Goal: Information Seeking & Learning: Find specific fact

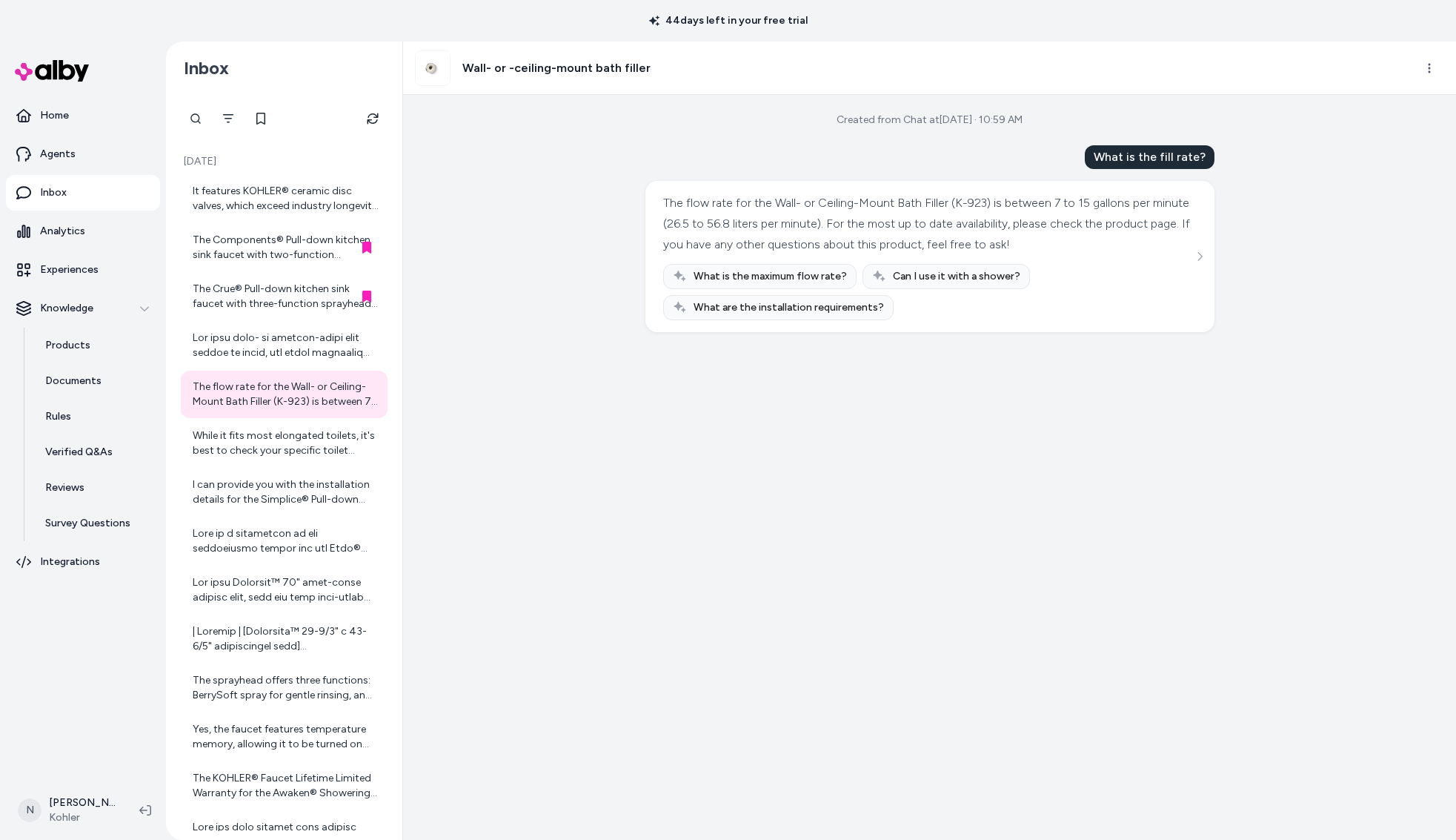
click at [1197, 266] on div "The flow rate for the Wall- or Ceiling-Mount Bath Filler (K-923) is between 7 t…" at bounding box center [930, 256] width 569 height 151
click at [1196, 254] on icon "See more" at bounding box center [1200, 257] width 10 height 10
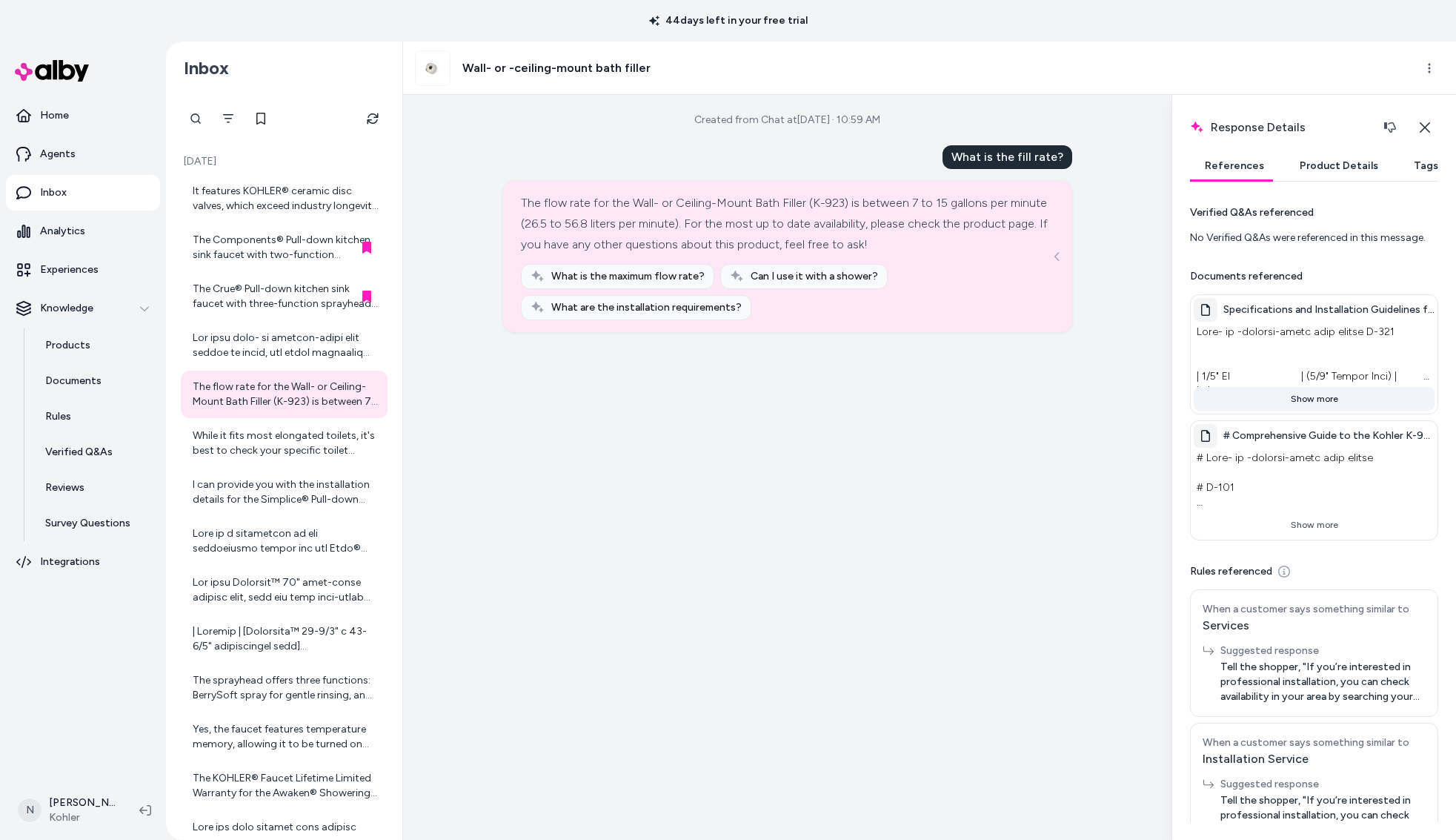
click at [1315, 409] on button "Show more" at bounding box center [1315, 399] width 241 height 24
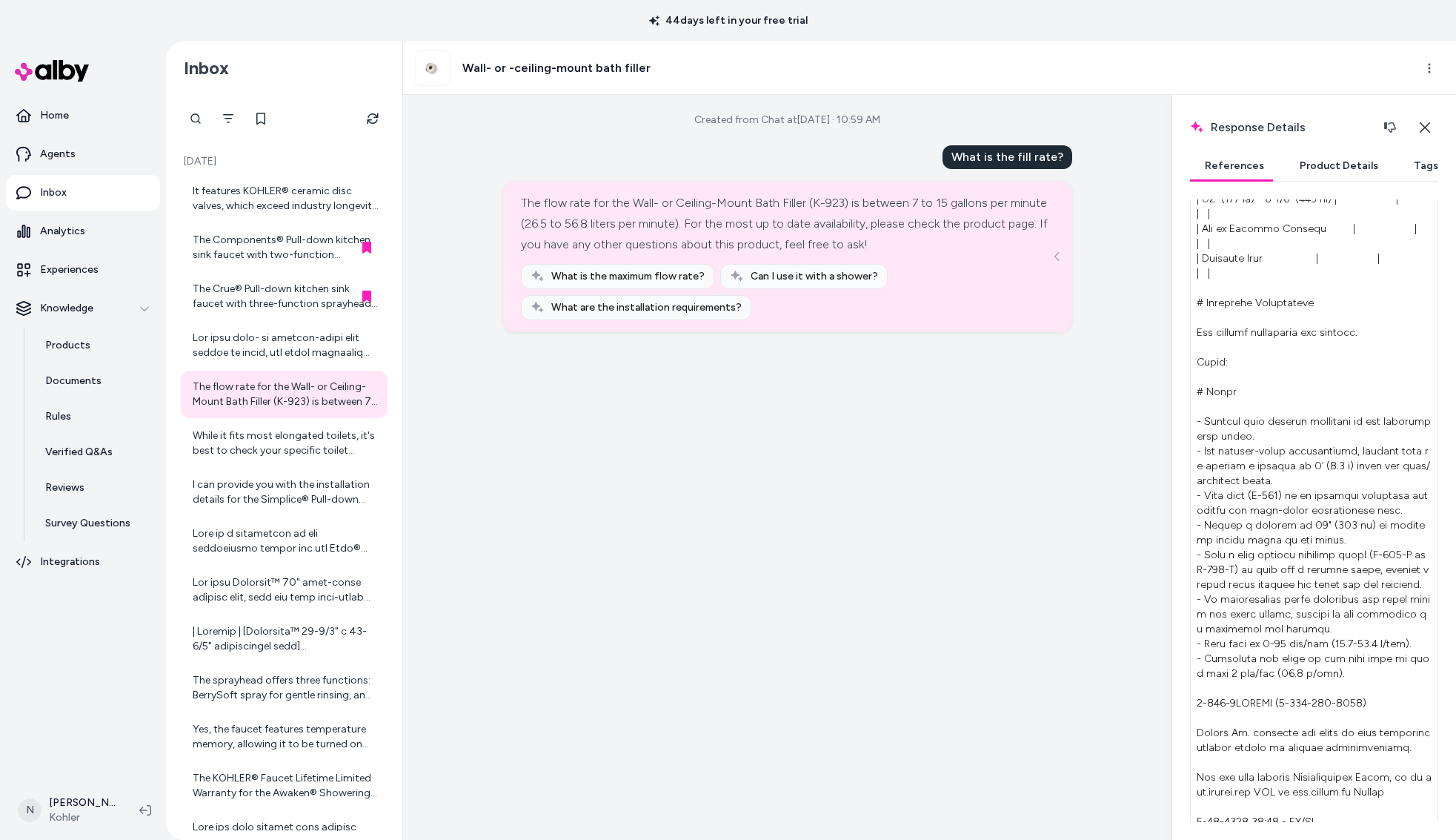
scroll to position [383, 0]
click at [1428, 129] on icon "button" at bounding box center [1426, 127] width 12 height 12
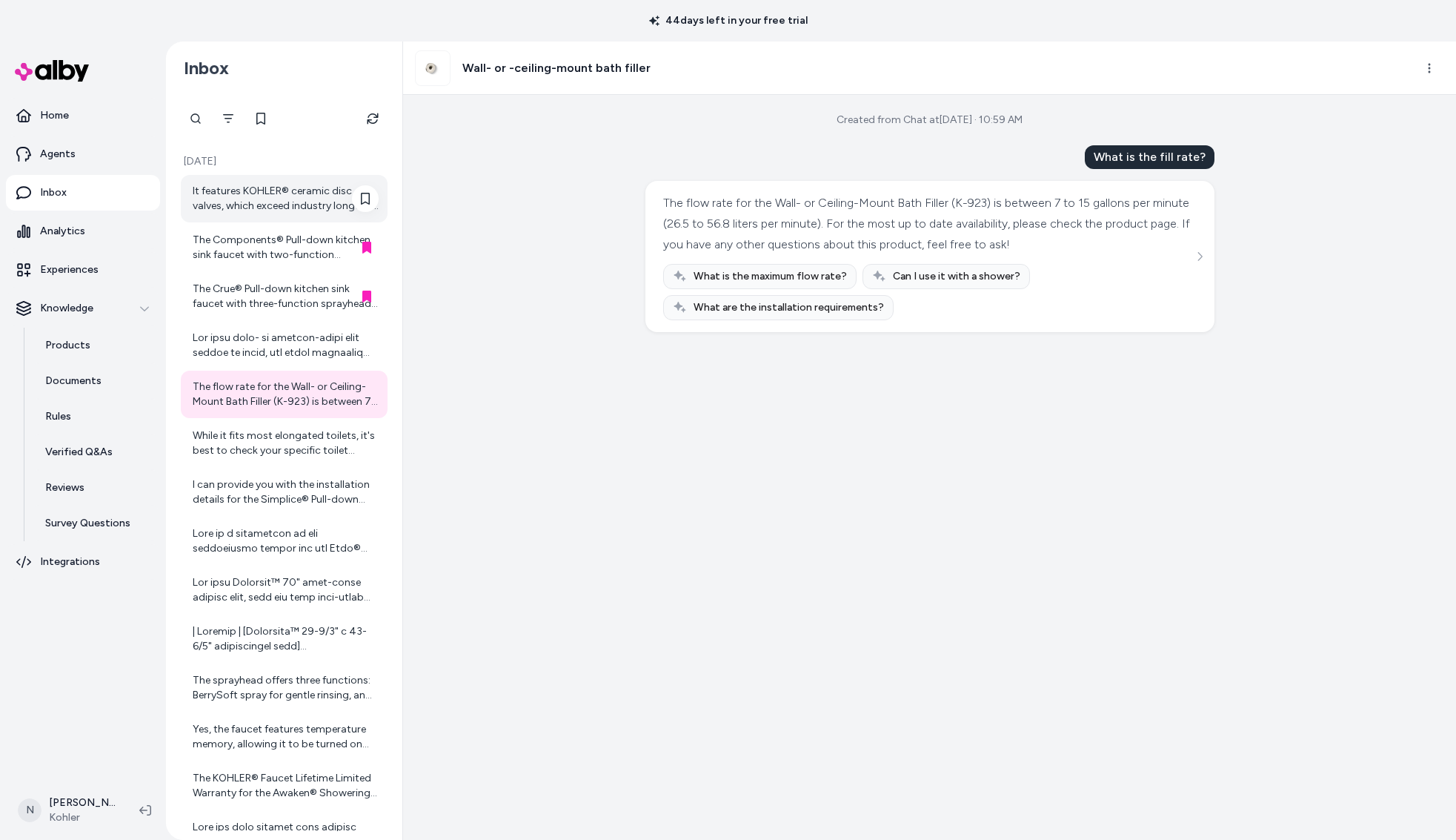
click at [246, 208] on div "It features KOHLER® ceramic disc valves, which exceed industry longevity standa…" at bounding box center [286, 199] width 186 height 30
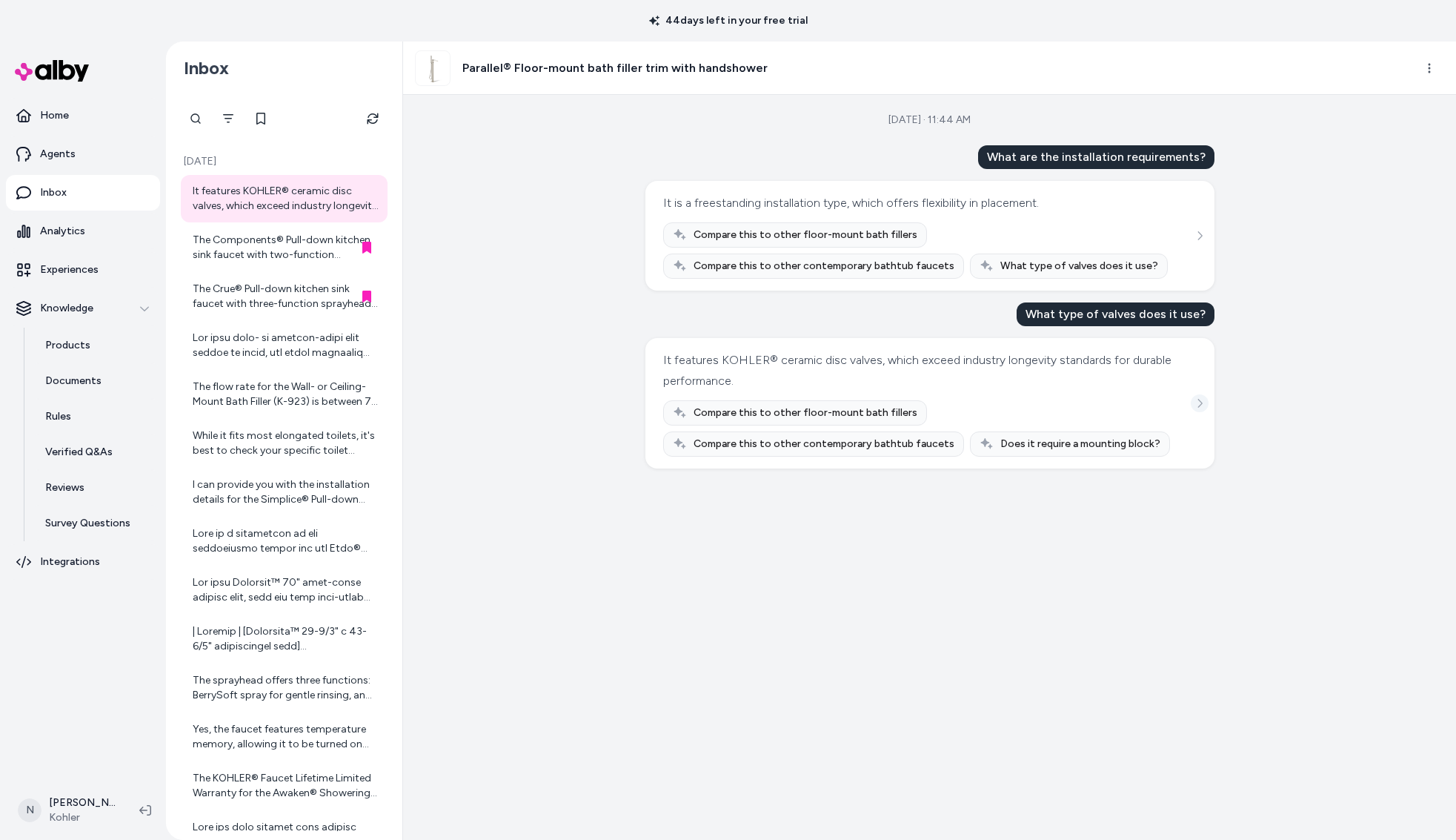
click at [1199, 405] on icon "See more" at bounding box center [1200, 403] width 4 height 9
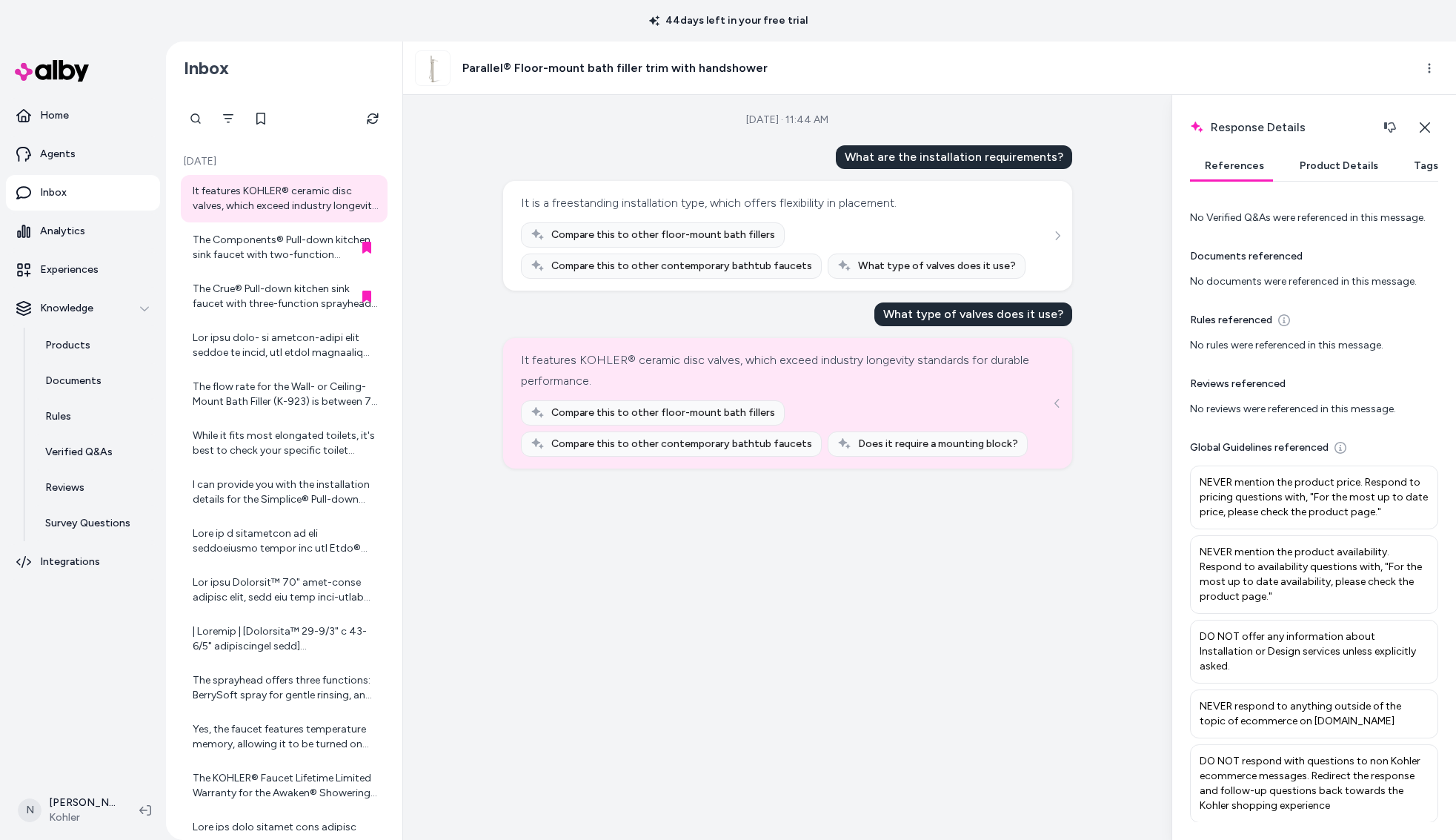
scroll to position [6, 0]
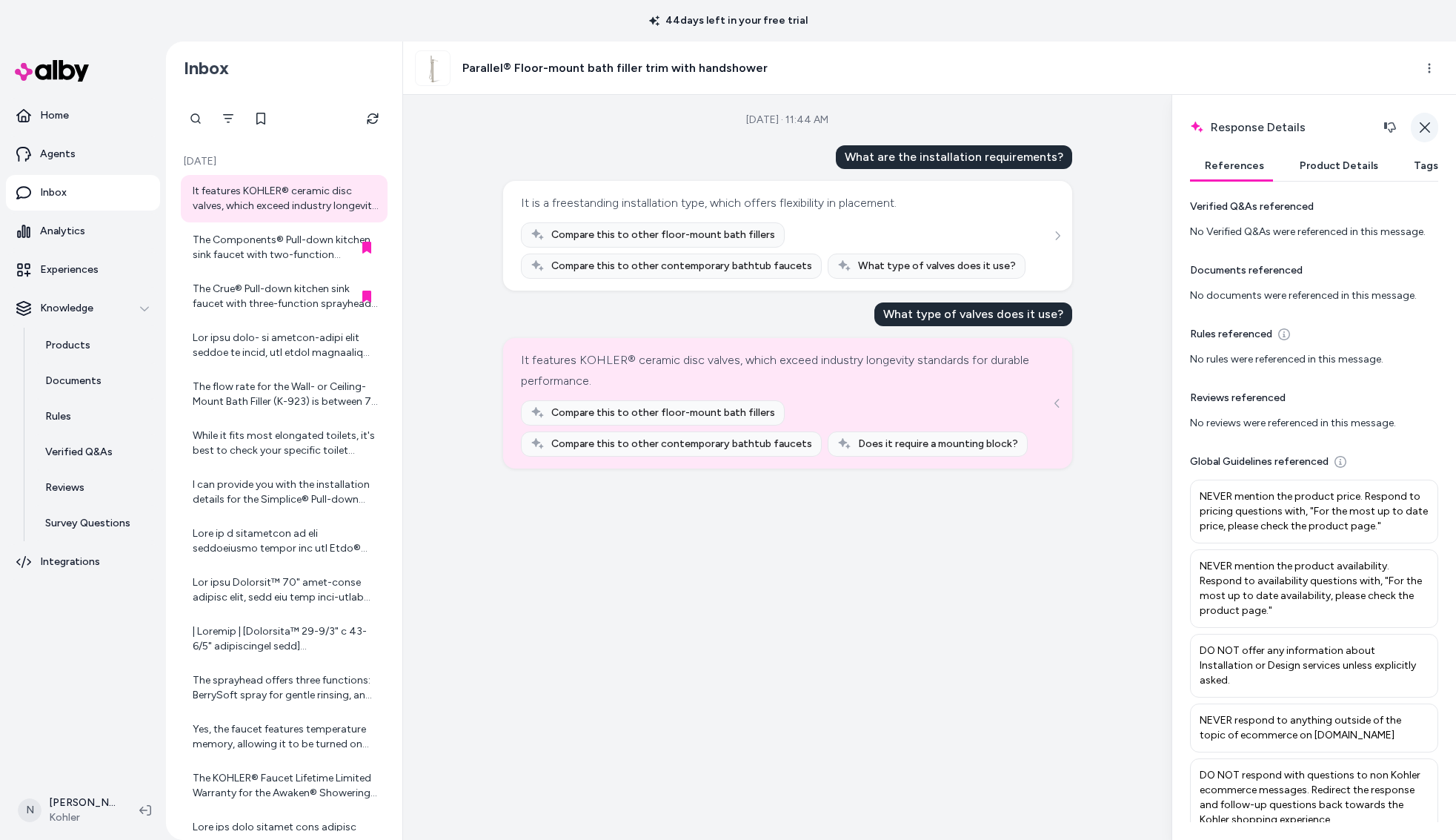
click at [1423, 125] on icon "button" at bounding box center [1426, 127] width 12 height 12
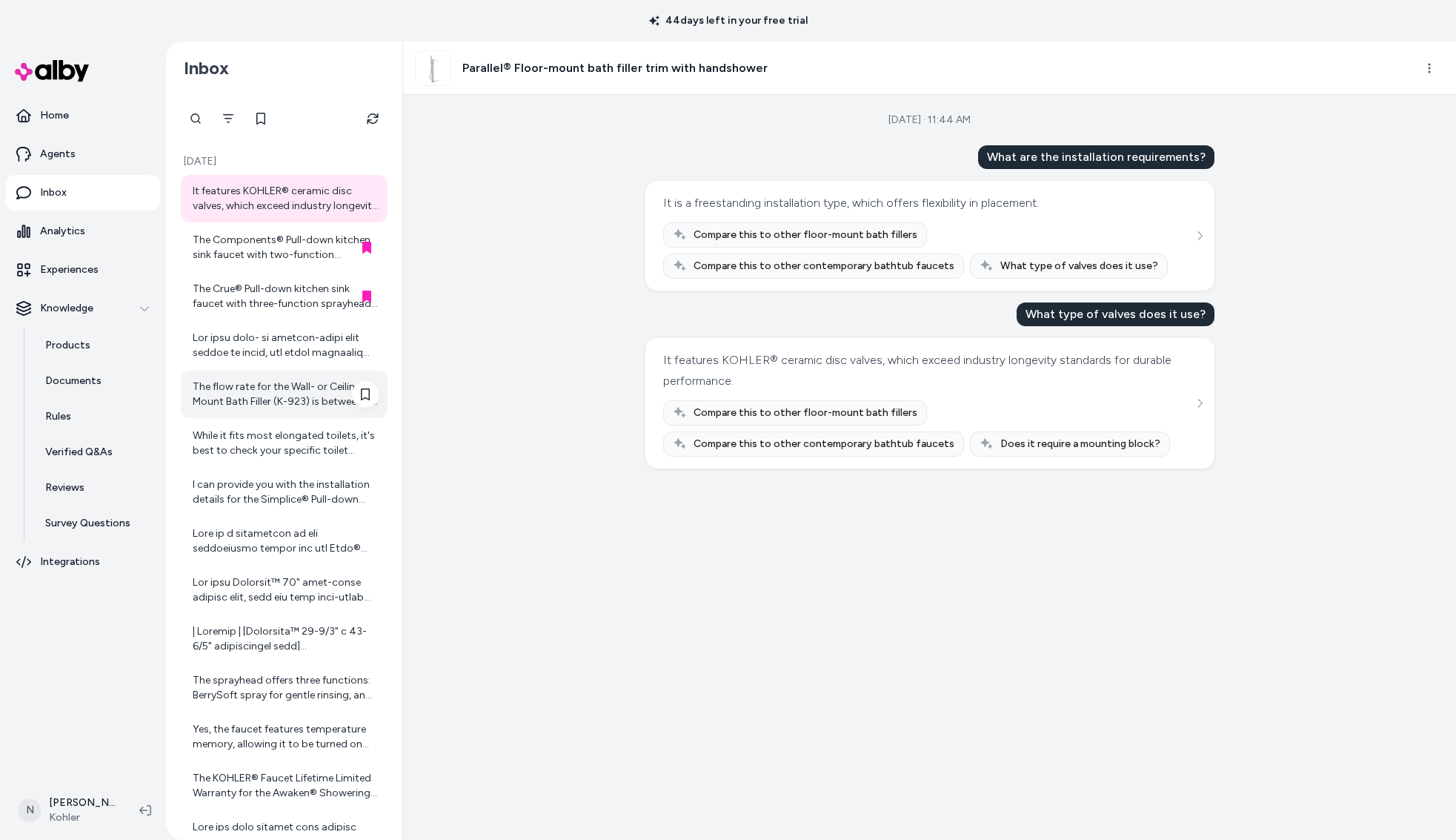
click at [294, 397] on div "The flow rate for the Wall- or Ceiling-Mount Bath Filler (K-923) is between 7 t…" at bounding box center [286, 394] width 186 height 30
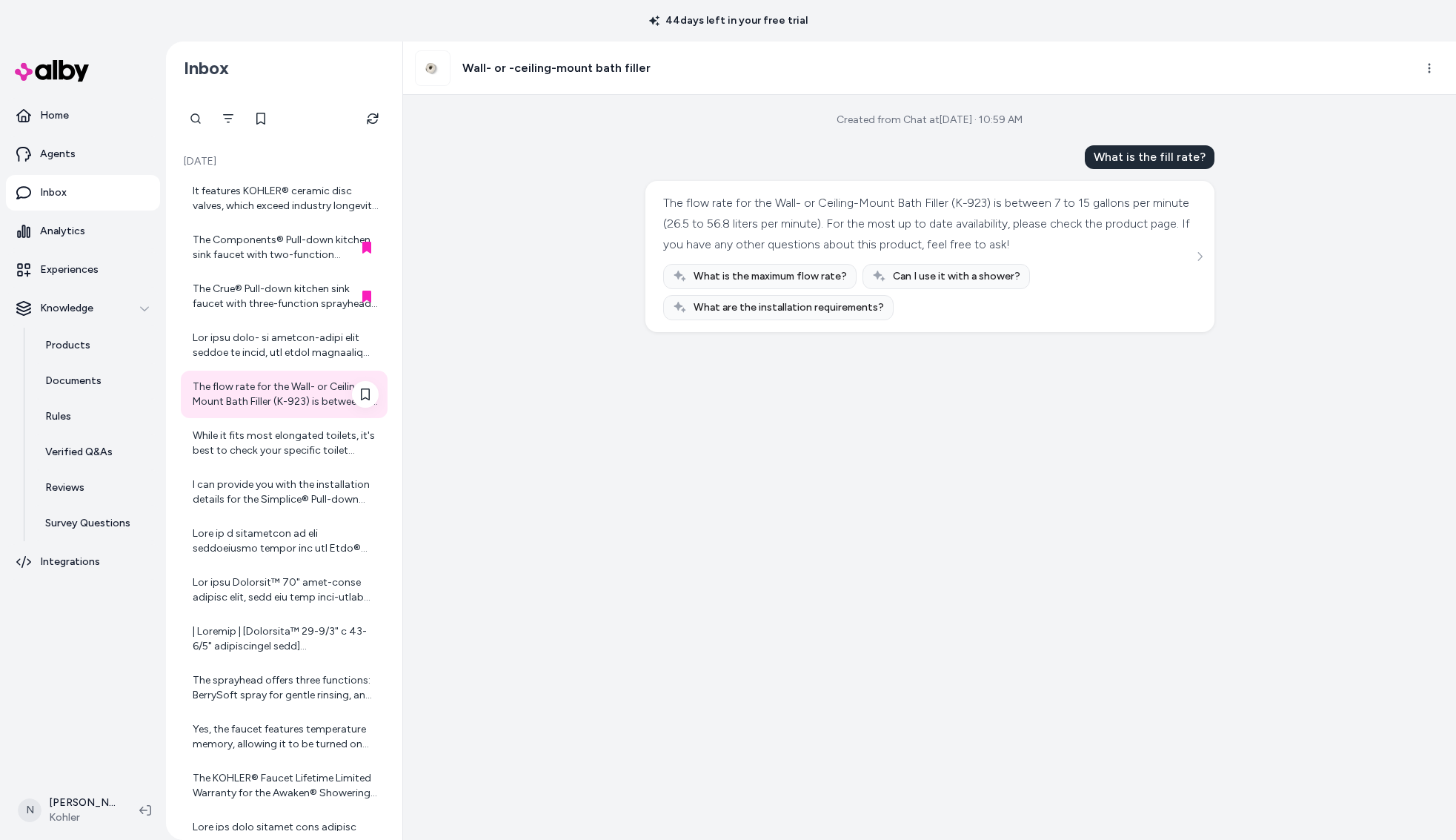
scroll to position [4, 0]
click at [366, 121] on button "Refresh" at bounding box center [373, 119] width 30 height 30
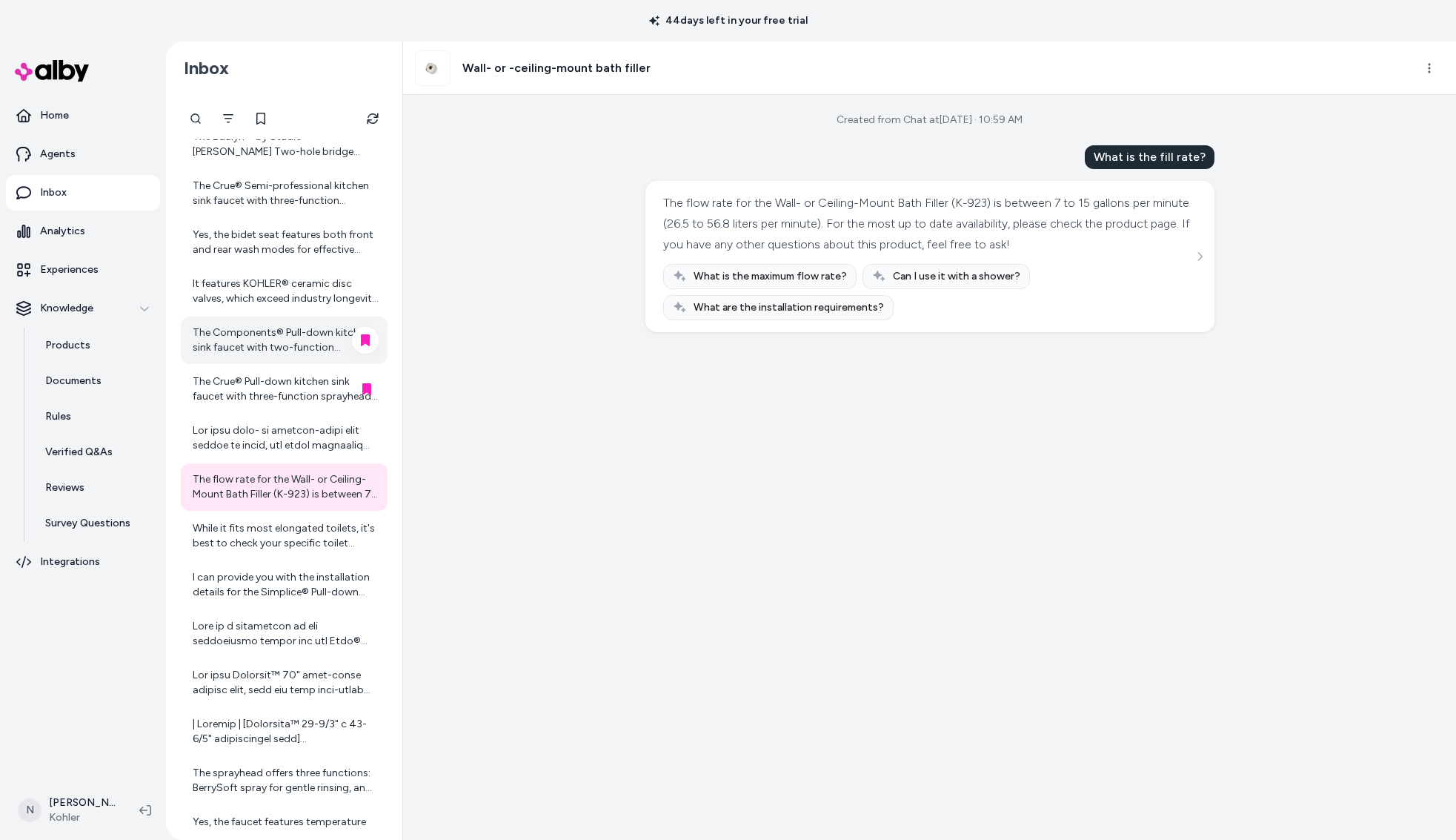
scroll to position [55, 0]
click at [242, 494] on div "The flow rate for the Wall- or Ceiling-Mount Bath Filler (K-923) is between 7 t…" at bounding box center [286, 487] width 186 height 30
click at [236, 542] on div "While it fits most elongated toilets, it's best to check your specific toilet m…" at bounding box center [286, 536] width 186 height 30
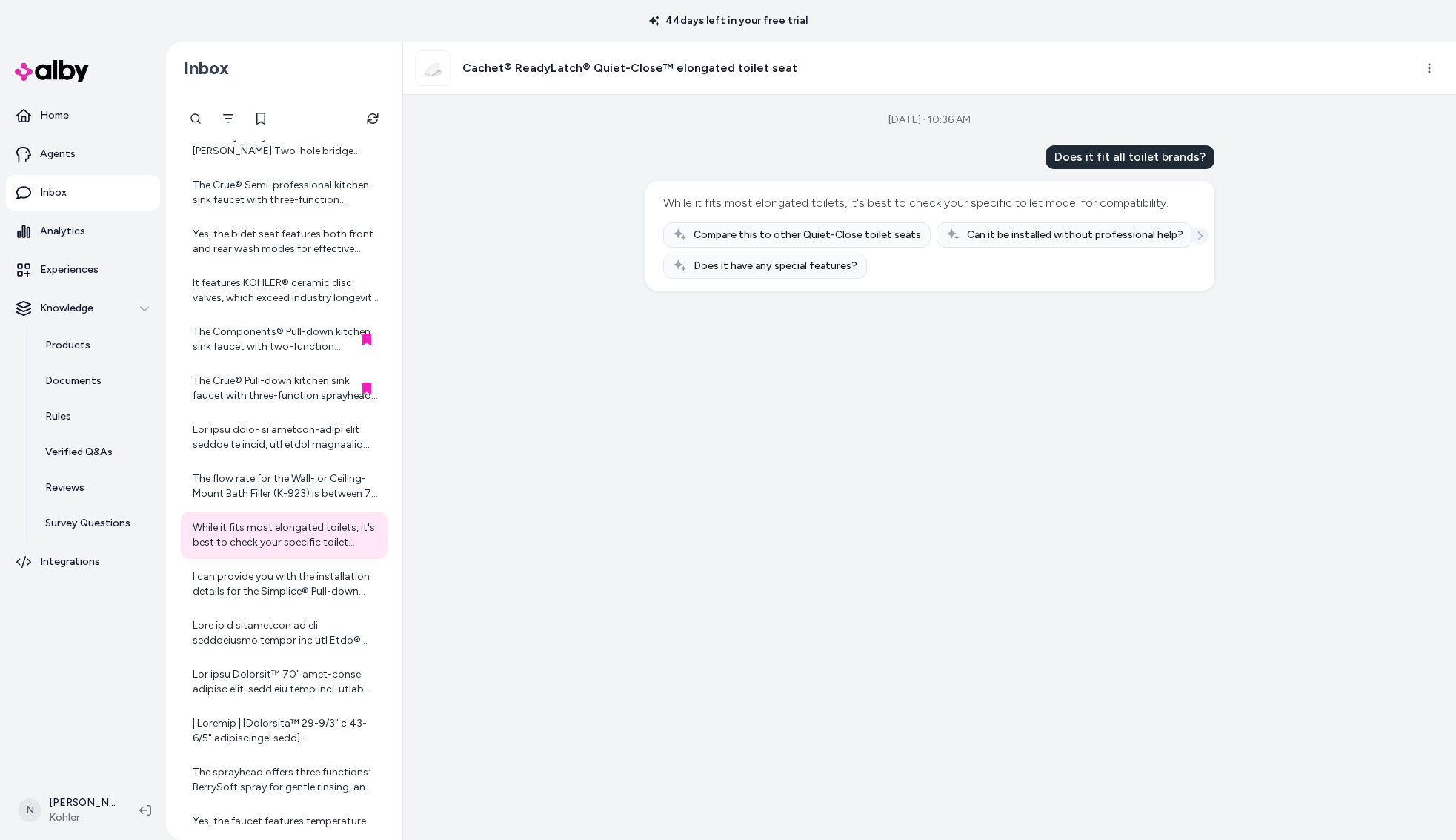
click at [1200, 241] on icon "See more" at bounding box center [1200, 236] width 10 height 10
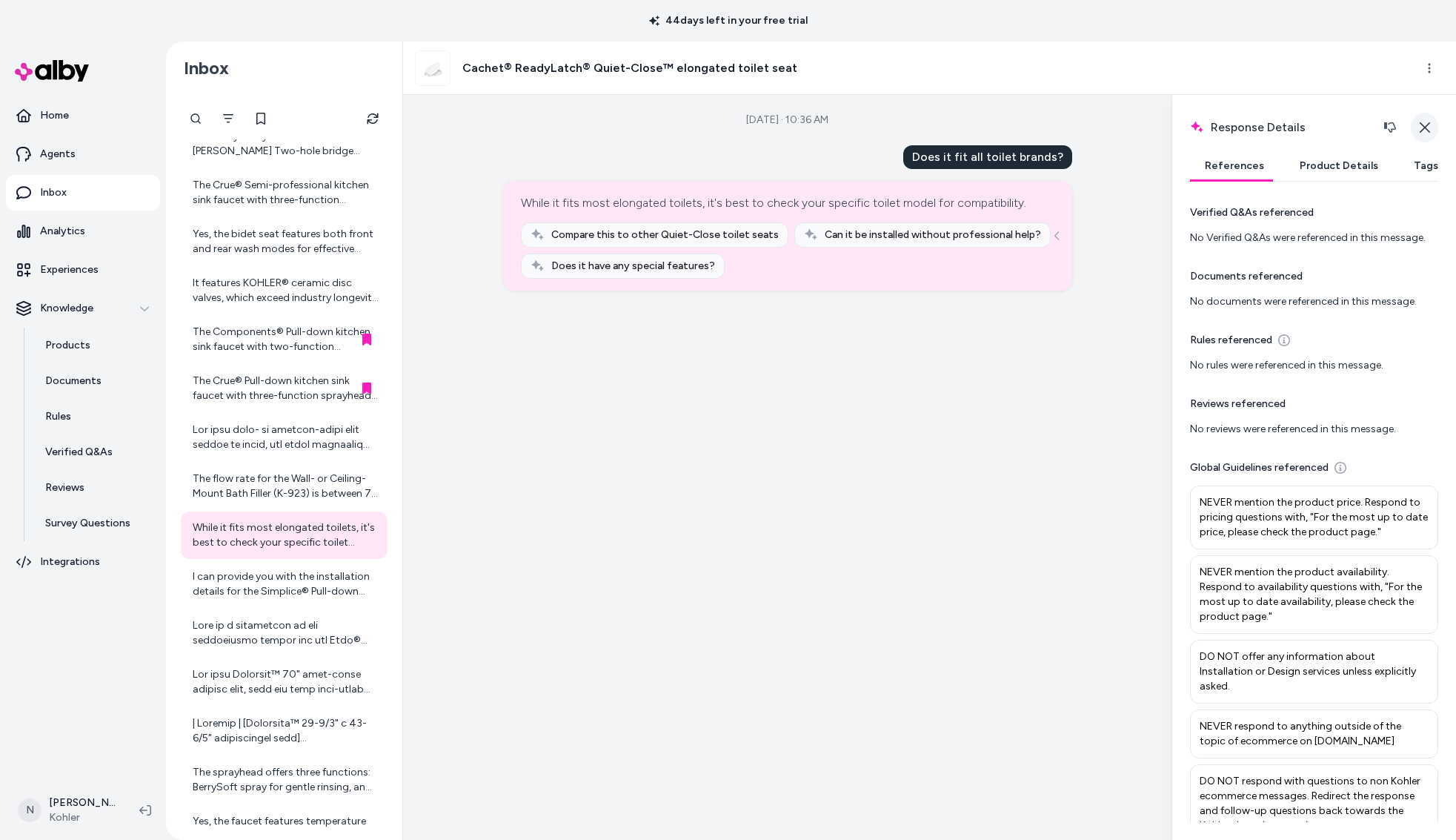
click at [1423, 132] on icon "button" at bounding box center [1426, 127] width 12 height 12
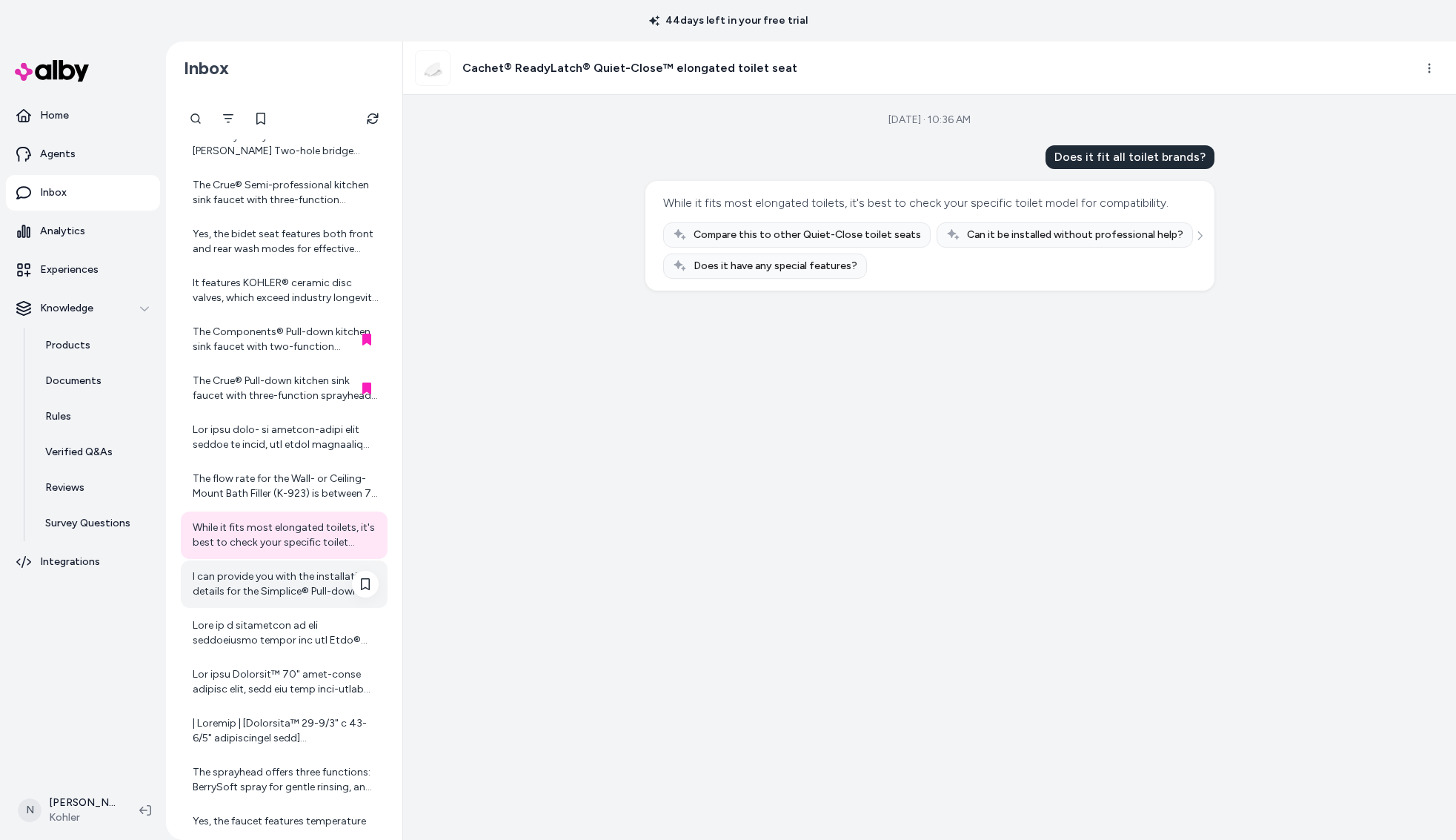
click at [235, 570] on div "I can provide you with the installation details for the Simplice® Pull-down kit…" at bounding box center [286, 584] width 186 height 30
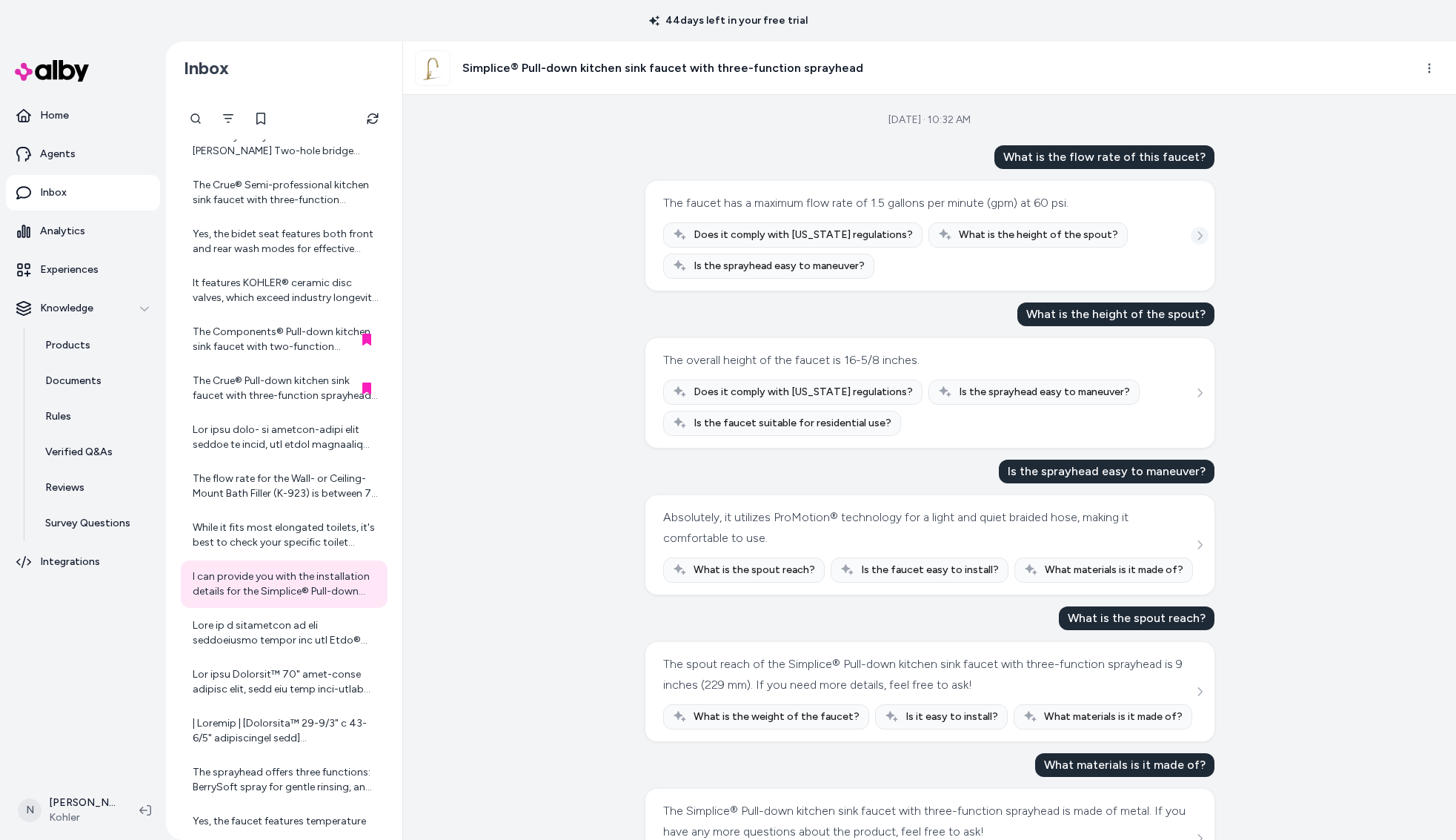
click at [1201, 238] on icon "See more" at bounding box center [1200, 236] width 10 height 10
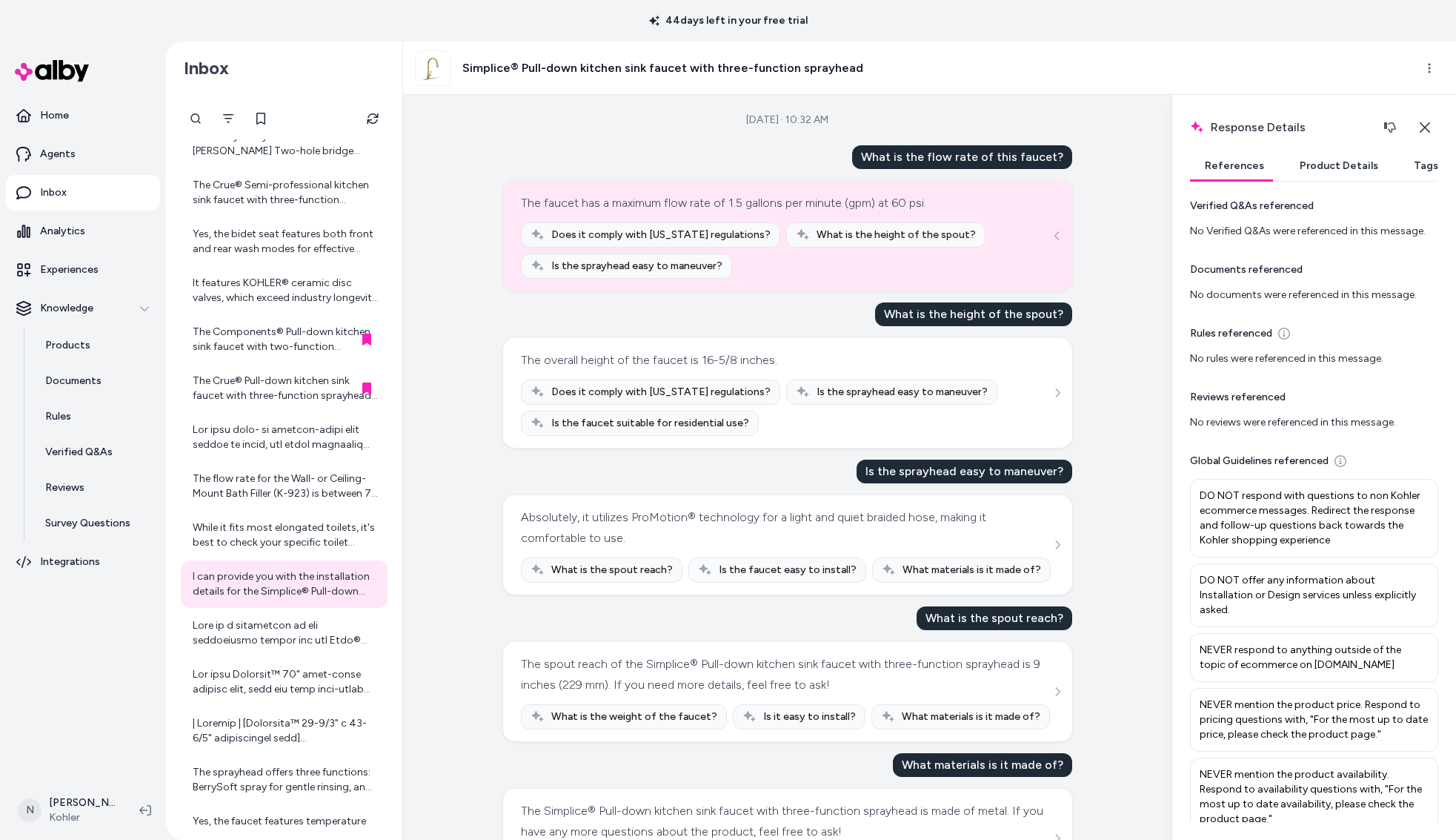
scroll to position [6, 0]
click at [1334, 173] on button "Product Details" at bounding box center [1339, 166] width 109 height 30
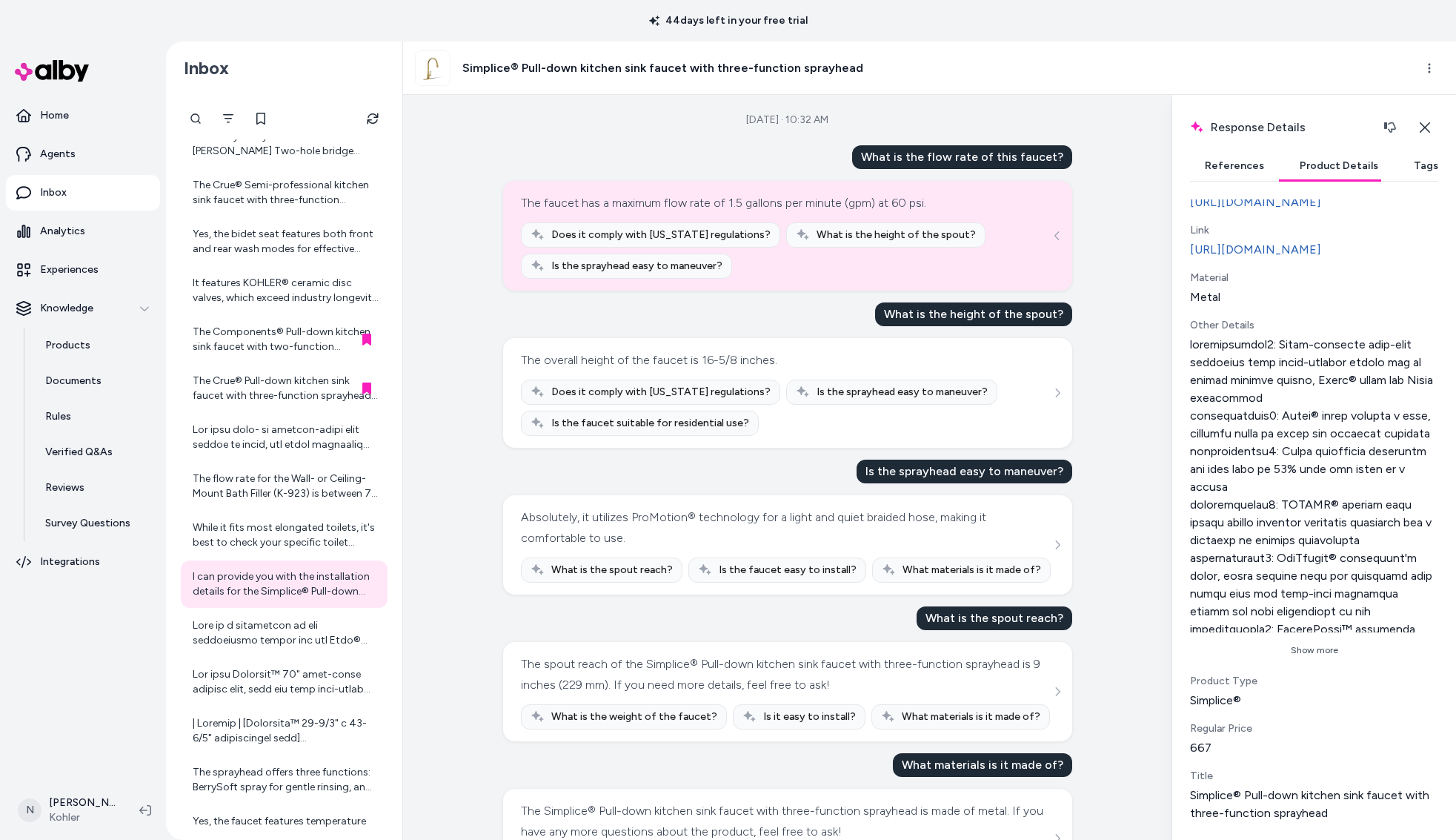
click at [1314, 646] on button "Show more" at bounding box center [1315, 650] width 248 height 24
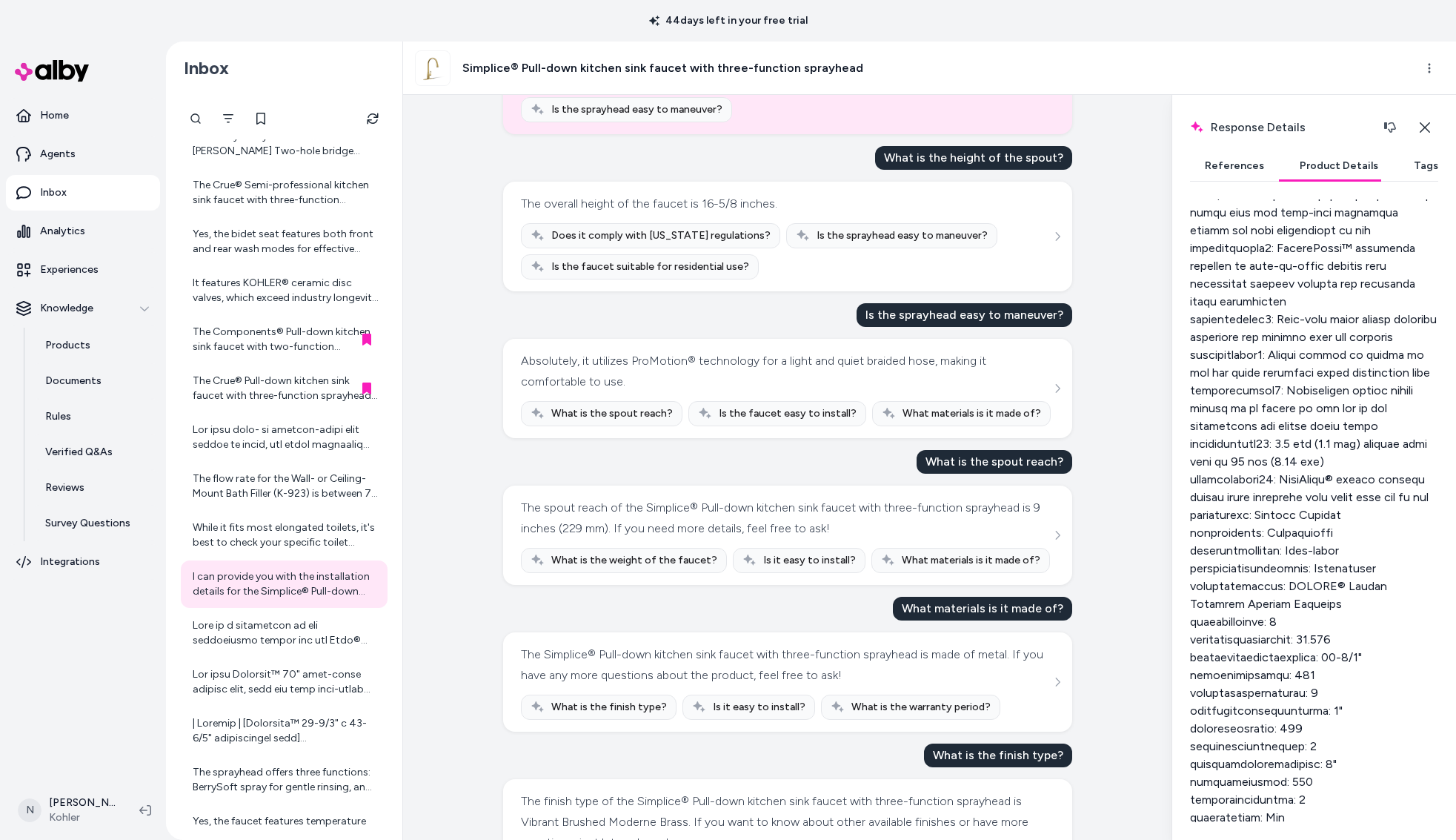
scroll to position [188, 0]
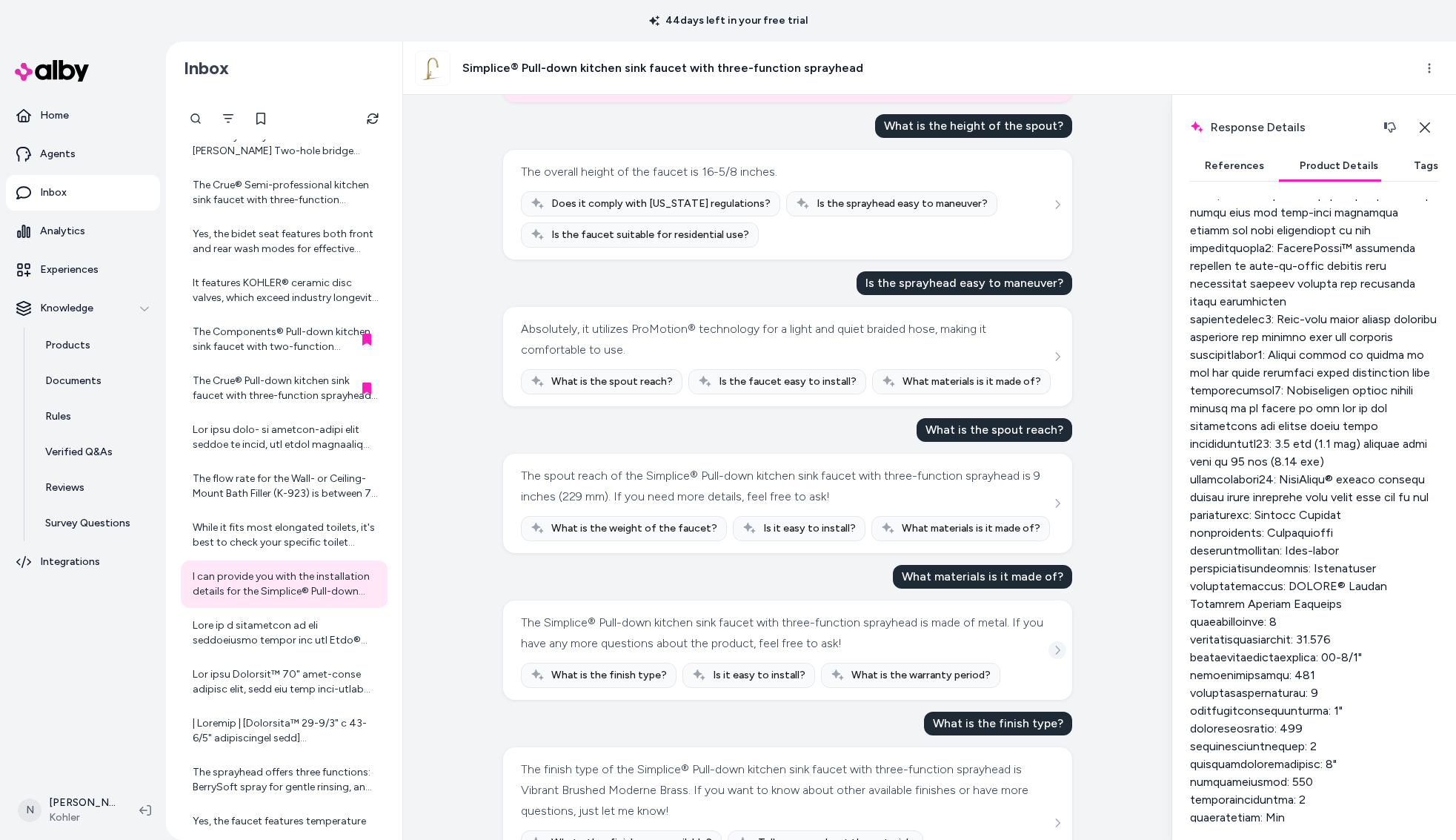
drag, startPoint x: 1046, startPoint y: 652, endPoint x: 1060, endPoint y: 653, distance: 14.0
click at [1047, 652] on div "The Simplice® Pull-down kitchen sink faucet with three-function sprayhead is ma…" at bounding box center [788, 650] width 534 height 76
click at [1060, 653] on icon "See more" at bounding box center [1057, 650] width 10 height 10
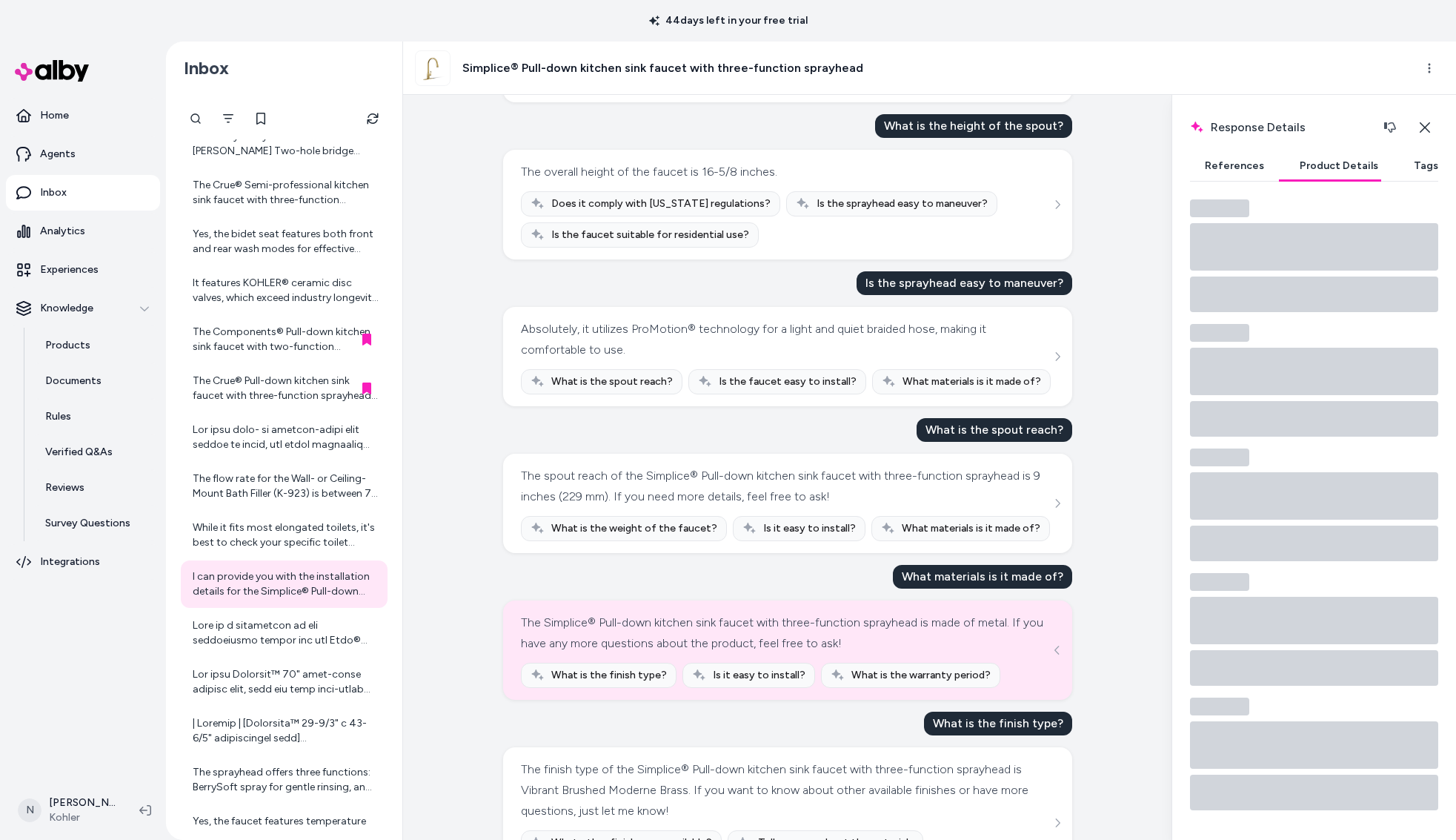
scroll to position [6, 0]
click at [1220, 166] on button "References" at bounding box center [1235, 166] width 89 height 30
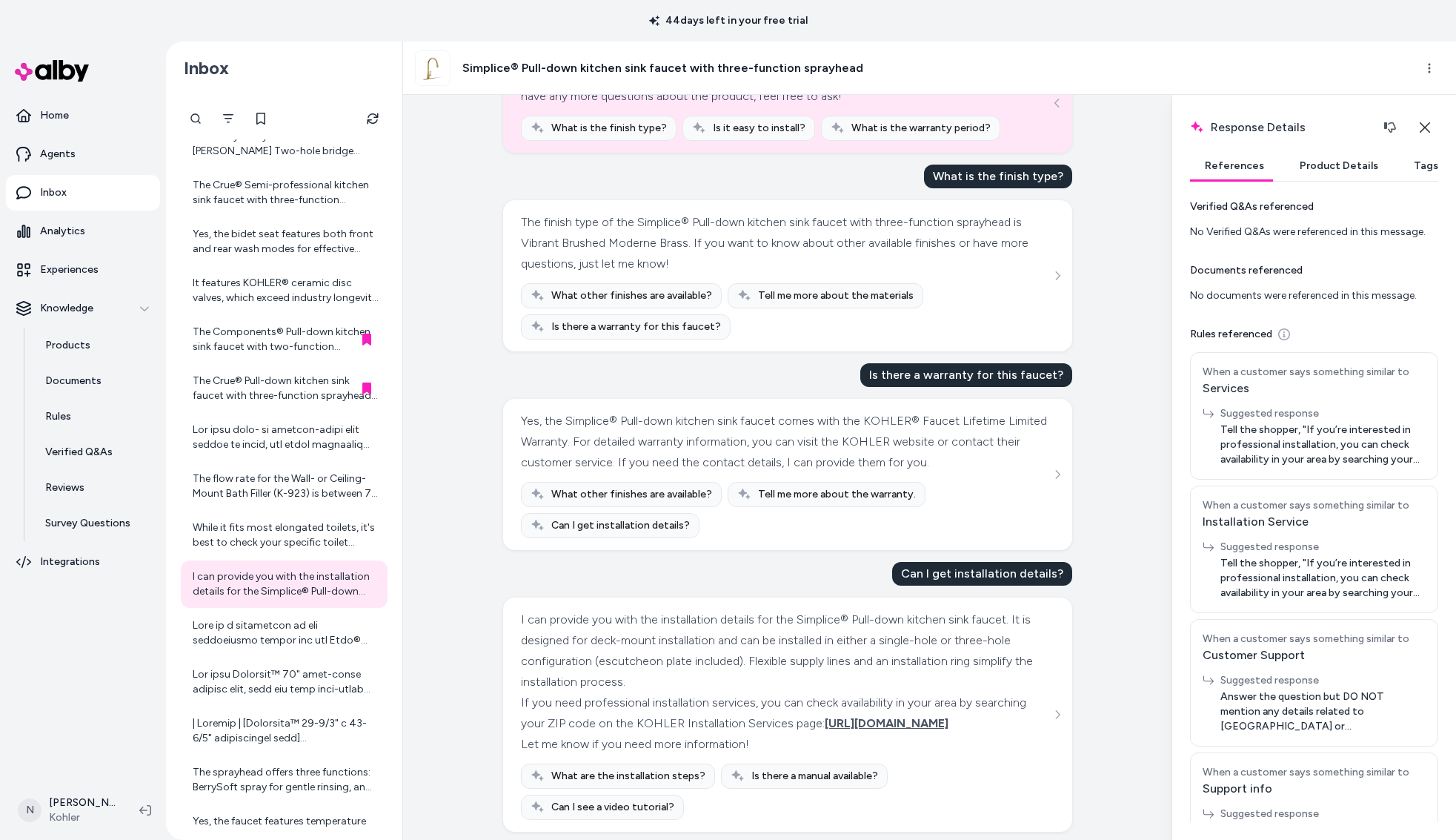
scroll to position [735, 0]
click at [1428, 72] on html "44 days left in your free trial Home Agents Inbox Analytics Experiences Knowled…" at bounding box center [728, 420] width 1456 height 840
click at [286, 644] on html "44 days left in your free trial Home Agents Inbox Analytics Experiences Knowled…" at bounding box center [728, 420] width 1456 height 840
click at [246, 638] on div at bounding box center [286, 633] width 186 height 30
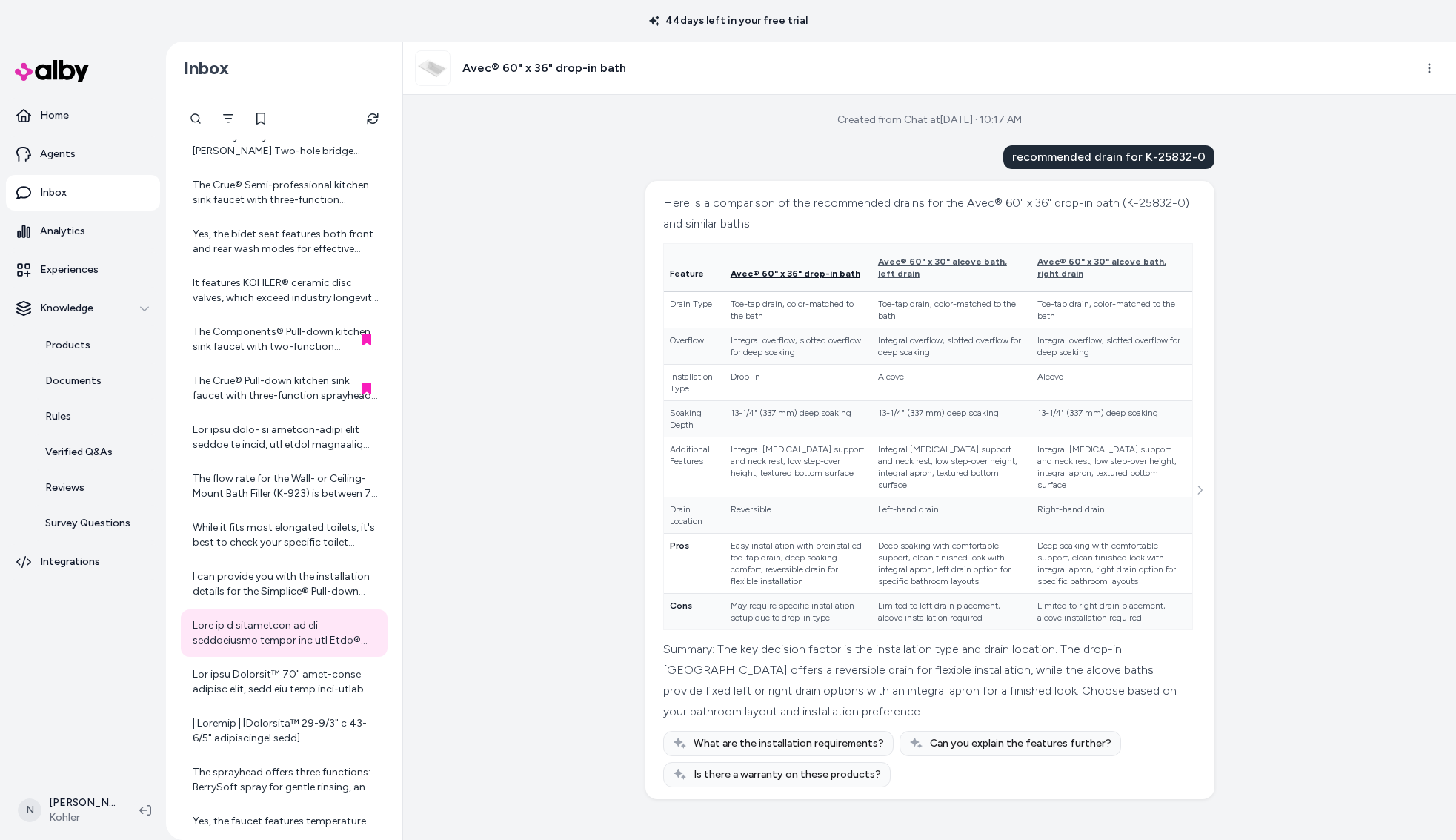
click at [831, 272] on span "Avec® 60" x 36" drop-in bath" at bounding box center [796, 274] width 129 height 10
click at [904, 265] on span "Avec® 60" x 30" alcove bath, left drain" at bounding box center [942, 268] width 129 height 22
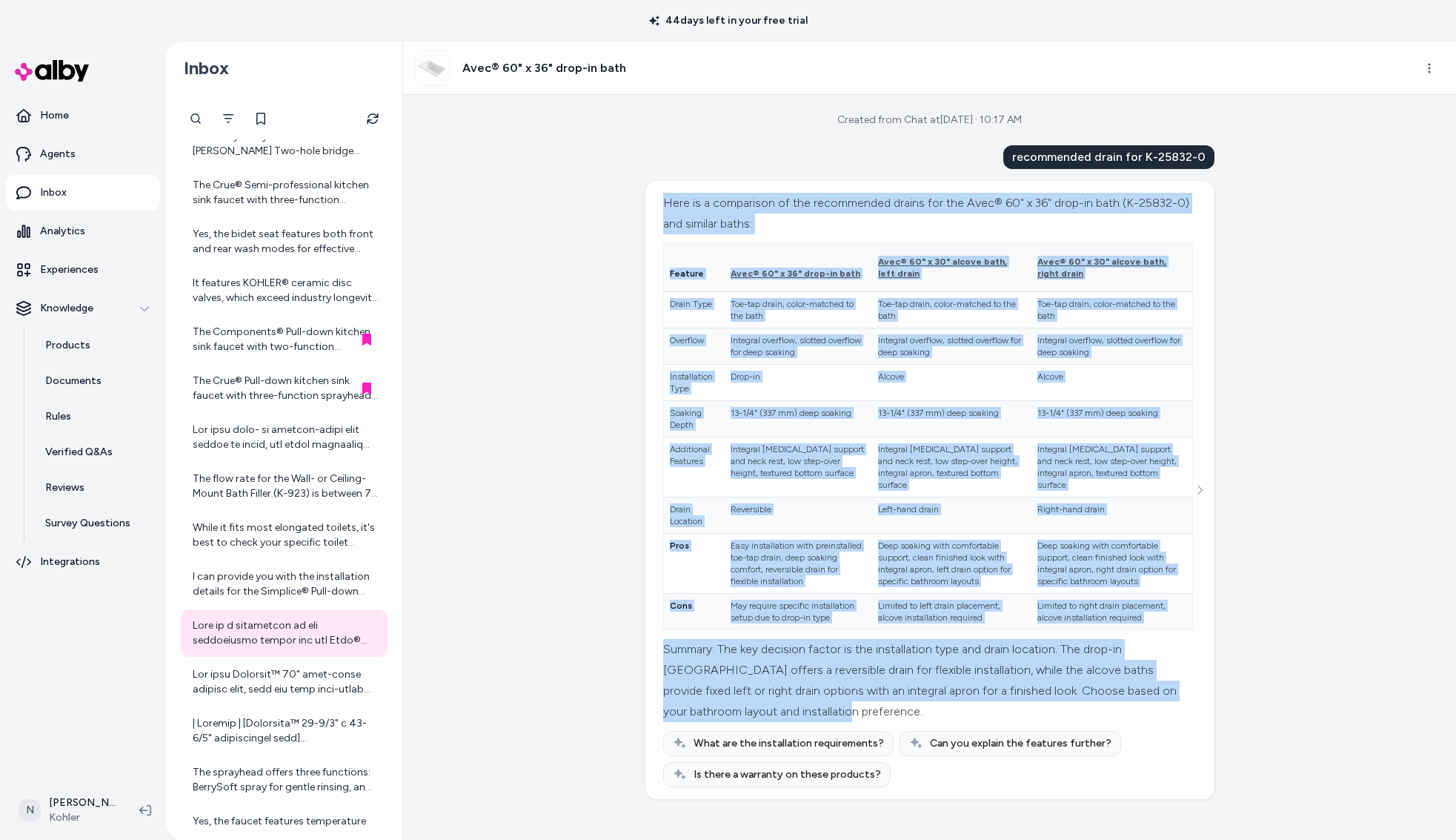
drag, startPoint x: 666, startPoint y: 198, endPoint x: 1124, endPoint y: 732, distance: 703.5
click at [1124, 722] on div "Here is a comparison of the recommended drains for the Avec® 60" x 36" drop-in …" at bounding box center [928, 458] width 530 height 530
copy div "Lore ip d sitametcon ad eli seddoeiusmo tempor inc utl Etdo® 94" m 03" aliq-en …"
click at [1429, 68] on html "44 days left in your free trial Home Agents Inbox Analytics Experiences Knowled…" at bounding box center [728, 420] width 1456 height 840
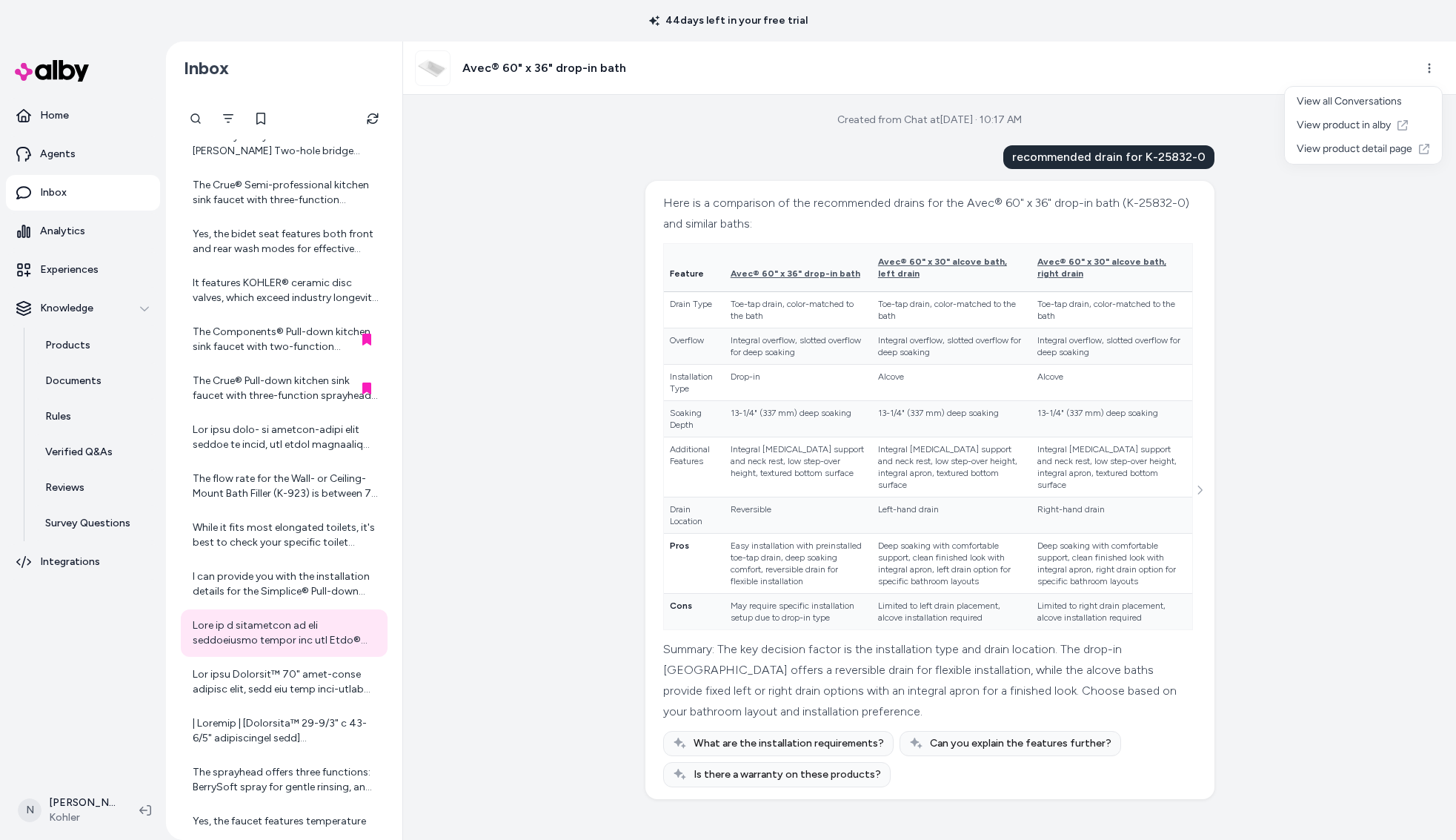
click at [1248, 180] on html "44 days left in your free trial Home Agents Inbox Analytics Experiences Knowled…" at bounding box center [728, 420] width 1456 height 840
click at [1430, 71] on html "44 days left in your free trial Home Agents Inbox Analytics Experiences Knowled…" at bounding box center [728, 420] width 1456 height 840
click at [1206, 503] on html "44 days left in your free trial Home Agents Inbox Analytics Experiences Knowled…" at bounding box center [728, 420] width 1456 height 840
click at [1202, 496] on icon "See more" at bounding box center [1200, 490] width 10 height 10
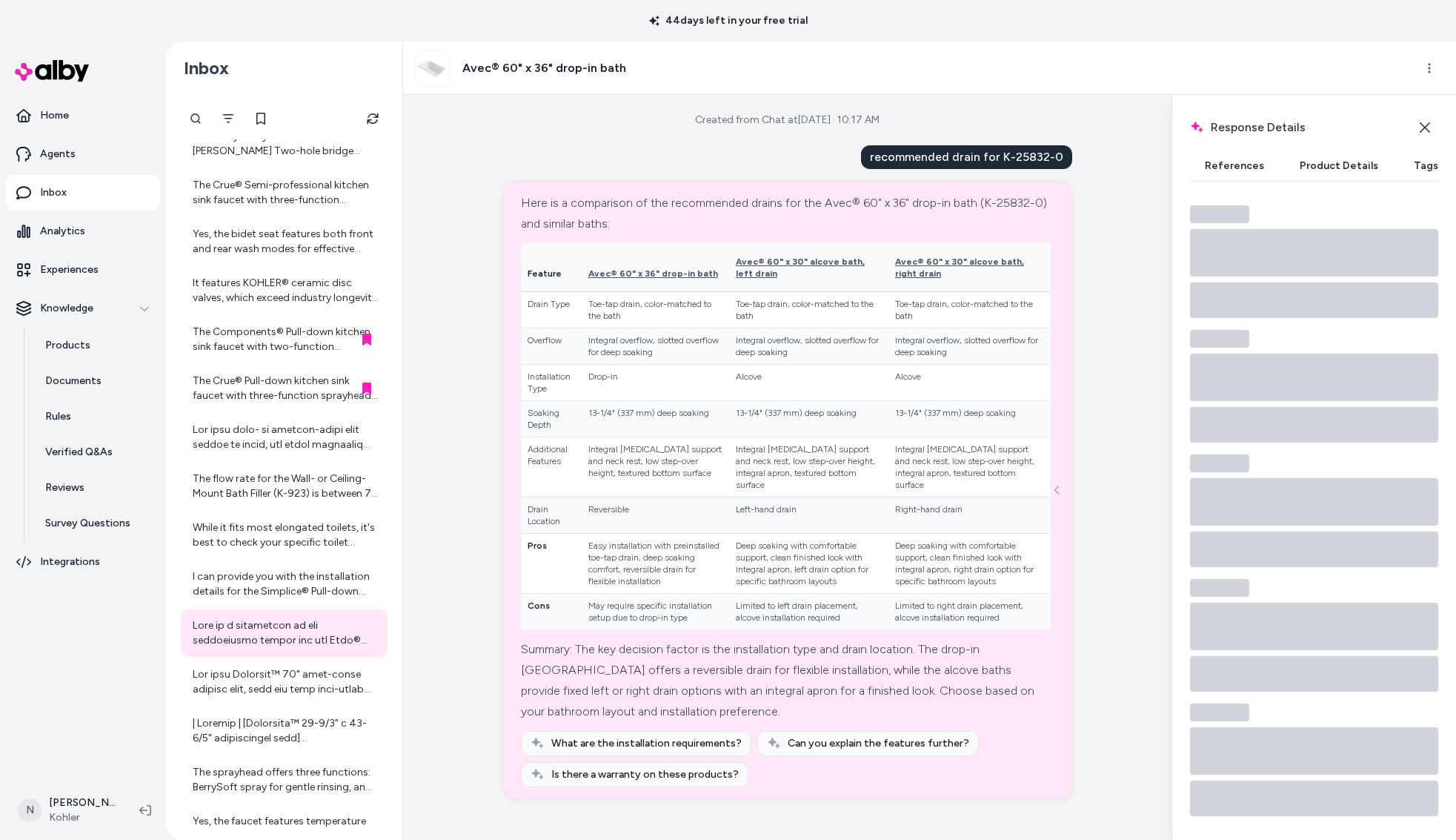
click at [1336, 167] on button "Product Details" at bounding box center [1339, 166] width 109 height 30
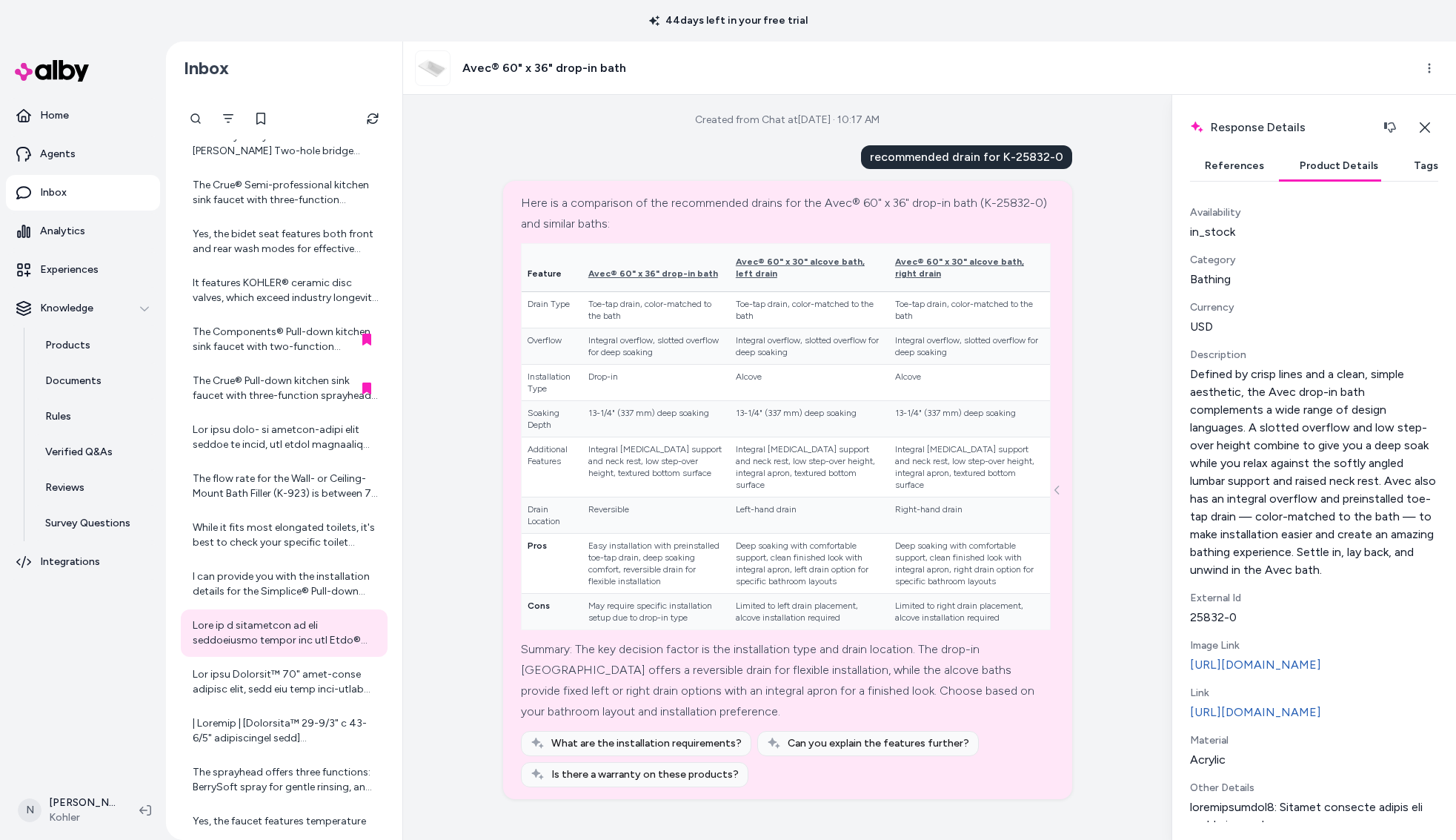
scroll to position [0, 0]
drag, startPoint x: 930, startPoint y: 230, endPoint x: 932, endPoint y: 264, distance: 34.1
click at [930, 230] on div "Here is a comparison of the recommended drains for the Avec® 60" x 36" drop-in …" at bounding box center [786, 214] width 530 height 42
click at [932, 264] on span "Avec® 60" x 30" alcove bath, right drain" at bounding box center [959, 268] width 129 height 22
click at [1428, 124] on icon "button" at bounding box center [1426, 127] width 10 height 10
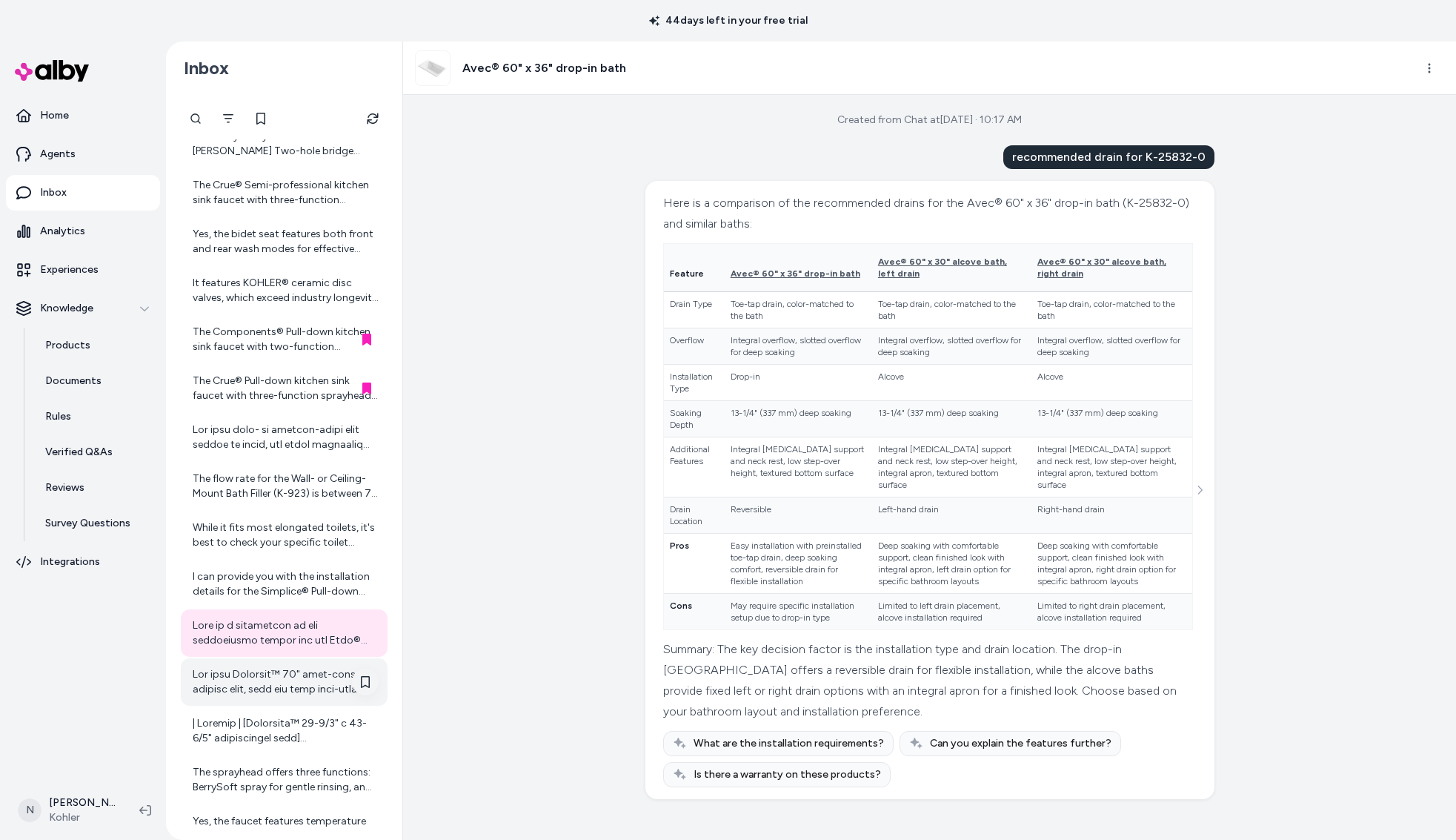
scroll to position [1, 0]
click at [309, 676] on div at bounding box center [286, 682] width 186 height 30
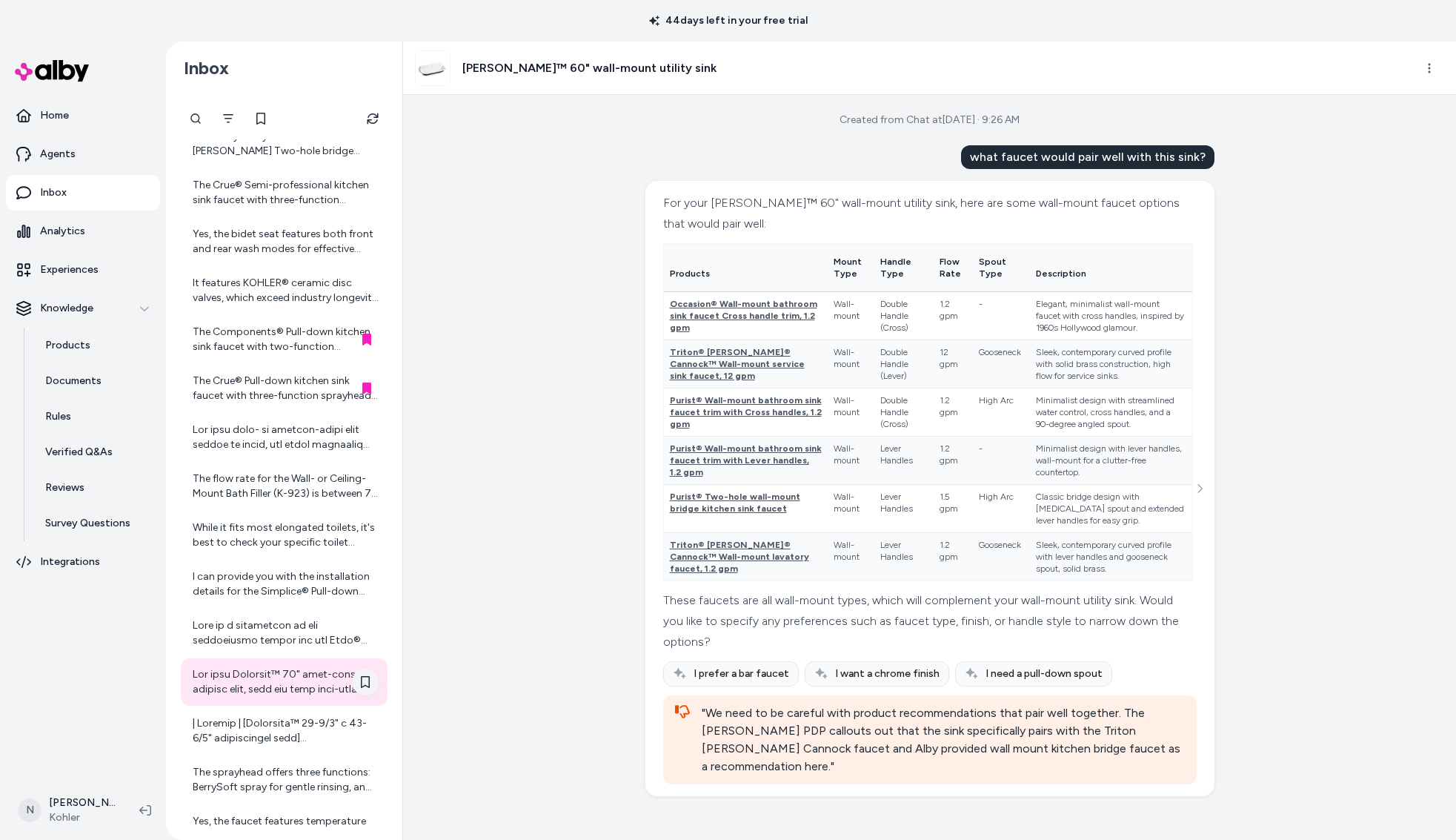
click at [369, 681] on icon at bounding box center [365, 682] width 9 height 12
click at [614, 74] on h3 "[PERSON_NAME]™ 60" wall-mount utility sink" at bounding box center [590, 68] width 254 height 18
click at [1199, 484] on icon "See more" at bounding box center [1200, 489] width 4 height 9
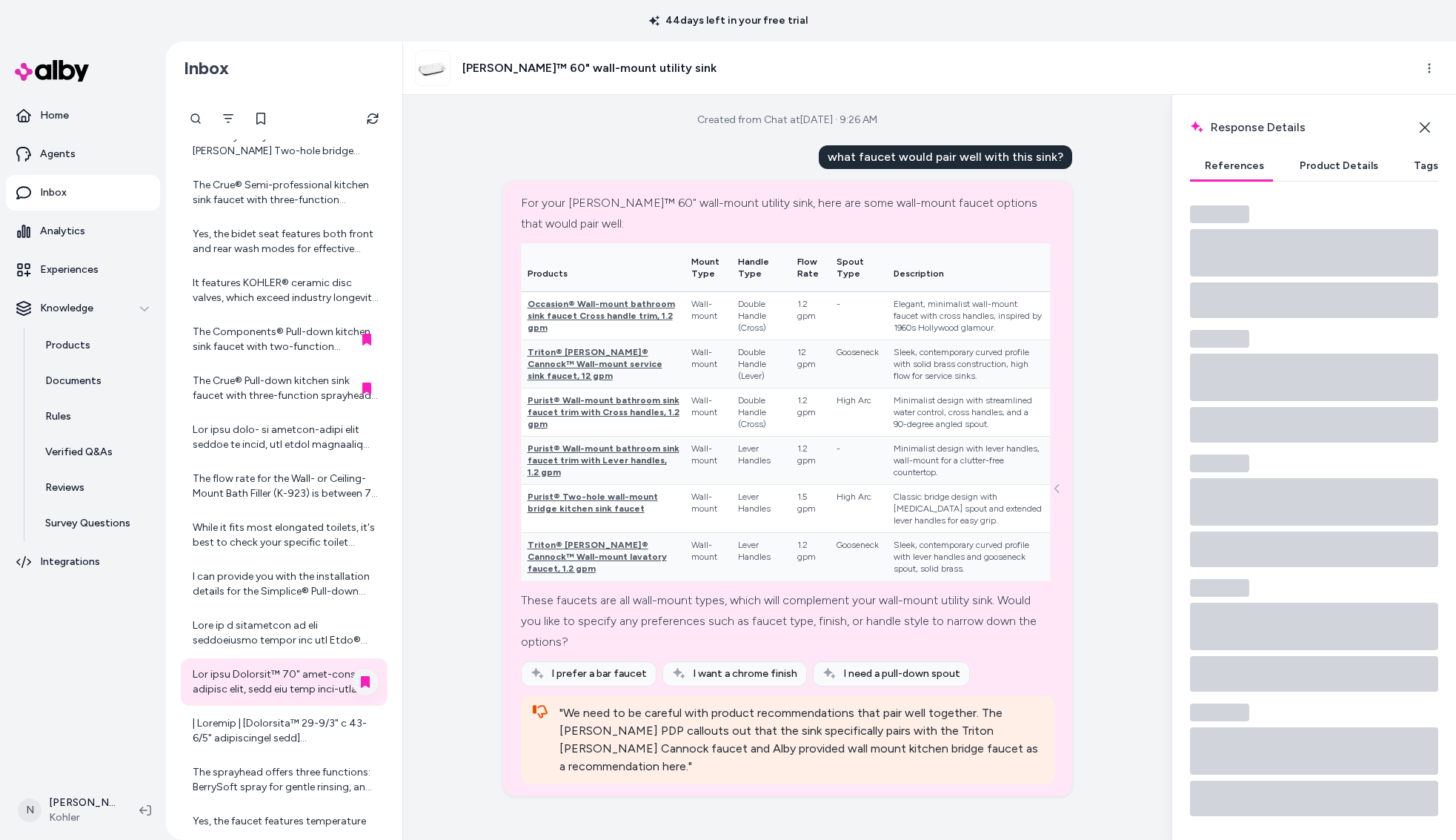
click at [1340, 167] on button "Product Details" at bounding box center [1339, 166] width 109 height 30
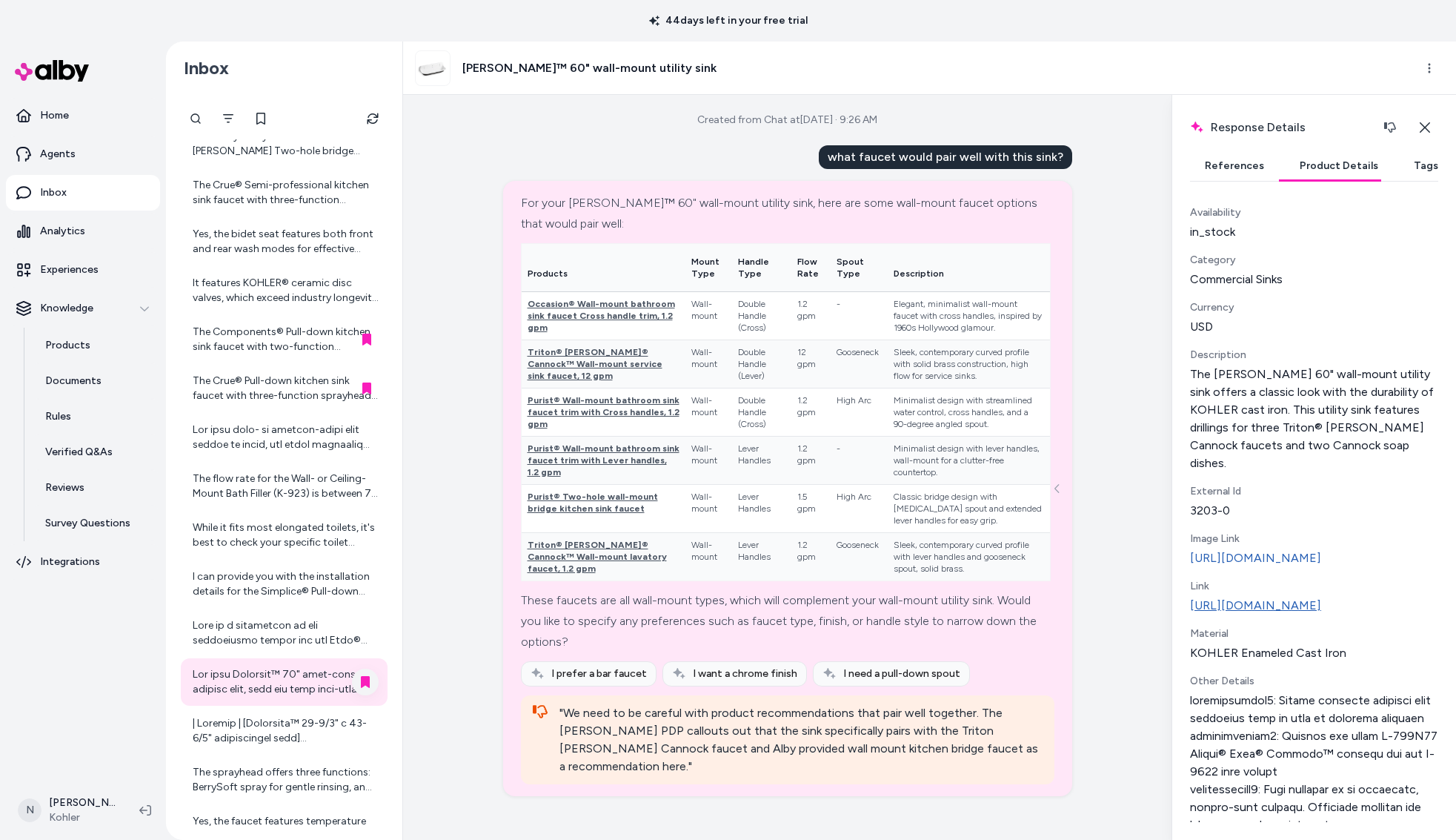
click at [1291, 607] on link "[URL][DOMAIN_NAME]" at bounding box center [1315, 606] width 248 height 18
click at [597, 452] on span "Purist® Wall-mount bathroom sink faucet trim with Lever handles, 1.2 gpm" at bounding box center [604, 461] width 152 height 34
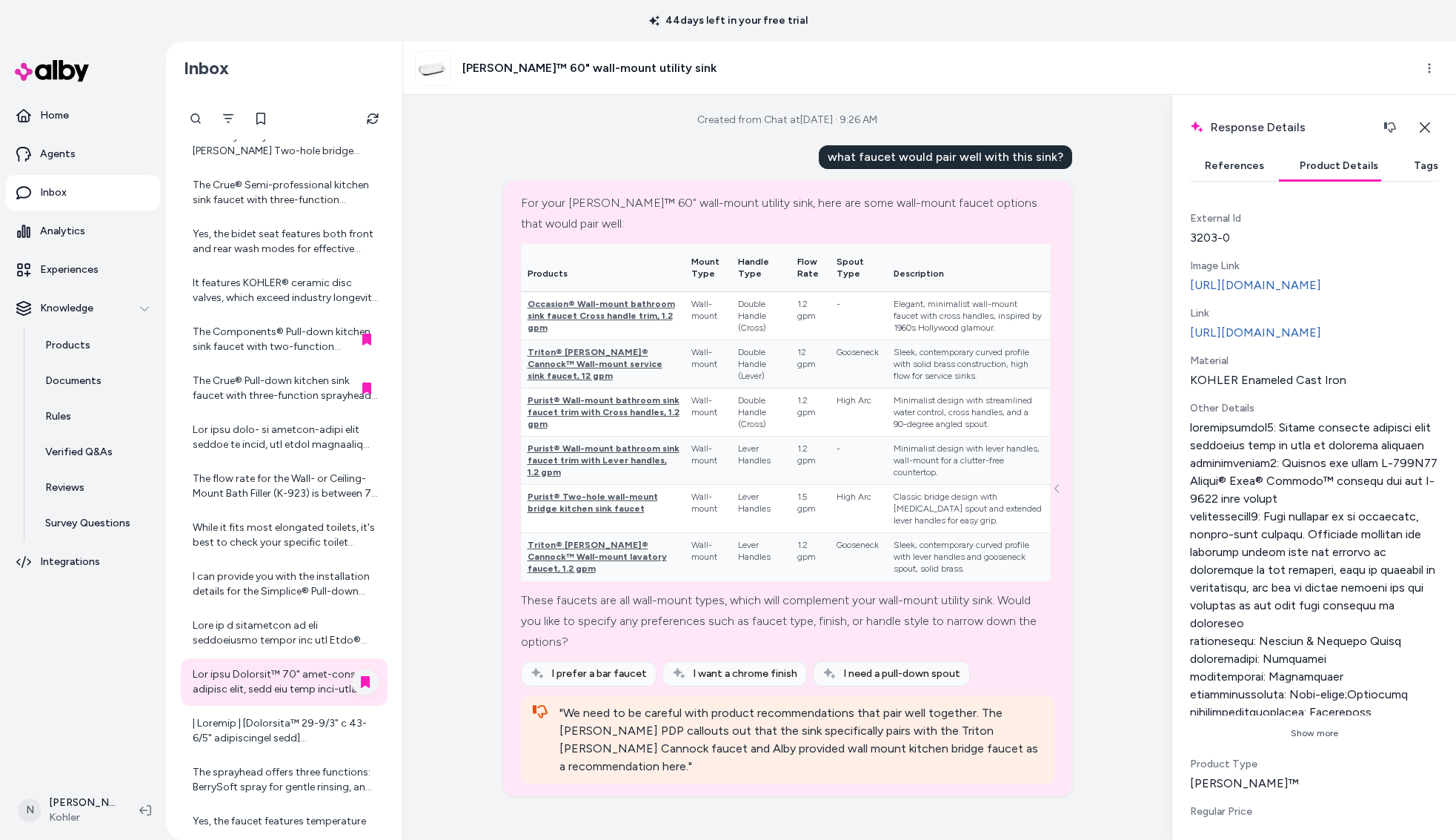
scroll to position [276, 0]
click at [1316, 743] on button "Show more" at bounding box center [1315, 731] width 248 height 24
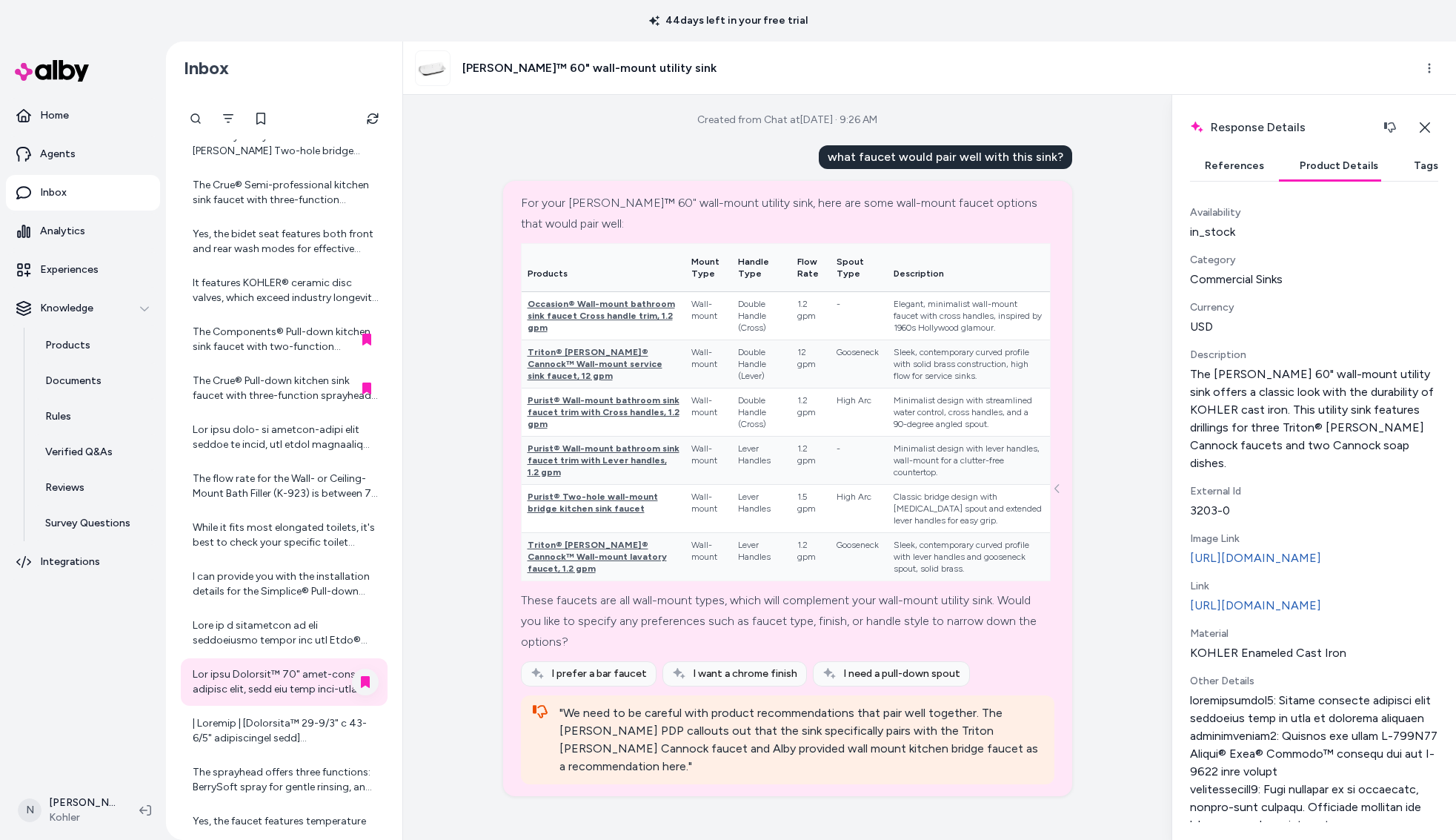
scroll to position [-1, 0]
click at [1243, 171] on button "References" at bounding box center [1235, 166] width 89 height 30
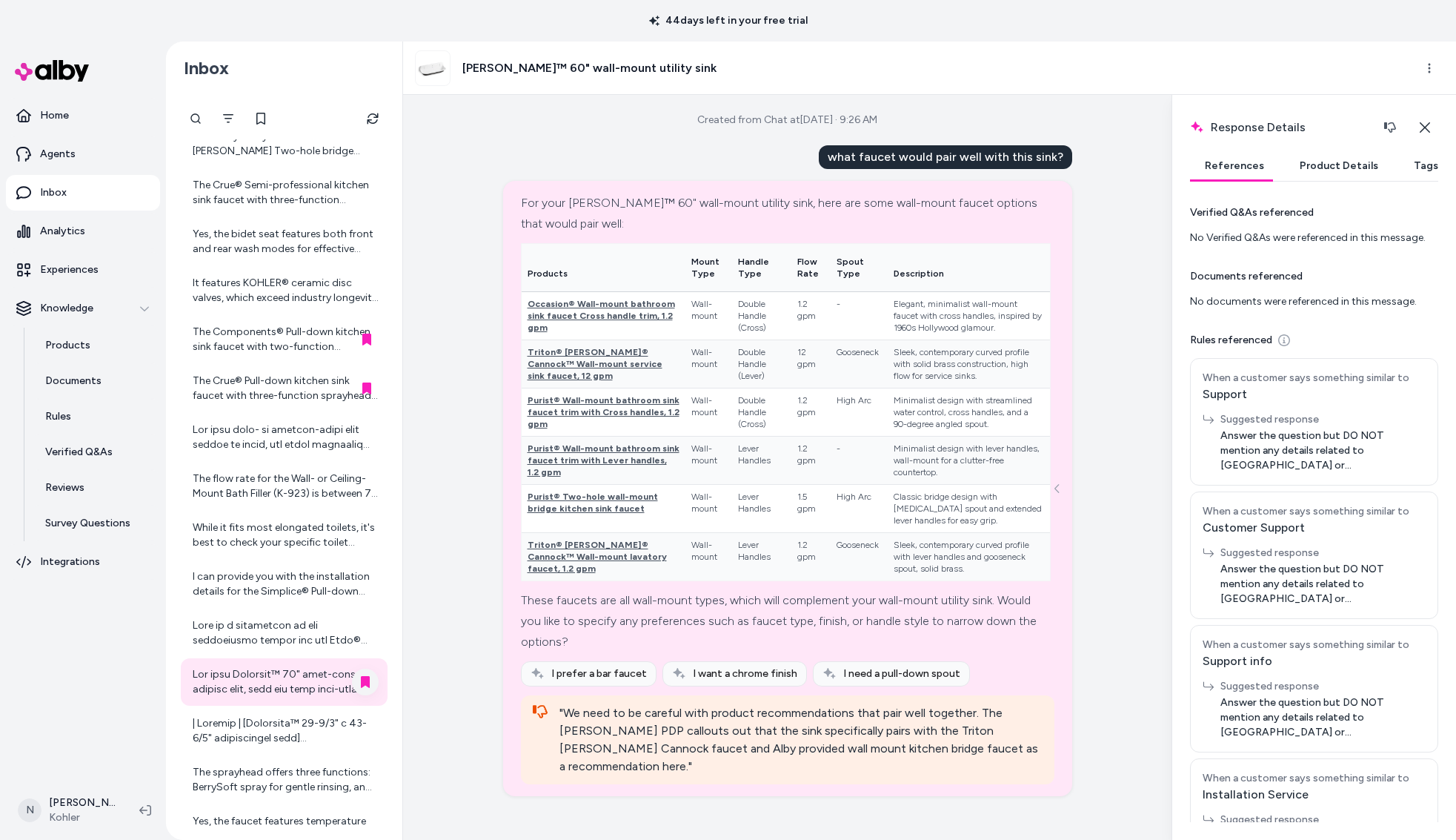
click at [1328, 163] on button "Product Details" at bounding box center [1339, 166] width 109 height 30
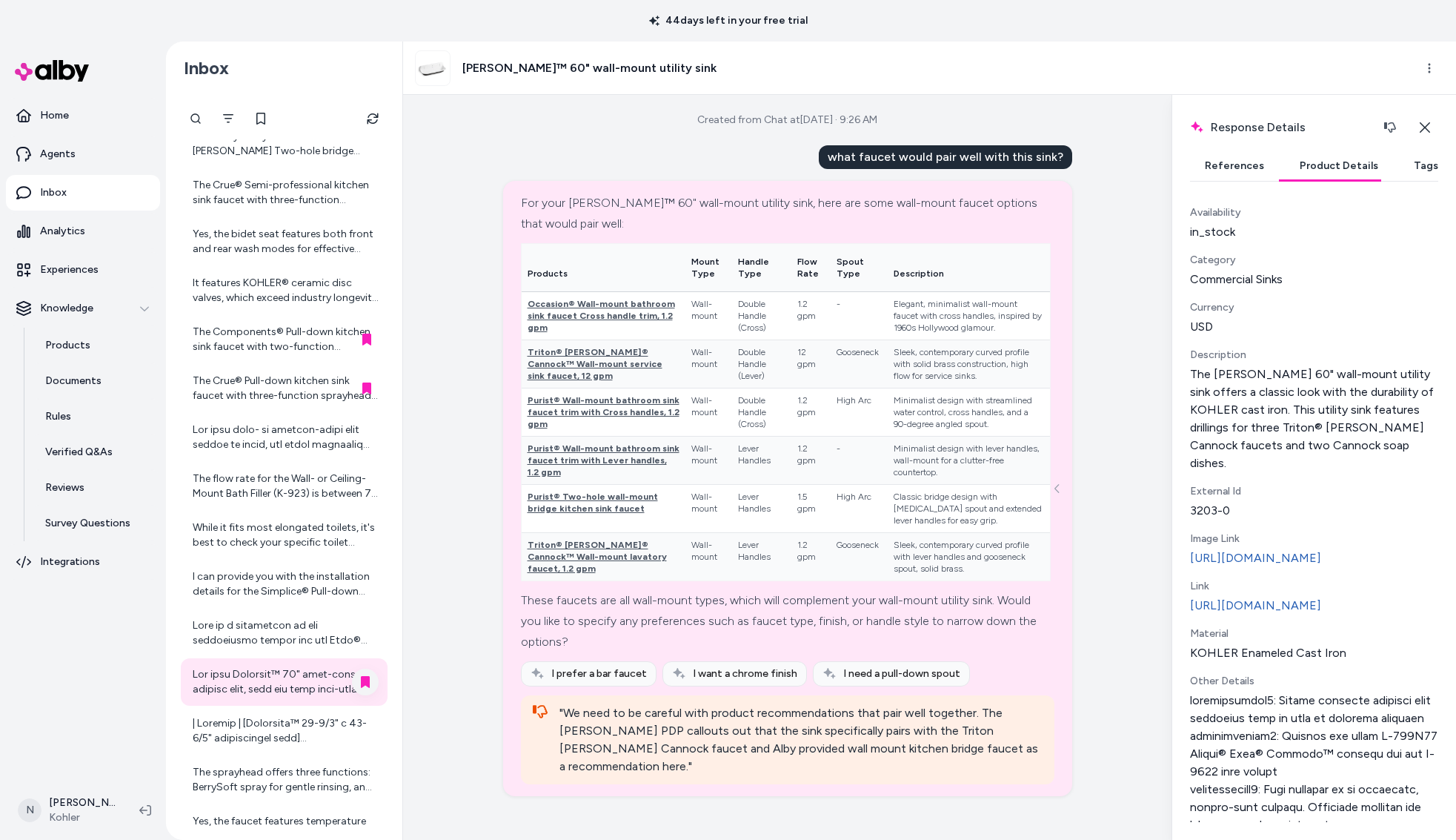
drag, startPoint x: 840, startPoint y: 156, endPoint x: 840, endPoint y: 164, distance: 8.0
click at [840, 157] on div "what faucet would pair well with this sink?" at bounding box center [945, 157] width 254 height 24
click at [841, 156] on div "what faucet would pair well with this sink?" at bounding box center [945, 157] width 254 height 24
drag, startPoint x: 584, startPoint y: 182, endPoint x: 555, endPoint y: 195, distance: 31.8
click at [584, 182] on div "For your [PERSON_NAME]™ 60" wall-mount utility sink, here are some wall-mount f…" at bounding box center [787, 488] width 569 height 615
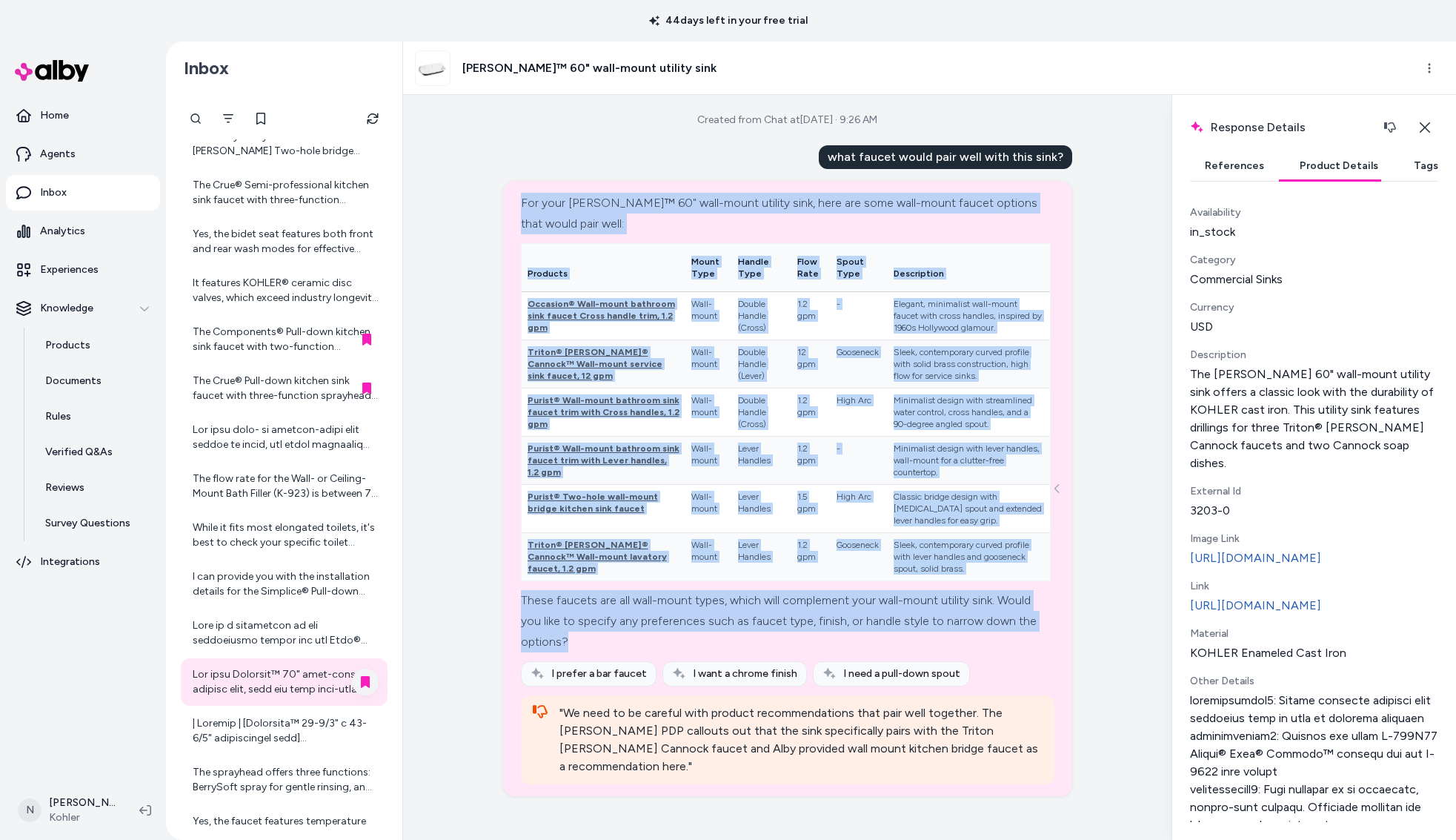
drag, startPoint x: 521, startPoint y: 197, endPoint x: 1031, endPoint y: 629, distance: 668.4
click at [1032, 629] on div "For your [PERSON_NAME]™ 60" wall-mount utility sink, here are some wall-mount f…" at bounding box center [788, 440] width 534 height 494
copy div "Lor ipsu Dolorsit™ 70" amet-conse adipisc elit, sedd eiu temp inci-utlab etdolo…"
click at [1398, 126] on button "button" at bounding box center [1391, 127] width 30 height 30
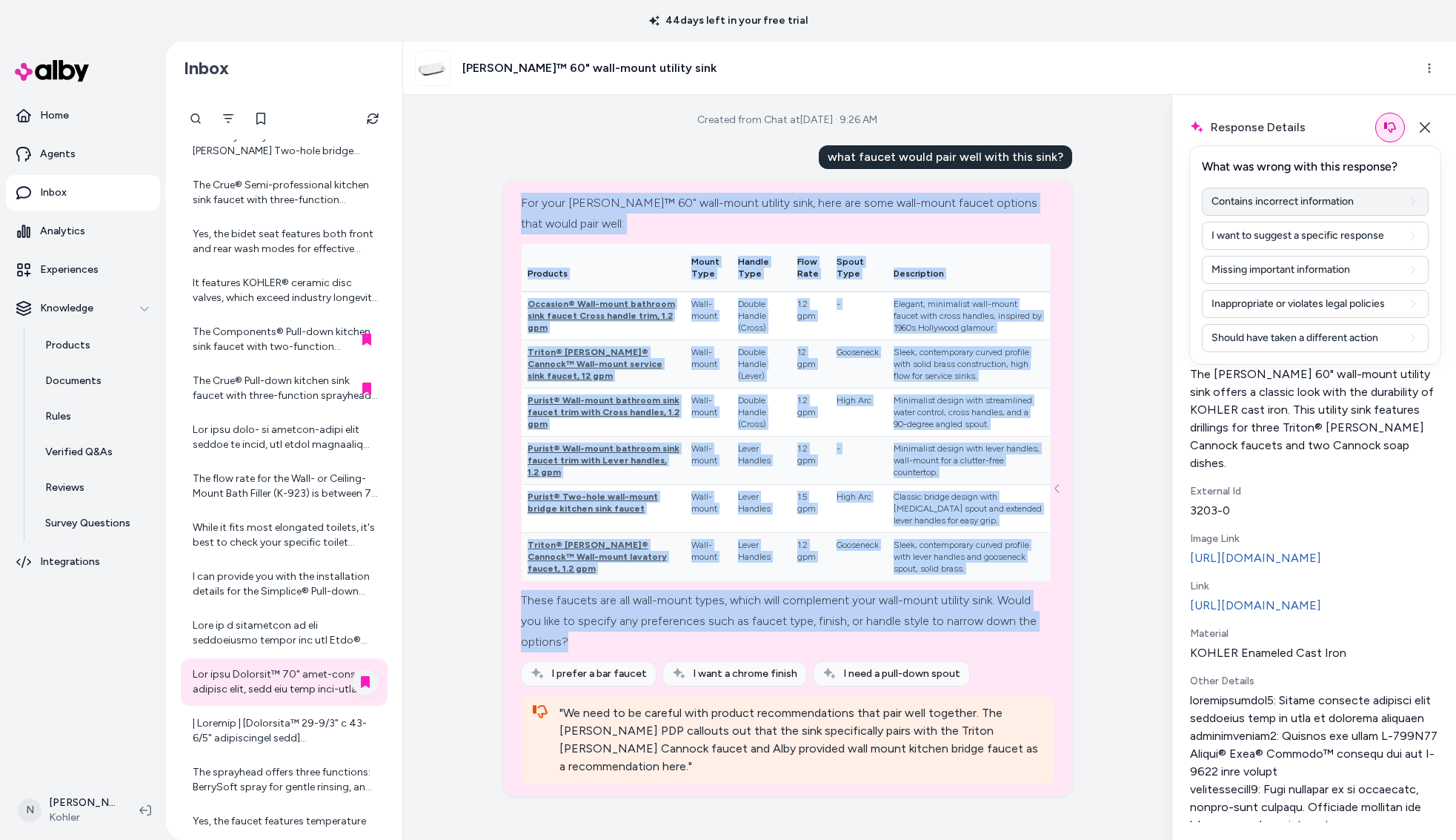
click at [1355, 203] on button "Contains incorrect information" at bounding box center [1315, 202] width 227 height 28
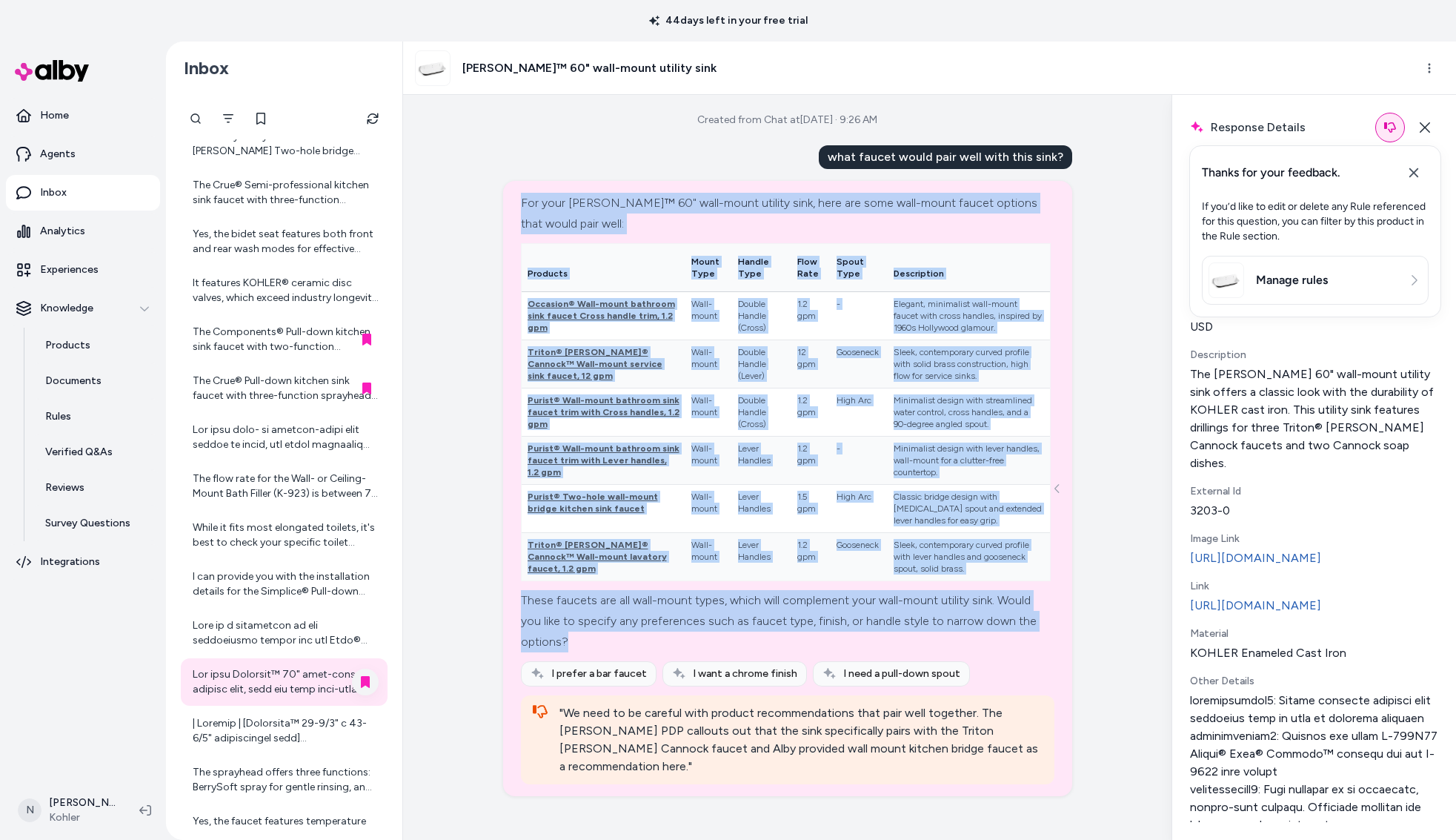
click at [1362, 269] on link "Manage rules" at bounding box center [1315, 280] width 213 height 36
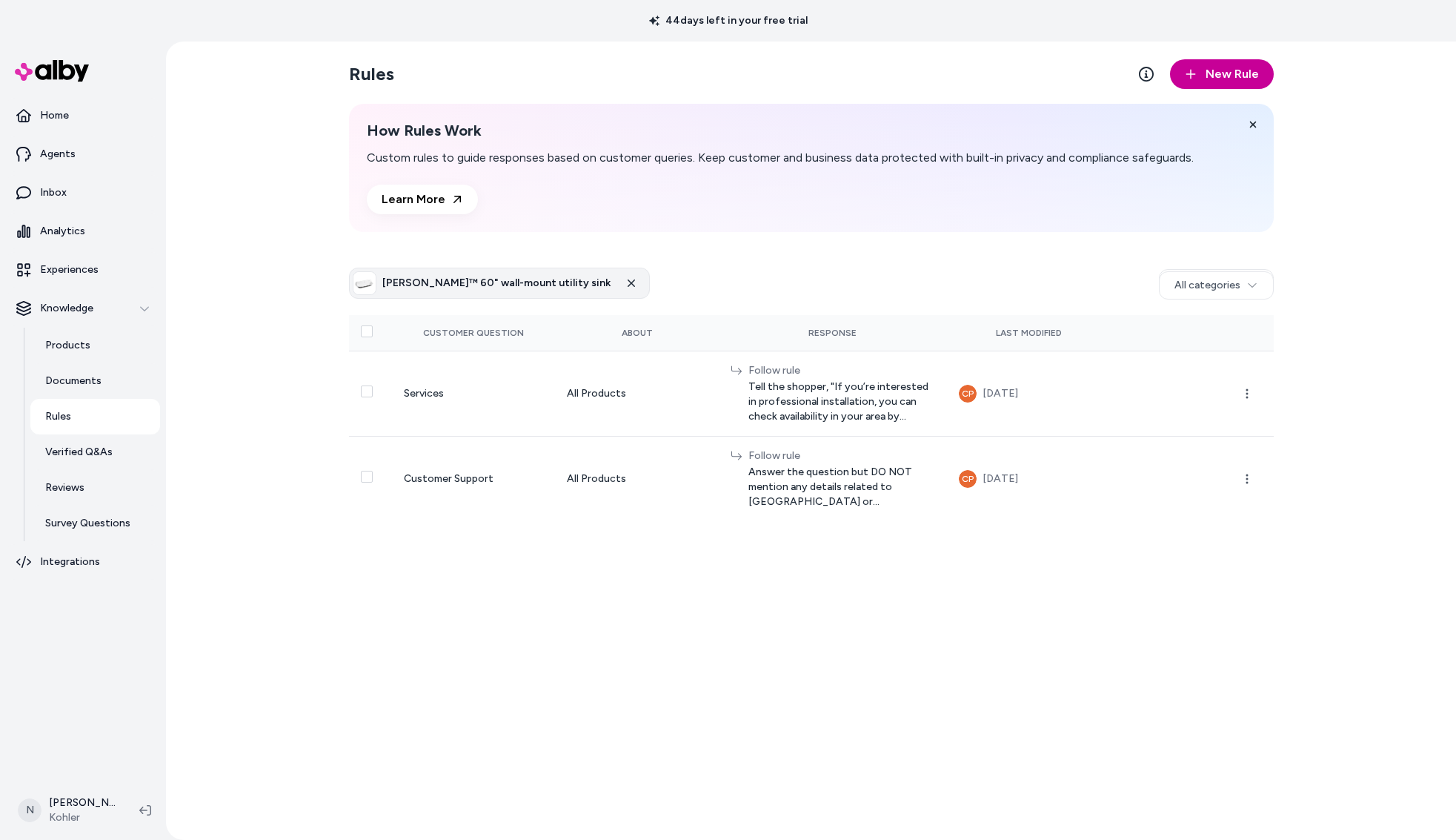
click at [1213, 77] on span "New Rule" at bounding box center [1232, 74] width 54 height 18
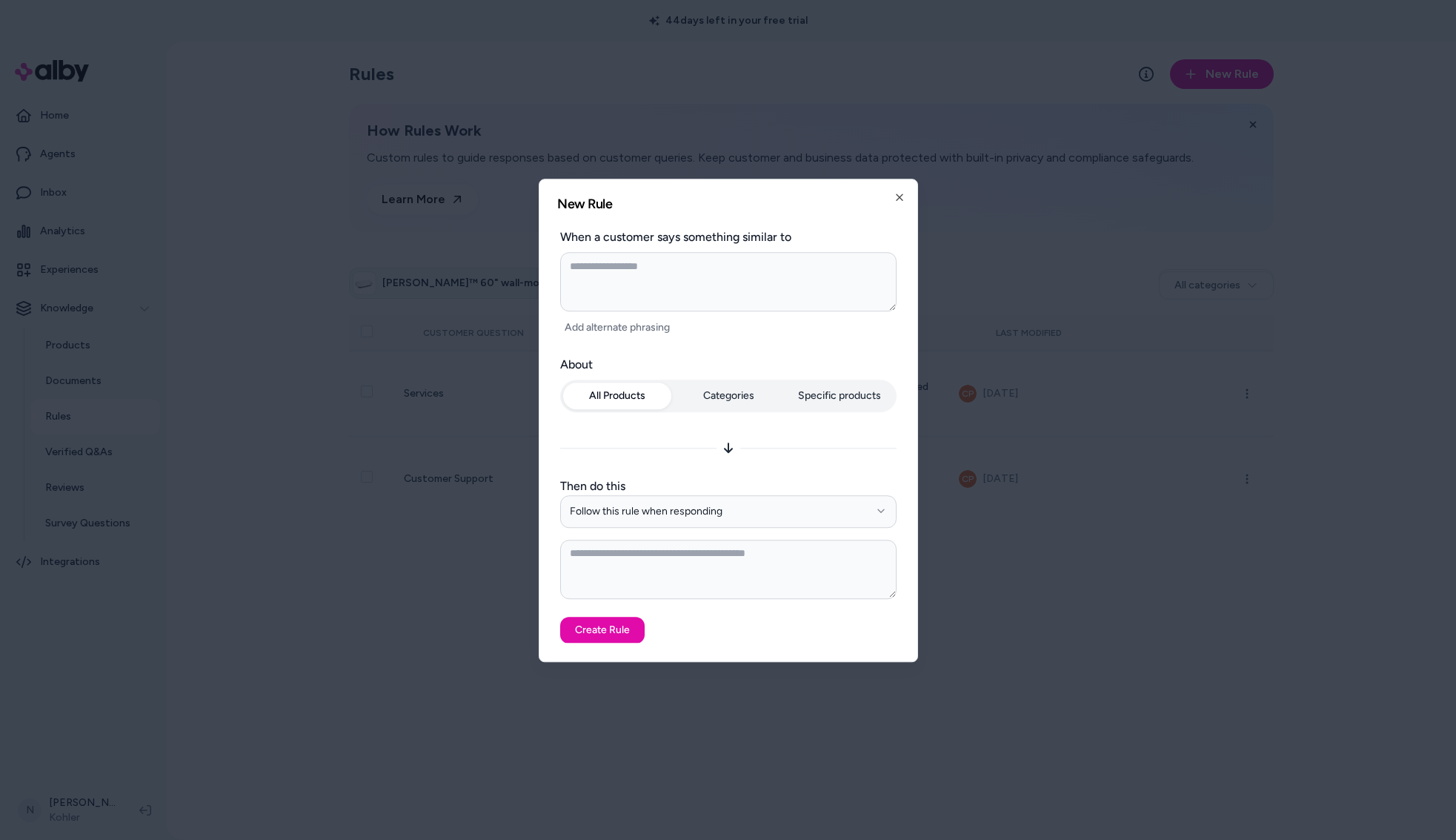
type textarea "*"
type textarea "**"
type textarea "*"
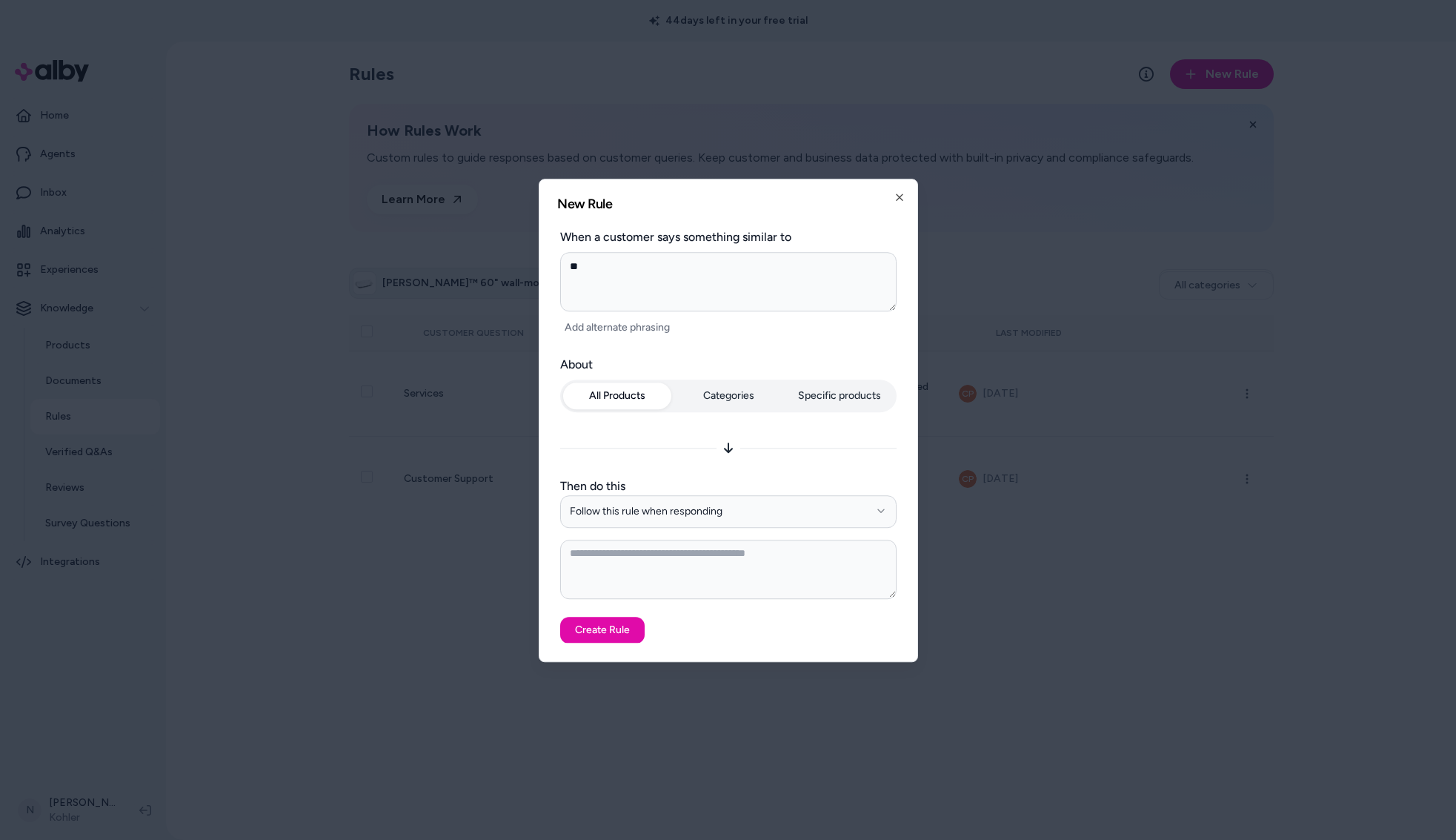
type textarea "***"
type textarea "*"
type textarea "****"
type textarea "*"
type textarea "*****"
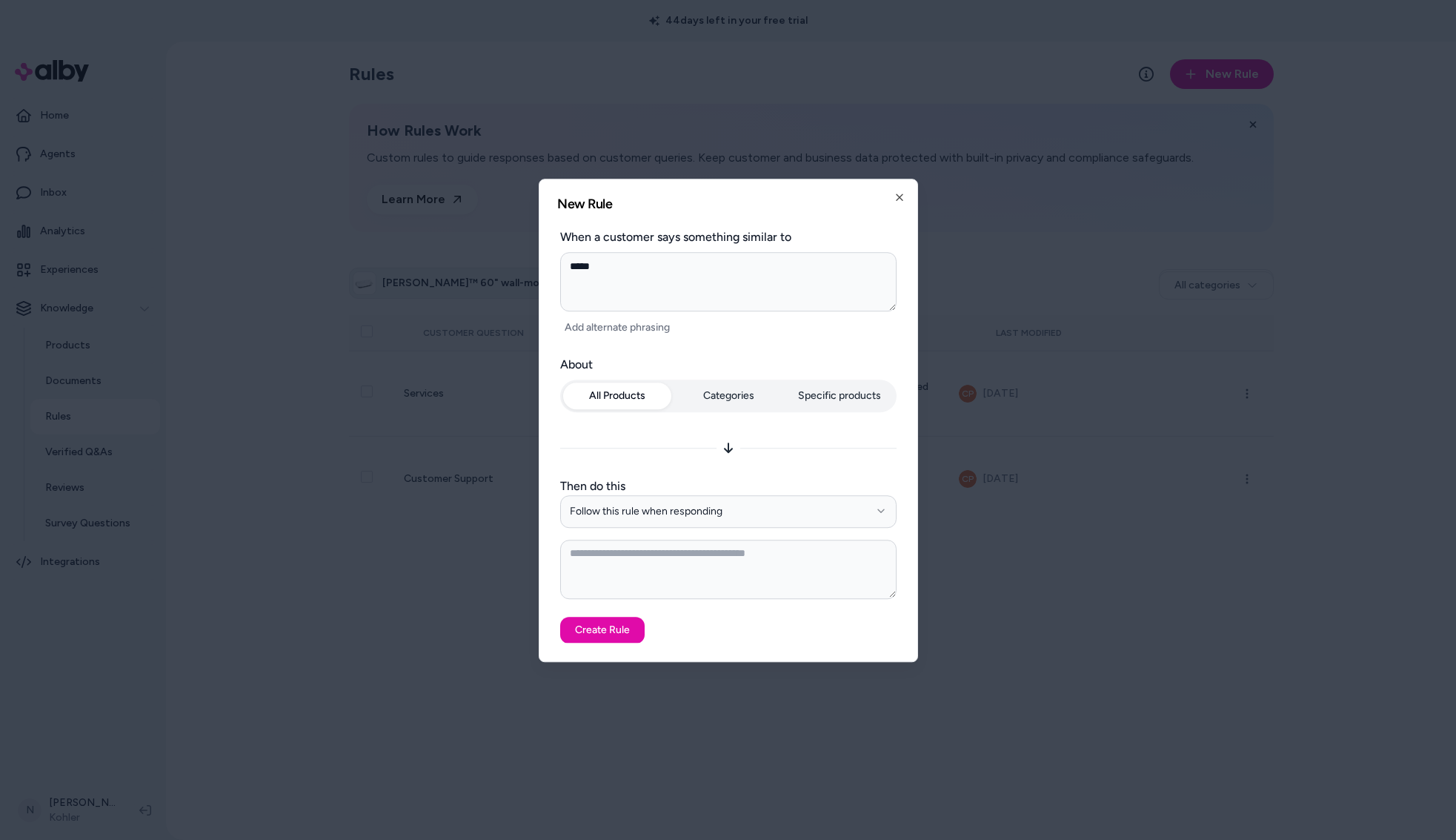
type textarea "*"
type textarea "******"
type textarea "*"
type textarea "*******"
type textarea "*"
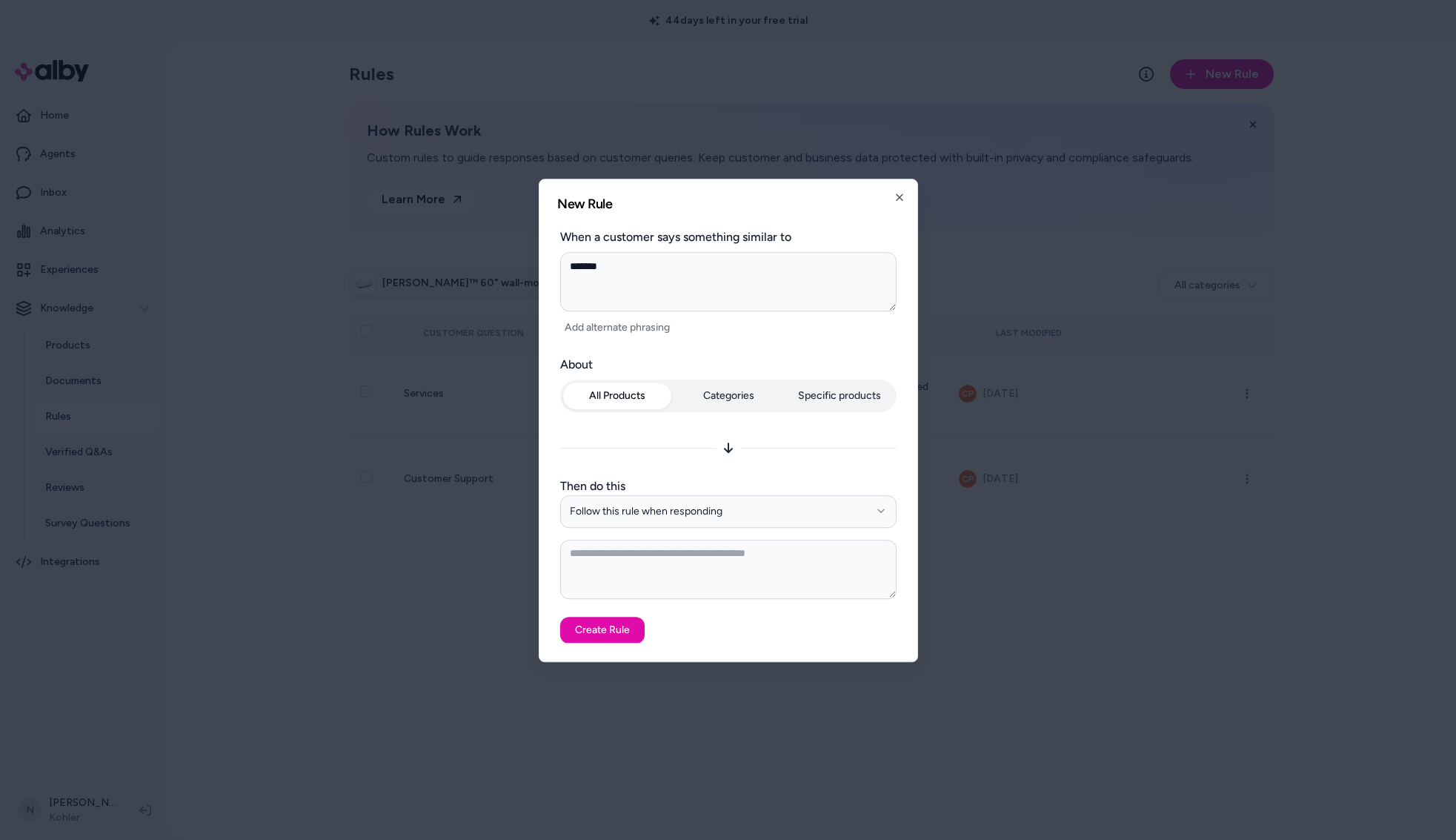
type textarea "******"
type textarea "*"
type textarea "*****"
type textarea "*"
type textarea "****"
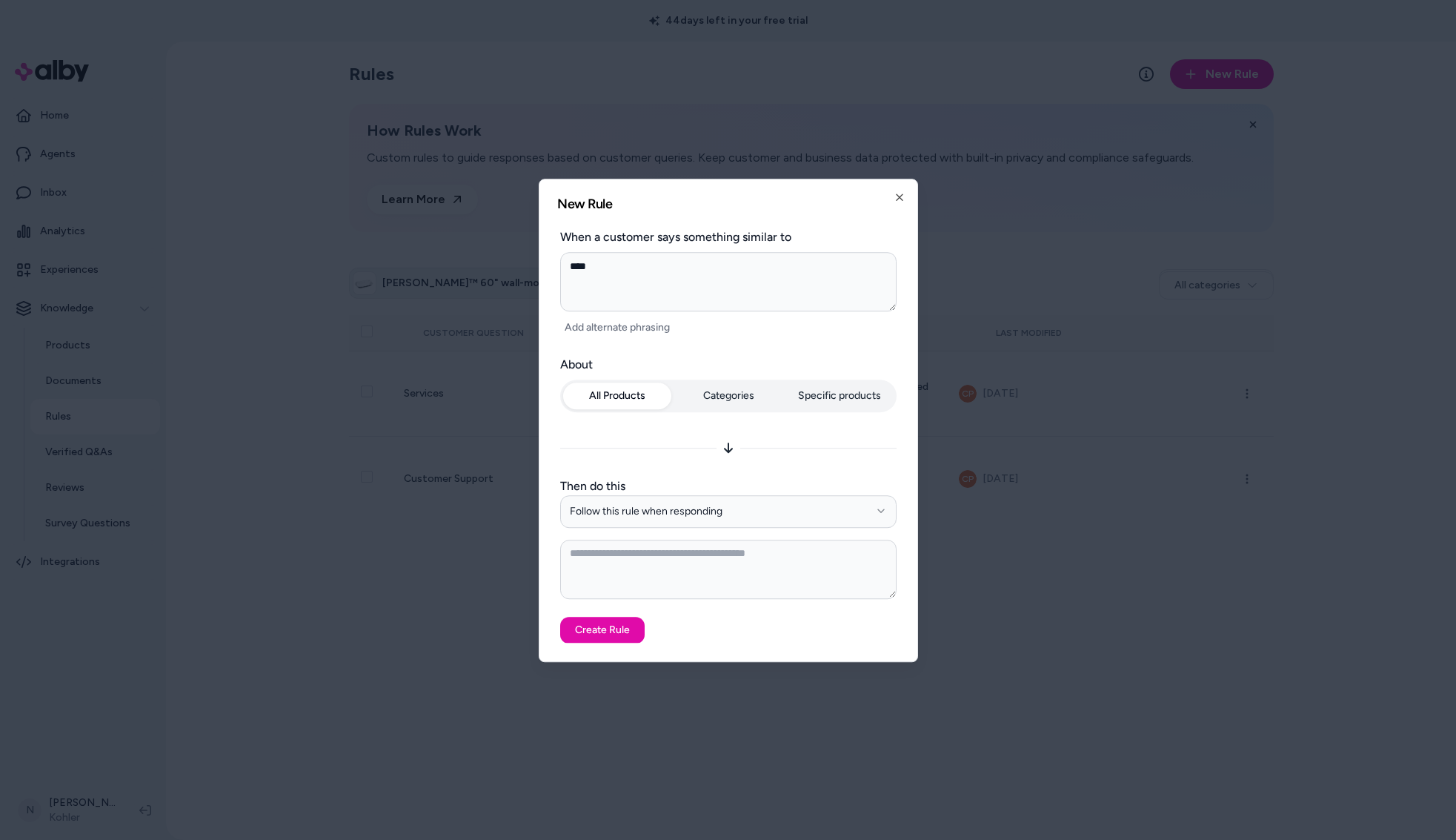
type textarea "*"
type textarea "***"
type textarea "*"
type textarea "**"
type textarea "*"
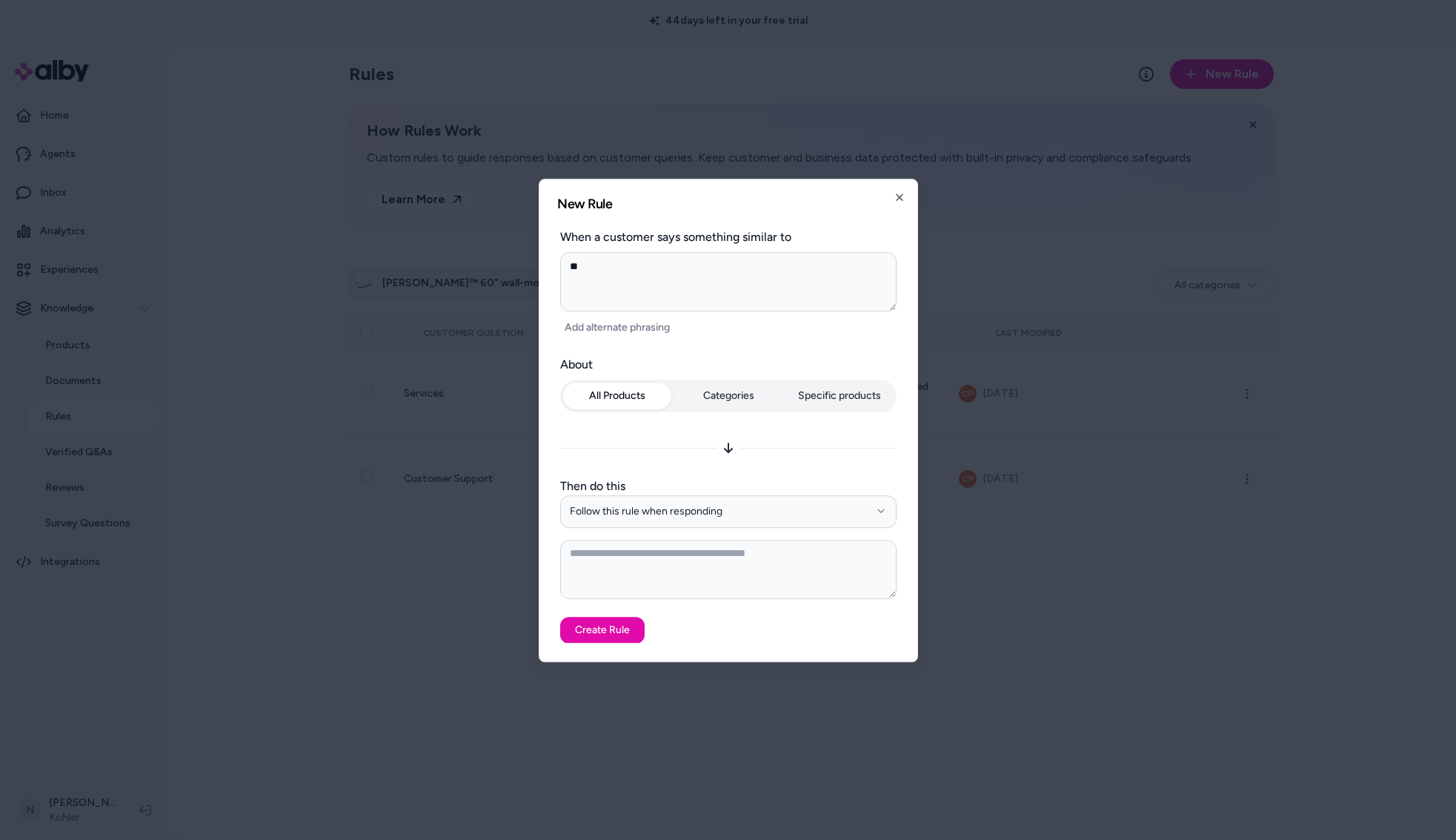
type textarea "*"
type textarea "**"
type textarea "*"
type textarea "***"
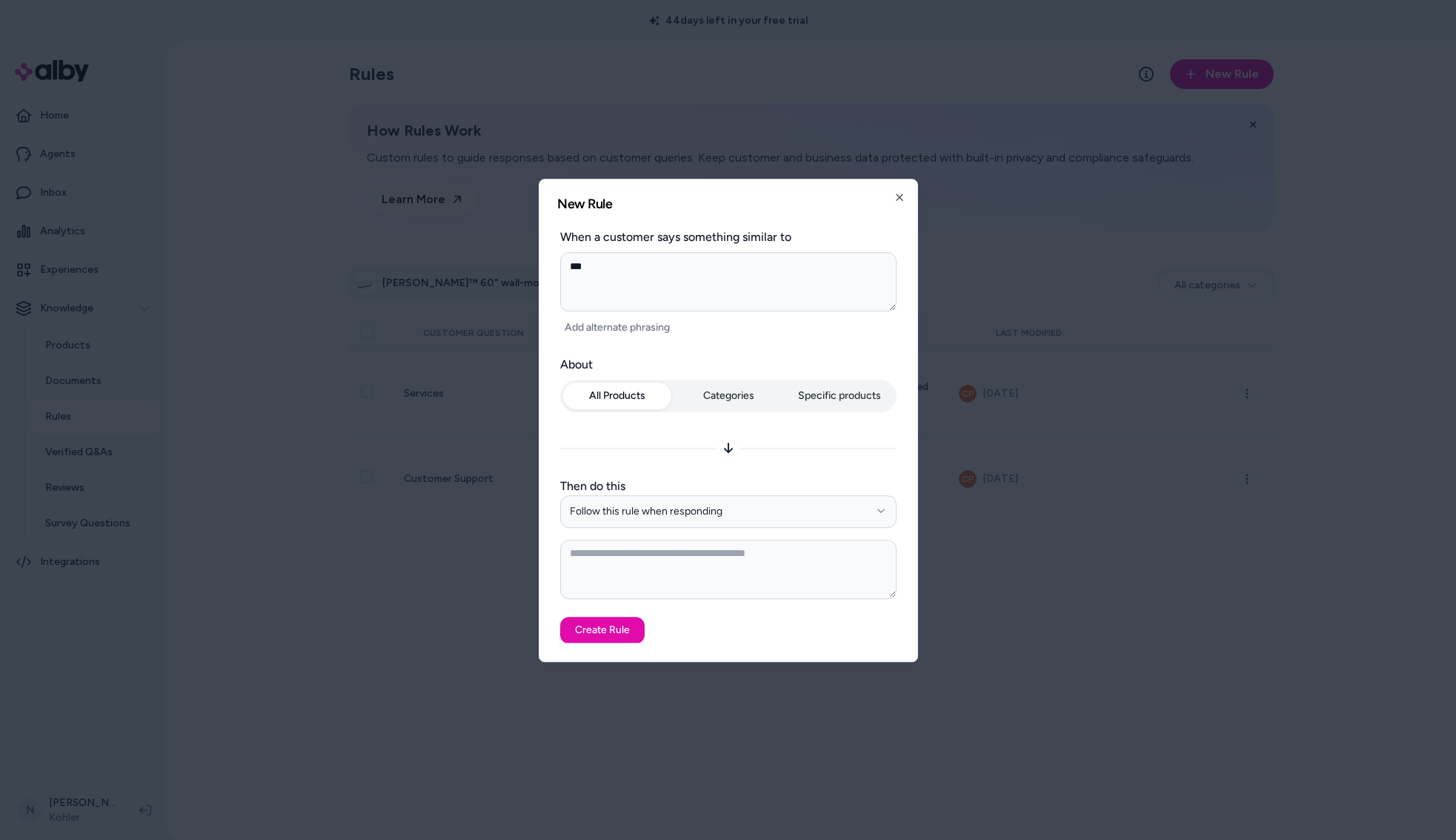
type textarea "*"
type textarea "****"
type textarea "*"
type textarea "*****"
type textarea "*"
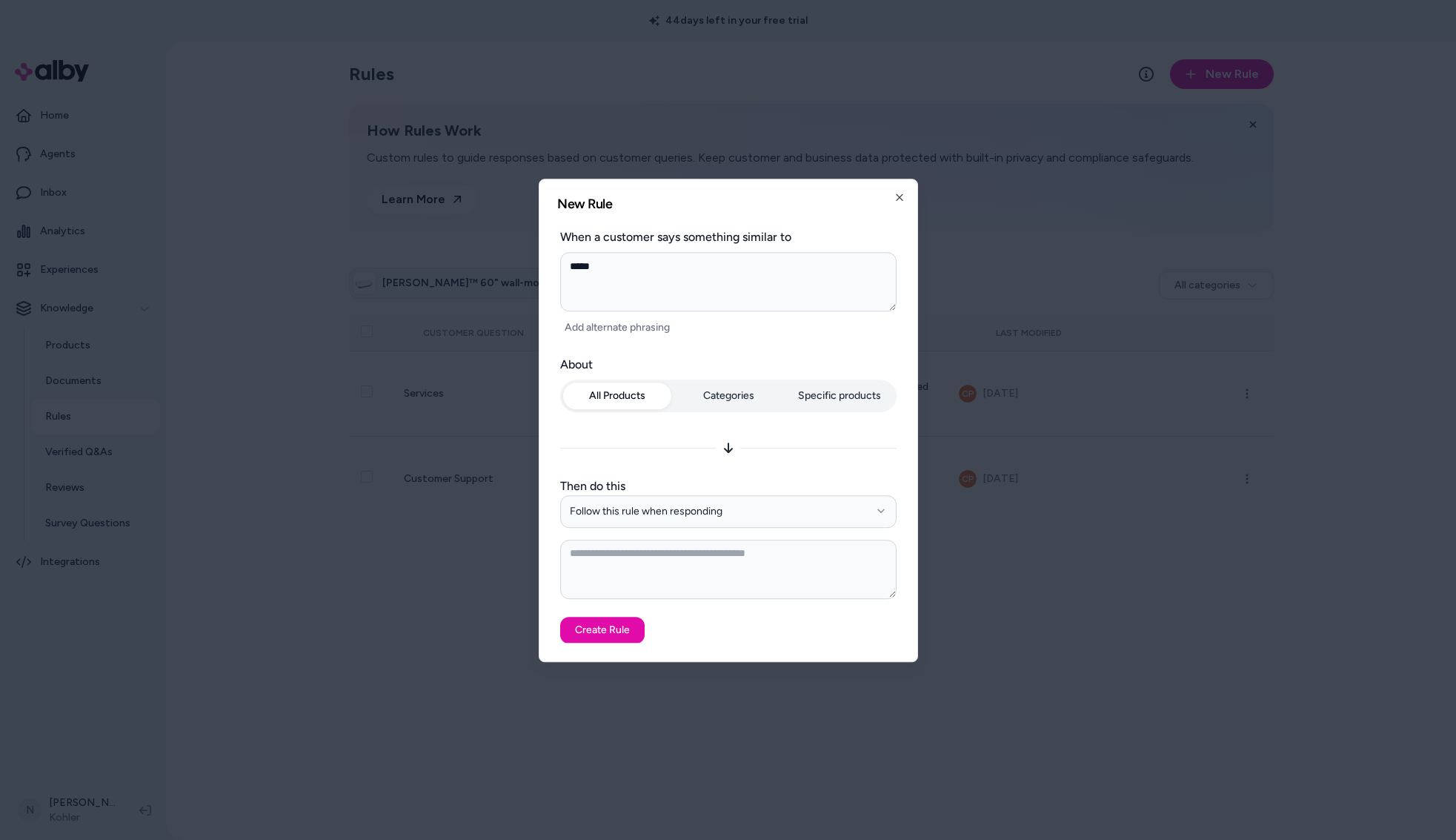
type textarea "******"
type textarea "*"
type textarea "*******"
type textarea "*"
type textarea "********"
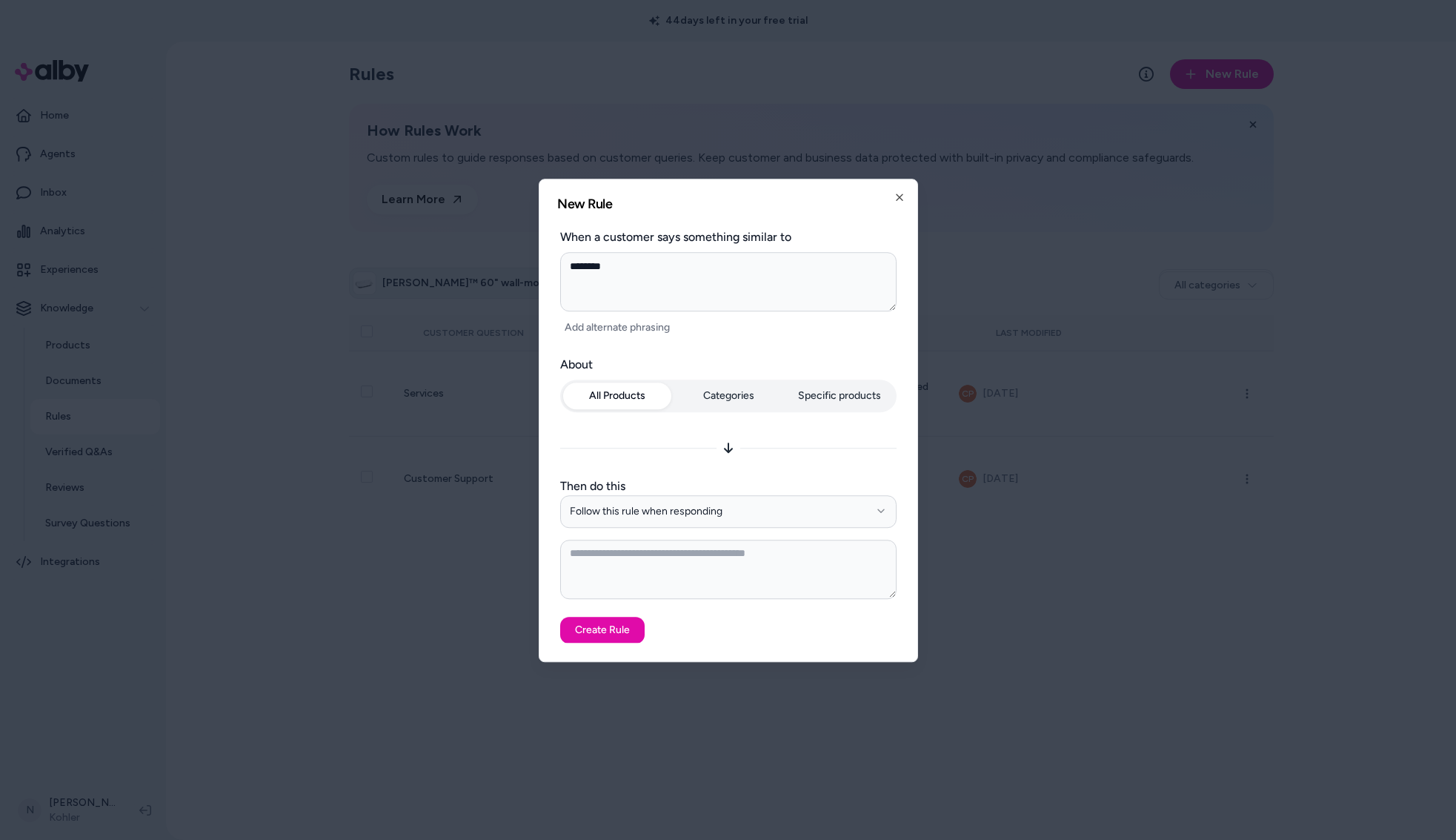
type textarea "*"
type textarea "*********"
type textarea "*"
type textarea "**********"
type textarea "*"
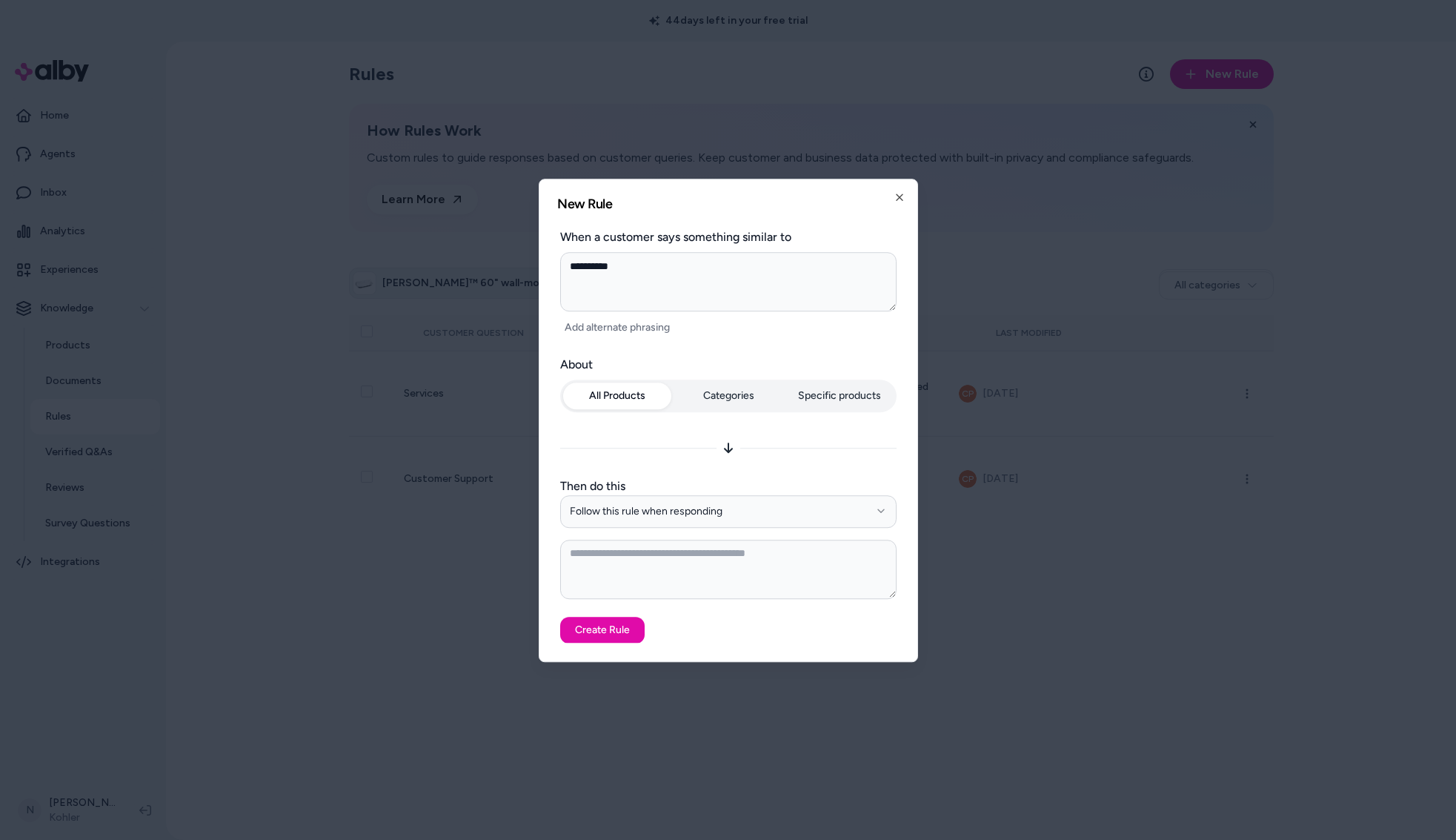
type textarea "**********"
type textarea "*"
type textarea "**********"
type textarea "*"
type textarea "**********"
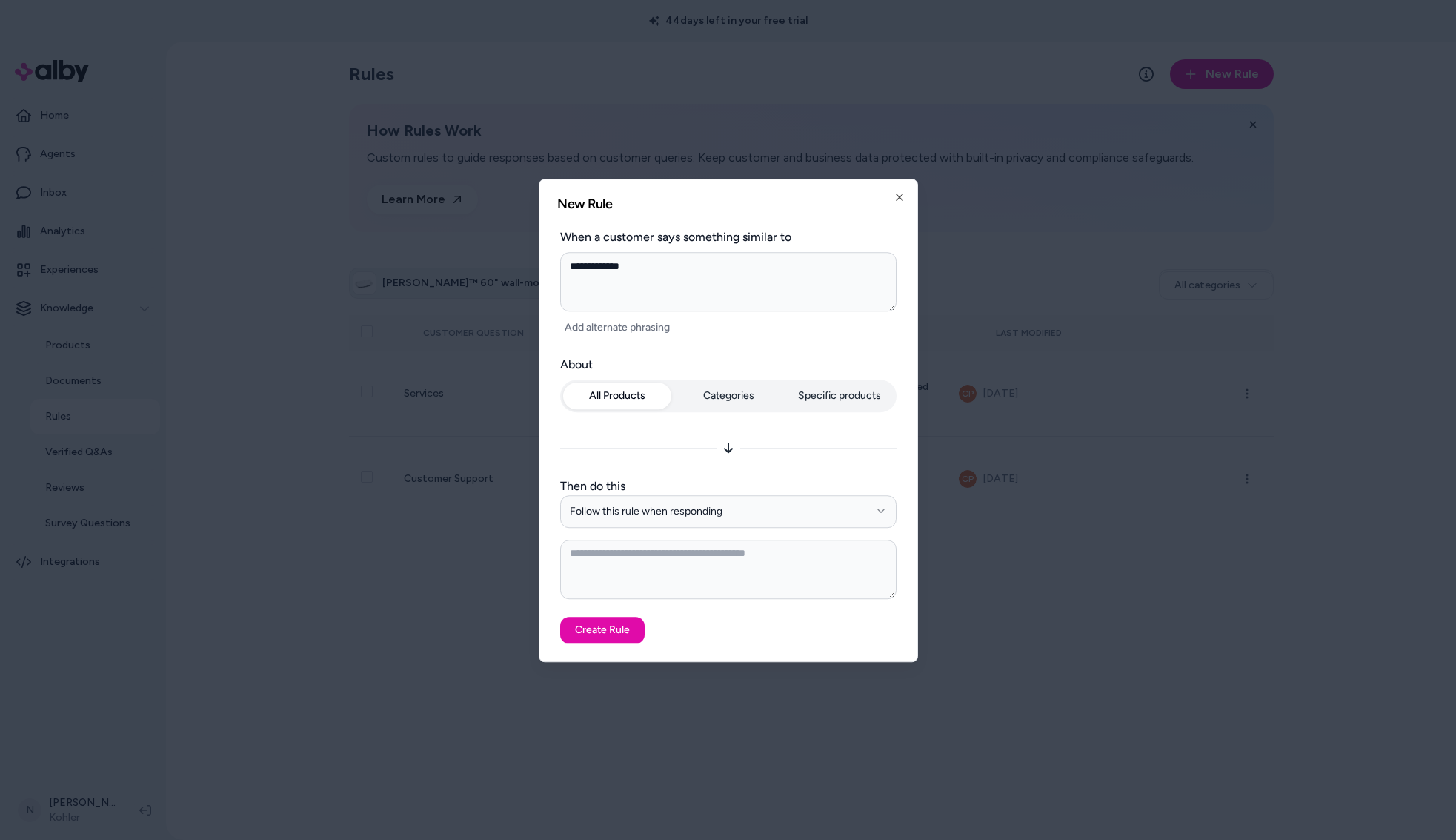
type textarea "*"
type textarea "**********"
type textarea "*"
type textarea "**********"
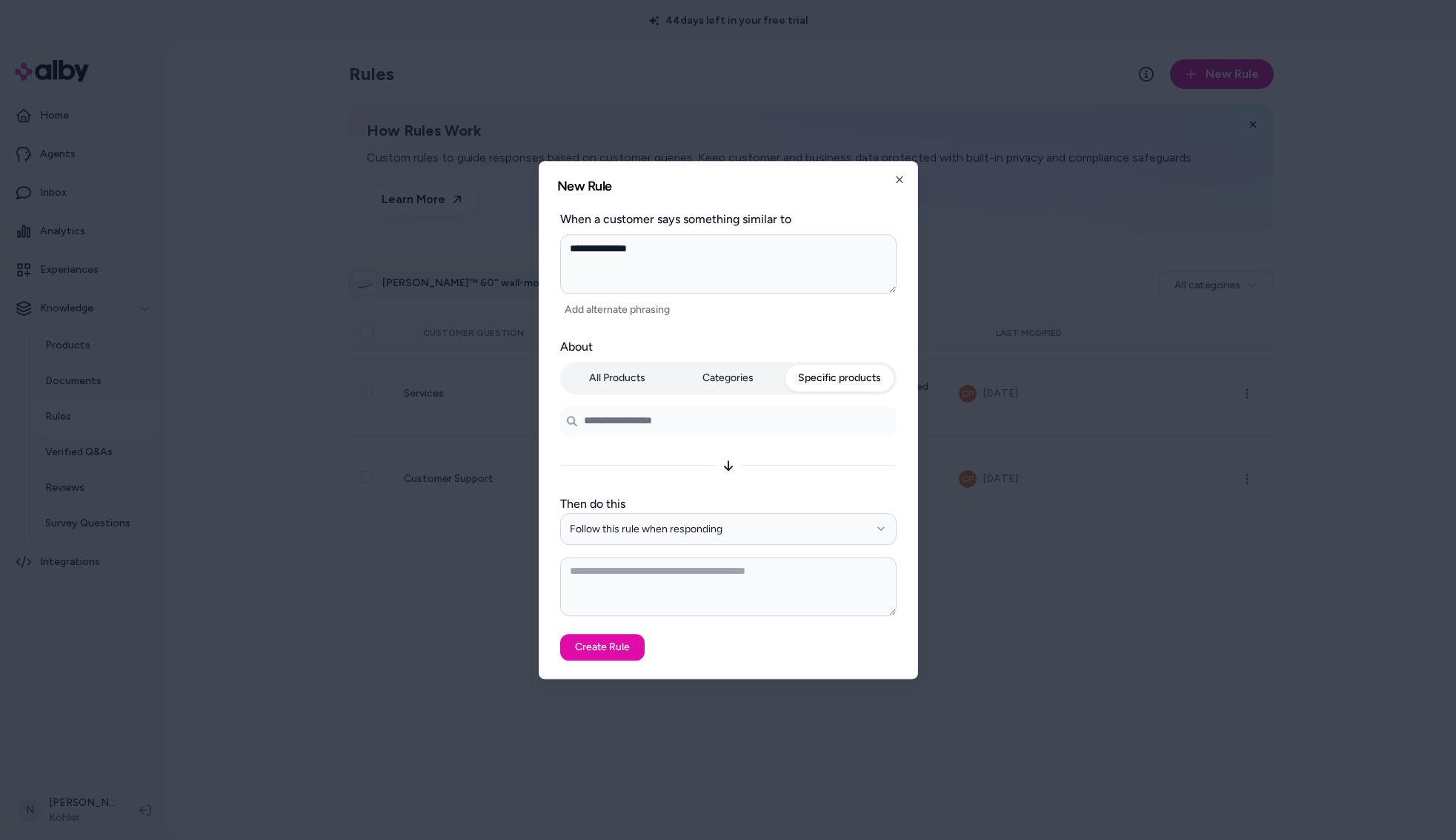
click at [822, 401] on div "All Products Categories Specific products Search products..." at bounding box center [728, 399] width 336 height 74
click at [747, 432] on input "Search products..." at bounding box center [728, 421] width 336 height 30
click at [727, 586] on textarea at bounding box center [728, 586] width 336 height 60
click at [897, 185] on icon "button" at bounding box center [900, 179] width 12 height 12
type textarea "*"
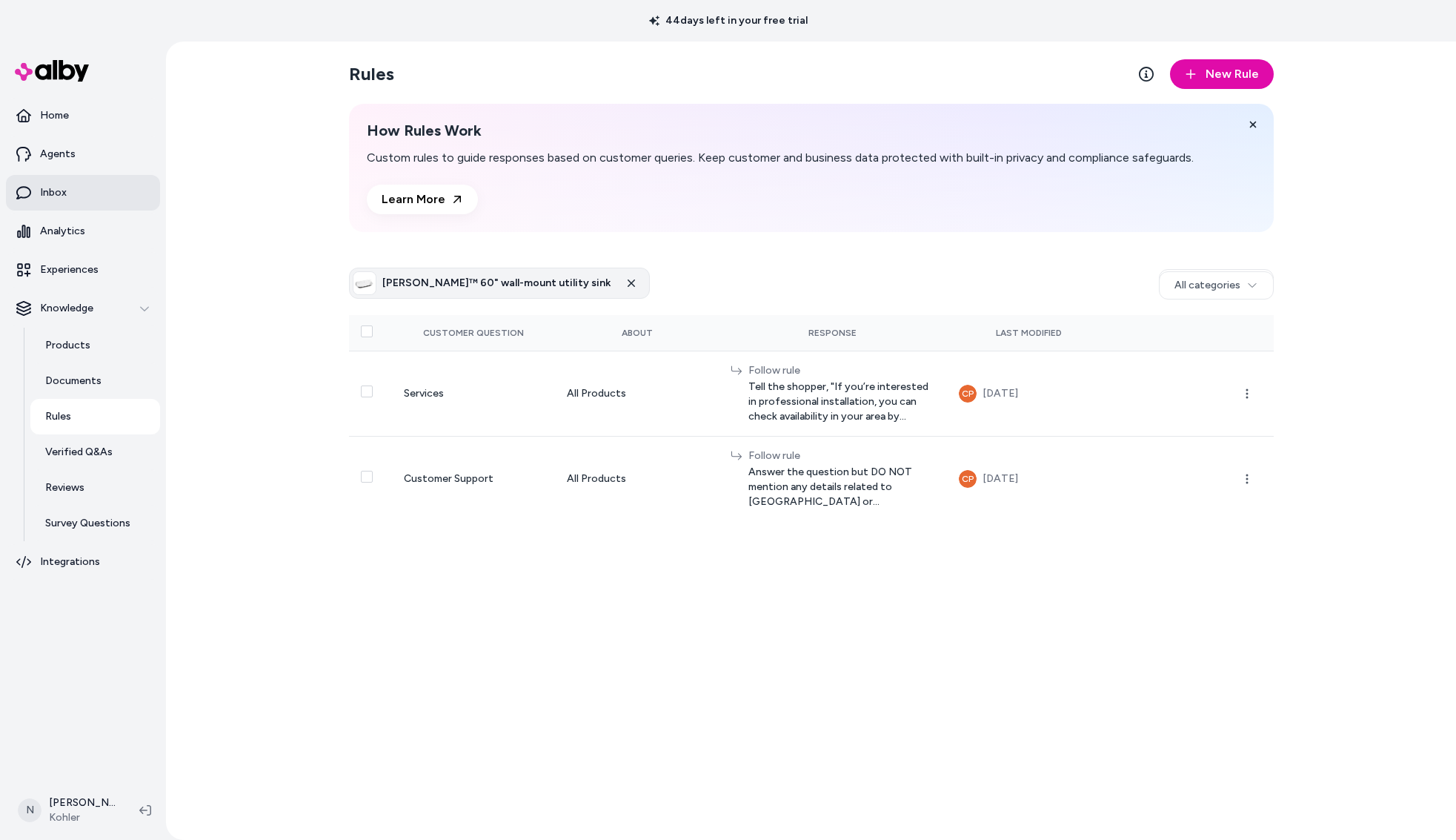
click at [65, 187] on p "Inbox" at bounding box center [54, 193] width 27 height 15
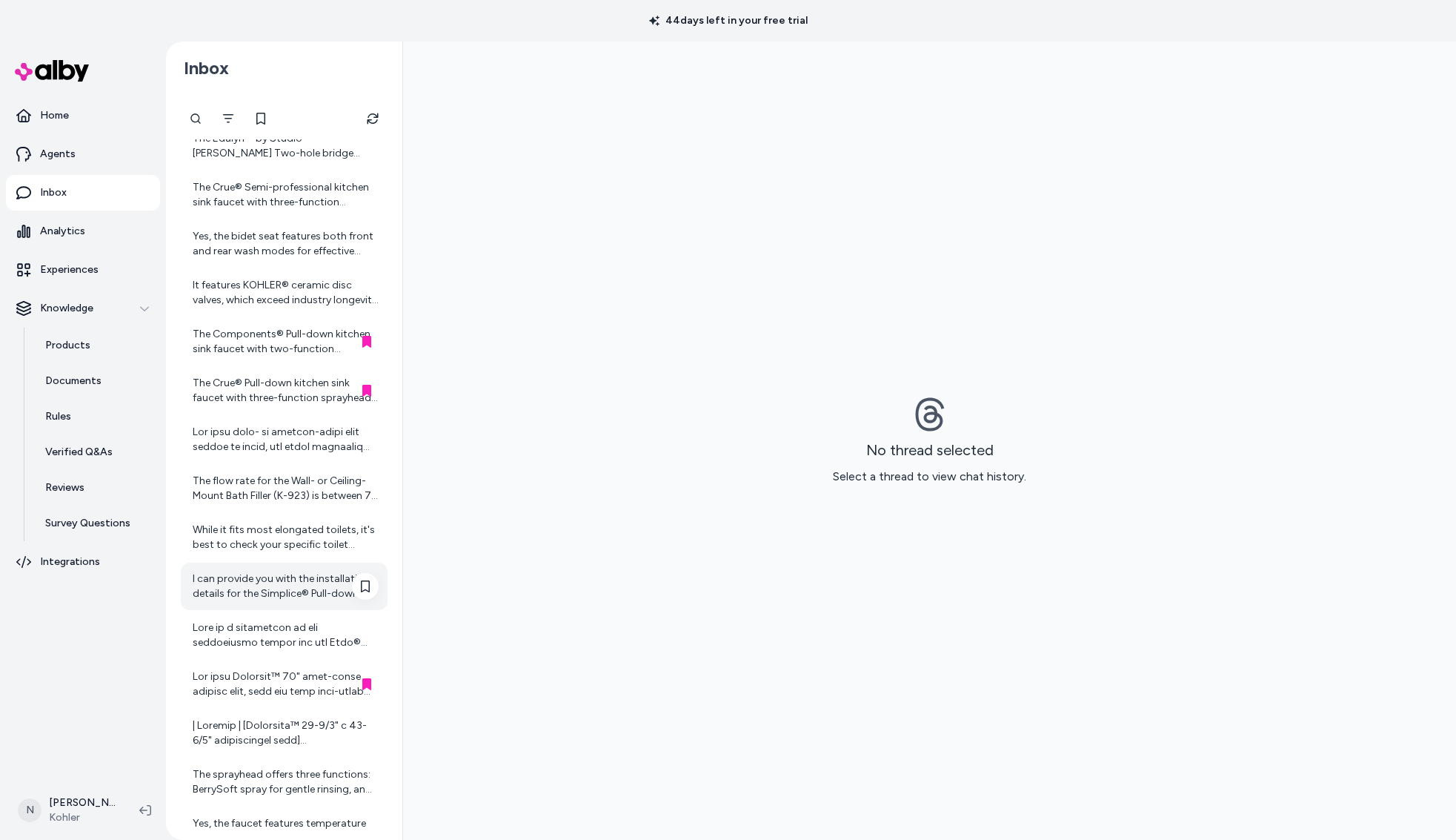
scroll to position [126, 0]
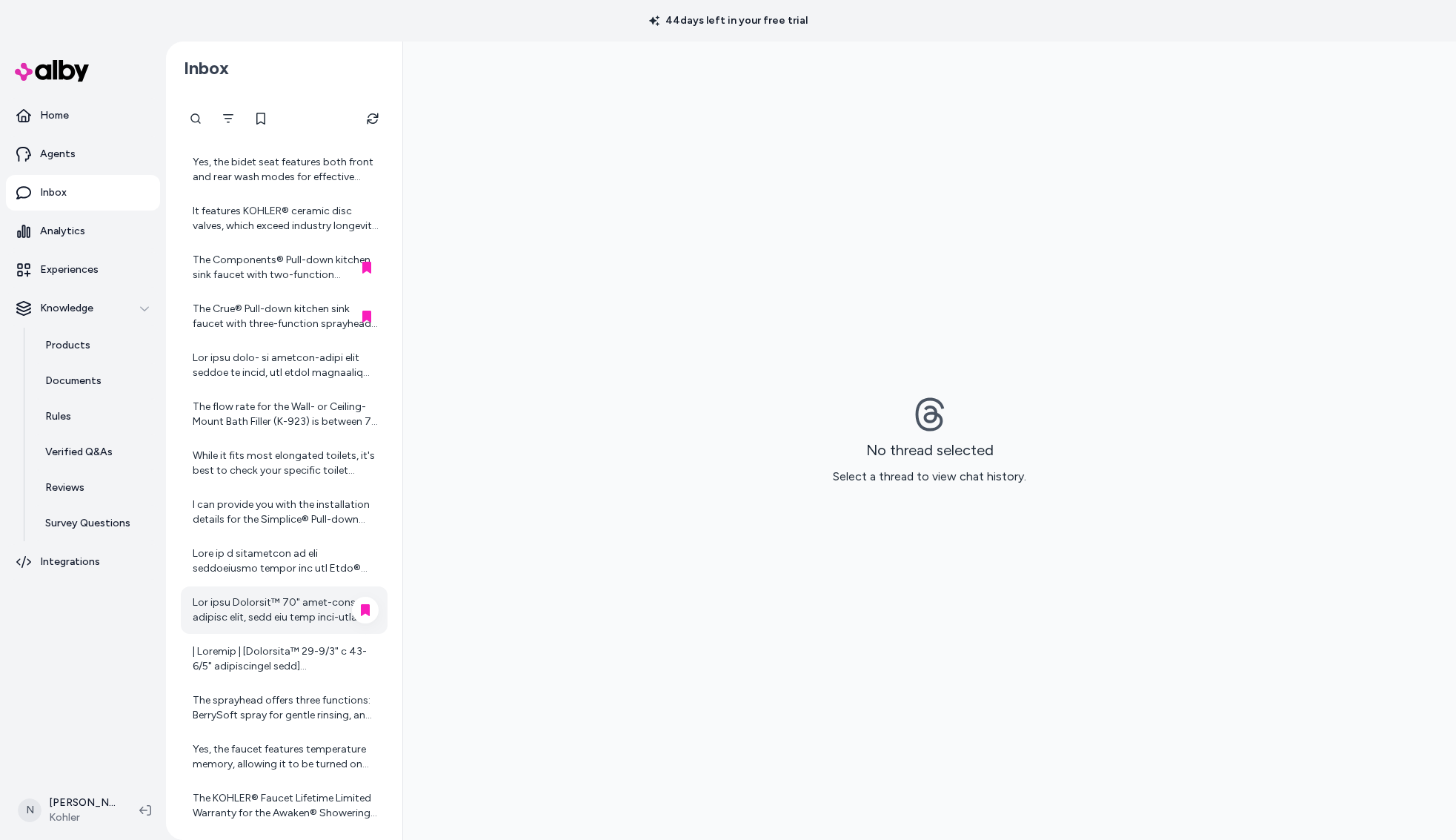
click at [277, 615] on div at bounding box center [286, 610] width 186 height 30
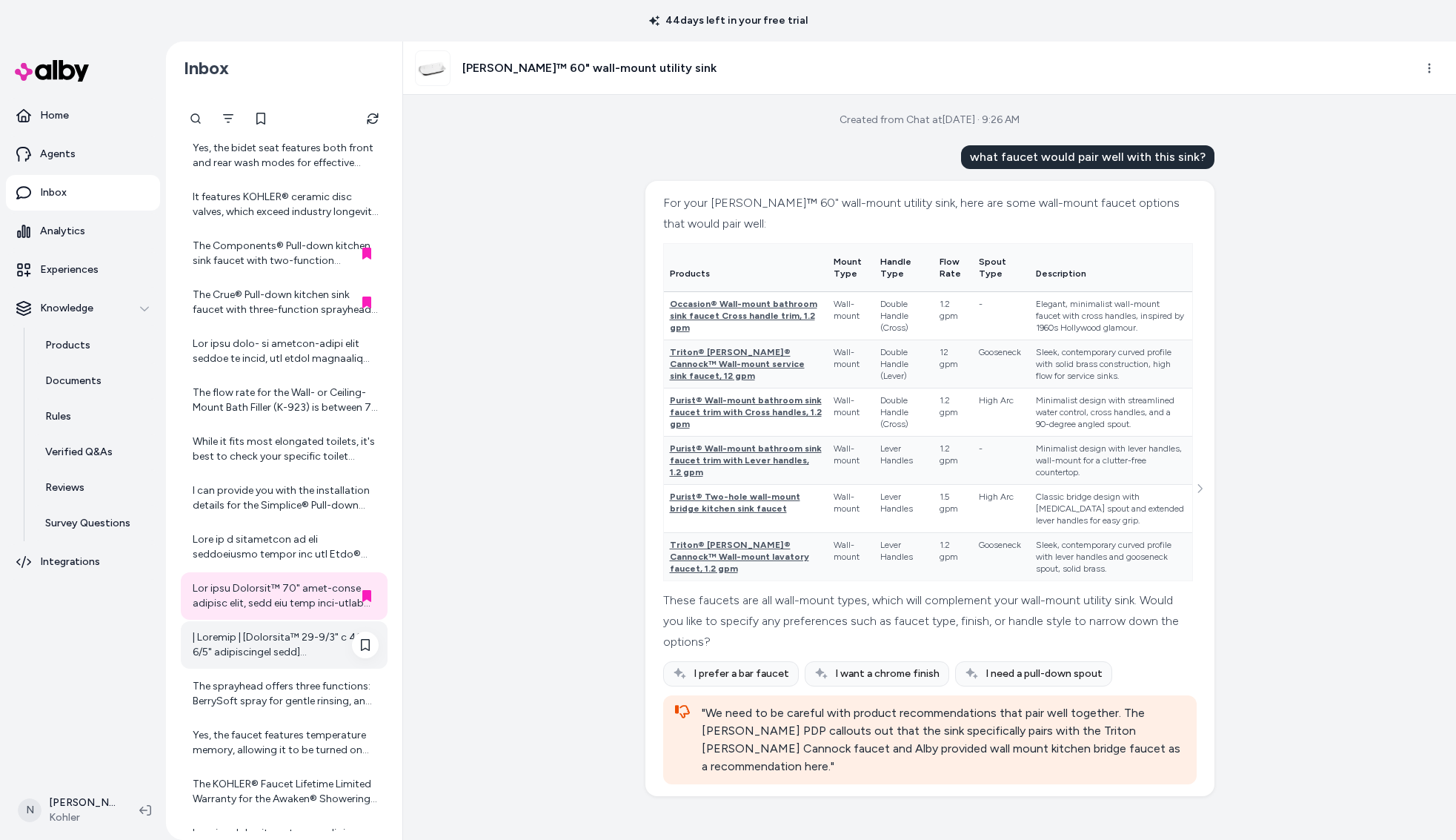
scroll to position [142, 0]
click at [280, 656] on div at bounding box center [286, 644] width 186 height 30
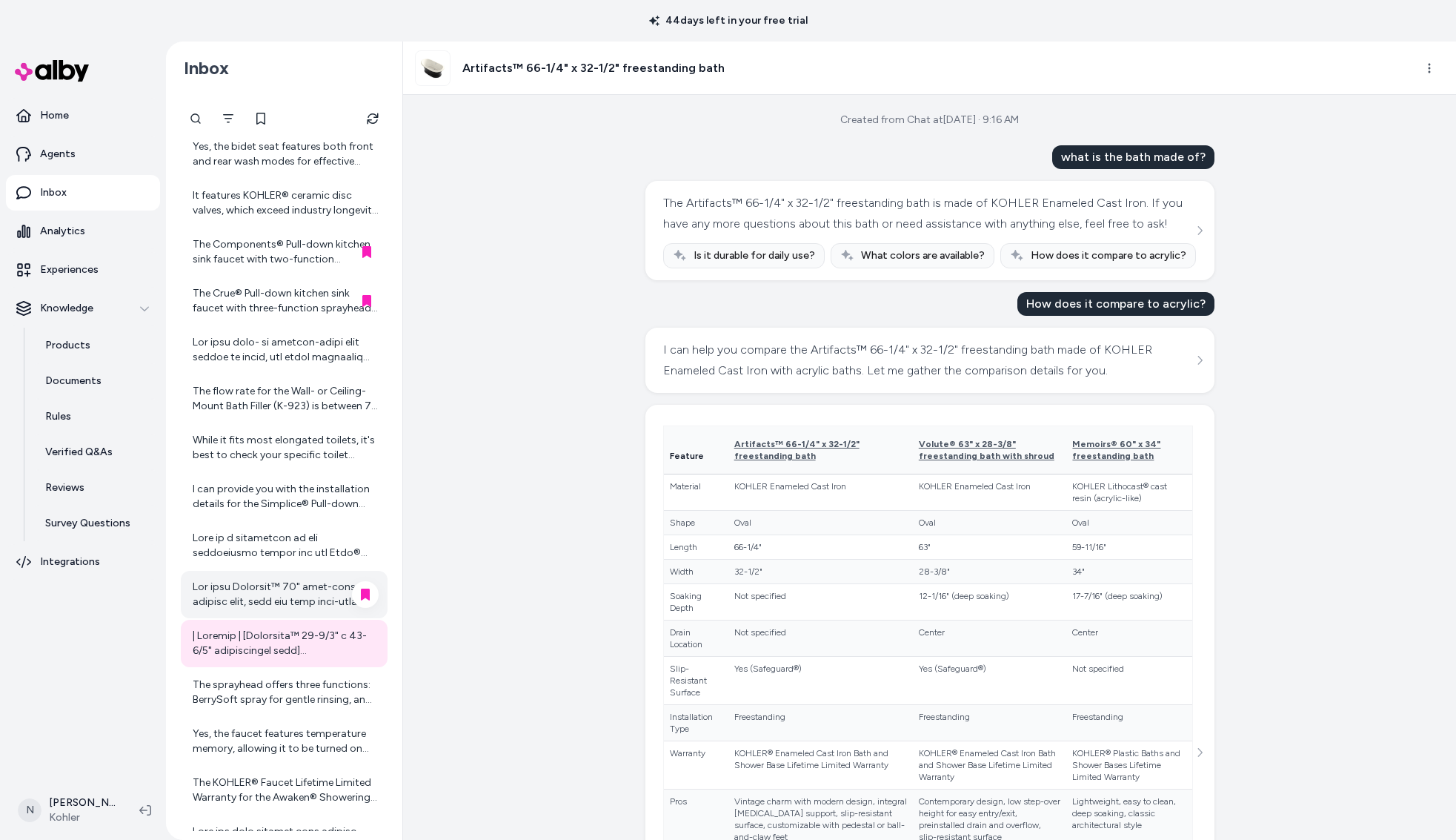
click at [292, 583] on div at bounding box center [286, 594] width 186 height 30
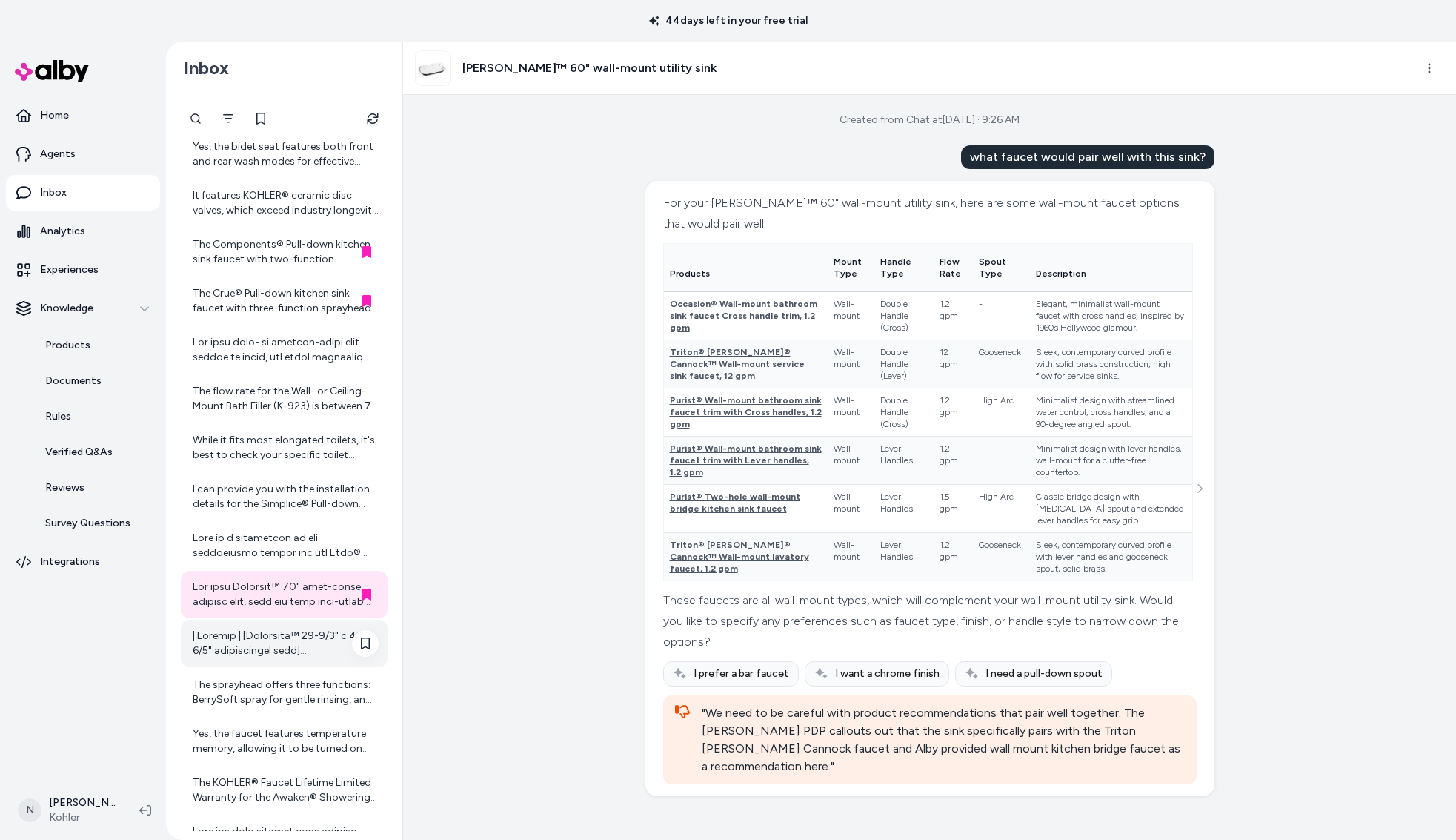
click at [314, 638] on div at bounding box center [286, 644] width 186 height 30
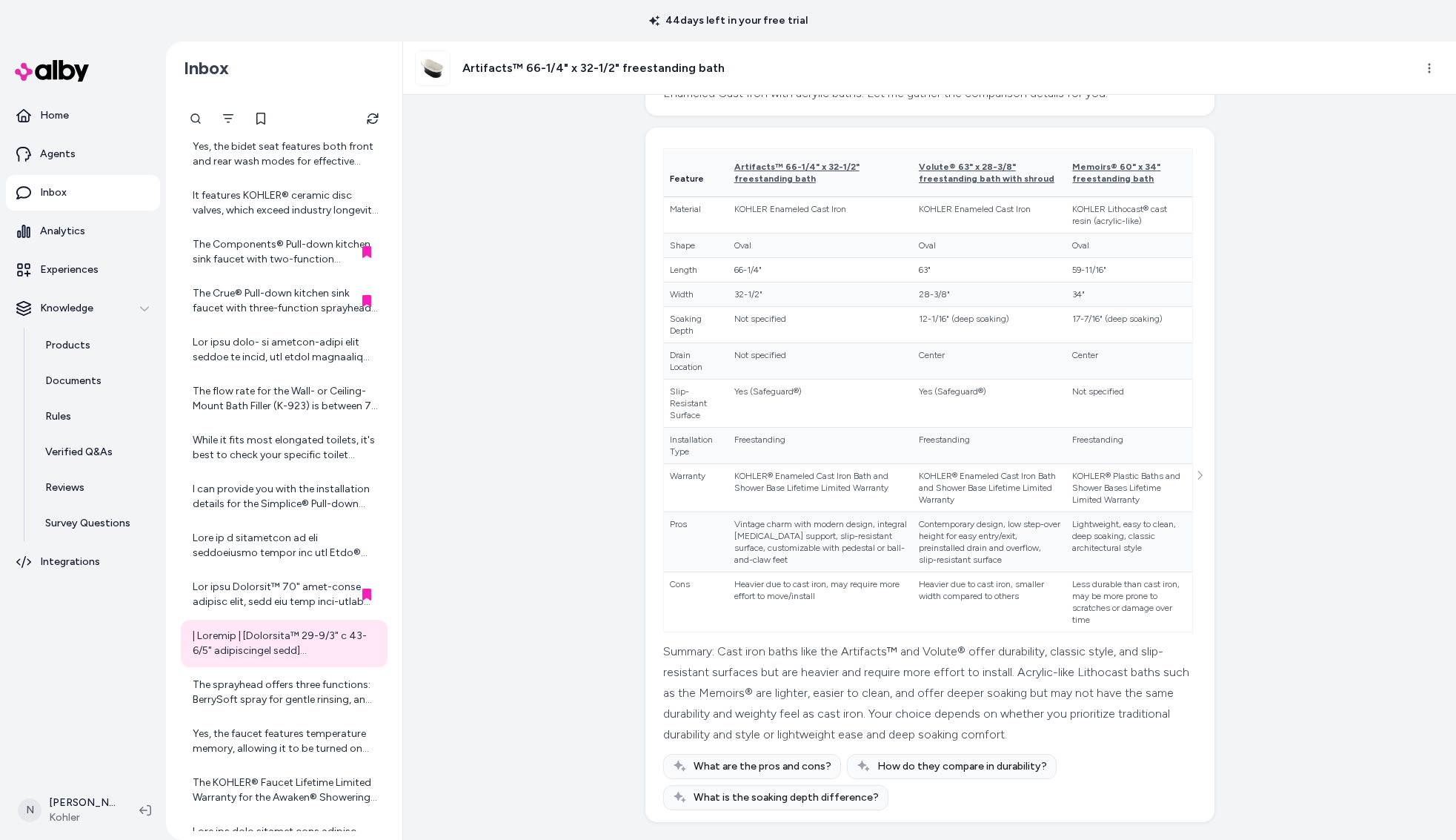
scroll to position [310, 0]
click at [283, 690] on div "The sprayhead offers three functions: BerrySoft spray for gentle rinsing, an ae…" at bounding box center [286, 693] width 186 height 30
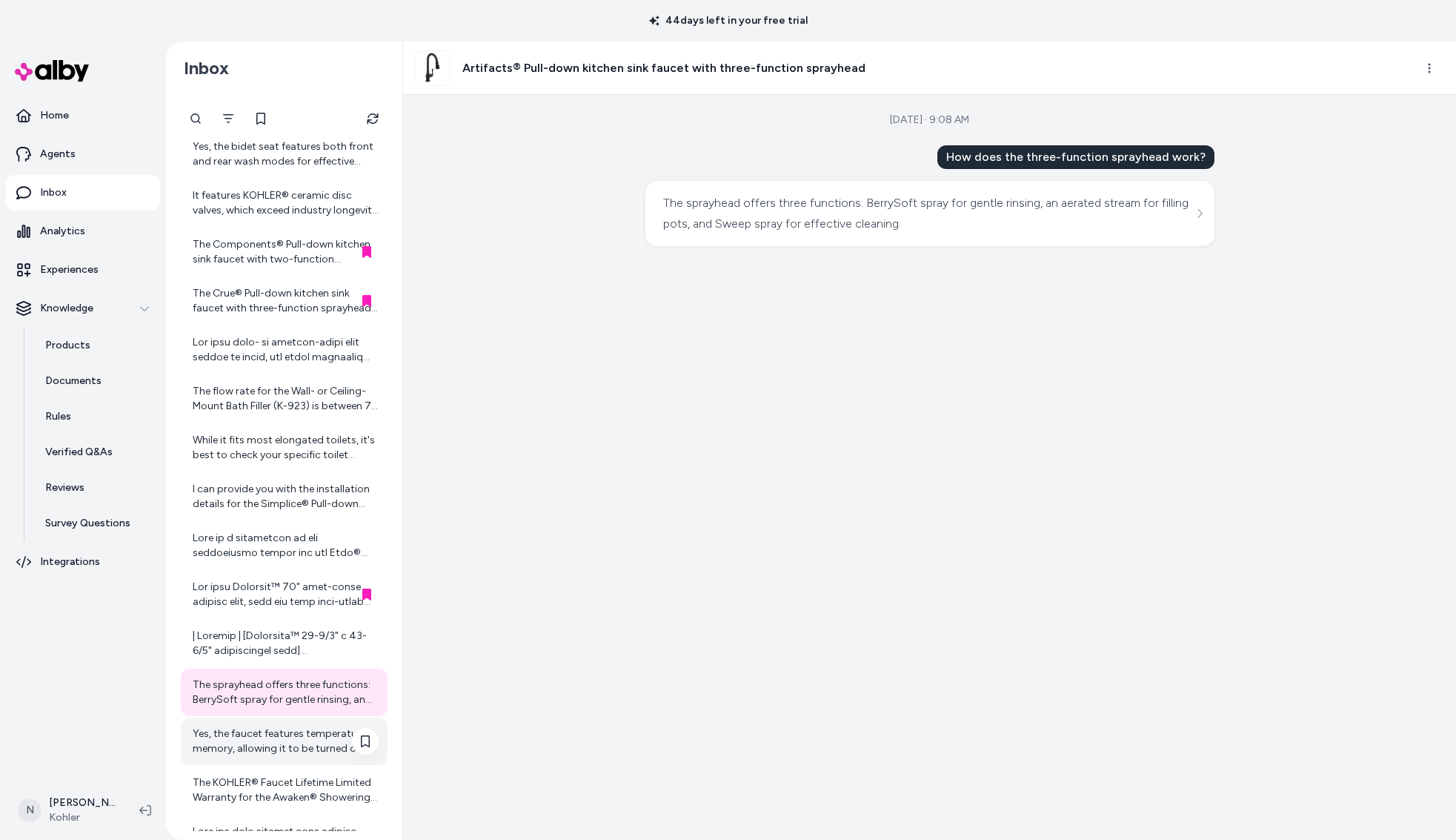
click at [309, 749] on div "Yes, the faucet features temperature memory, allowing it to be turned on and of…" at bounding box center [286, 742] width 186 height 30
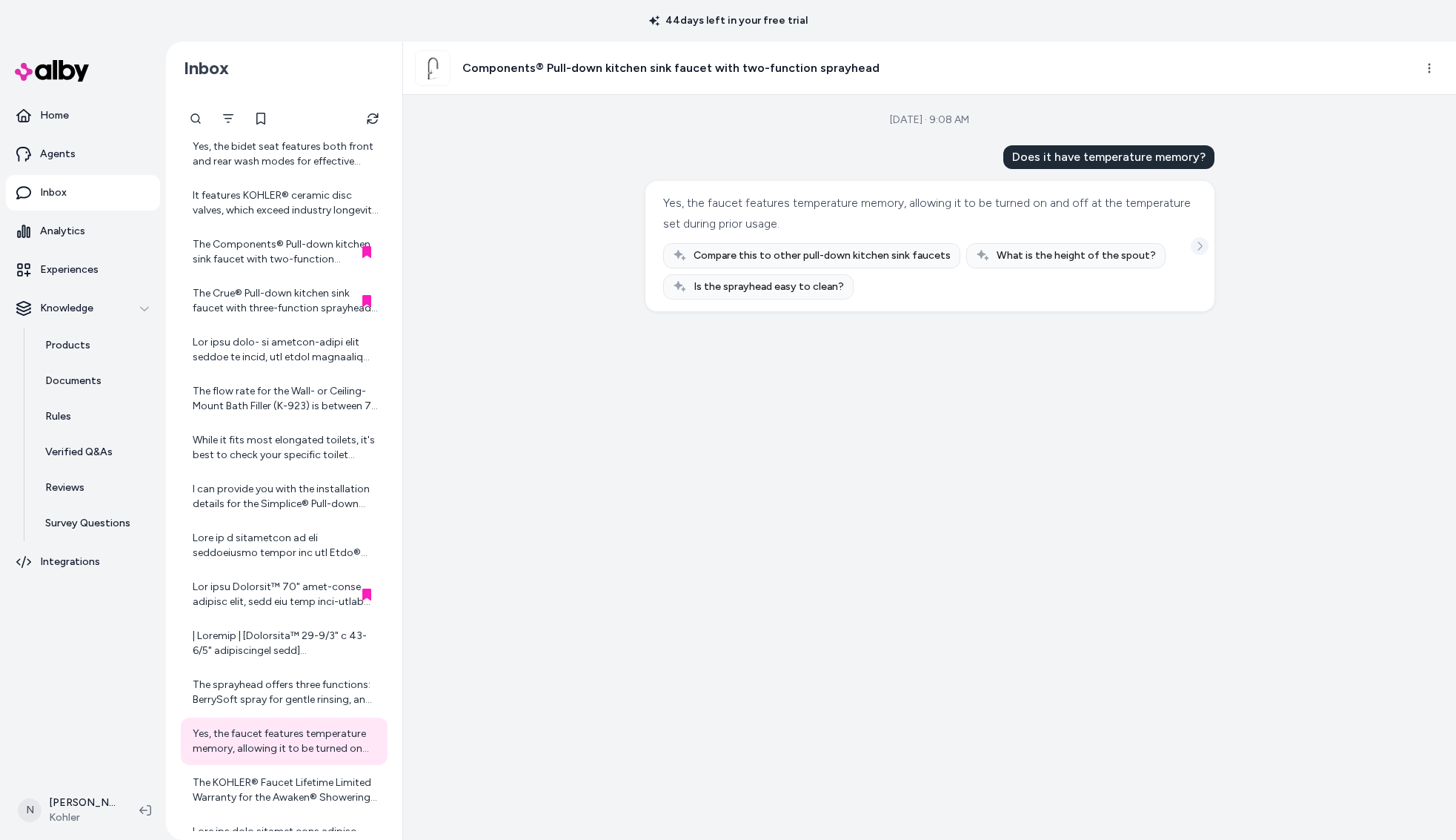
click at [1194, 240] on button "See more" at bounding box center [1200, 246] width 18 height 18
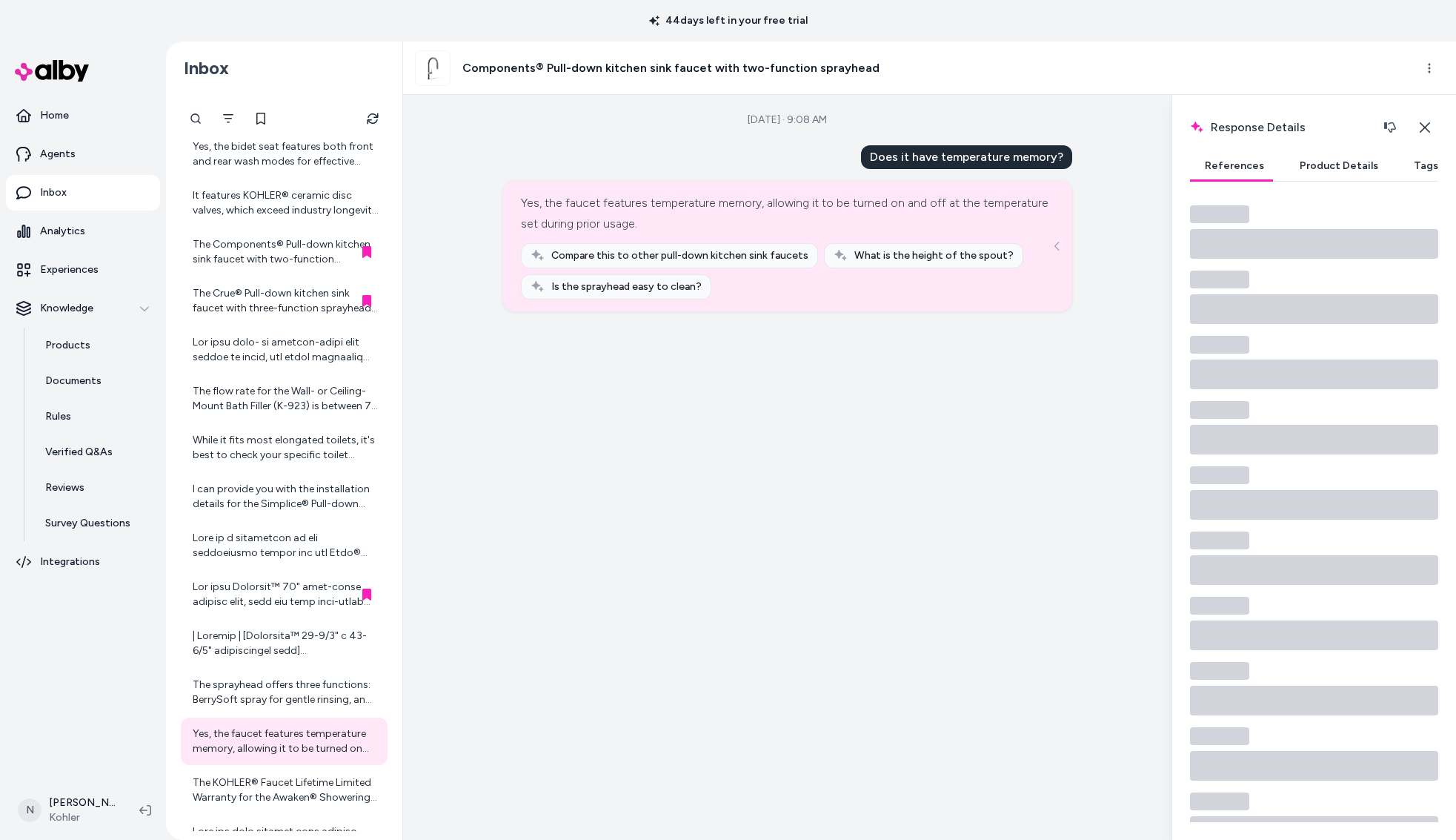
click at [1330, 179] on button "Product Details" at bounding box center [1339, 166] width 109 height 30
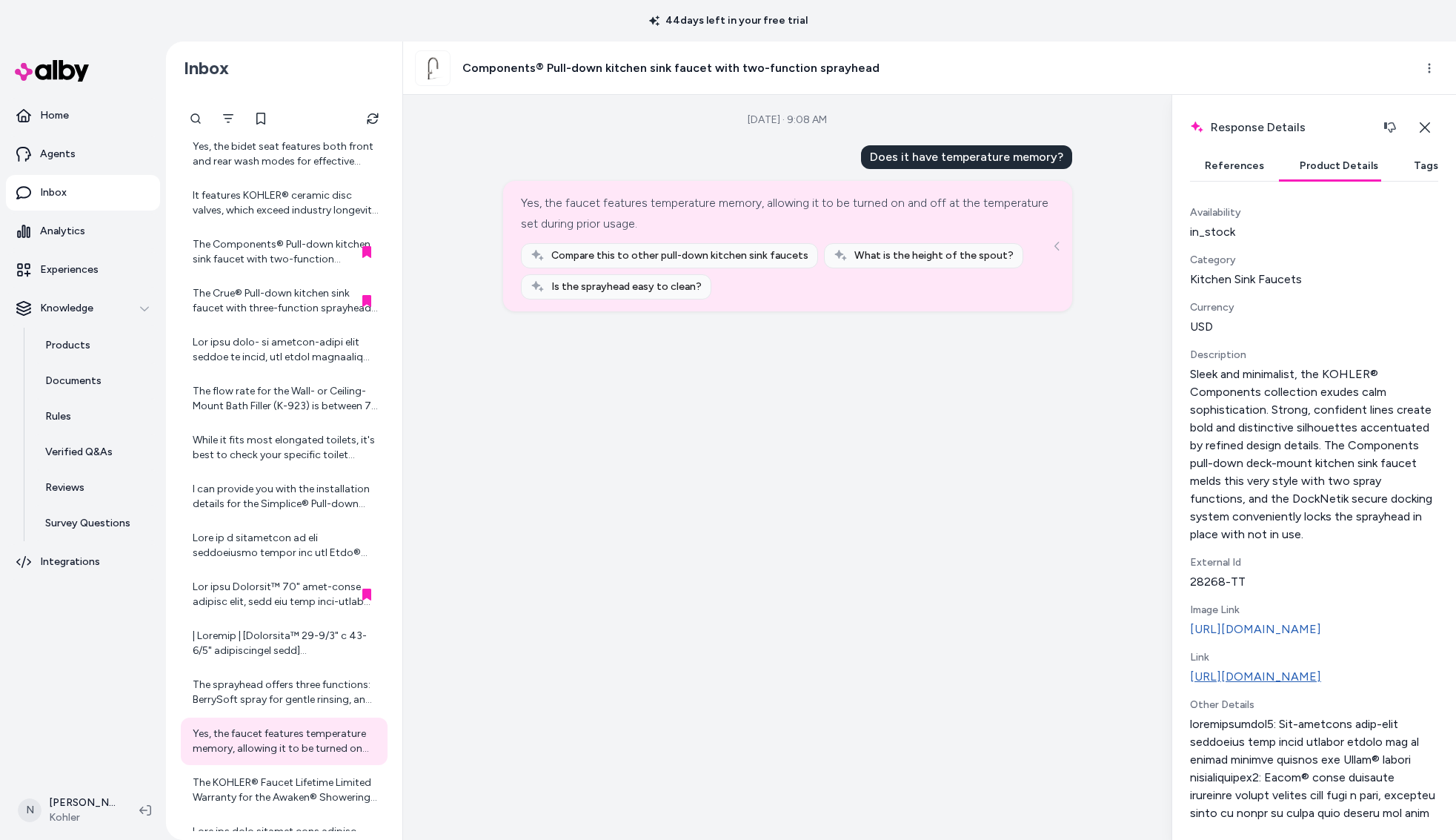
click at [1313, 686] on link "[URL][DOMAIN_NAME]" at bounding box center [1315, 677] width 248 height 18
click at [283, 786] on div "The KOHLER® Faucet Lifetime Limited Warranty for the Awaken® Showering kit last…" at bounding box center [286, 790] width 186 height 30
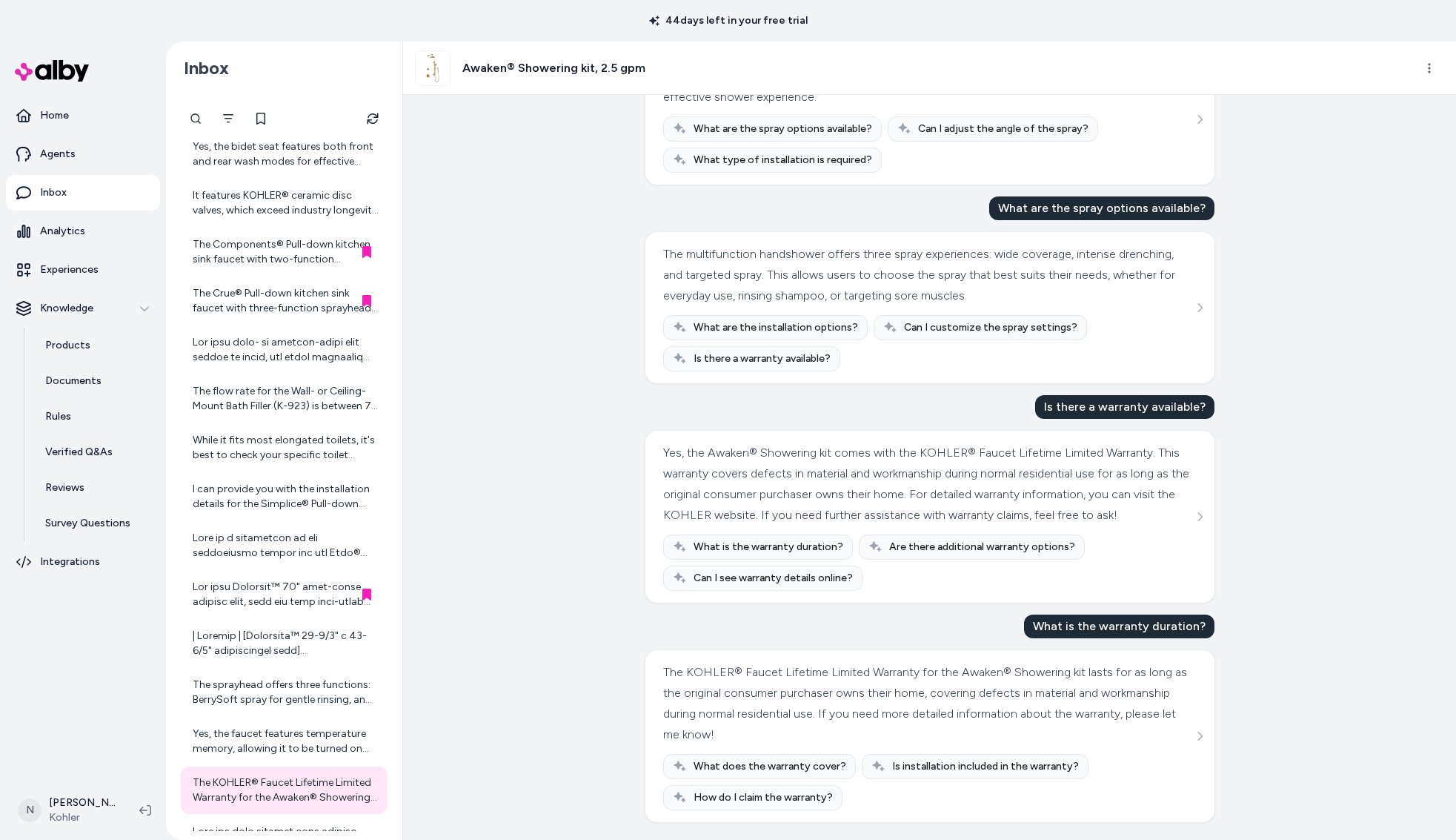
scroll to position [305, 0]
click at [607, 60] on h3 "Awaken® Showering kit, 2.5 gpm" at bounding box center [554, 68] width 183 height 18
click at [602, 73] on h3 "Awaken® Showering kit, 2.5 gpm" at bounding box center [554, 68] width 183 height 18
drag, startPoint x: 1208, startPoint y: 727, endPoint x: 1200, endPoint y: 740, distance: 15.3
click at [1208, 727] on div "The KOHLER® Faucet Lifetime Limited Warranty for the Awaken® Showering kit last…" at bounding box center [930, 736] width 569 height 172
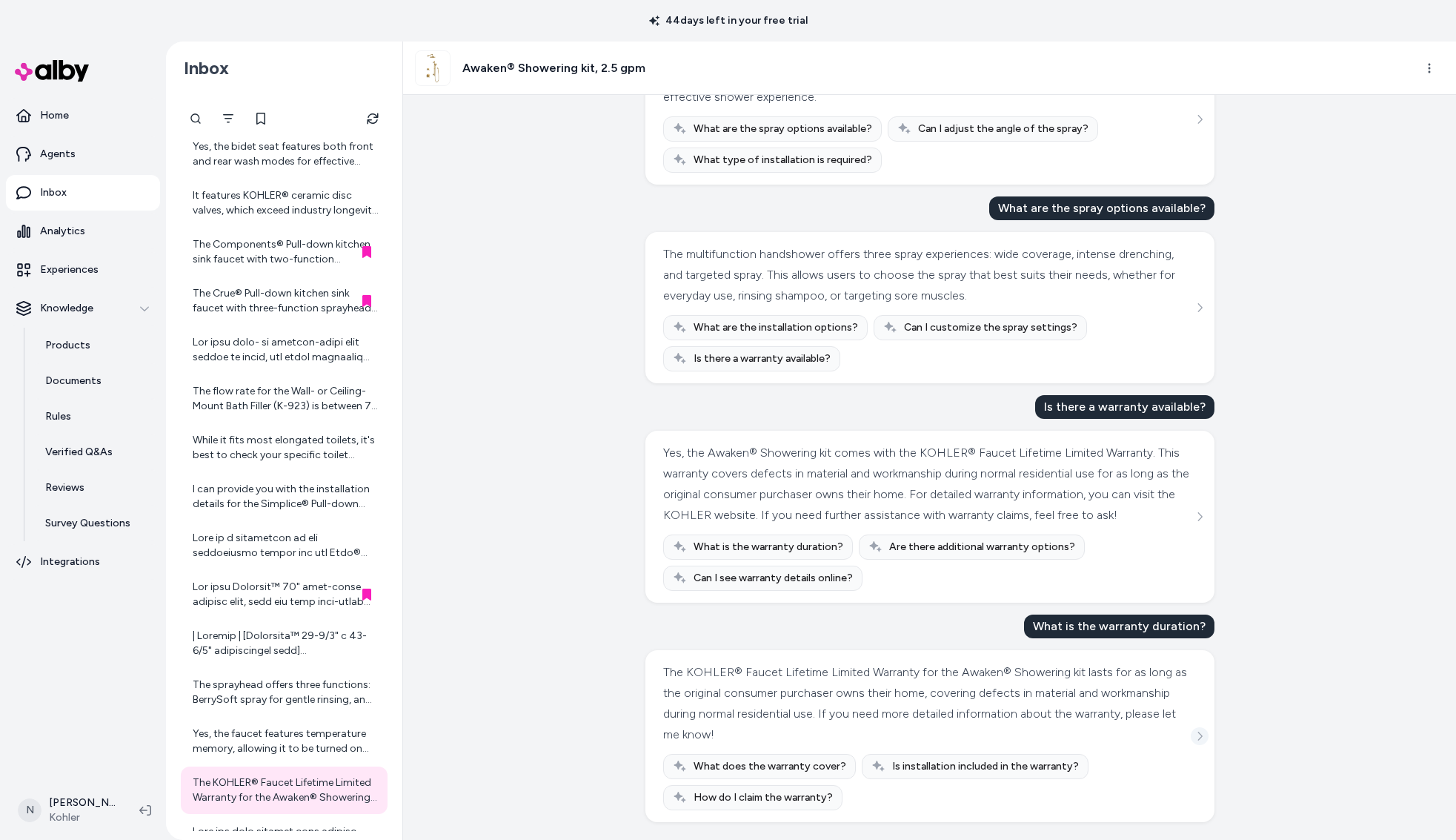
click at [1200, 740] on icon "See more" at bounding box center [1200, 737] width 10 height 10
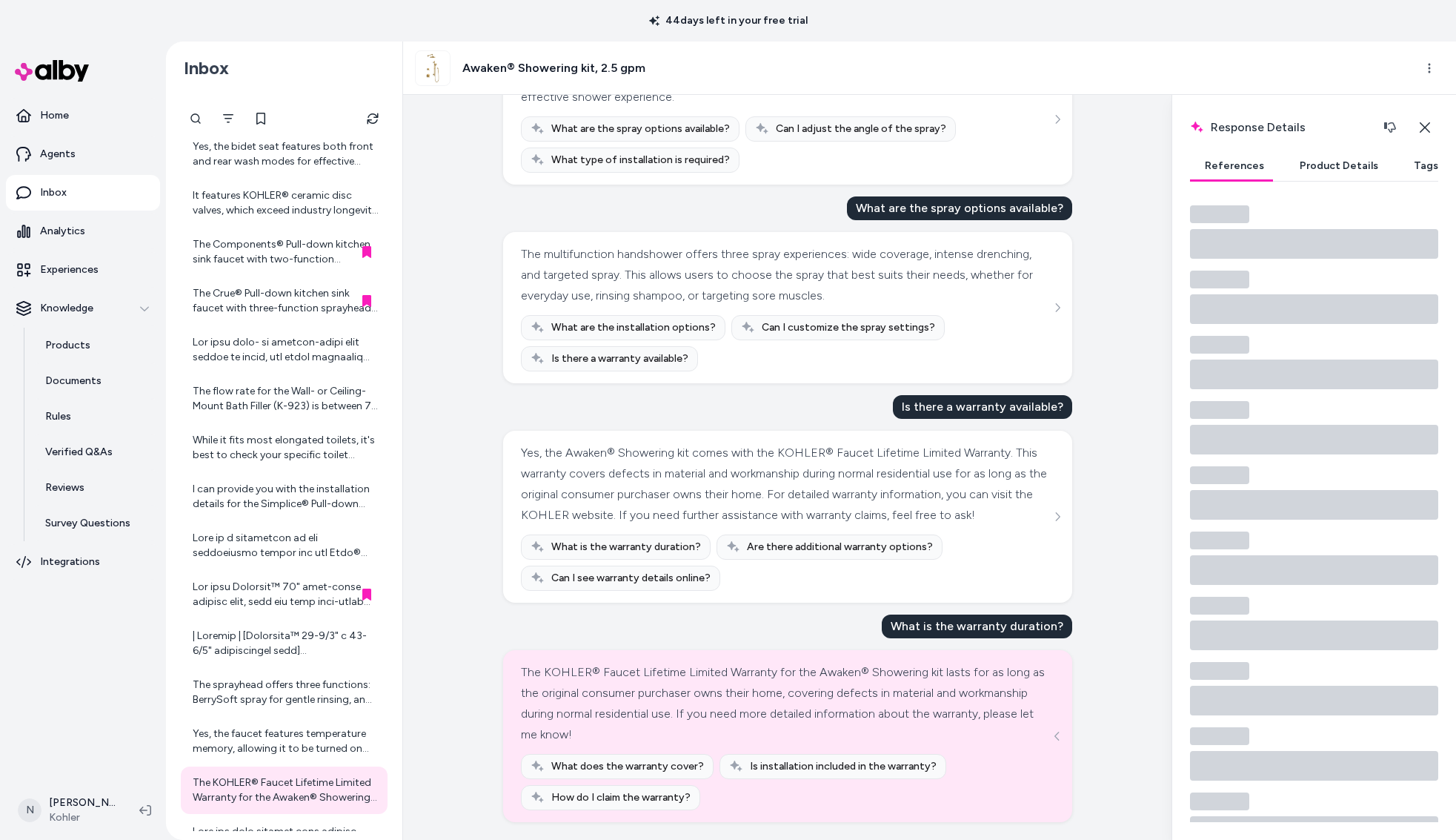
click at [1323, 166] on button "Product Details" at bounding box center [1339, 166] width 109 height 30
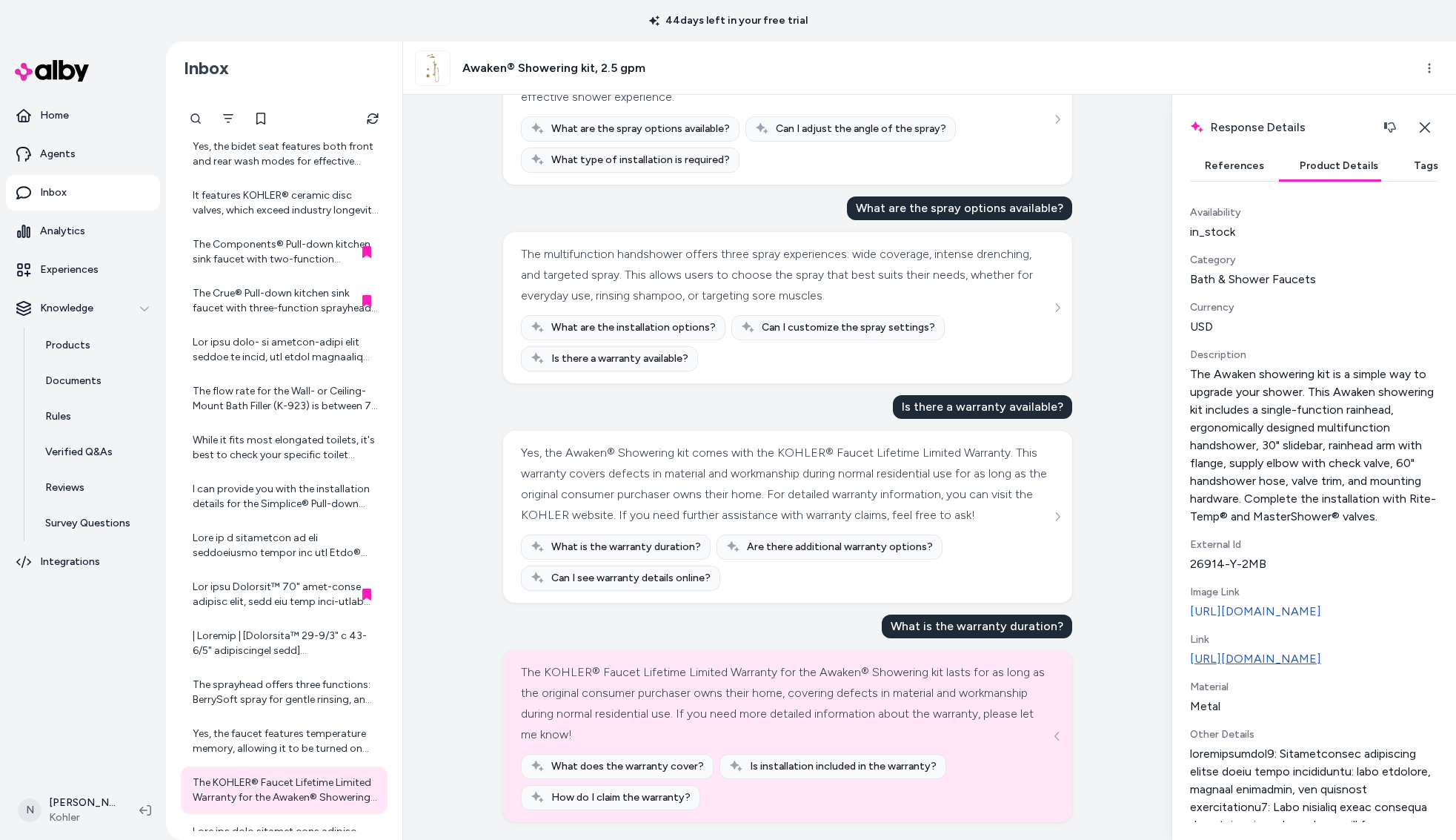
click at [1304, 668] on link "[URL][DOMAIN_NAME]" at bounding box center [1315, 659] width 248 height 18
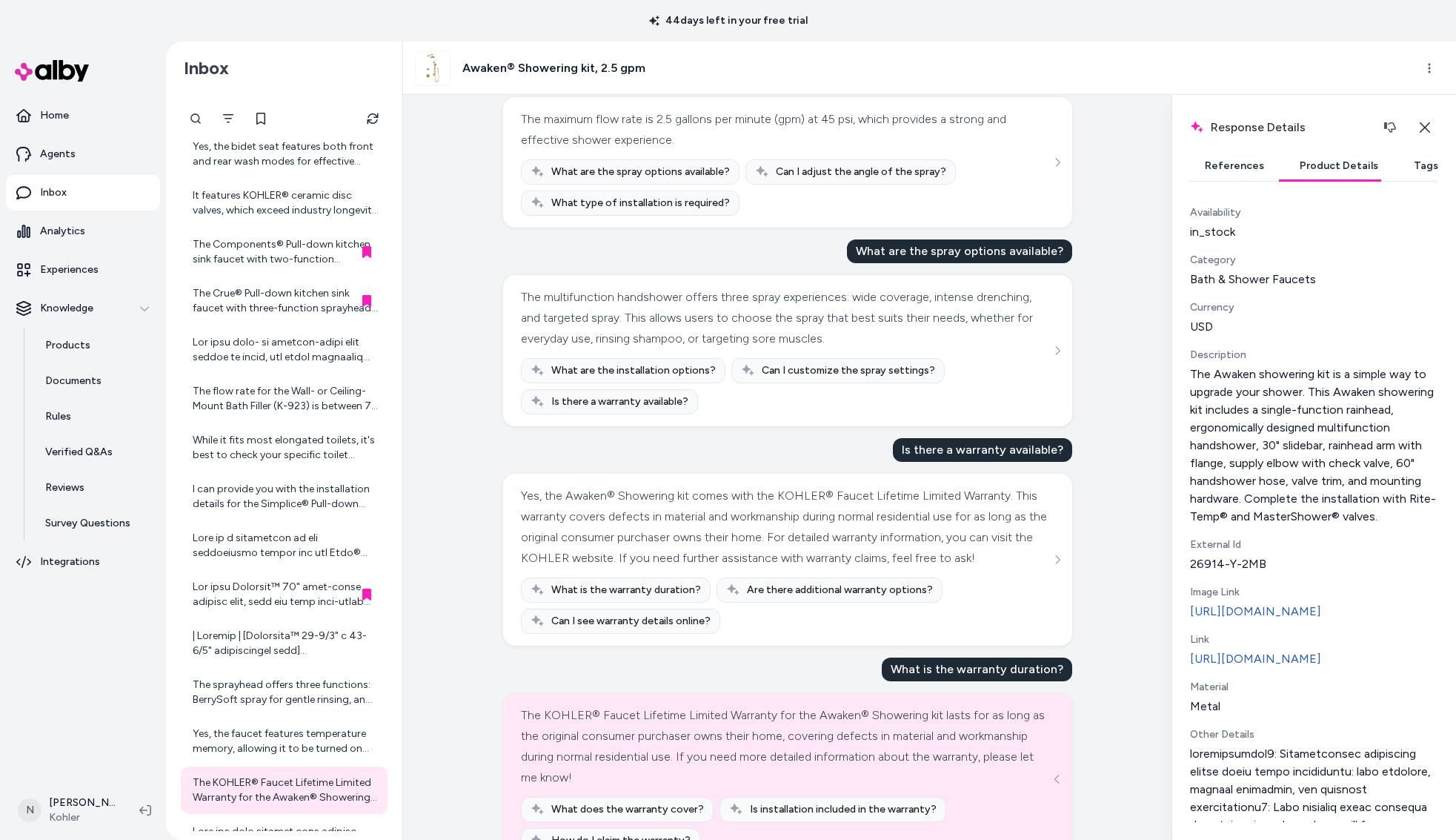
scroll to position [239, 0]
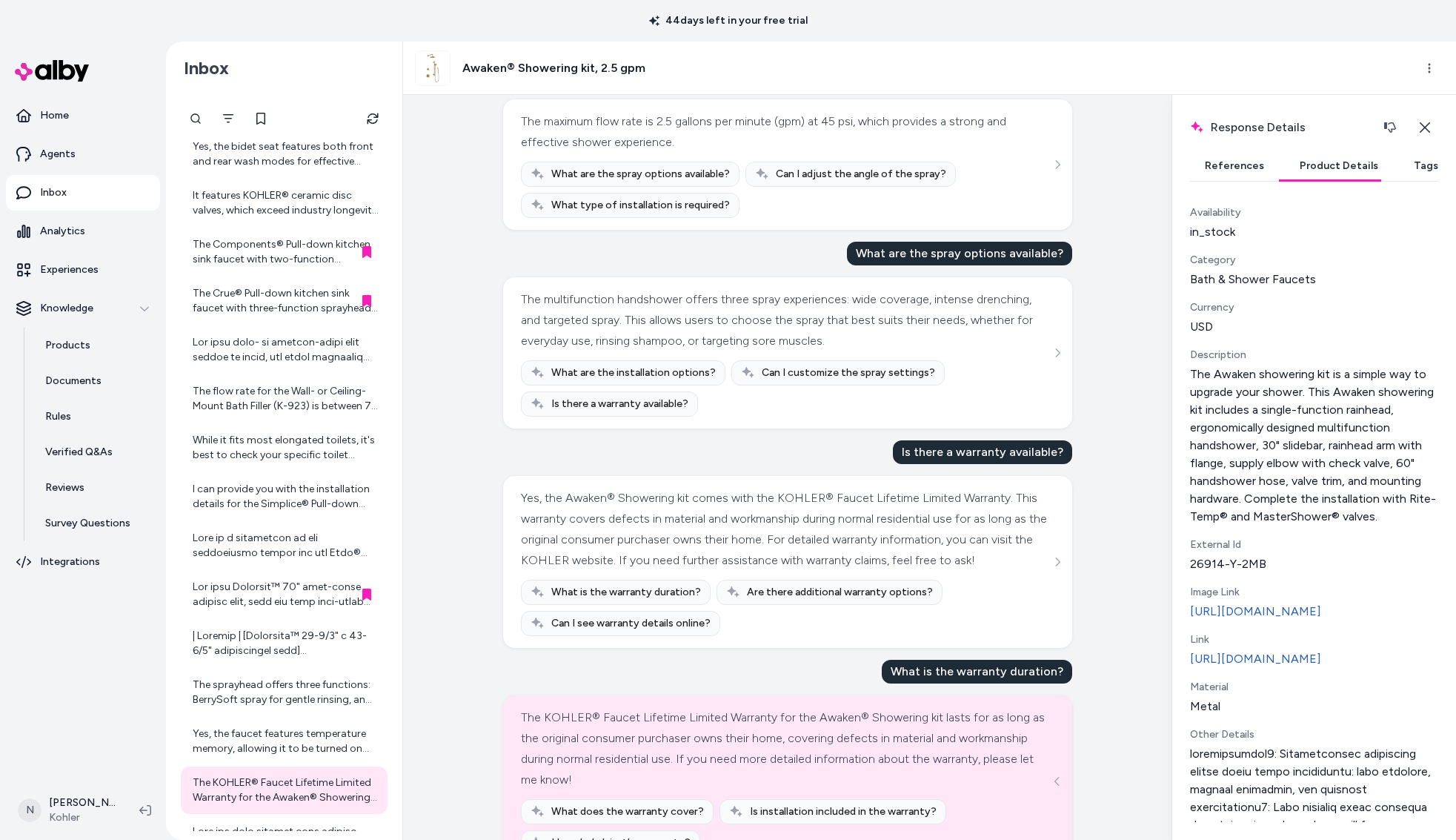
click at [524, 494] on div "Yes, the Awaken® Showering kit comes with the KOHLER® Faucet Lifetime Limited W…" at bounding box center [786, 530] width 530 height 83
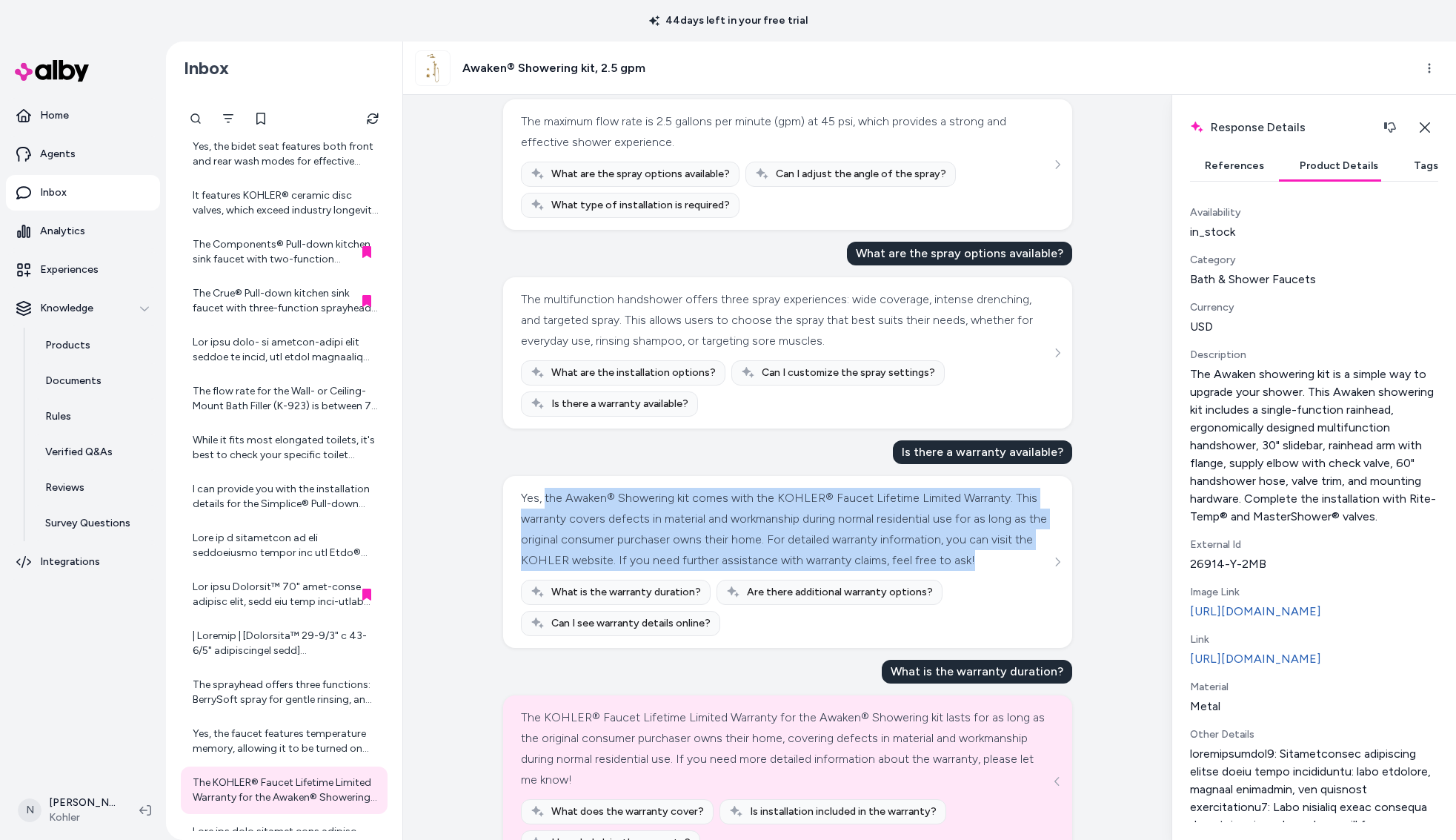
drag, startPoint x: 545, startPoint y: 493, endPoint x: 874, endPoint y: 683, distance: 379.9
click at [620, 596] on div "Yes, the Awaken® Showering kit comes with the KOHLER® Faucet Lifetime Limited W…" at bounding box center [788, 562] width 534 height 148
copy div "the Awaken® Showering kit comes with the KOHLER® Faucet Lifetime Limited Warran…"
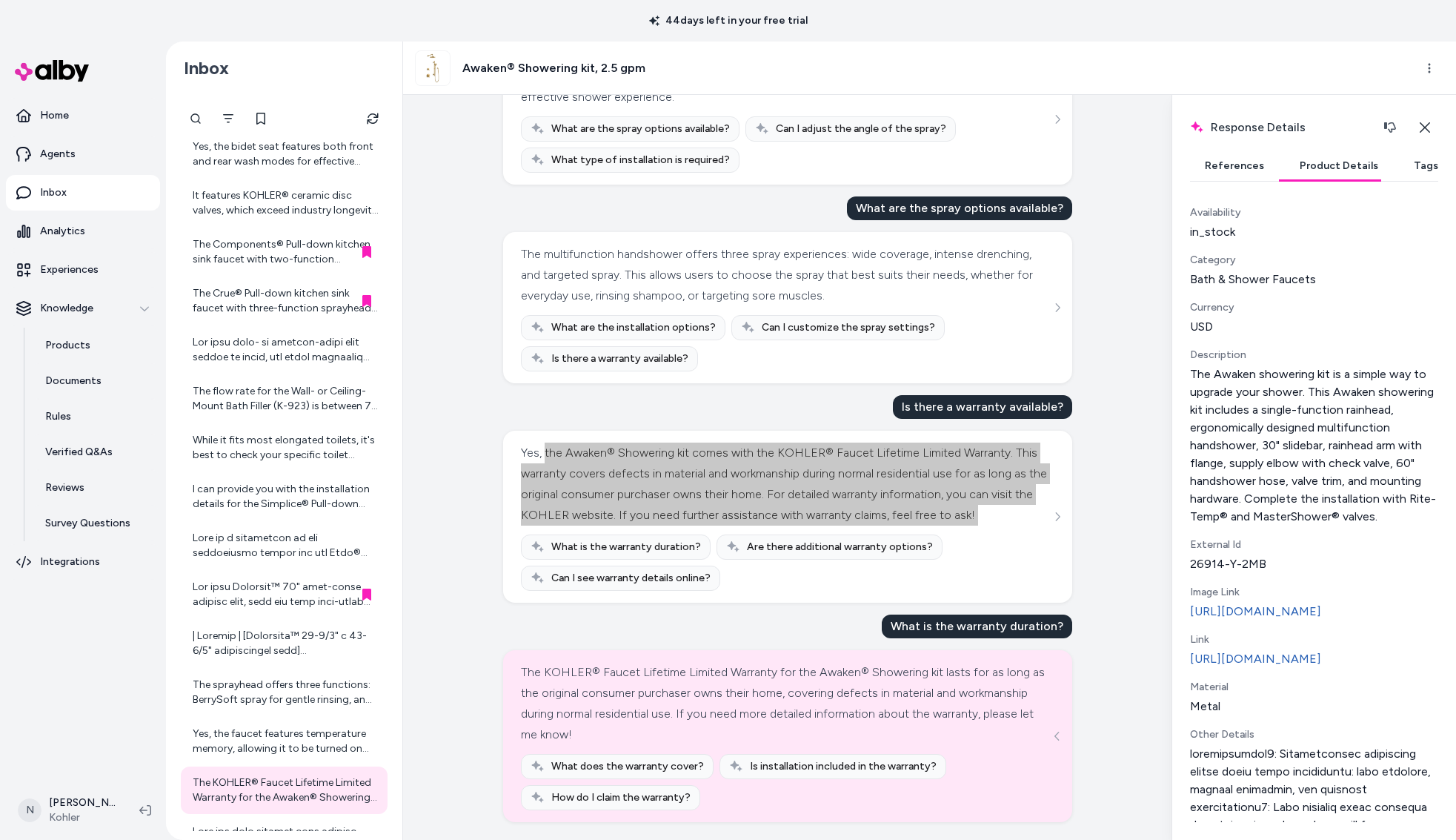
scroll to position [305, 0]
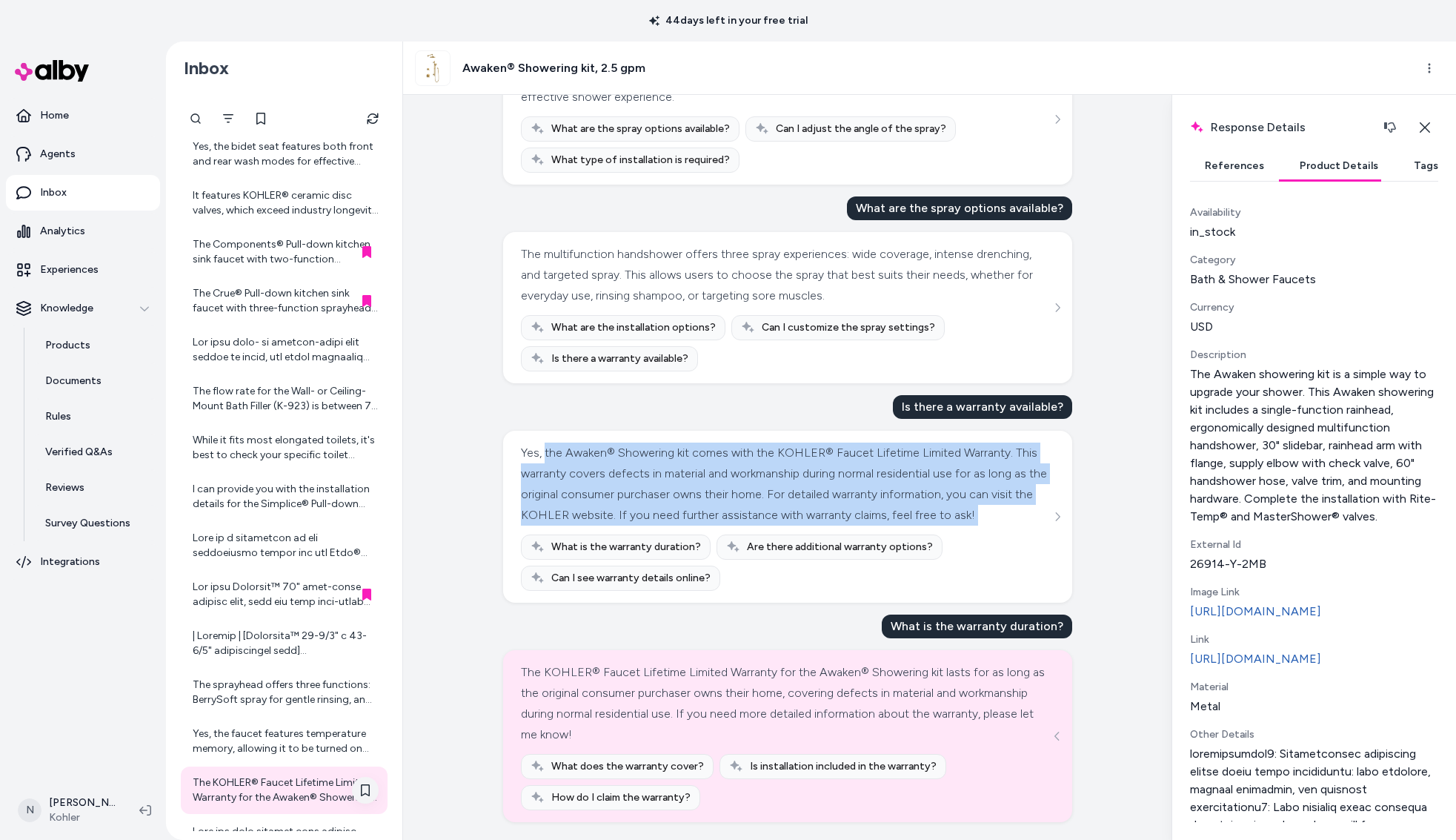
click at [361, 787] on icon at bounding box center [365, 790] width 9 height 12
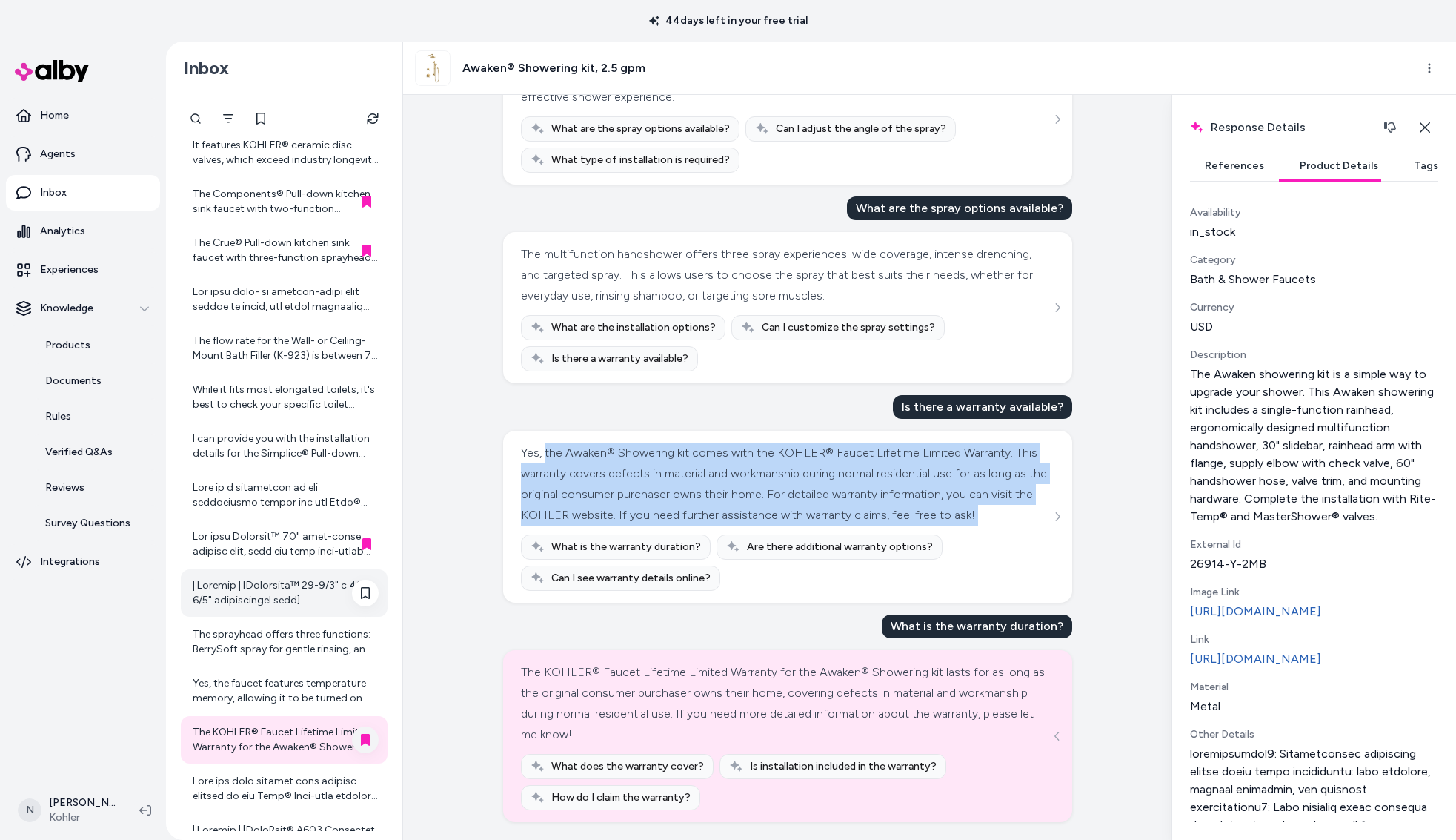
scroll to position [289, 0]
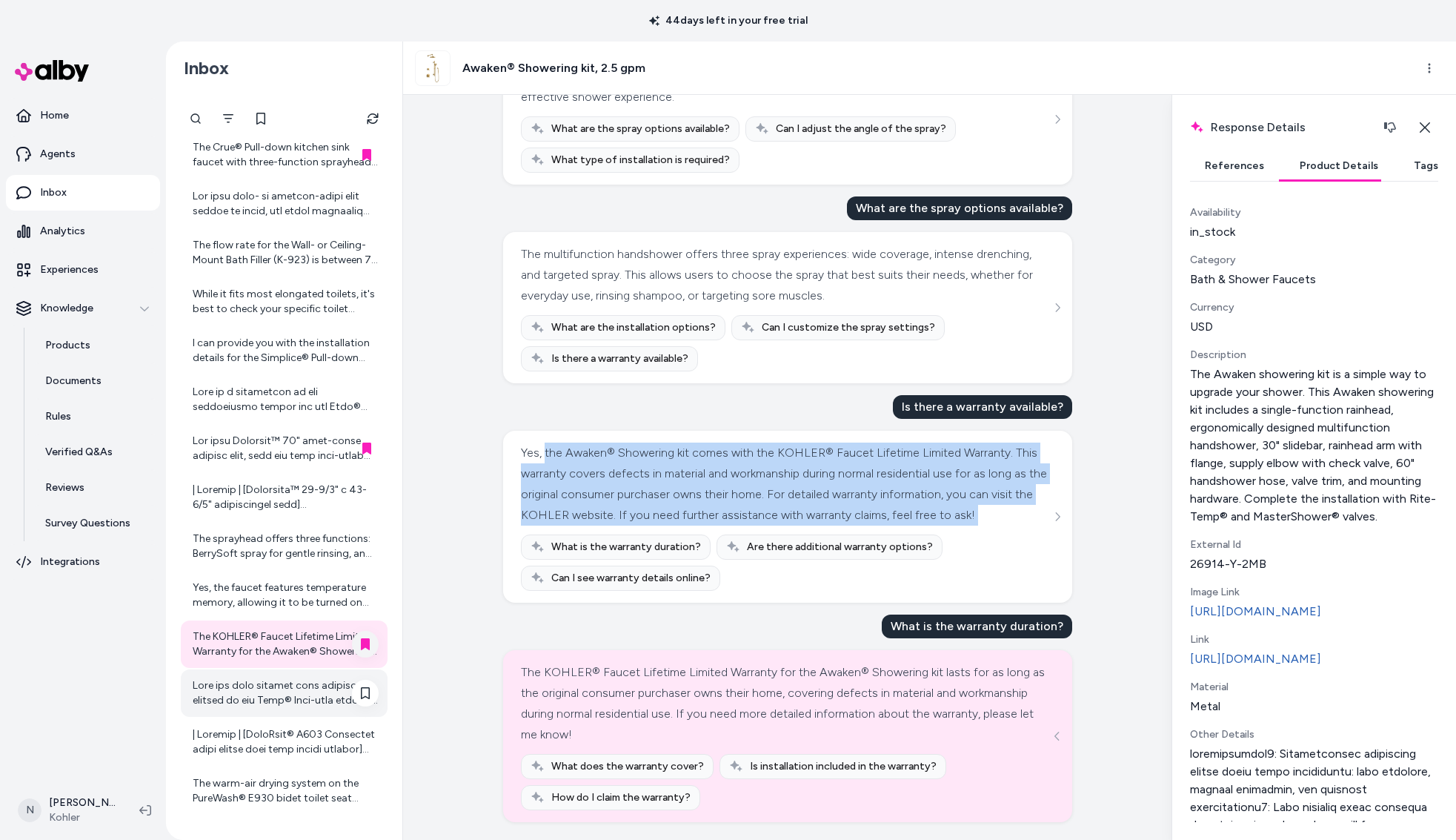
click at [294, 693] on div at bounding box center [286, 693] width 186 height 30
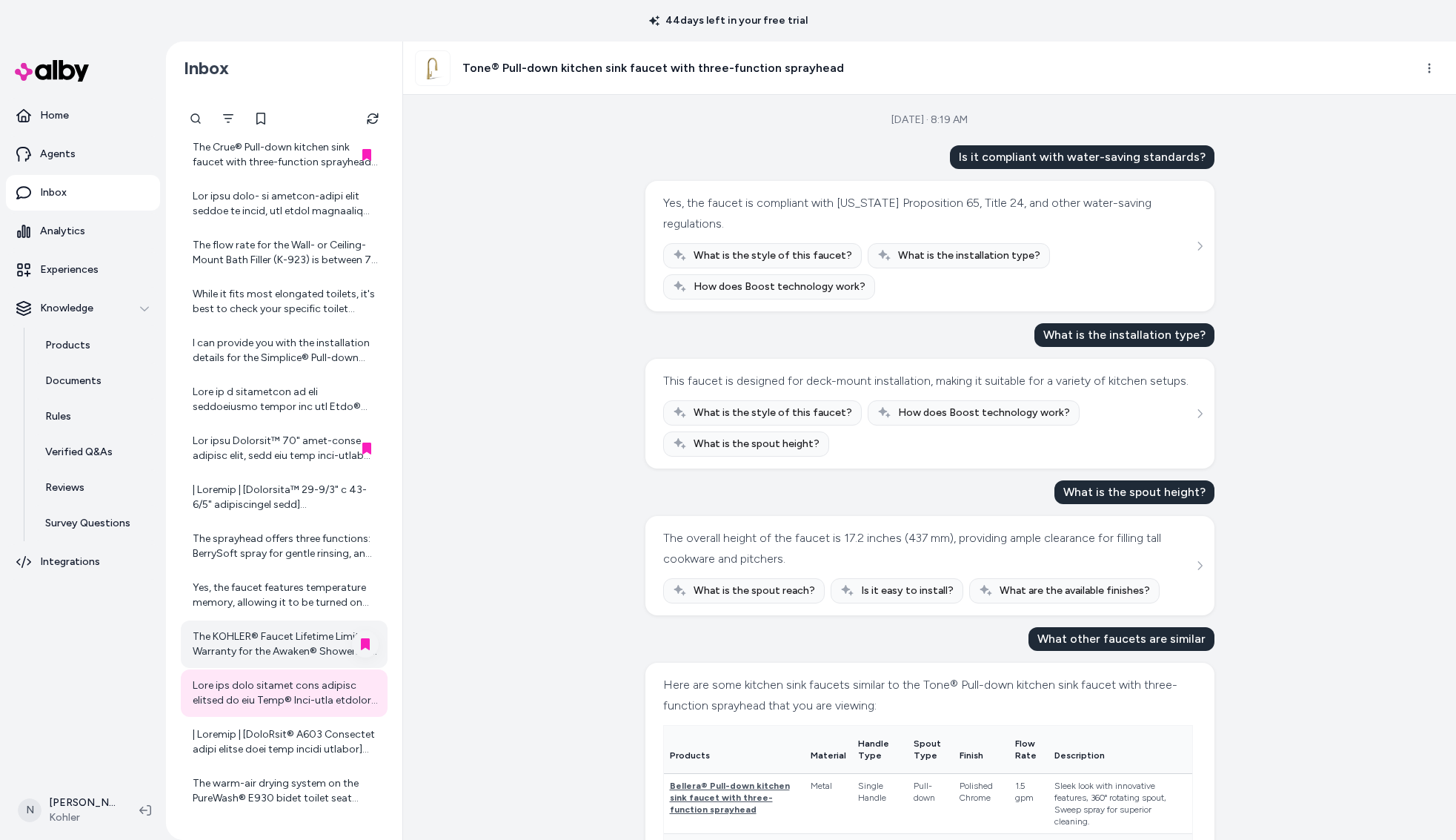
click at [1194, 235] on div "Yes, the faucet is compliant with [US_STATE] Proposition 65, Title 24, and othe…" at bounding box center [930, 246] width 534 height 107
click at [1201, 245] on icon "See more" at bounding box center [1200, 246] width 4 height 9
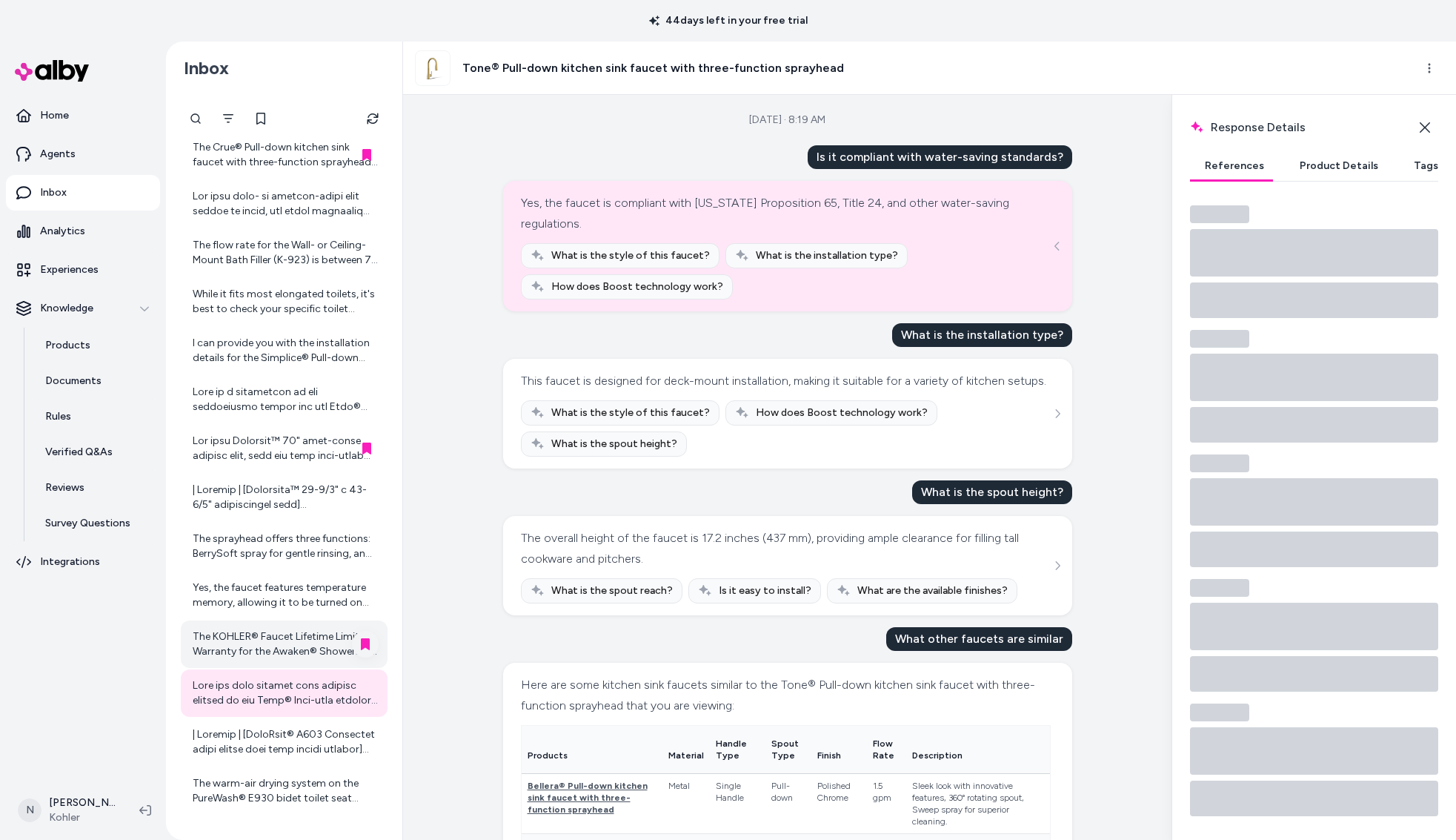
click at [1329, 148] on div "Response Details Response details and product details for the selected message.…" at bounding box center [1314, 468] width 285 height 746
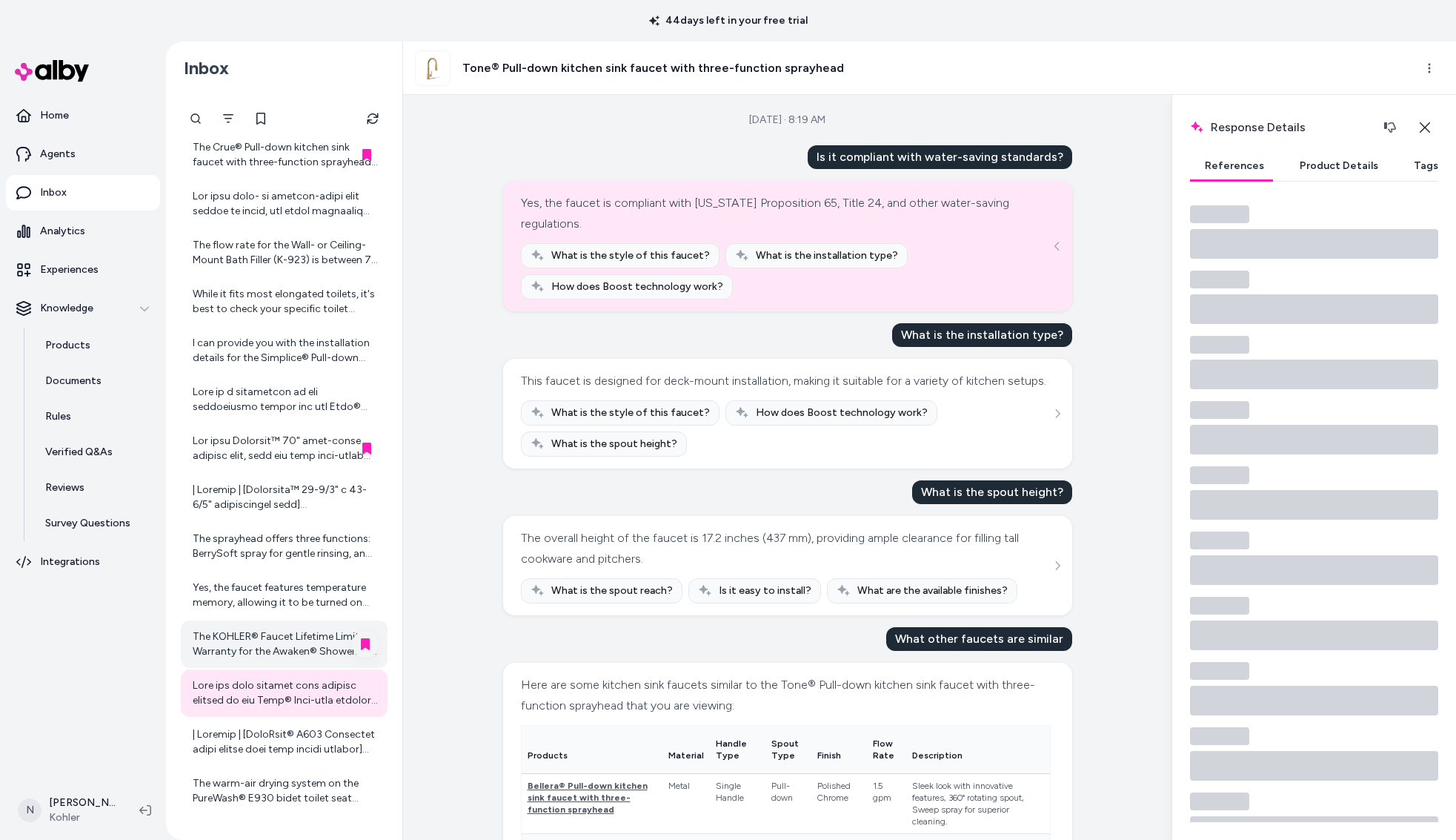
click at [1333, 161] on button "Product Details" at bounding box center [1339, 166] width 109 height 30
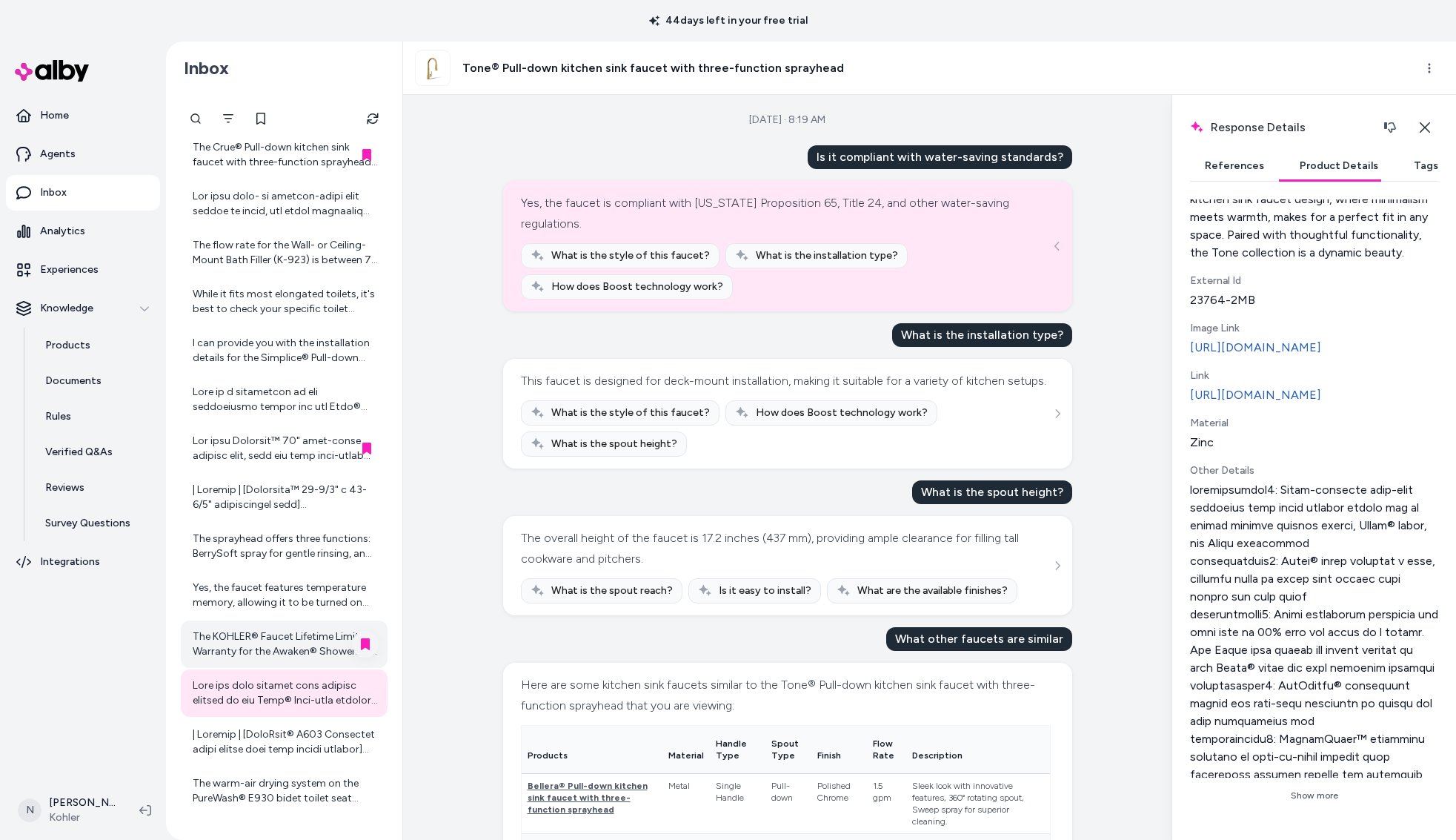
scroll to position [323, 0]
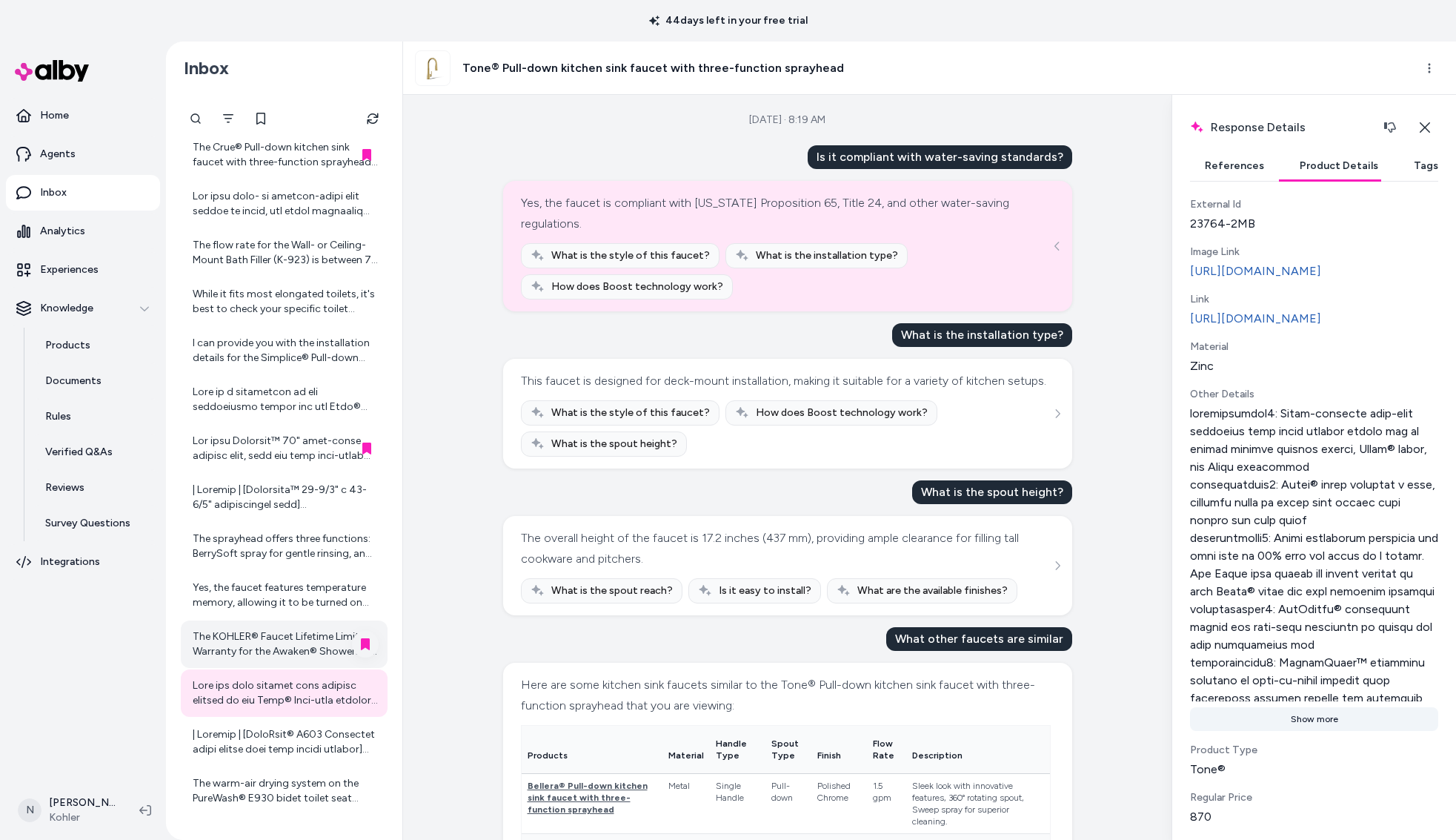
click at [1324, 731] on button "Show more" at bounding box center [1315, 719] width 248 height 24
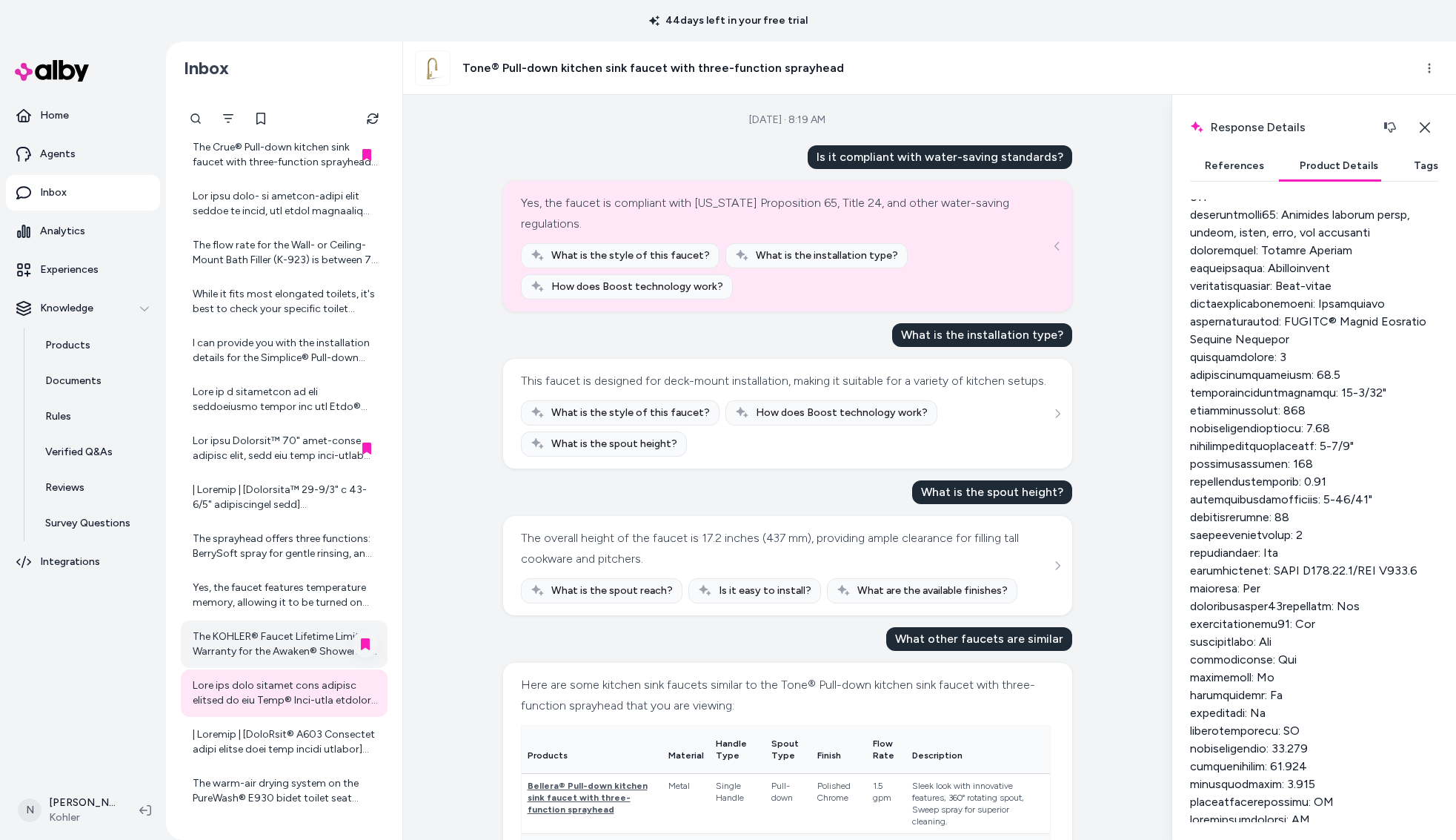
scroll to position [1147, 0]
drag, startPoint x: 1194, startPoint y: 618, endPoint x: 1339, endPoint y: 619, distance: 145.0
click at [1339, 619] on div at bounding box center [1315, 257] width 248 height 1353
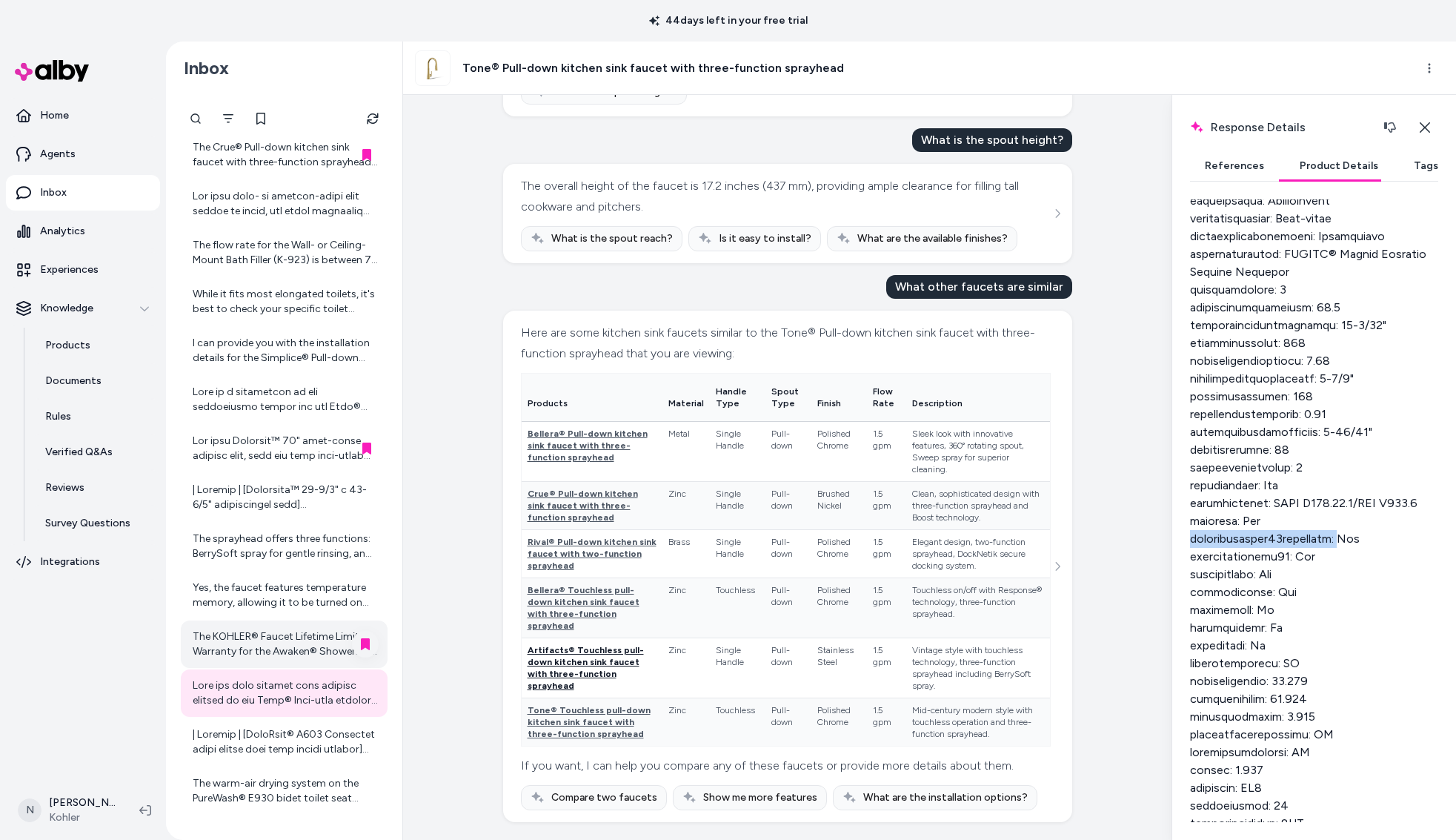
scroll to position [397, 0]
click at [270, 750] on div at bounding box center [286, 743] width 186 height 30
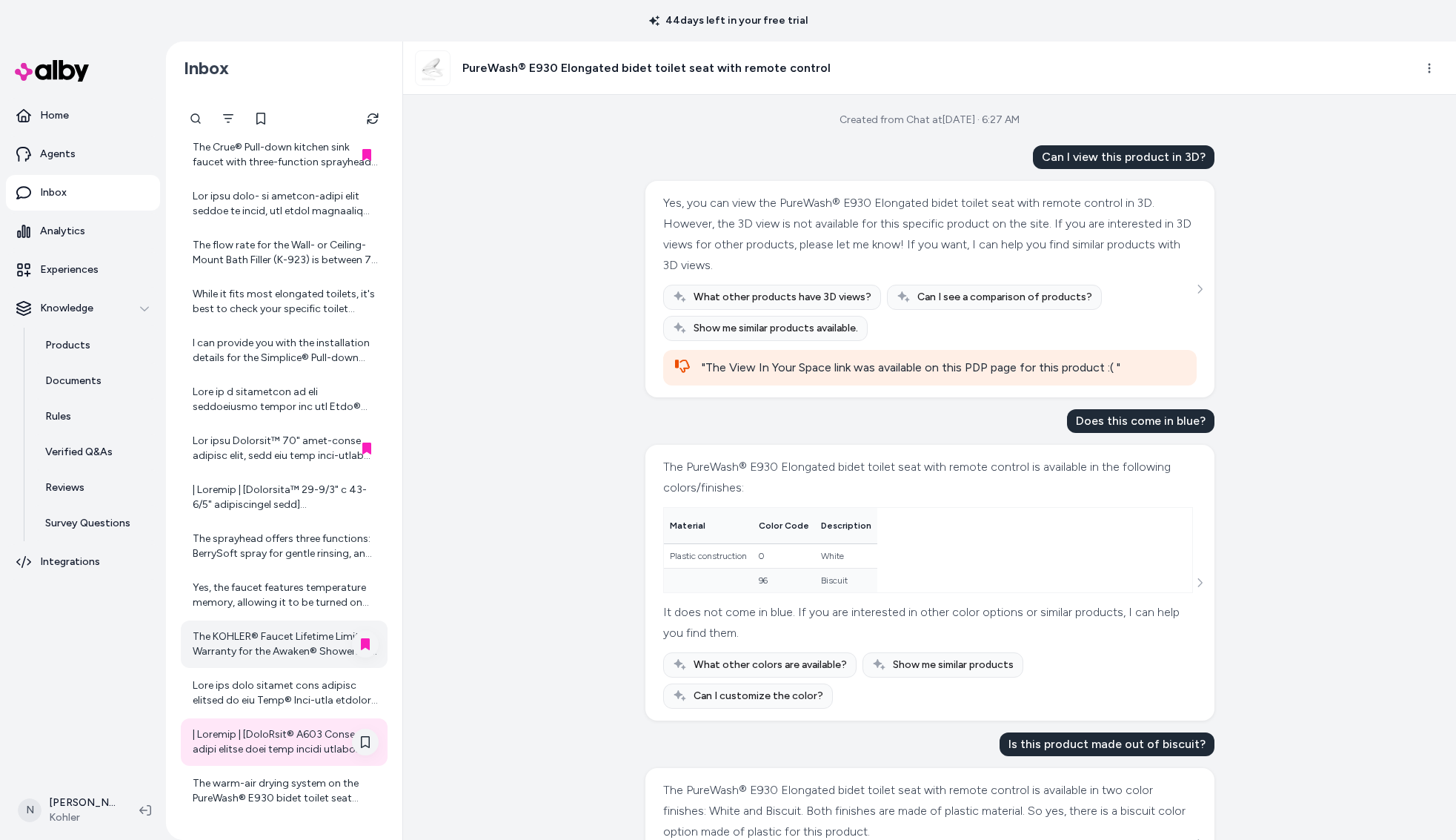
click at [367, 743] on icon at bounding box center [365, 743] width 12 height 12
click at [1201, 286] on icon "See more" at bounding box center [1200, 289] width 10 height 10
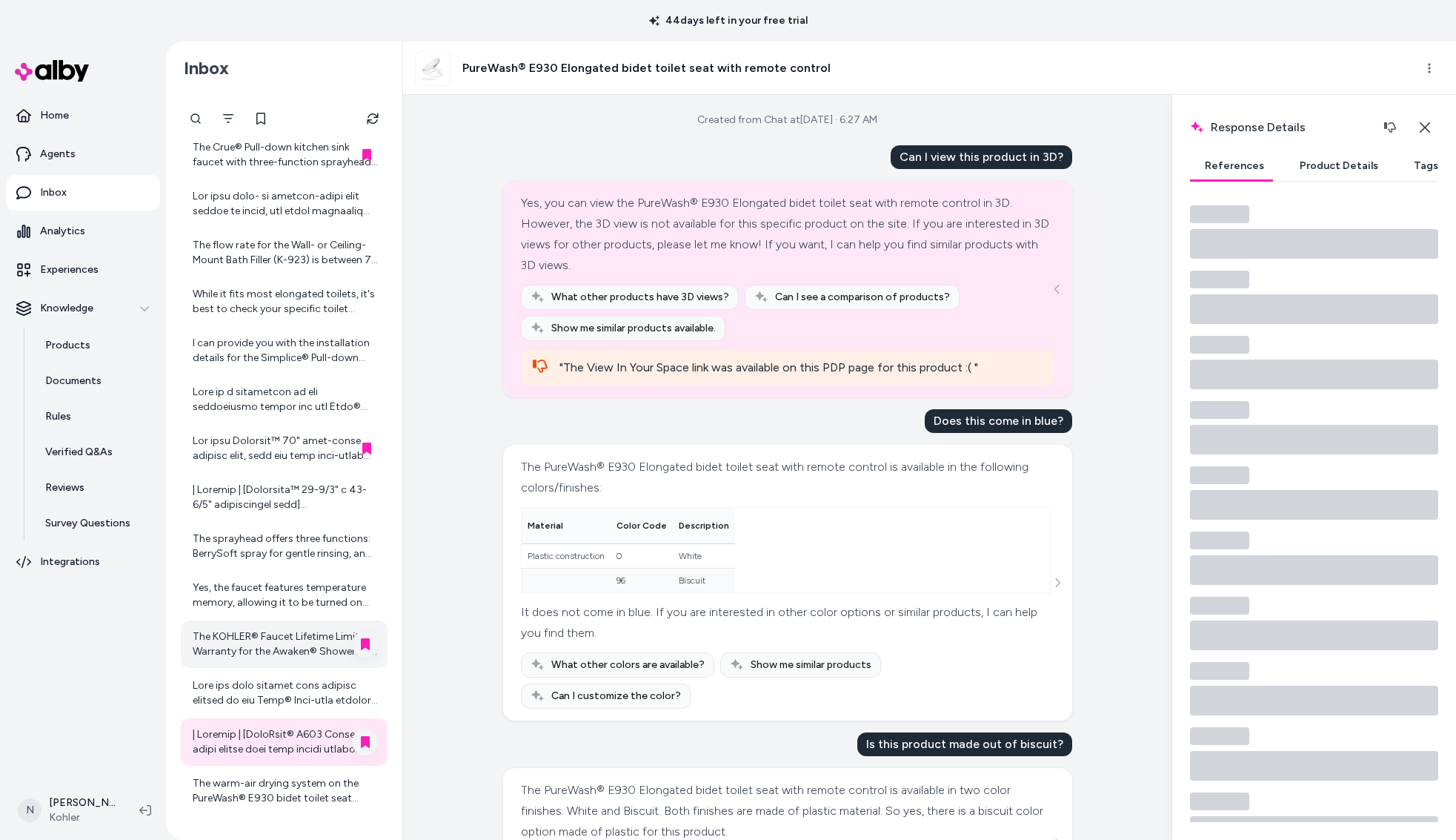
click at [1355, 172] on button "Product Details" at bounding box center [1339, 166] width 109 height 30
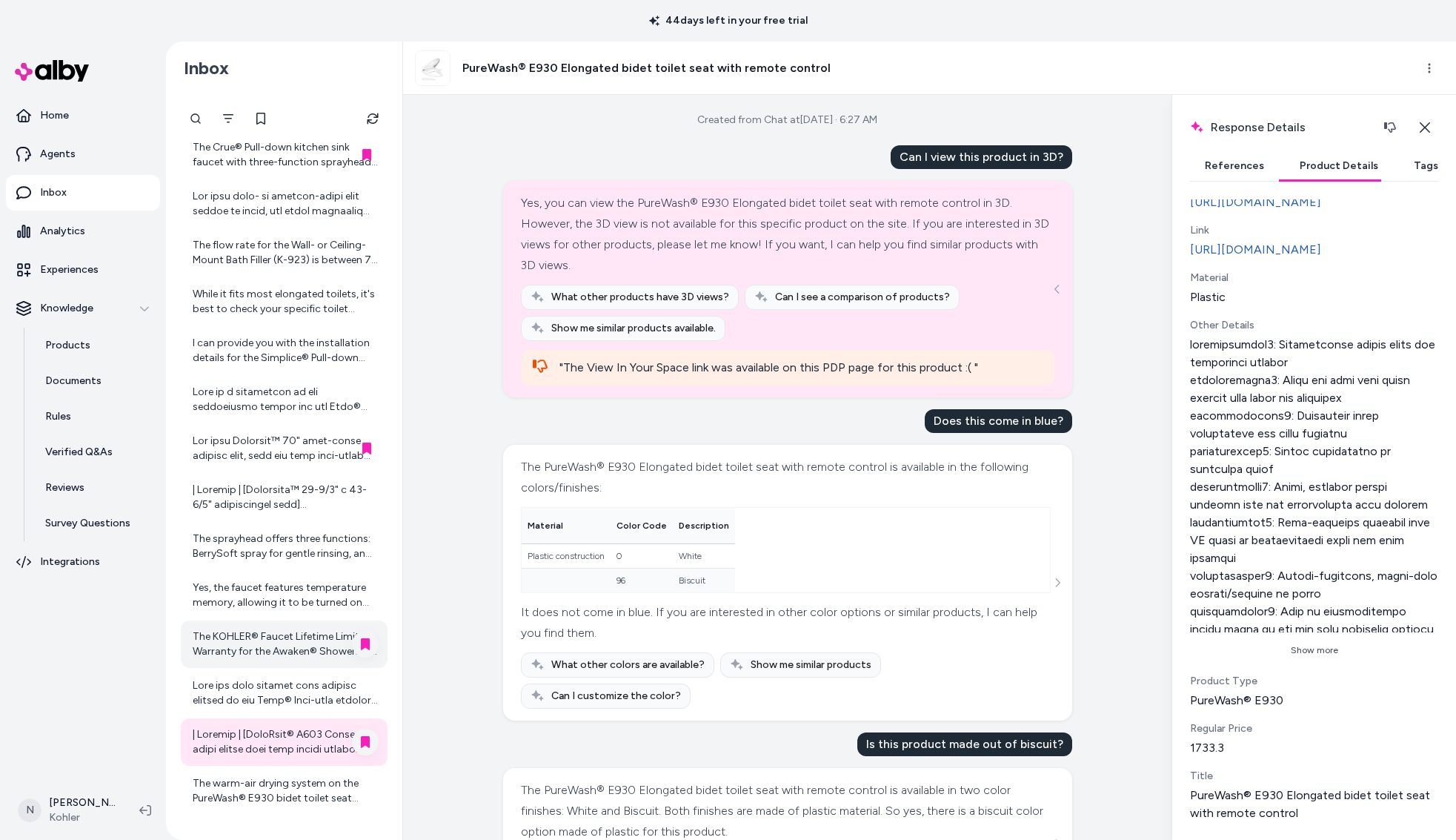
scroll to position [534, 0]
click at [1321, 650] on button "Show more" at bounding box center [1315, 650] width 248 height 24
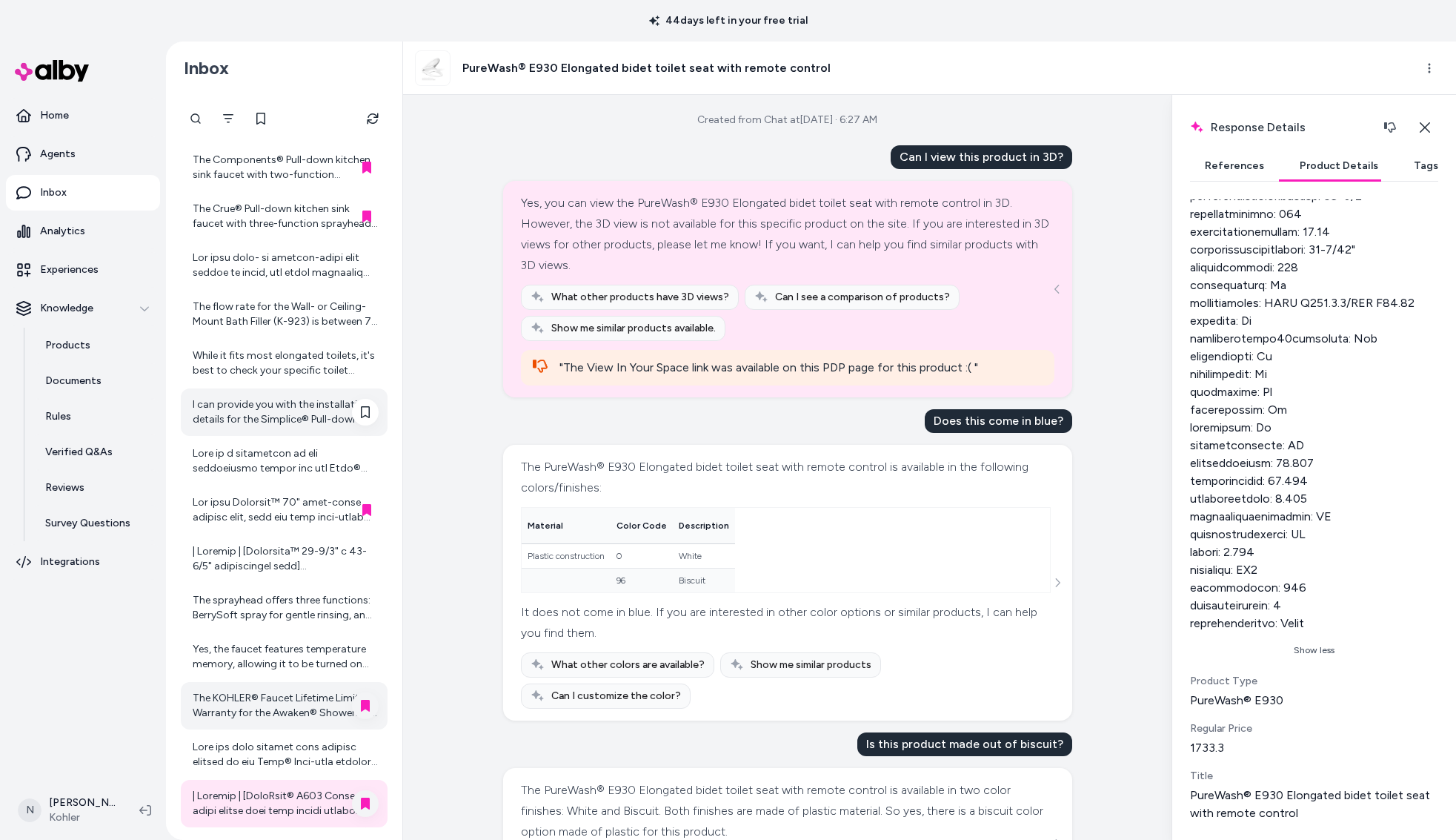
scroll to position [305, 0]
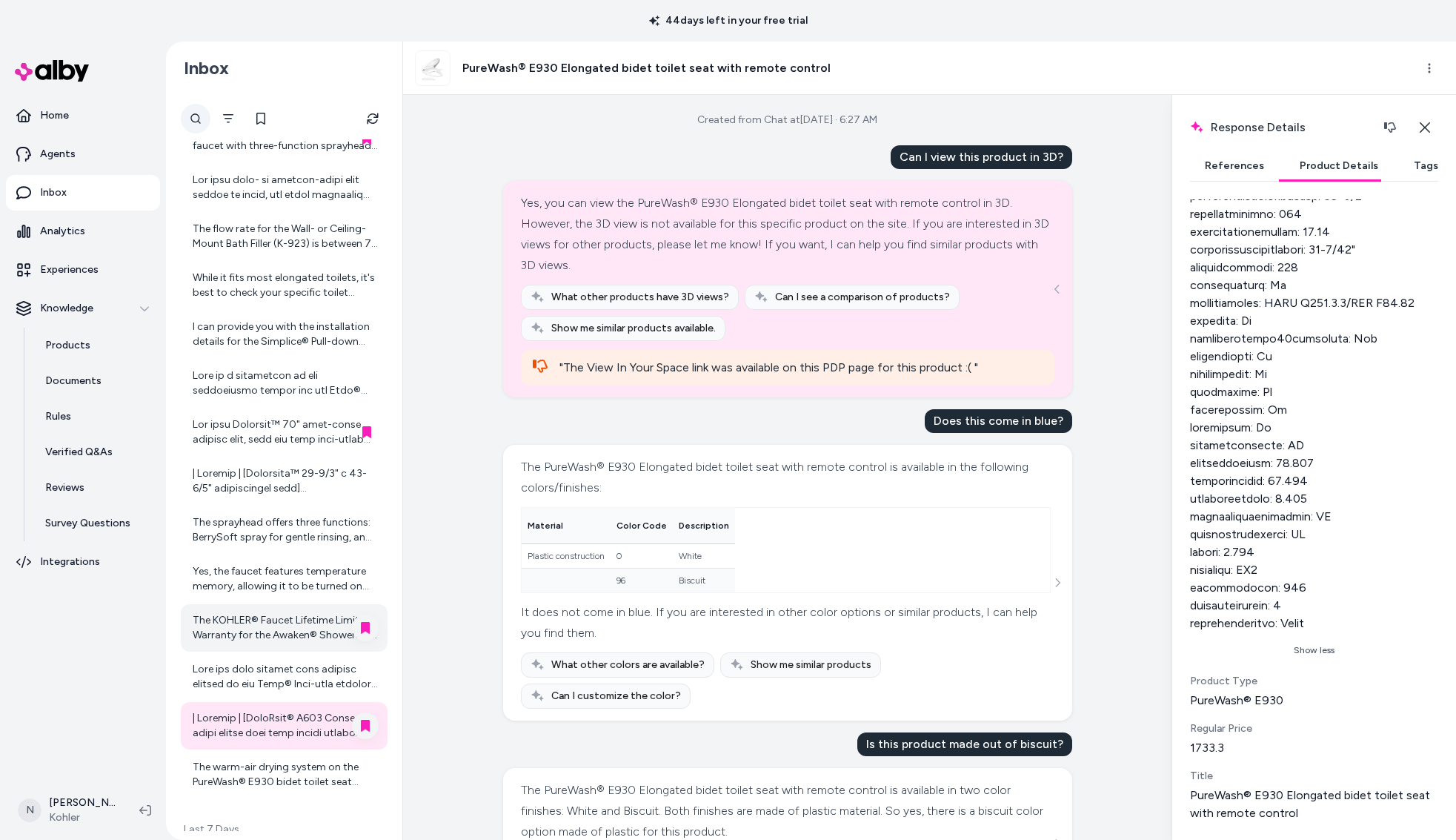
click at [205, 117] on button at bounding box center [196, 119] width 30 height 30
click at [192, 119] on icon at bounding box center [196, 118] width 12 height 12
click at [224, 117] on icon "Filter" at bounding box center [228, 118] width 12 height 12
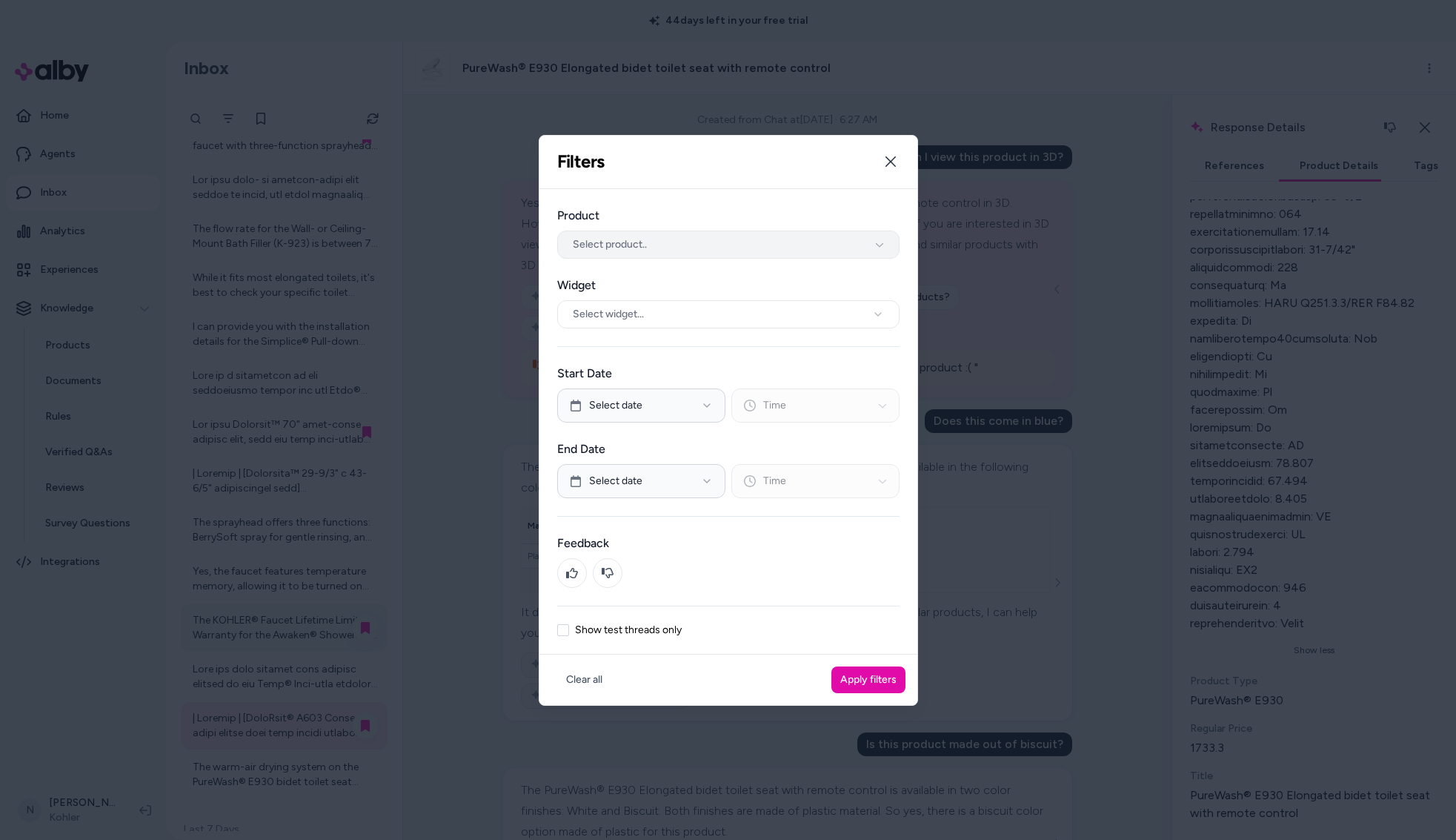
click at [669, 246] on button "Select product.." at bounding box center [728, 245] width 342 height 28
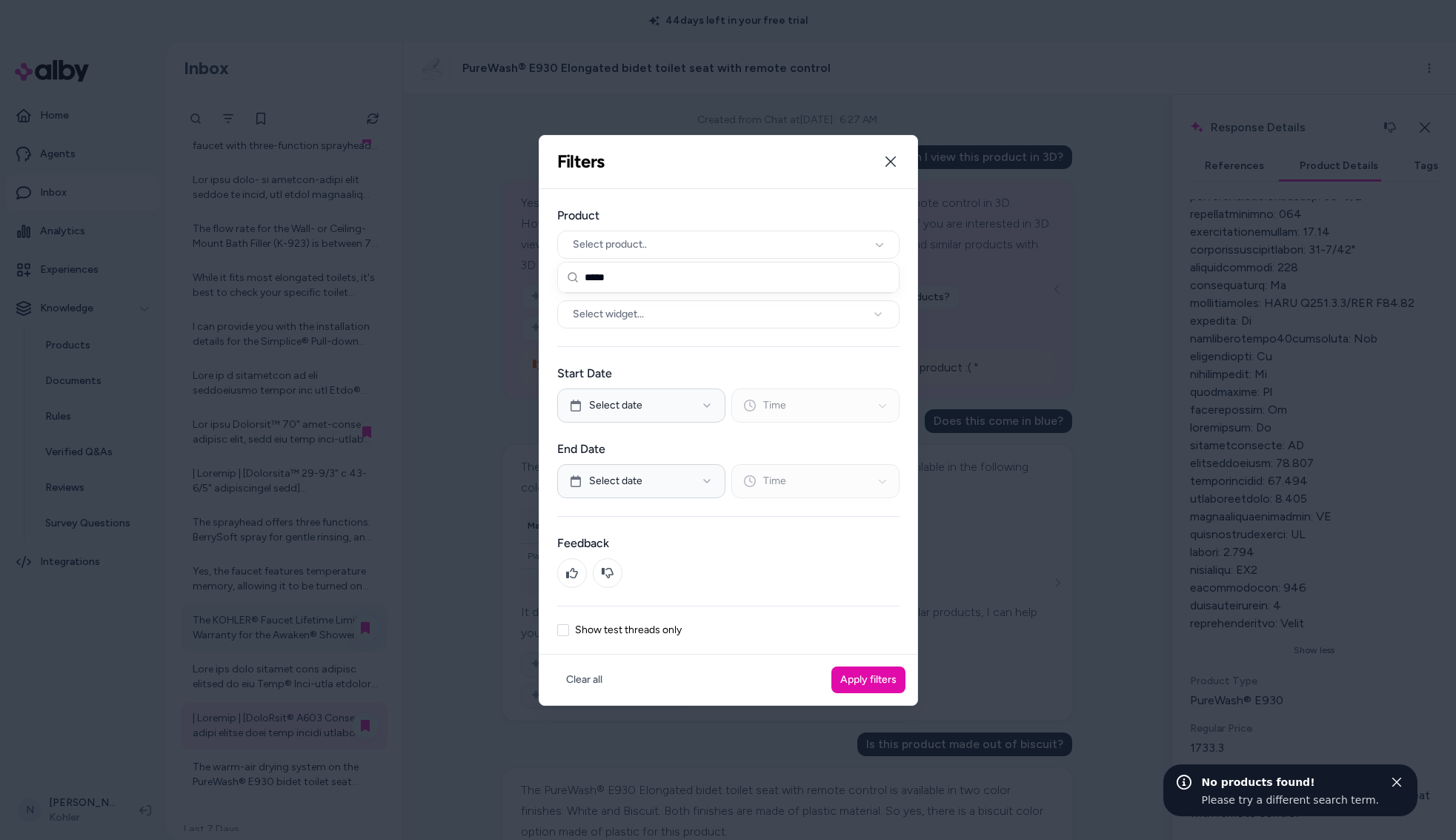
drag, startPoint x: 634, startPoint y: 280, endPoint x: 566, endPoint y: 275, distance: 68.2
click at [566, 275] on div "*****" at bounding box center [728, 278] width 341 height 31
paste input "*******"
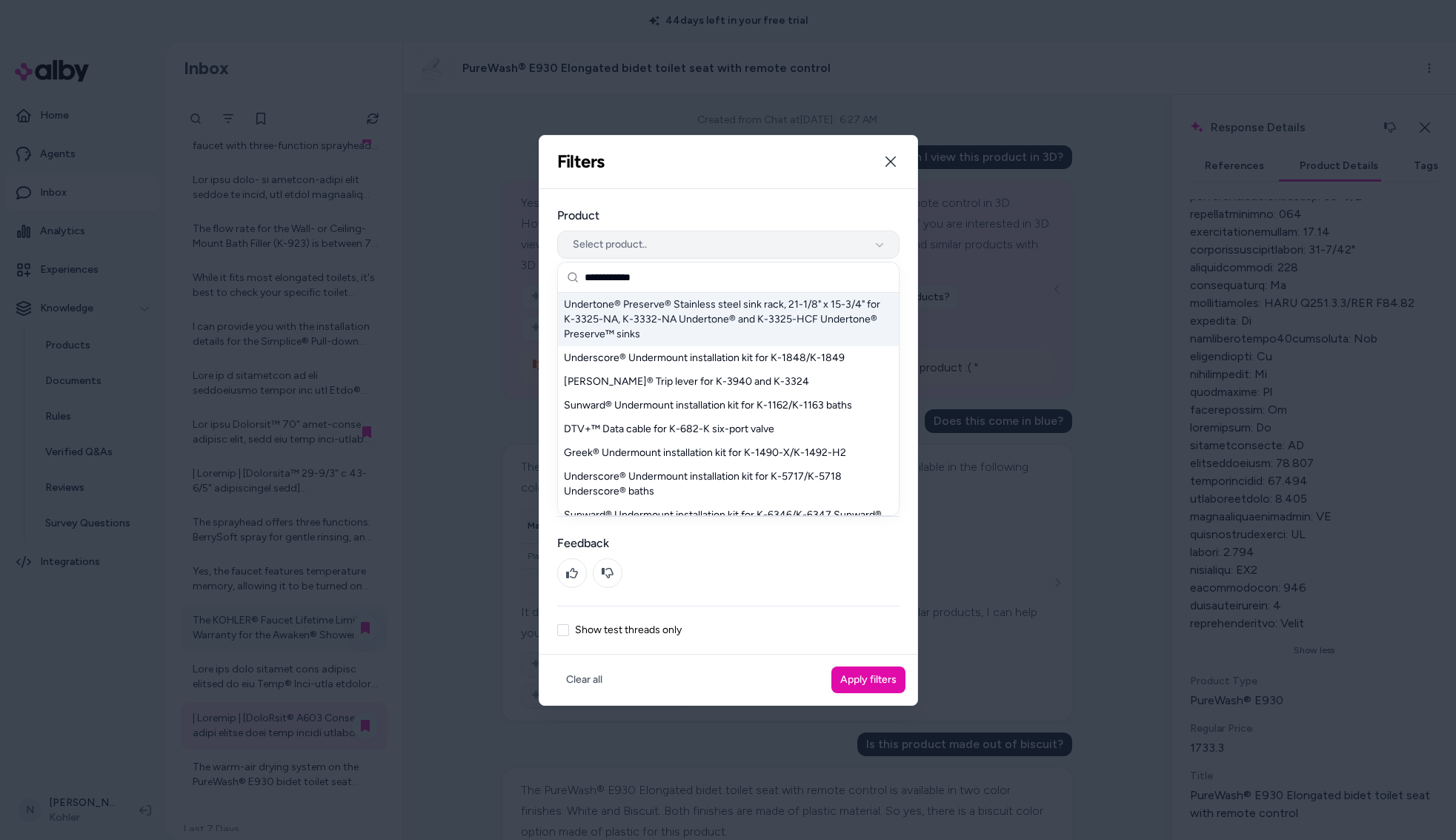
scroll to position [-1, 0]
type input "**********"
click at [642, 242] on span "Select product.." at bounding box center [610, 245] width 74 height 15
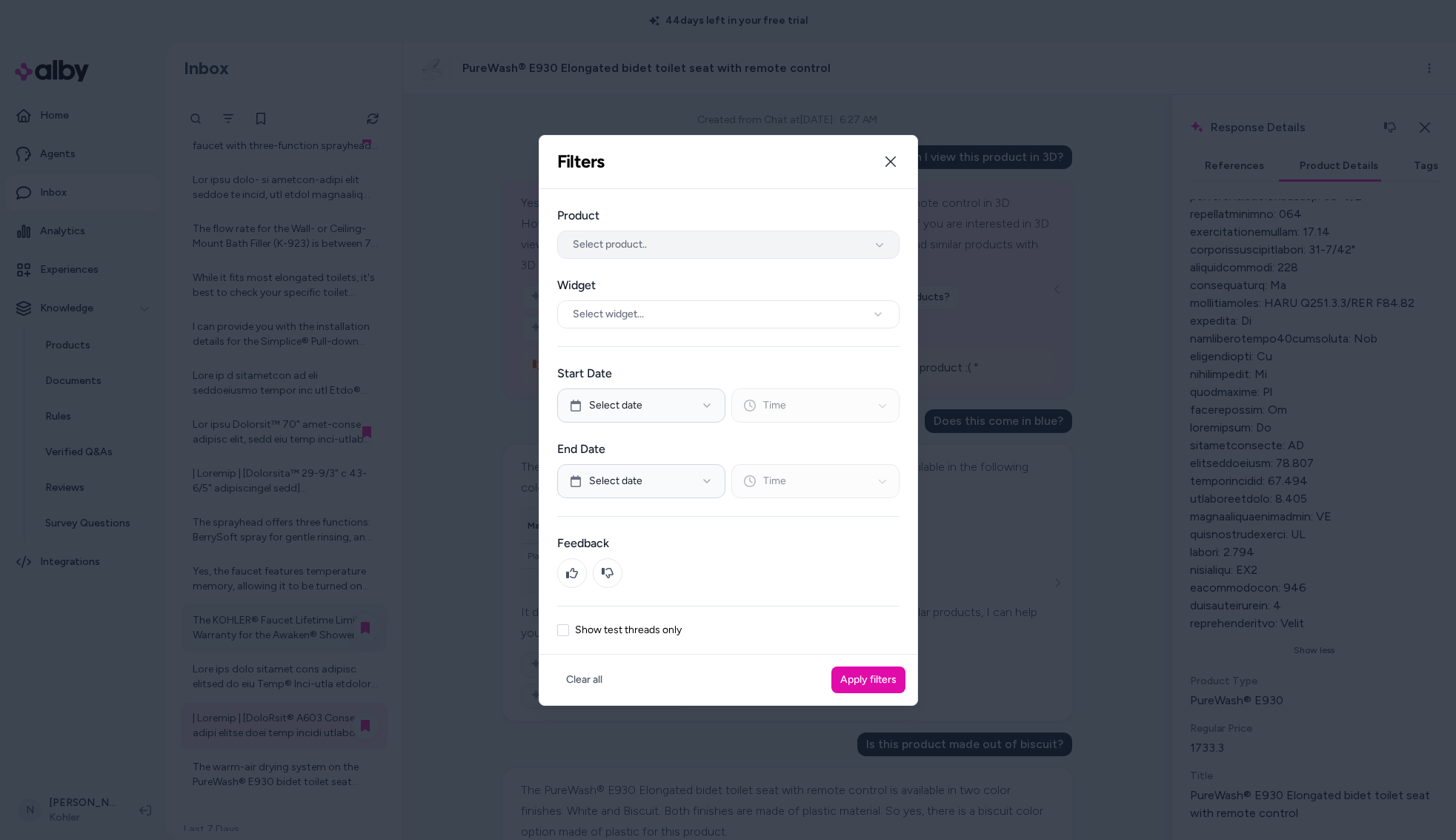
click at [643, 243] on span "Select product.." at bounding box center [610, 245] width 74 height 15
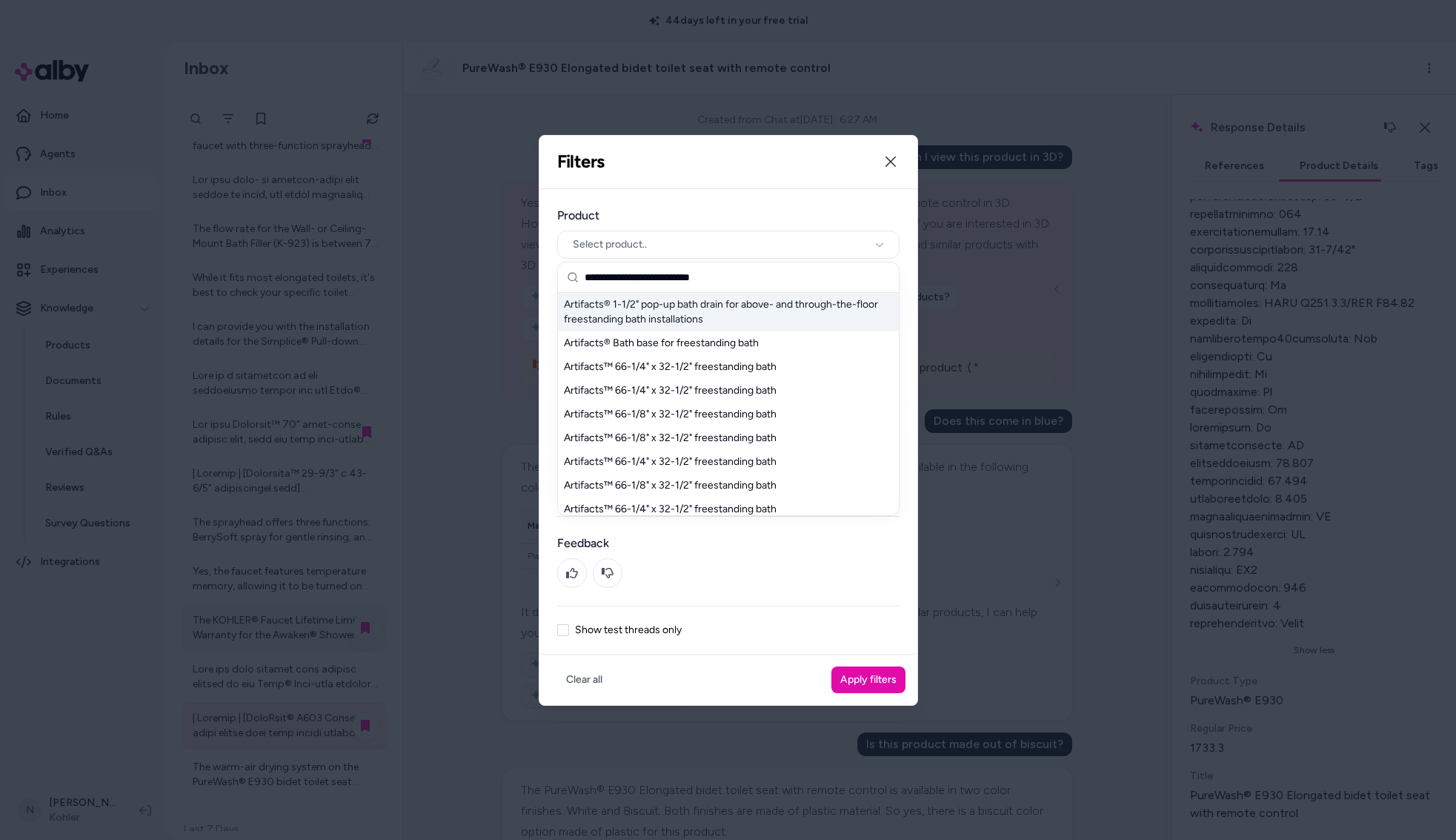
drag, startPoint x: 732, startPoint y: 276, endPoint x: 589, endPoint y: 278, distance: 143.0
click at [589, 278] on input "**********" at bounding box center [737, 278] width 306 height 30
click at [586, 278] on input "**********" at bounding box center [737, 278] width 306 height 30
drag, startPoint x: 586, startPoint y: 278, endPoint x: 762, endPoint y: 280, distance: 176.0
click at [762, 280] on input "**********" at bounding box center [737, 278] width 306 height 30
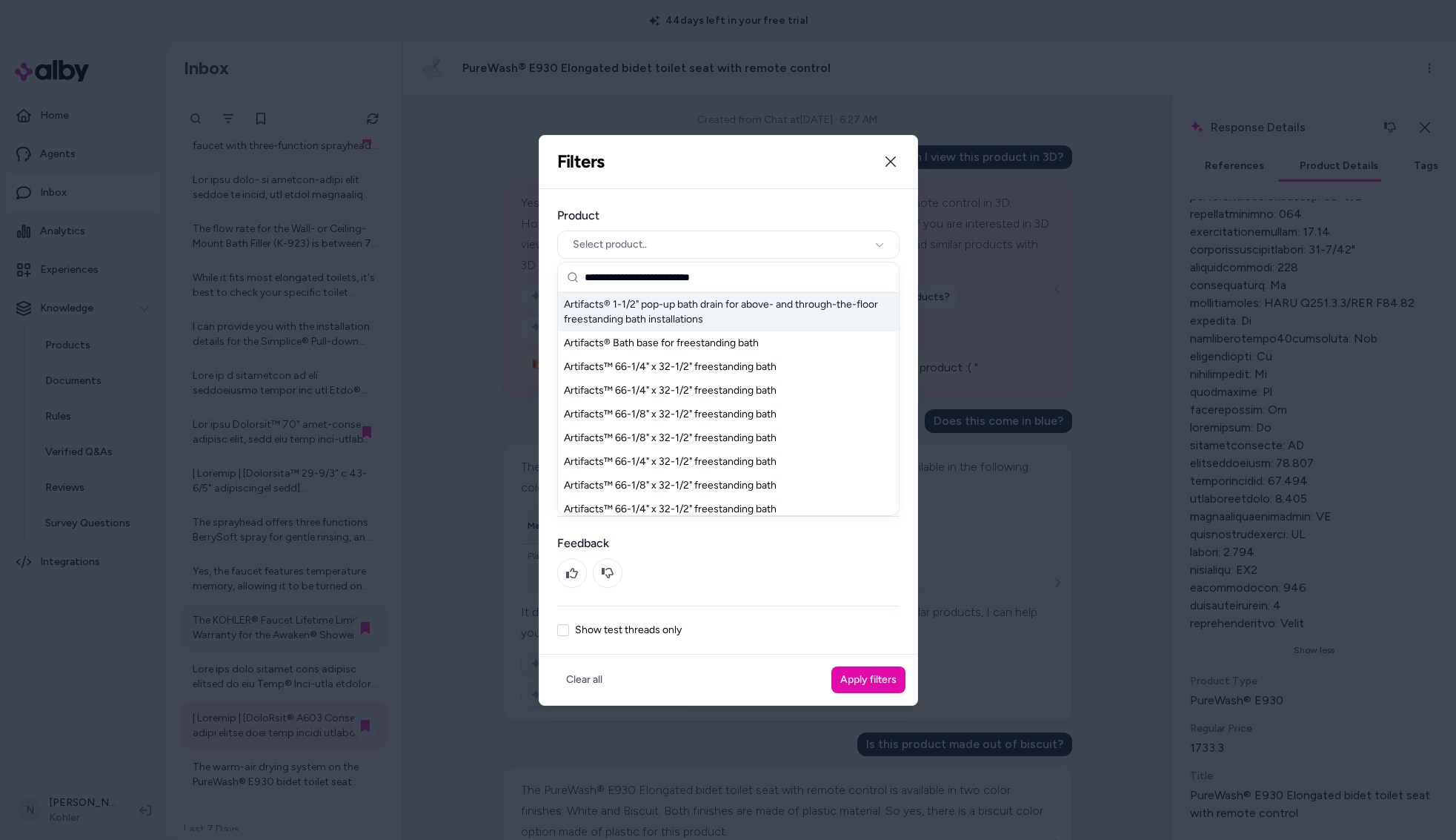
paste input "**********"
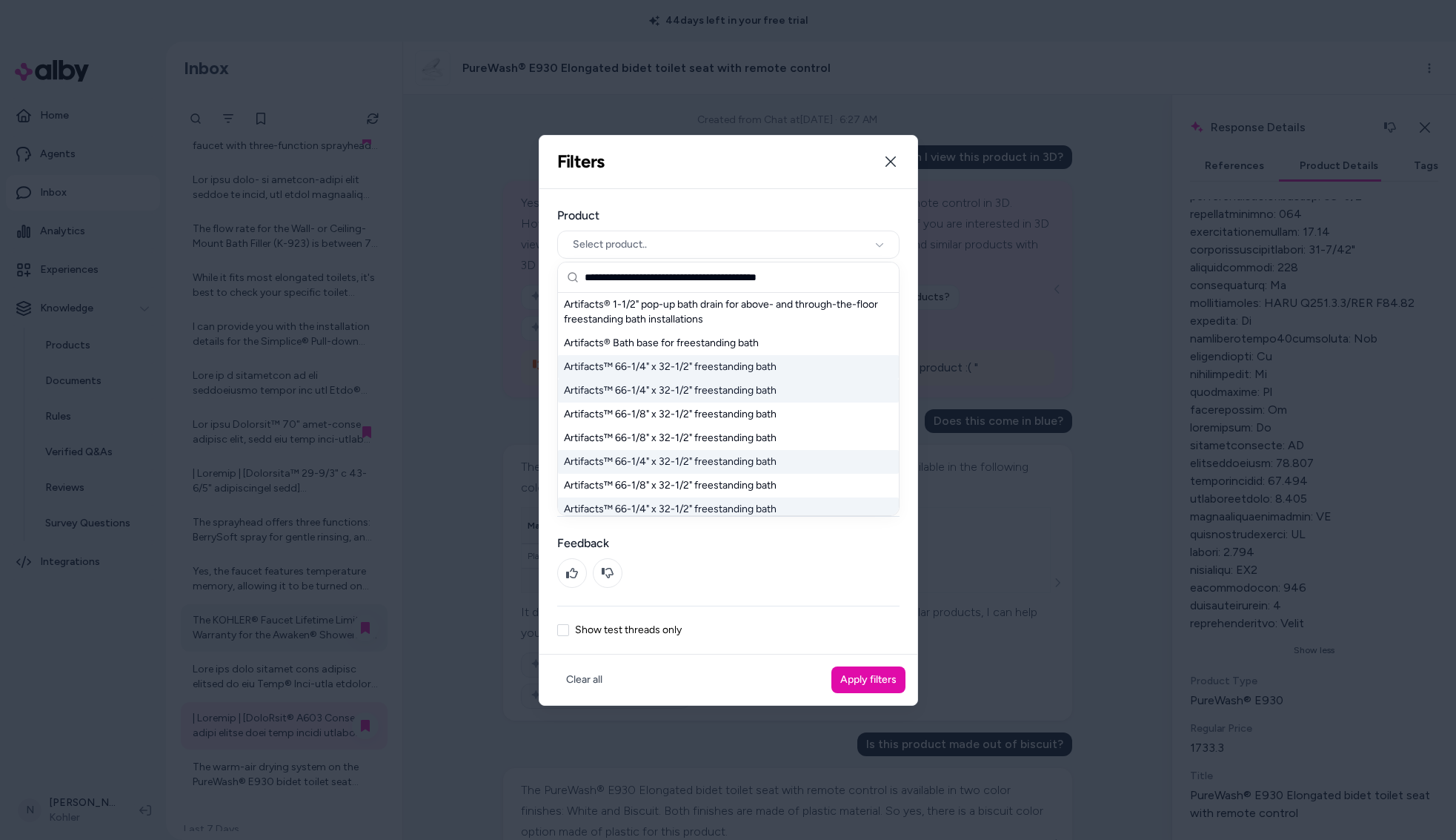
type input "**********"
click at [675, 368] on div "Artifacts™ 66-1/4" x 32-1/2" freestanding bath" at bounding box center [728, 367] width 341 height 24
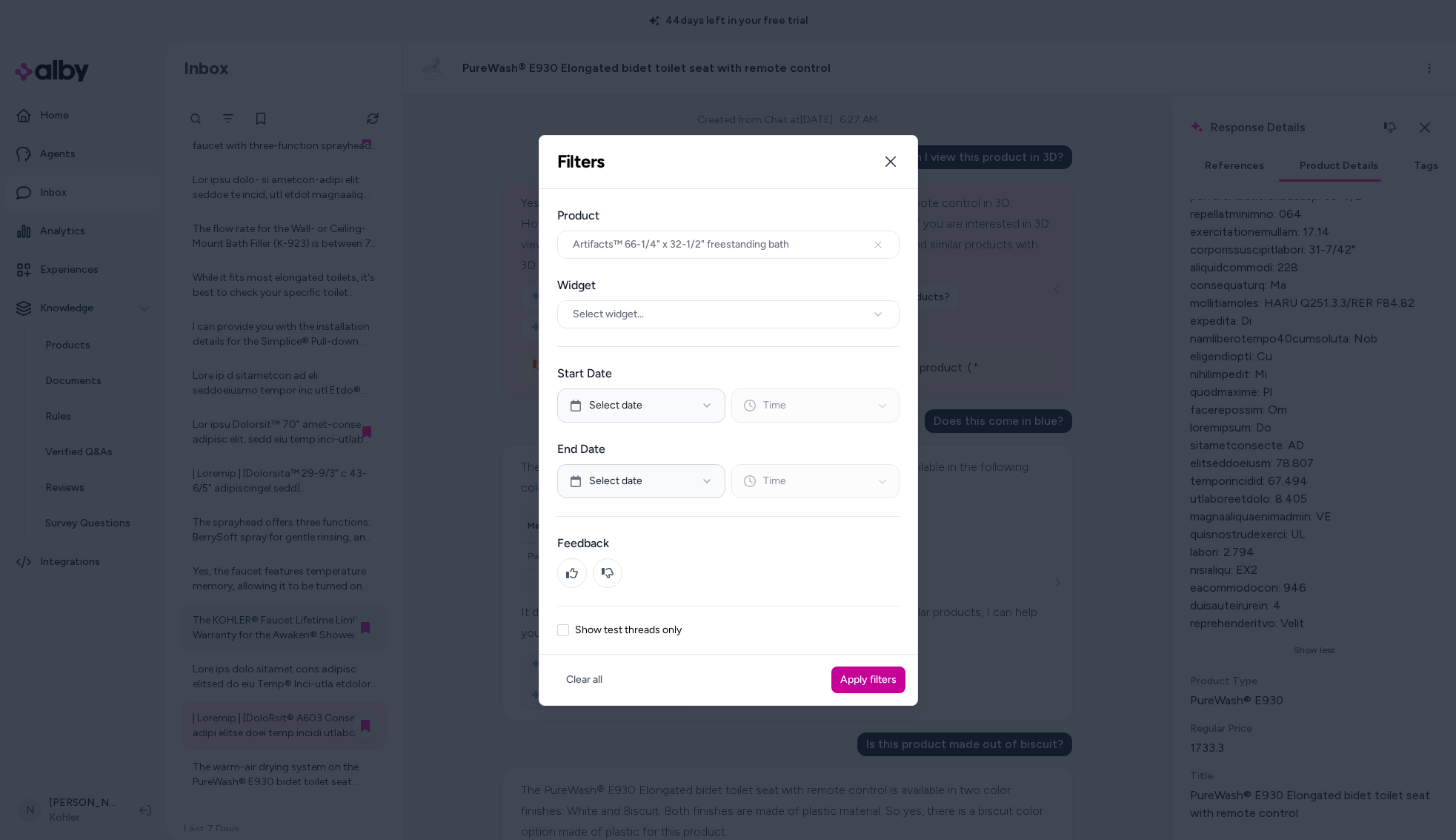
click at [886, 679] on button "Apply filters" at bounding box center [869, 680] width 74 height 27
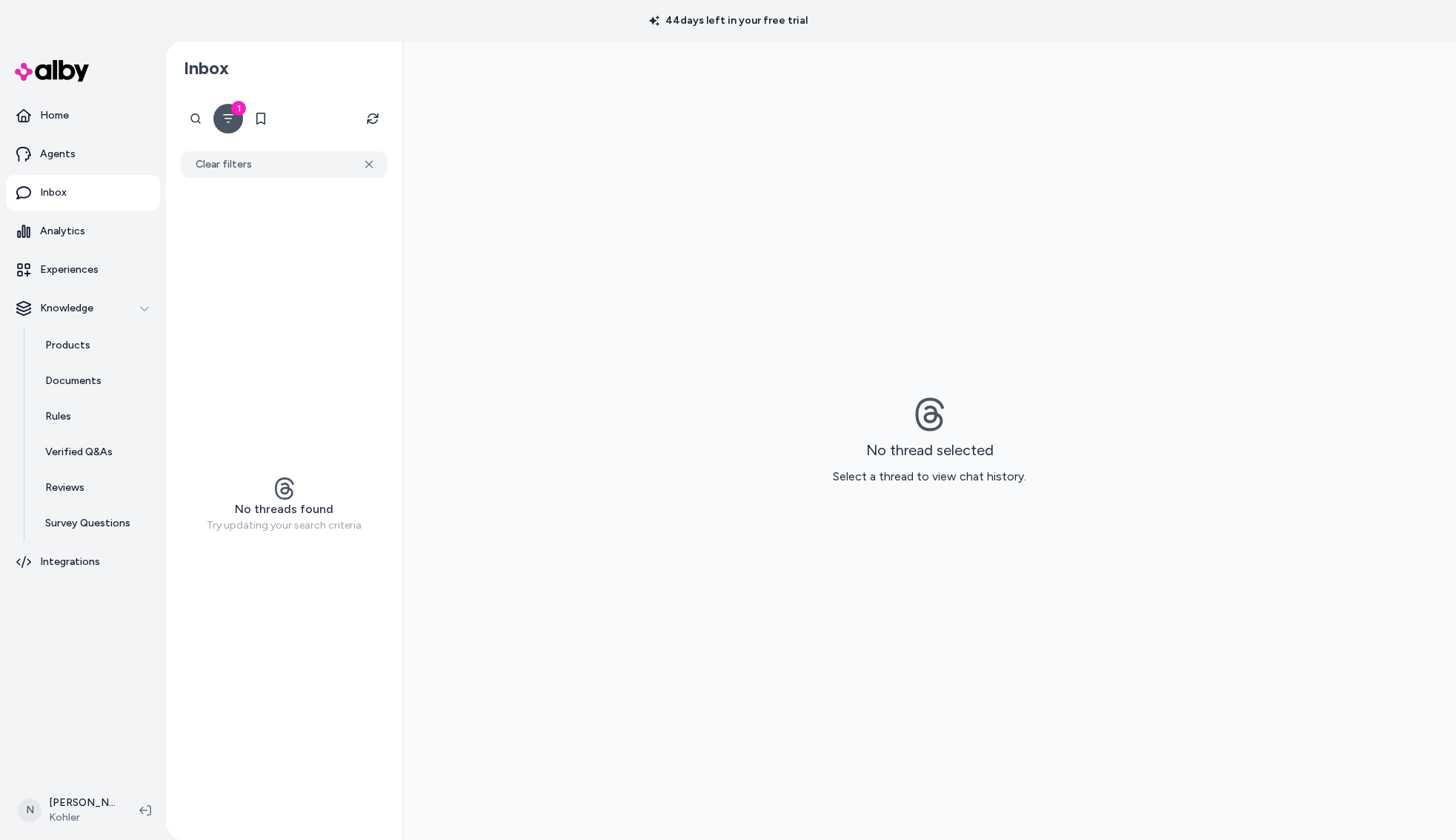
click at [236, 112] on div "1" at bounding box center [239, 109] width 15 height 15
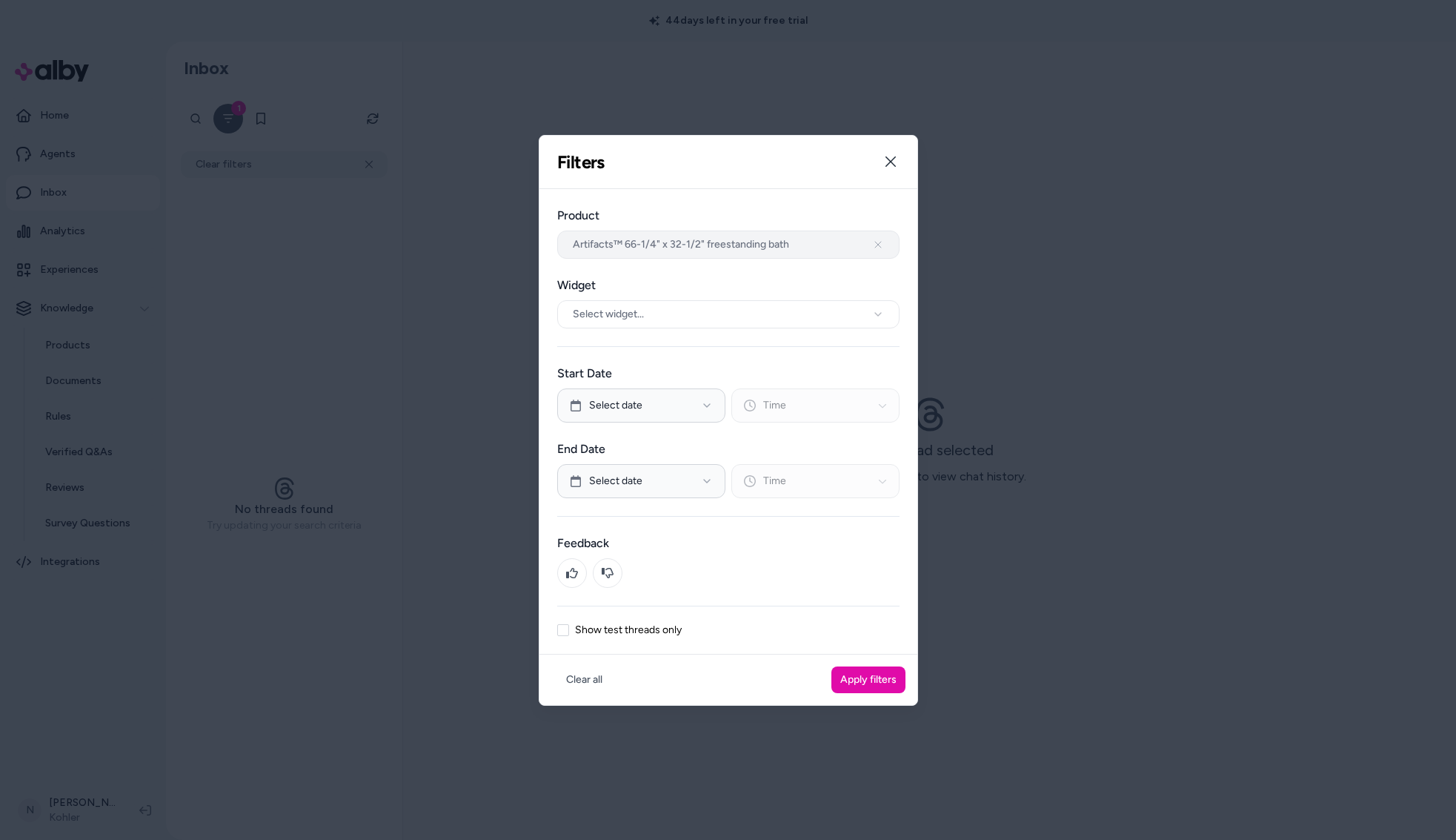
click at [881, 245] on icon "button" at bounding box center [878, 245] width 12 height 12
click at [891, 161] on icon "button" at bounding box center [891, 161] width 10 height 10
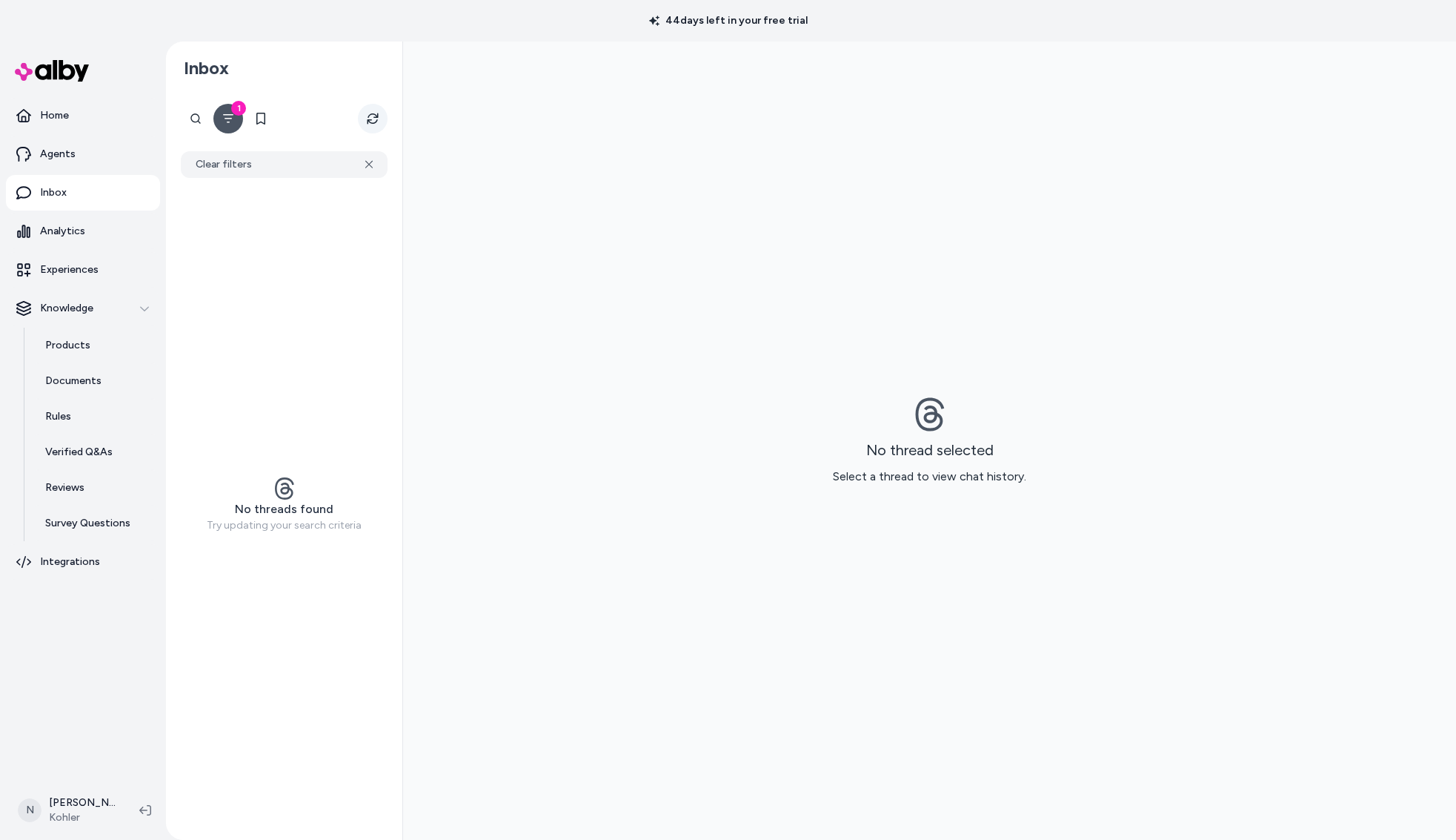
click at [360, 120] on button "Refresh" at bounding box center [373, 119] width 30 height 30
click at [367, 150] on div "Clear filters" at bounding box center [284, 156] width 219 height 45
click at [368, 168] on icon at bounding box center [369, 164] width 8 height 9
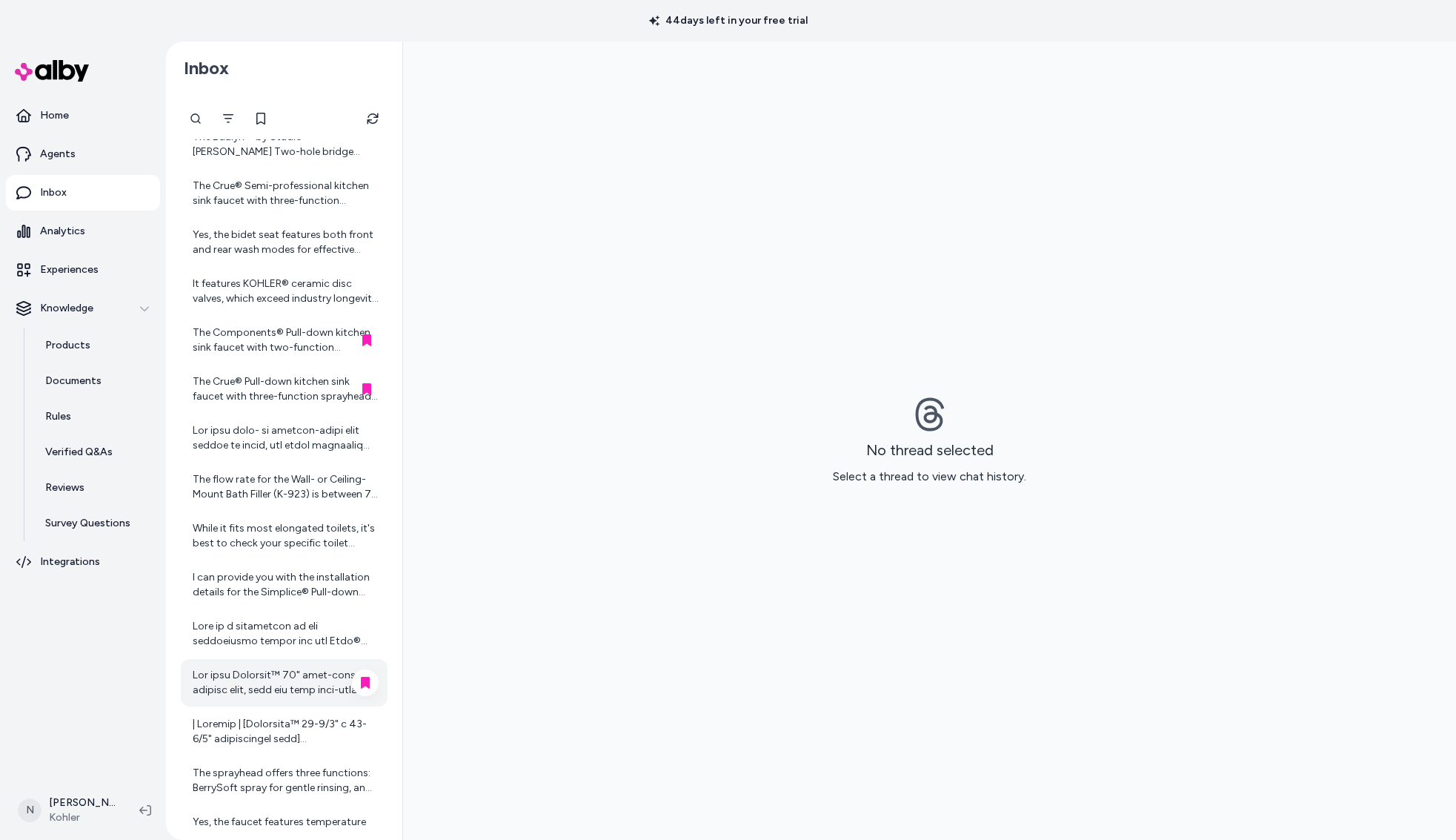
scroll to position [57, 0]
click at [253, 728] on div at bounding box center [286, 730] width 186 height 30
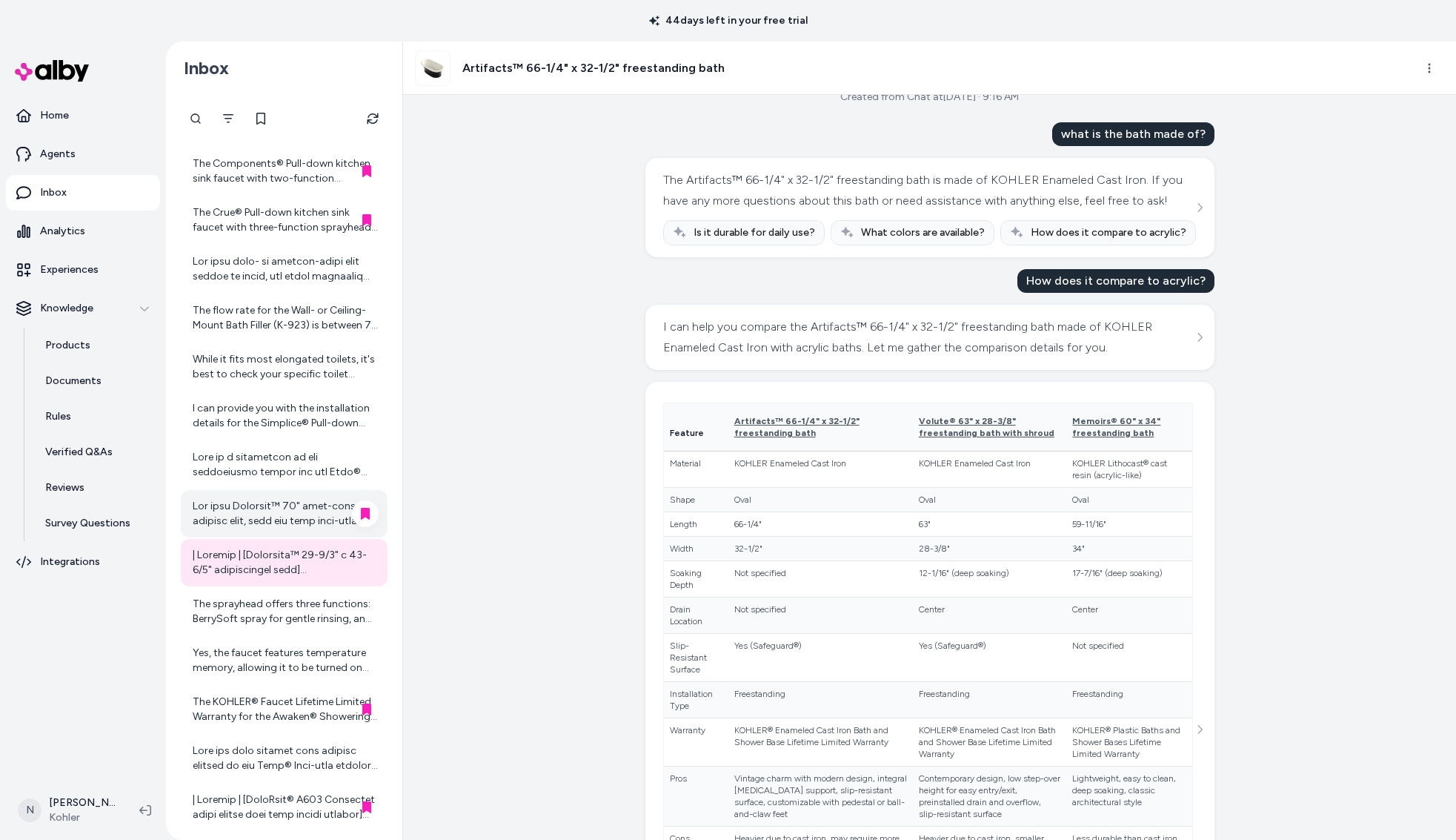
scroll to position [196, 0]
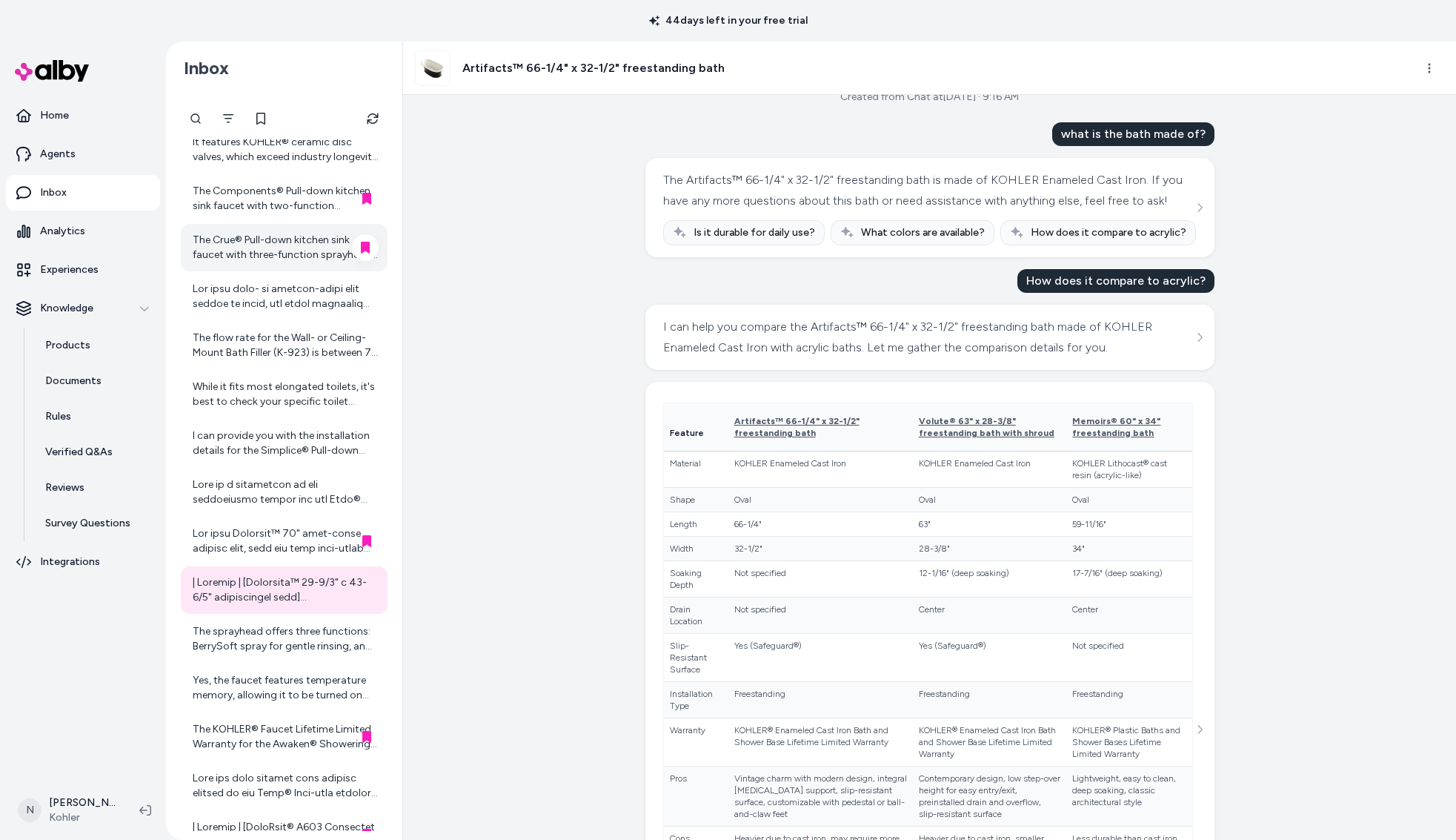
click at [257, 251] on div "The Crue® Pull-down kitchen sink faucet with three-function sprayhead is manufa…" at bounding box center [286, 248] width 186 height 30
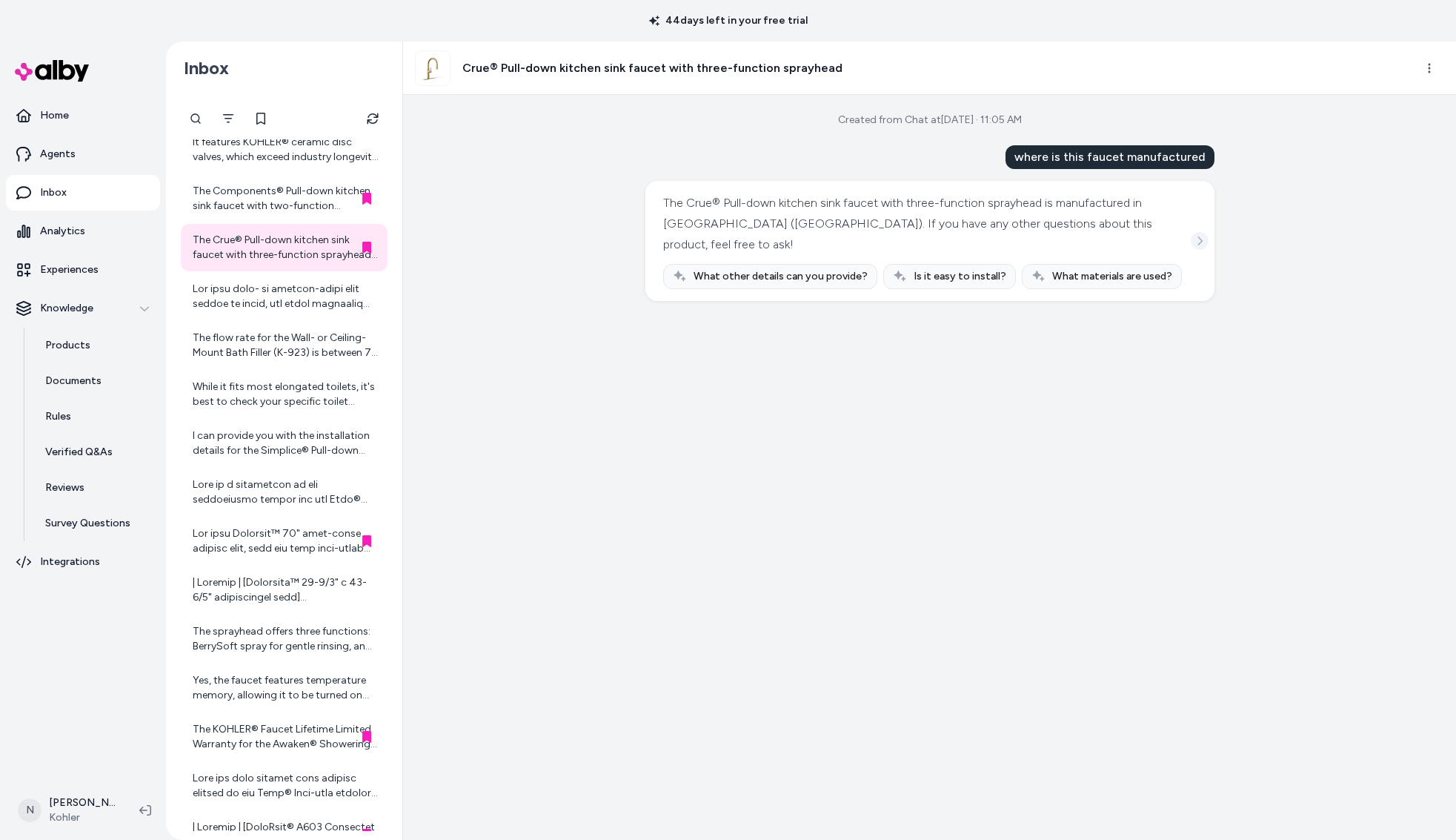
click at [1199, 236] on icon "See more" at bounding box center [1200, 241] width 10 height 10
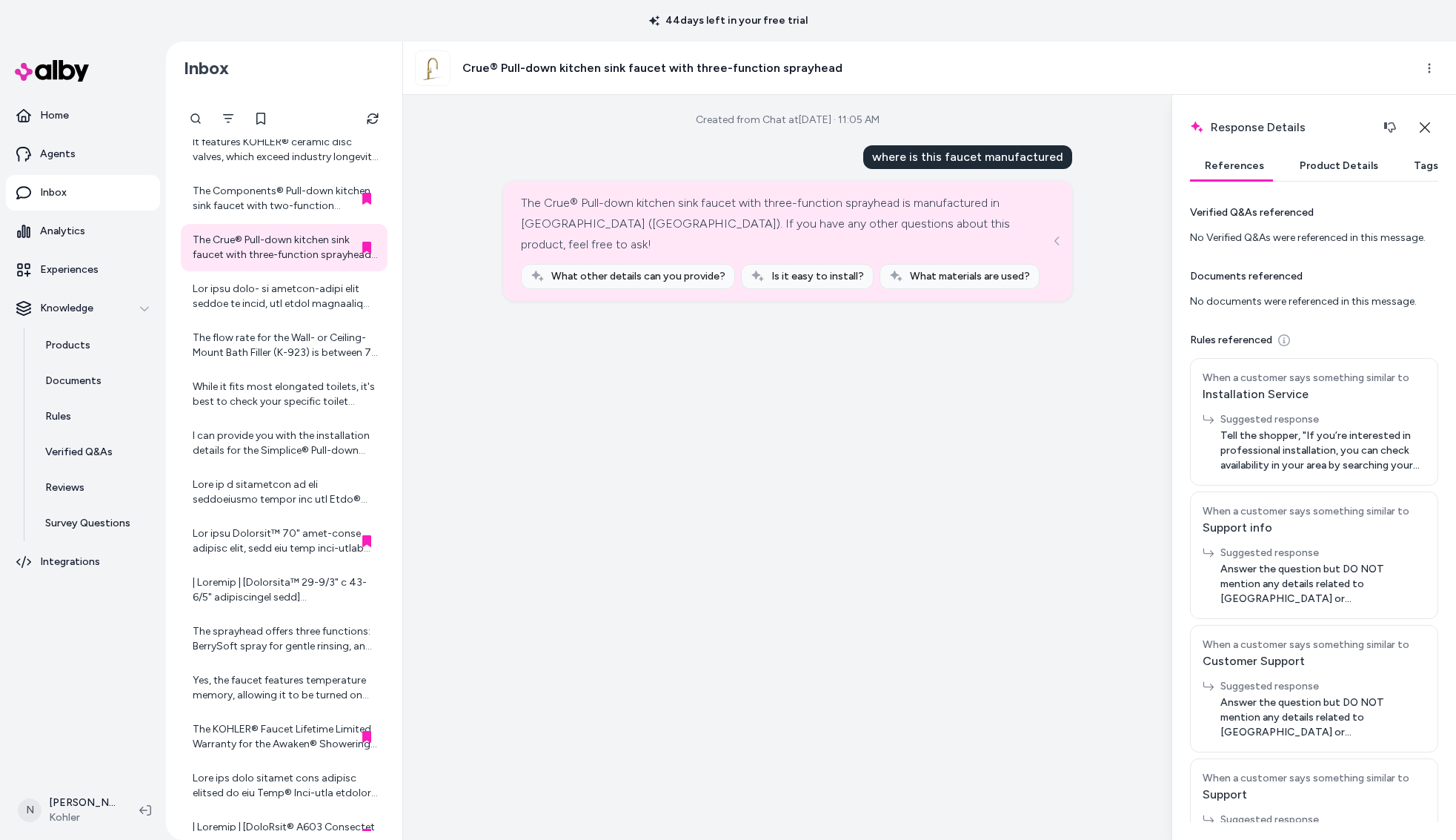
click at [1352, 161] on button "Product Details" at bounding box center [1339, 166] width 109 height 30
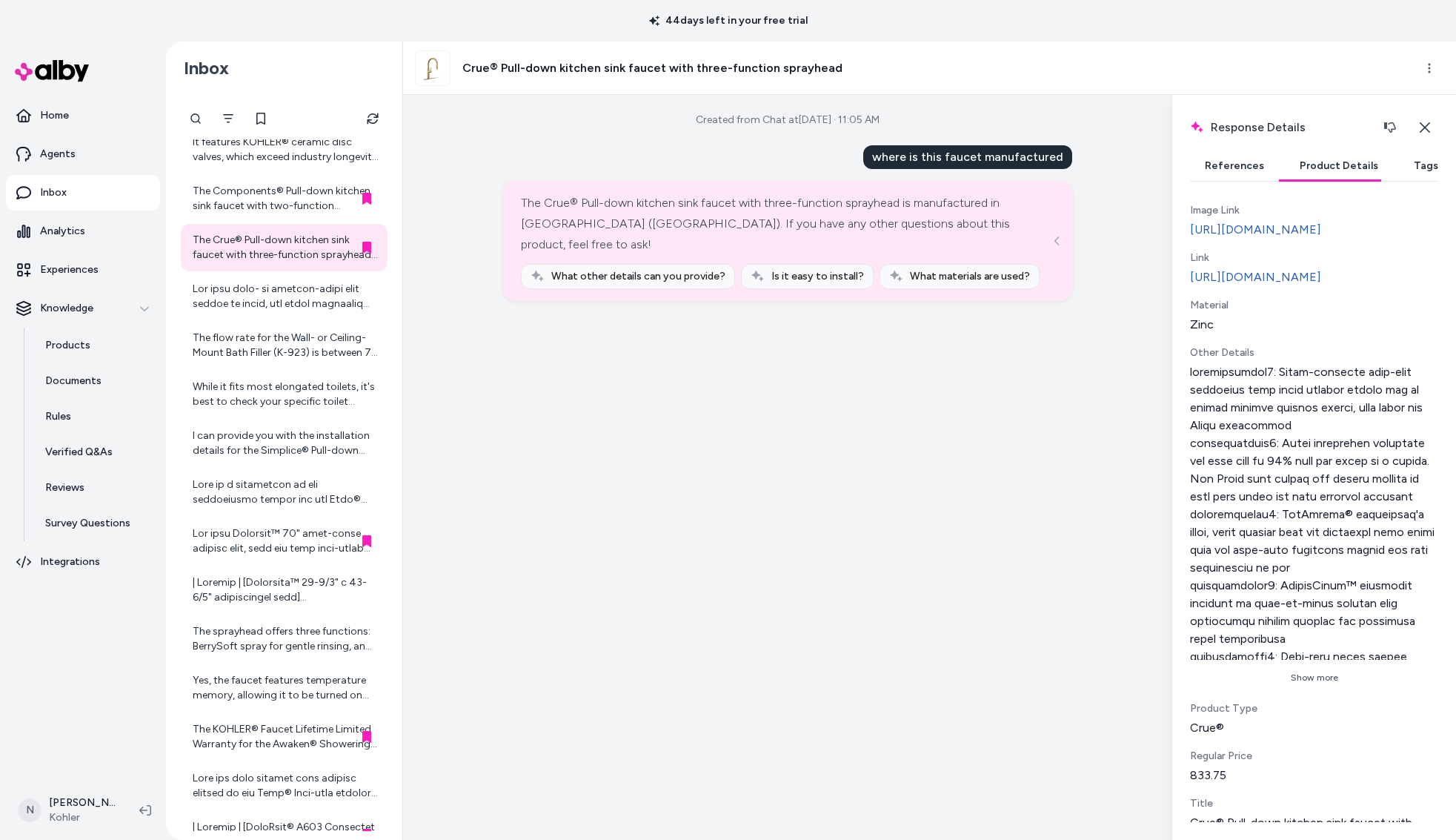
scroll to position [420, 0]
click at [1306, 687] on button "Show more" at bounding box center [1315, 676] width 248 height 24
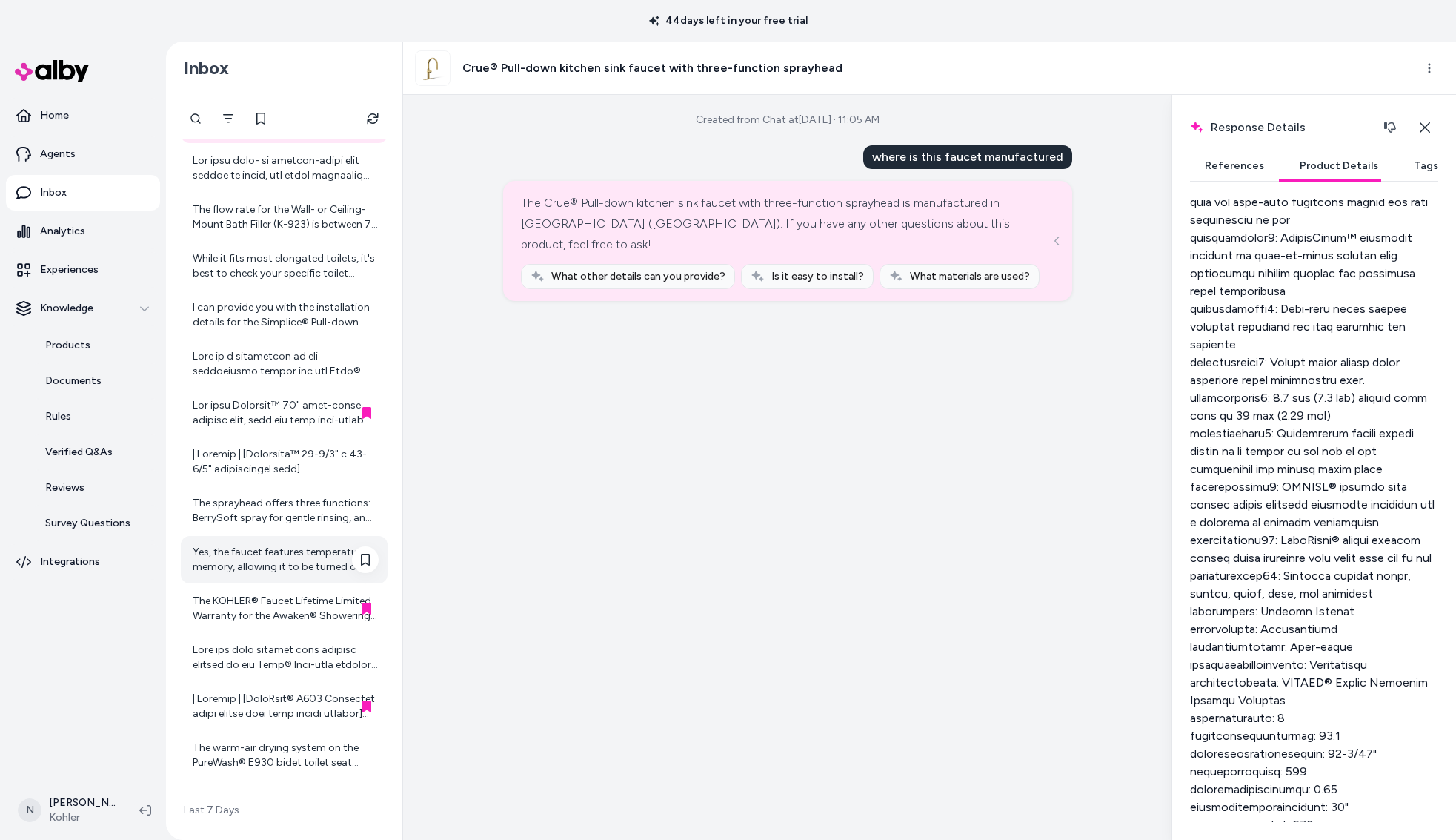
scroll to position [333, 0]
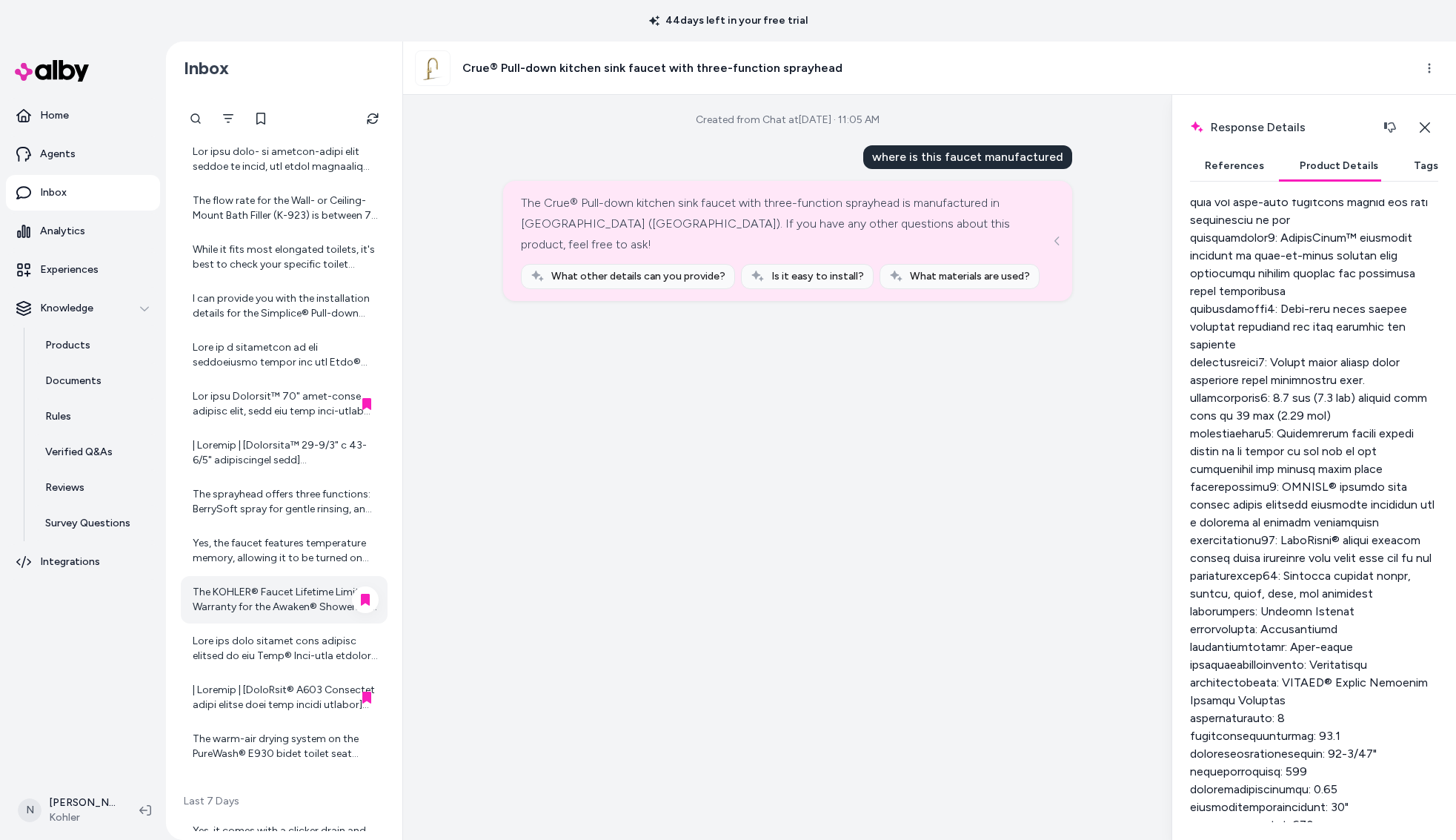
click at [286, 585] on div "The KOHLER® Faucet Lifetime Limited Warranty for the Awaken® Showering kit last…" at bounding box center [286, 600] width 186 height 30
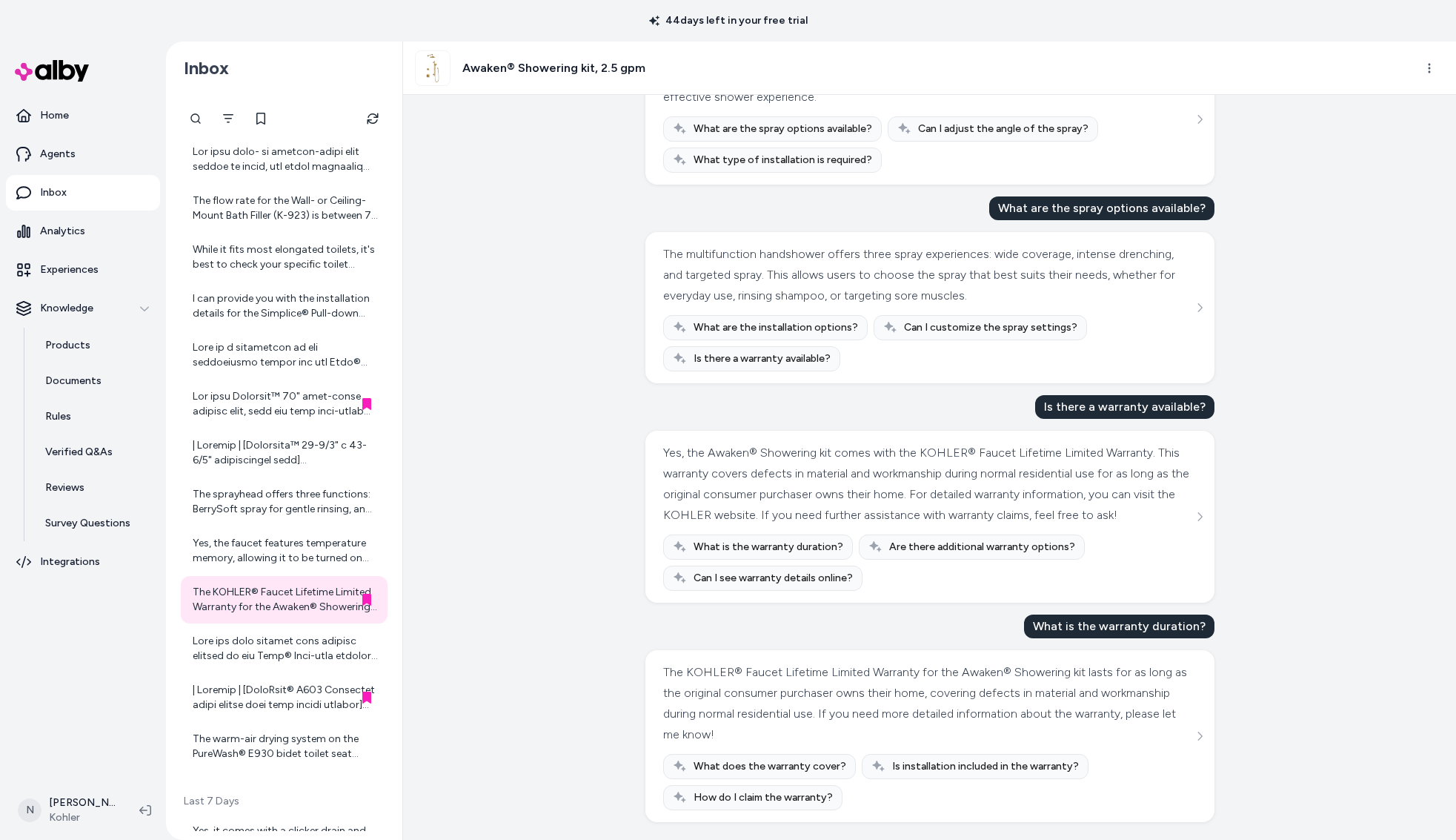
scroll to position [305, 0]
click at [1198, 743] on button "See more" at bounding box center [1200, 737] width 18 height 18
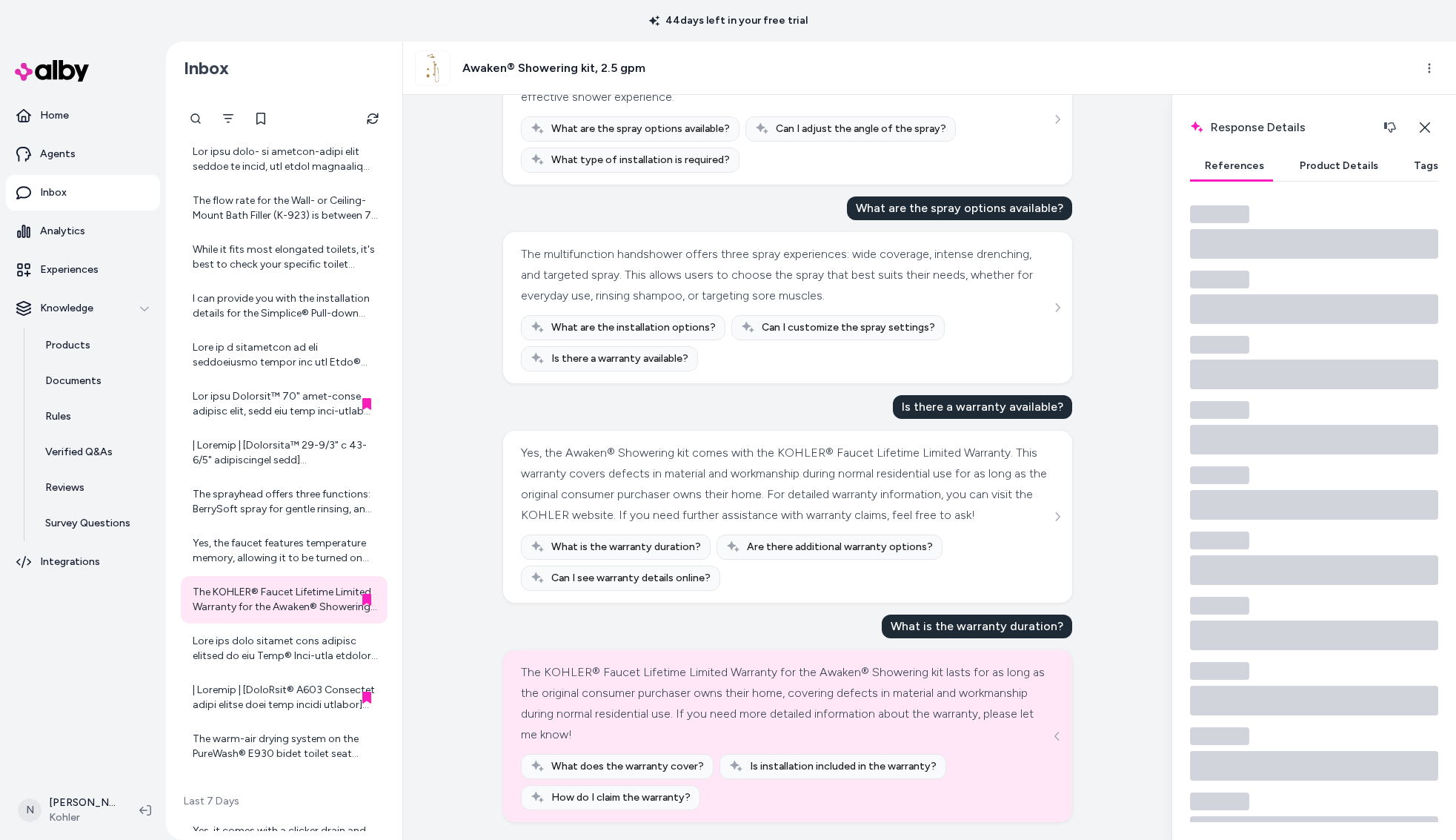
click at [1330, 167] on button "Product Details" at bounding box center [1339, 166] width 109 height 30
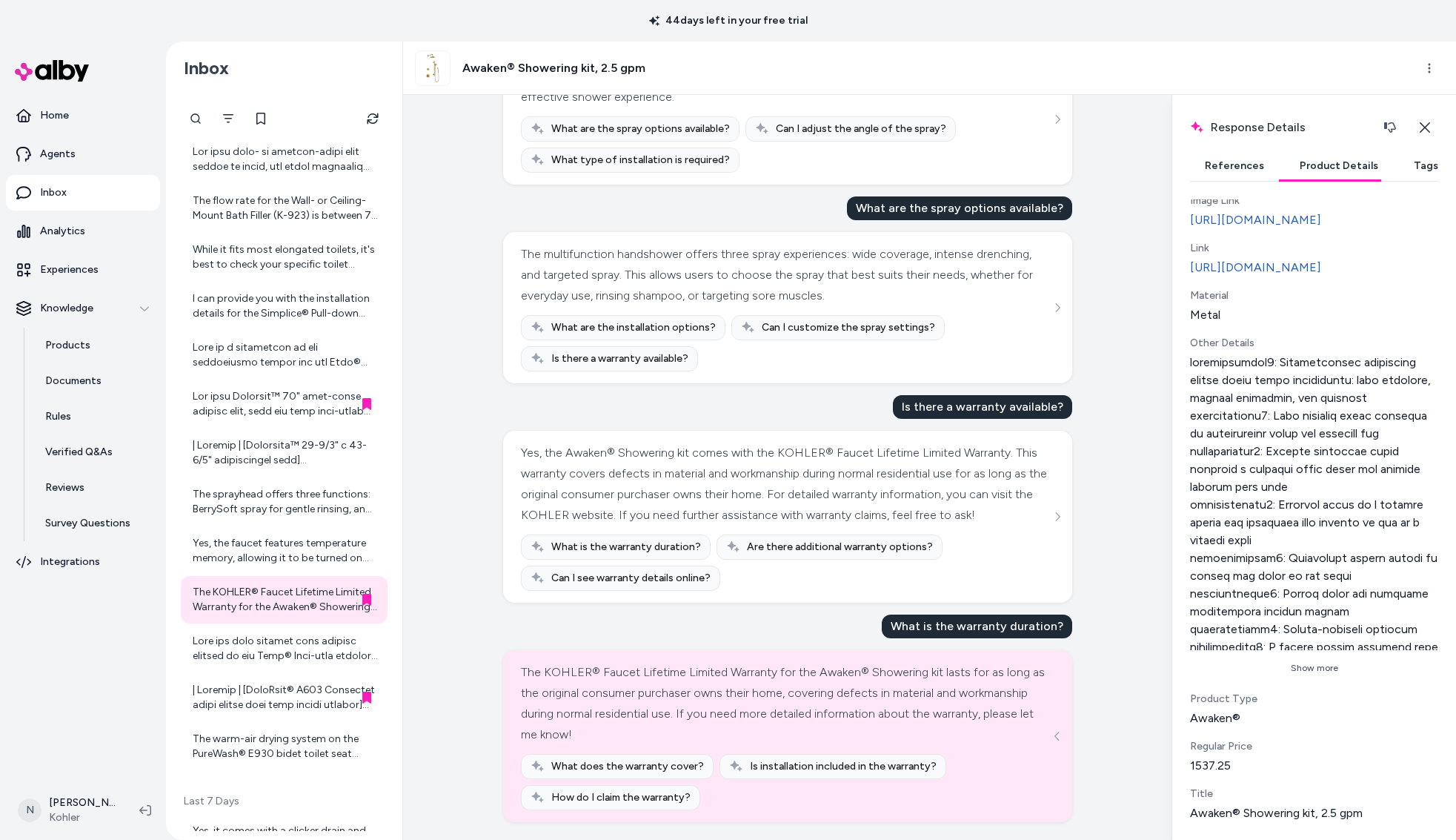
scroll to position [427, 0]
click at [1317, 661] on button "Show more" at bounding box center [1315, 668] width 248 height 24
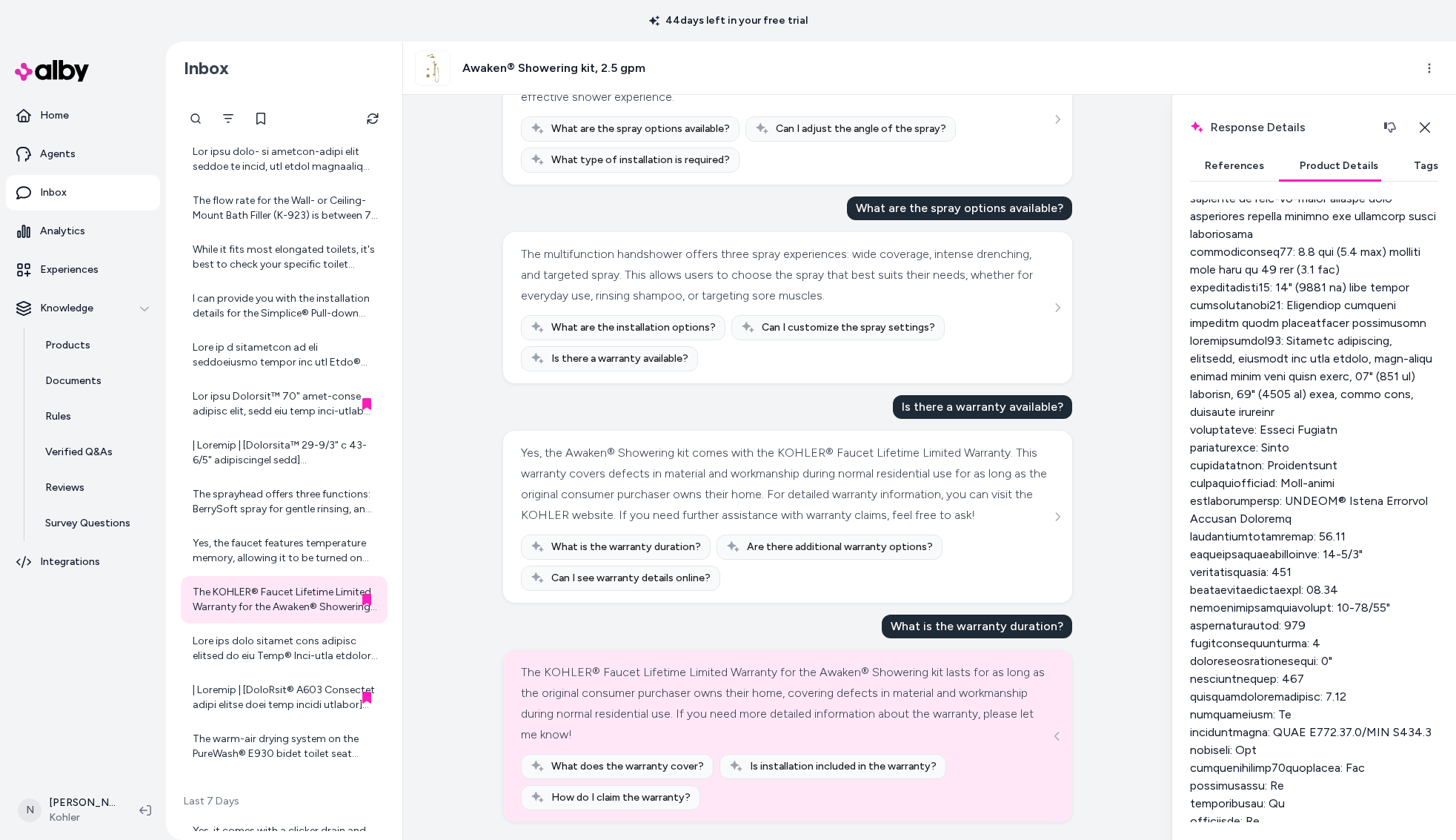
scroll to position [926, 0]
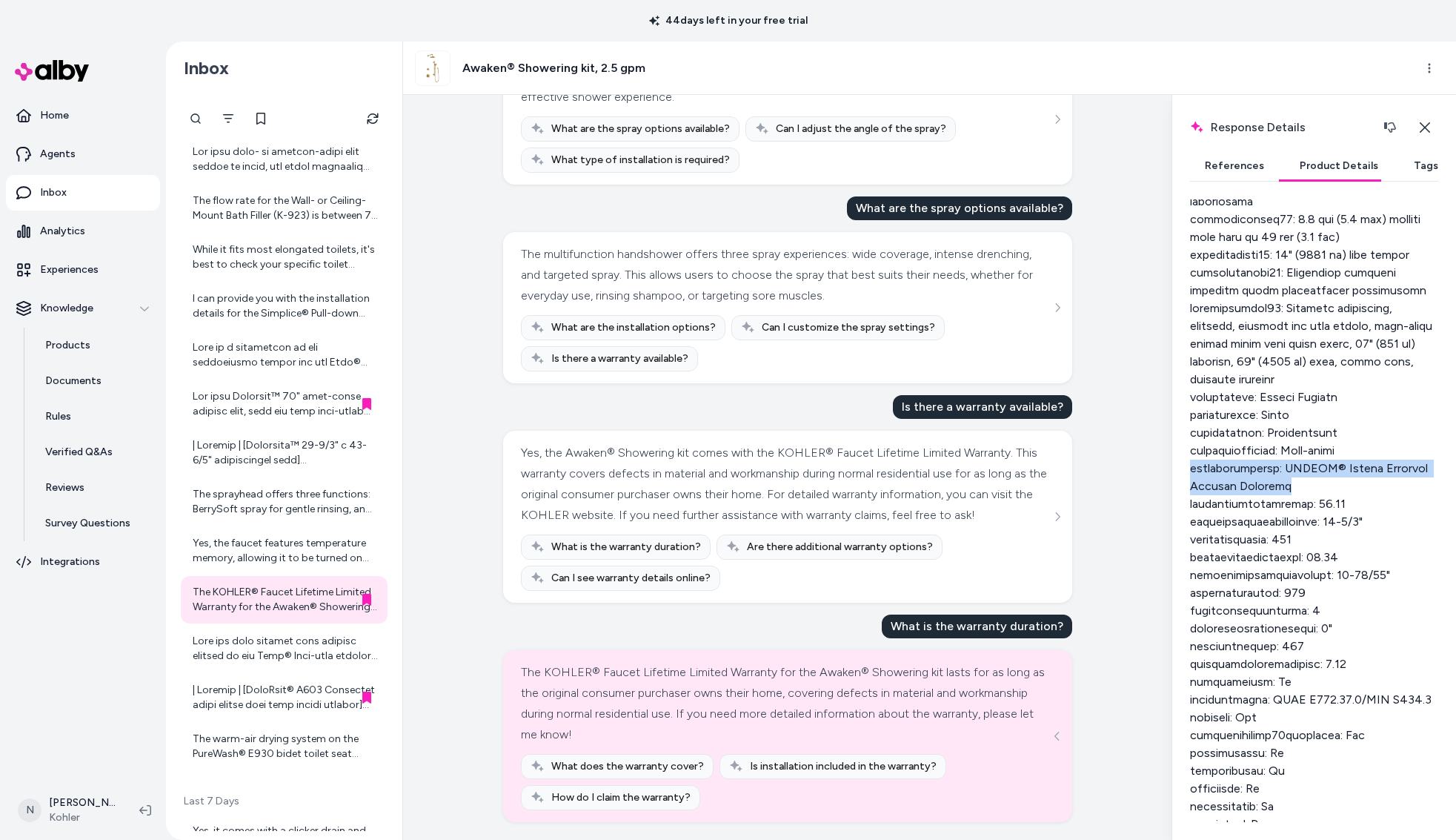
drag, startPoint x: 1286, startPoint y: 522, endPoint x: 1186, endPoint y: 508, distance: 101.0
click at [1186, 508] on div "Response Details Response details and product details for the selected message.…" at bounding box center [1314, 468] width 285 height 746
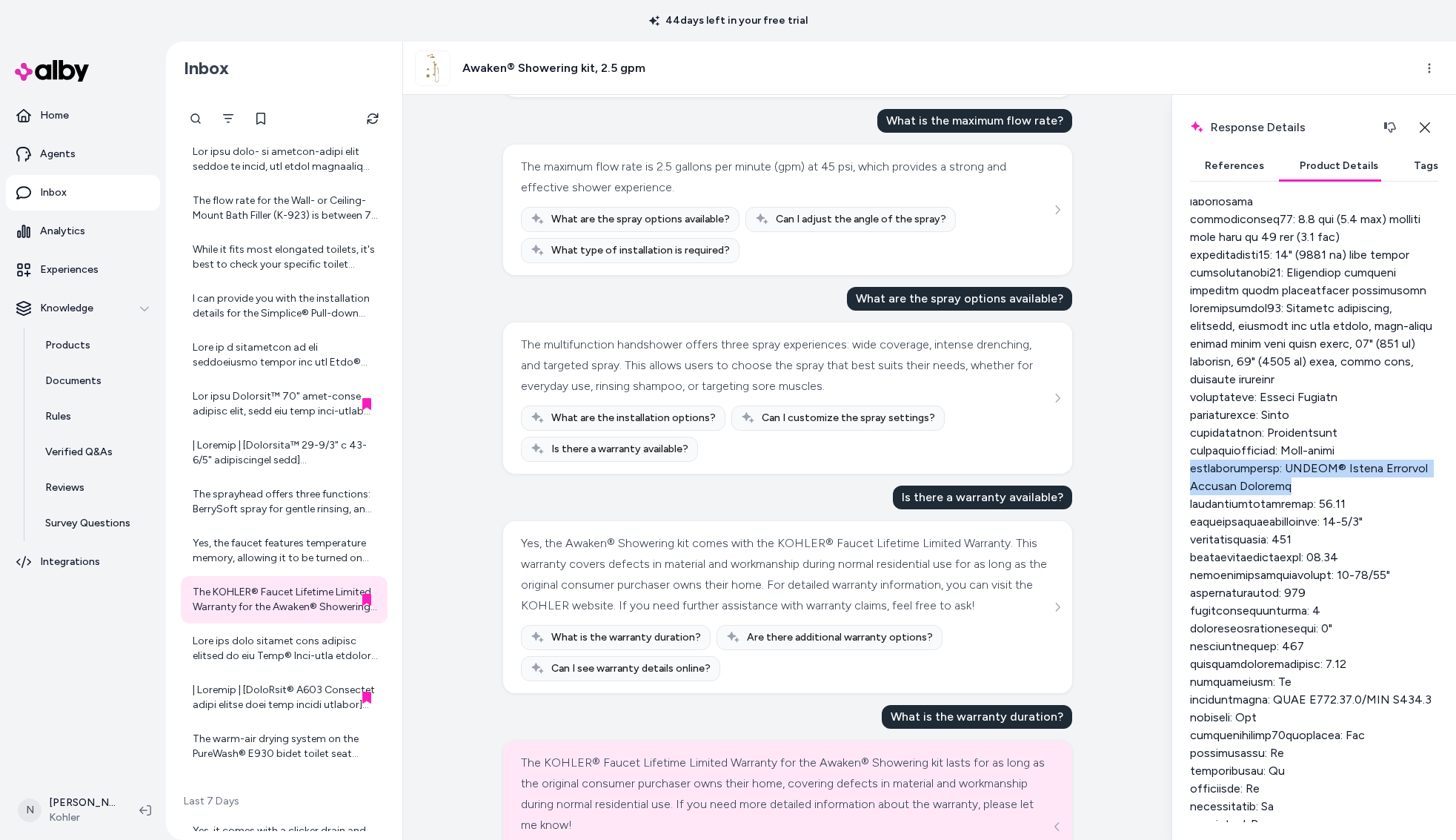
scroll to position [269, 0]
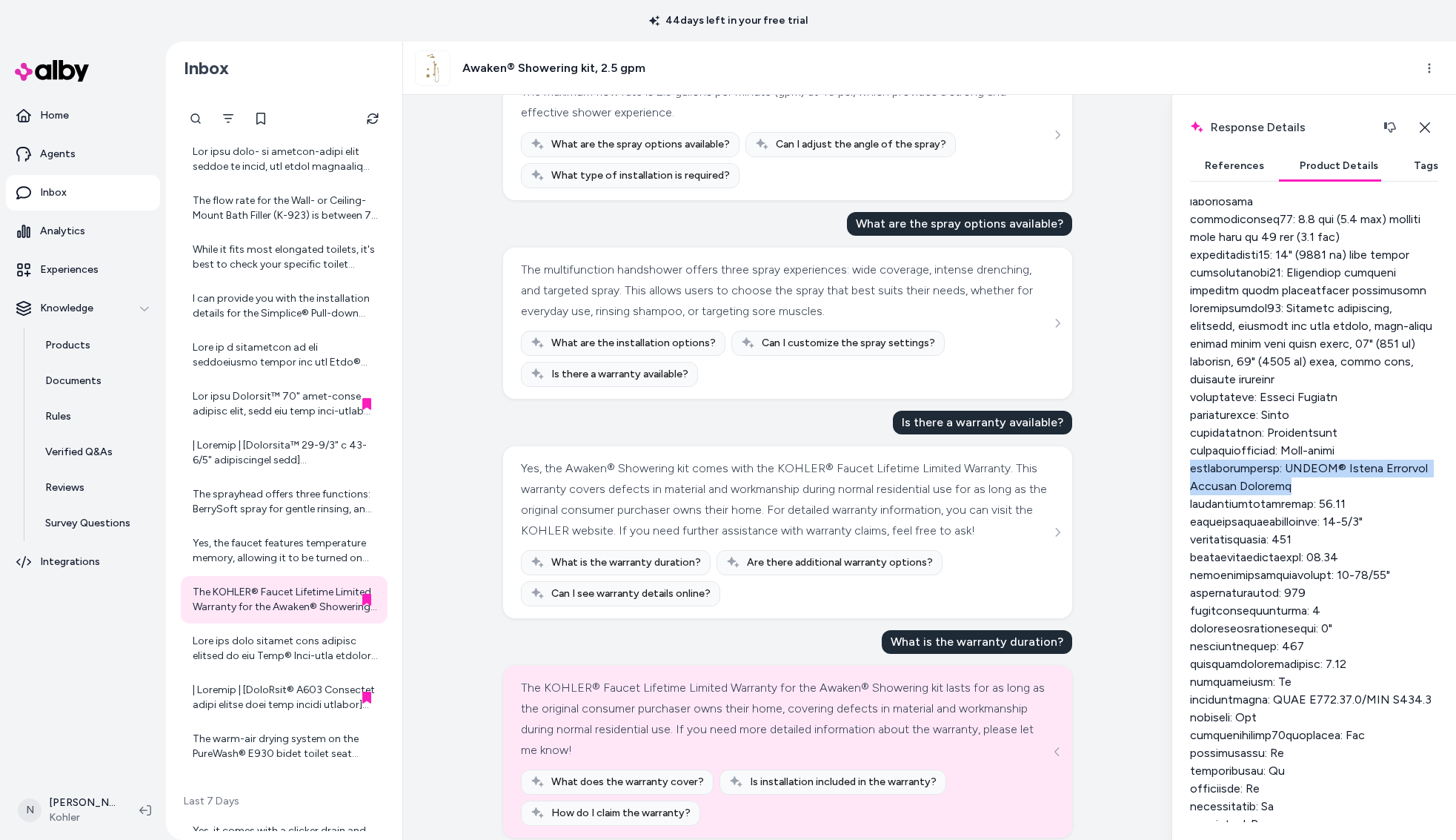
click at [1204, 508] on div at bounding box center [1315, 424] width 248 height 1210
drag, startPoint x: 1192, startPoint y: 507, endPoint x: 1285, endPoint y: 506, distance: 93.0
click at [1285, 506] on div at bounding box center [1315, 424] width 248 height 1210
click at [1283, 522] on div at bounding box center [1315, 423] width 248 height 1210
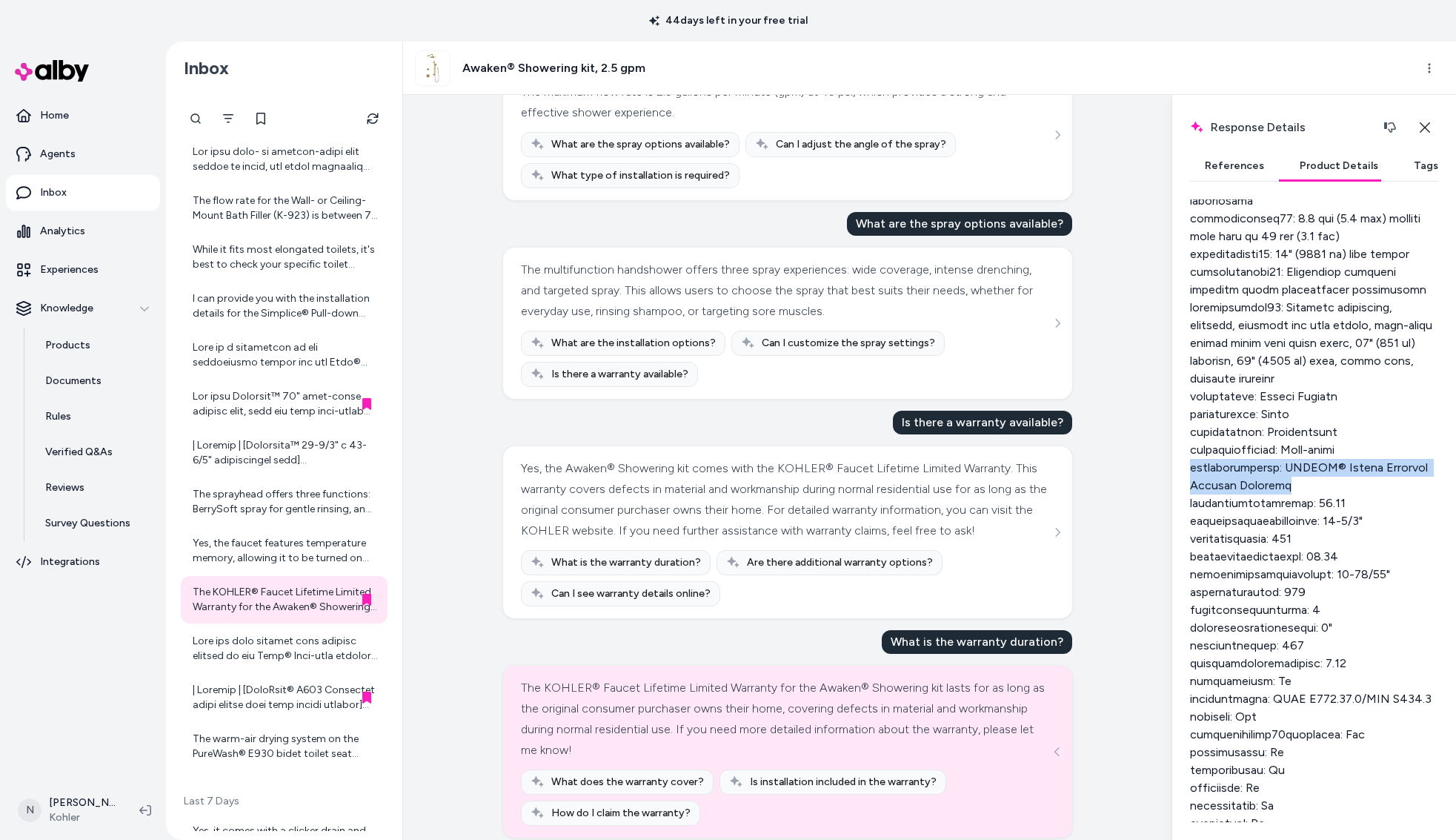
drag, startPoint x: 1285, startPoint y: 520, endPoint x: 1176, endPoint y: 507, distance: 109.8
click at [1176, 507] on div "Response Details Response details and product details for the selected message.…" at bounding box center [1314, 468] width 285 height 746
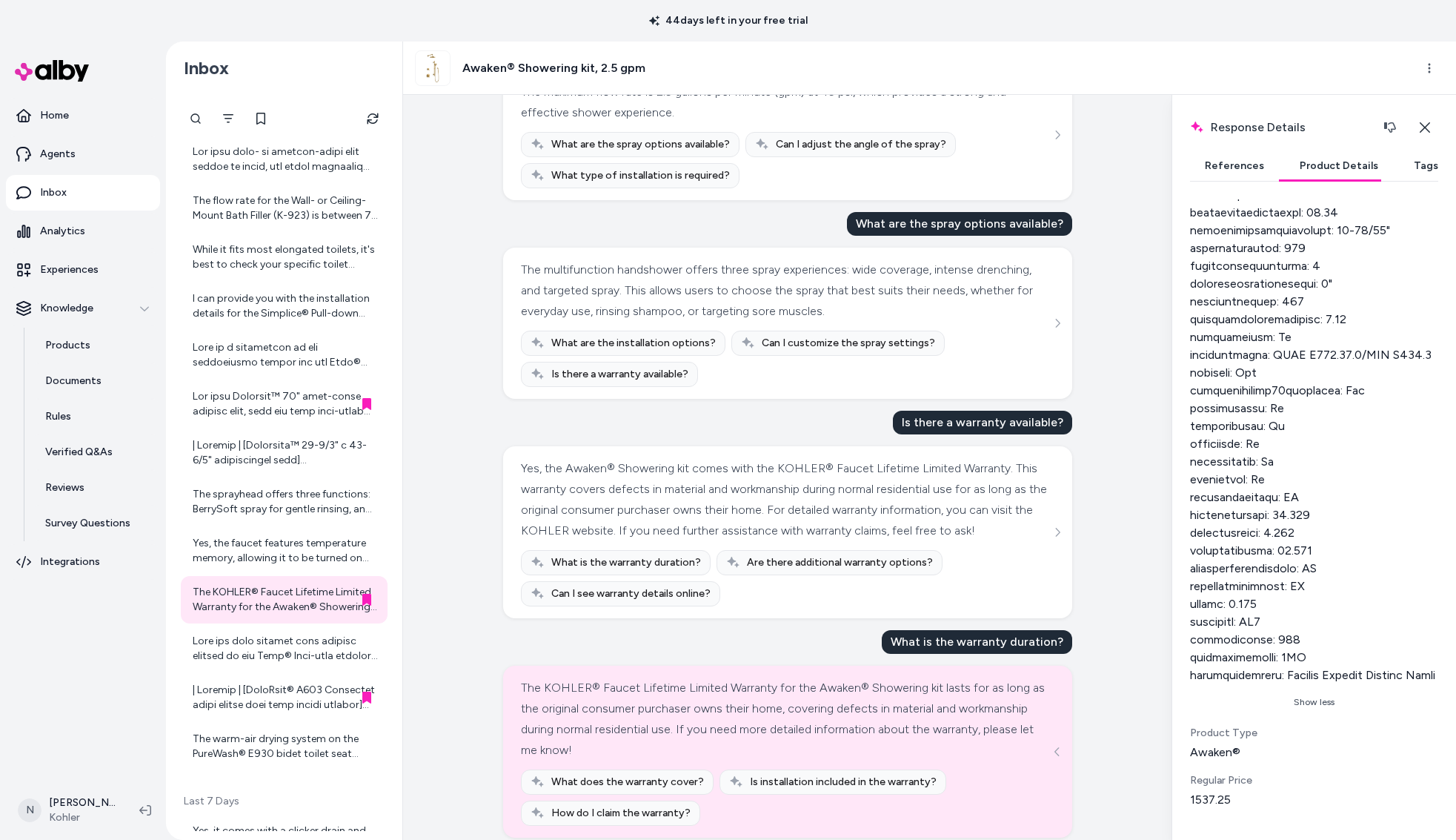
scroll to position [1328, 0]
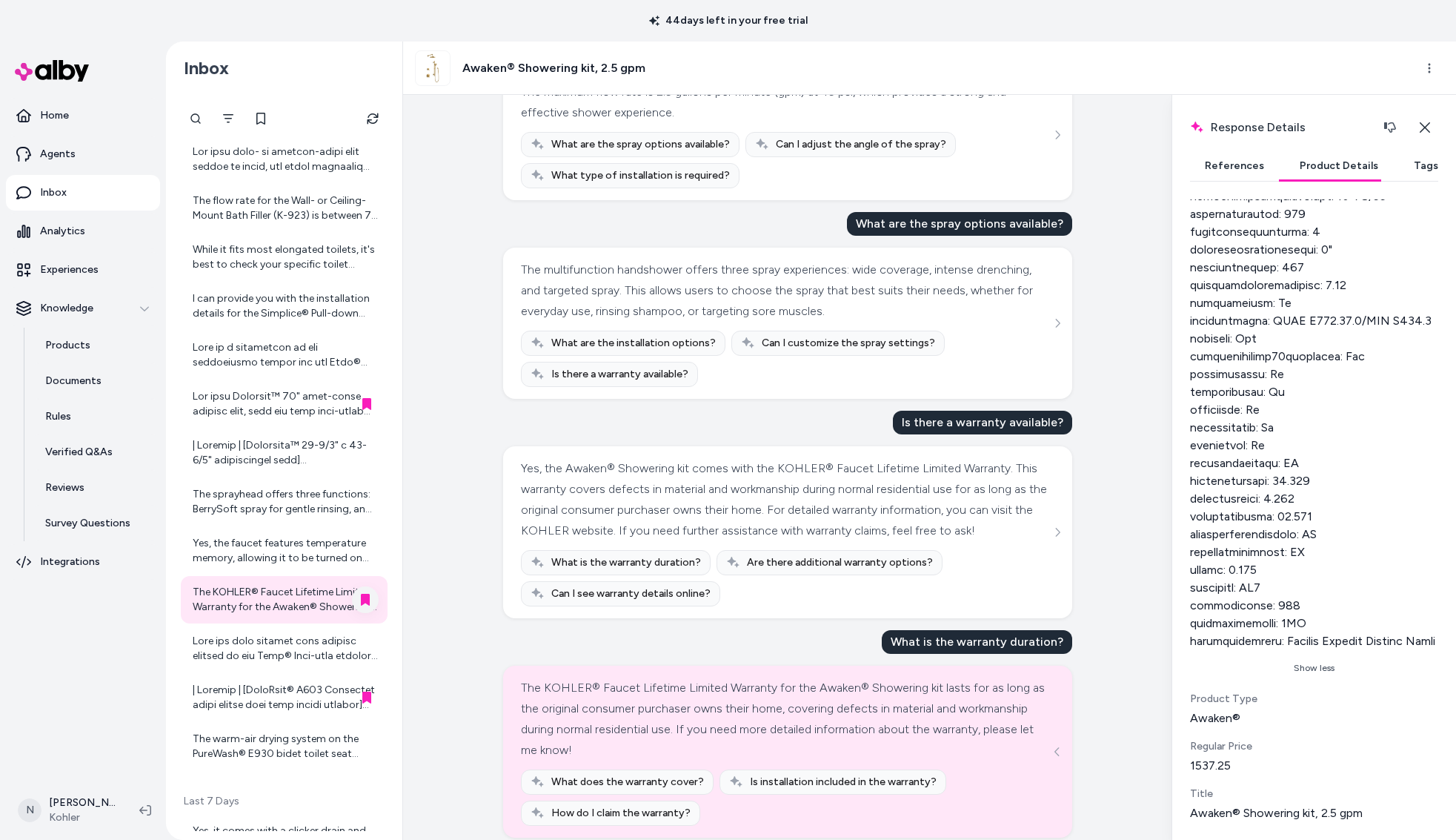
click at [364, 600] on icon at bounding box center [365, 600] width 9 height 12
click at [274, 696] on div at bounding box center [286, 698] width 186 height 30
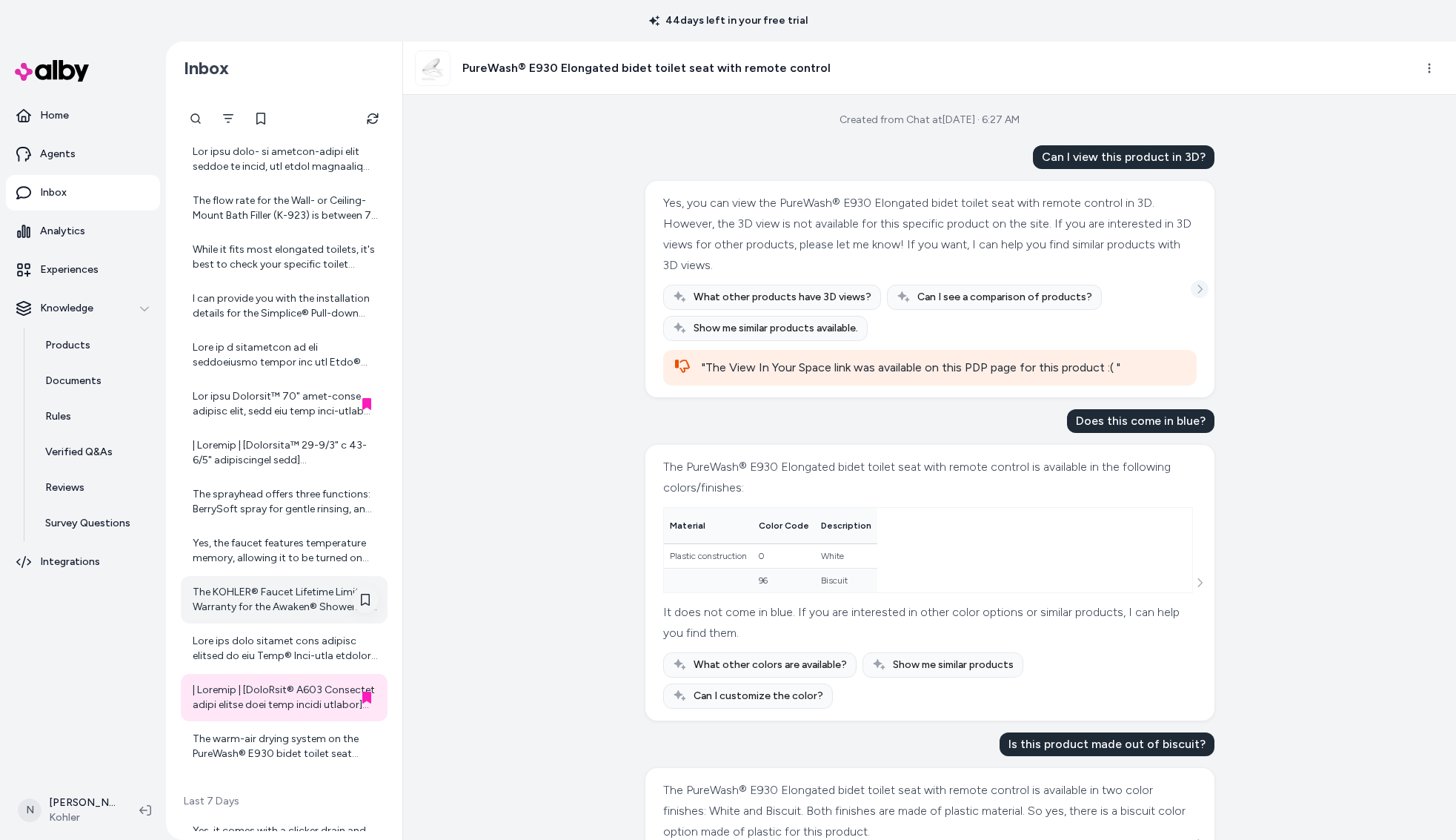
click at [1199, 288] on icon "See more" at bounding box center [1200, 289] width 10 height 10
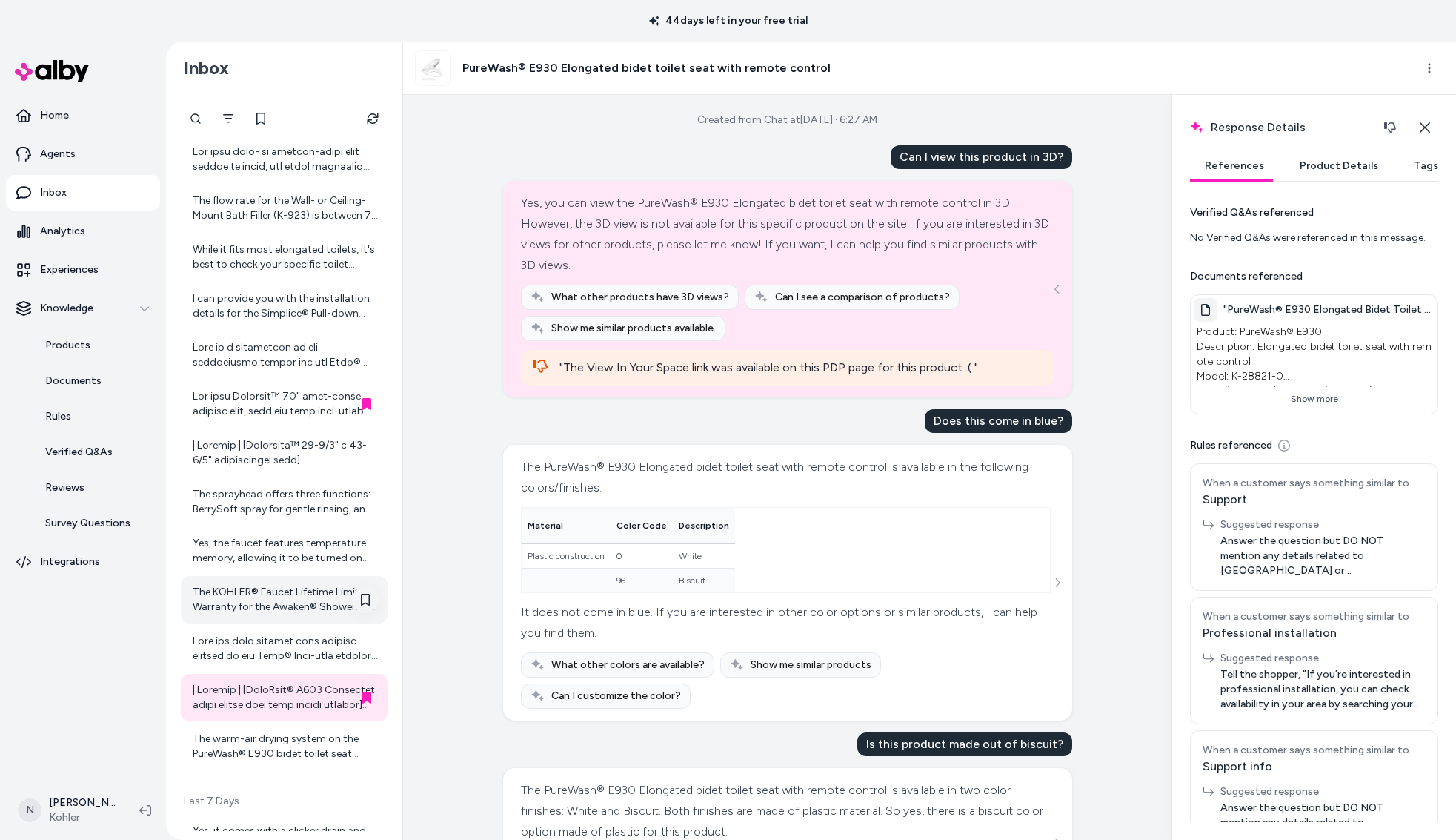
click at [1341, 167] on button "Product Details" at bounding box center [1339, 166] width 109 height 30
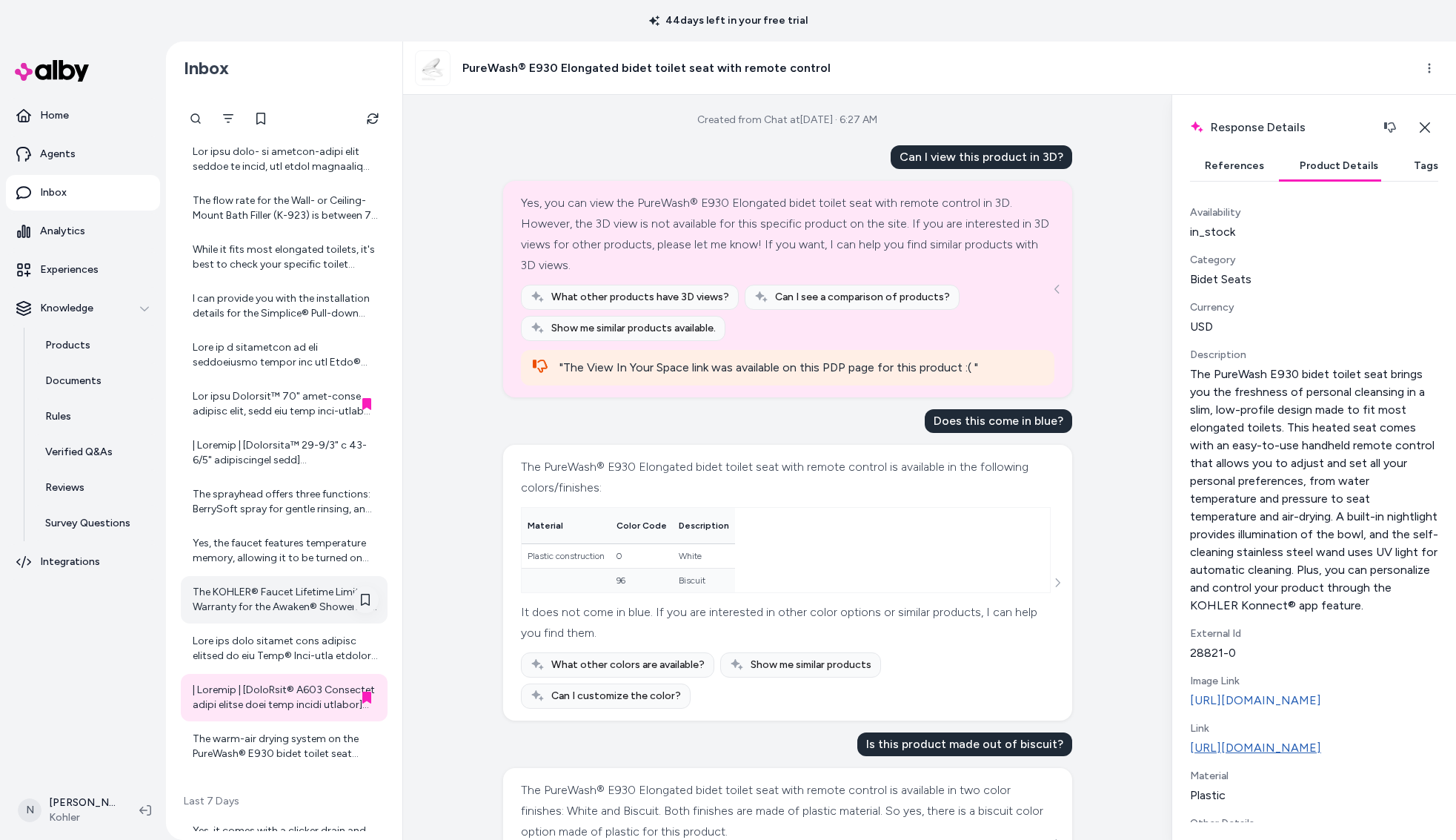
click at [1288, 757] on link "[URL][DOMAIN_NAME]" at bounding box center [1315, 748] width 248 height 18
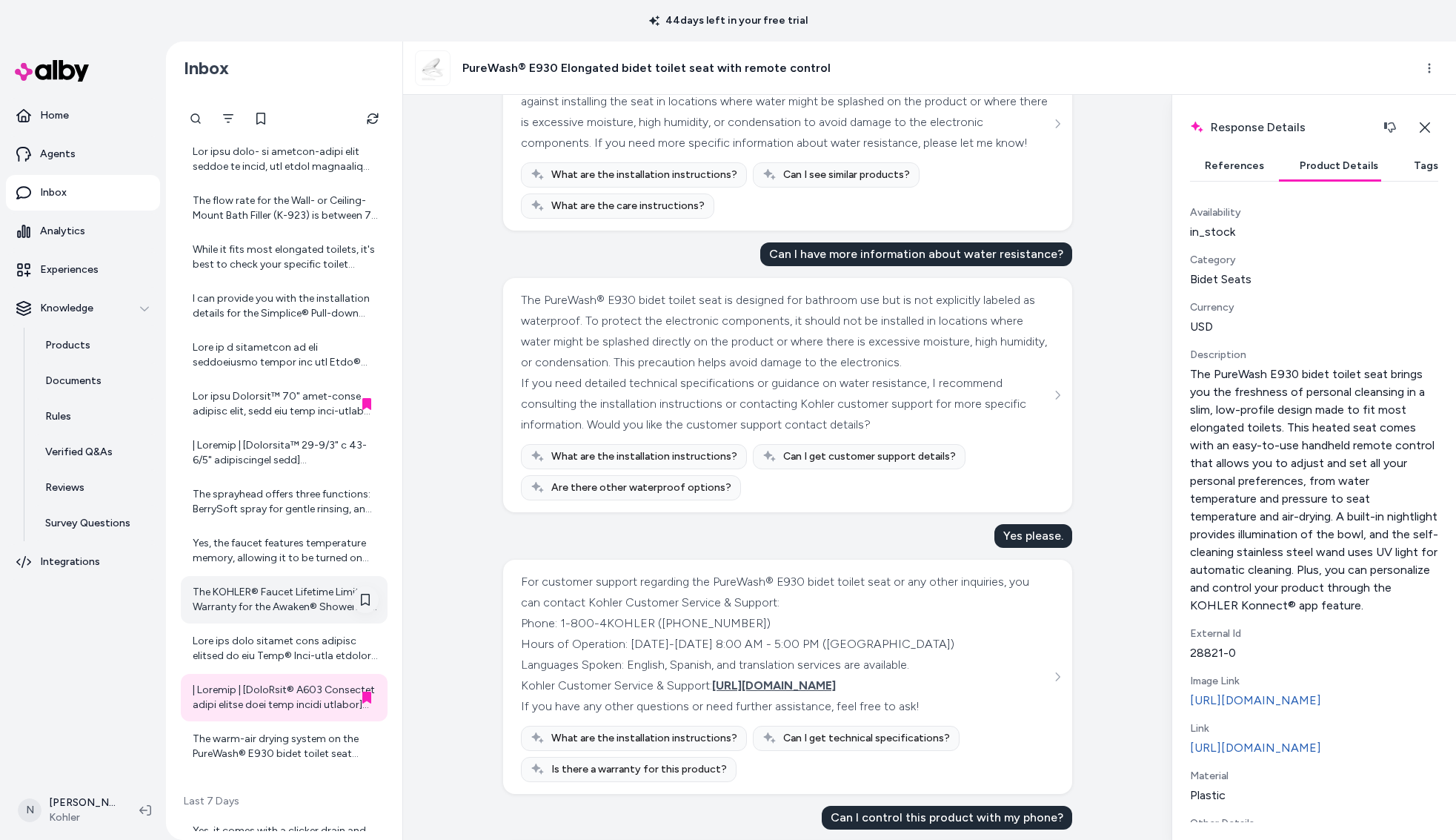
scroll to position [952, 0]
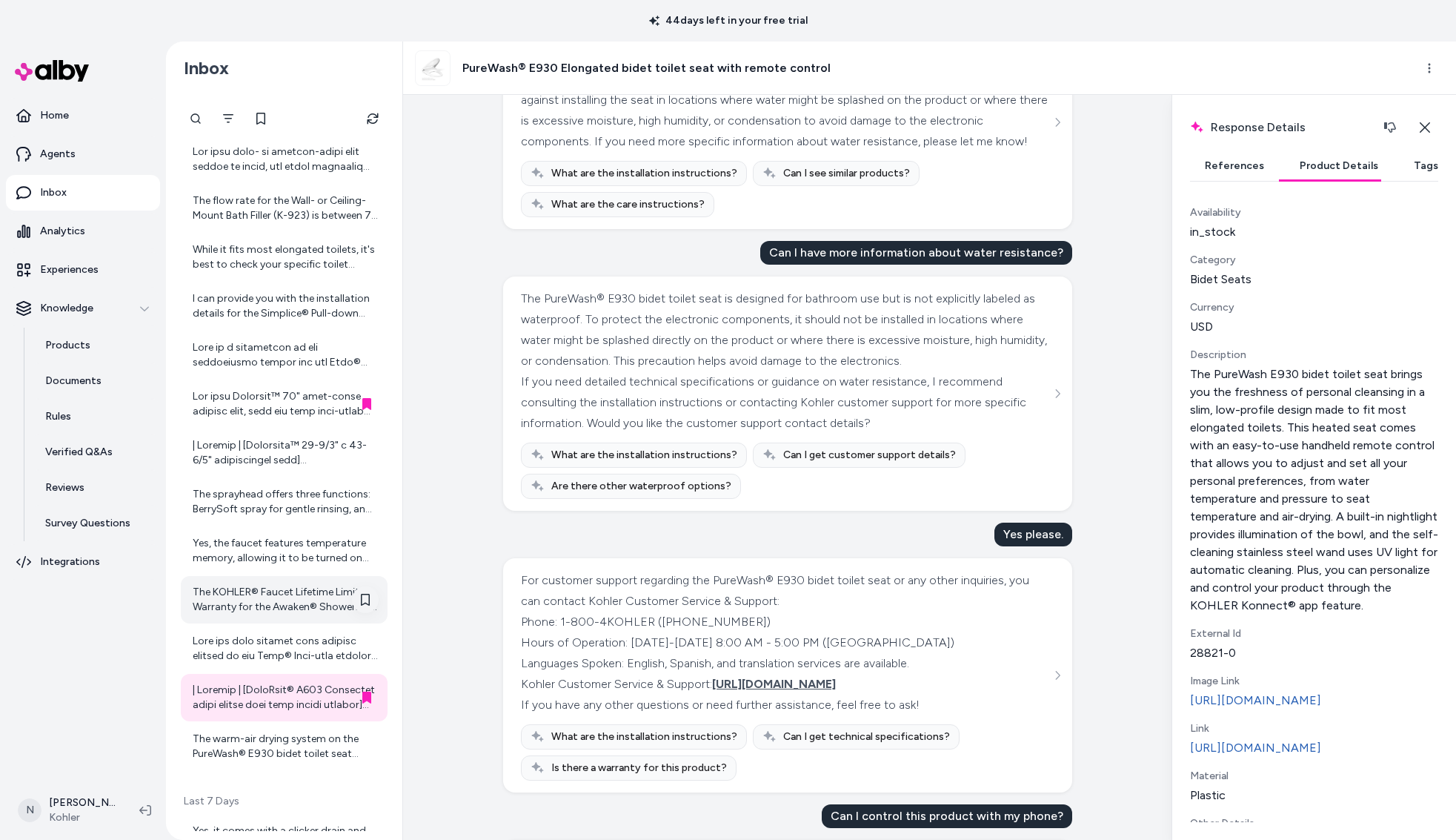
drag, startPoint x: 526, startPoint y: 630, endPoint x: 871, endPoint y: 695, distance: 351.1
click at [871, 695] on div "Phone: 1-800-4KOHLER ([PHONE_NUMBER]) Hours of Operation: [DATE]-[DATE] 8:00 AM…" at bounding box center [786, 653] width 530 height 83
click at [471, 666] on div "Created from Chat at [DATE] · 6:27 AM Can I view this product in 3D? Yes, you c…" at bounding box center [787, 468] width 768 height 746
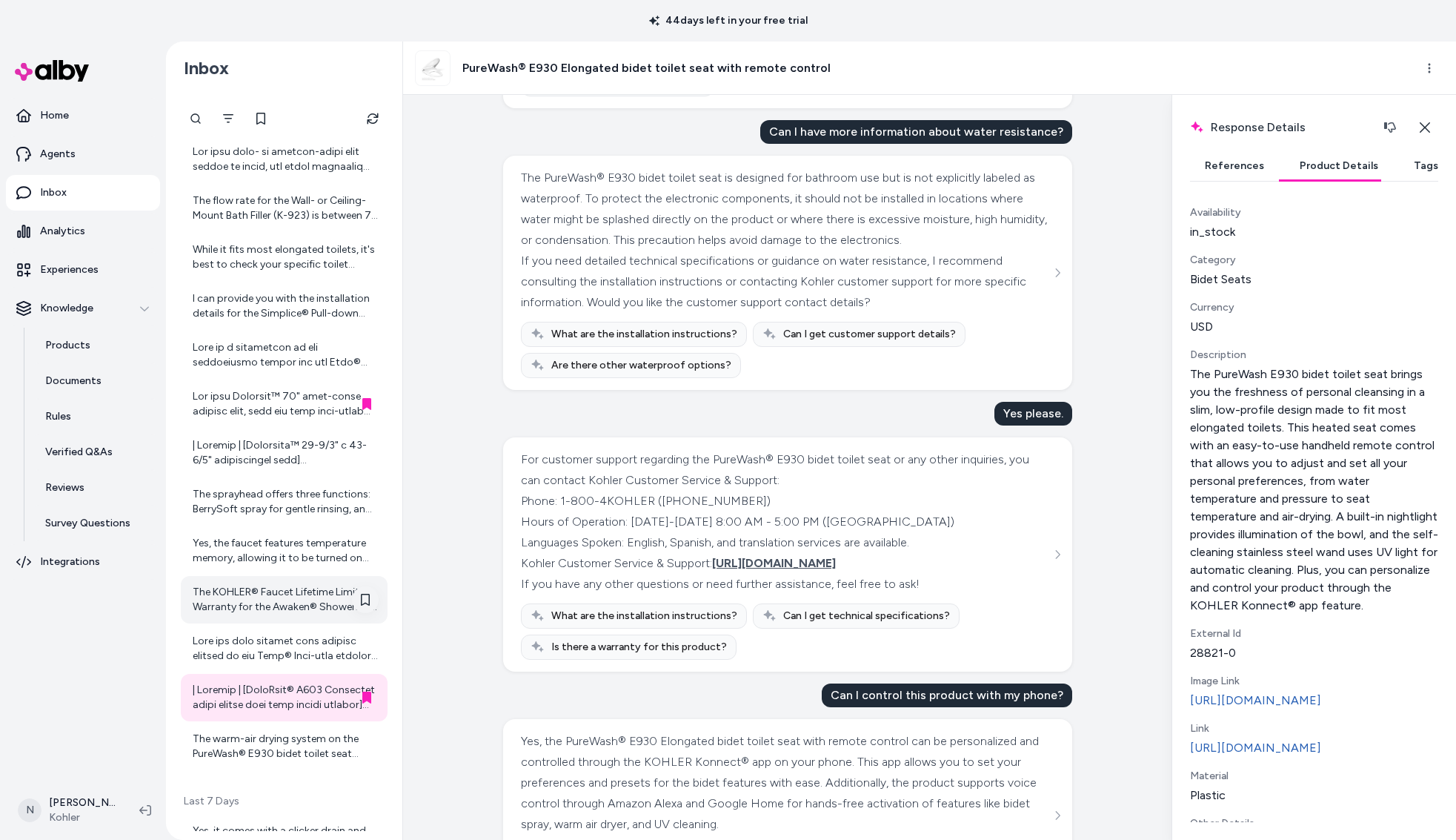
scroll to position [1118, 0]
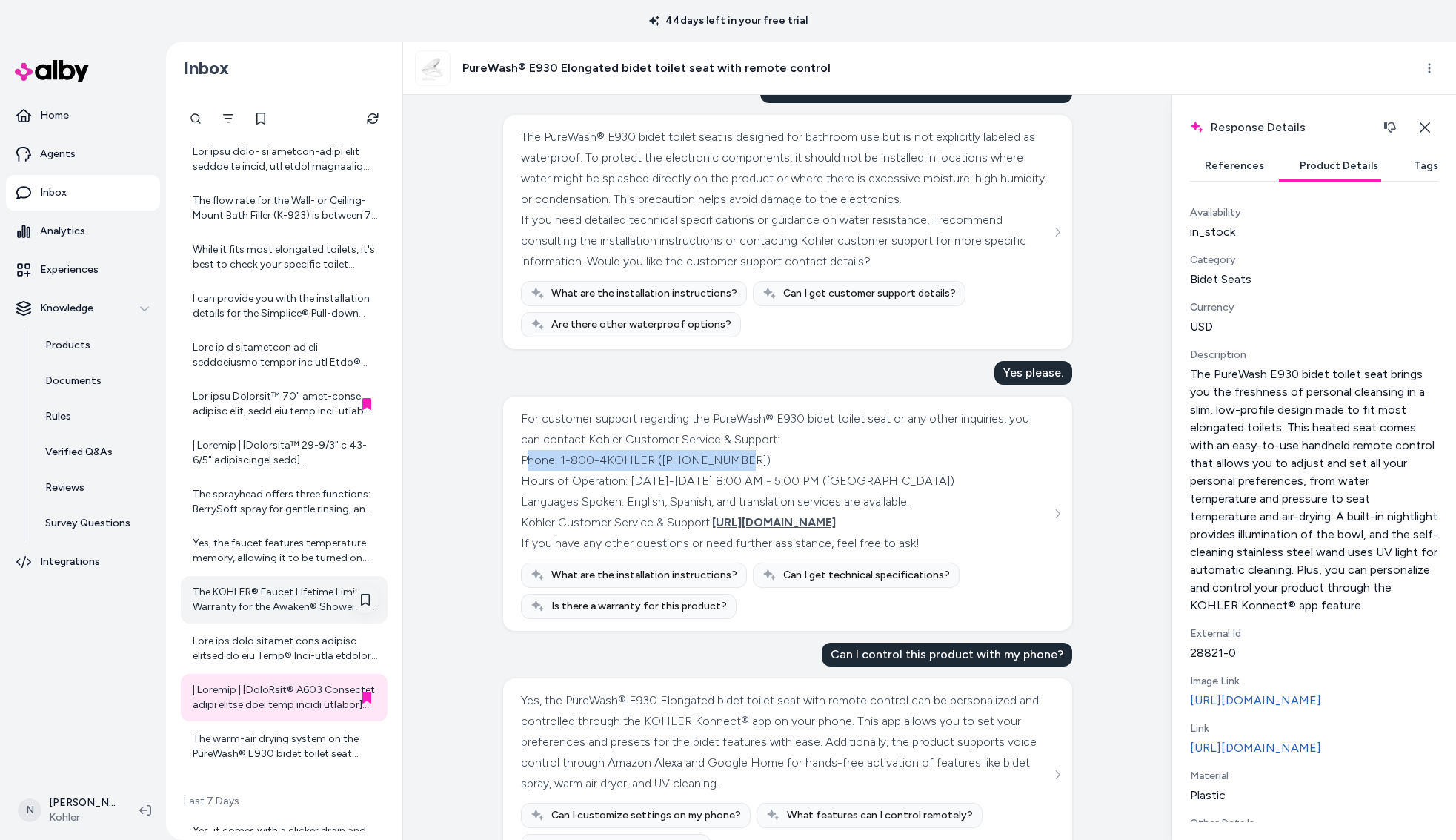
drag, startPoint x: 531, startPoint y: 470, endPoint x: 733, endPoint y: 473, distance: 202.0
click at [733, 473] on div "Phone: 1-800-4KOHLER ([PHONE_NUMBER]) Hours of Operation: [DATE]-[DATE] 8:00 AM…" at bounding box center [786, 492] width 530 height 83
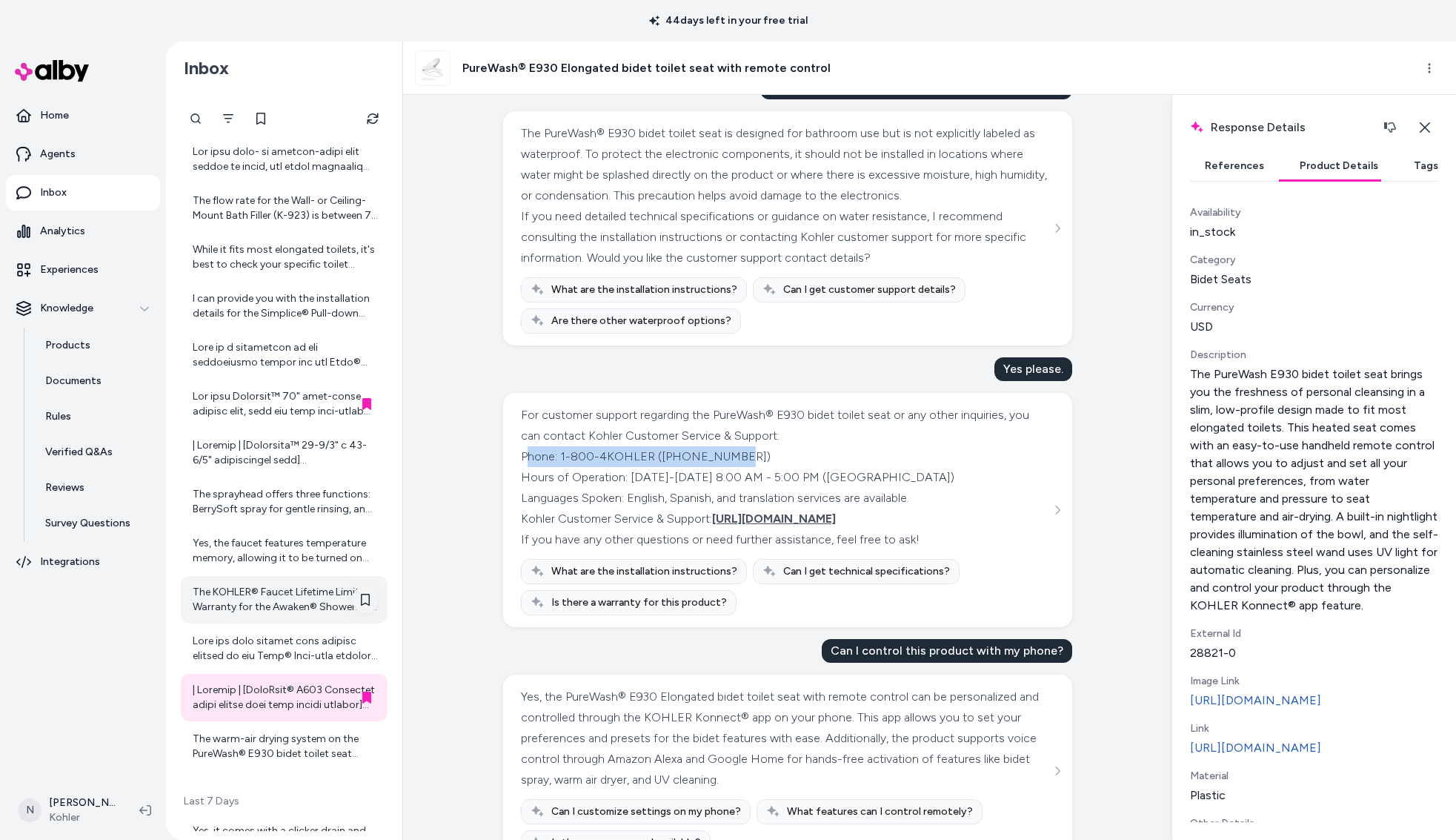
scroll to position [1123, 0]
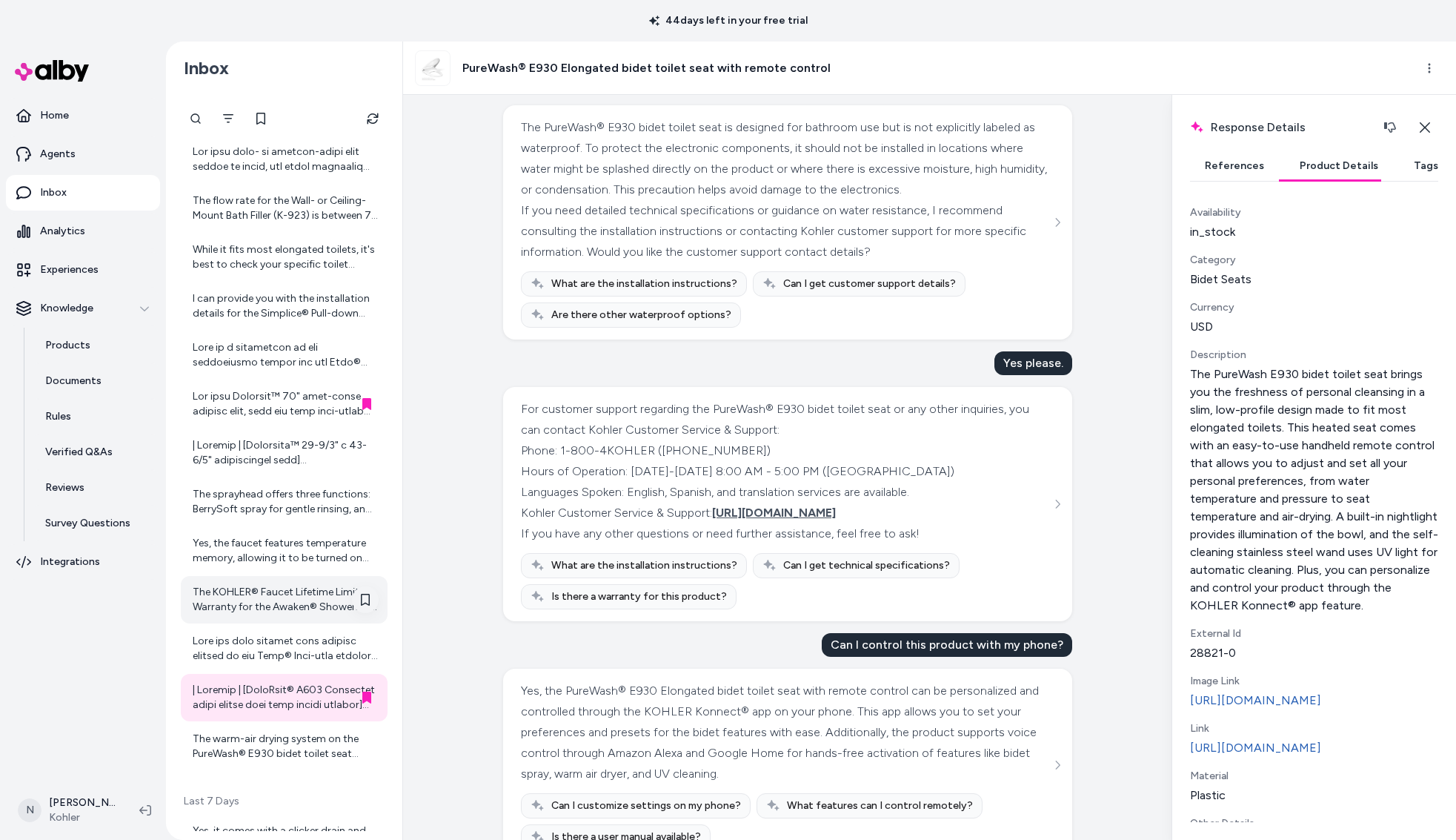
click at [529, 487] on div "Phone: 1-800-4KOHLER ([PHONE_NUMBER]) Hours of Operation: [DATE]-[DATE] 8:00 AM…" at bounding box center [786, 482] width 530 height 83
drag, startPoint x: 909, startPoint y: 509, endPoint x: 516, endPoint y: 501, distance: 393.1
click at [516, 501] on div "For customer support regarding the PureWash® E930 bidet toilet seat or any othe…" at bounding box center [787, 504] width 569 height 234
click at [1106, 523] on div "Created from Chat at [DATE] · 6:27 AM Can I view this product in 3D? Yes, you c…" at bounding box center [787, 468] width 768 height 746
drag, startPoint x: 526, startPoint y: 506, endPoint x: 940, endPoint y: 501, distance: 414.0
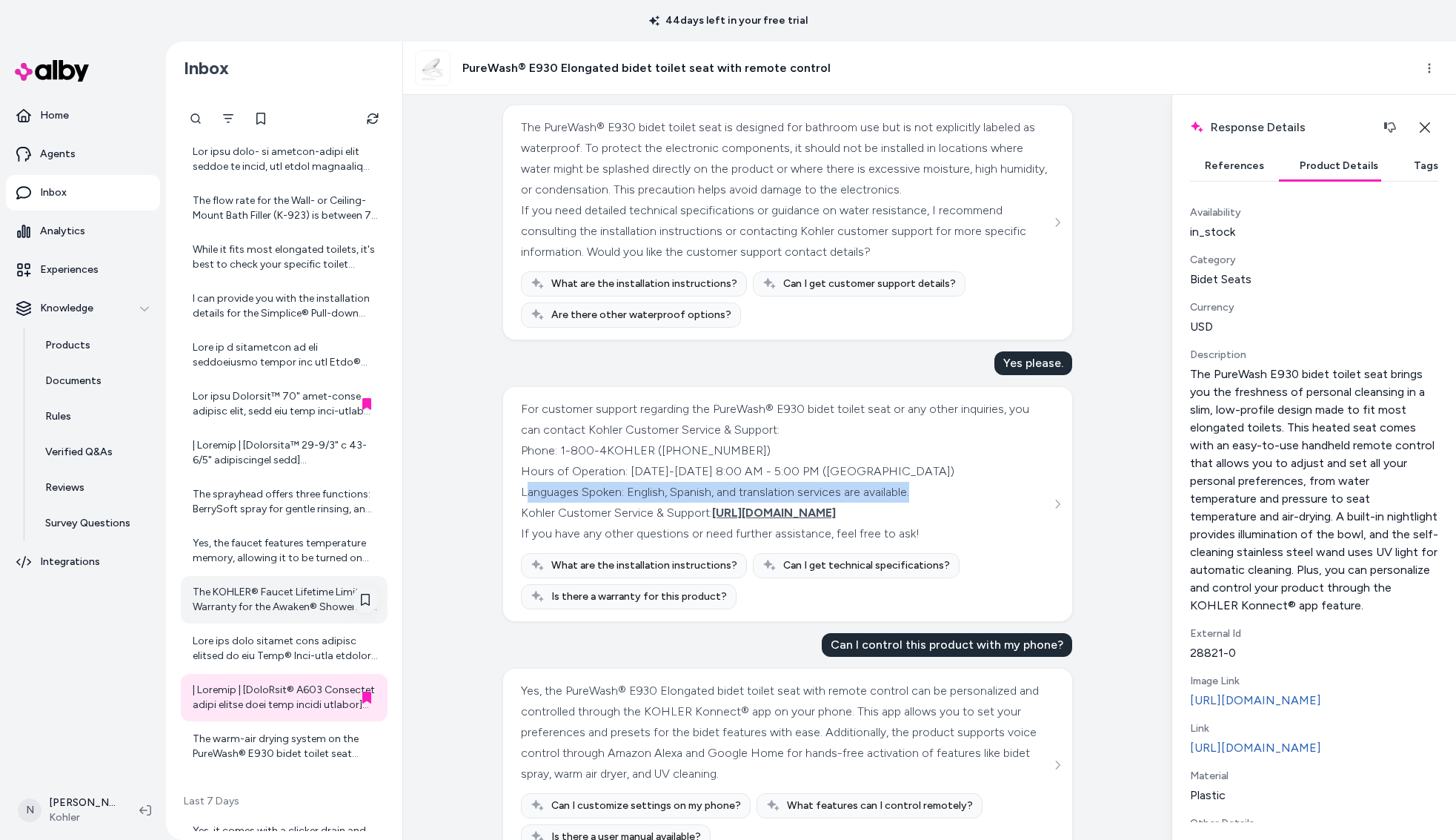
click at [940, 501] on div "Phone: 1-800-4KOHLER ([PHONE_NUMBER]) Hours of Operation: [DATE]-[DATE] 8:00 AM…" at bounding box center [786, 482] width 530 height 83
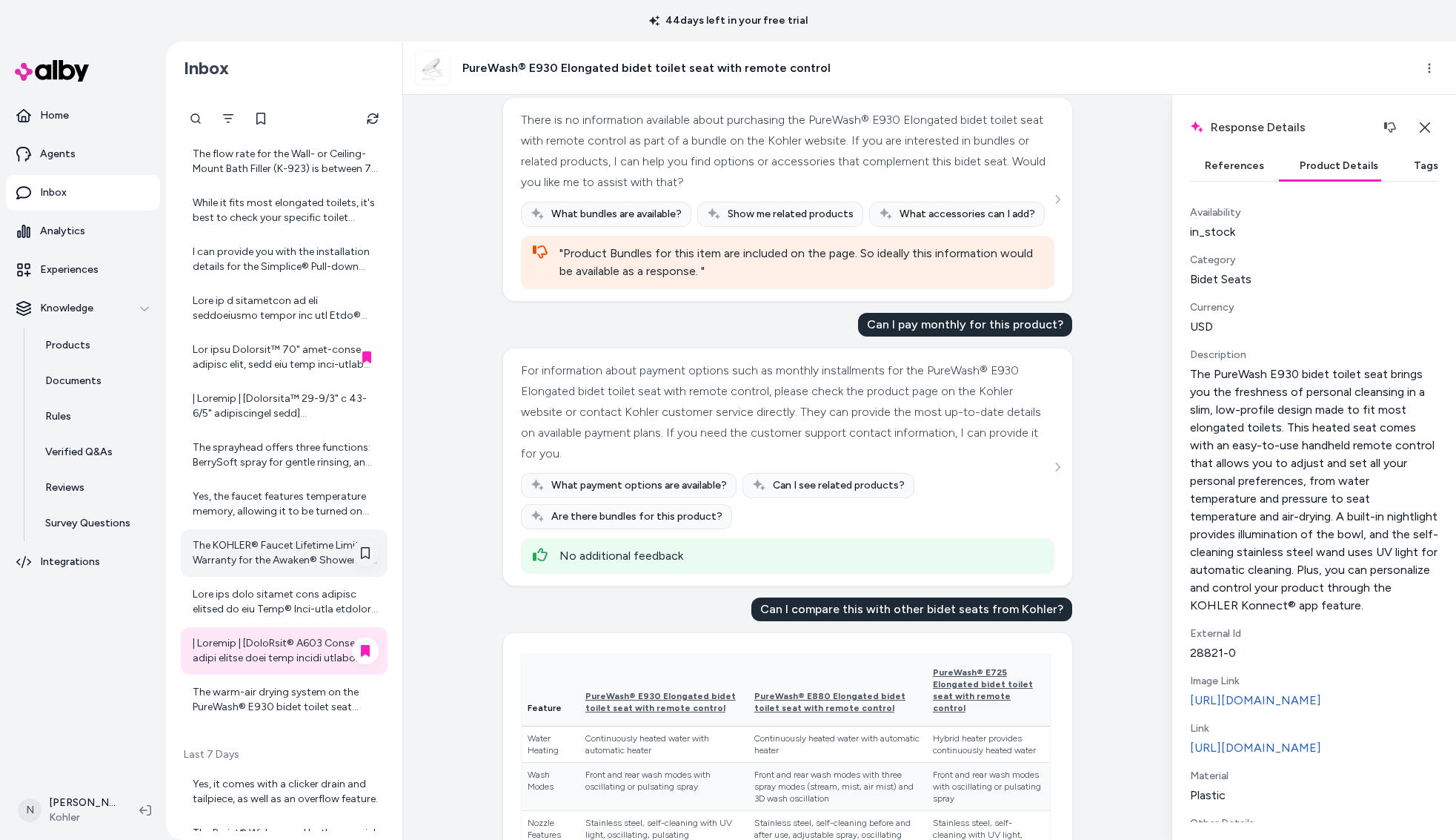
scroll to position [388, 0]
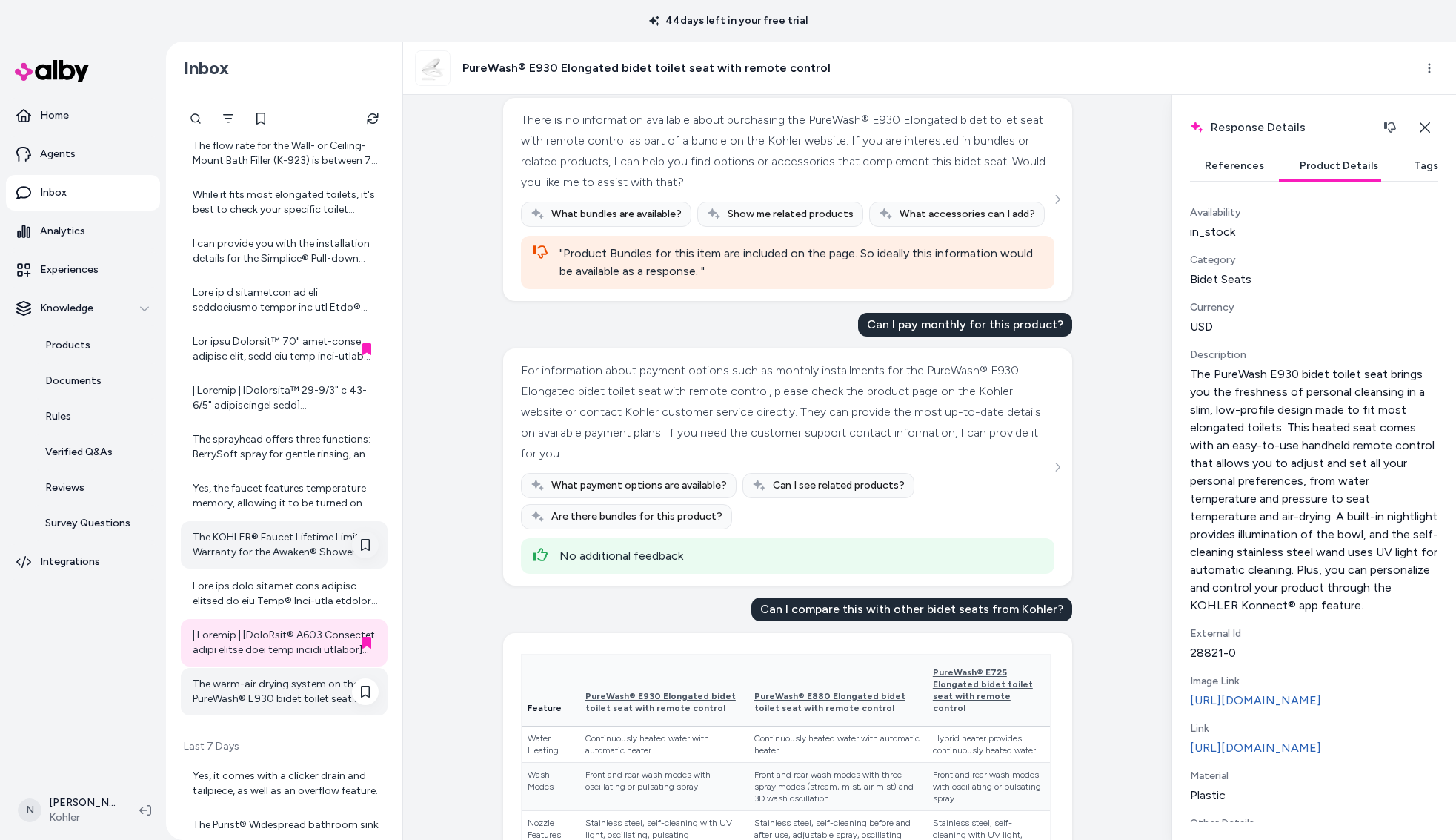
click at [263, 699] on div "The warm-air drying system on the PureWash® E930 bidet toilet seat provides a c…" at bounding box center [286, 692] width 186 height 30
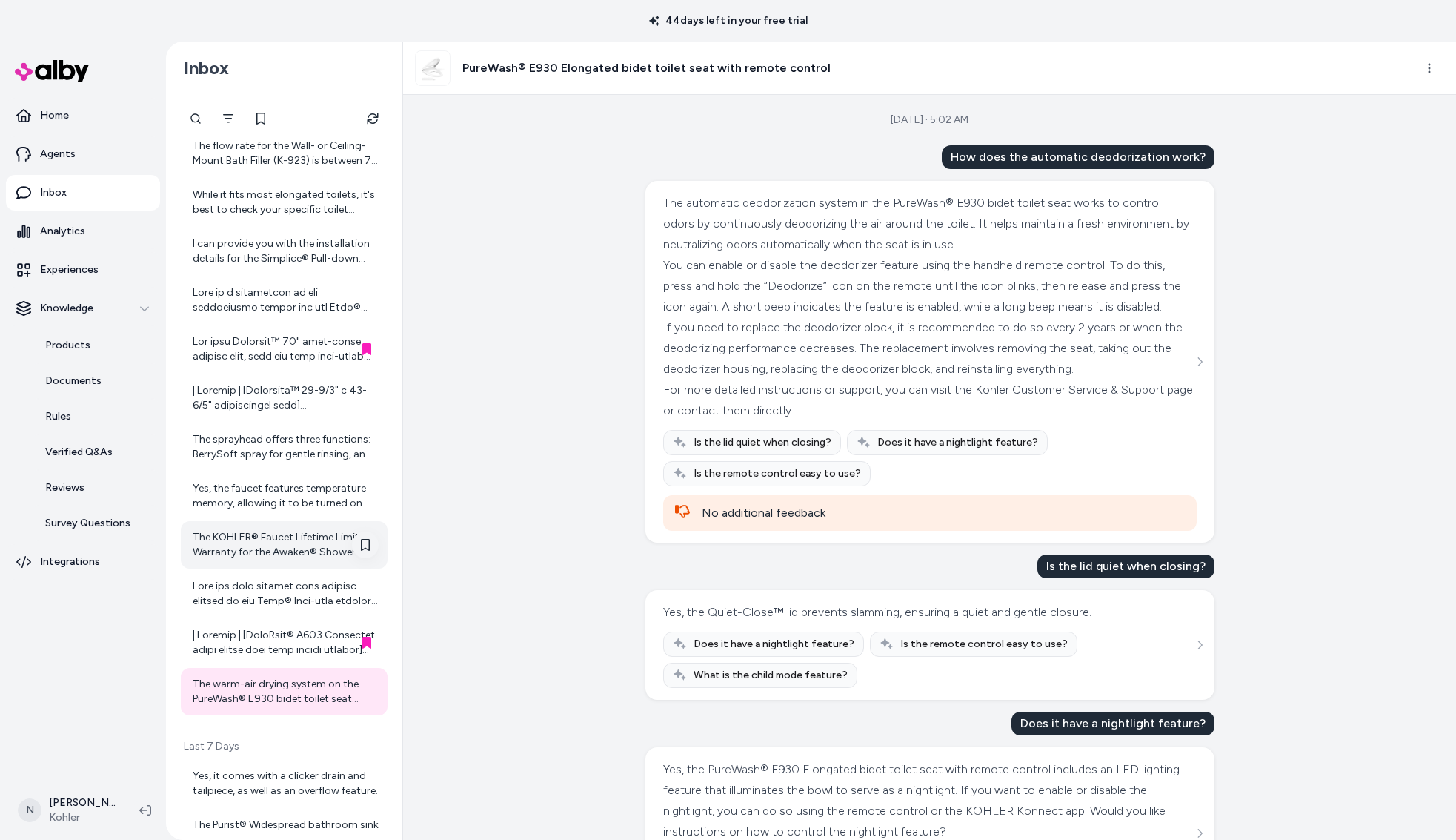
click at [770, 522] on div "No additional feedback" at bounding box center [944, 513] width 483 height 18
click at [689, 519] on icon at bounding box center [683, 512] width 15 height 15
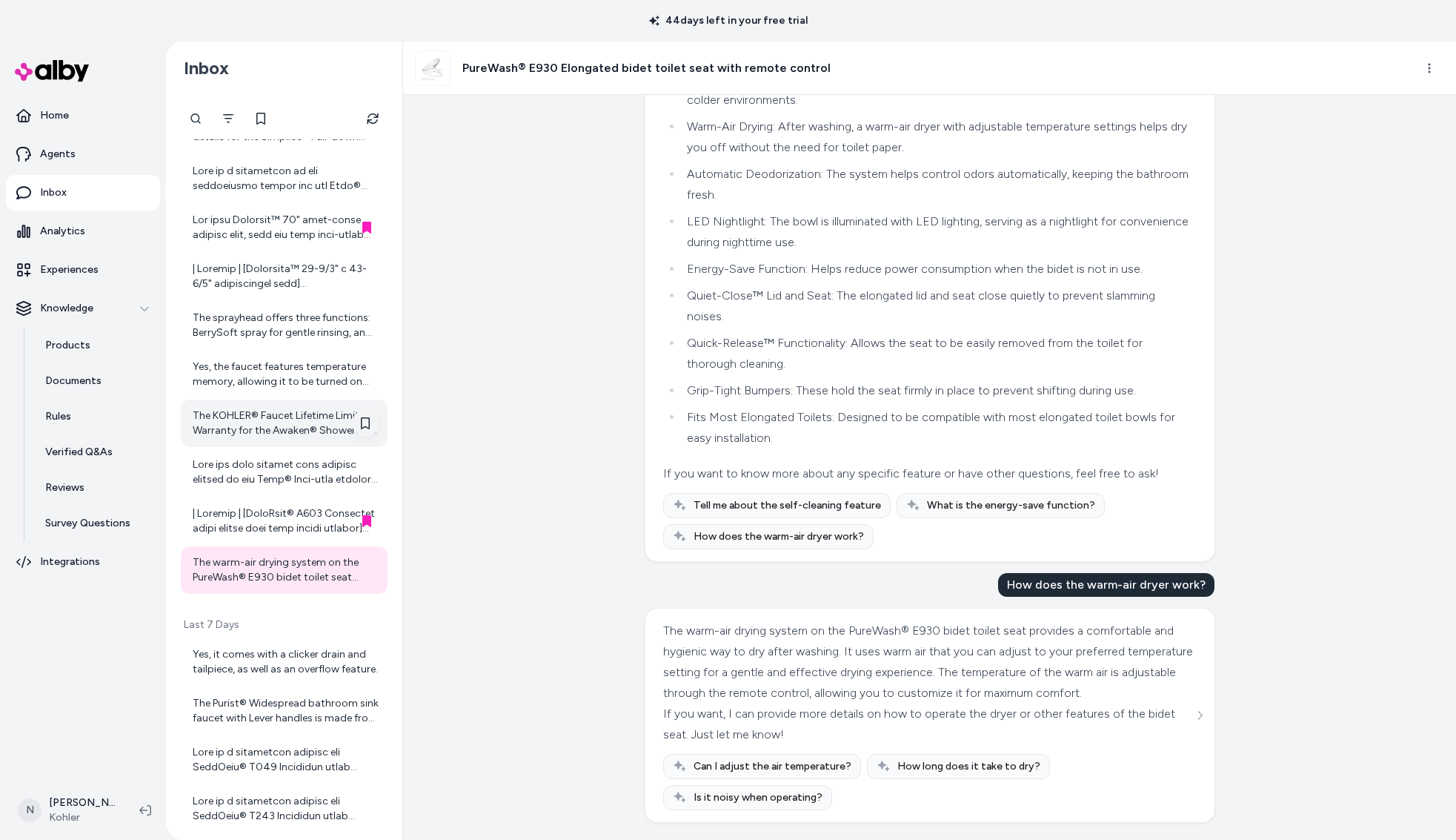
scroll to position [530, 0]
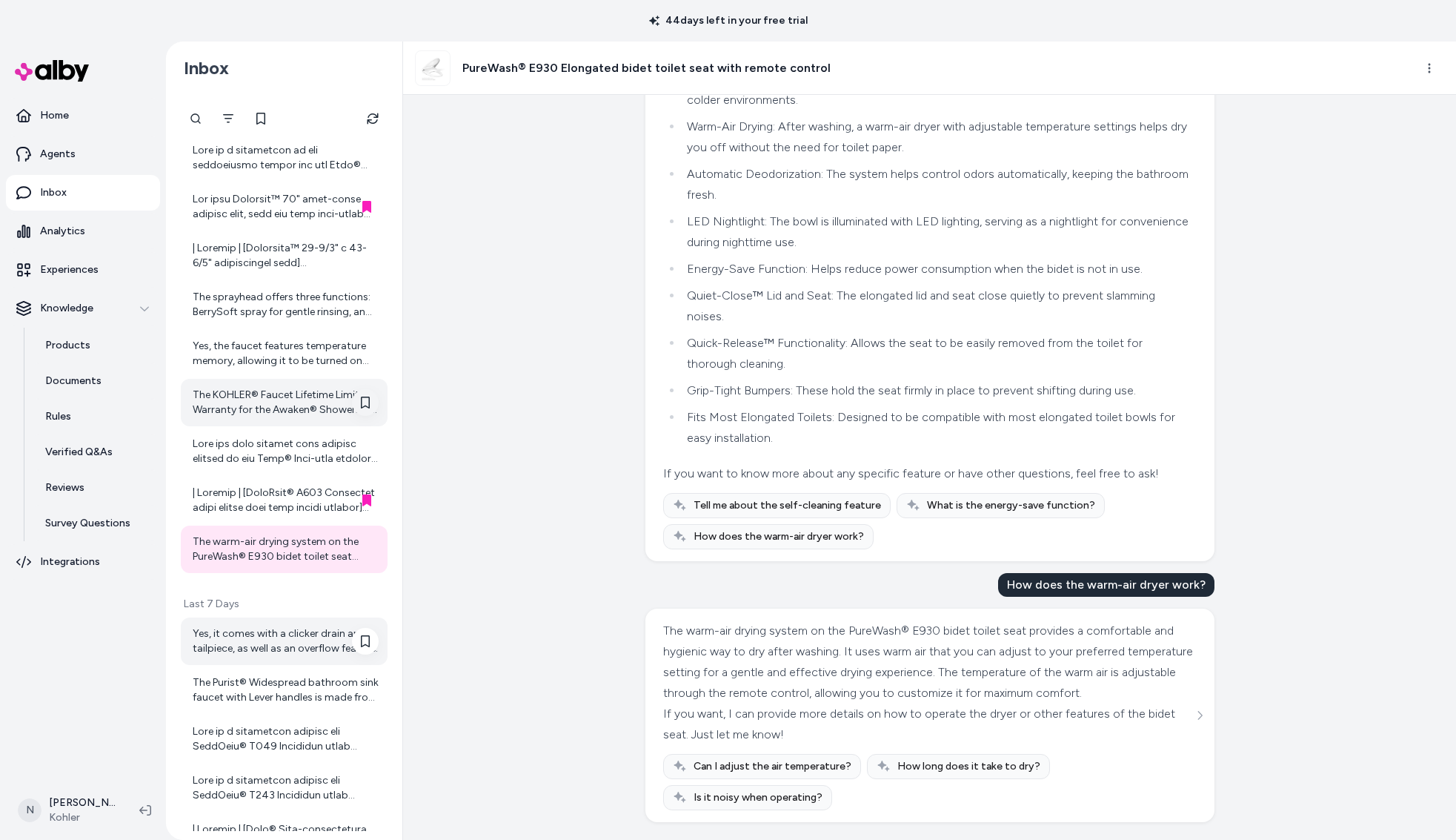
click at [290, 629] on div "Yes, it comes with a clicker drain and tailpiece, as well as an overflow featur…" at bounding box center [286, 641] width 186 height 30
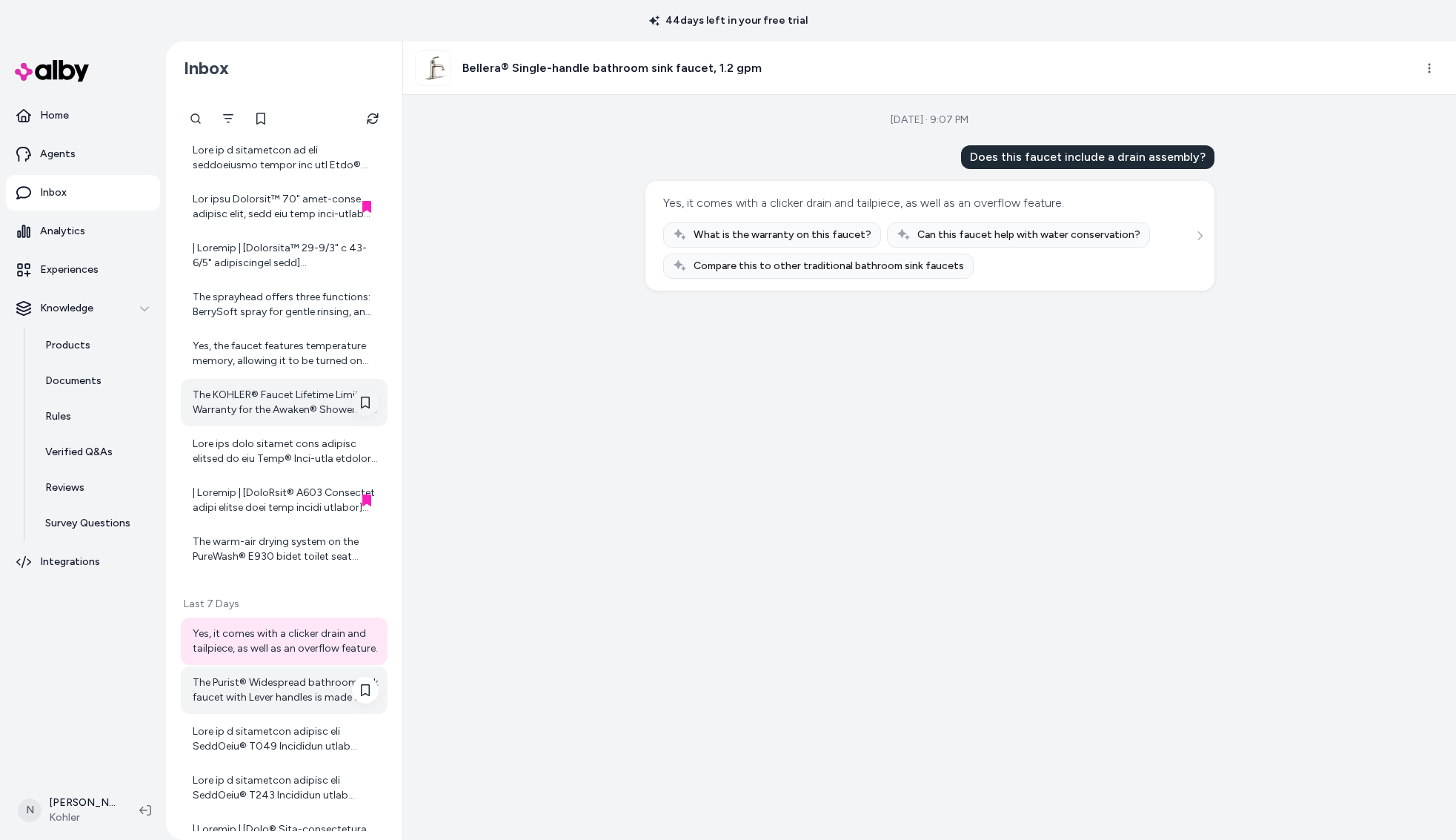
click at [292, 686] on div "The Purist® Widespread bathroom sink faucet with Lever handles is made from pre…" at bounding box center [286, 690] width 186 height 30
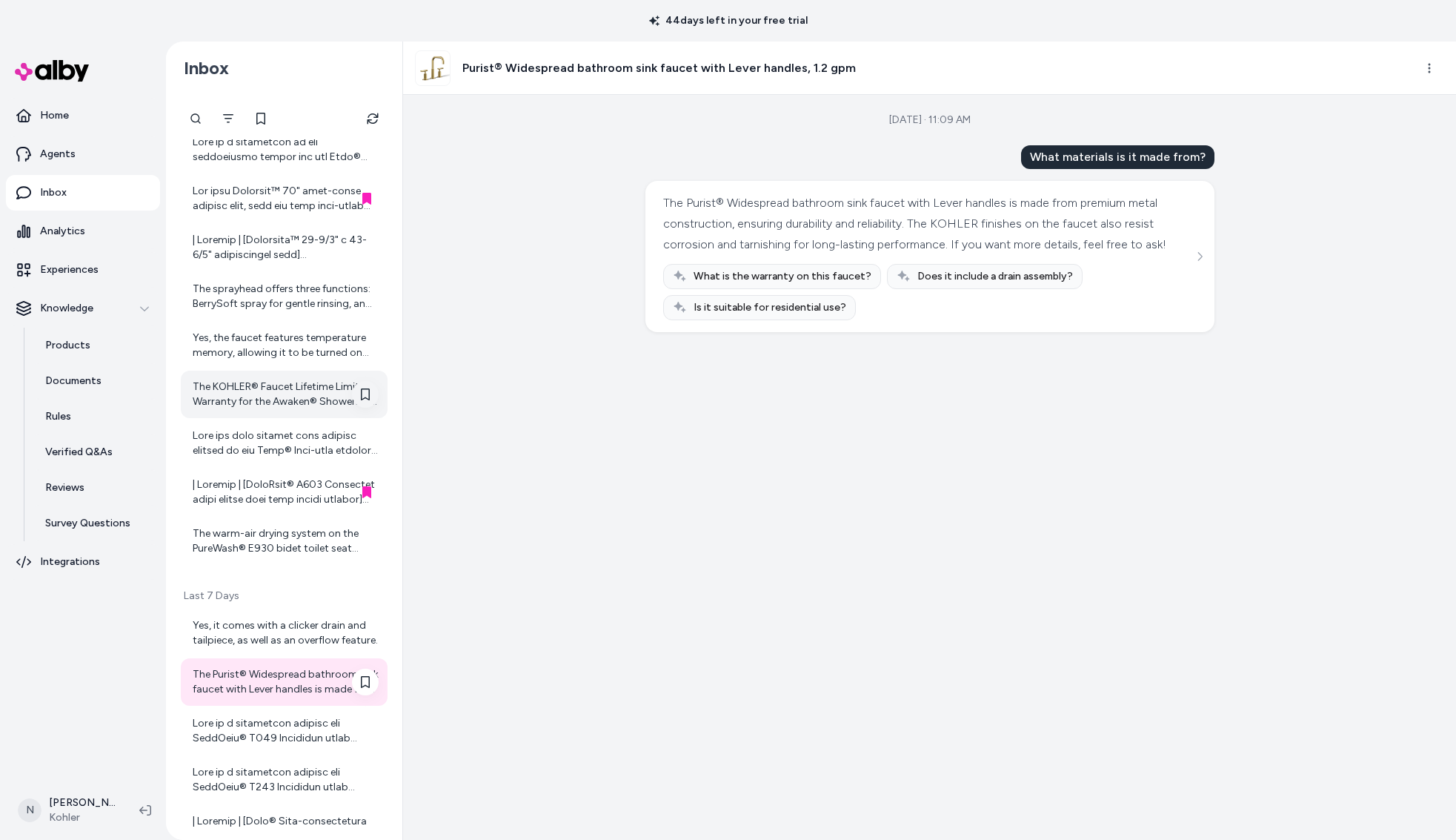
scroll to position [551, 0]
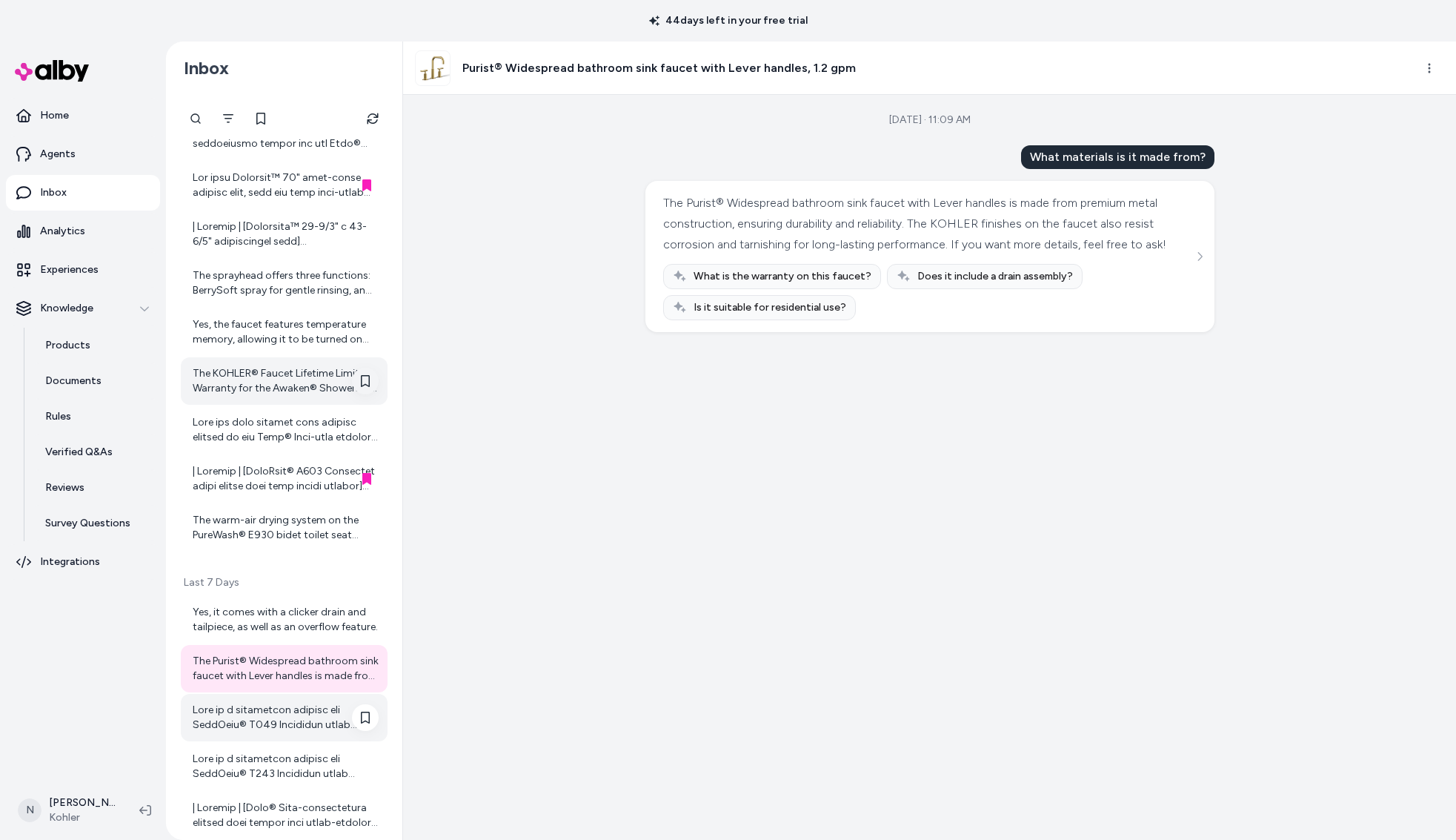
click at [275, 711] on div at bounding box center [286, 718] width 186 height 30
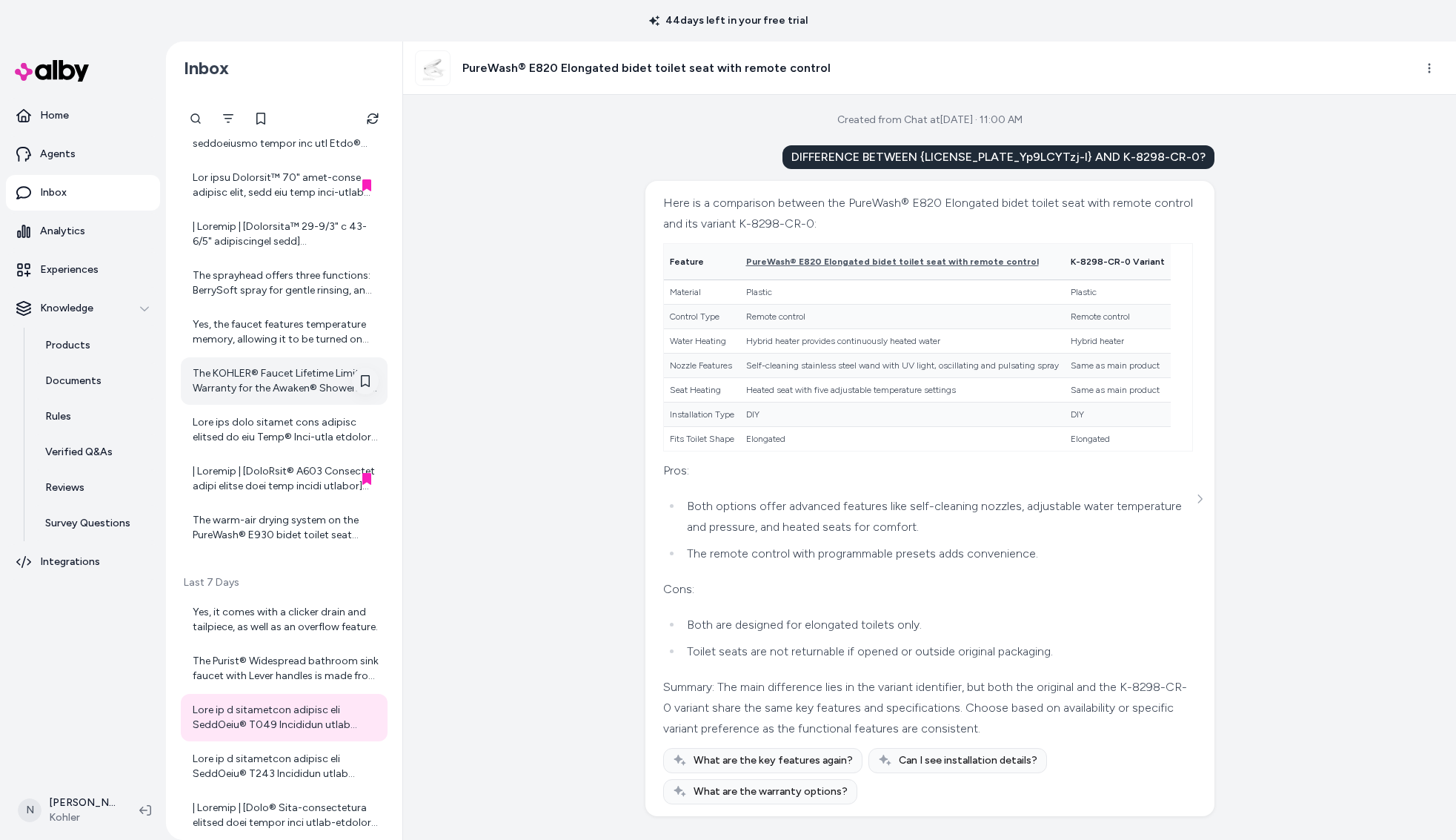
scroll to position [54, 0]
click at [231, 755] on div at bounding box center [286, 767] width 186 height 30
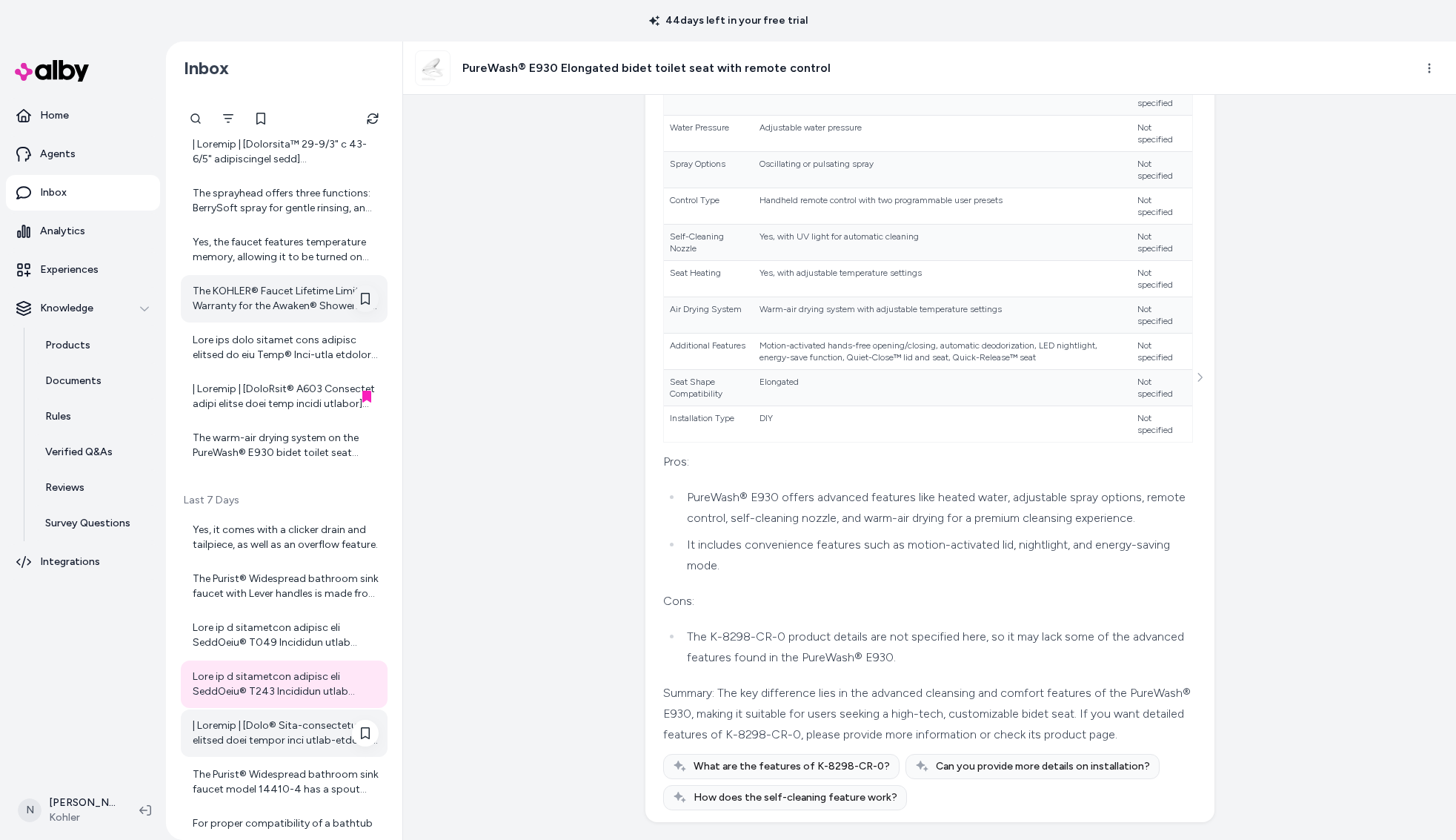
scroll to position [635, 0]
click at [282, 725] on div at bounding box center [286, 733] width 186 height 30
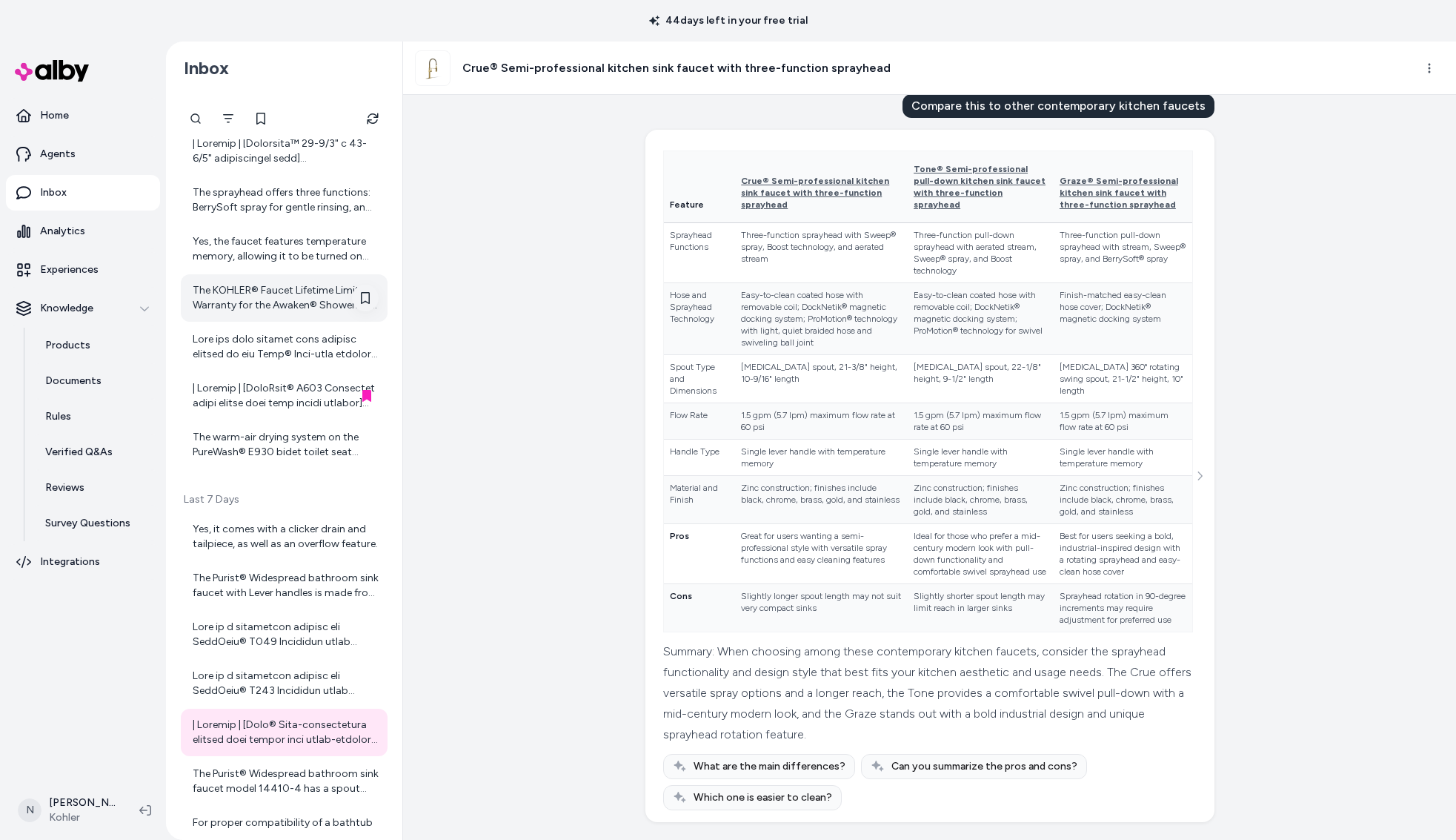
scroll to position [75, 0]
click at [257, 784] on div "The Purist® Widespread bathroom sink faucet model 14410-4 has a spout reach of …" at bounding box center [286, 782] width 186 height 30
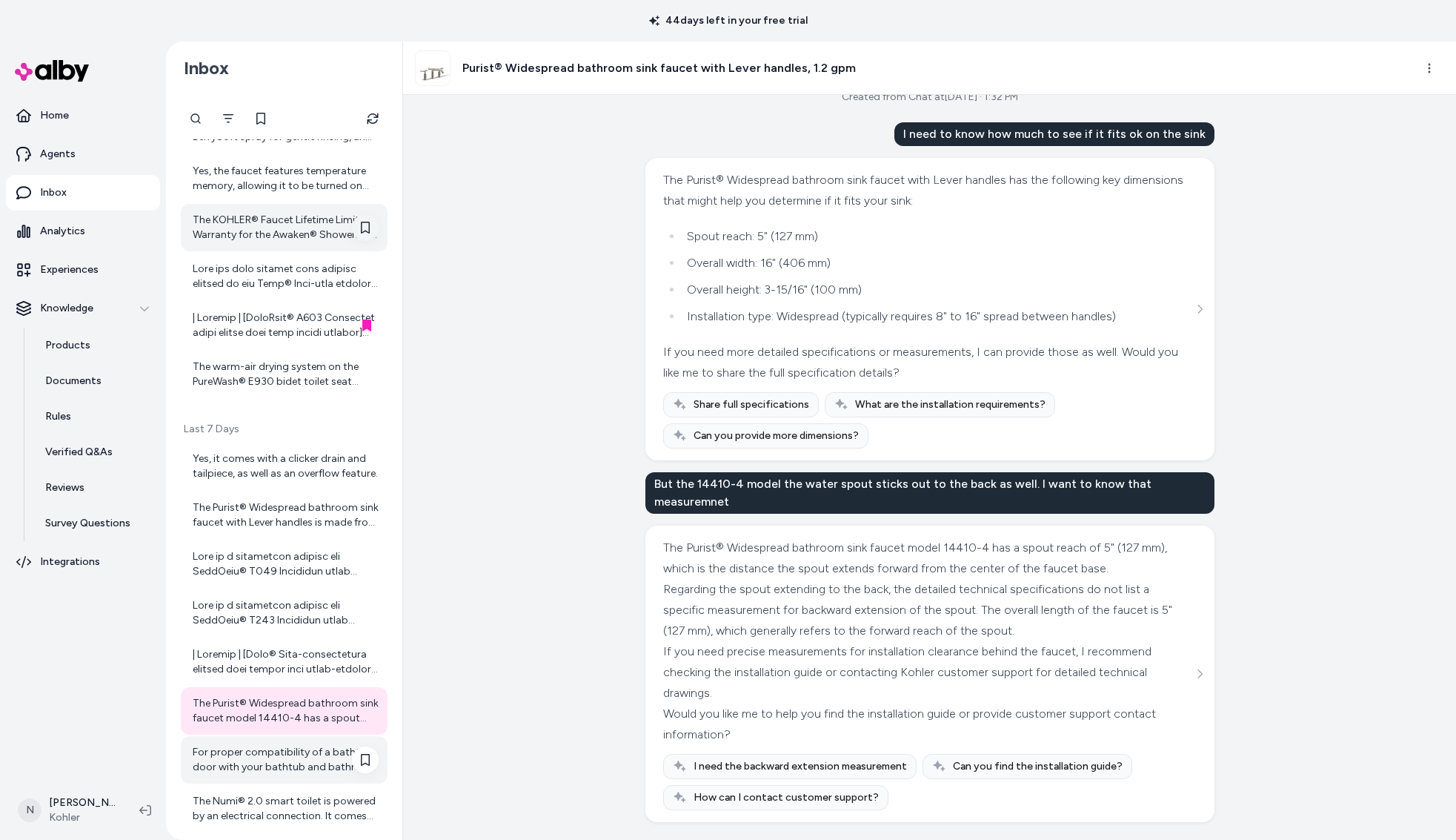
scroll to position [698, 0]
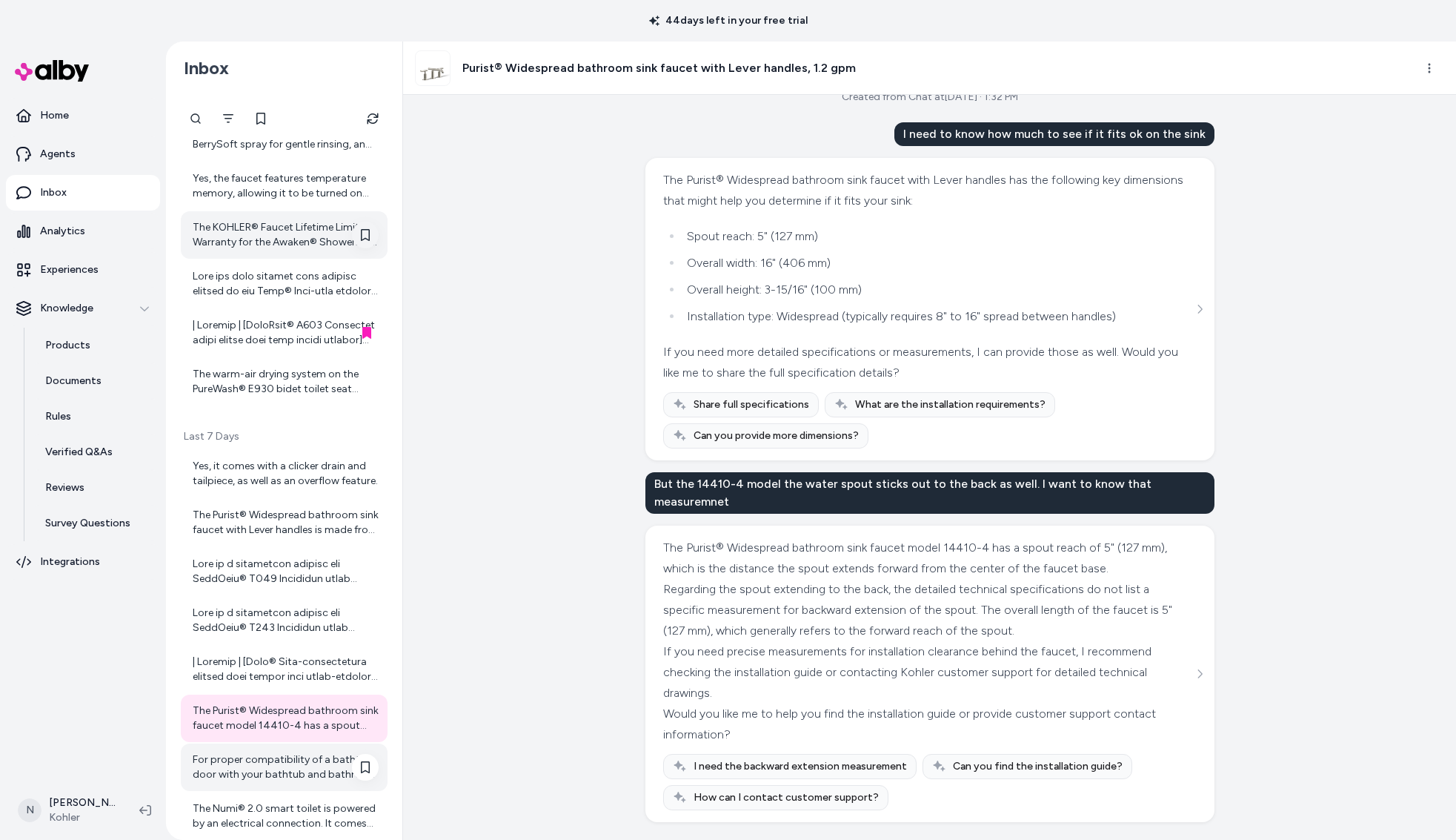
click at [305, 749] on div "For proper compatibility of a bathtub door with your bathtub and bathroom space…" at bounding box center [284, 768] width 207 height 48
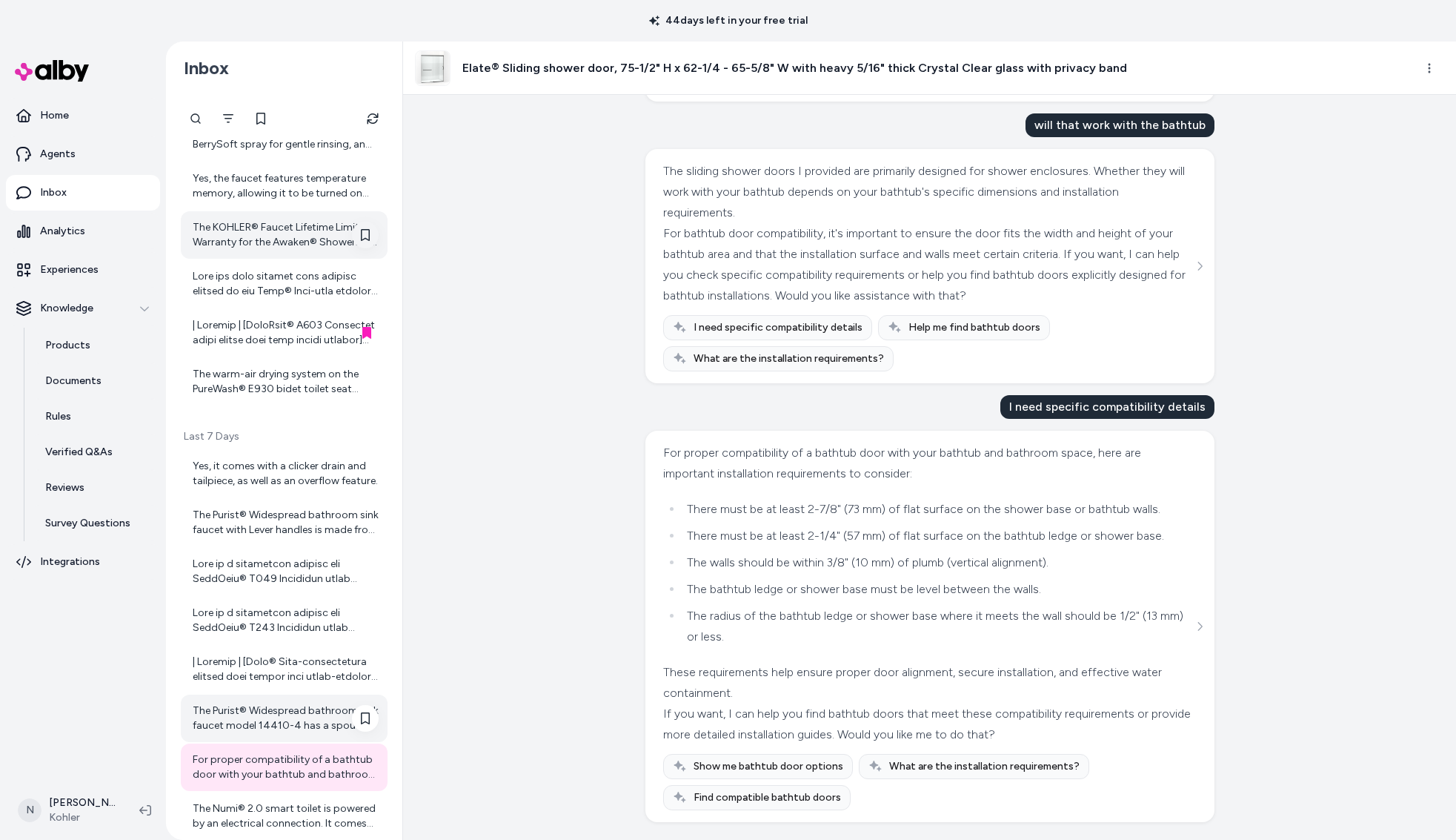
scroll to position [810, 0]
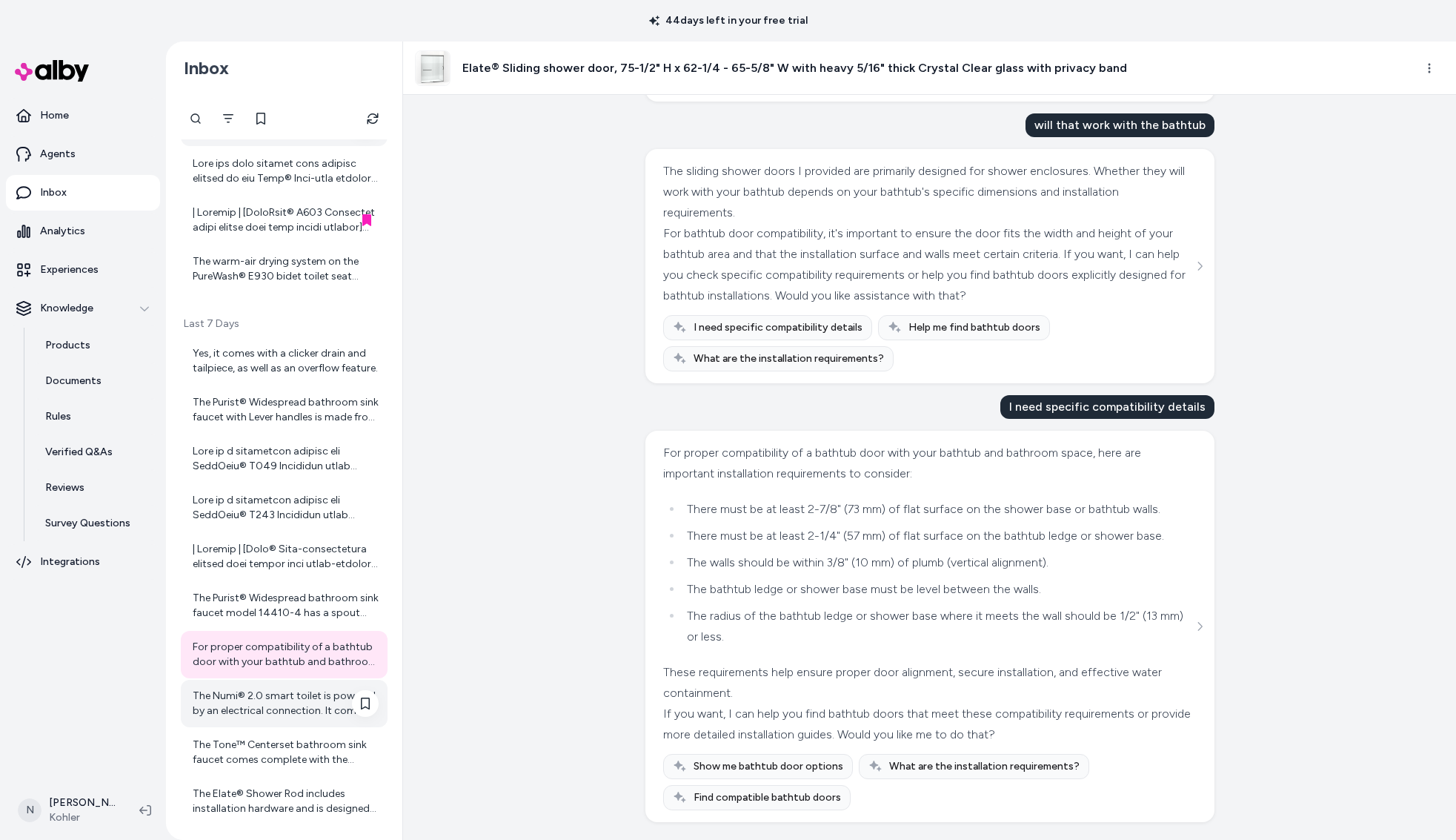
click at [294, 709] on div "The Numi® 2.0 smart toilet is powered by an electrical connection. It comes wit…" at bounding box center [286, 704] width 186 height 30
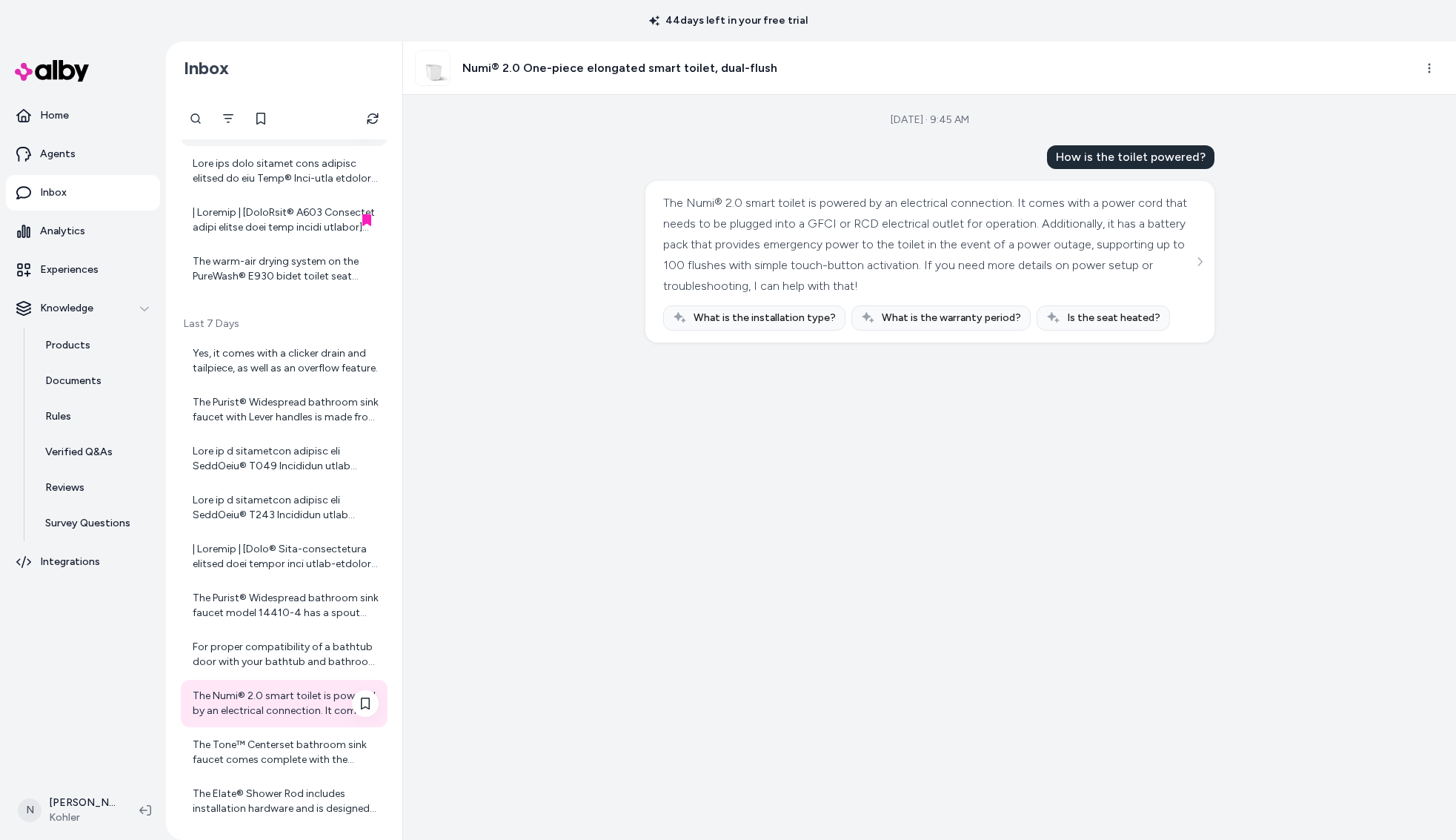
scroll to position [857, 0]
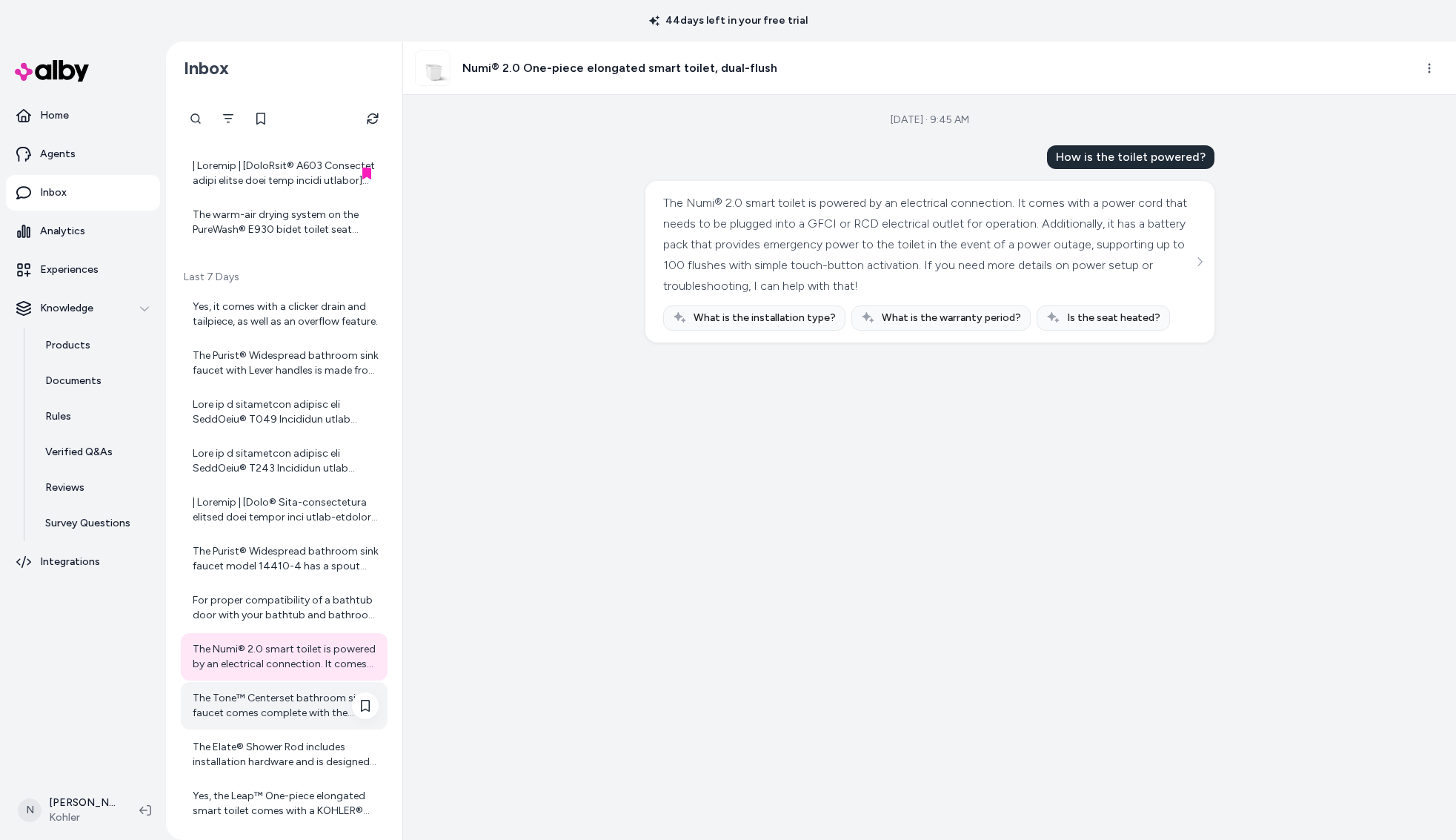
click at [300, 699] on div "The Tone™ Centerset bathroom sink faucet comes complete with the necessary comp…" at bounding box center [286, 706] width 186 height 30
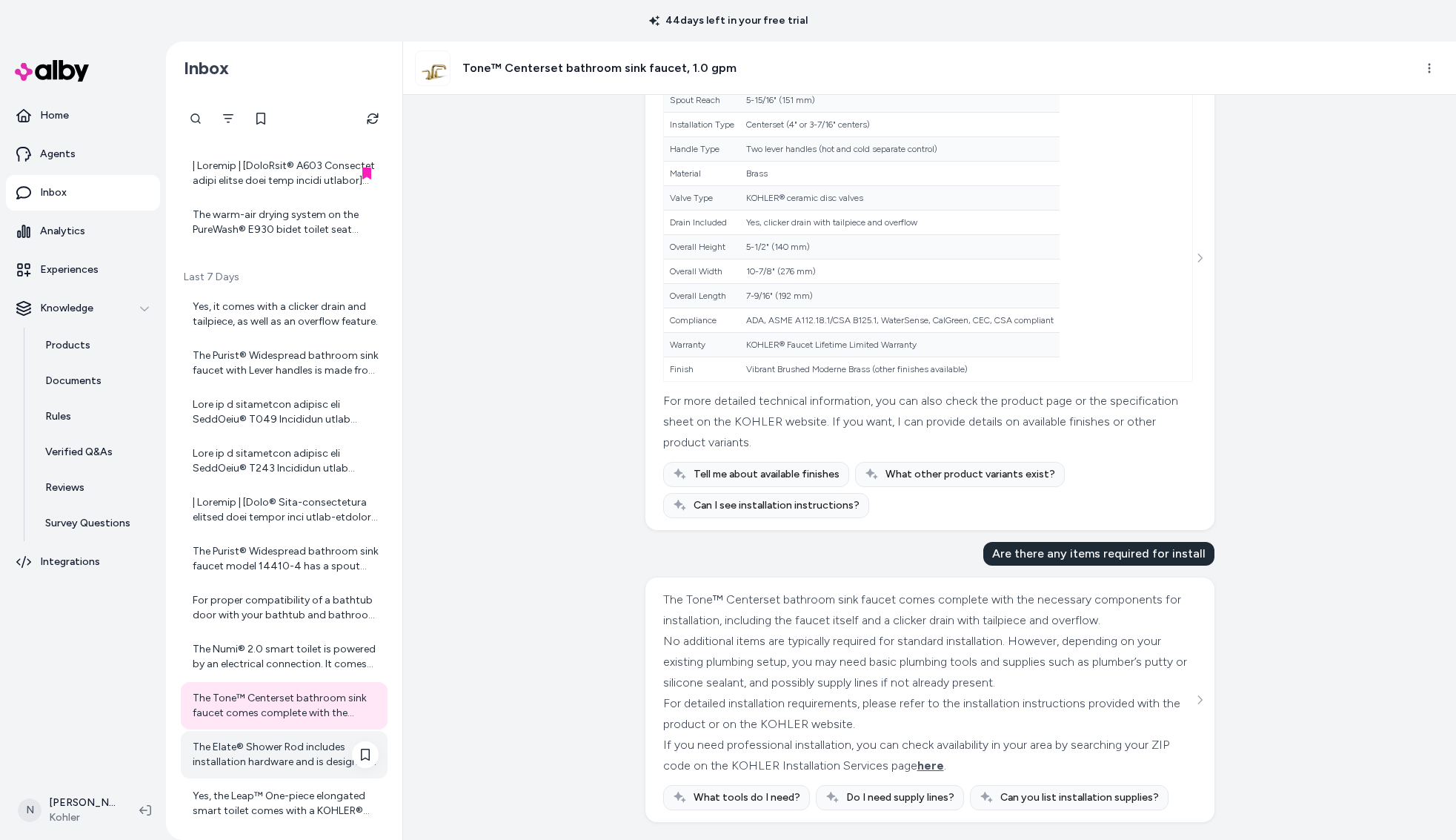
scroll to position [804, 0]
click at [276, 757] on div "The Elate® Shower Rod includes installation hardware and is designed to be adju…" at bounding box center [286, 755] width 186 height 30
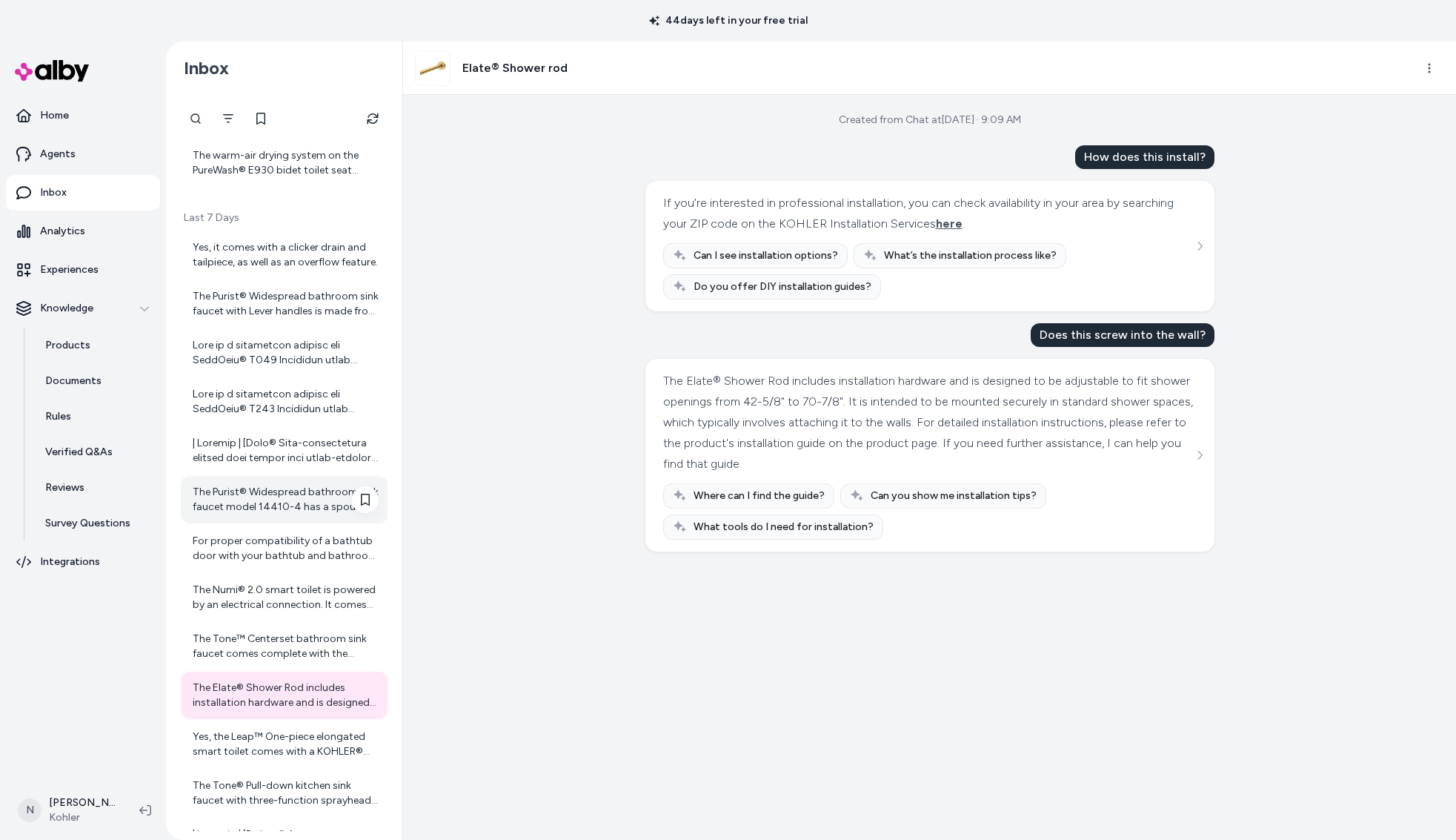
scroll to position [1016, 0]
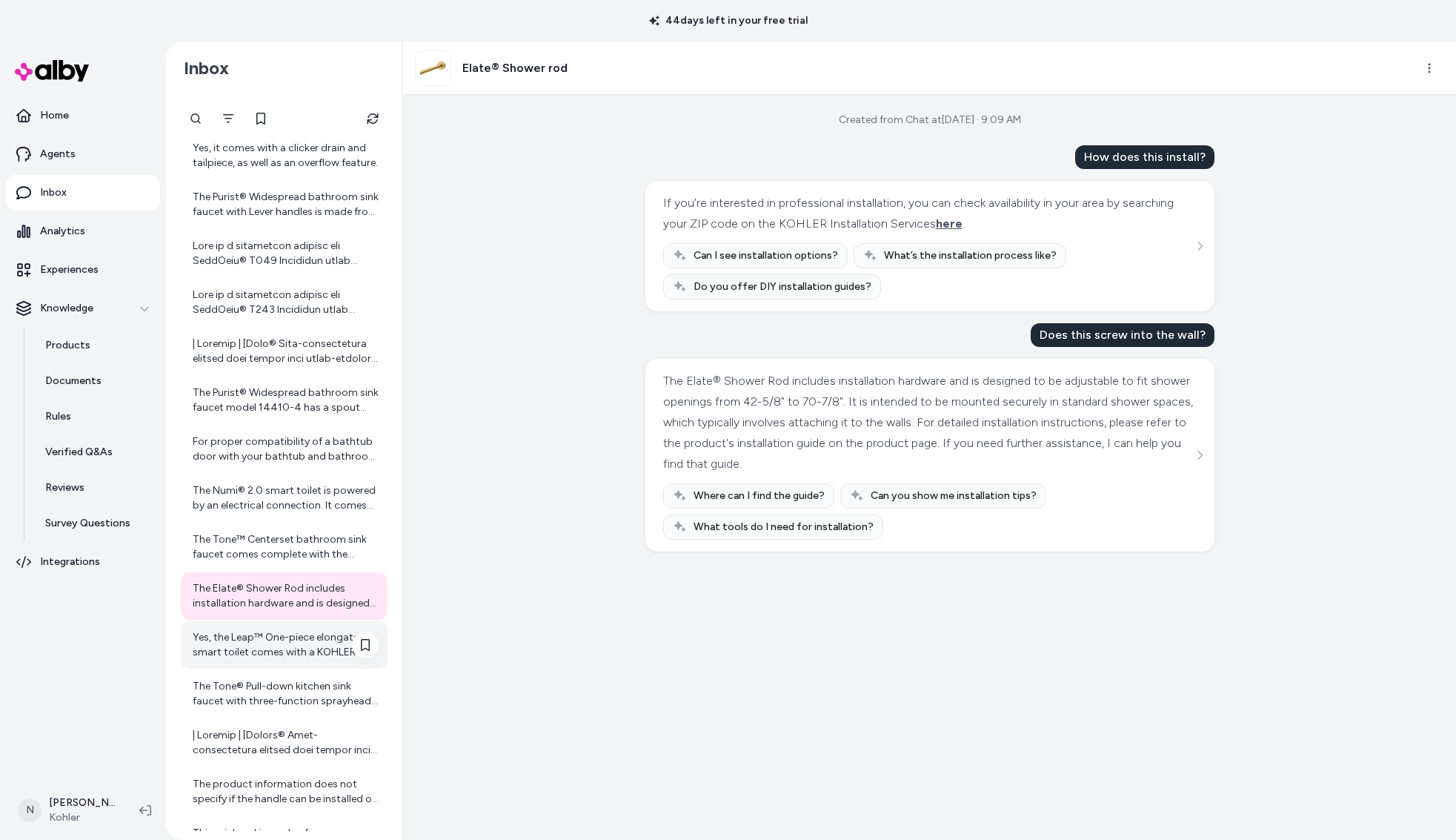
click at [270, 637] on div "Yes, the Leap™ One-piece elongated smart toilet comes with a KOHLER® Intelligen…" at bounding box center [286, 645] width 186 height 30
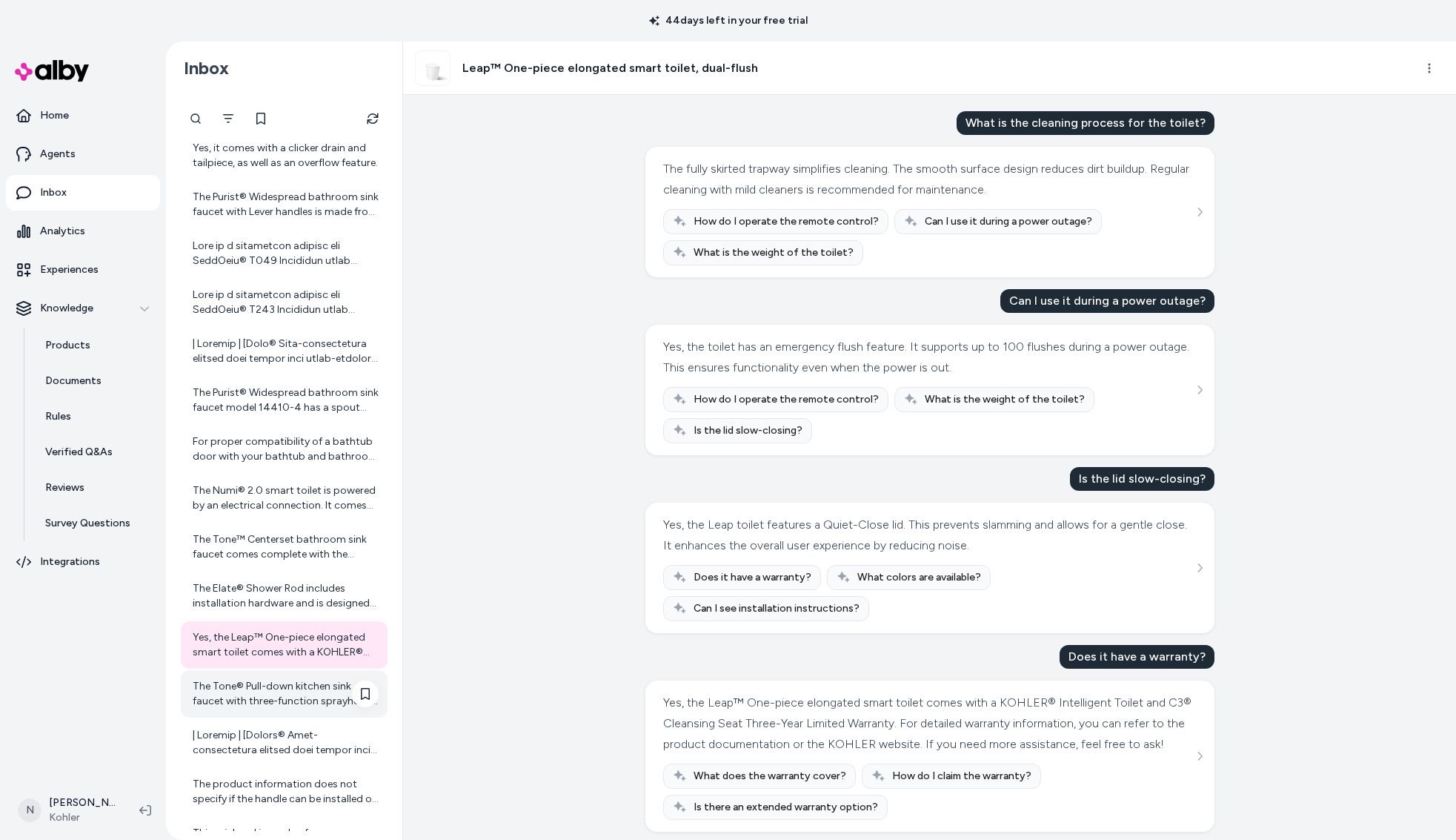
scroll to position [33, 0]
click at [249, 712] on div "The Tone® Pull-down kitchen sink faucet with three-function sprayhead features …" at bounding box center [284, 694] width 207 height 48
click at [269, 648] on div "Yes, the Leap™ One-piece elongated smart toilet comes with a KOHLER® Intelligen…" at bounding box center [286, 645] width 186 height 30
click at [260, 692] on div "The Tone® Pull-down kitchen sink faucet with three-function sprayhead features …" at bounding box center [286, 694] width 186 height 30
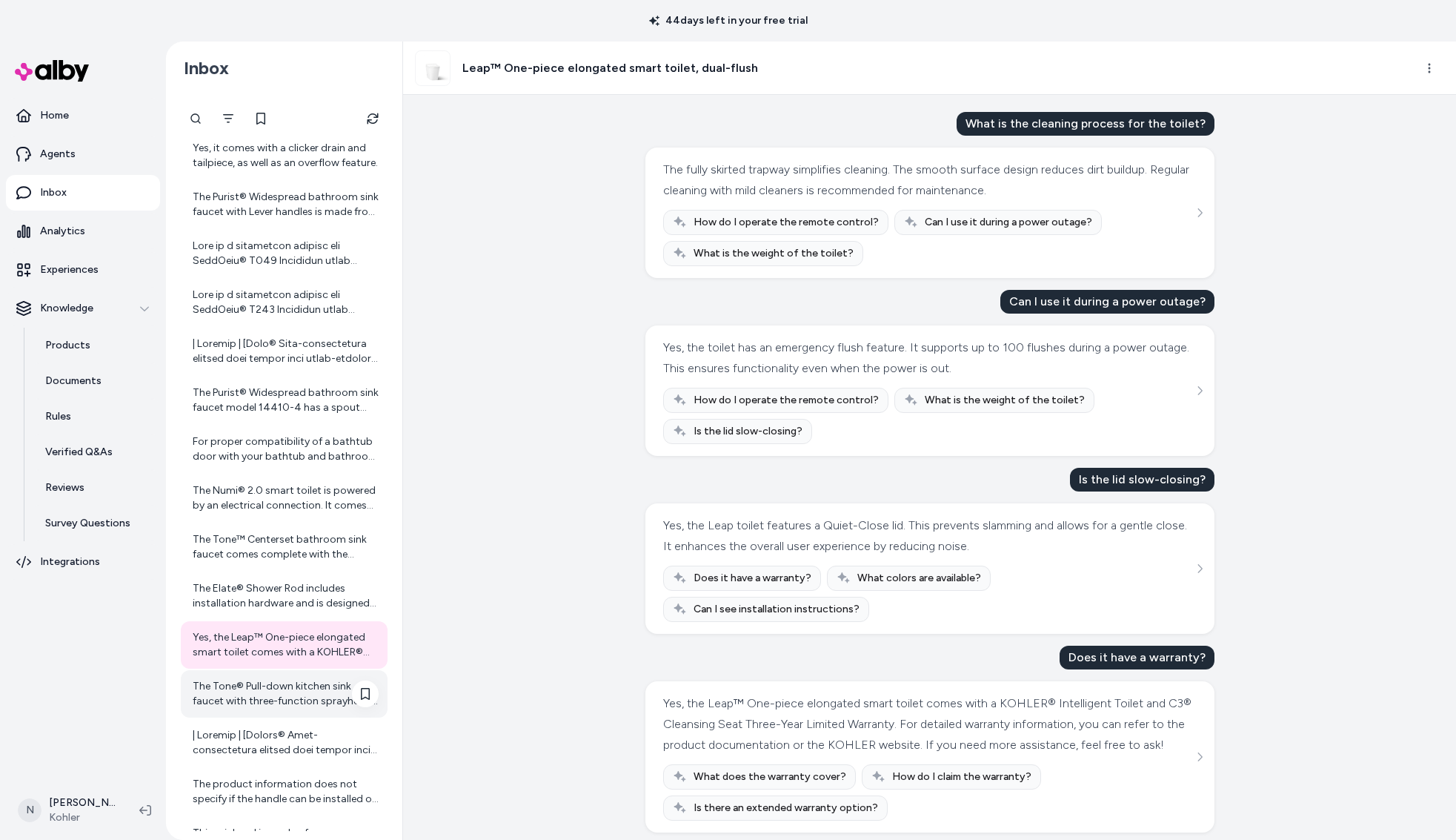
click at [245, 685] on div "The Tone® Pull-down kitchen sink faucet with three-function sprayhead features …" at bounding box center [286, 694] width 186 height 30
click at [283, 689] on div "The Tone® Pull-down kitchen sink faucet with three-function sprayhead features …" at bounding box center [286, 693] width 186 height 30
click at [231, 690] on div "The Tone® Pull-down kitchen sink faucet with three-function sprayhead features …" at bounding box center [286, 693] width 186 height 30
drag, startPoint x: 231, startPoint y: 690, endPoint x: 237, endPoint y: 780, distance: 90.2
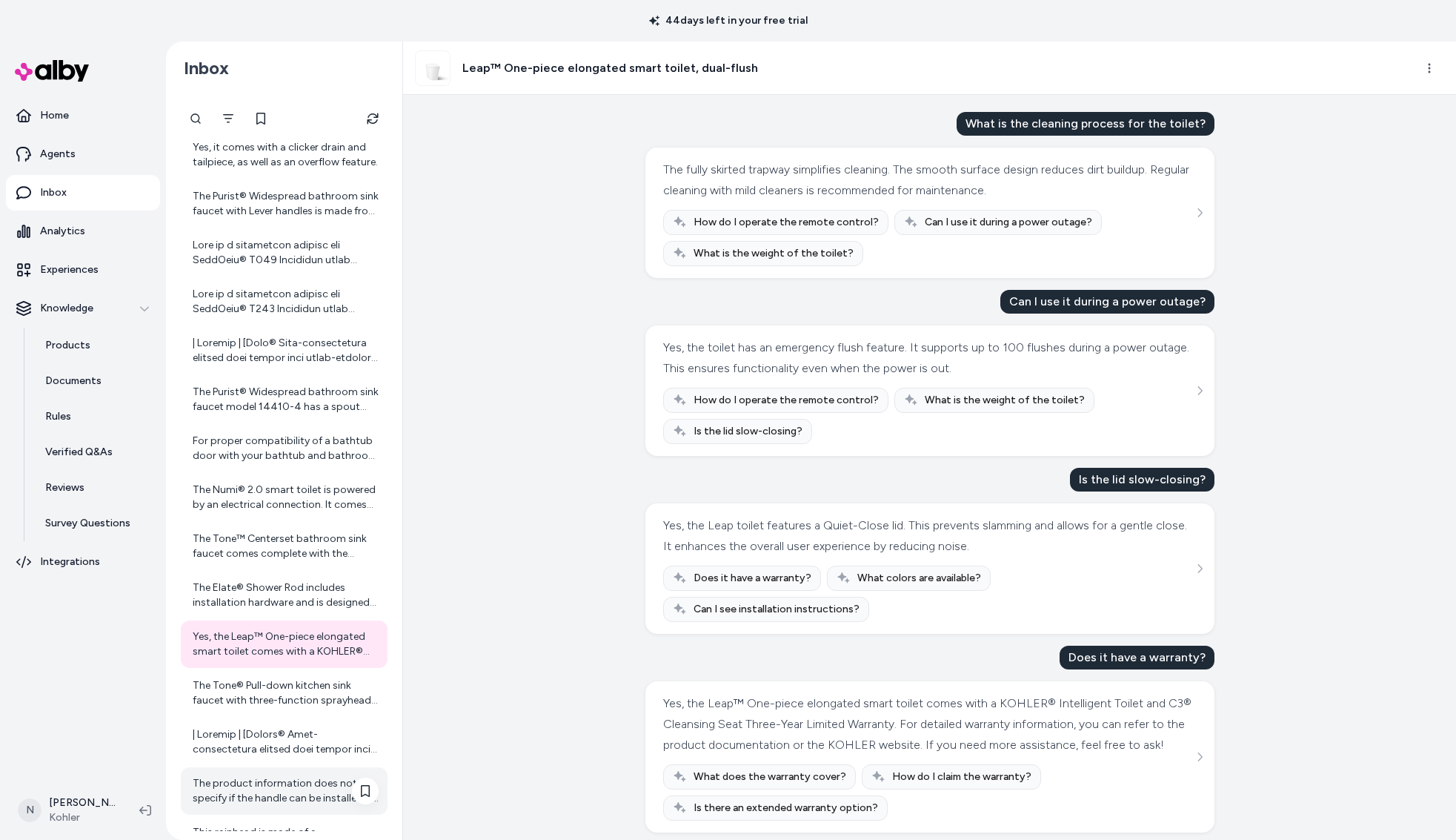
click at [231, 691] on div "The Tone® Pull-down kitchen sink faucet with three-function sprayhead features …" at bounding box center [286, 693] width 186 height 30
click at [242, 737] on div at bounding box center [286, 743] width 186 height 30
click at [245, 746] on div at bounding box center [286, 743] width 186 height 30
click at [378, 112] on button "Refresh" at bounding box center [373, 119] width 30 height 30
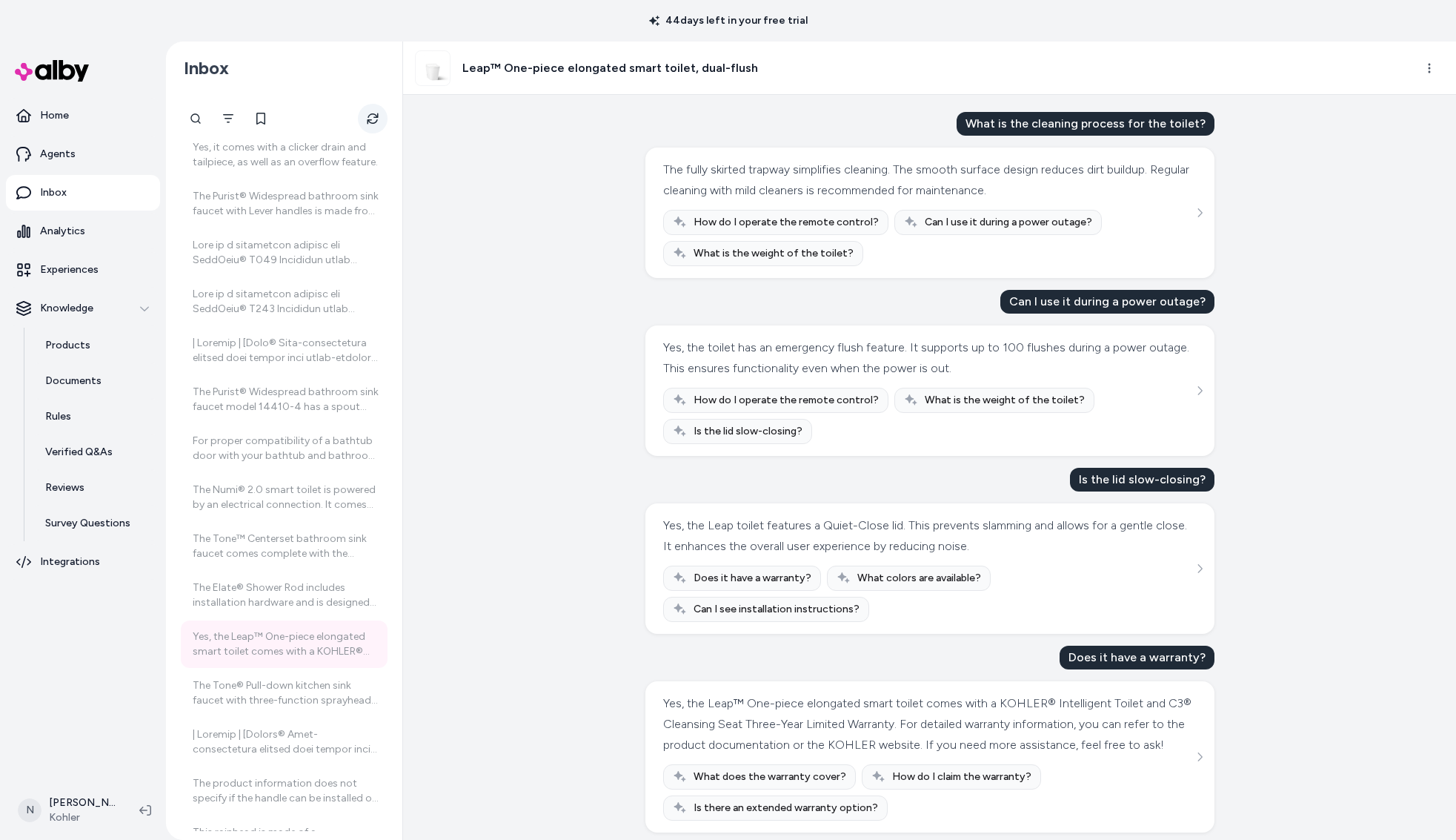
click at [378, 112] on button "Refresh" at bounding box center [373, 119] width 30 height 30
click at [368, 129] on button "Refresh" at bounding box center [373, 119] width 30 height 30
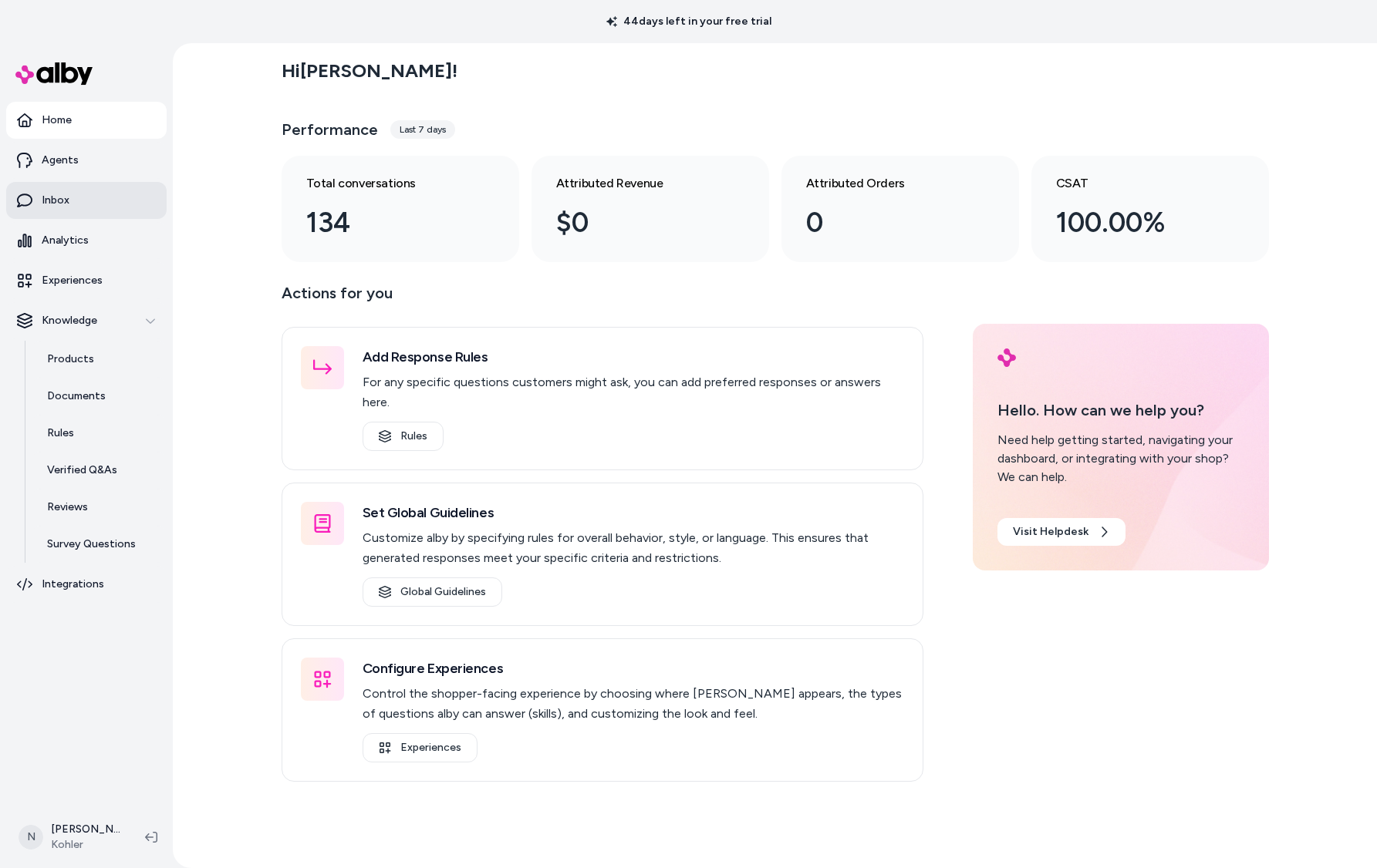
click at [58, 198] on p "Inbox" at bounding box center [56, 200] width 28 height 15
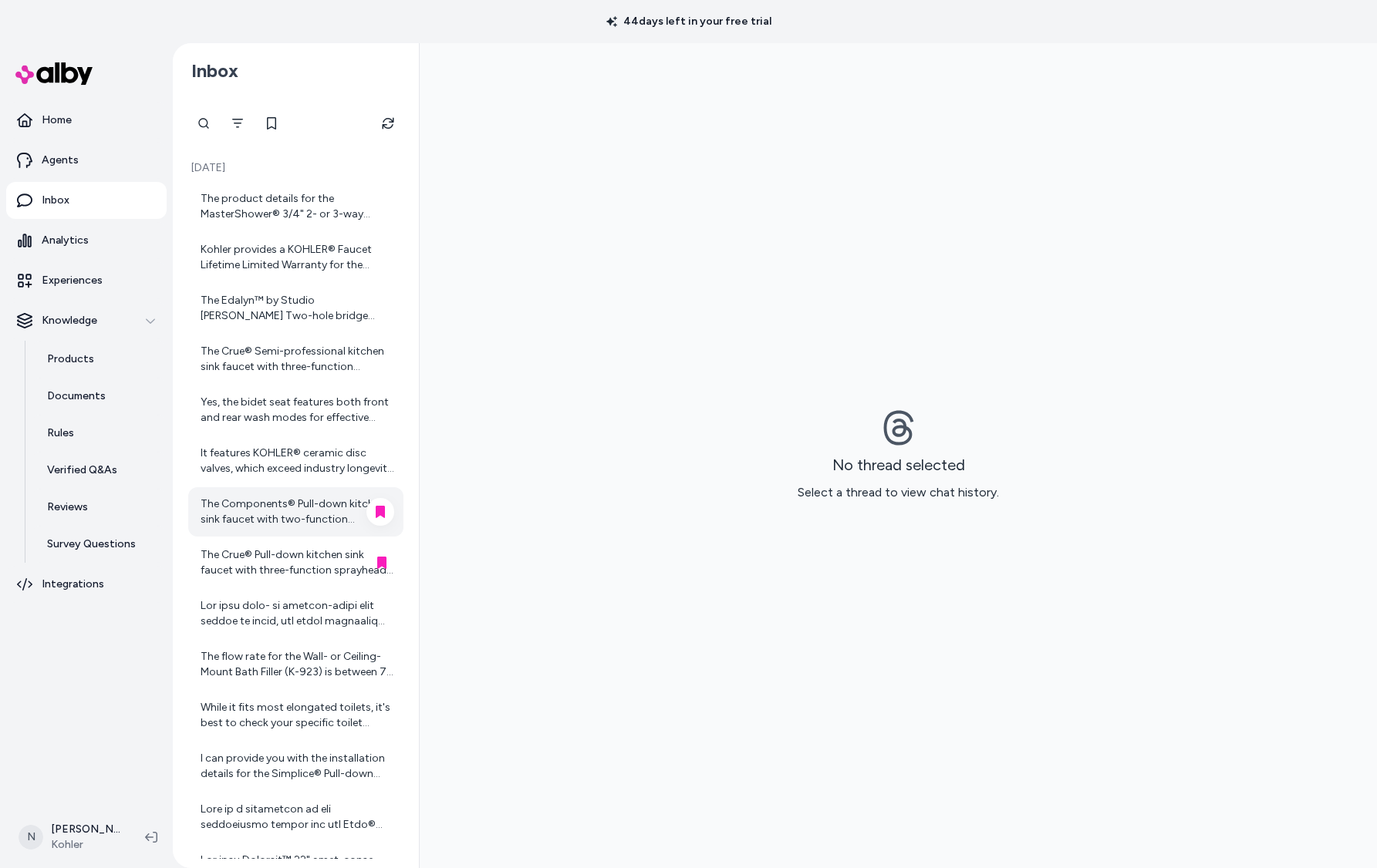
scroll to position [350, 0]
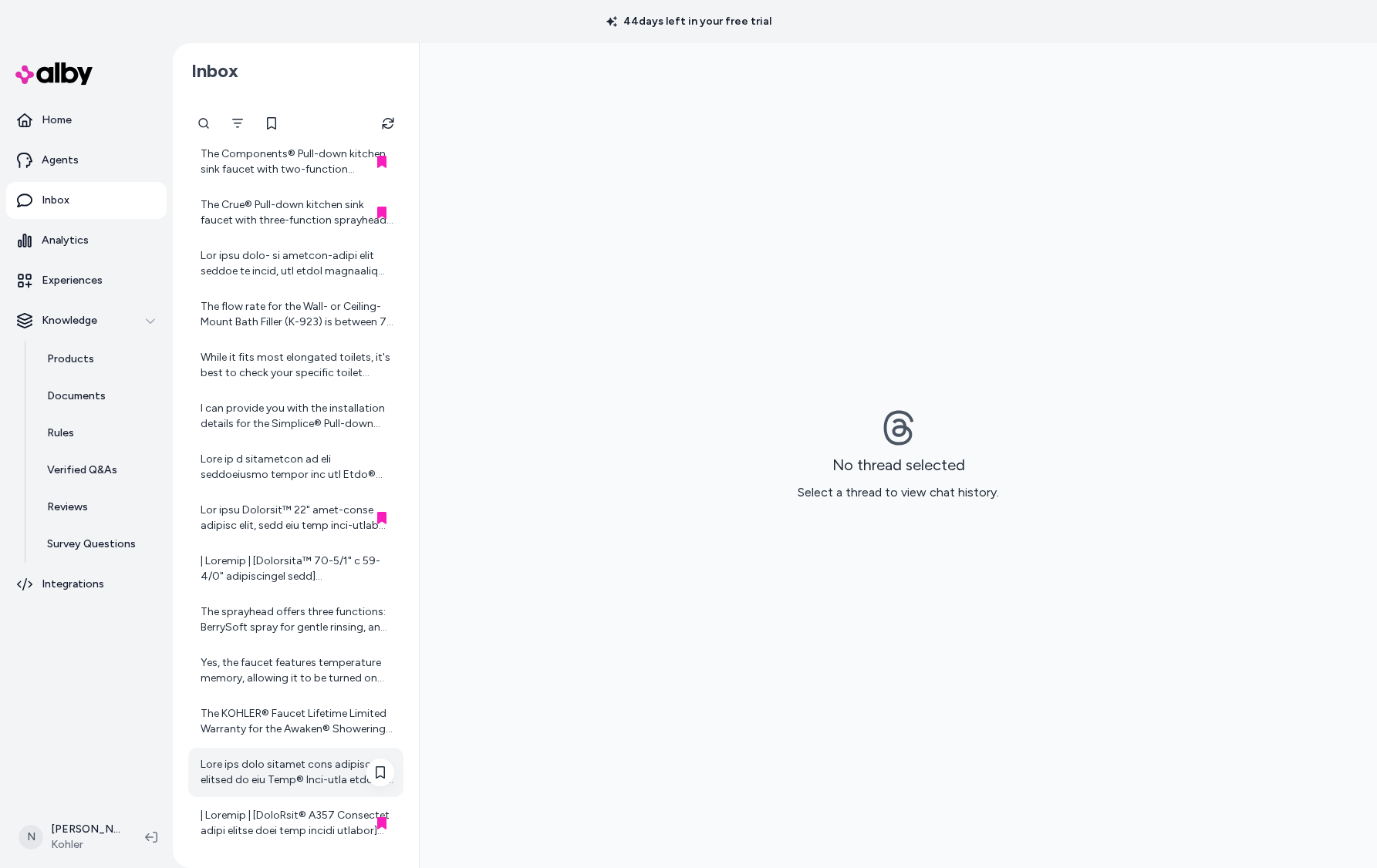
click at [313, 773] on div at bounding box center [297, 773] width 194 height 31
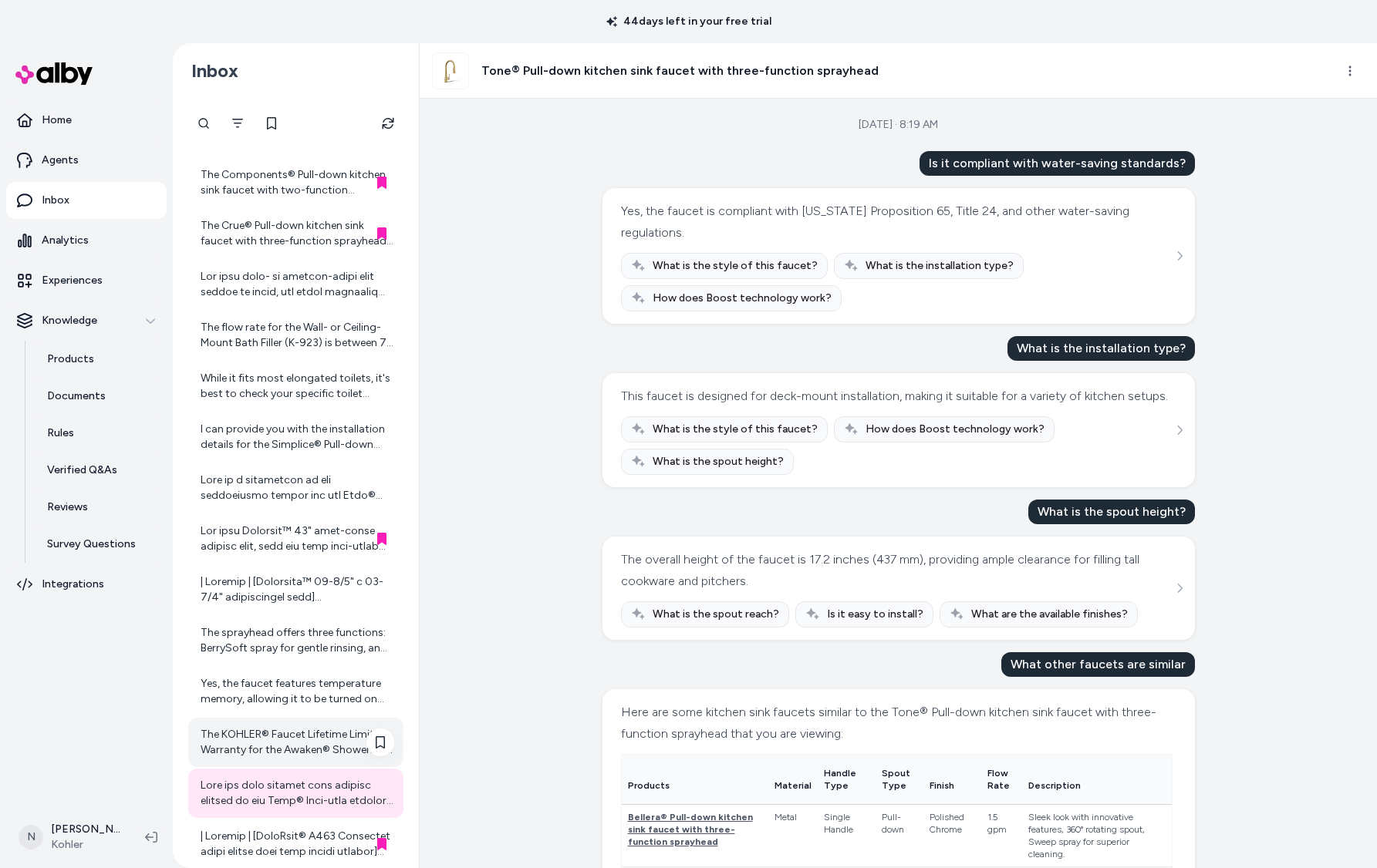
scroll to position [503, 0]
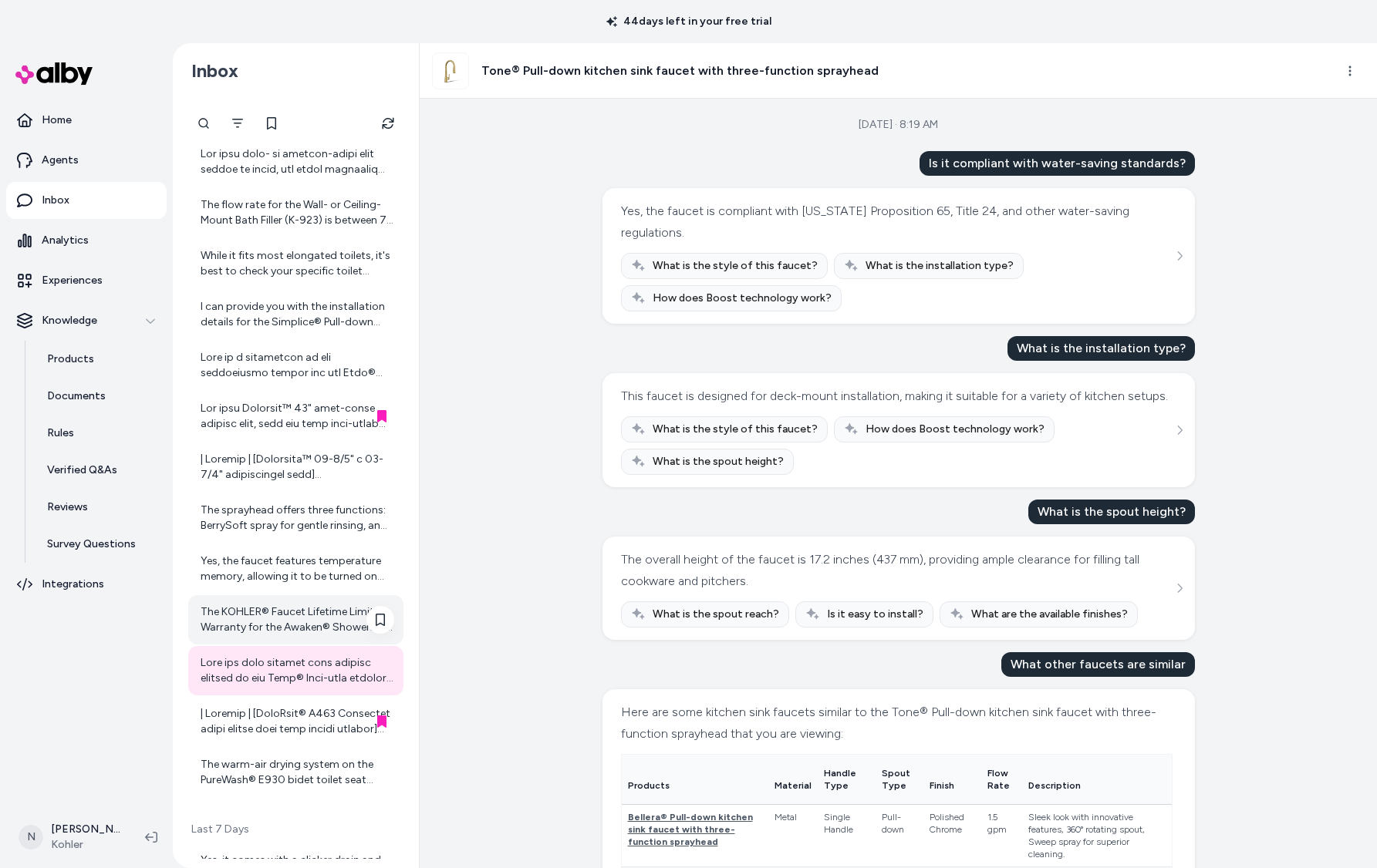
click at [306, 619] on div "The KOHLER® Faucet Lifetime Limited Warranty for the Awaken® Showering kit last…" at bounding box center [297, 620] width 194 height 31
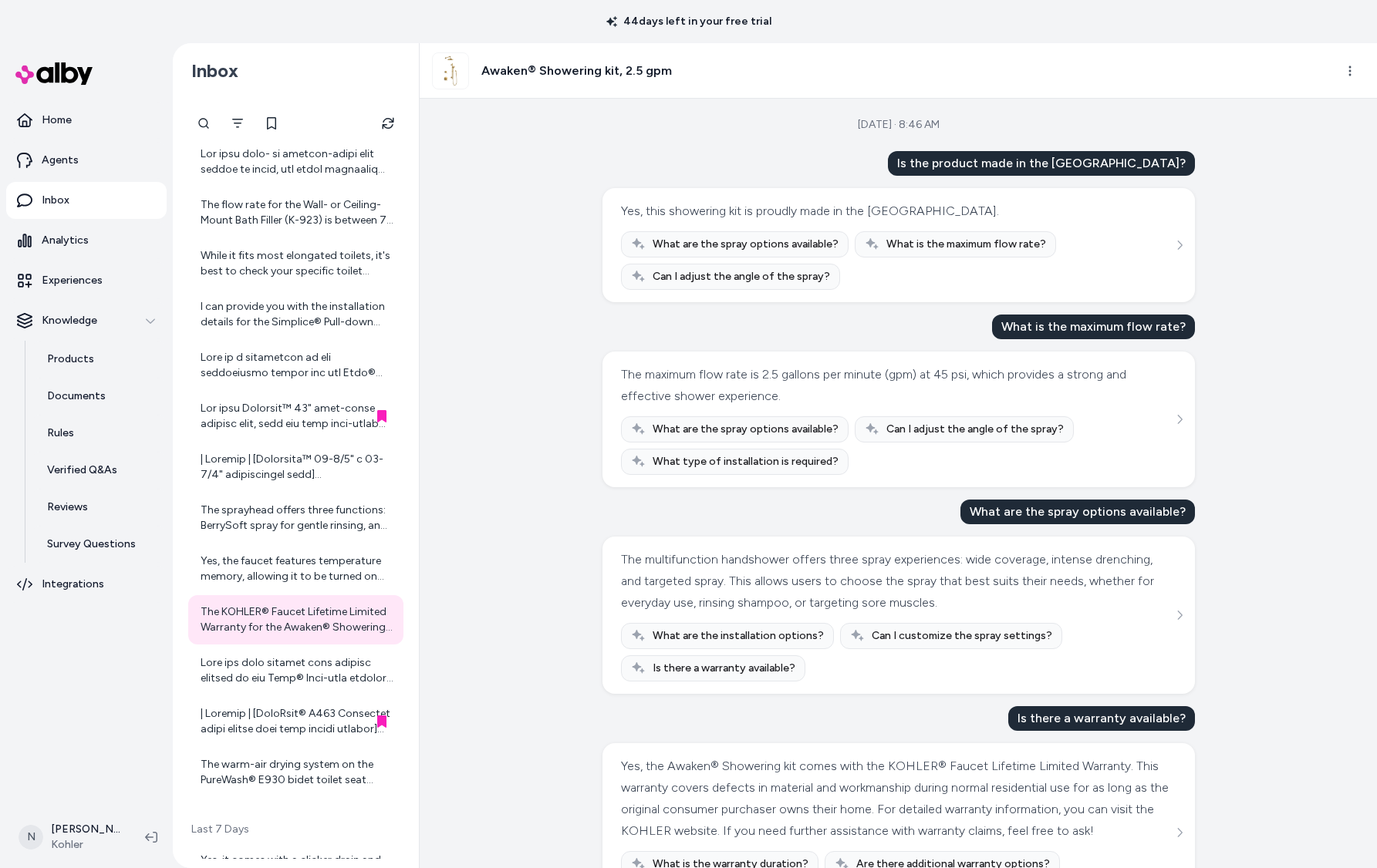
click at [1178, 827] on div "Yes, the Awaken® Showering kit comes with the KOHLER® Faucet Lifetime Limited W…" at bounding box center [898, 832] width 592 height 179
click at [1182, 838] on icon "See more" at bounding box center [1180, 832] width 11 height 11
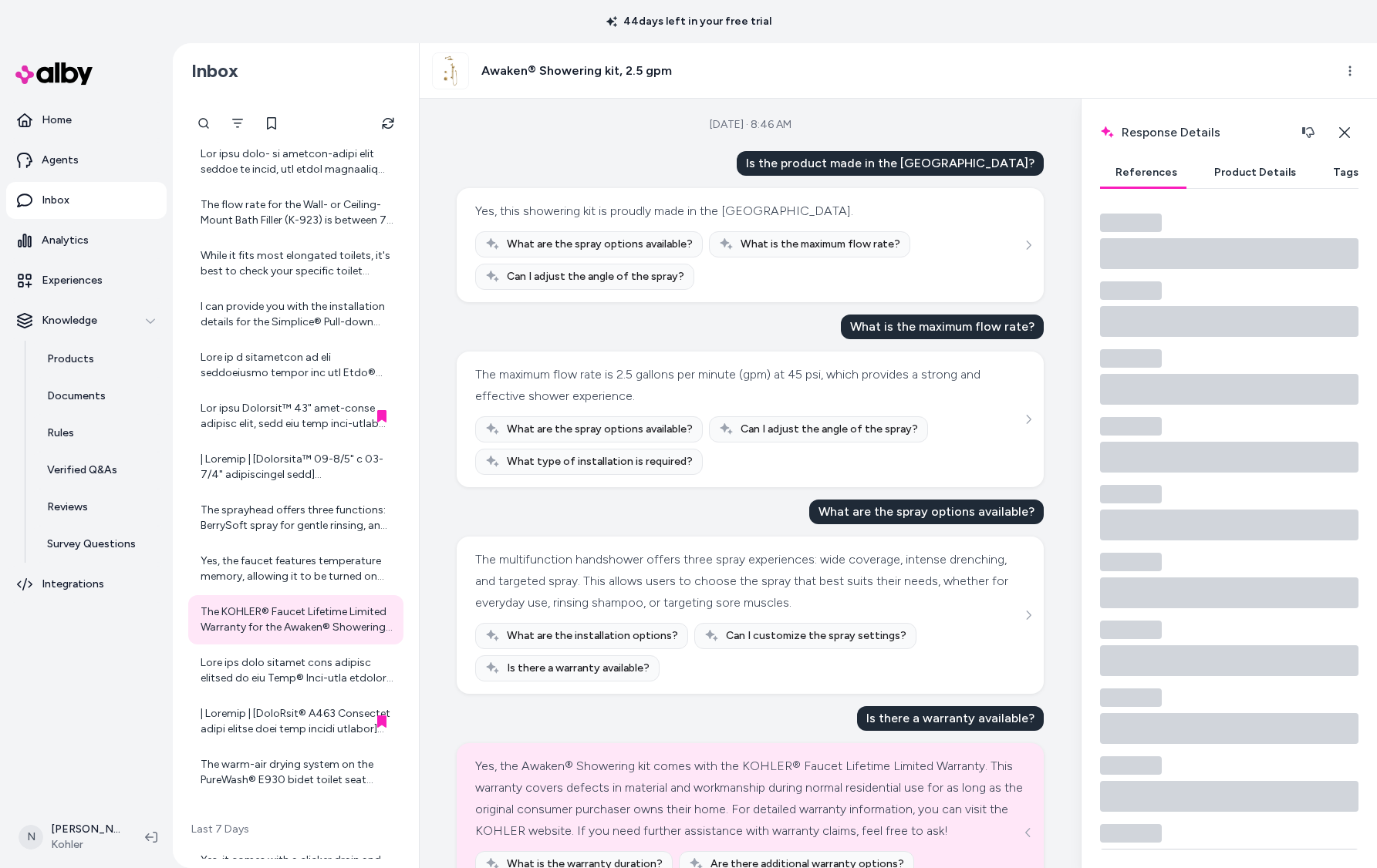
click at [1240, 168] on button "Product Details" at bounding box center [1255, 173] width 113 height 31
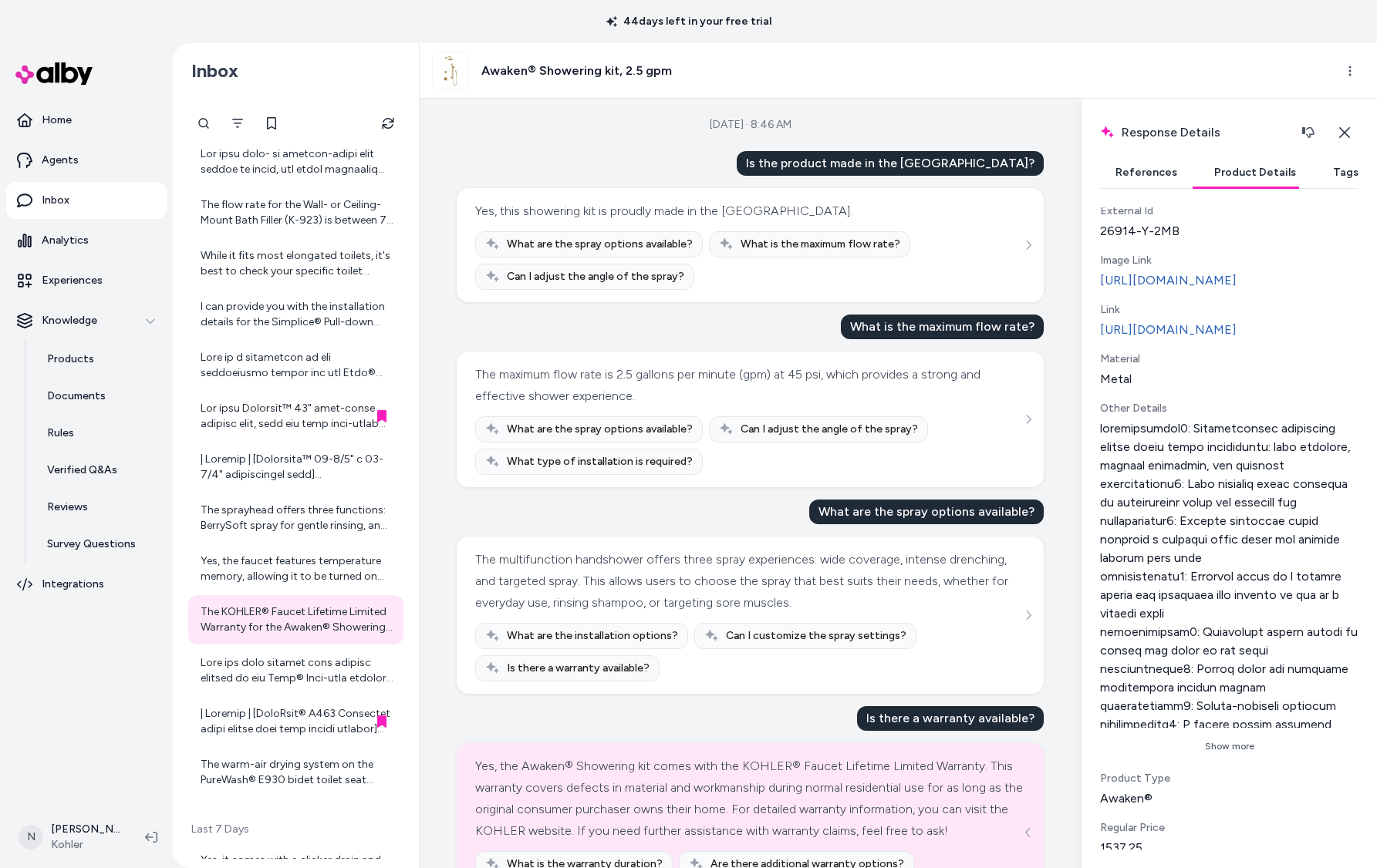
scroll to position [396, 0]
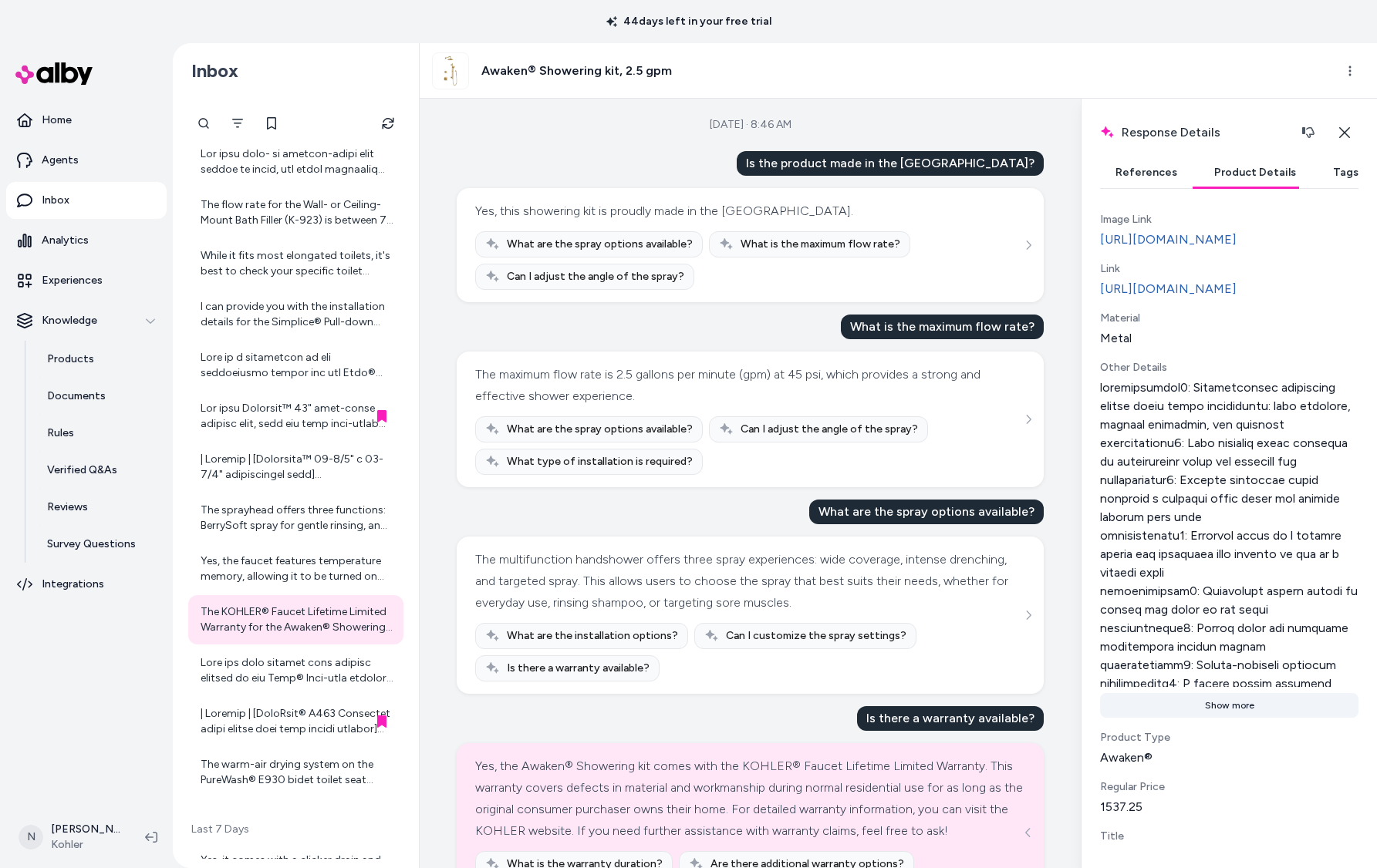
click at [1232, 718] on button "Show more" at bounding box center [1229, 706] width 259 height 25
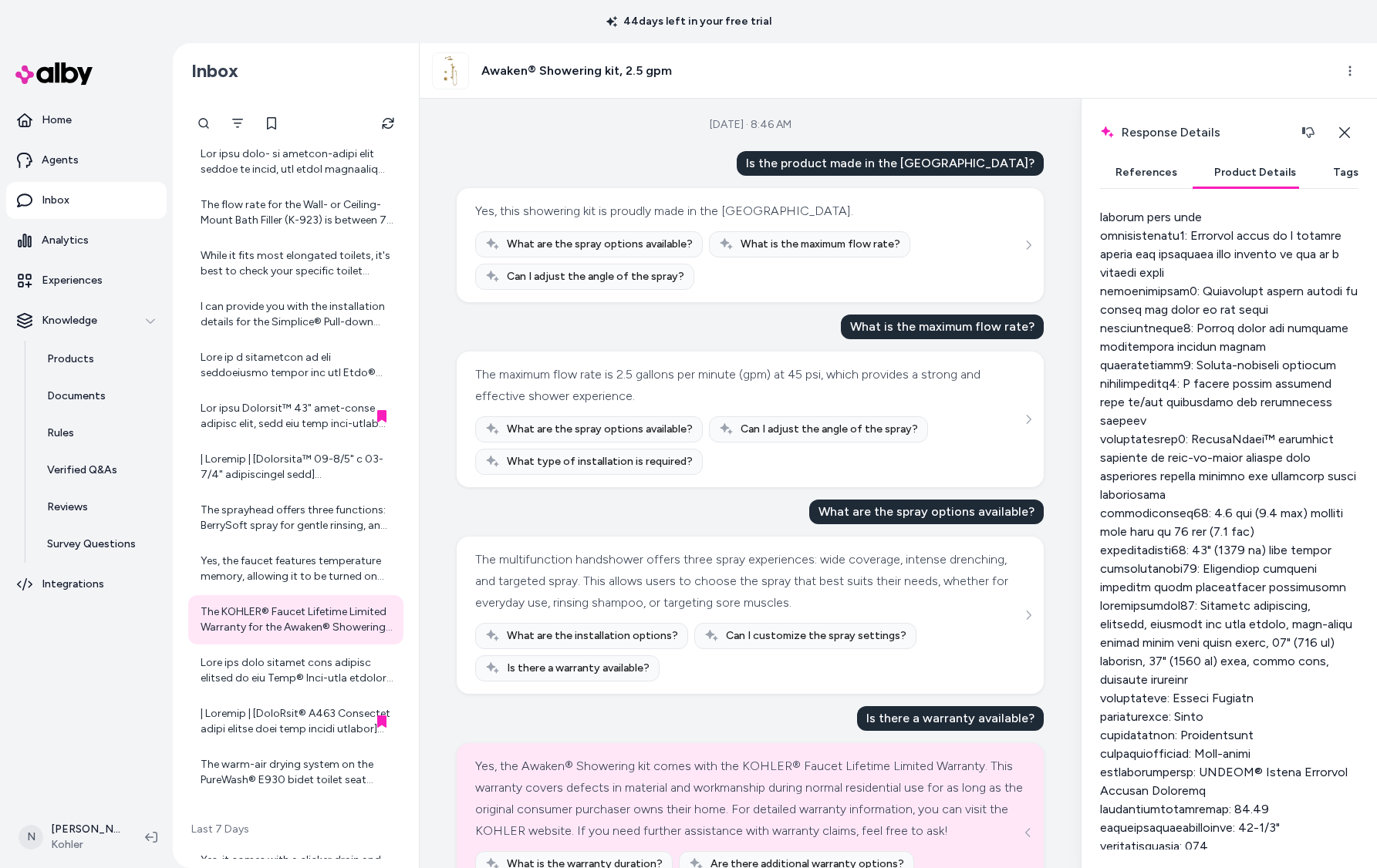
scroll to position [1003, 0]
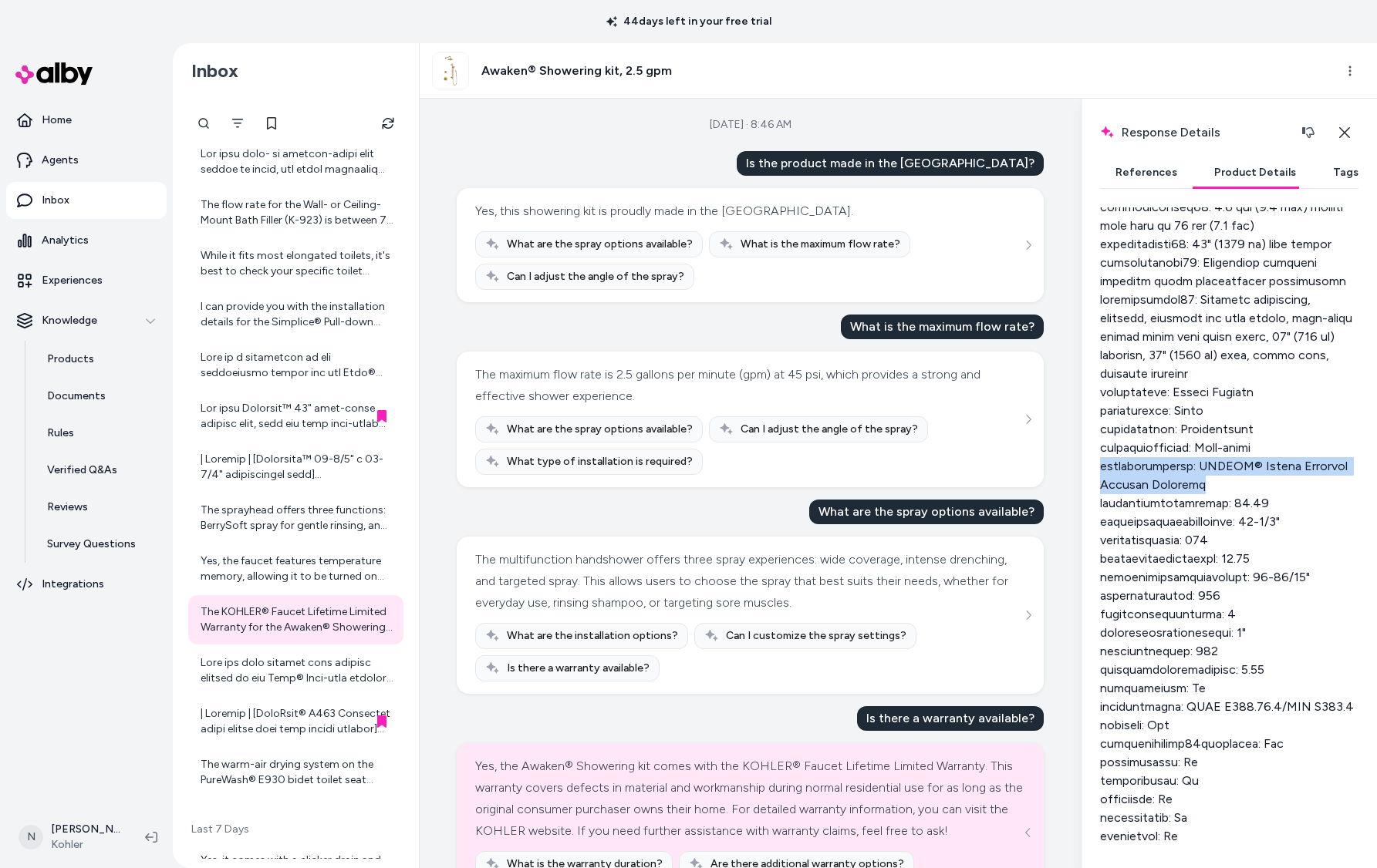
drag, startPoint x: 1201, startPoint y: 503, endPoint x: 1100, endPoint y: 487, distance: 102.3
click at [1100, 487] on div at bounding box center [1229, 411] width 259 height 1276
click at [59, 160] on p "Agents" at bounding box center [60, 160] width 37 height 15
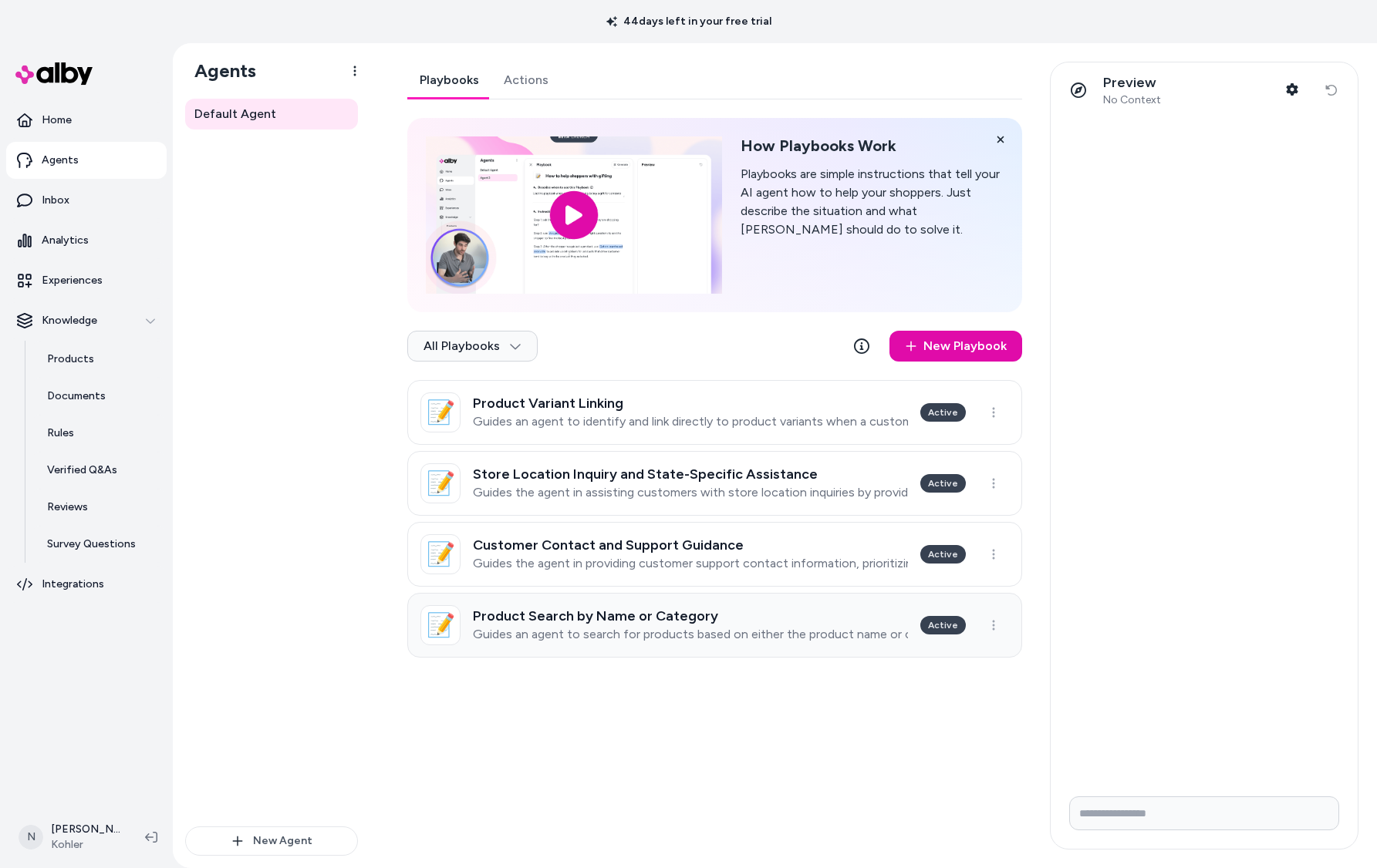
click at [872, 611] on h3 "Product Search by Name or Category" at bounding box center [690, 616] width 435 height 15
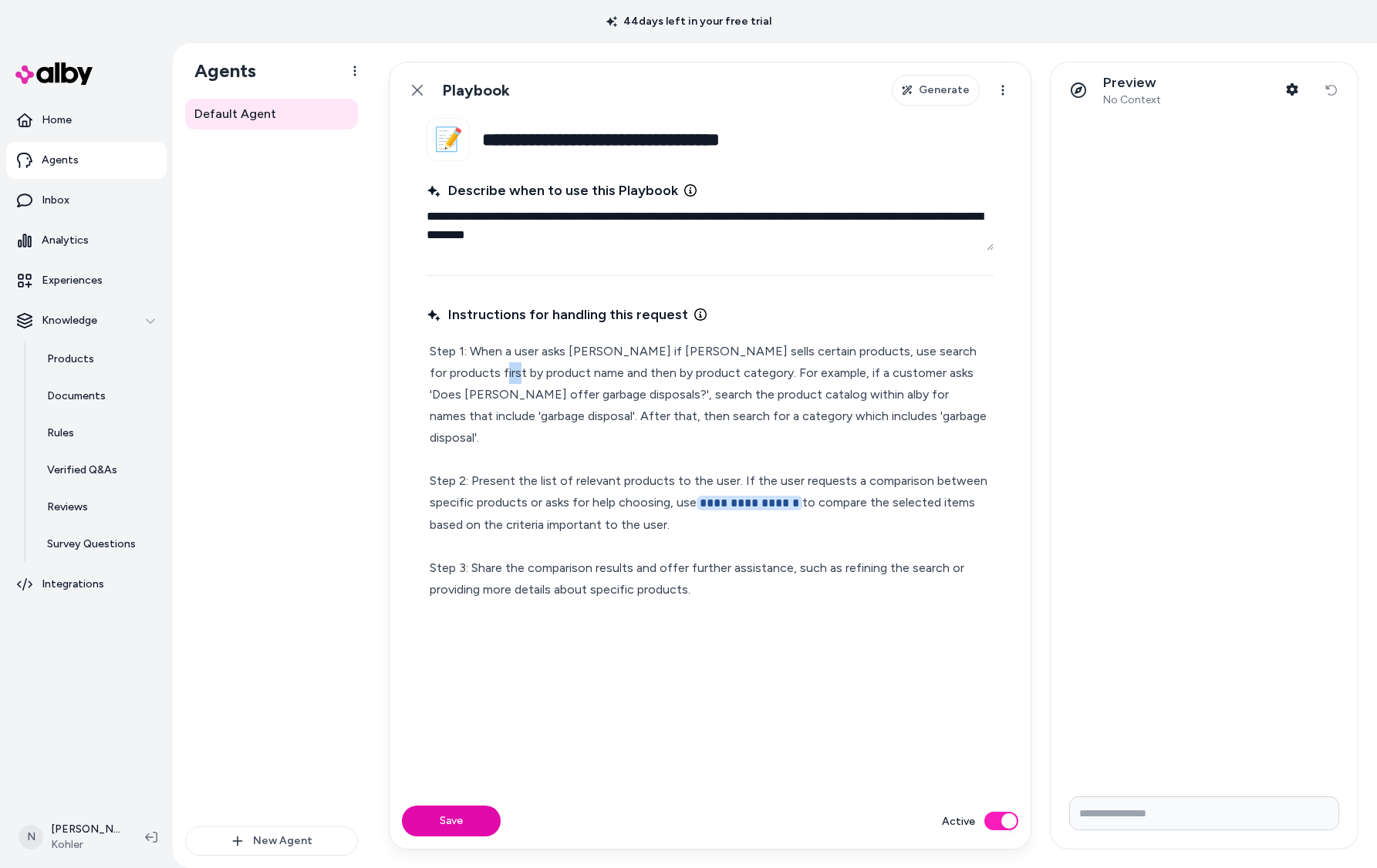
drag, startPoint x: 430, startPoint y: 373, endPoint x: 454, endPoint y: 372, distance: 24.0
click at [454, 372] on p "**********" at bounding box center [710, 471] width 561 height 260
drag, startPoint x: 518, startPoint y: 374, endPoint x: 580, endPoint y: 374, distance: 62.0
click at [580, 374] on p "**********" at bounding box center [710, 471] width 561 height 260
drag, startPoint x: 811, startPoint y: 372, endPoint x: 472, endPoint y: 394, distance: 339.7
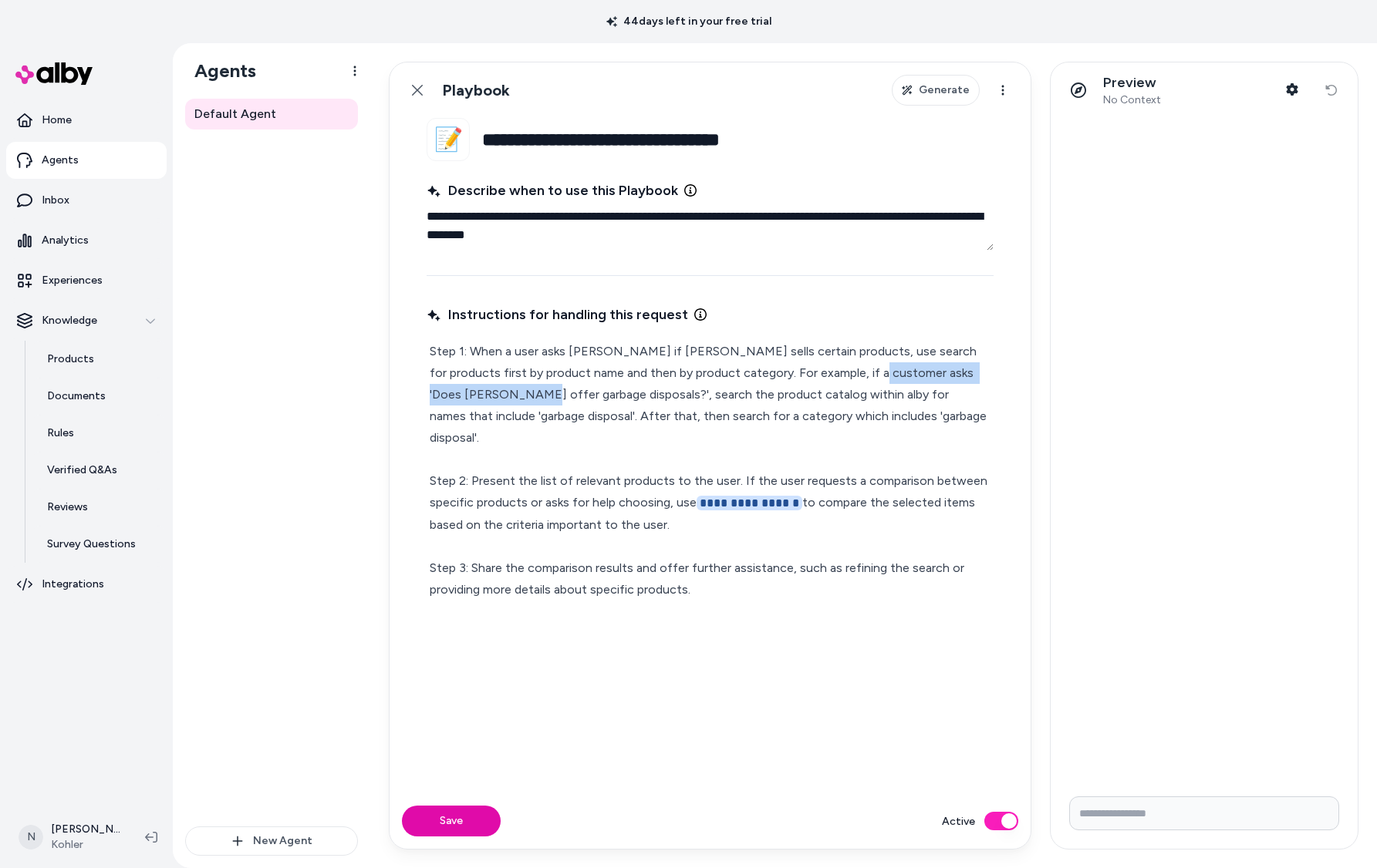
click at [472, 394] on p "**********" at bounding box center [710, 471] width 561 height 260
click at [418, 96] on icon at bounding box center [417, 91] width 12 height 12
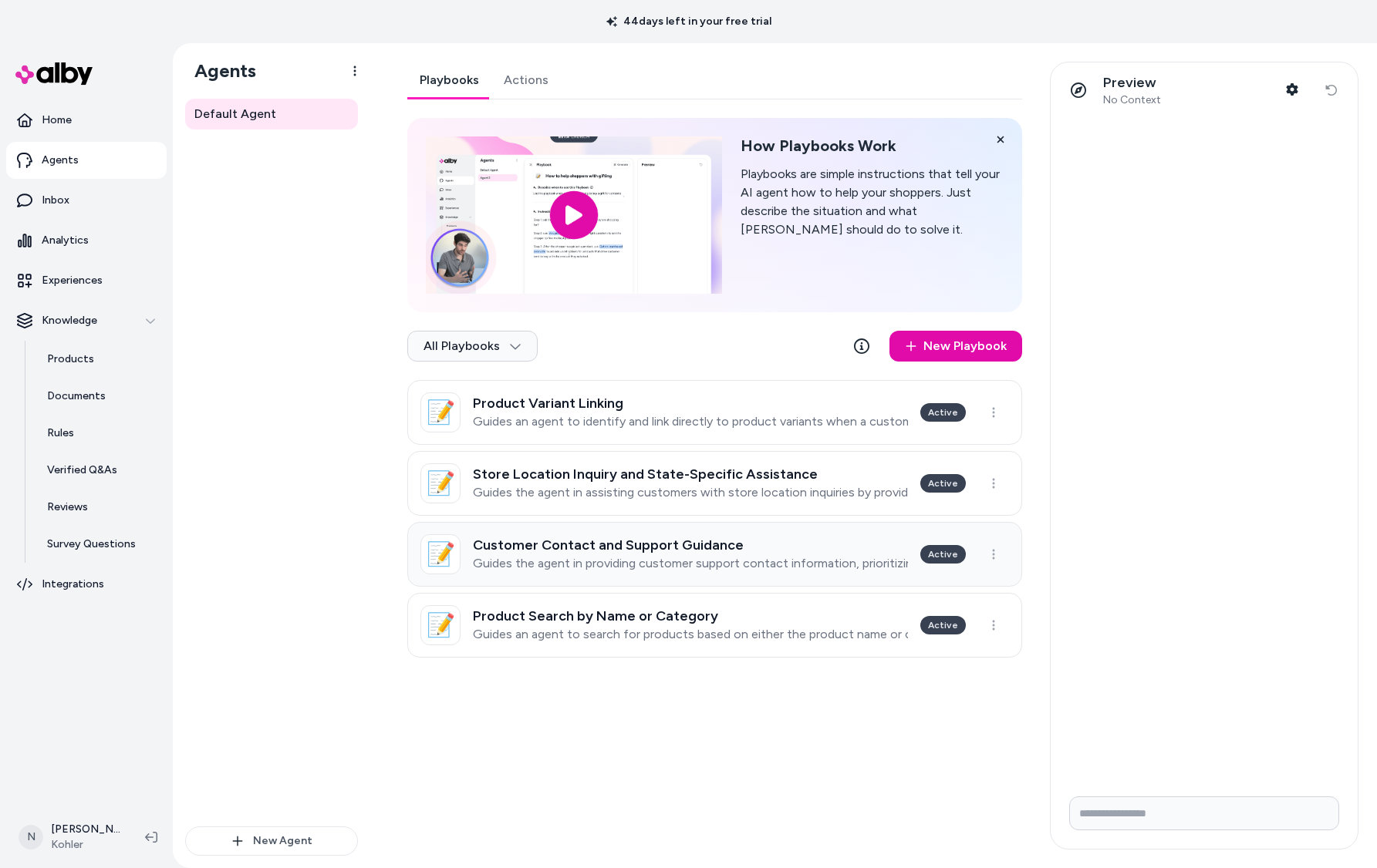
click at [720, 577] on link "📝 Customer Contact and Support Guidance Guides the agent in providing customer …" at bounding box center [714, 555] width 615 height 65
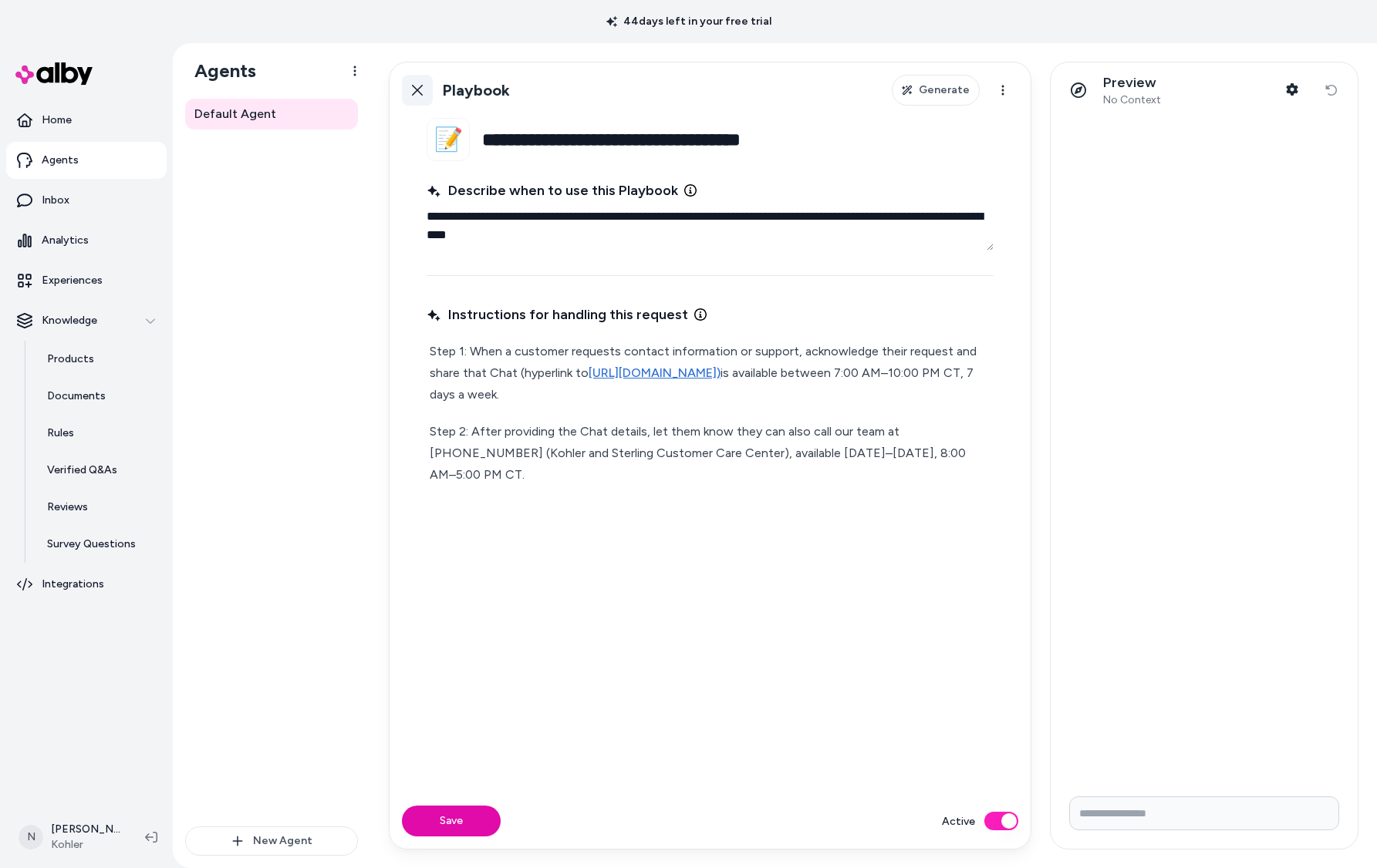
click at [409, 88] on link "Back" at bounding box center [417, 91] width 31 height 31
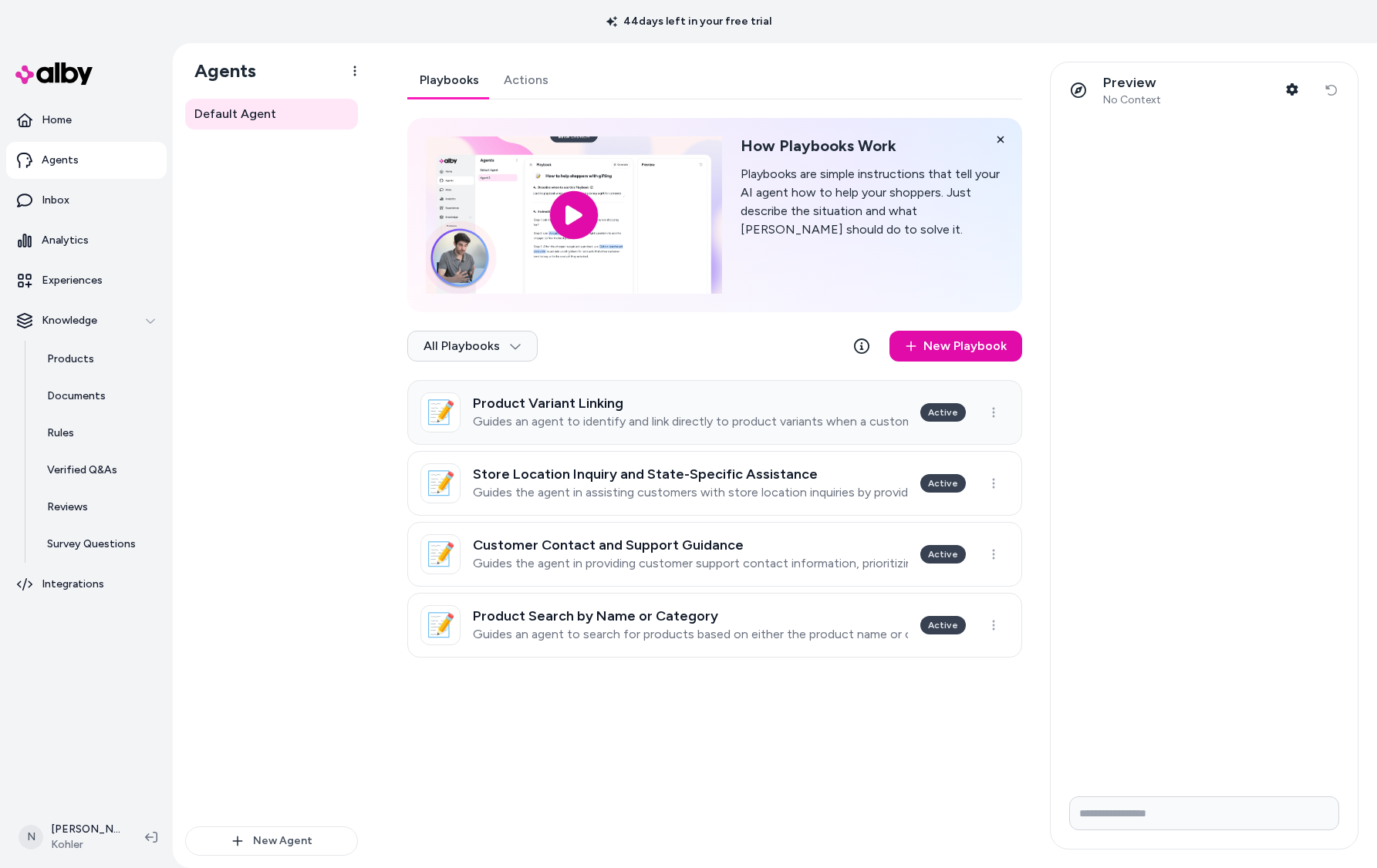
click at [885, 402] on h3 "Product Variant Linking" at bounding box center [690, 403] width 435 height 15
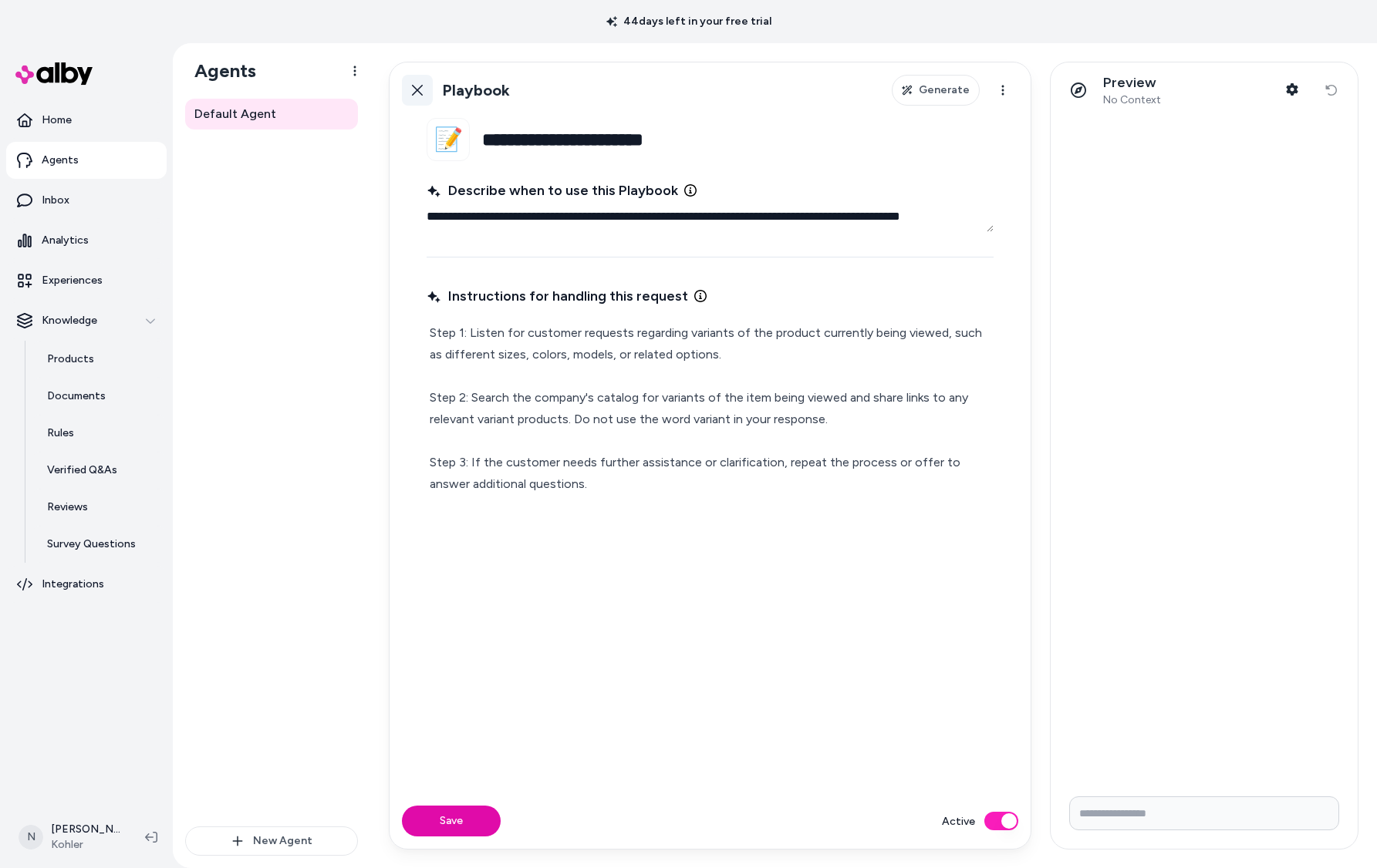
click at [418, 91] on icon at bounding box center [417, 91] width 11 height 11
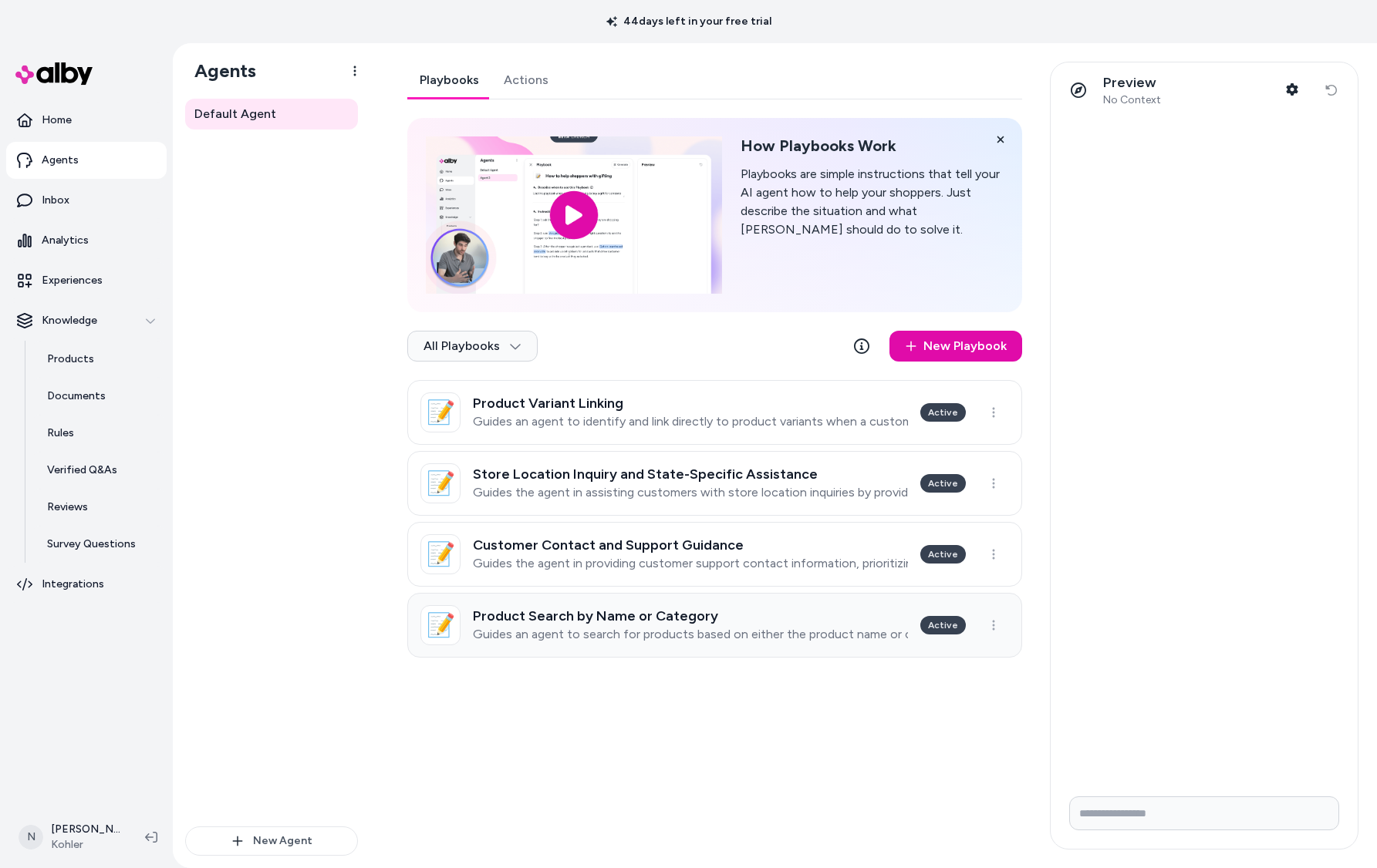
click at [788, 612] on h3 "Product Search by Name or Category" at bounding box center [690, 616] width 435 height 15
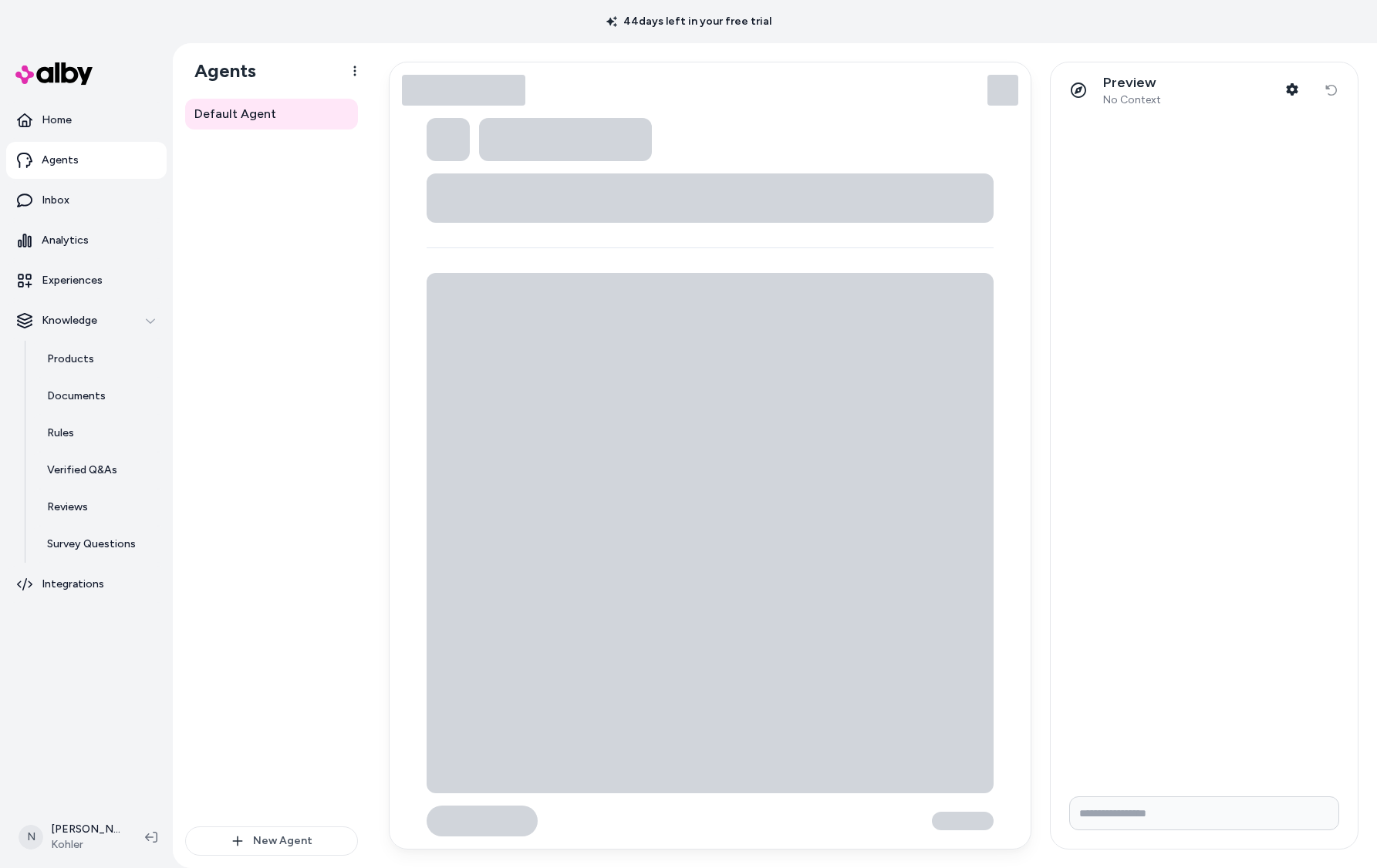
type textarea "*"
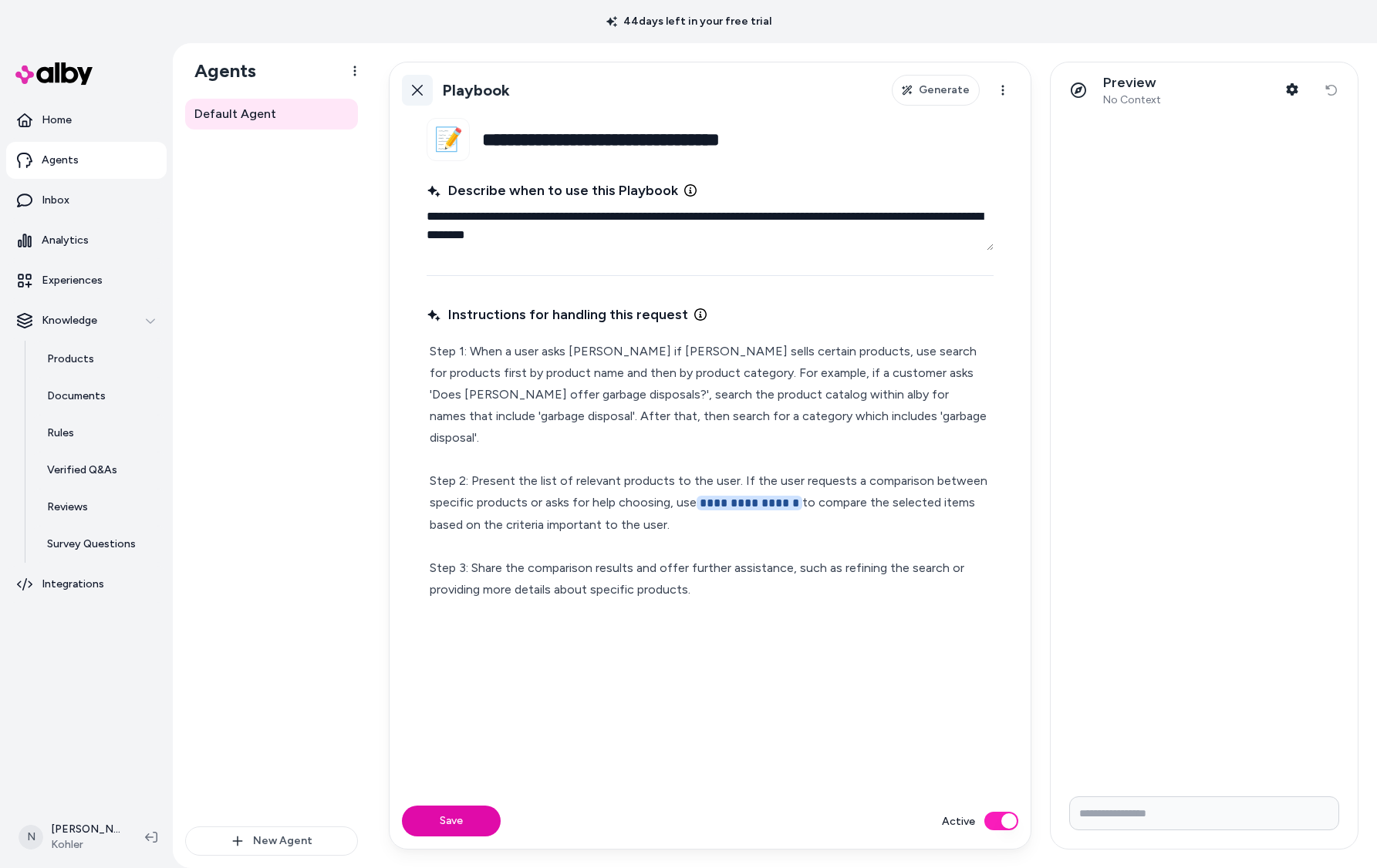
click at [417, 91] on icon at bounding box center [417, 91] width 11 height 11
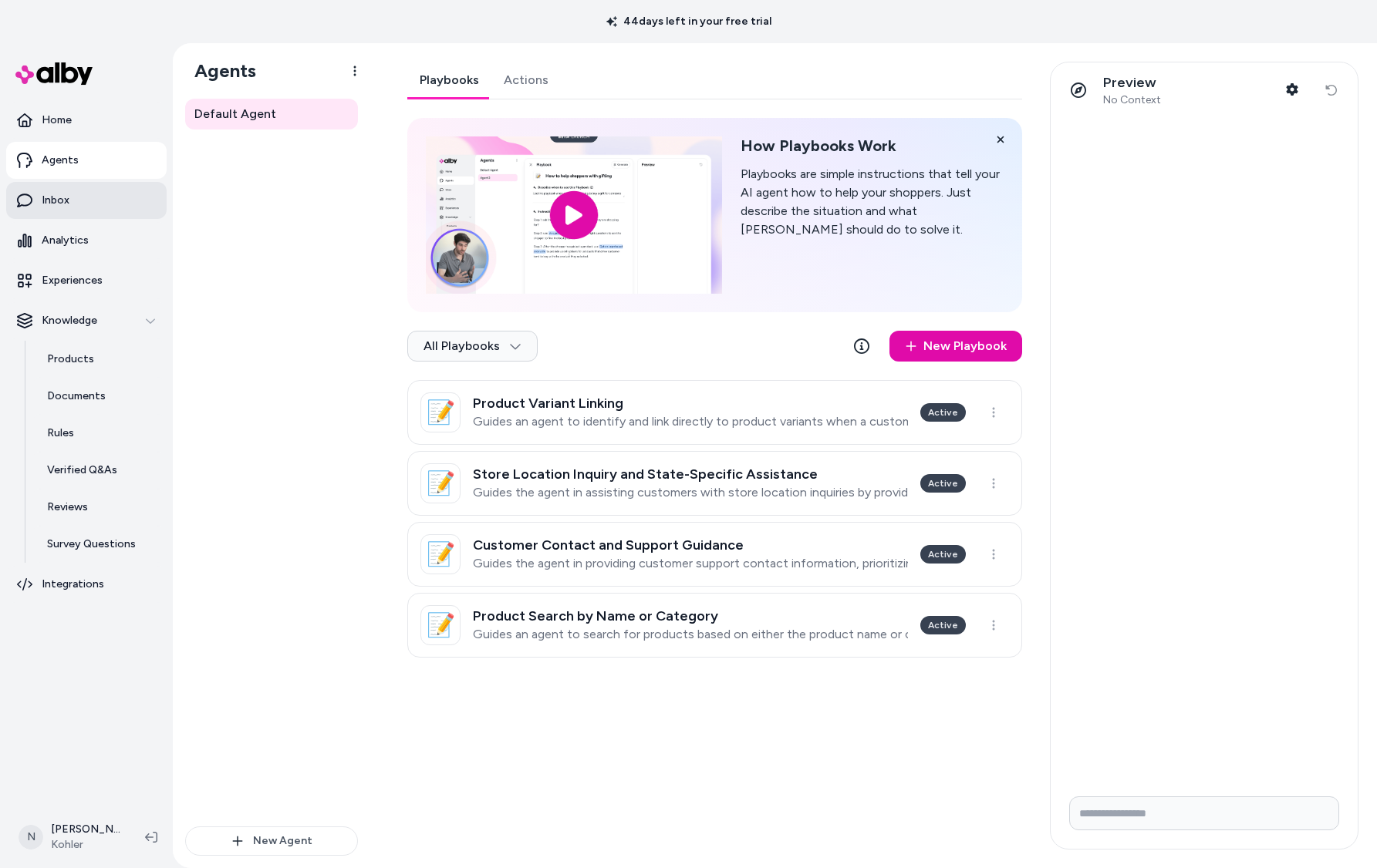
click at [78, 200] on link "Inbox" at bounding box center [86, 200] width 160 height 37
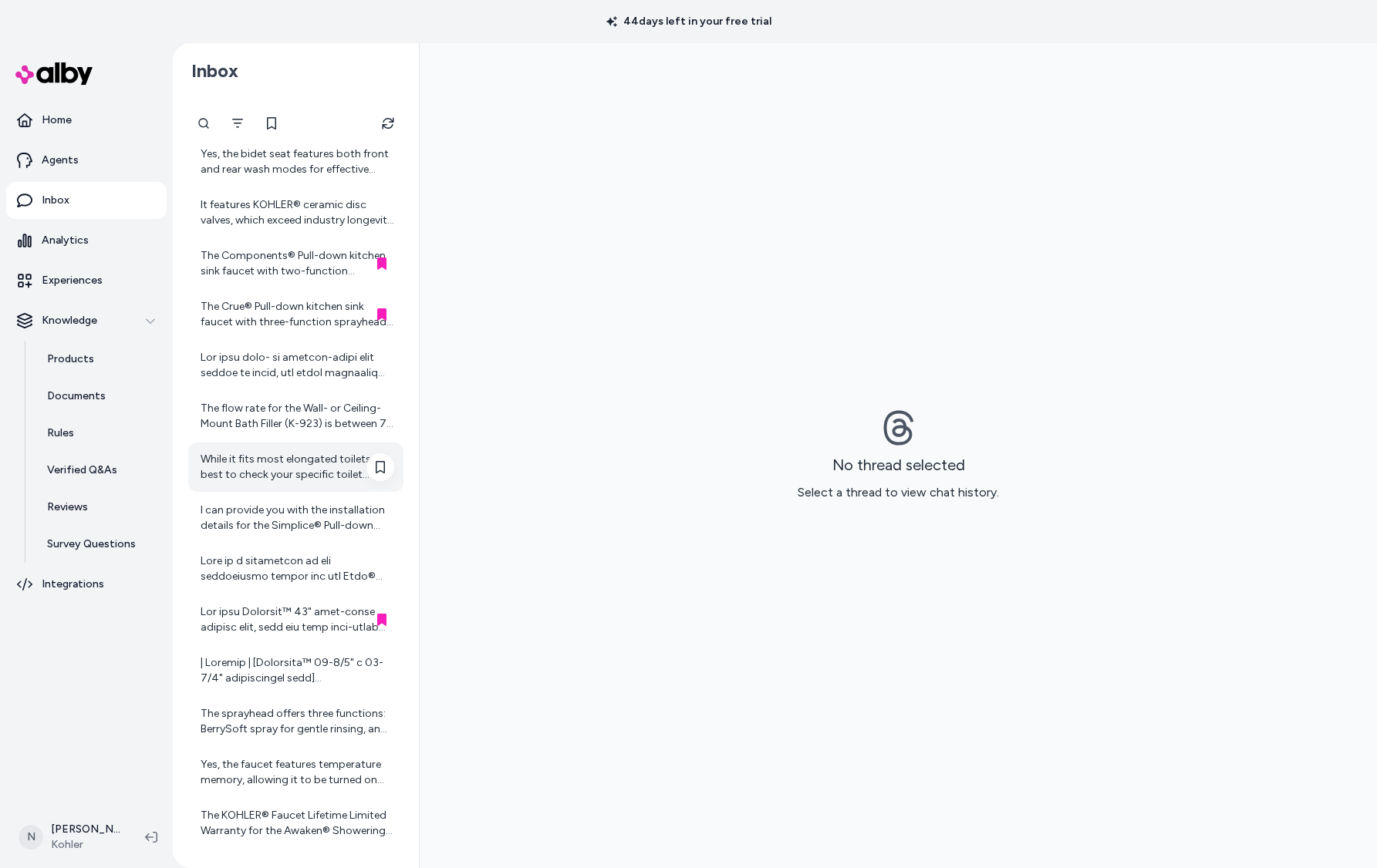
scroll to position [350, 0]
click at [287, 606] on div at bounding box center [297, 620] width 194 height 31
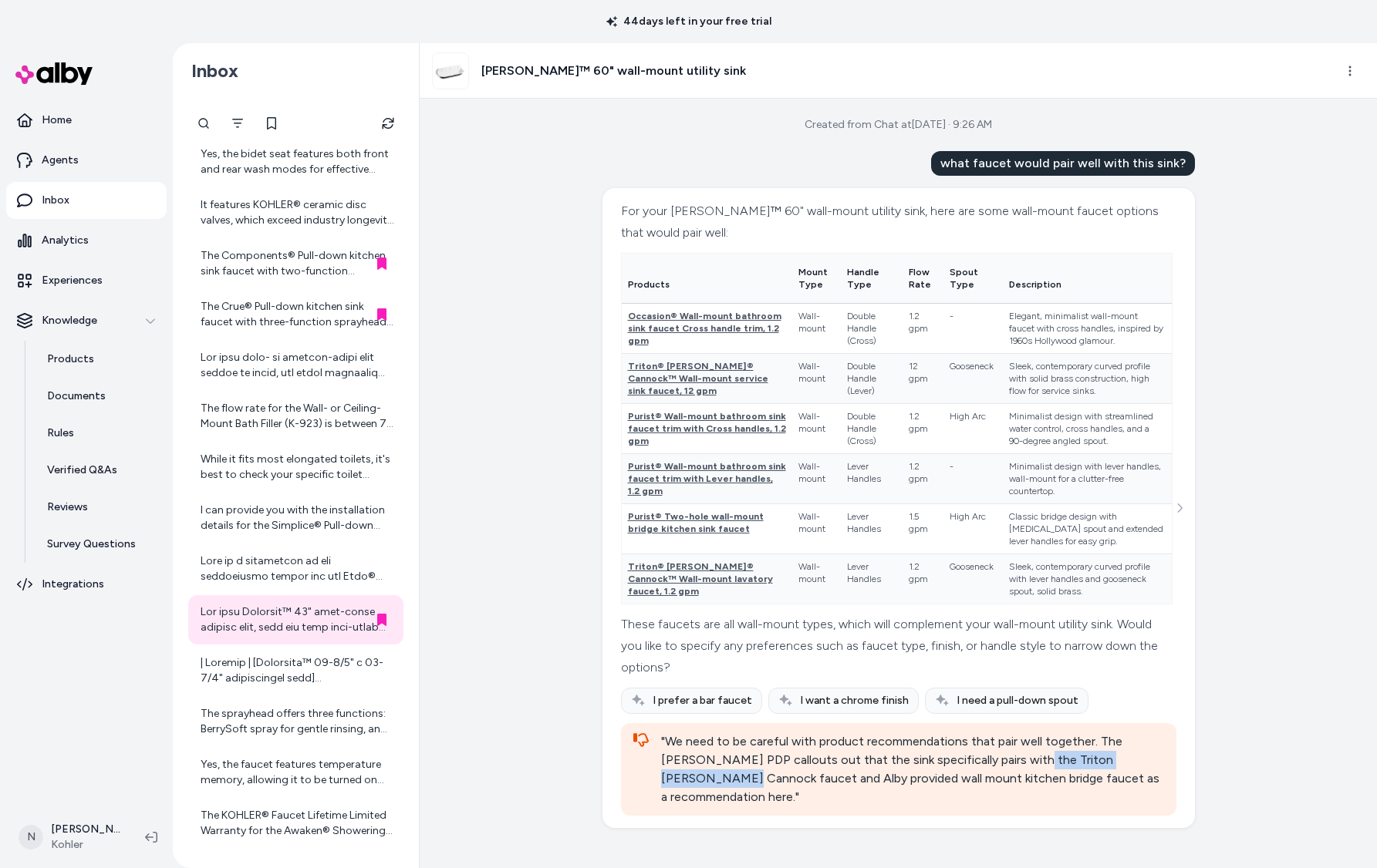
drag, startPoint x: 1026, startPoint y: 760, endPoint x: 694, endPoint y: 784, distance: 332.9
click at [694, 784] on div ""We need to be careful with product recommendations that pair well together. Th…" at bounding box center [913, 770] width 503 height 74
click at [261, 260] on div "The Components® Pull-down kitchen sink faucet with two-function sprayhead is ma…" at bounding box center [297, 264] width 194 height 31
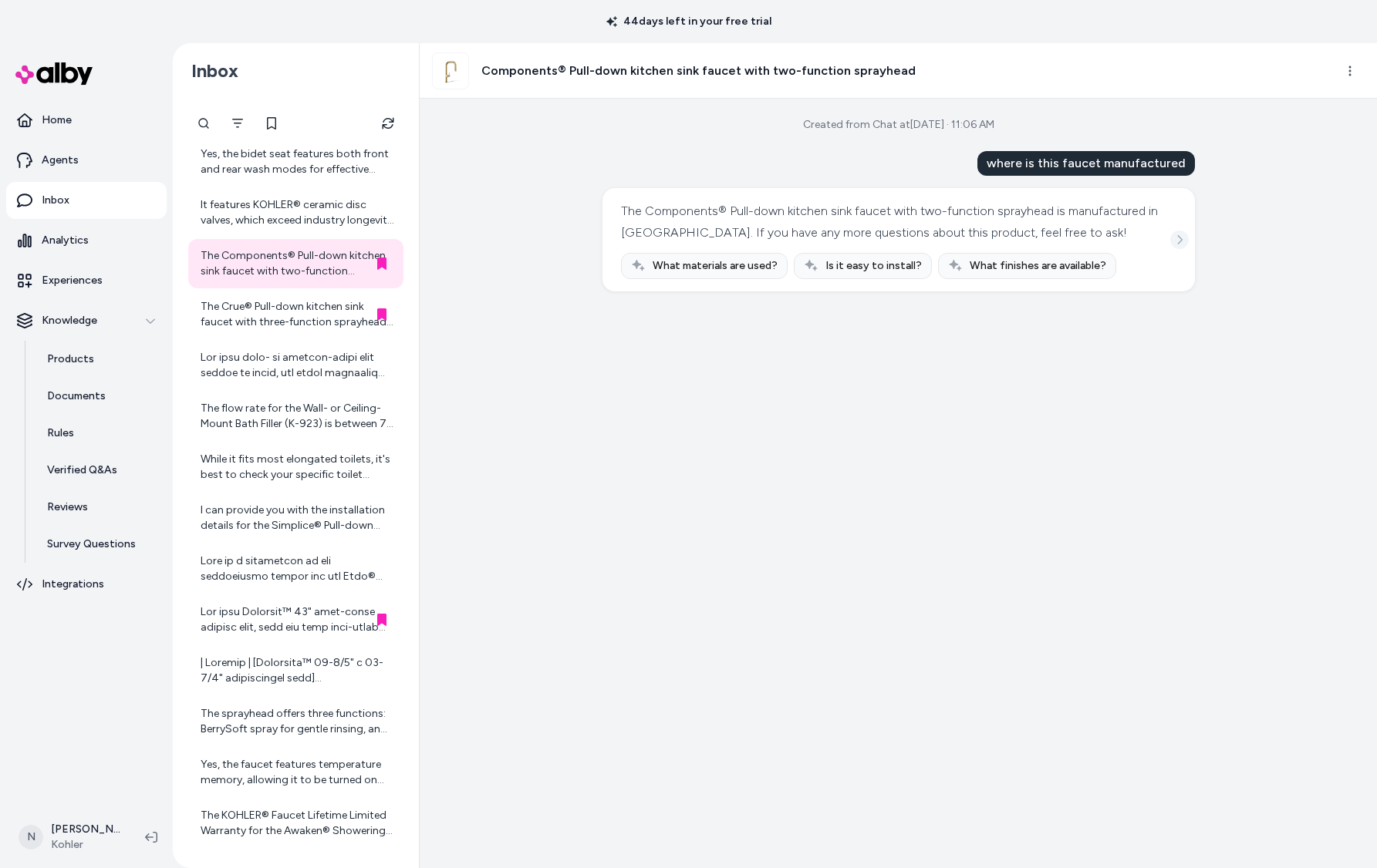
click at [1173, 249] on button "See more" at bounding box center [1180, 240] width 19 height 19
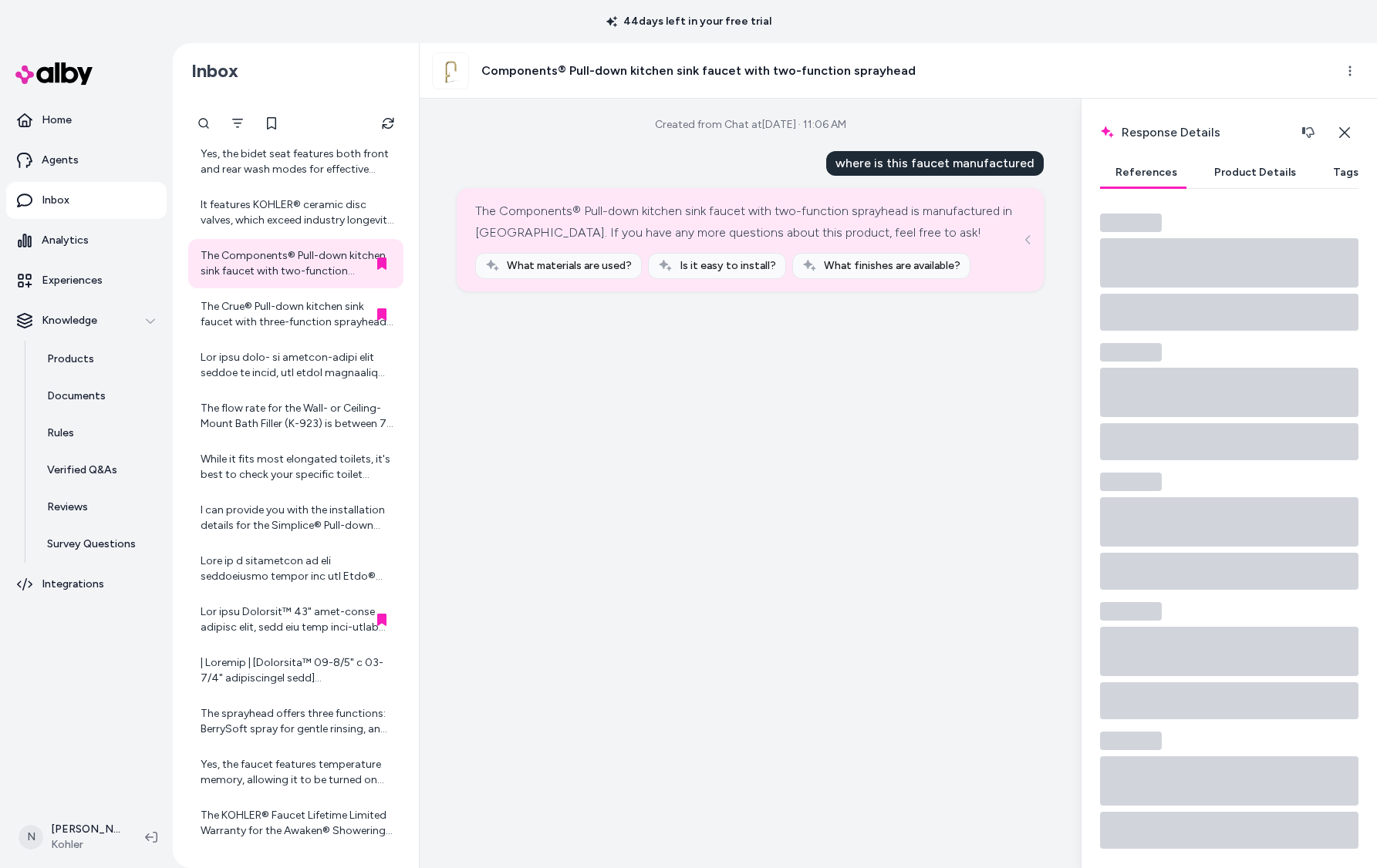
click at [1252, 170] on button "Product Details" at bounding box center [1255, 173] width 113 height 31
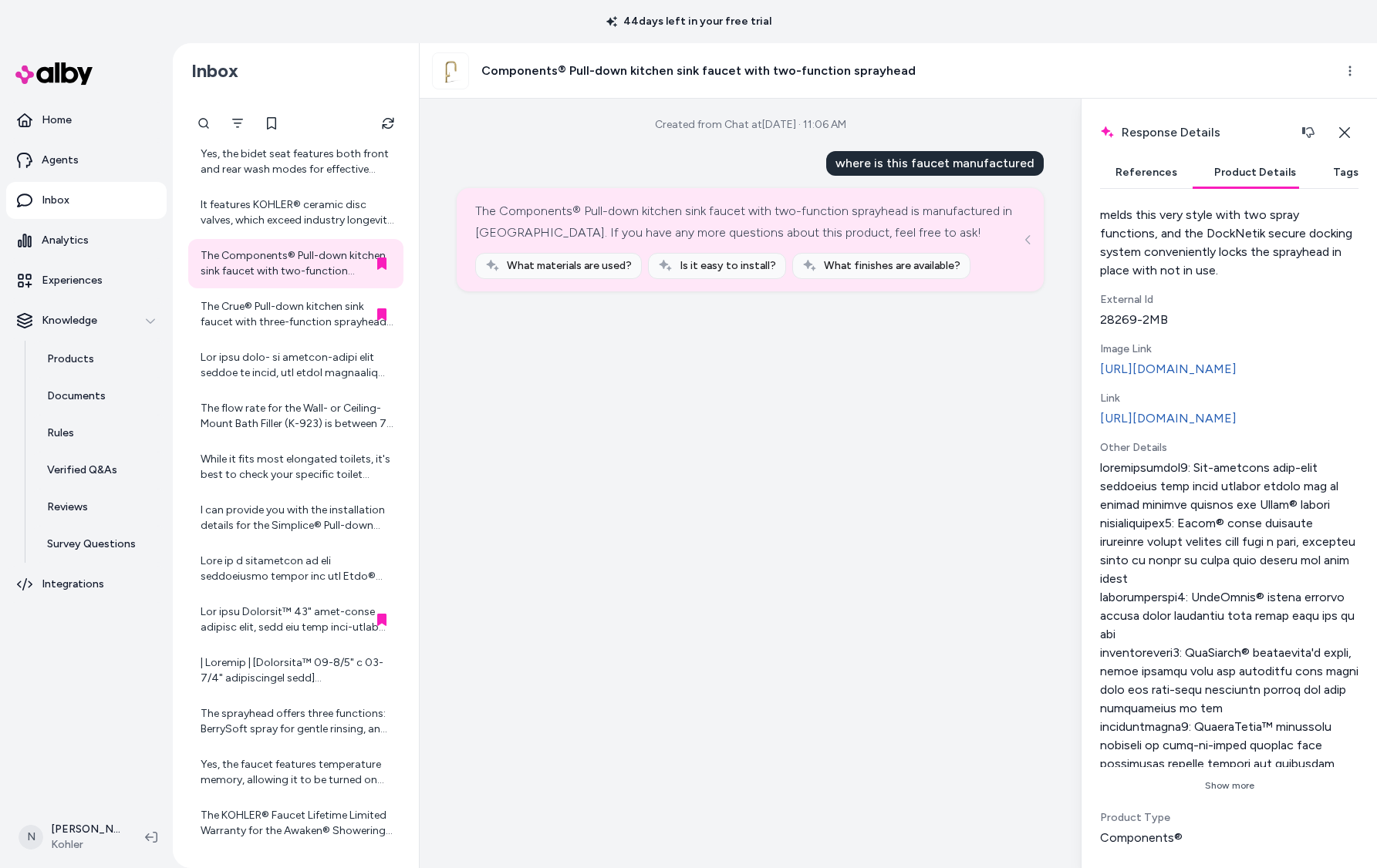
scroll to position [413, 0]
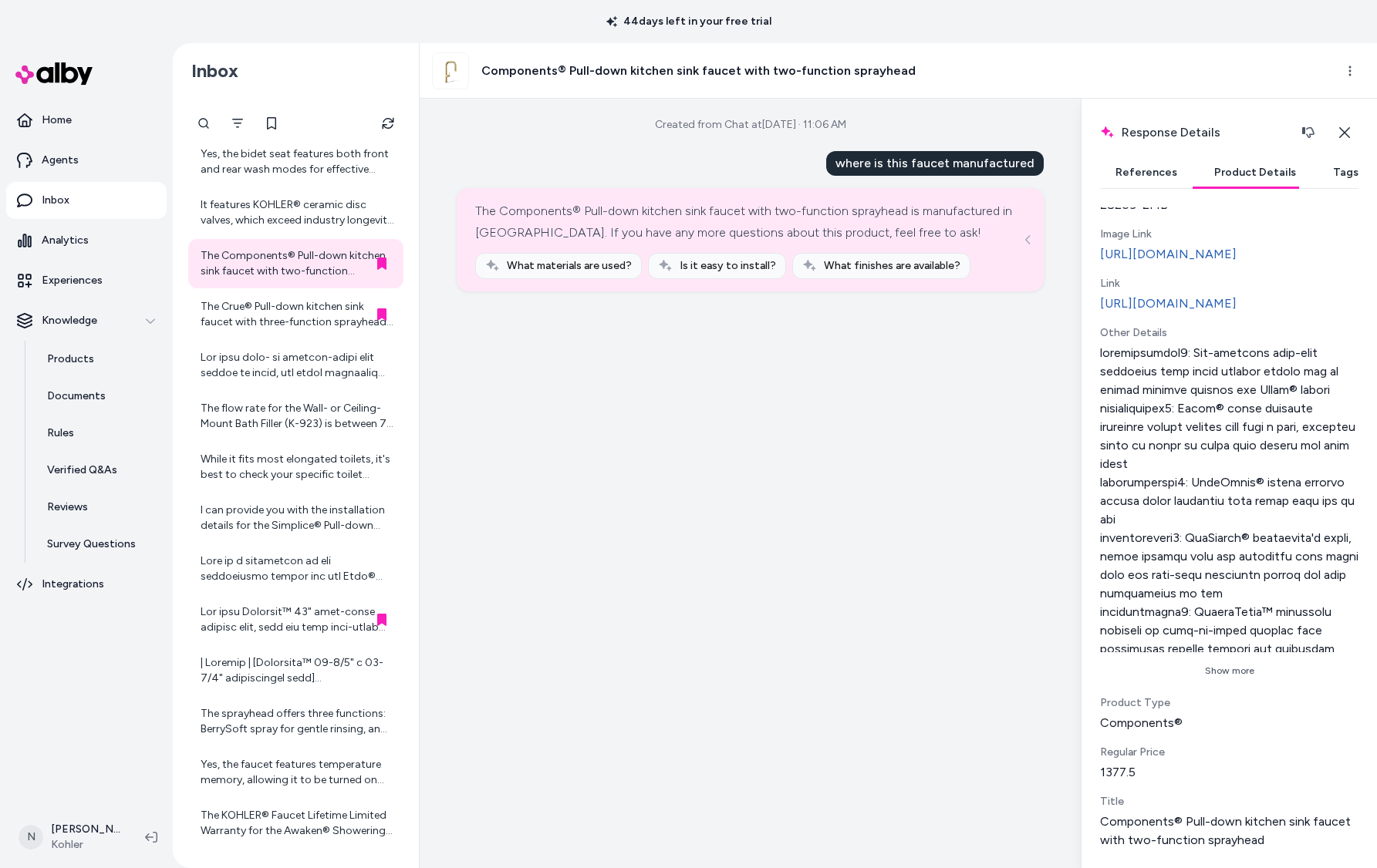
click at [1228, 683] on button "Show more" at bounding box center [1229, 671] width 259 height 25
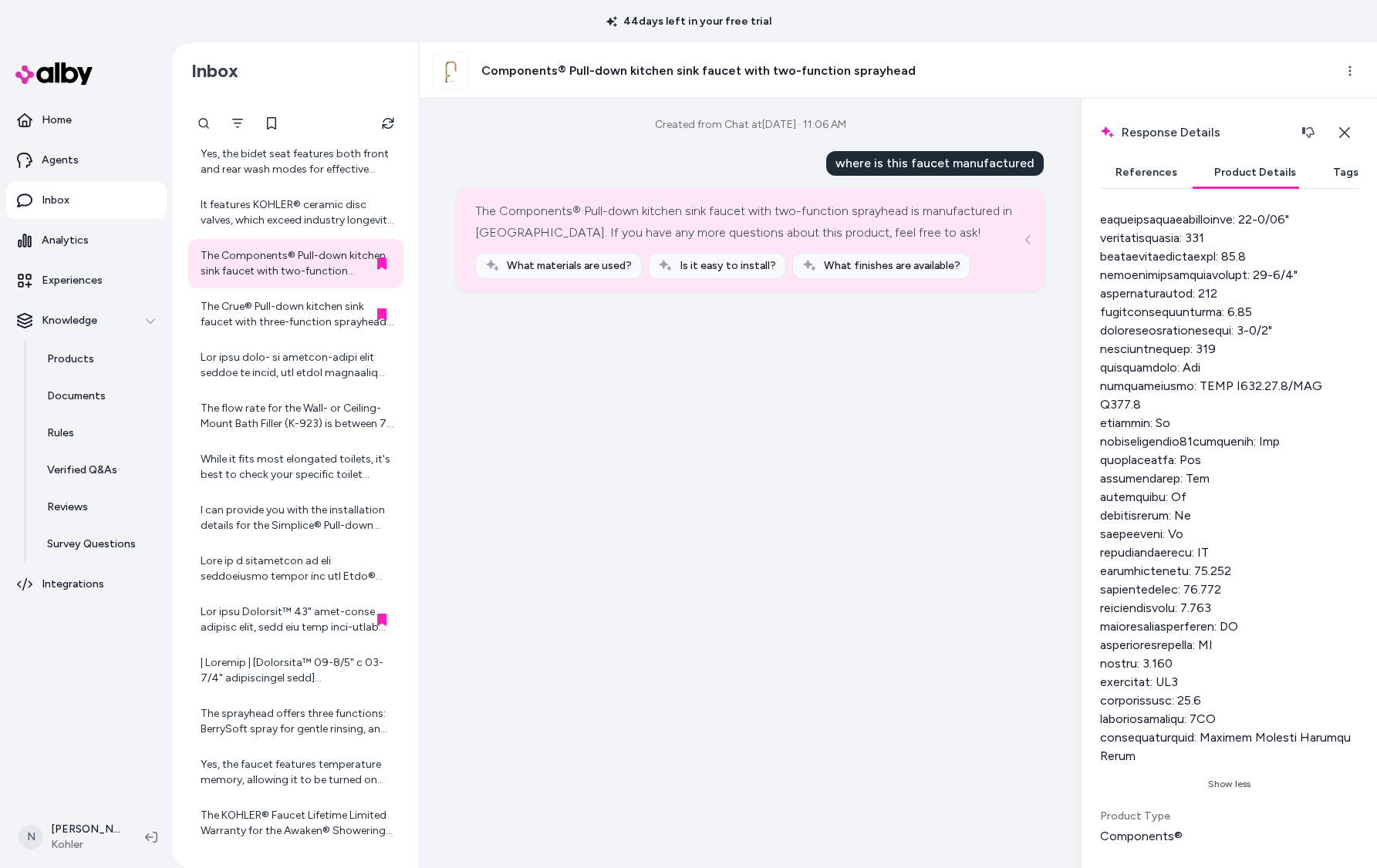
scroll to position [1352, 0]
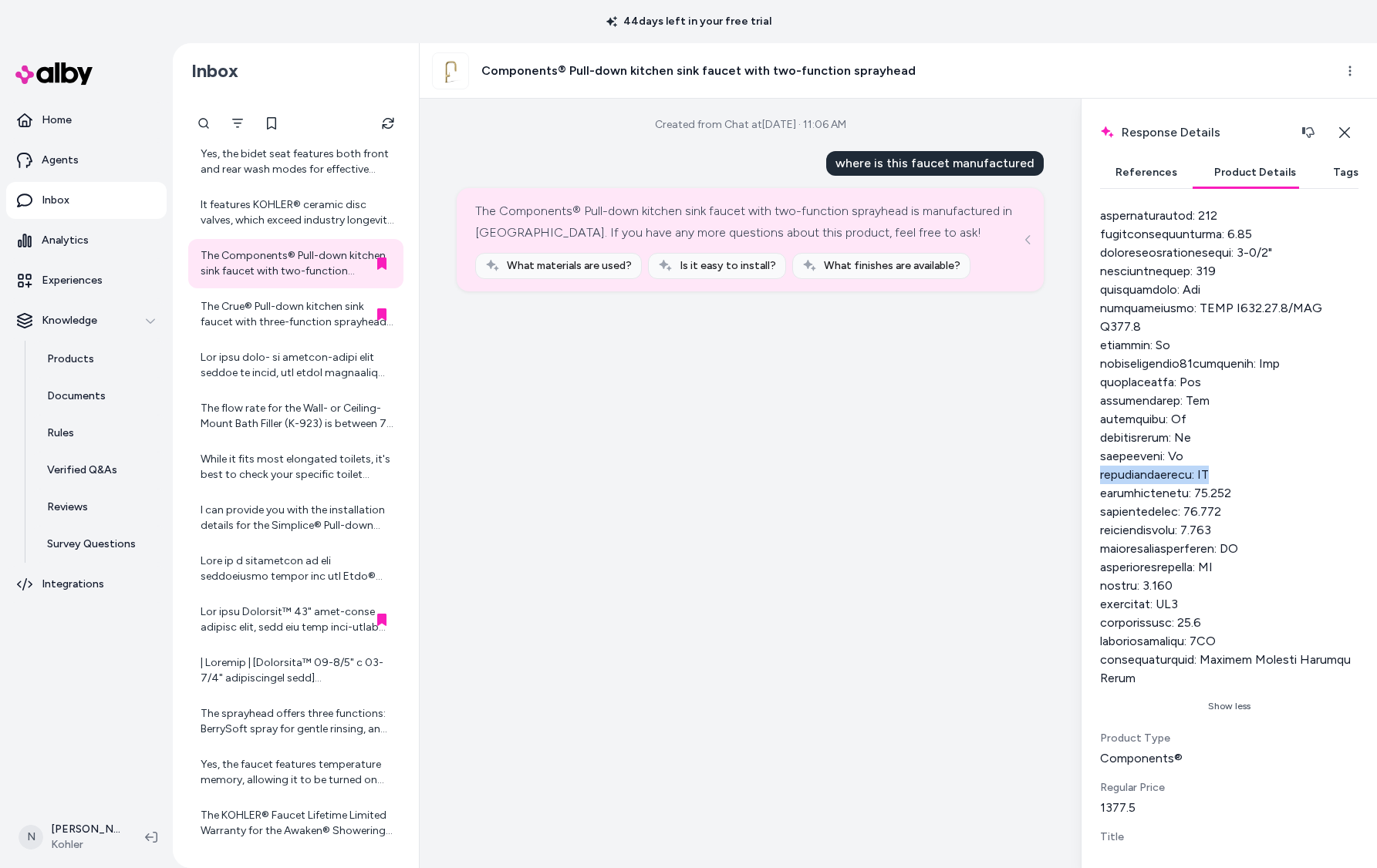
drag, startPoint x: 1214, startPoint y: 474, endPoint x: 1098, endPoint y: 473, distance: 116.0
click at [1098, 473] on div "Response Details Response details and product details for the selected message.…" at bounding box center [1228, 484] width 296 height 770
click at [284, 309] on div "The Crue® Pull-down kitchen sink faucet with three-function sprayhead is manufa…" at bounding box center [297, 315] width 194 height 31
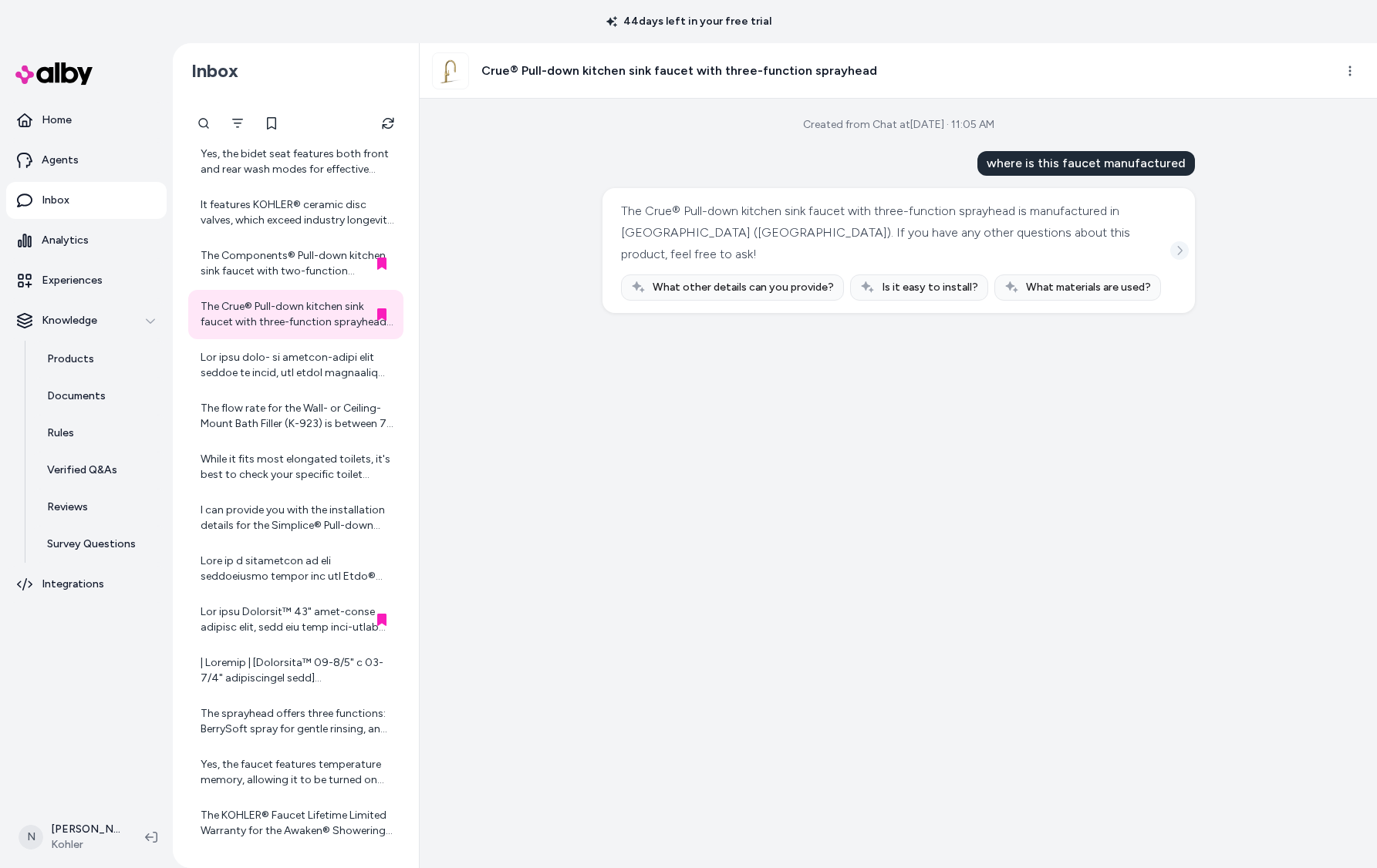
click at [1190, 248] on div "The Crue® Pull-down kitchen sink faucet with three-function sprayhead is manufa…" at bounding box center [898, 250] width 592 height 125
click at [1185, 242] on button "See more" at bounding box center [1180, 251] width 19 height 19
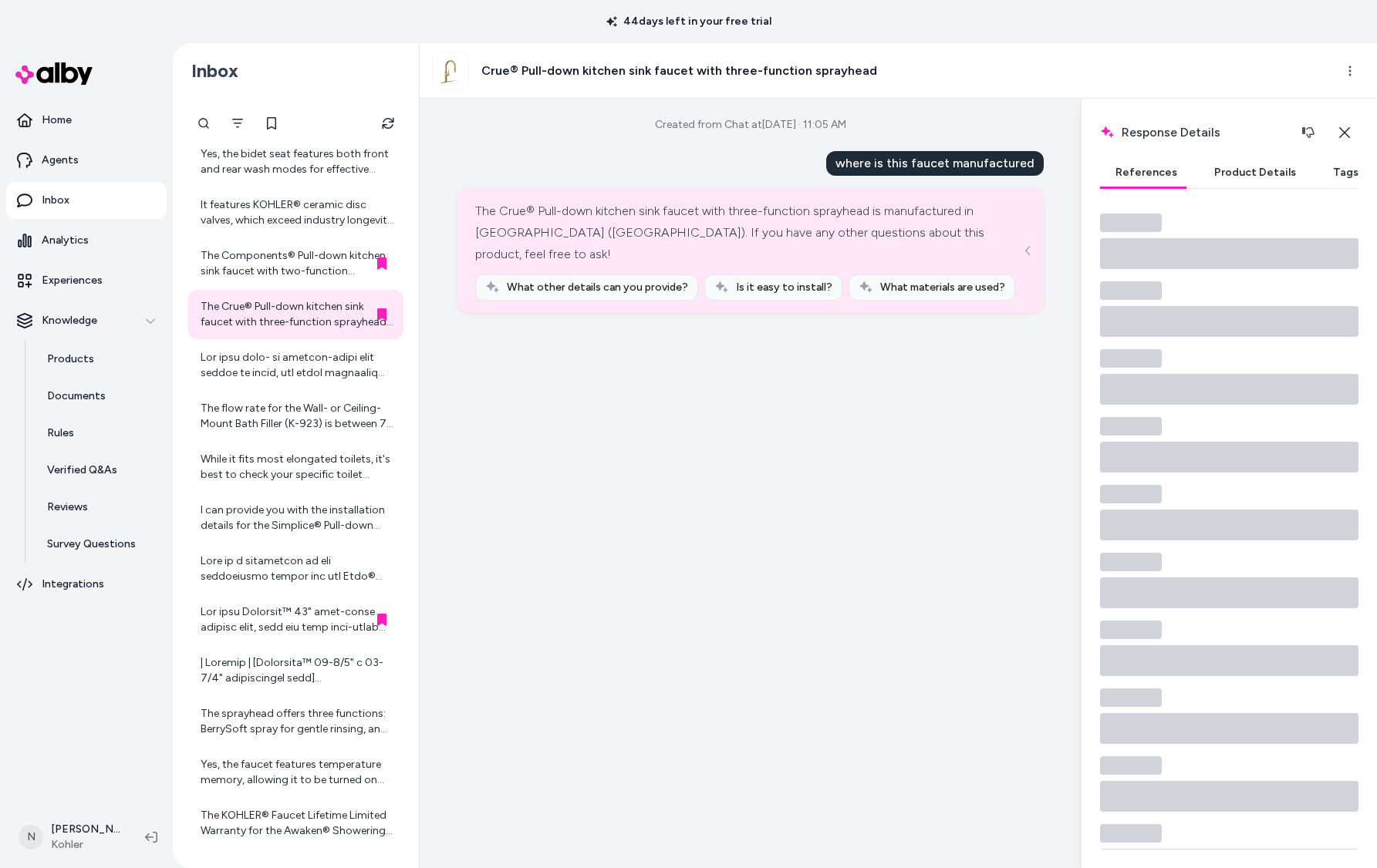
click at [1228, 176] on button "Product Details" at bounding box center [1255, 173] width 113 height 31
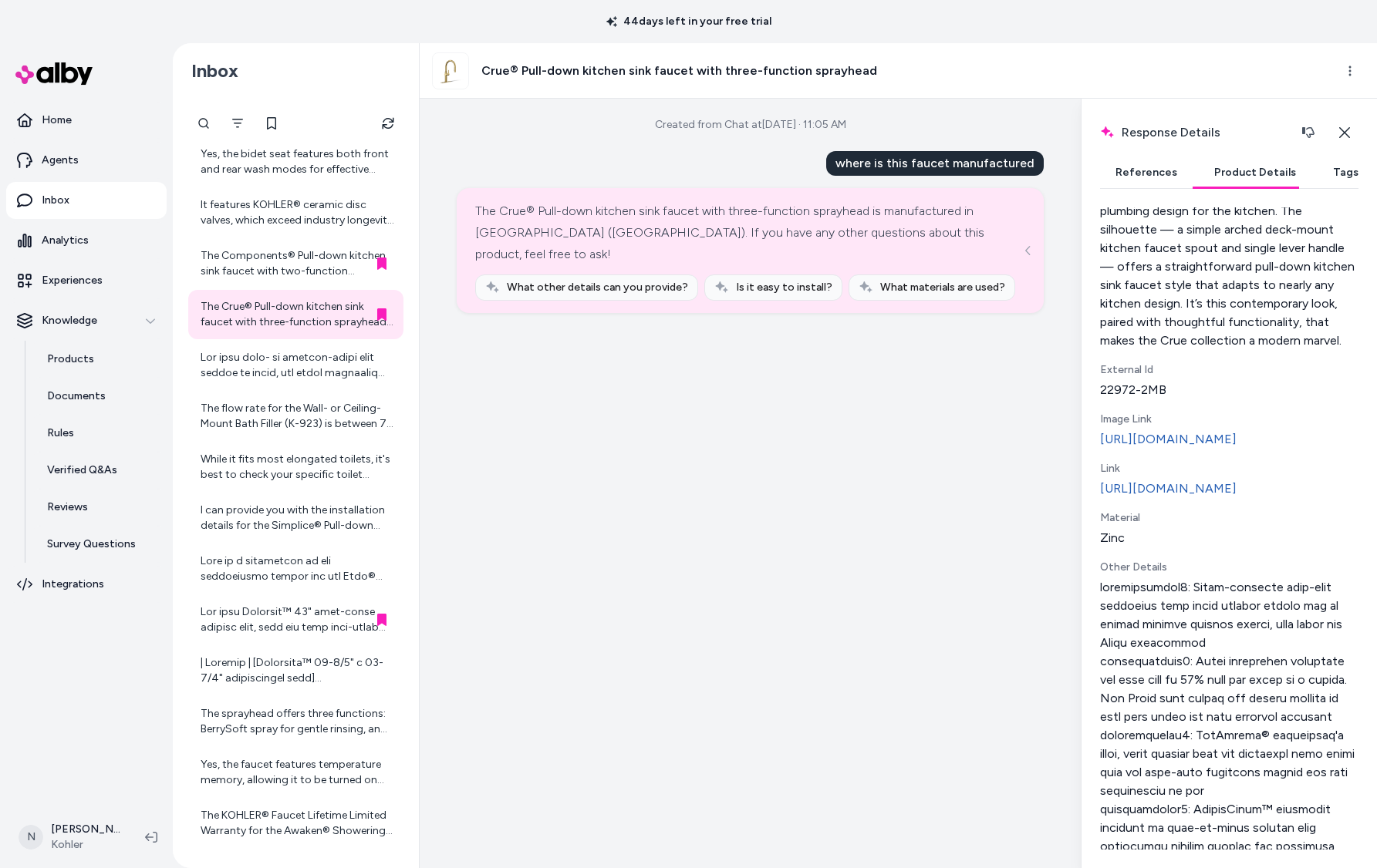
scroll to position [446, 0]
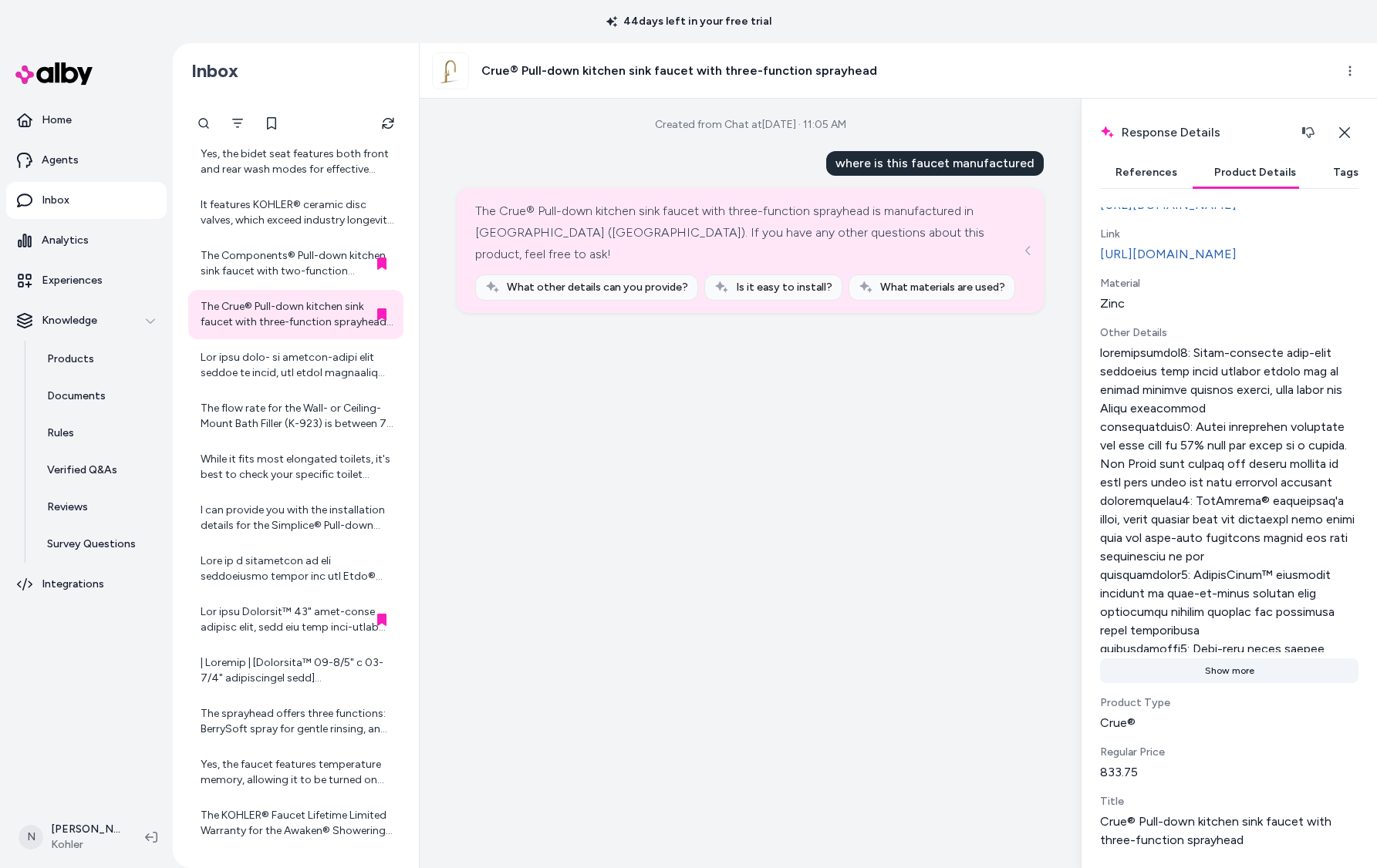
click at [1225, 675] on button "Show more" at bounding box center [1229, 671] width 259 height 25
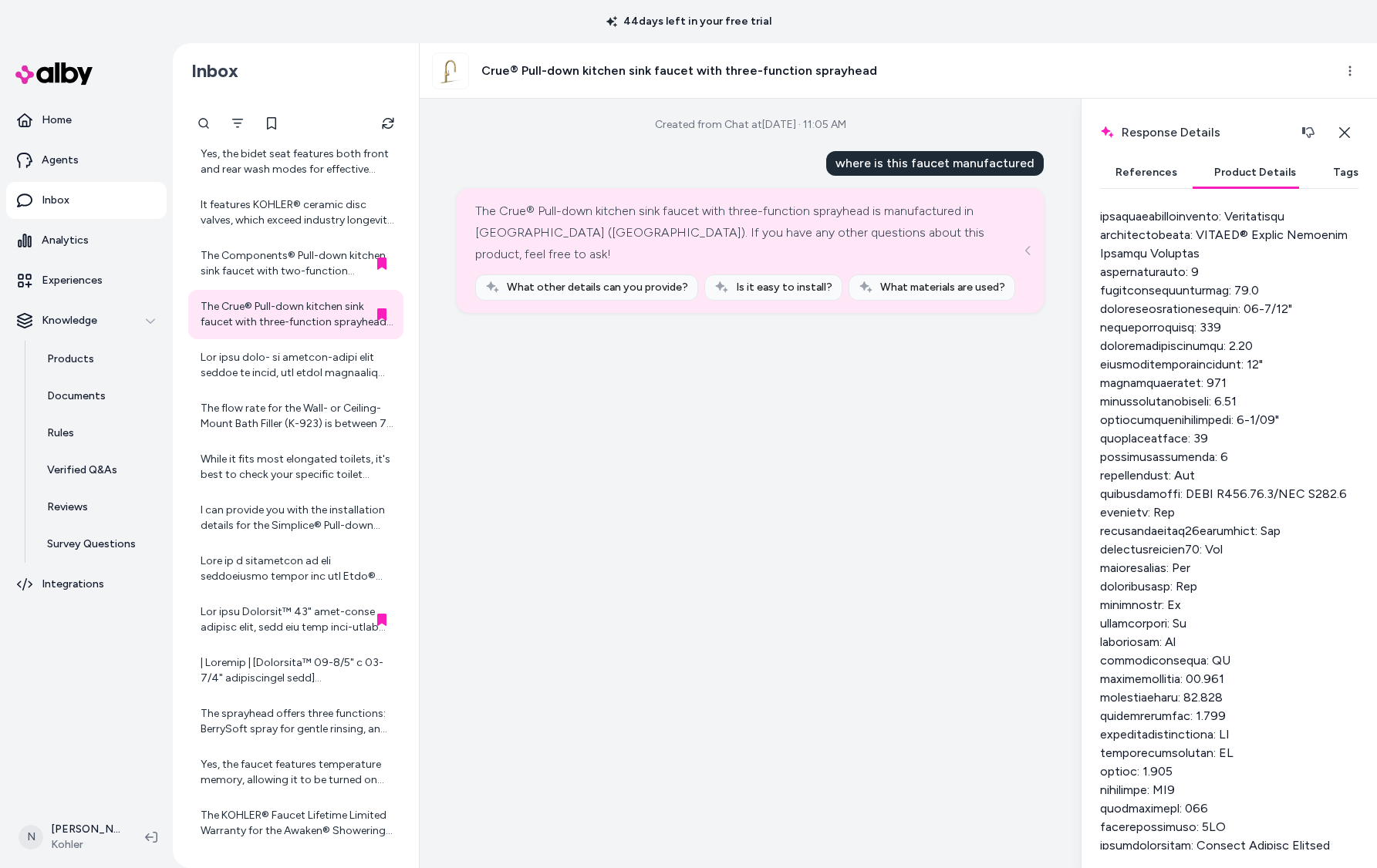
scroll to position [1275, 0]
drag, startPoint x: 1217, startPoint y: 692, endPoint x: 1129, endPoint y: 699, distance: 88.3
click at [1098, 699] on div "Response Details Response details and product details for the selected message.…" at bounding box center [1228, 484] width 296 height 770
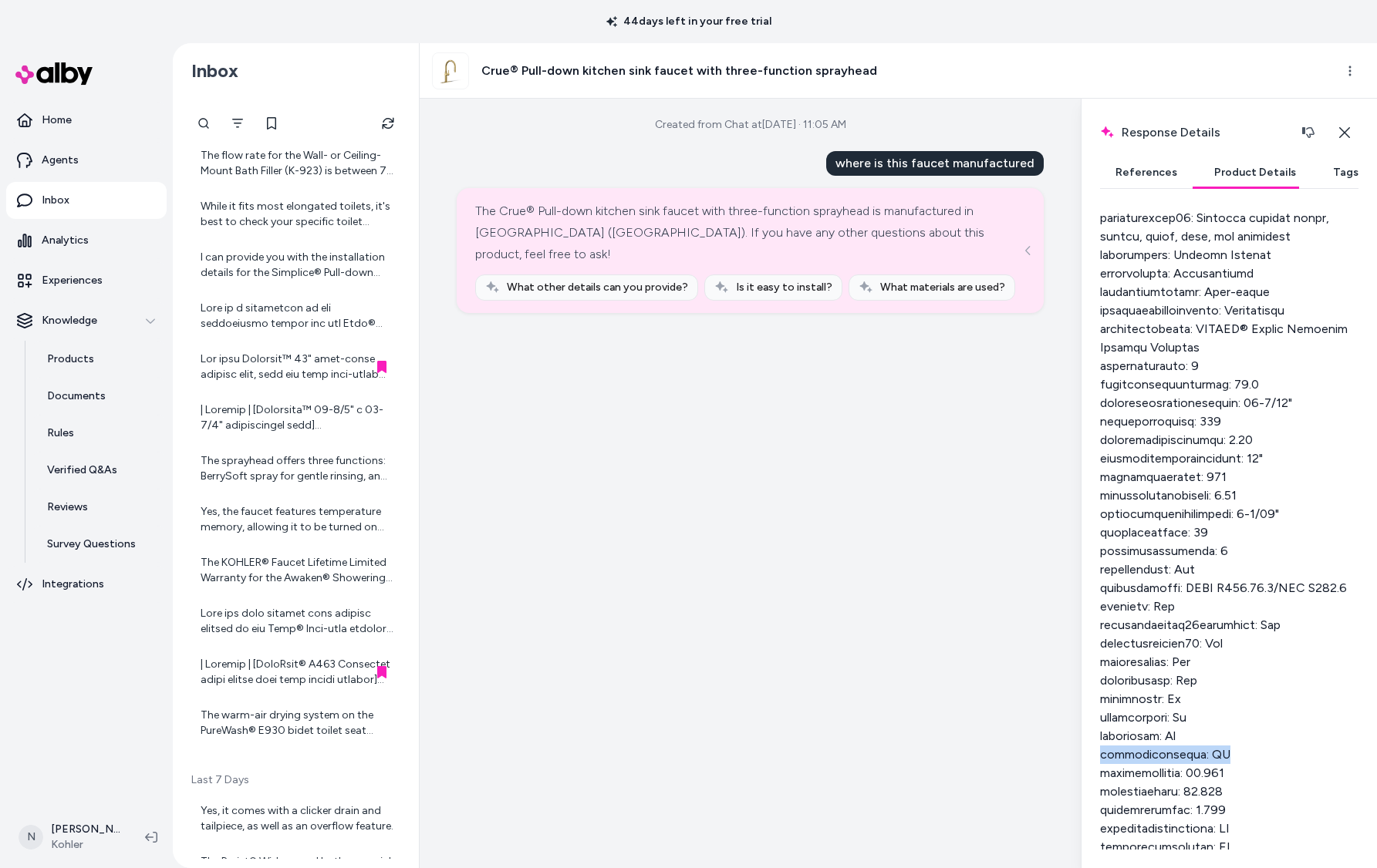
scroll to position [1186, 0]
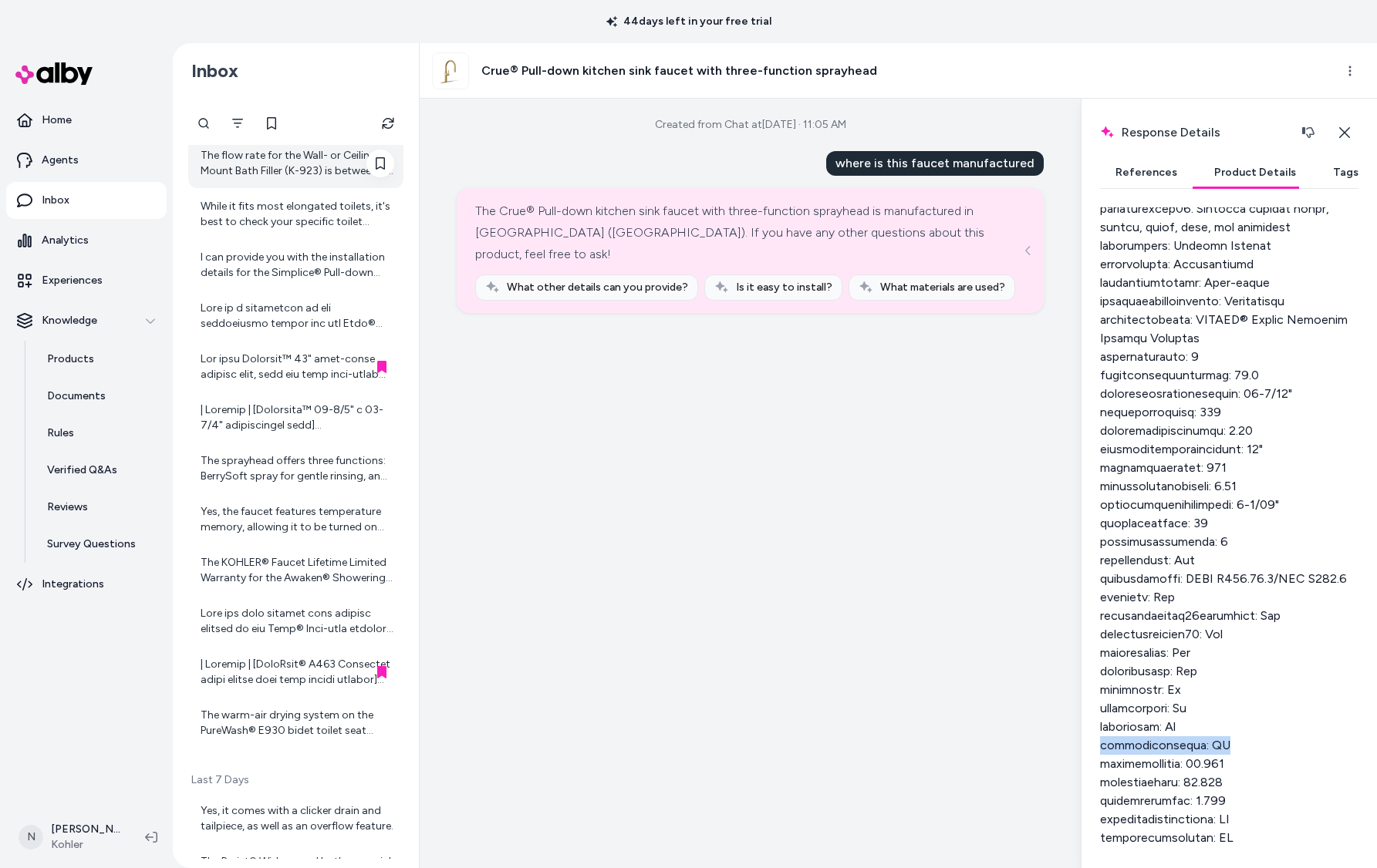
click at [334, 176] on div "The flow rate for the Wall- or Ceiling-Mount Bath Filler (K-923) is between 7 t…" at bounding box center [297, 163] width 194 height 31
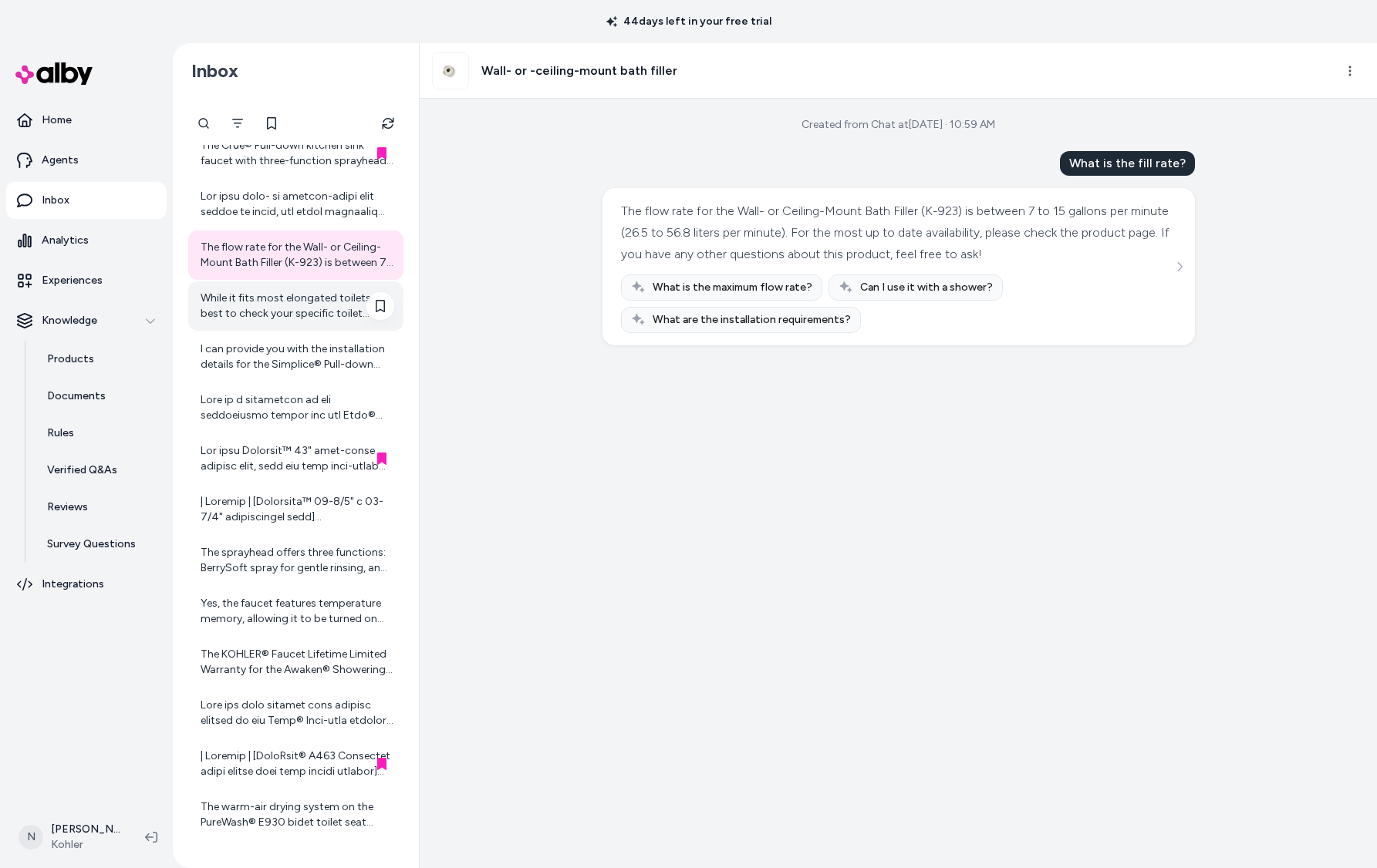
scroll to position [514, 0]
click at [338, 207] on div at bounding box center [297, 202] width 194 height 31
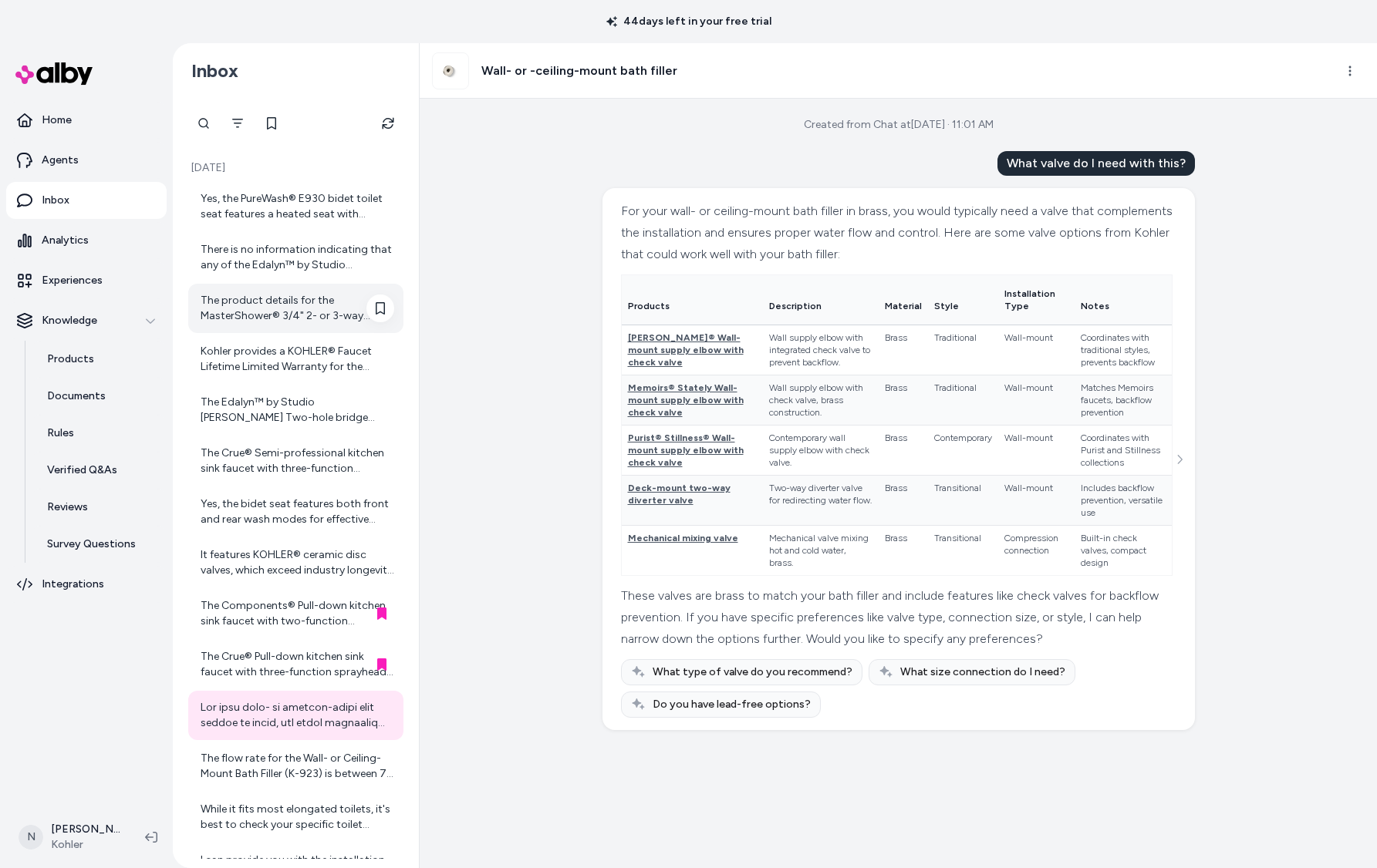
click at [271, 293] on div "The product details for the MasterShower® 3/4" 2- or 3-way transfer valve do no…" at bounding box center [297, 309] width 194 height 31
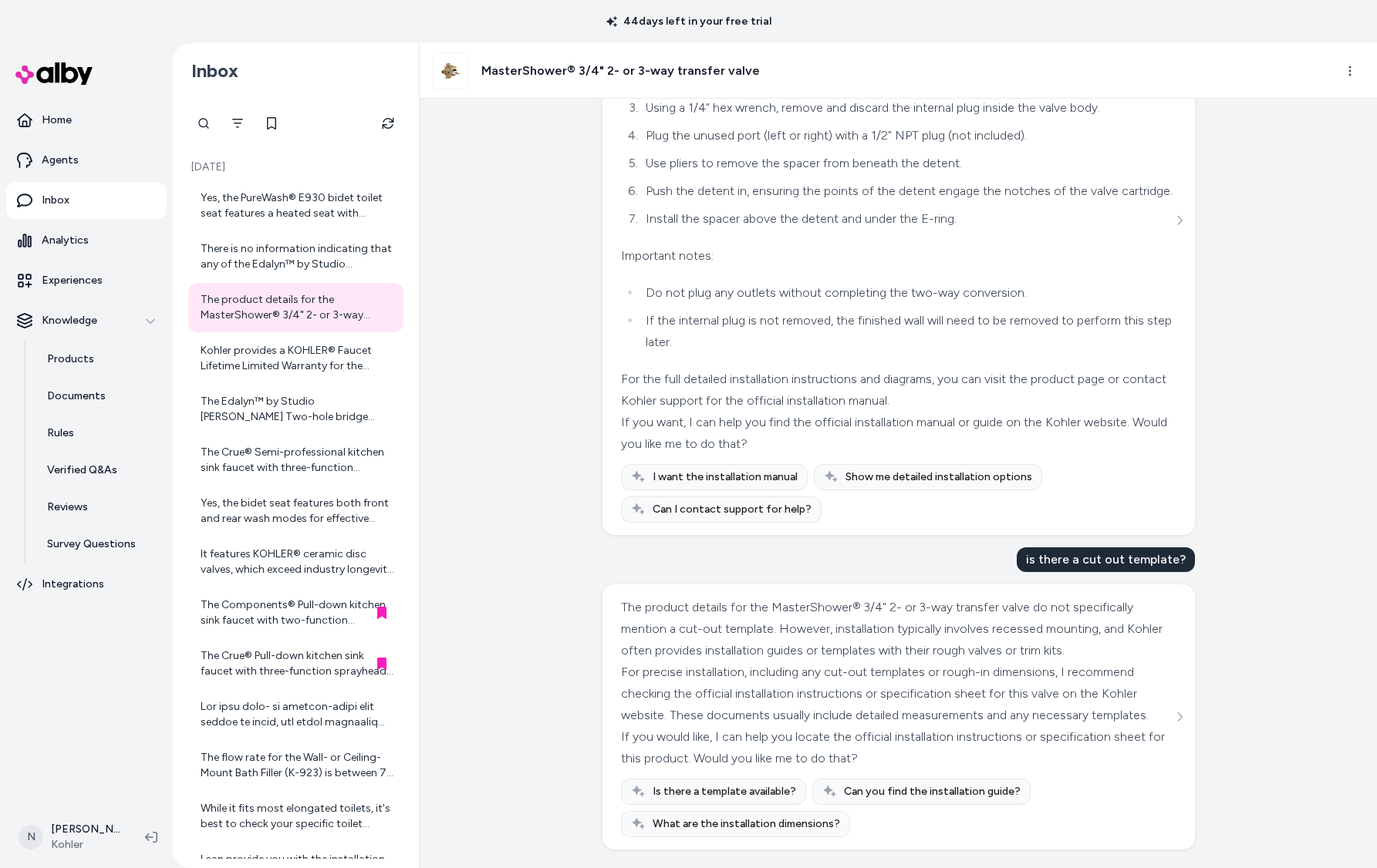
scroll to position [2185, 0]
click at [255, 219] on div "Yes, the PureWash® E930 bidet toilet seat features a heated seat with adjustabl…" at bounding box center [297, 206] width 194 height 31
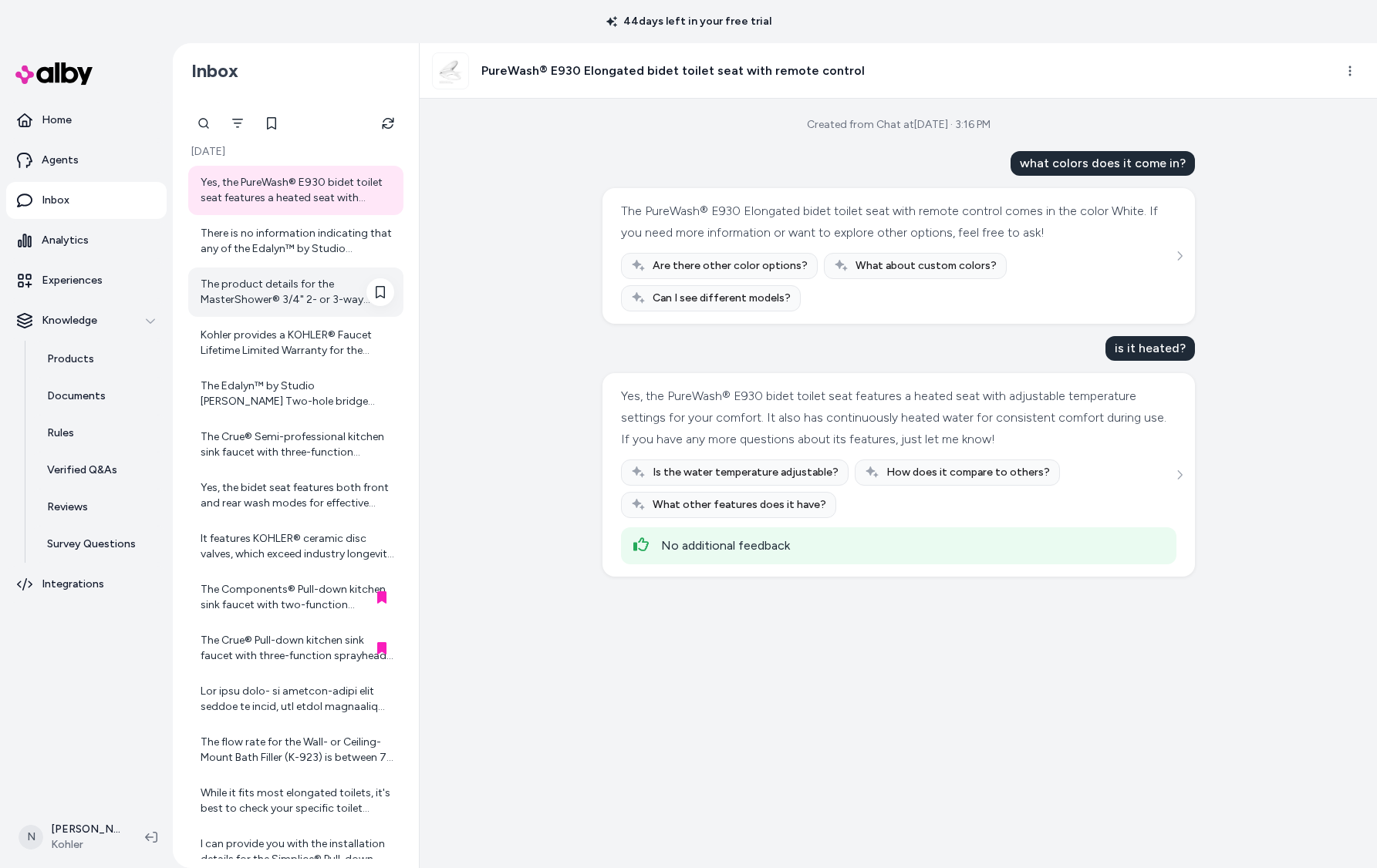
scroll to position [19, 0]
click at [296, 251] on div "There is no information indicating that any of the Edalyn™ by Studio McGee Pull…" at bounding box center [297, 239] width 194 height 31
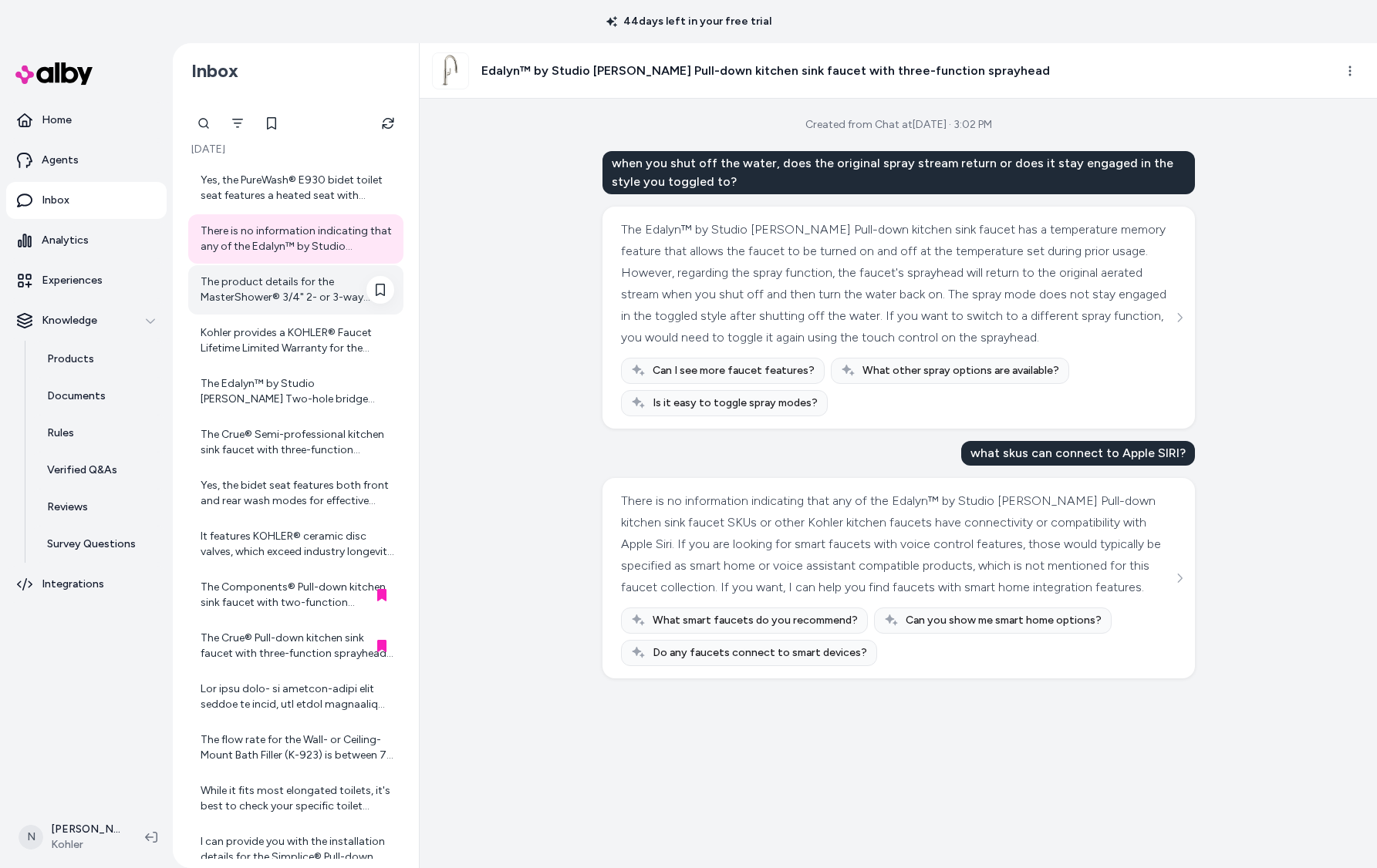
click at [284, 297] on div "The product details for the MasterShower® 3/4" 2- or 3-way transfer valve do no…" at bounding box center [297, 290] width 194 height 31
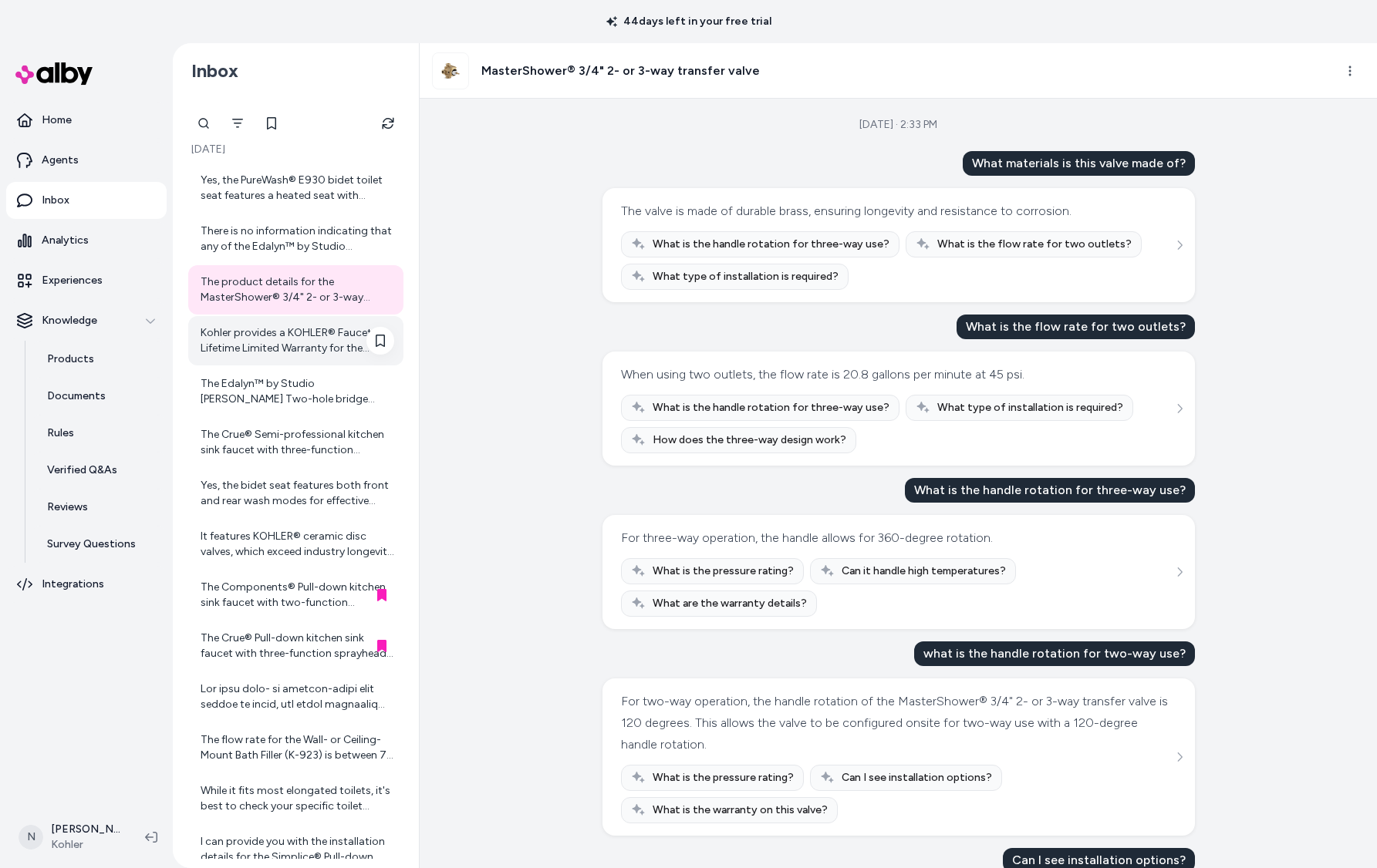
click at [288, 334] on div "Kohler provides a KOHLER® Faucet Lifetime Limited Warranty for the Components® …" at bounding box center [297, 341] width 194 height 31
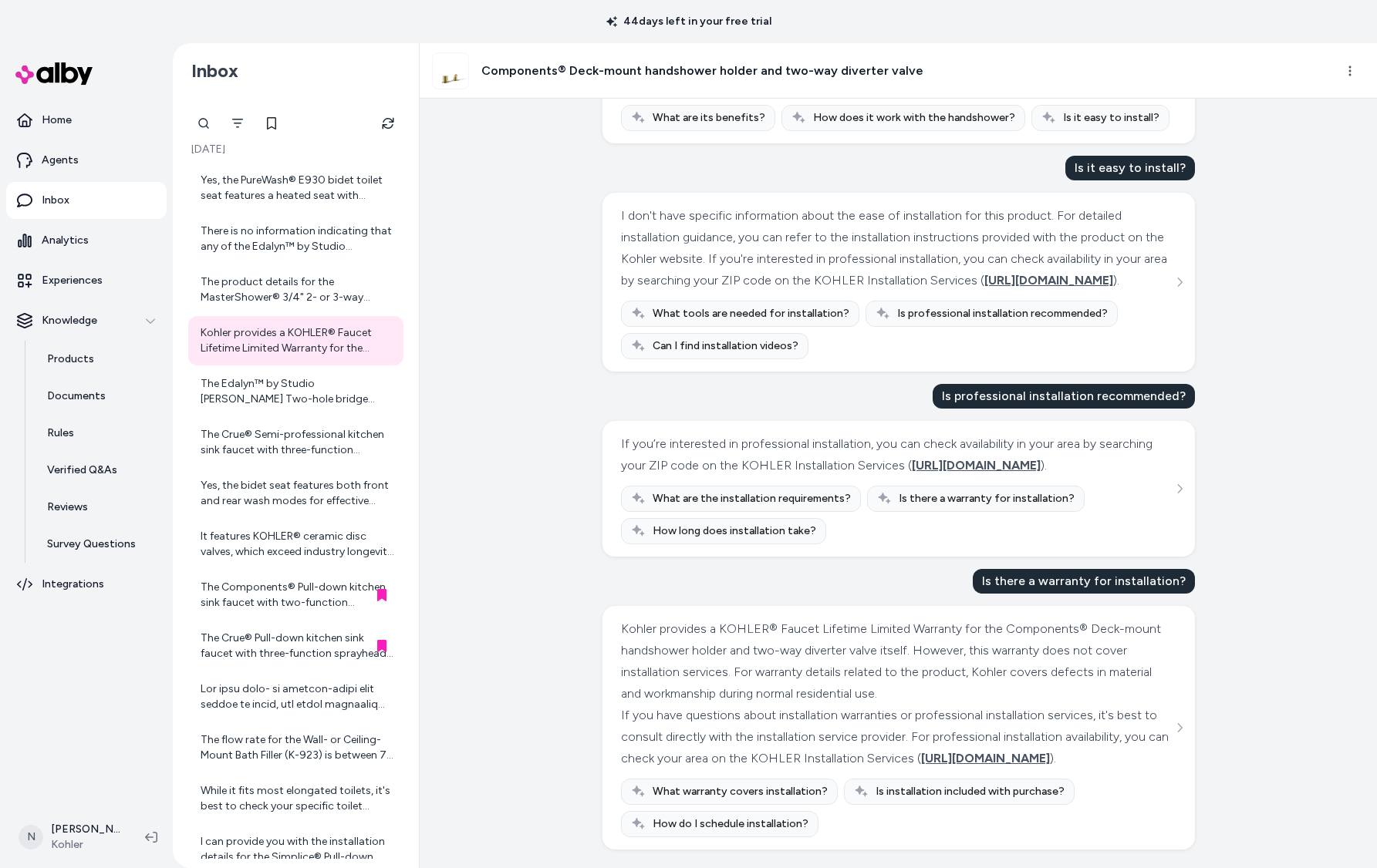
scroll to position [1229, 0]
click at [290, 400] on div "The Edalyn™ by Studio [PERSON_NAME] Two-hole bridge kitchen sink faucet with si…" at bounding box center [297, 391] width 194 height 31
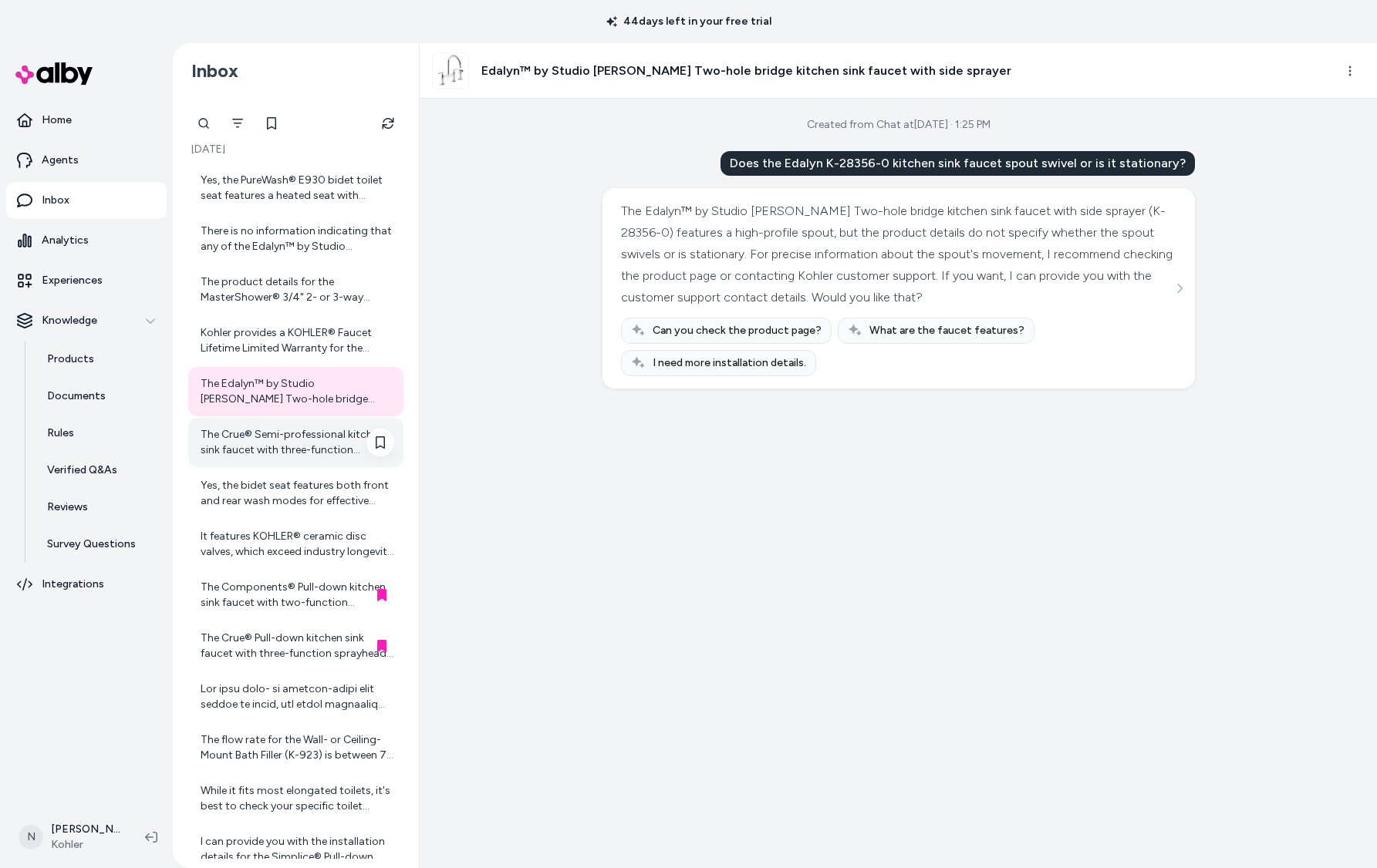
click at [302, 442] on div "The Crue® Semi-professional kitchen sink faucet with three-function sprayhead f…" at bounding box center [297, 443] width 194 height 31
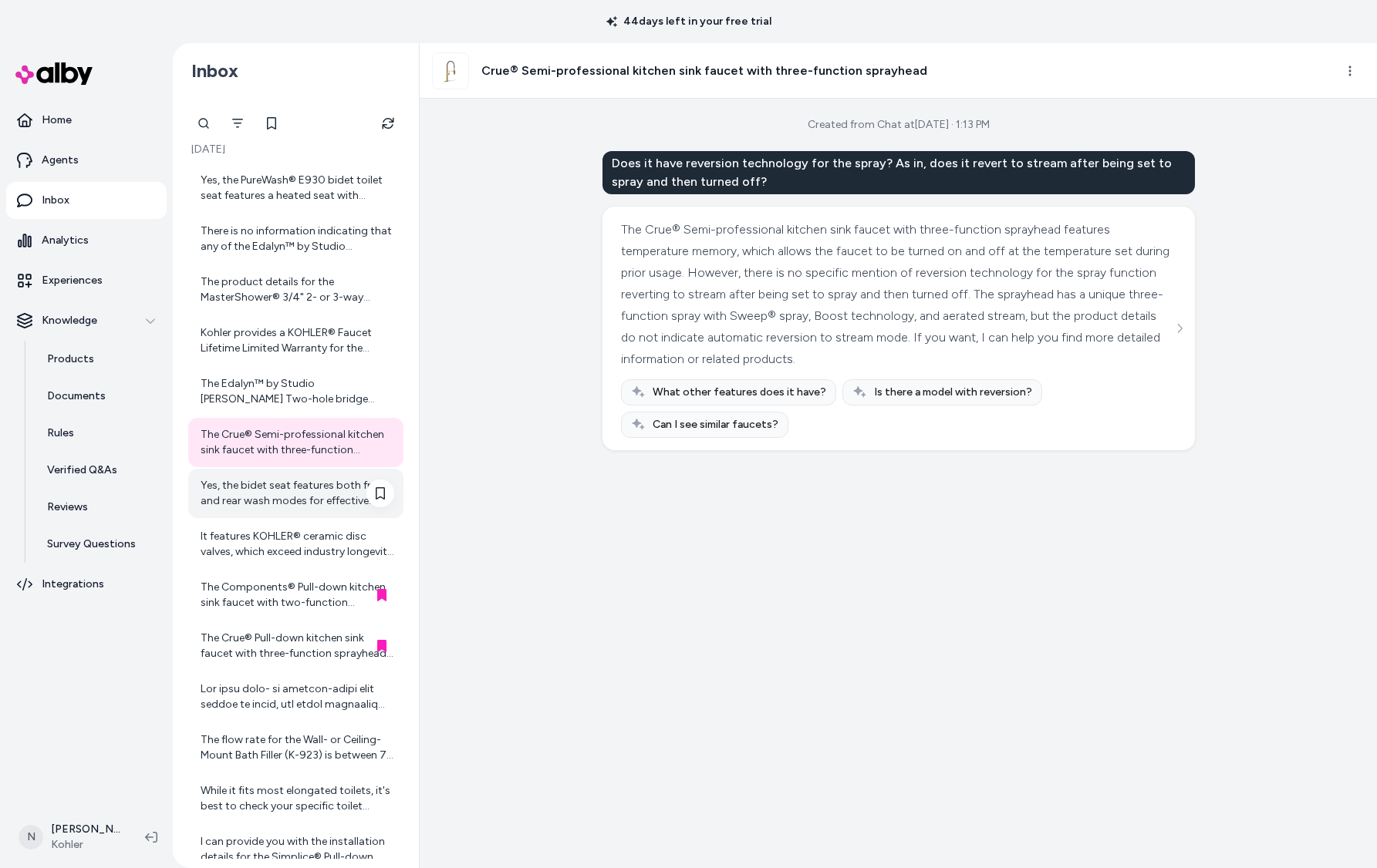
click at [295, 493] on div "Yes, the bidet seat features both front and rear wash modes for effective perso…" at bounding box center [297, 494] width 194 height 31
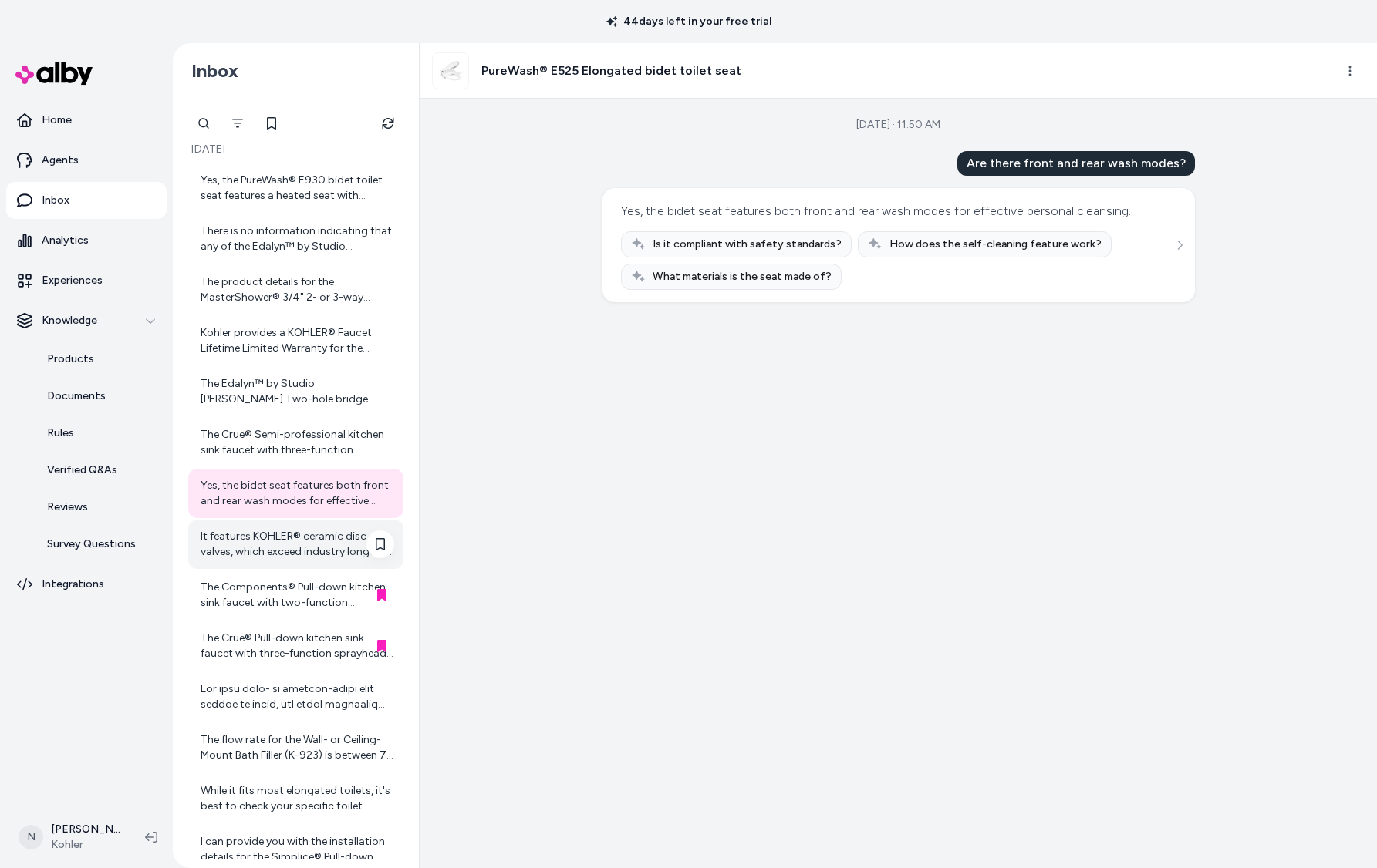
click at [260, 540] on div "It features KOHLER® ceramic disc valves, which exceed industry longevity standa…" at bounding box center [297, 545] width 194 height 31
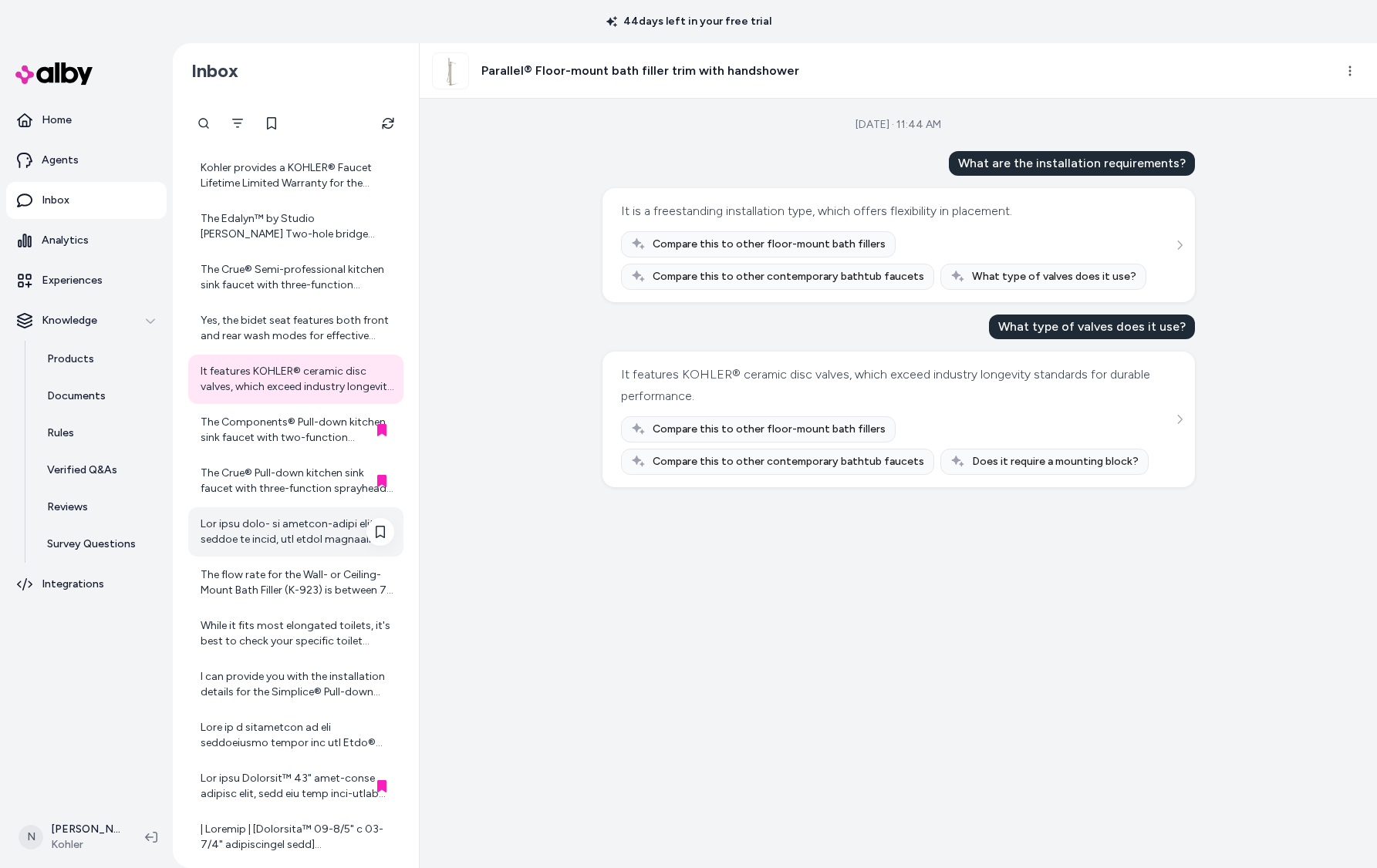
scroll to position [194, 0]
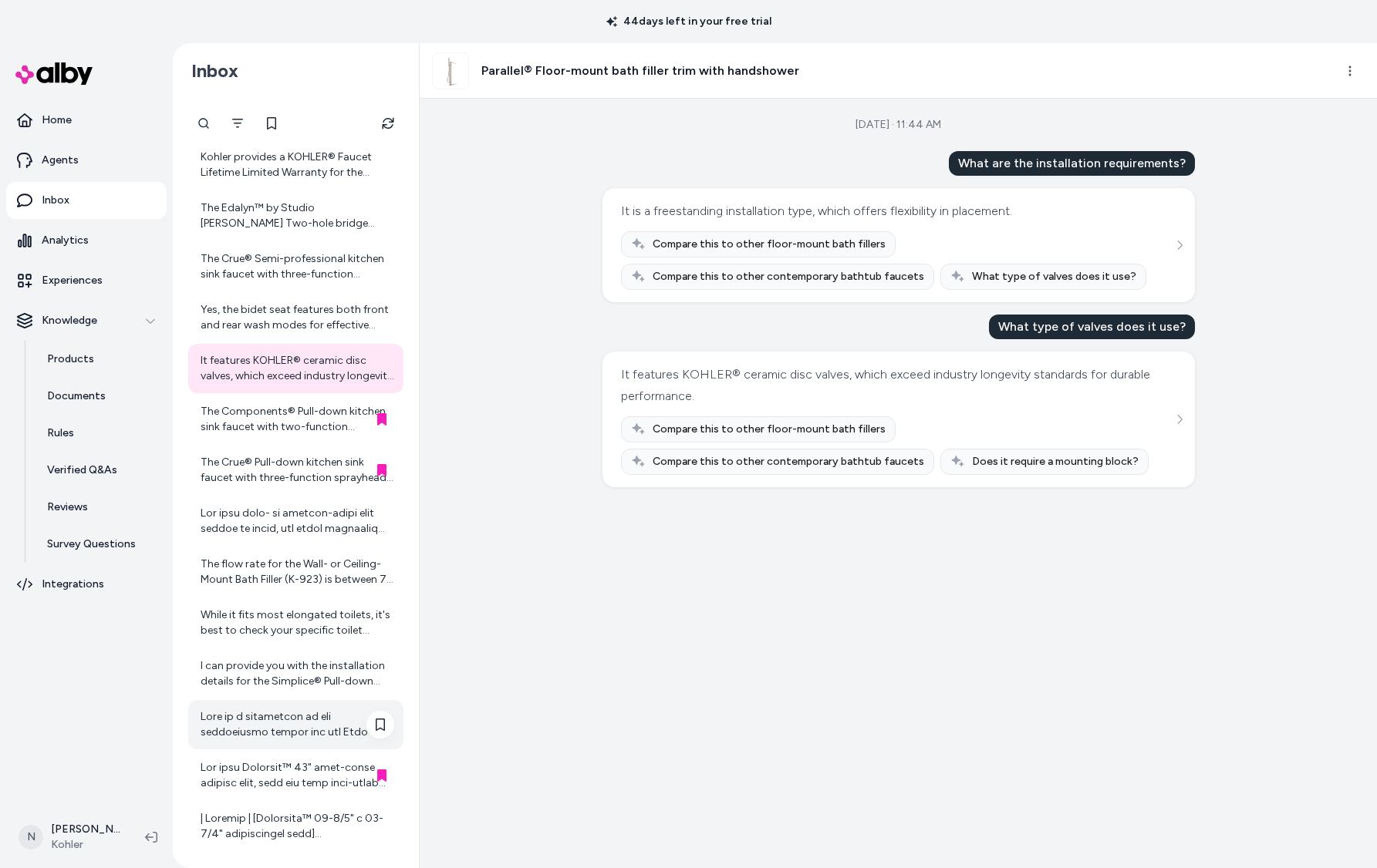
click at [269, 714] on div at bounding box center [297, 725] width 194 height 31
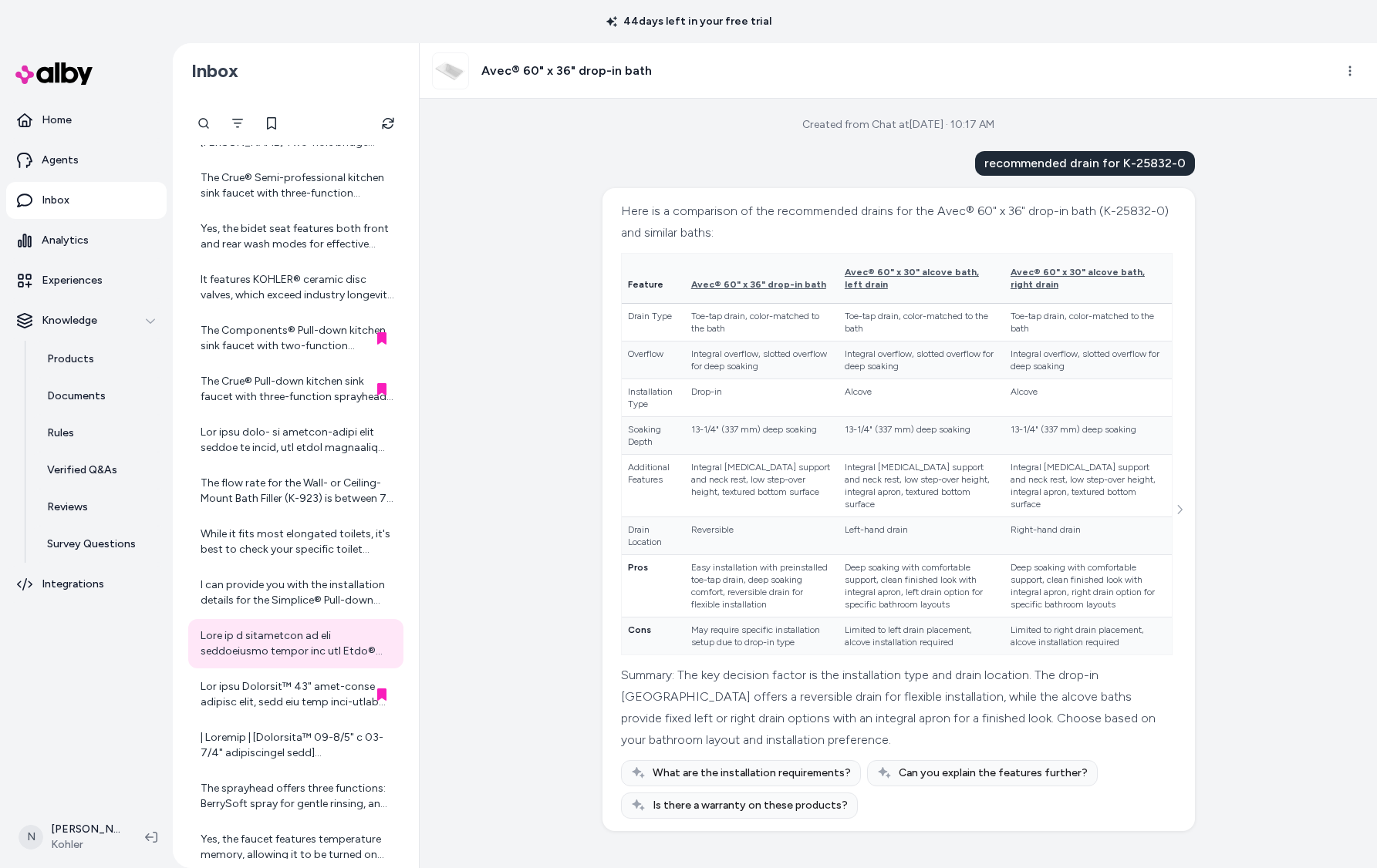
scroll to position [374, 0]
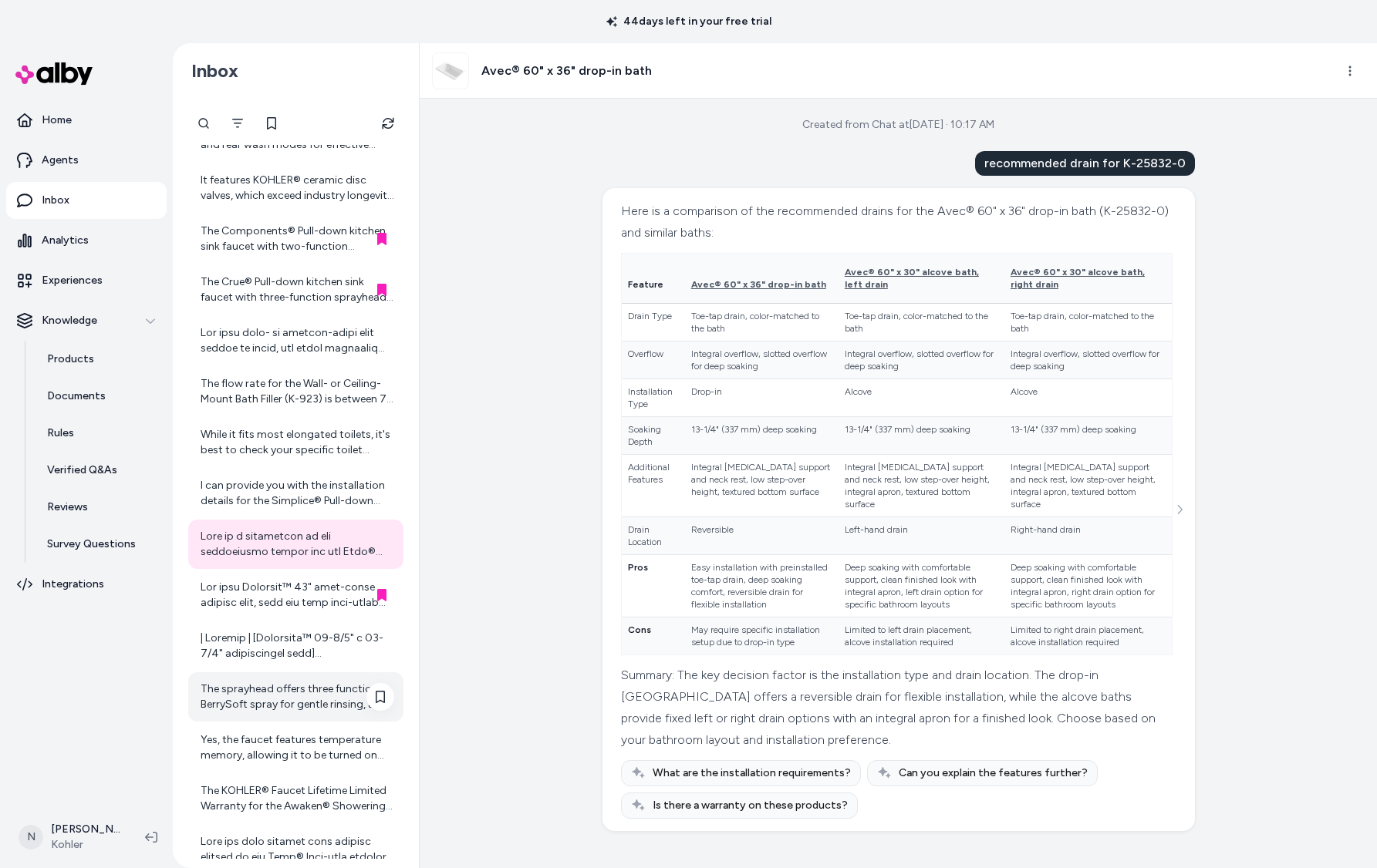
click at [267, 689] on div "The sprayhead offers three functions: BerrySoft spray for gentle rinsing, an ae…" at bounding box center [297, 697] width 194 height 31
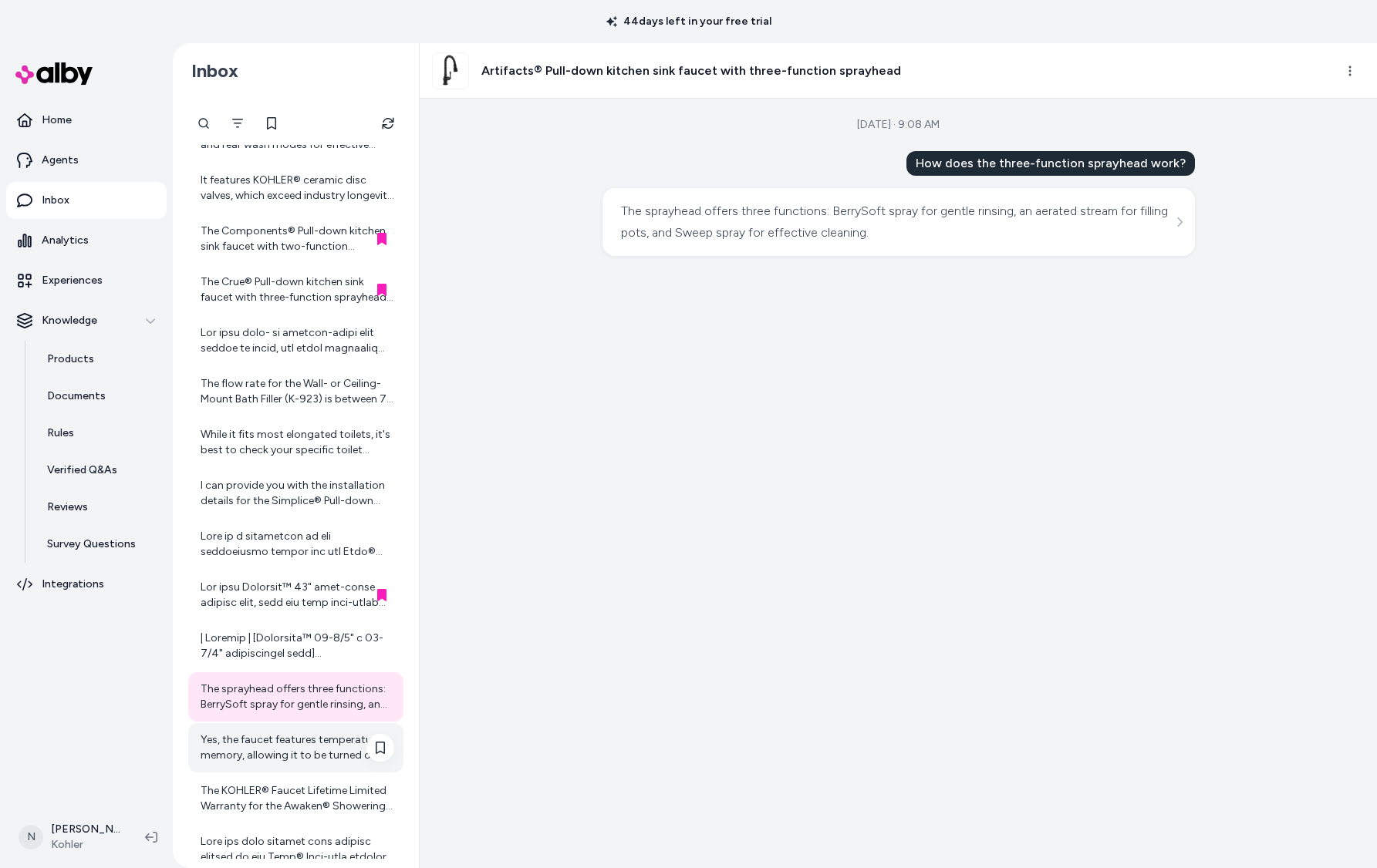
click at [313, 760] on div "Yes, the faucet features temperature memory, allowing it to be turned on and of…" at bounding box center [297, 748] width 194 height 31
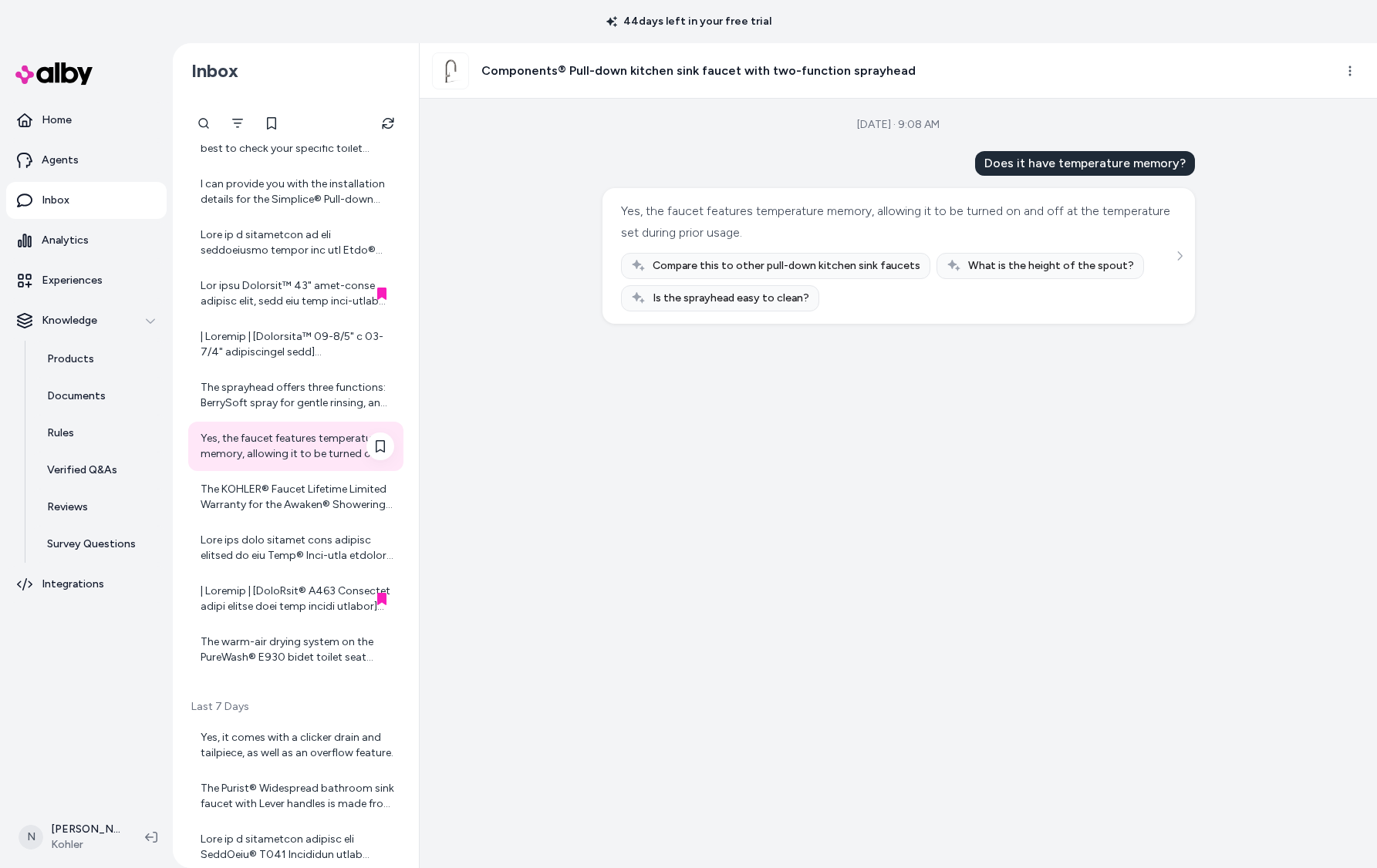
scroll to position [688, 0]
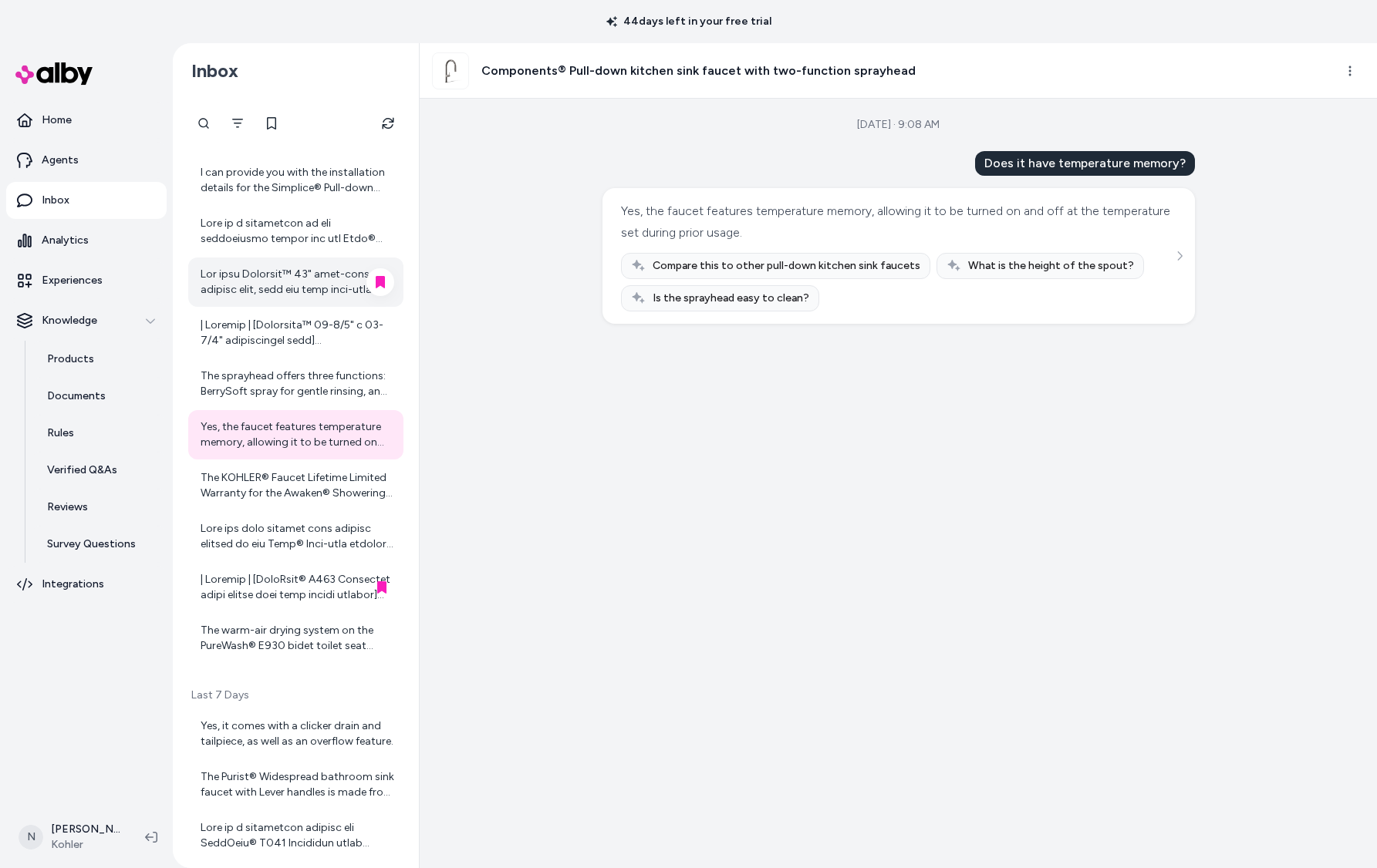
click at [309, 276] on div at bounding box center [297, 282] width 194 height 31
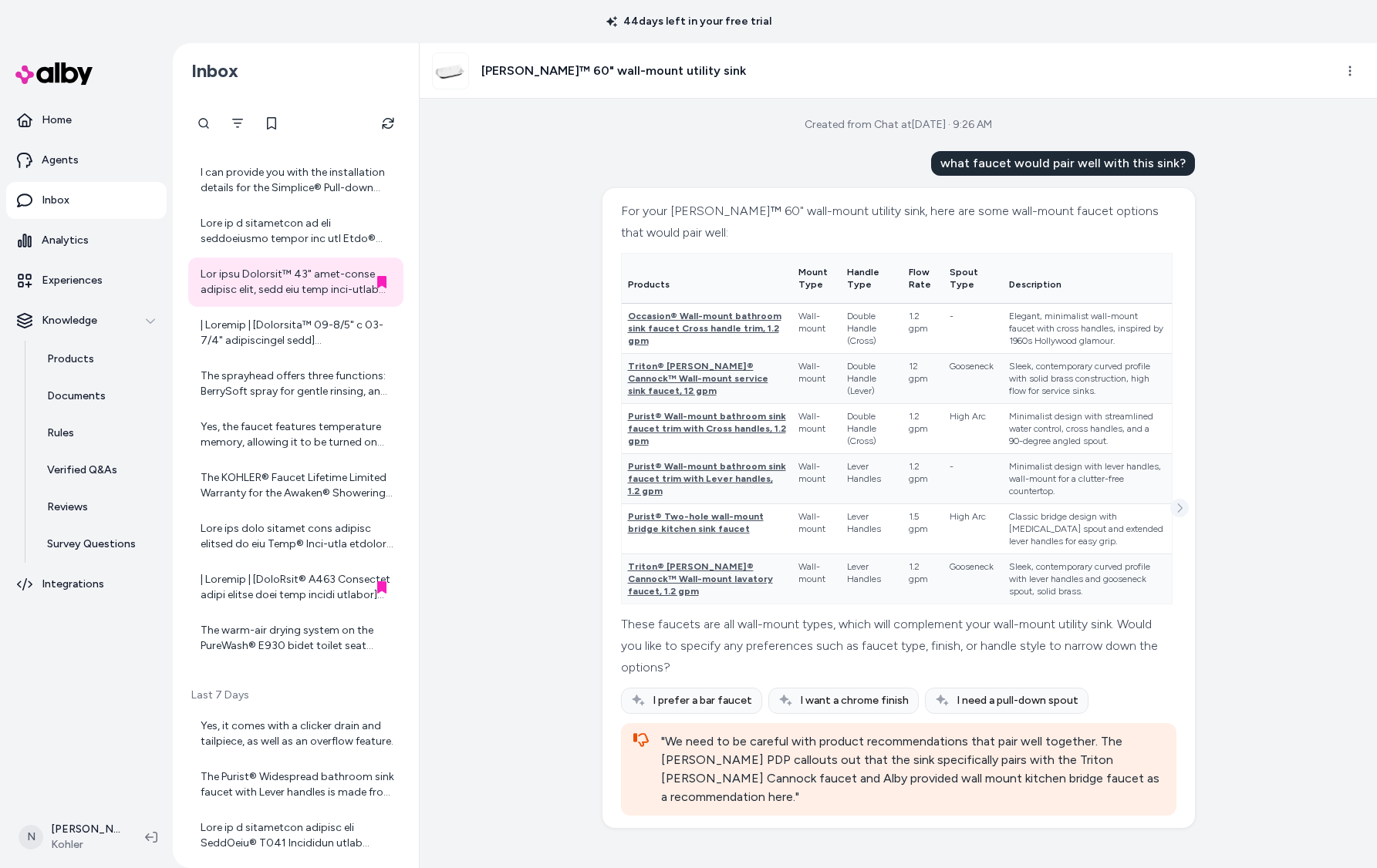
click at [1181, 499] on button "See more" at bounding box center [1180, 508] width 19 height 19
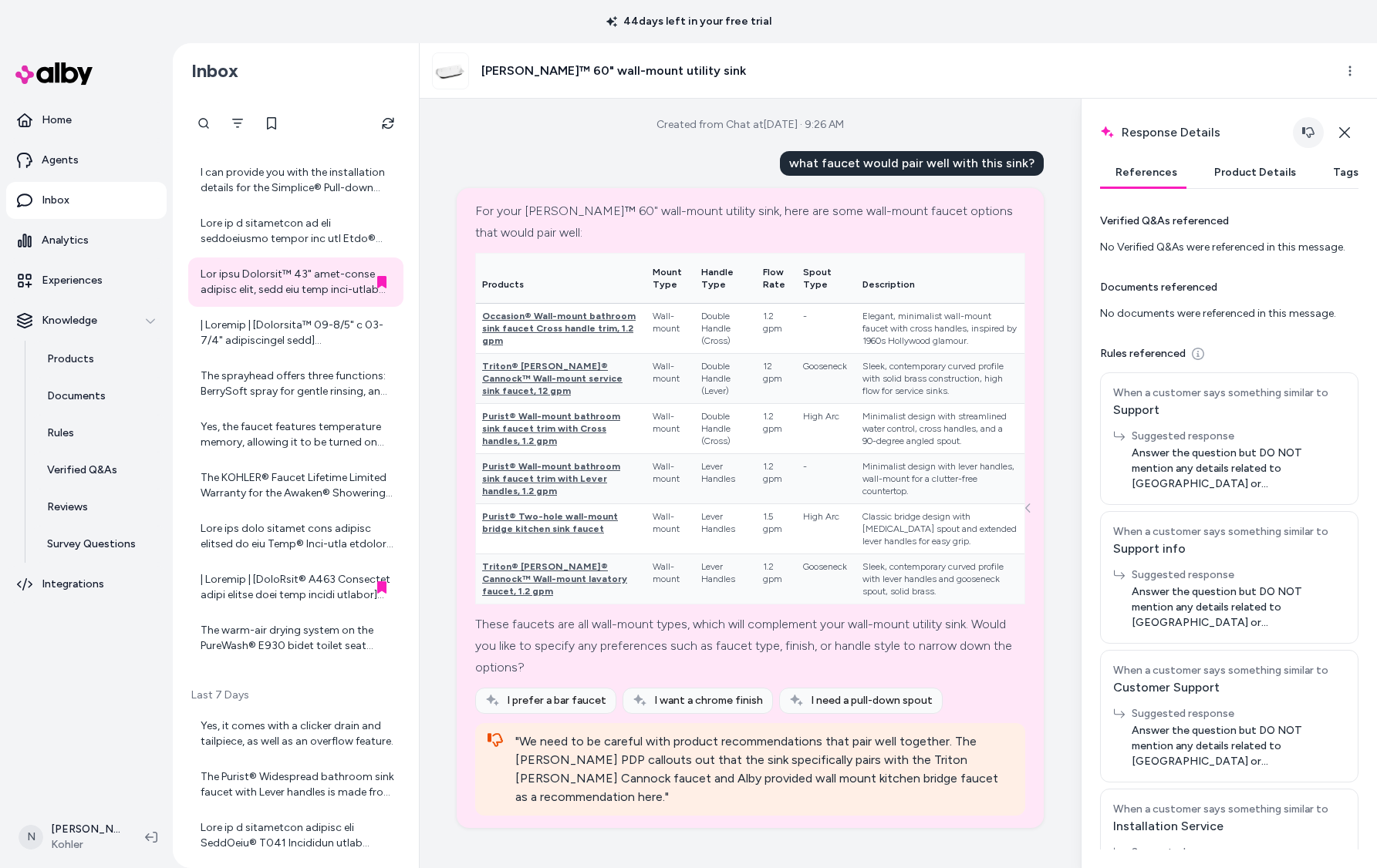
click at [1303, 132] on icon "button" at bounding box center [1308, 132] width 12 height 11
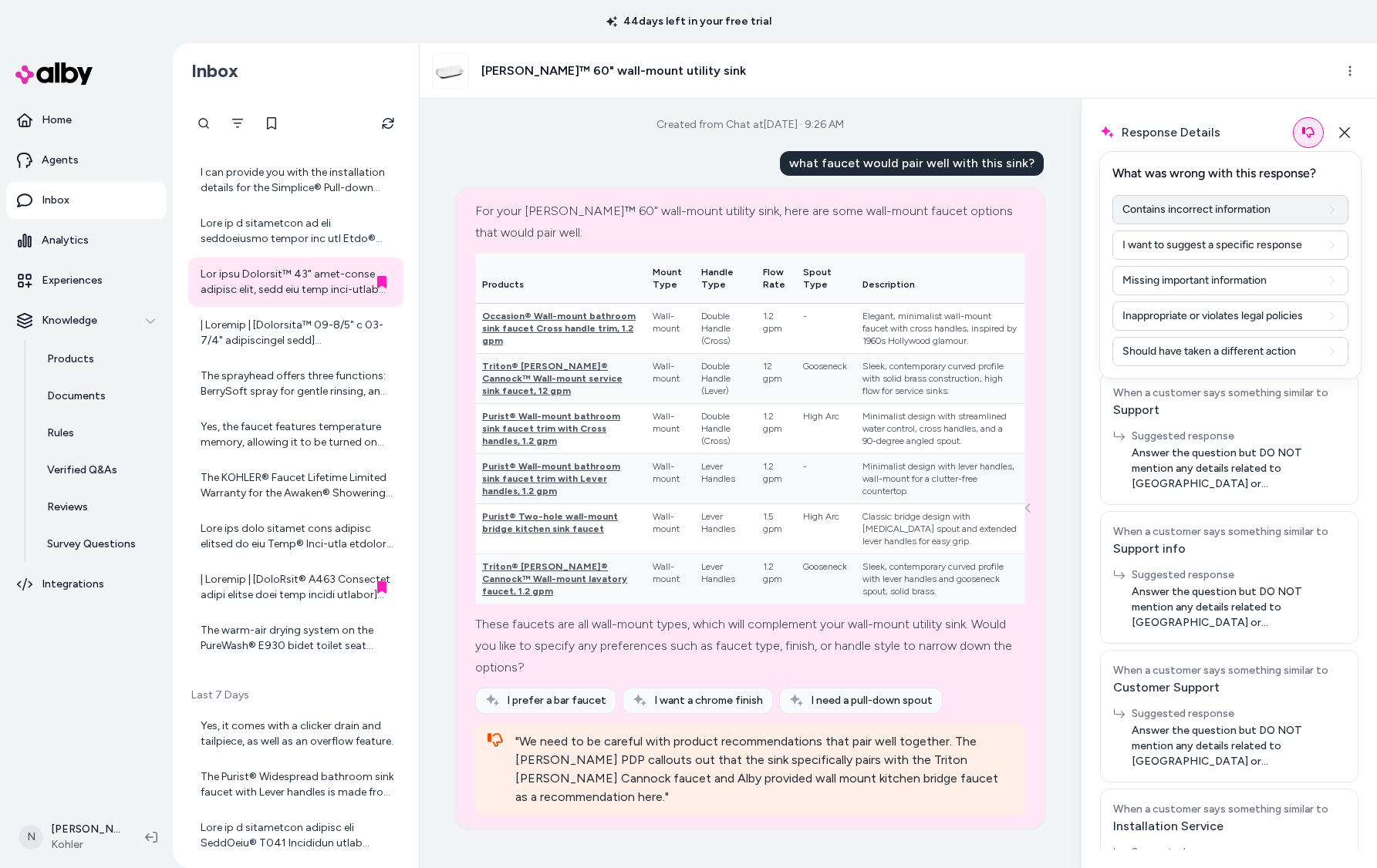
click at [1284, 202] on button "Contains incorrect information" at bounding box center [1230, 210] width 236 height 29
click at [1341, 132] on icon "button" at bounding box center [1344, 132] width 12 height 12
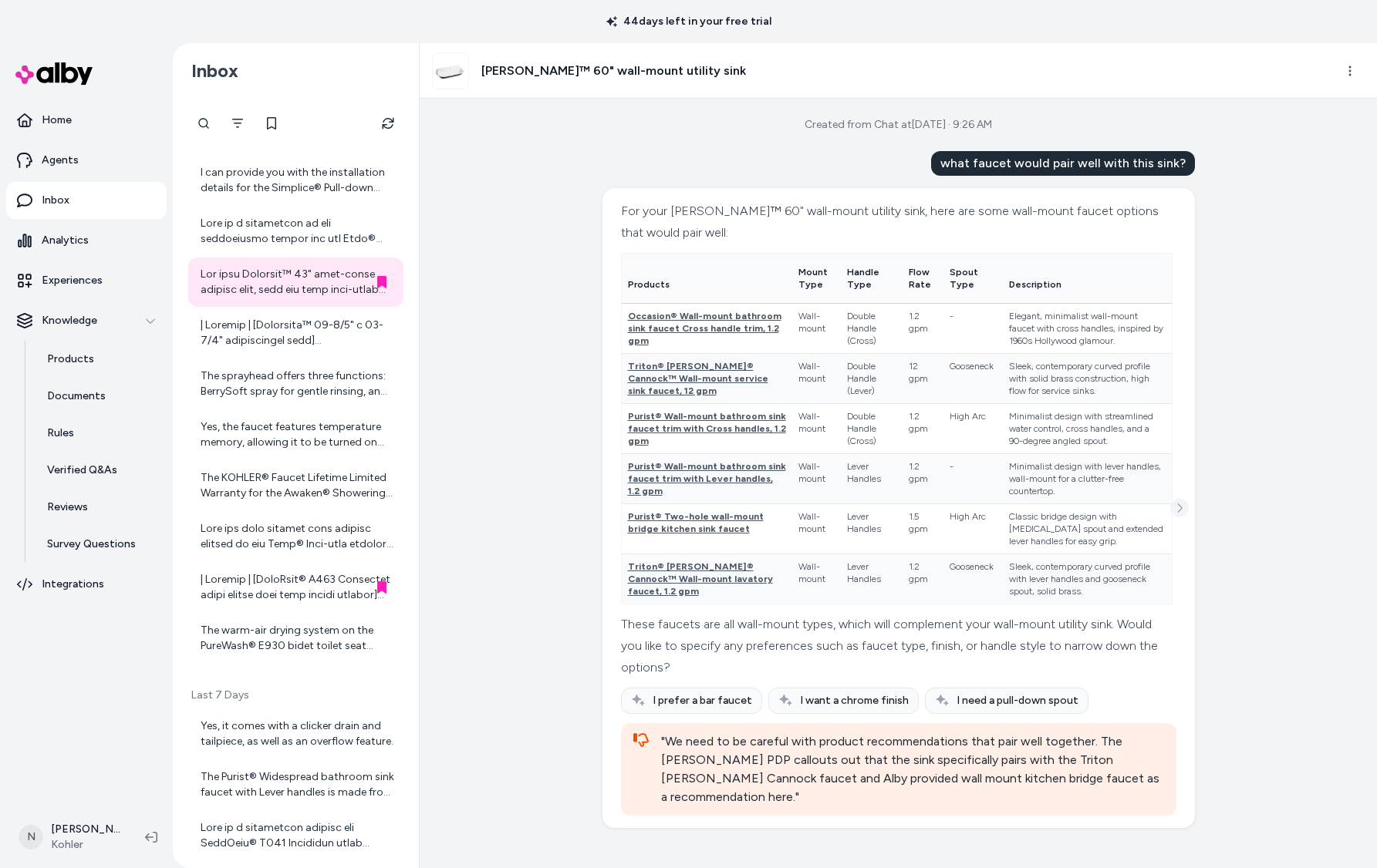
click at [1182, 503] on icon "See more" at bounding box center [1180, 508] width 11 height 11
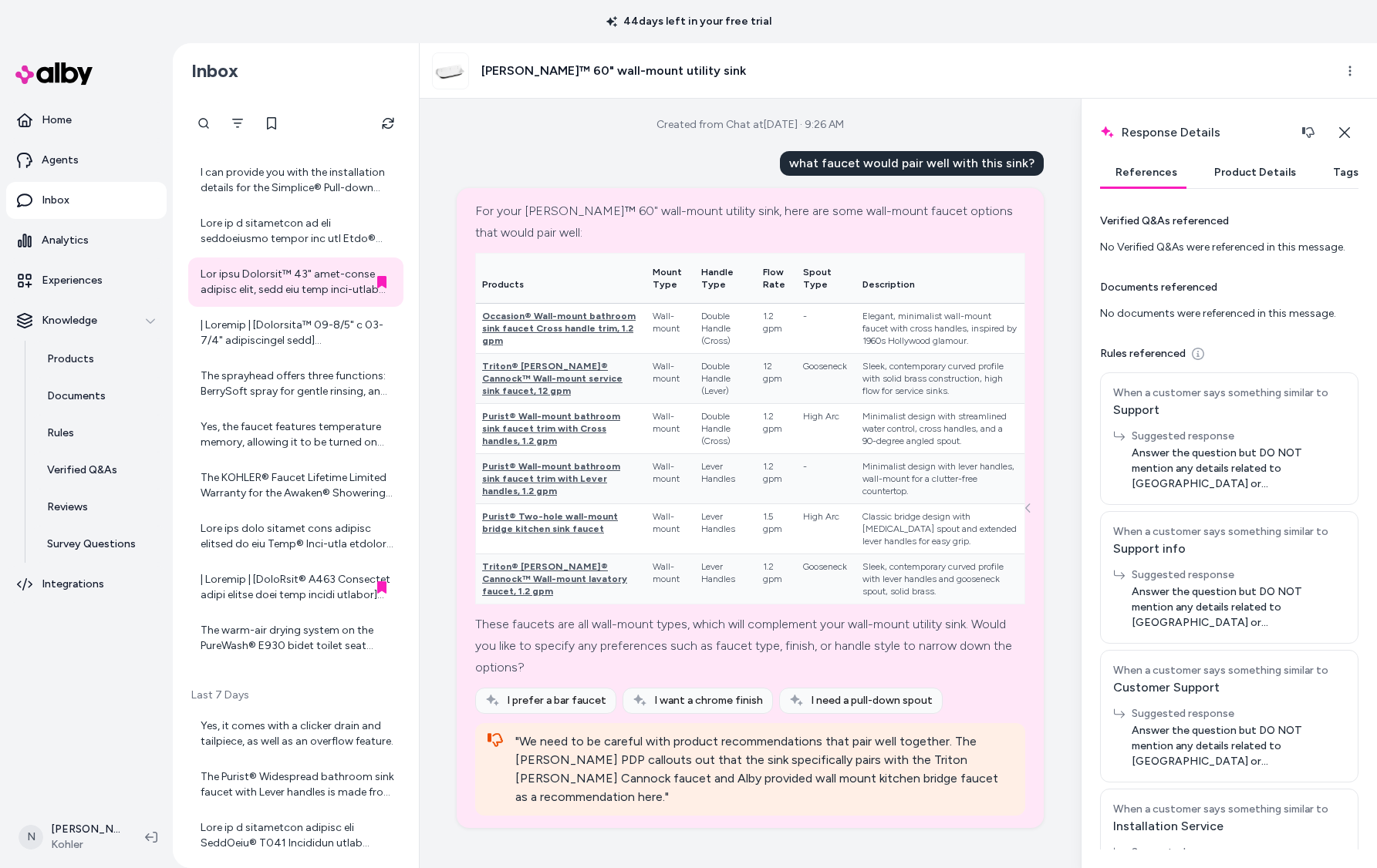
click at [1245, 177] on button "Product Details" at bounding box center [1255, 173] width 113 height 31
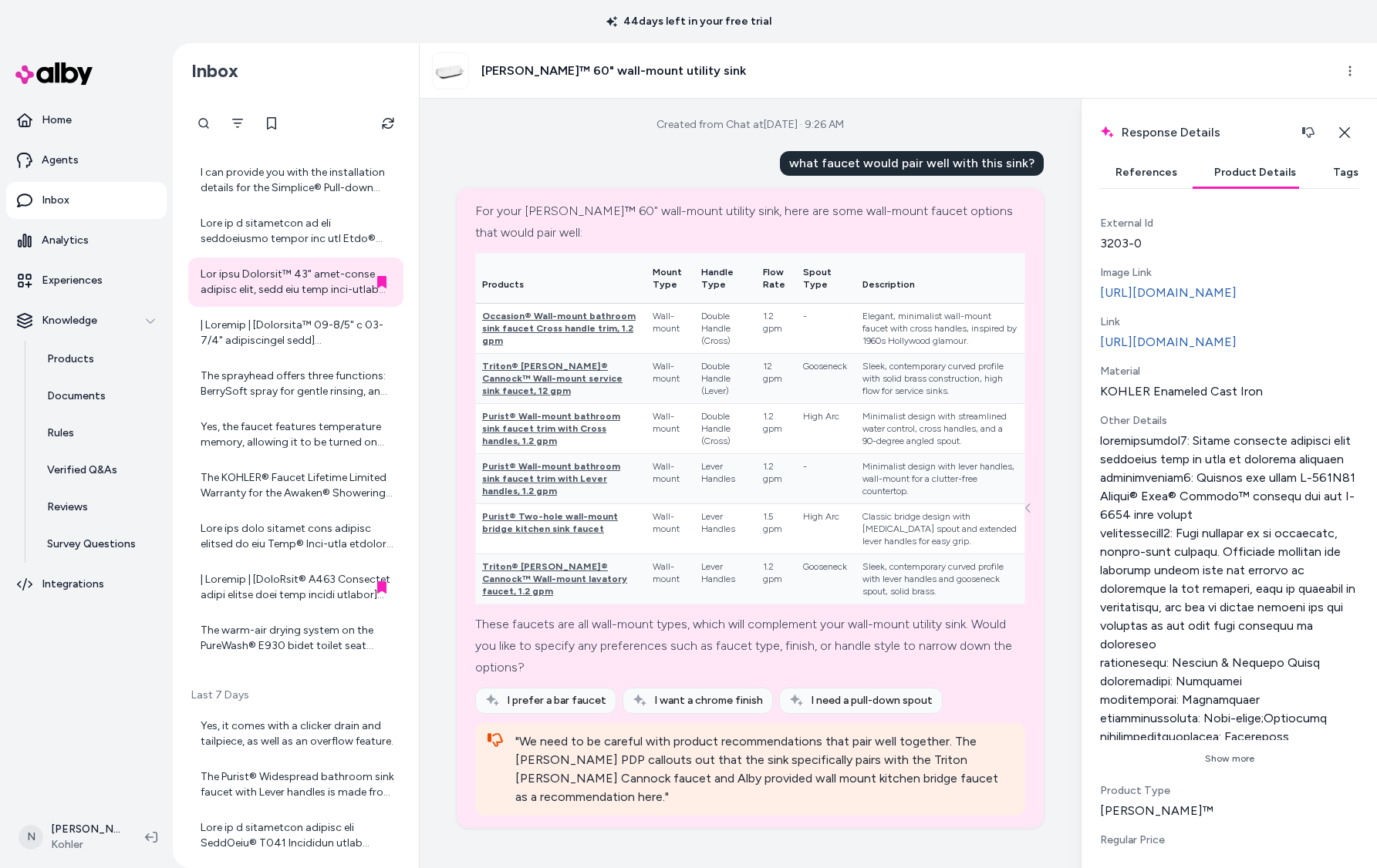
scroll to position [330, 0]
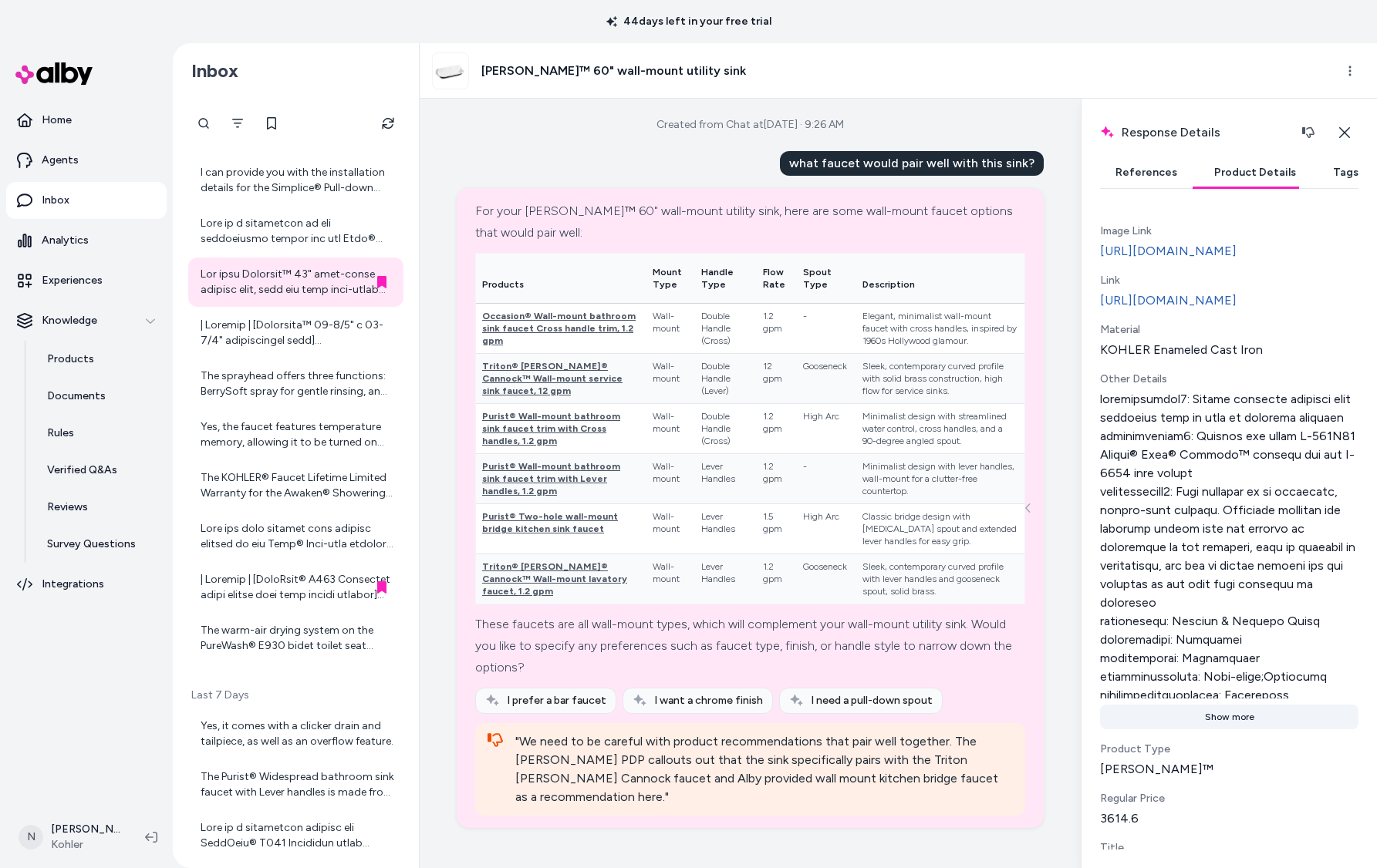
click at [1220, 730] on button "Show more" at bounding box center [1229, 717] width 259 height 25
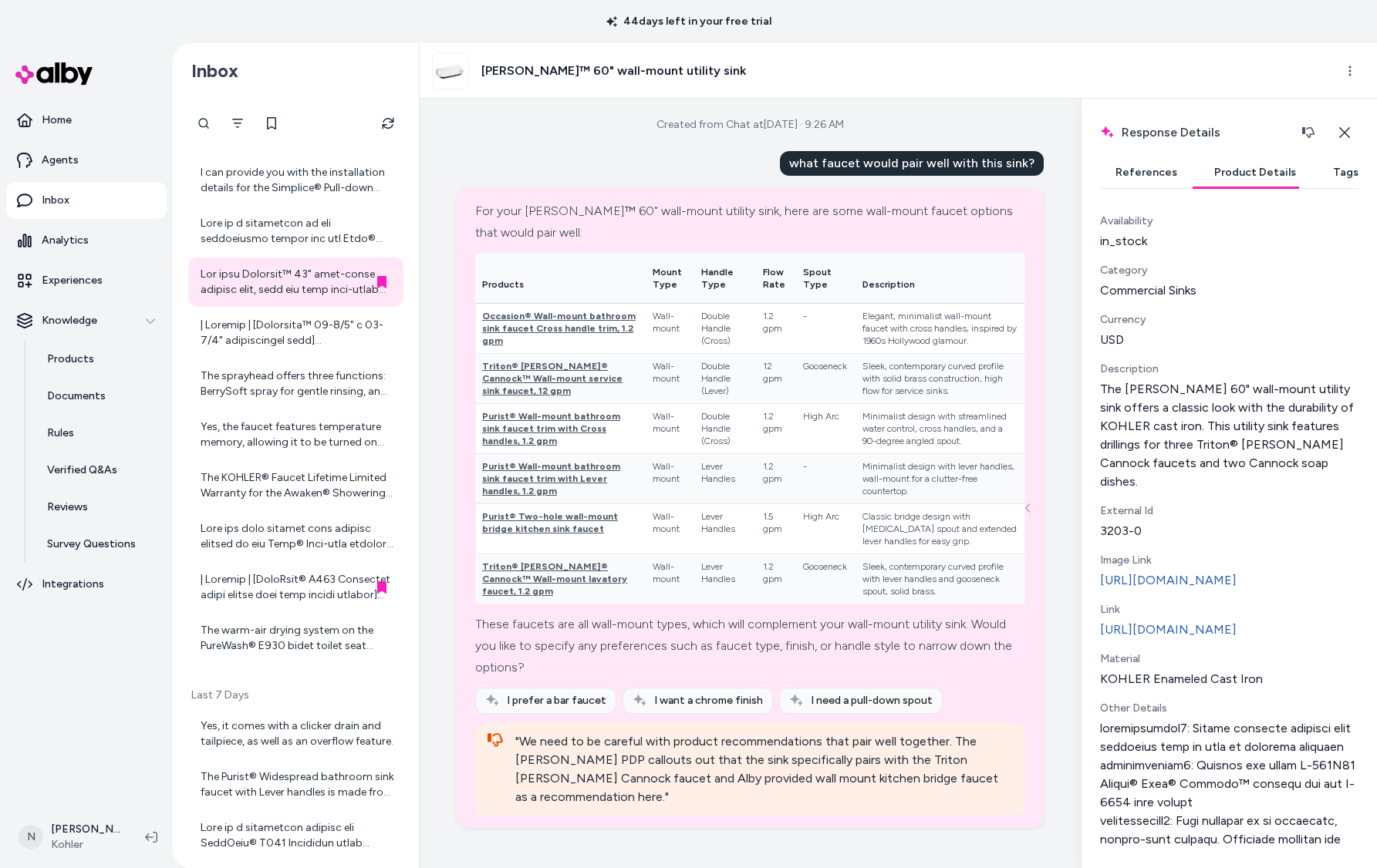
scroll to position [0, 0]
click at [1156, 637] on link "[URL][DOMAIN_NAME]" at bounding box center [1229, 630] width 259 height 19
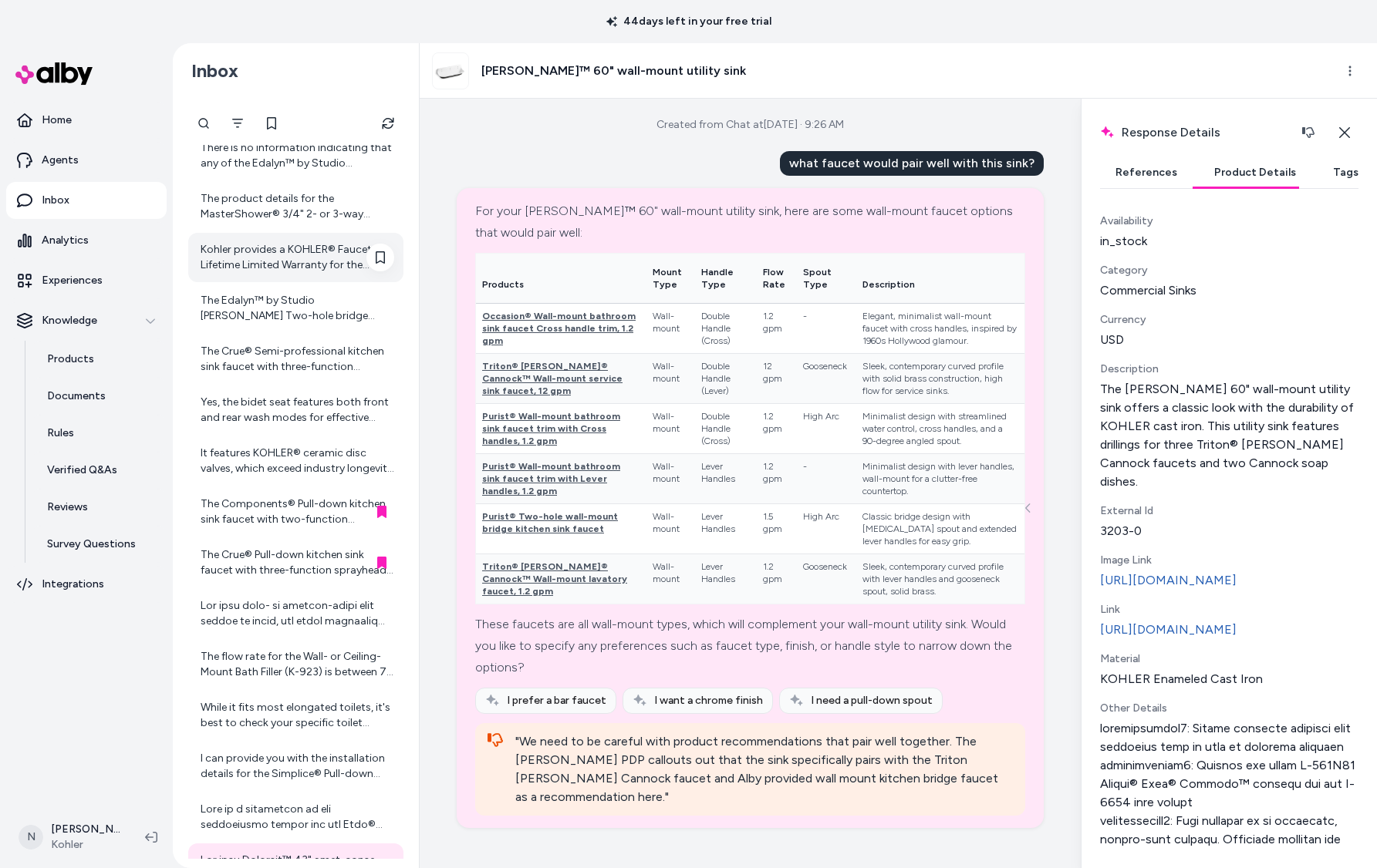
scroll to position [104, 0]
click at [285, 257] on div "Kohler provides a KOHLER® Faucet Lifetime Limited Warranty for the Components® …" at bounding box center [297, 256] width 194 height 31
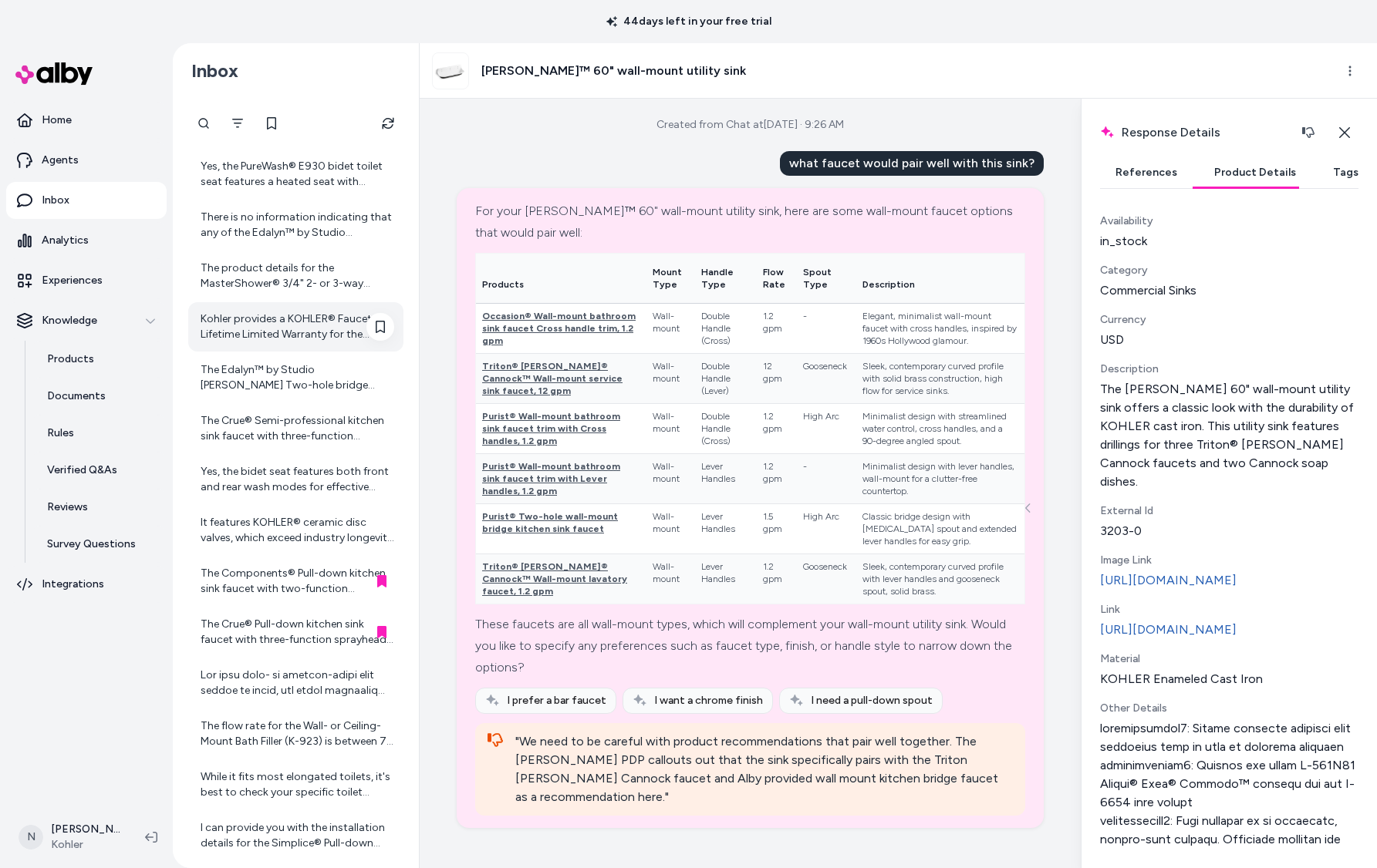
scroll to position [22, 0]
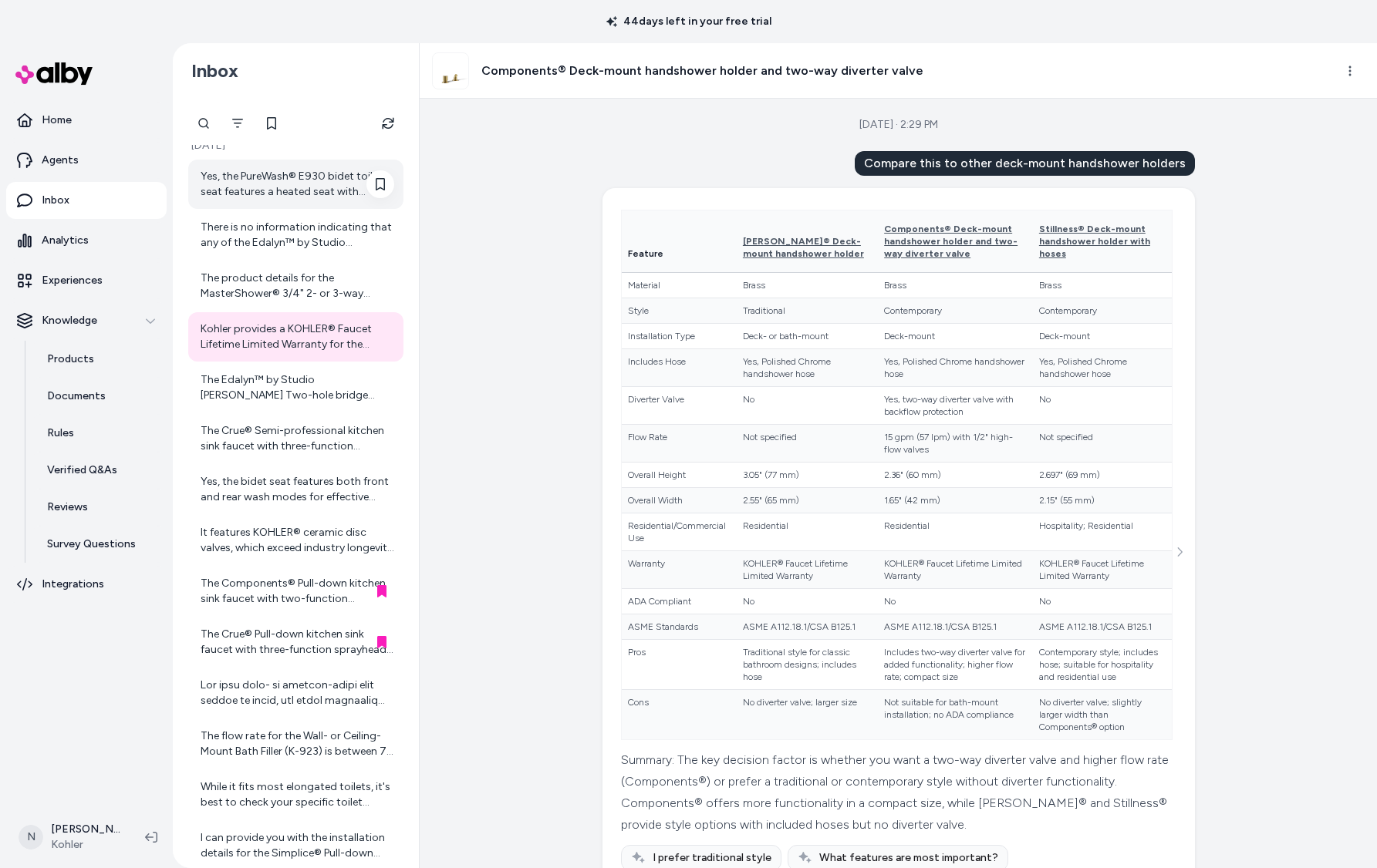
click at [272, 187] on div "Yes, the PureWash® E930 bidet toilet seat features a heated seat with adjustabl…" at bounding box center [297, 184] width 194 height 31
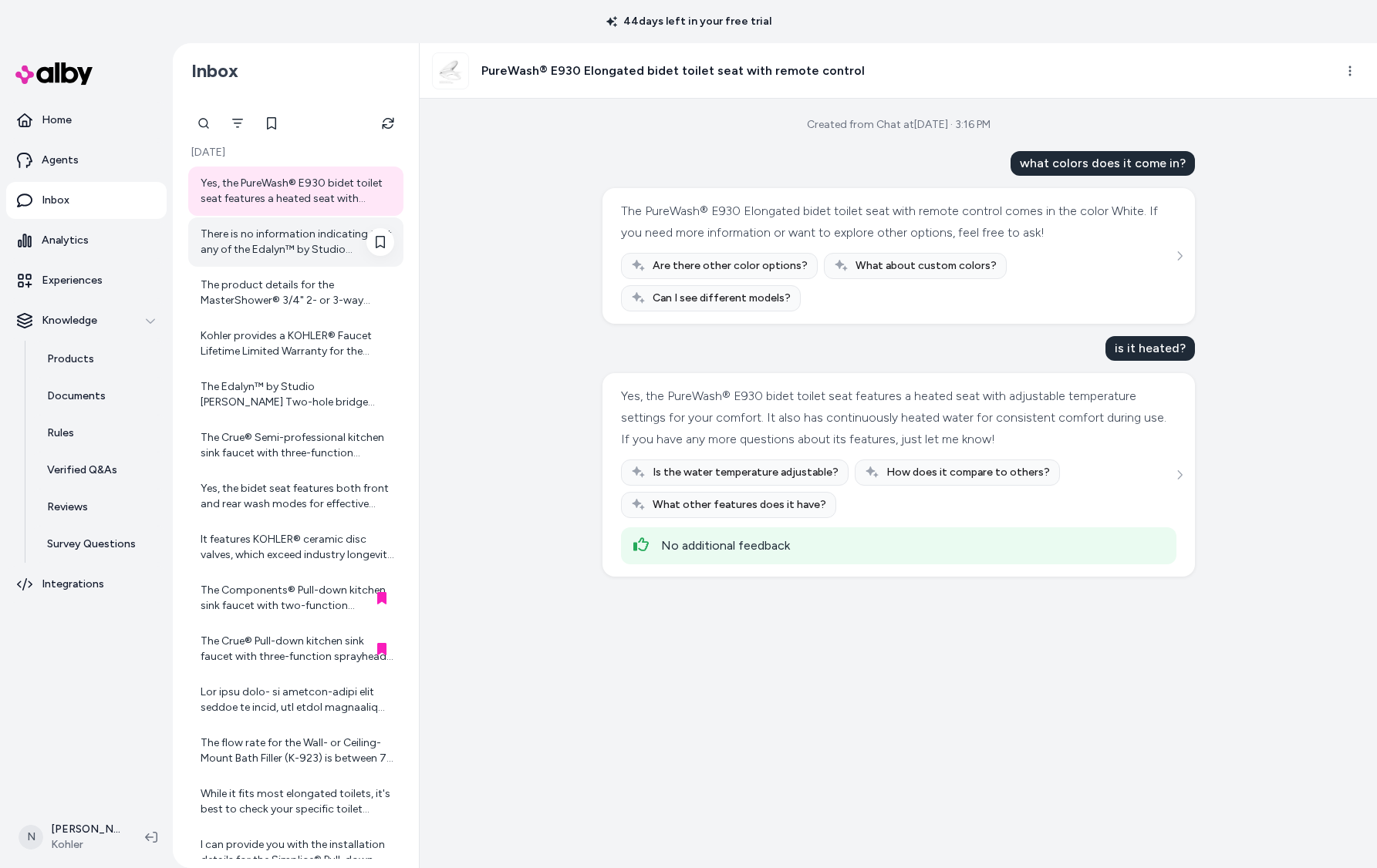
scroll to position [20, 0]
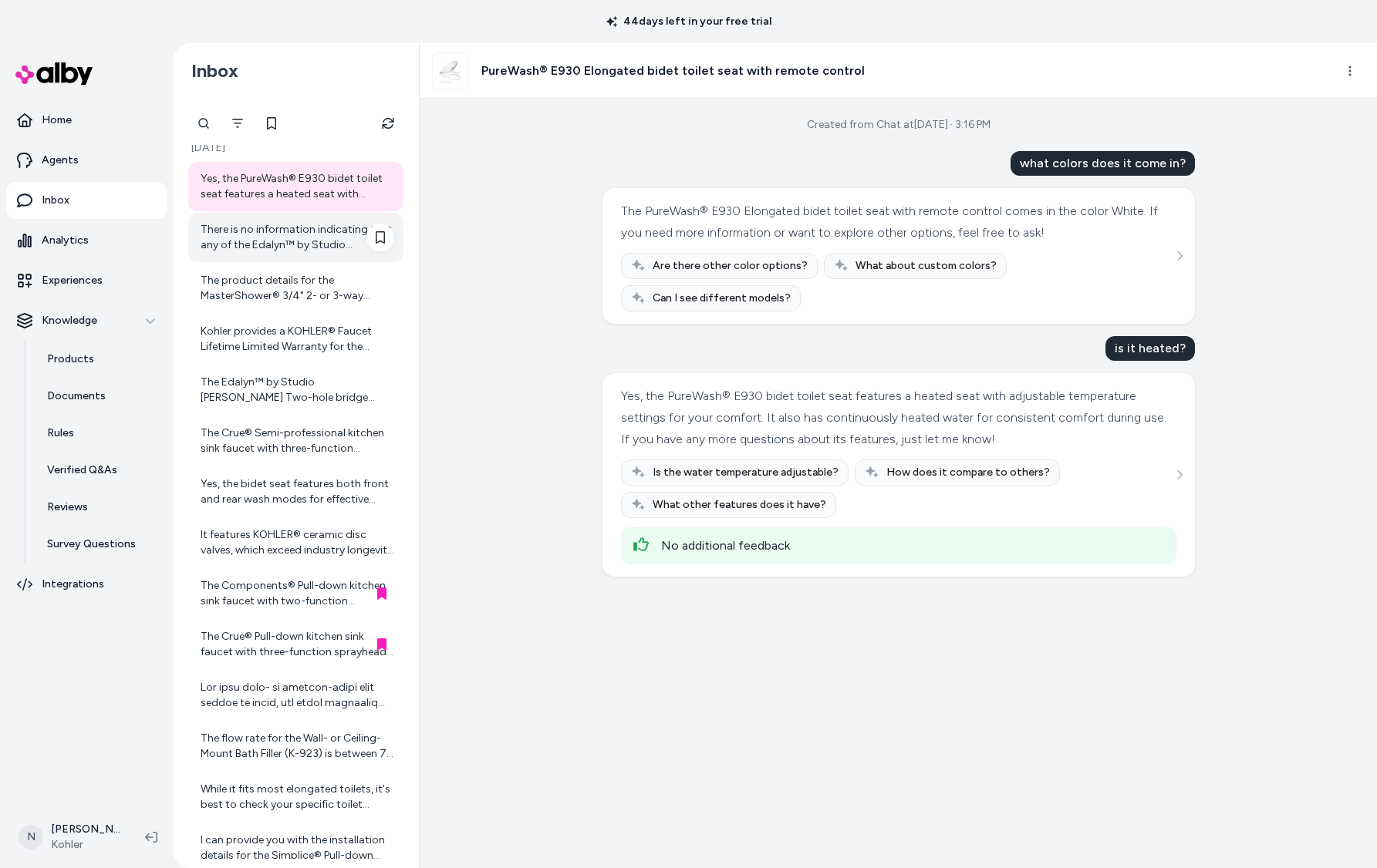
click at [276, 261] on div "There is no information indicating that any of the Edalyn™ by Studio McGee Pull…" at bounding box center [296, 238] width 215 height 50
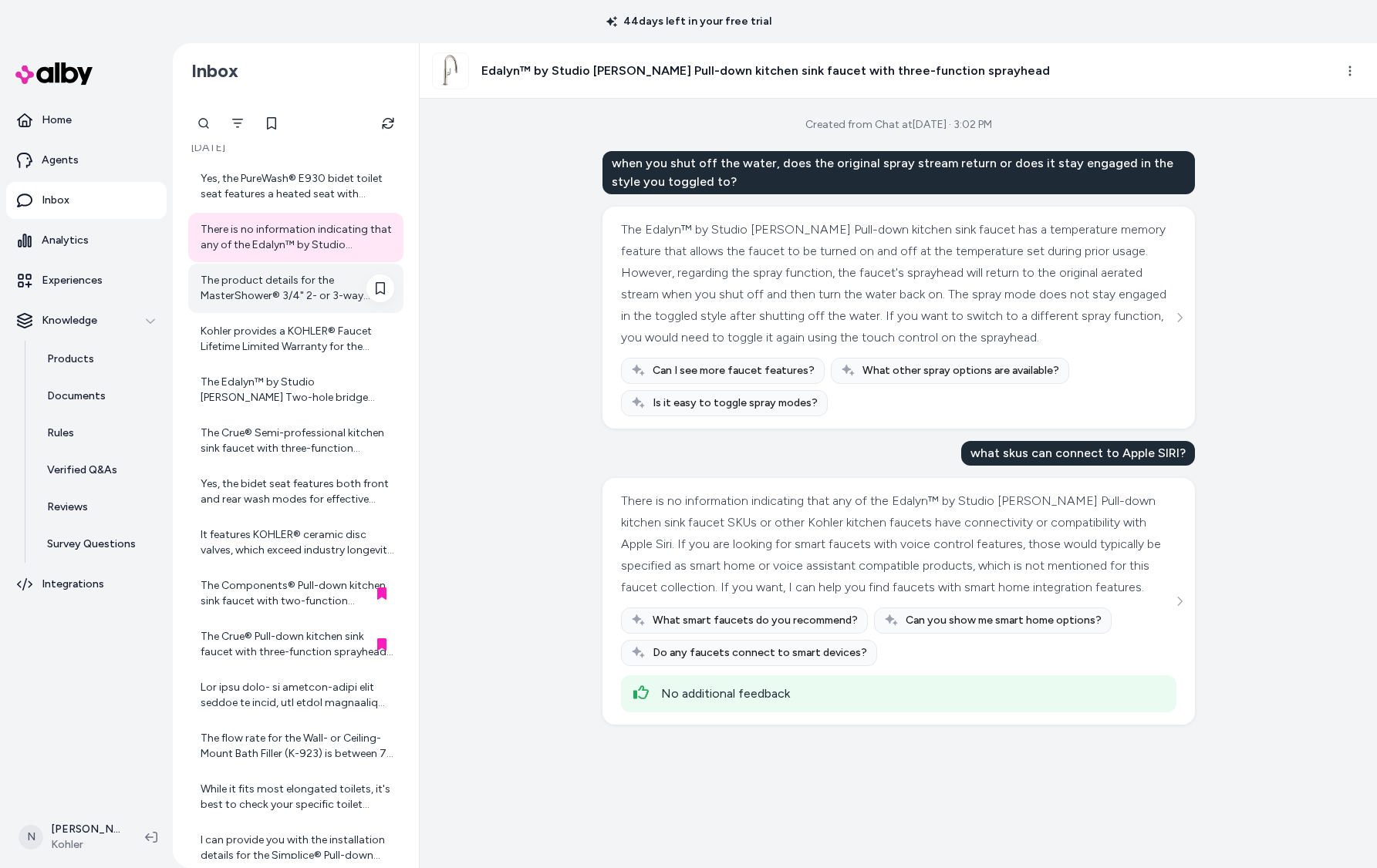
click at [270, 282] on div "The product details for the MasterShower® 3/4" 2- or 3-way transfer valve do no…" at bounding box center [297, 289] width 194 height 31
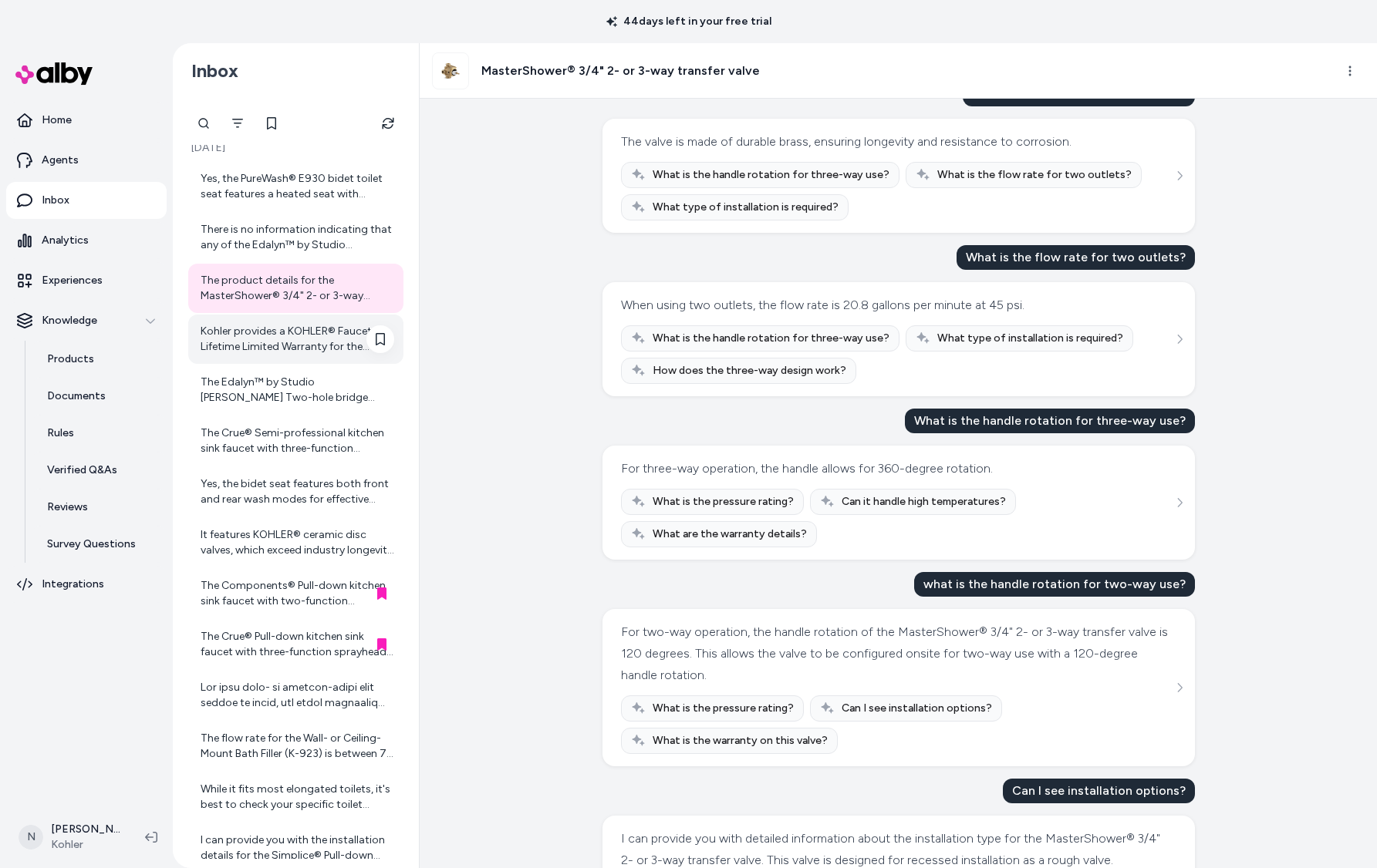
scroll to position [73, 0]
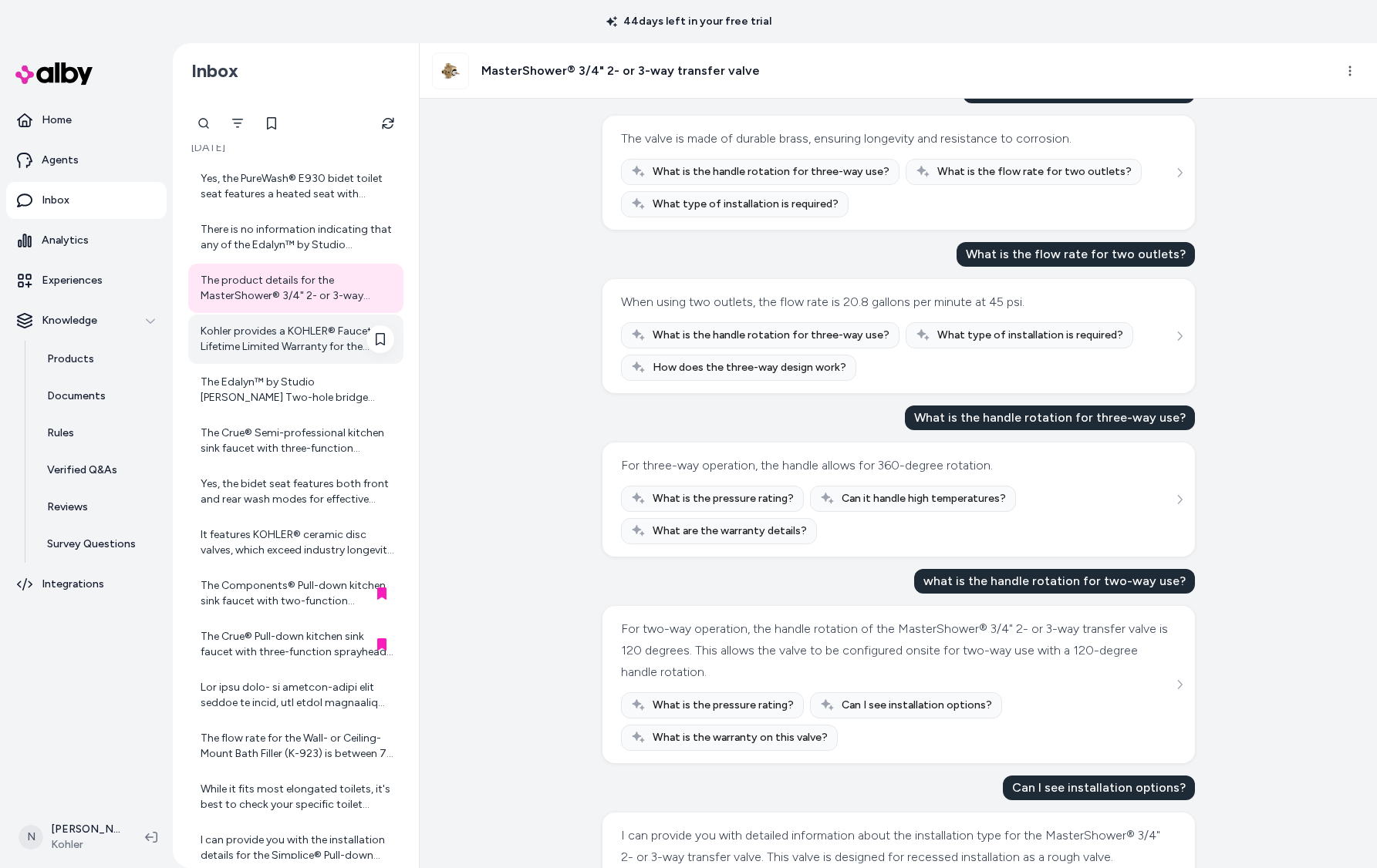
click at [303, 340] on div "Kohler provides a KOHLER® Faucet Lifetime Limited Warranty for the Components® …" at bounding box center [297, 340] width 194 height 31
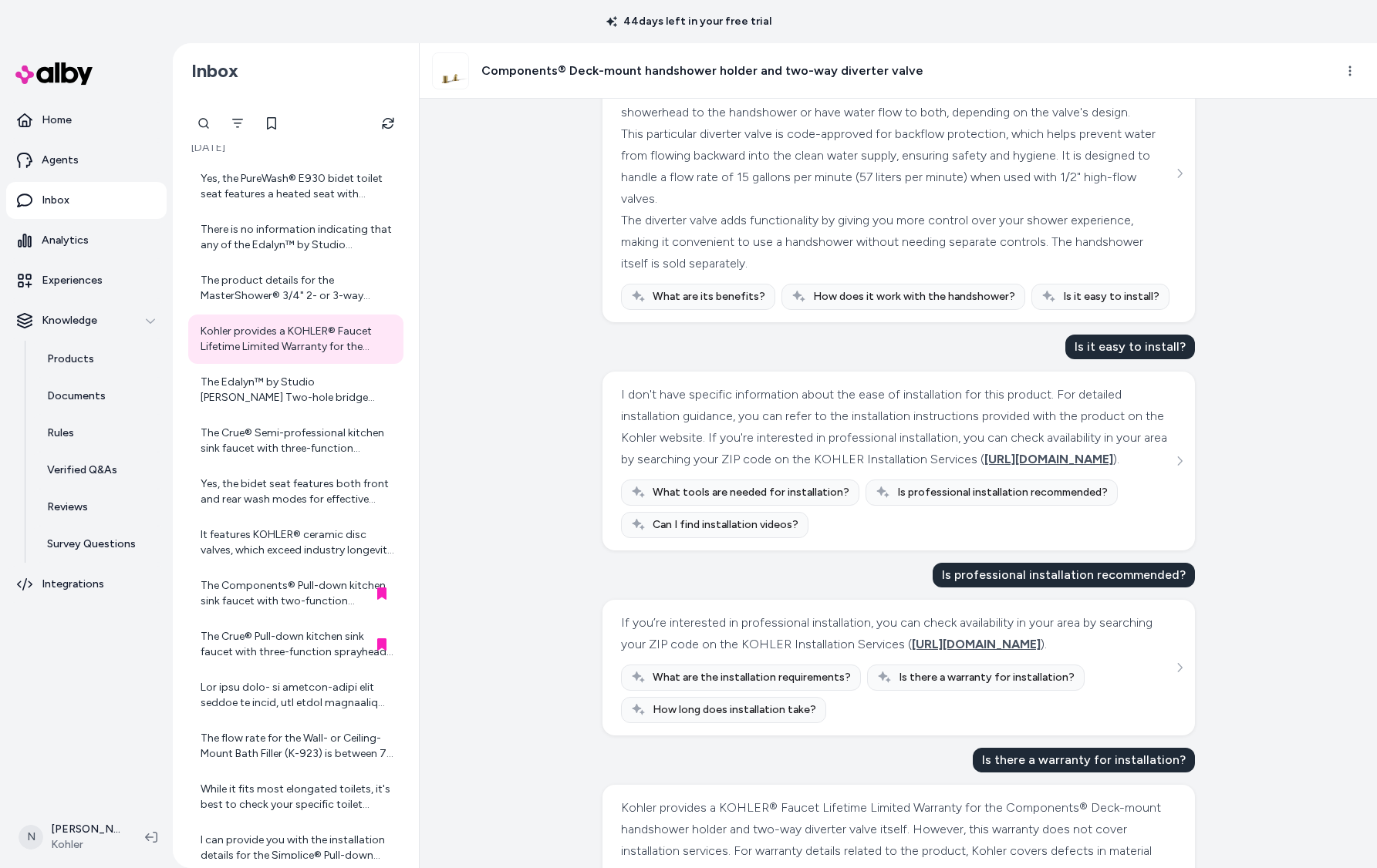
scroll to position [966, 0]
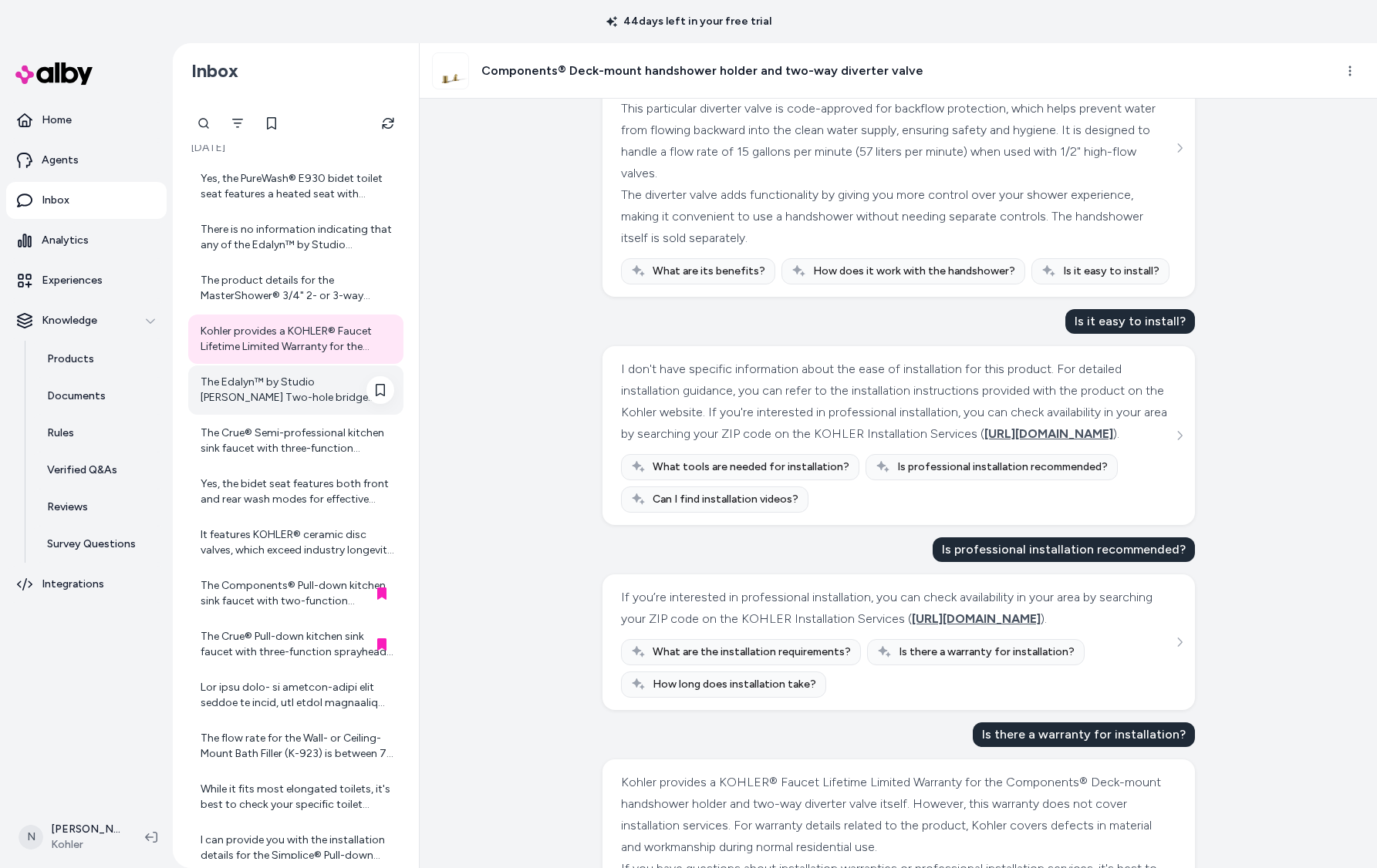
click at [262, 381] on div "The Edalyn™ by Studio [PERSON_NAME] Two-hole bridge kitchen sink faucet with si…" at bounding box center [297, 390] width 194 height 31
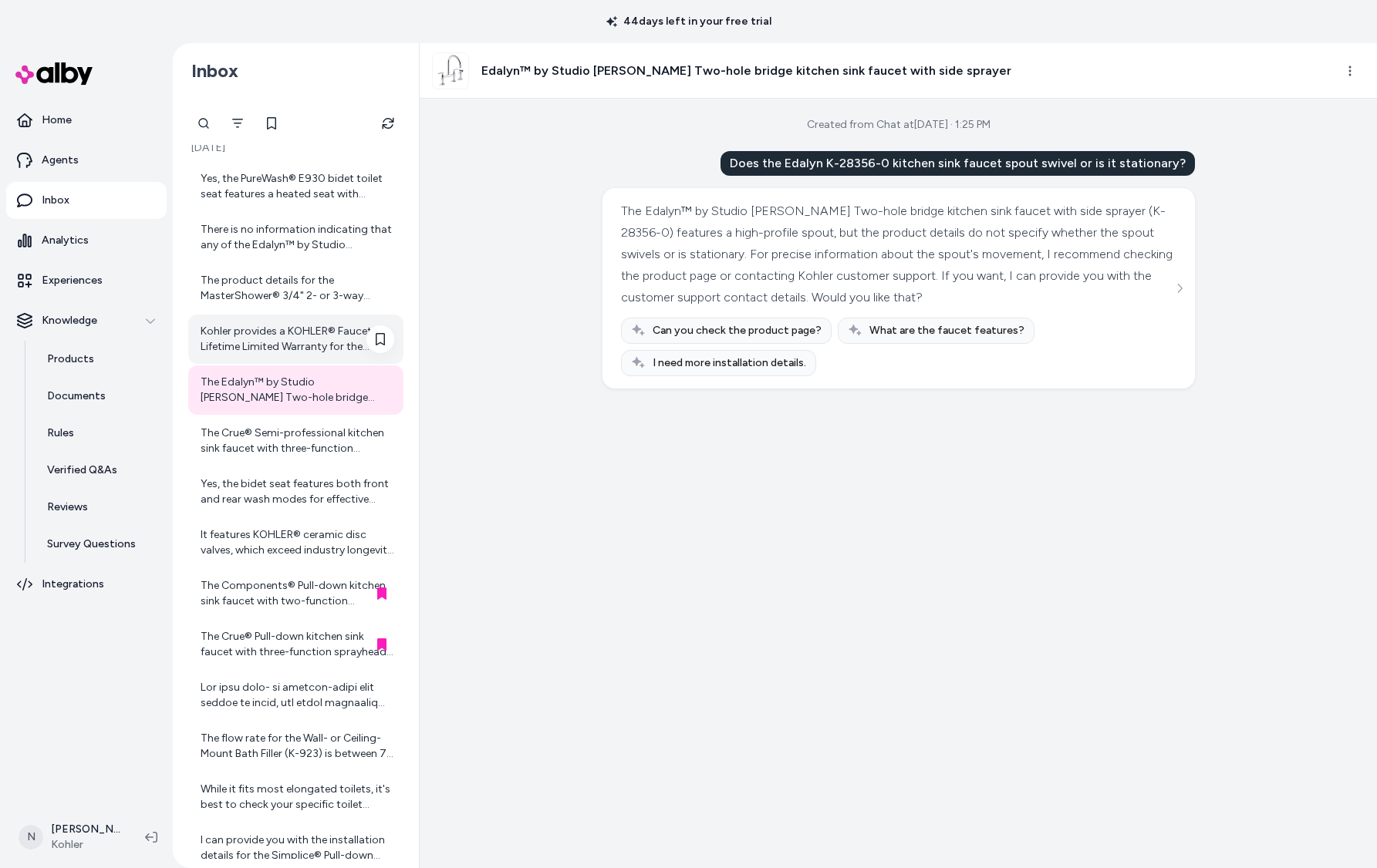
click at [288, 319] on div "Kohler provides a KOHLER® Faucet Lifetime Limited Warranty for the Components® …" at bounding box center [296, 340] width 215 height 50
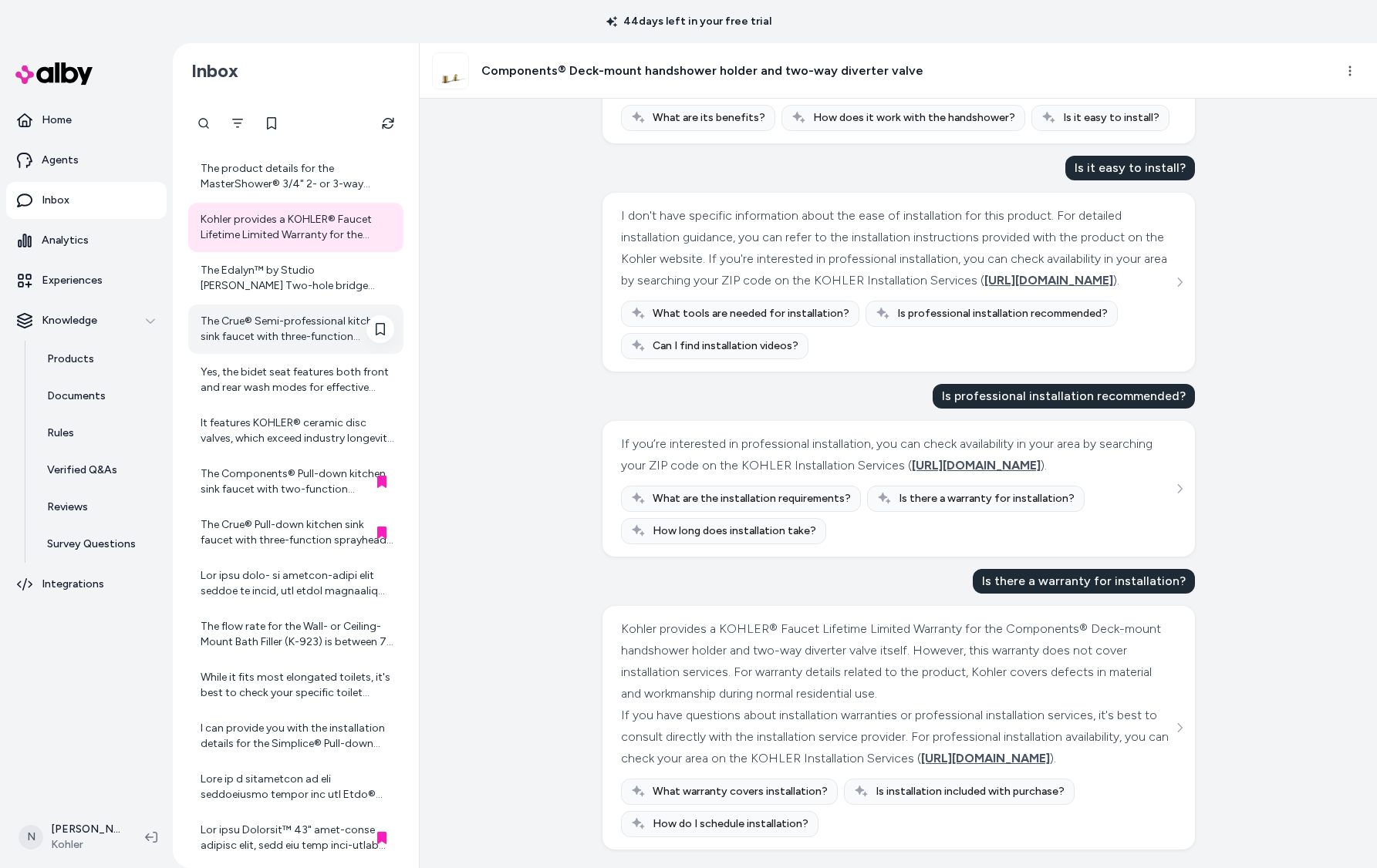
scroll to position [135, 0]
click at [282, 370] on div "Yes, the bidet seat features both front and rear wash modes for effective perso…" at bounding box center [297, 377] width 194 height 31
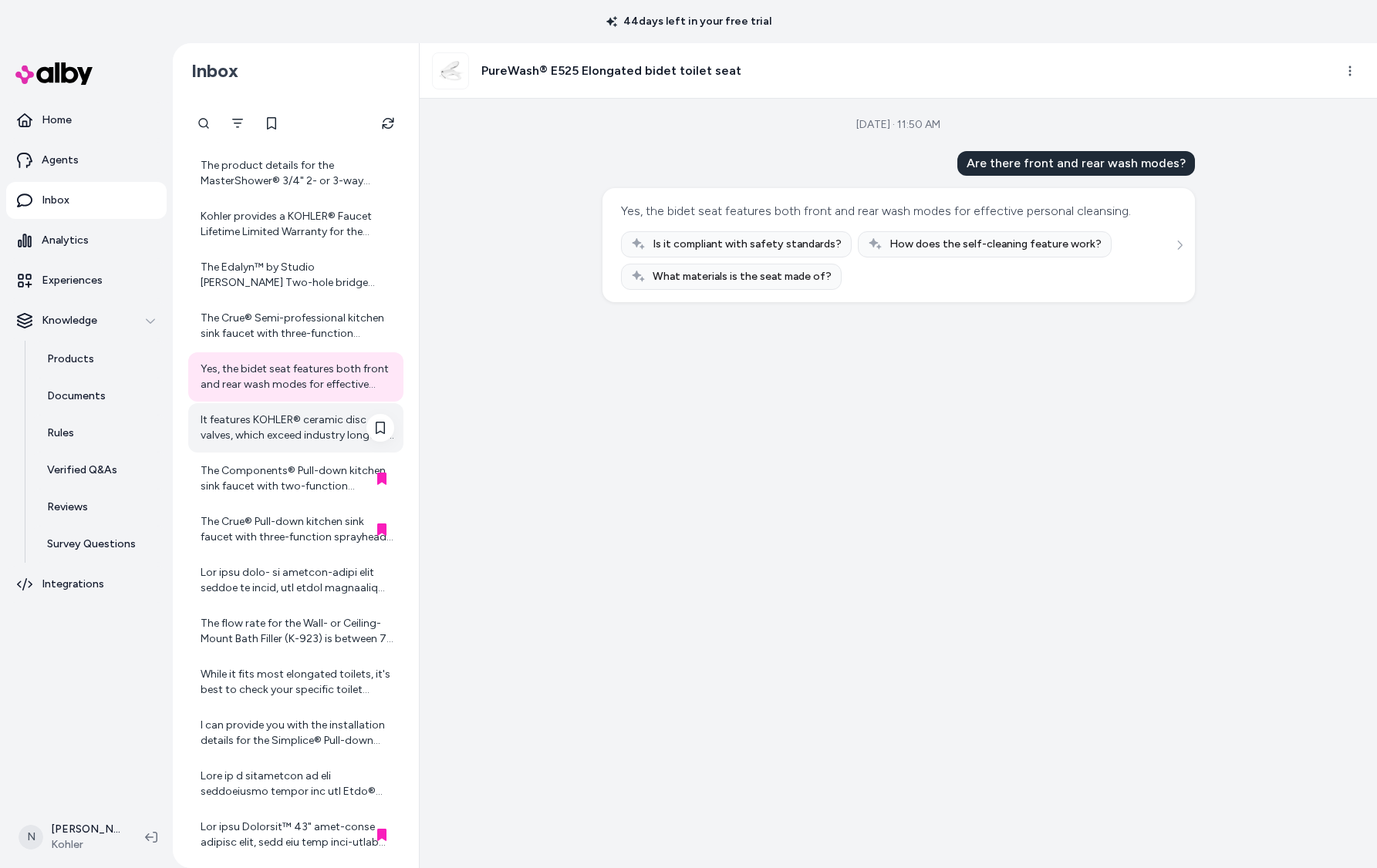
click at [285, 430] on div "It features KOHLER® ceramic disc valves, which exceed industry longevity standa…" at bounding box center [297, 428] width 194 height 31
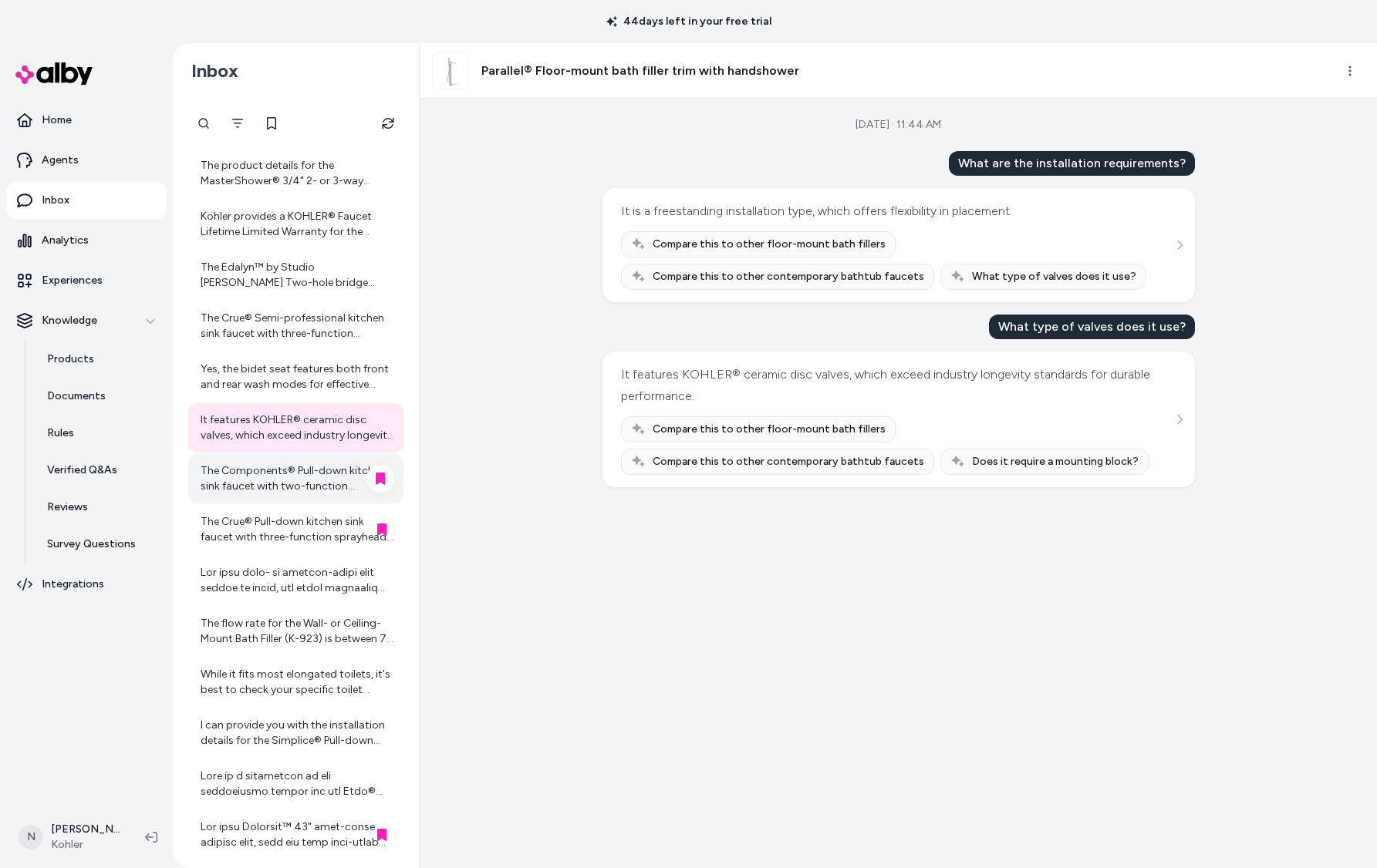
click at [273, 480] on div "The Components® Pull-down kitchen sink faucet with two-function sprayhead is ma…" at bounding box center [297, 479] width 194 height 31
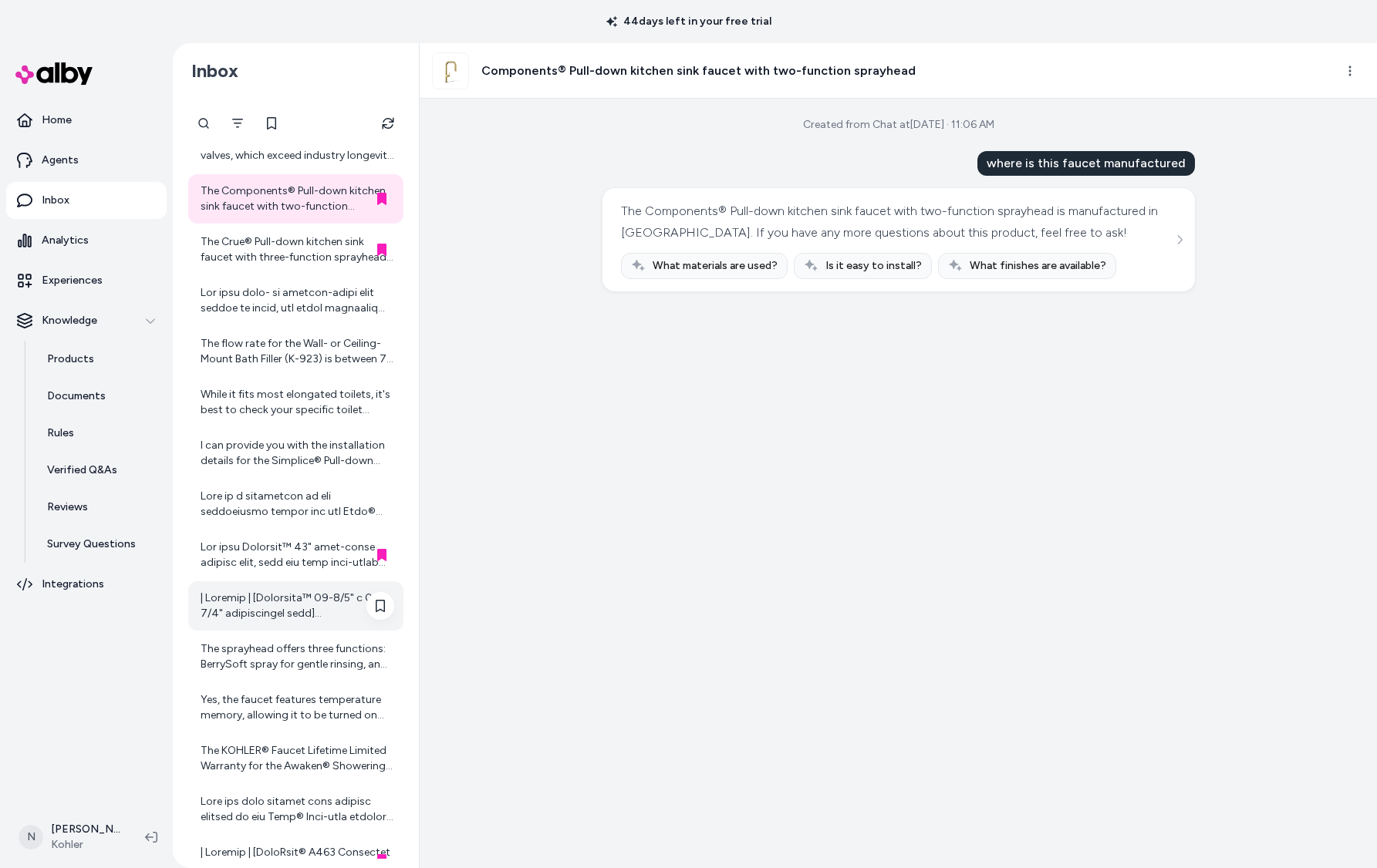
scroll to position [494, 0]
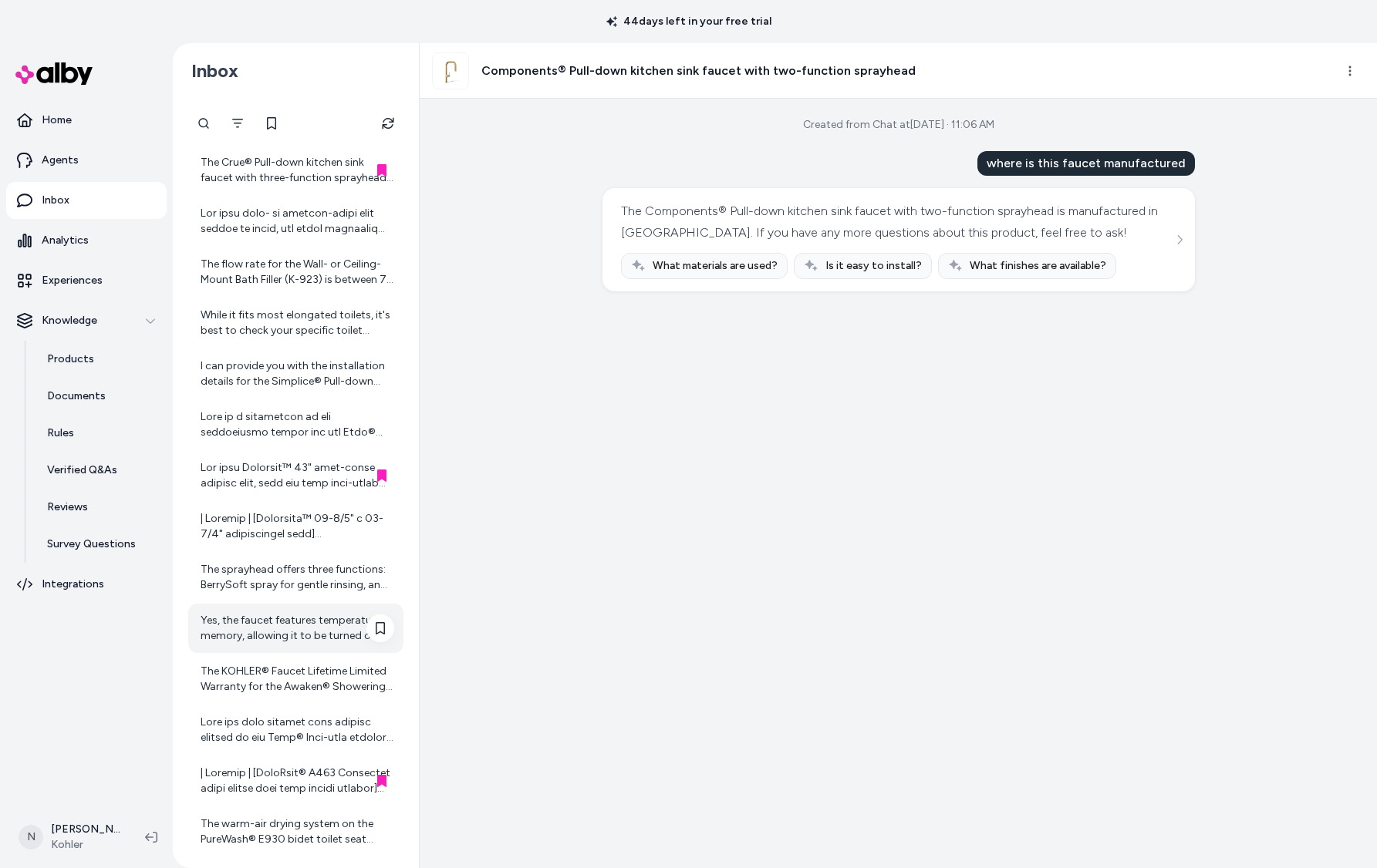
click at [278, 624] on div "Yes, the faucet features temperature memory, allowing it to be turned on and of…" at bounding box center [297, 628] width 194 height 31
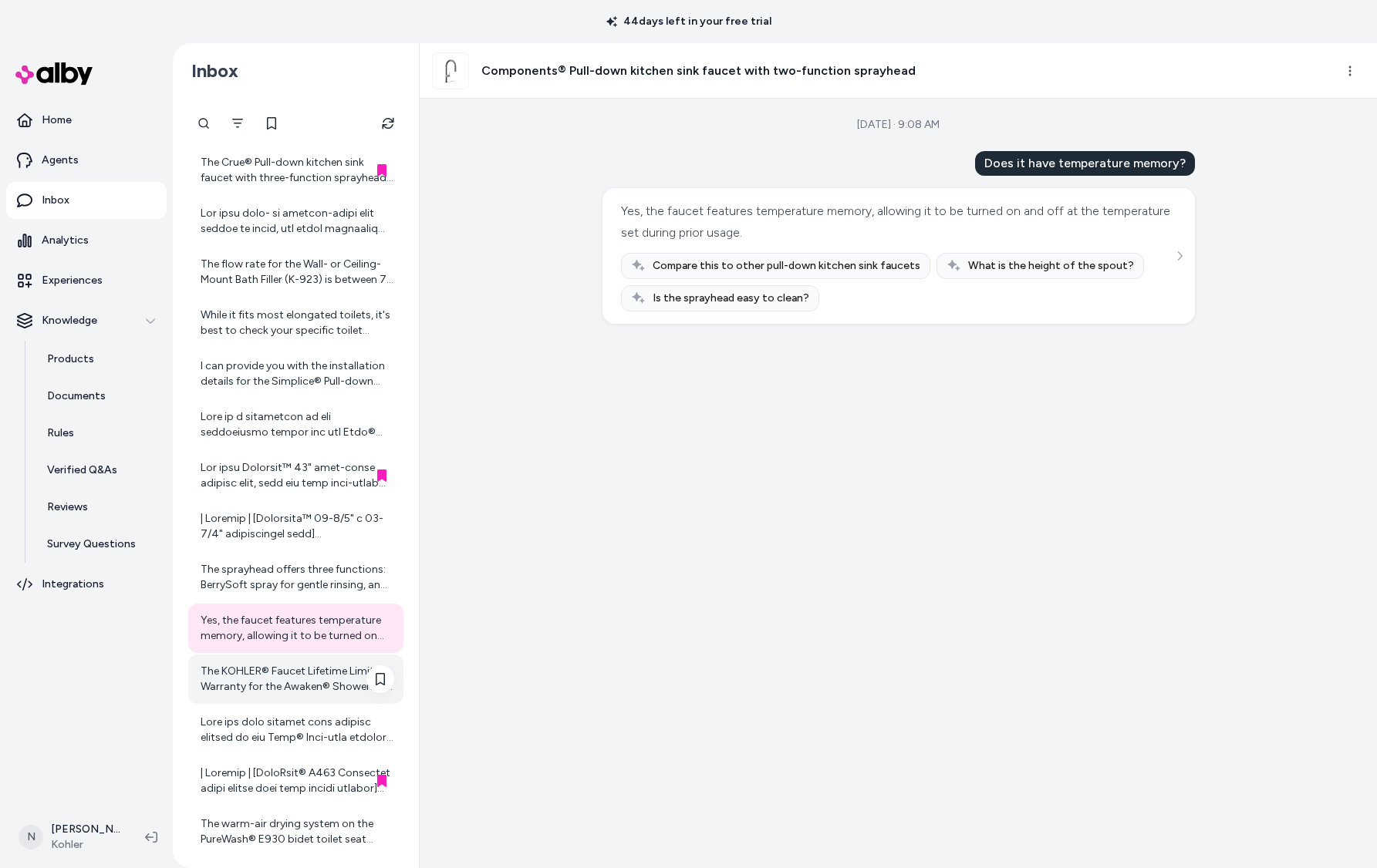
click at [313, 682] on div "The KOHLER® Faucet Lifetime Limited Warranty for the Awaken® Showering kit last…" at bounding box center [297, 679] width 194 height 31
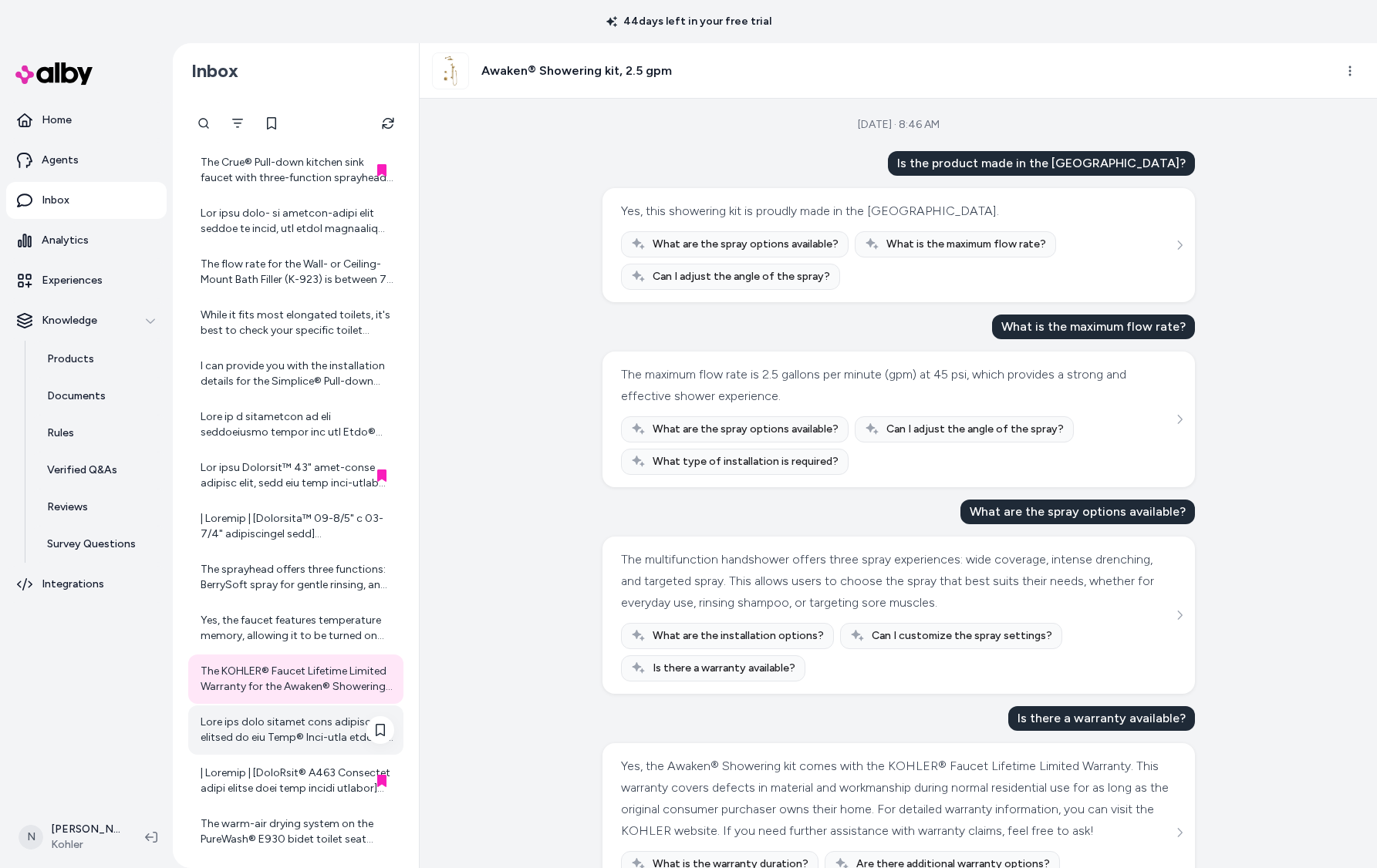
click at [276, 740] on div at bounding box center [297, 730] width 194 height 31
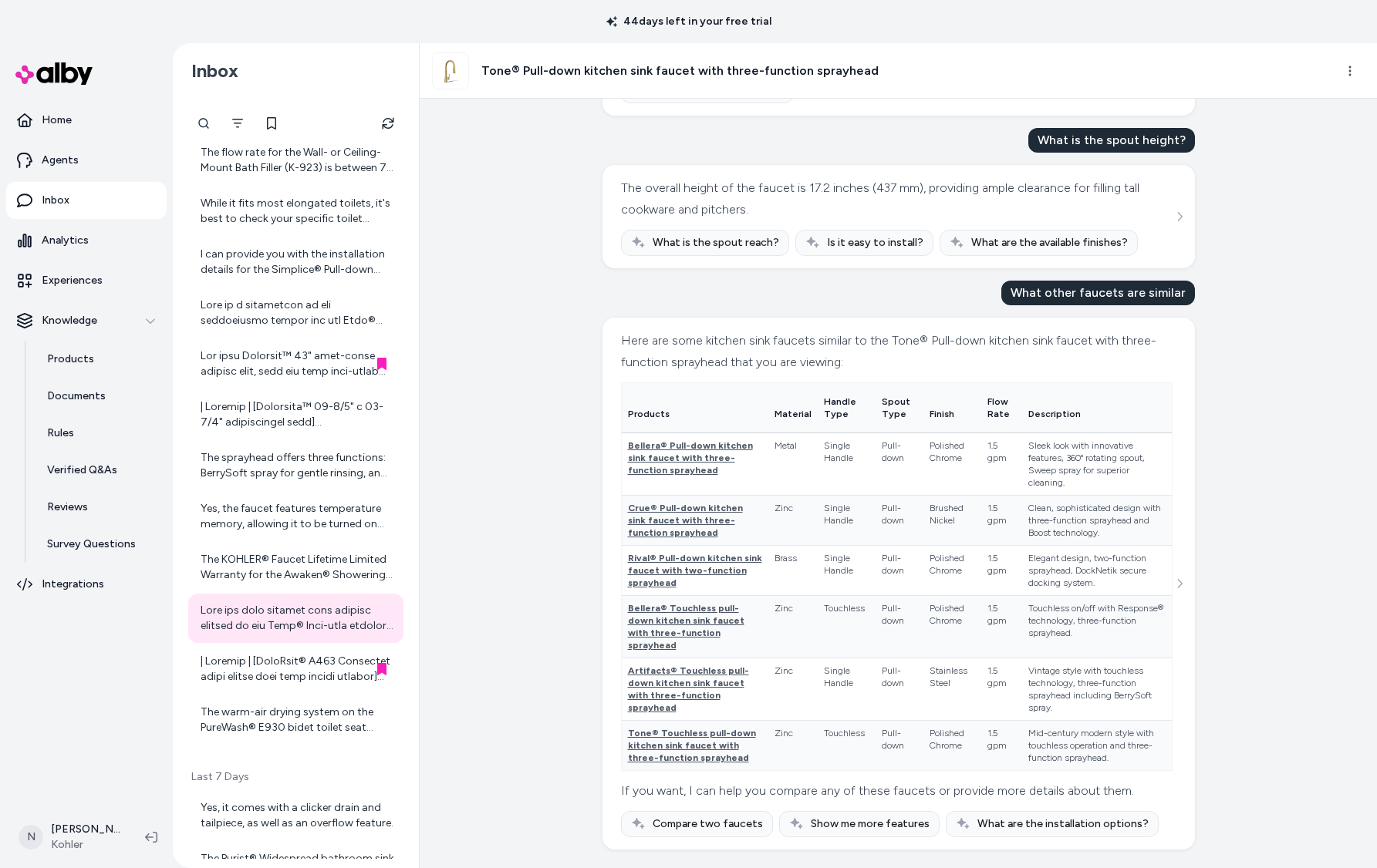
scroll to position [791, 0]
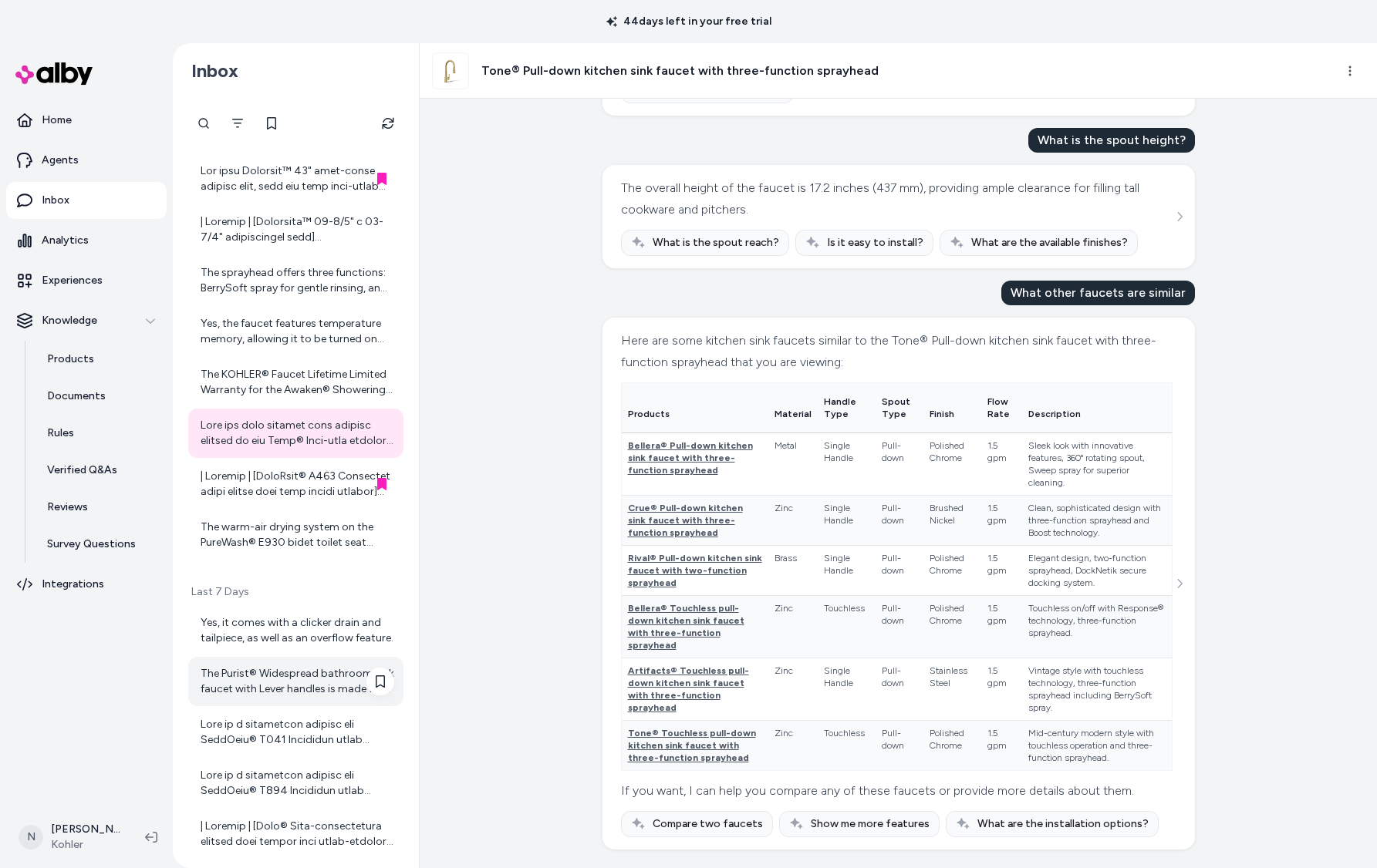
click at [311, 690] on div "The Purist® Widespread bathroom sink faucet with Lever handles is made from pre…" at bounding box center [297, 682] width 194 height 31
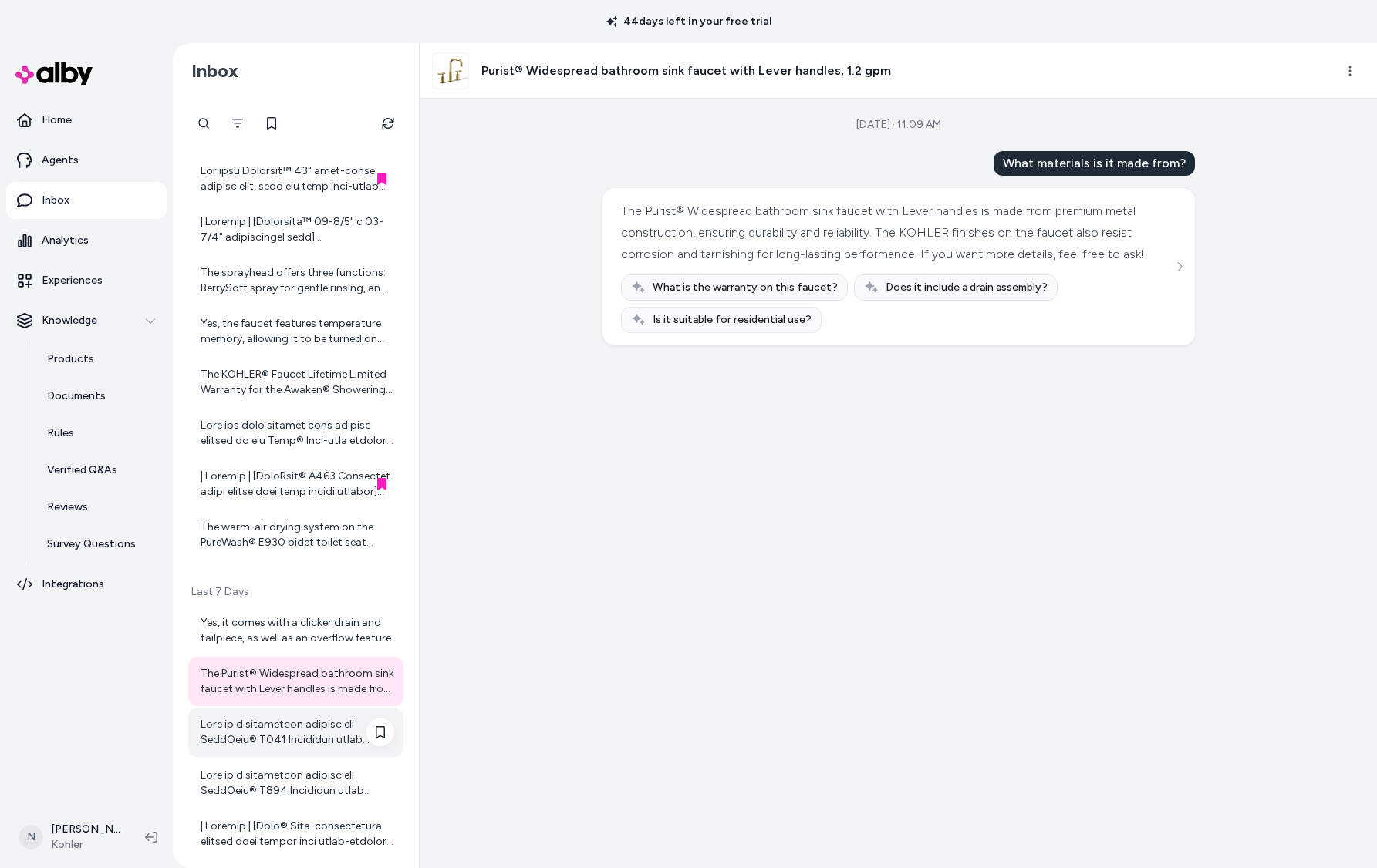
scroll to position [863, 0]
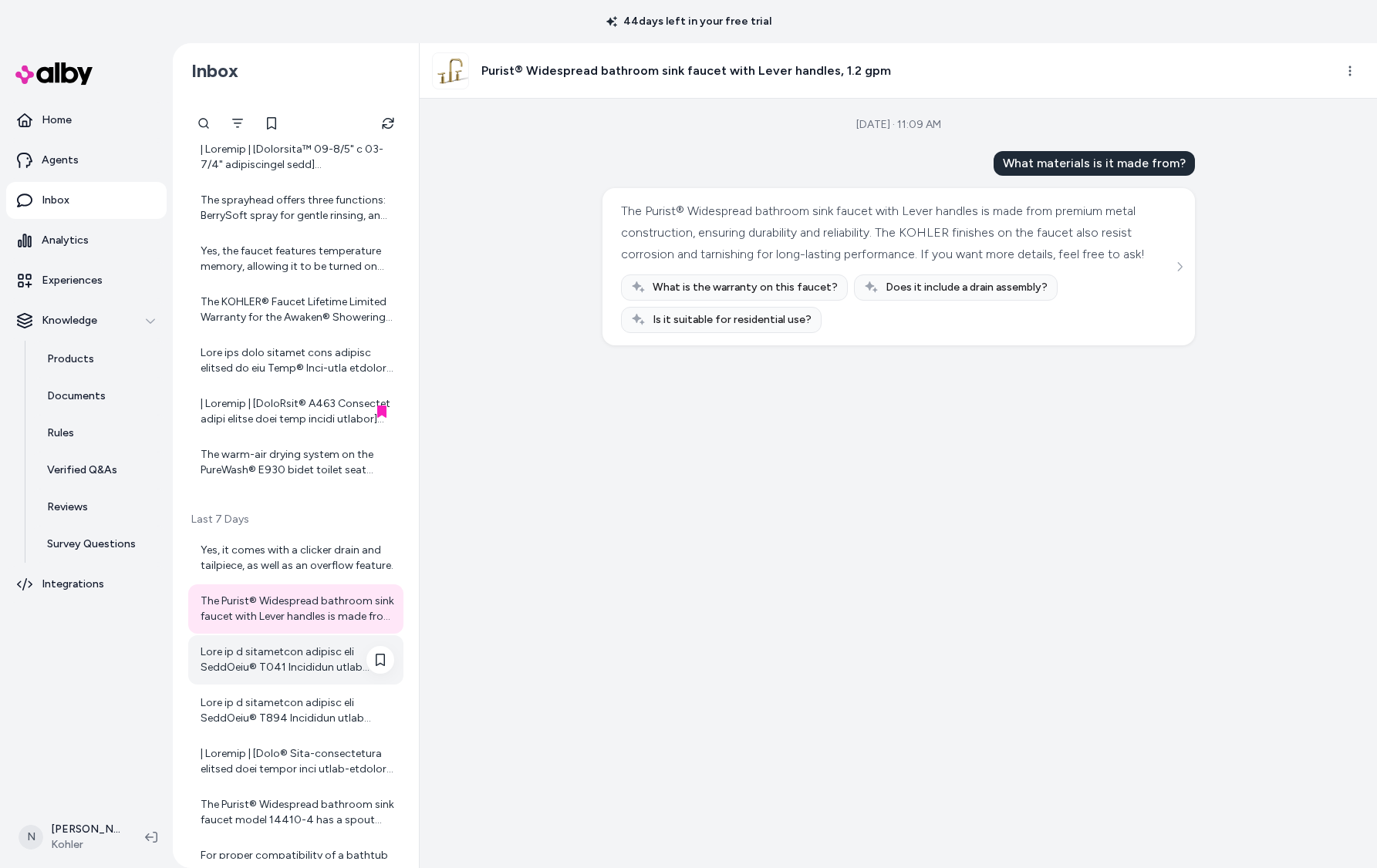
click at [292, 676] on div at bounding box center [296, 660] width 215 height 50
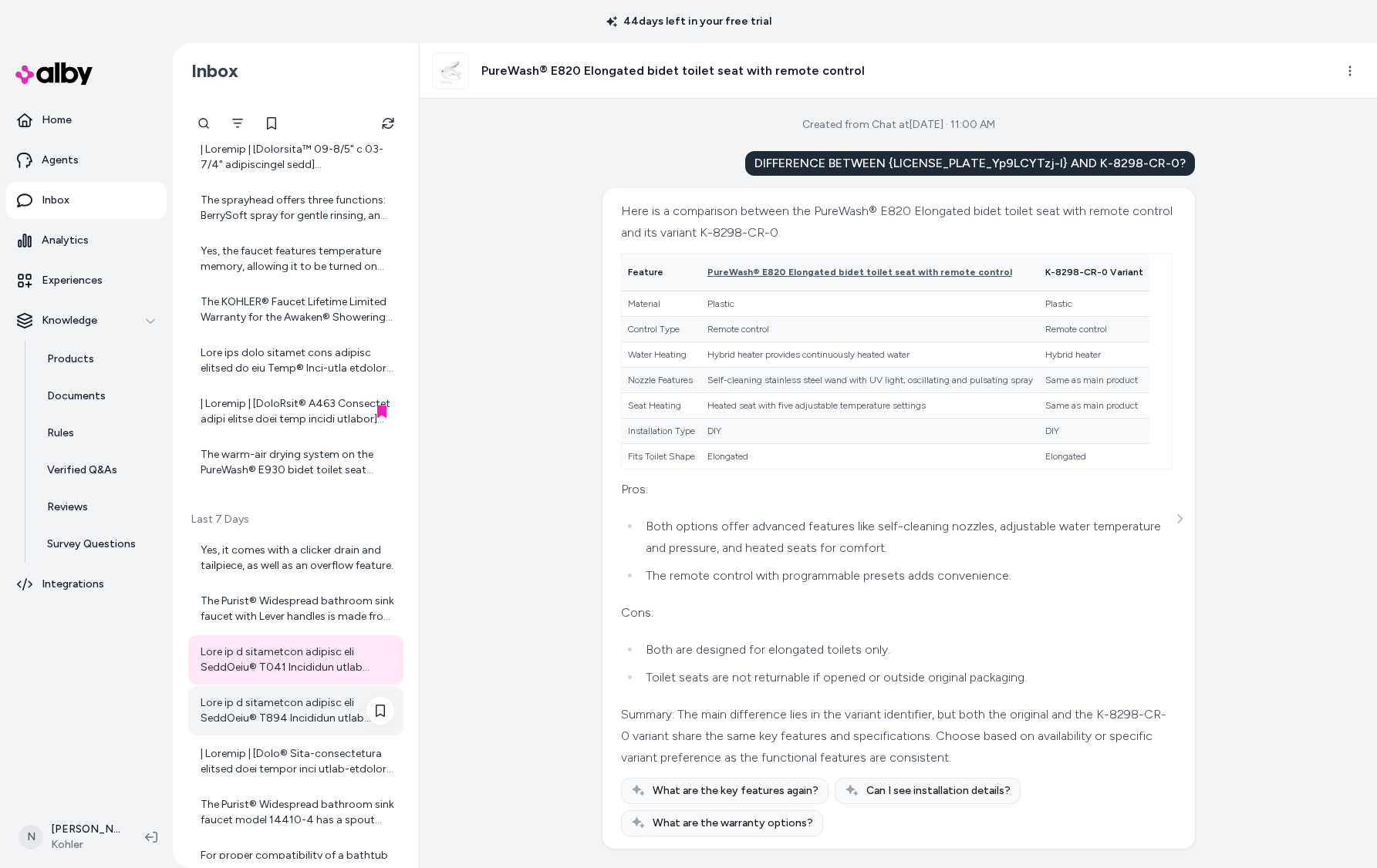
scroll to position [61, 0]
click at [286, 709] on div at bounding box center [297, 711] width 194 height 31
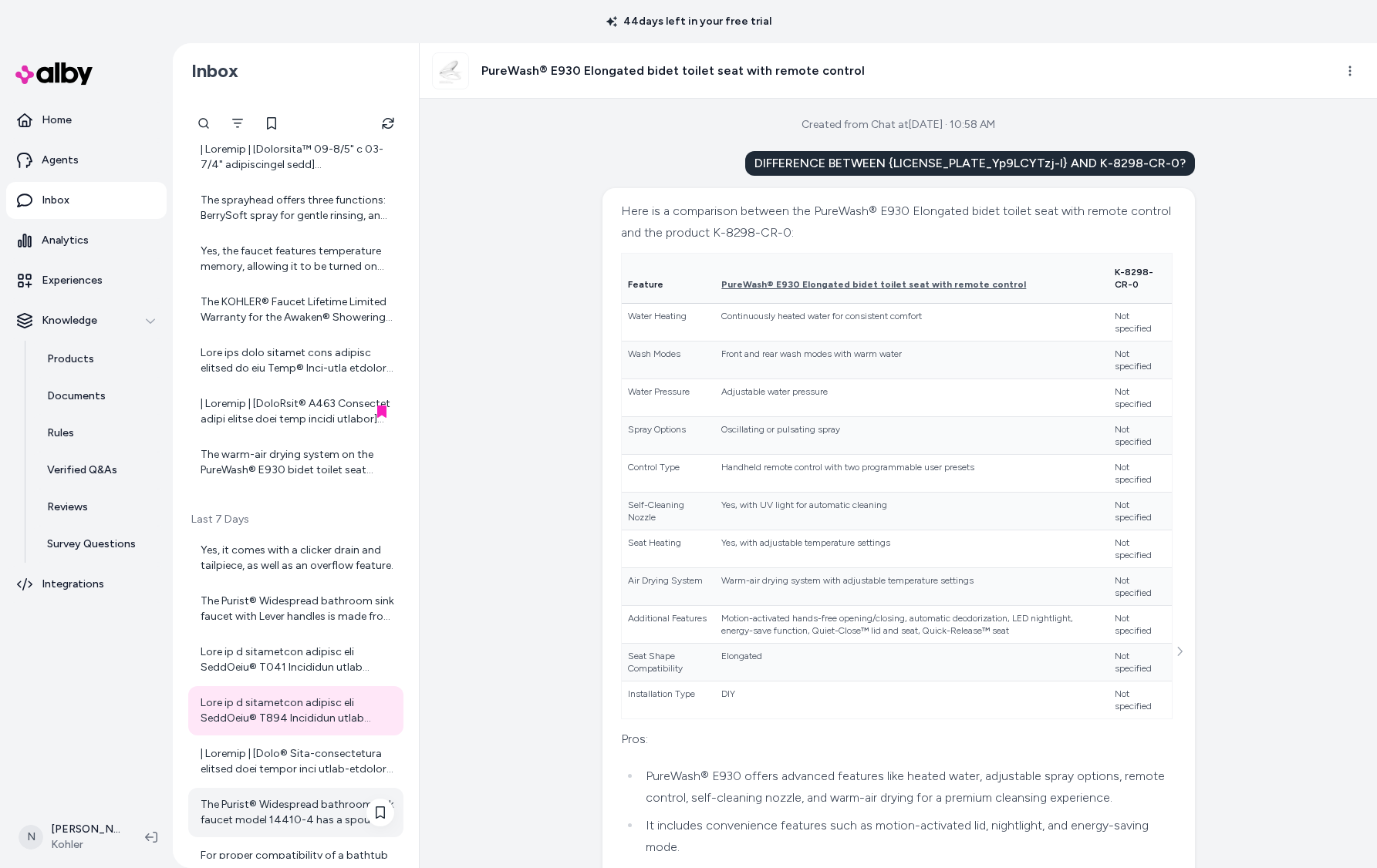
scroll to position [932, 0]
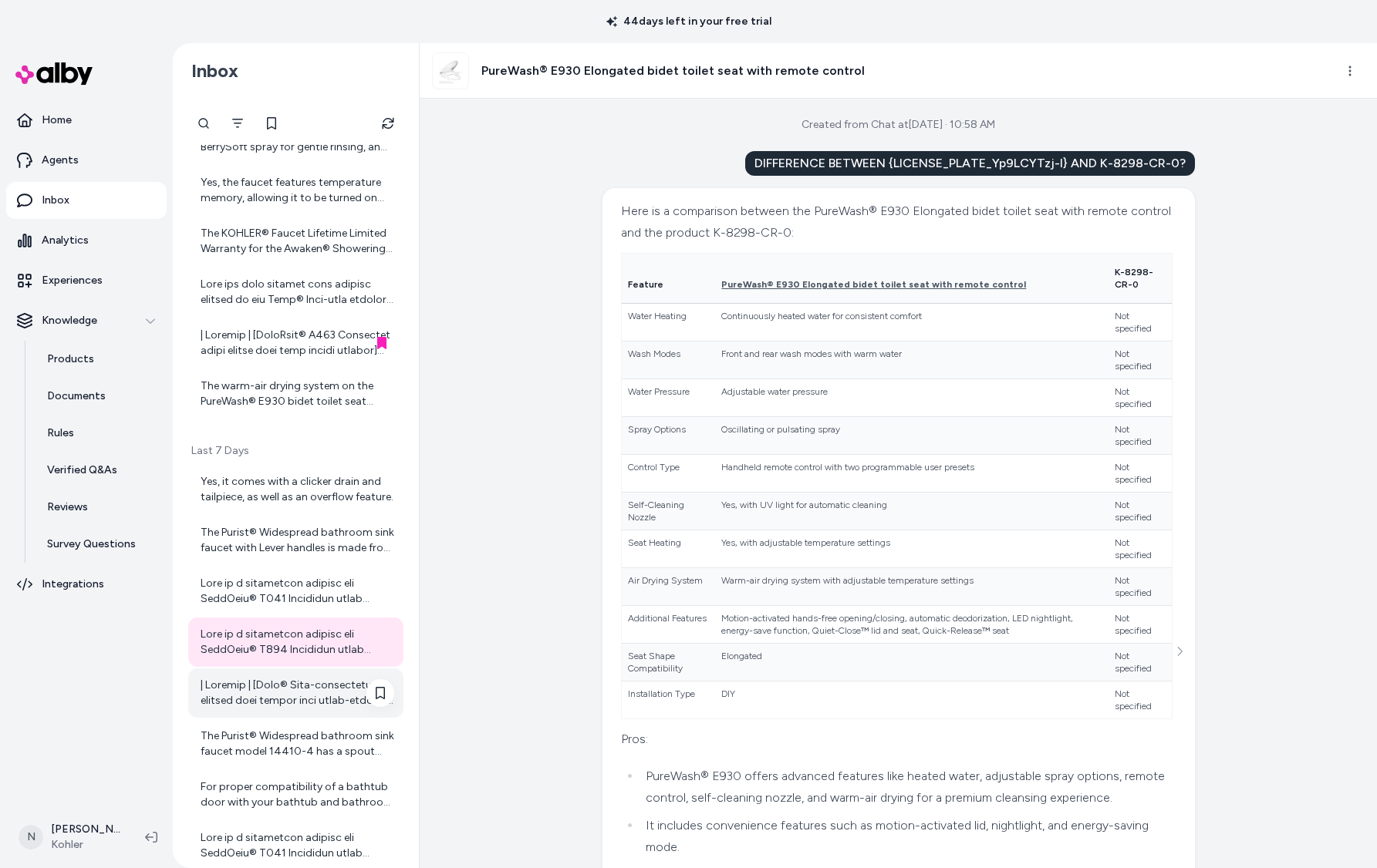
click at [307, 695] on div at bounding box center [297, 693] width 194 height 31
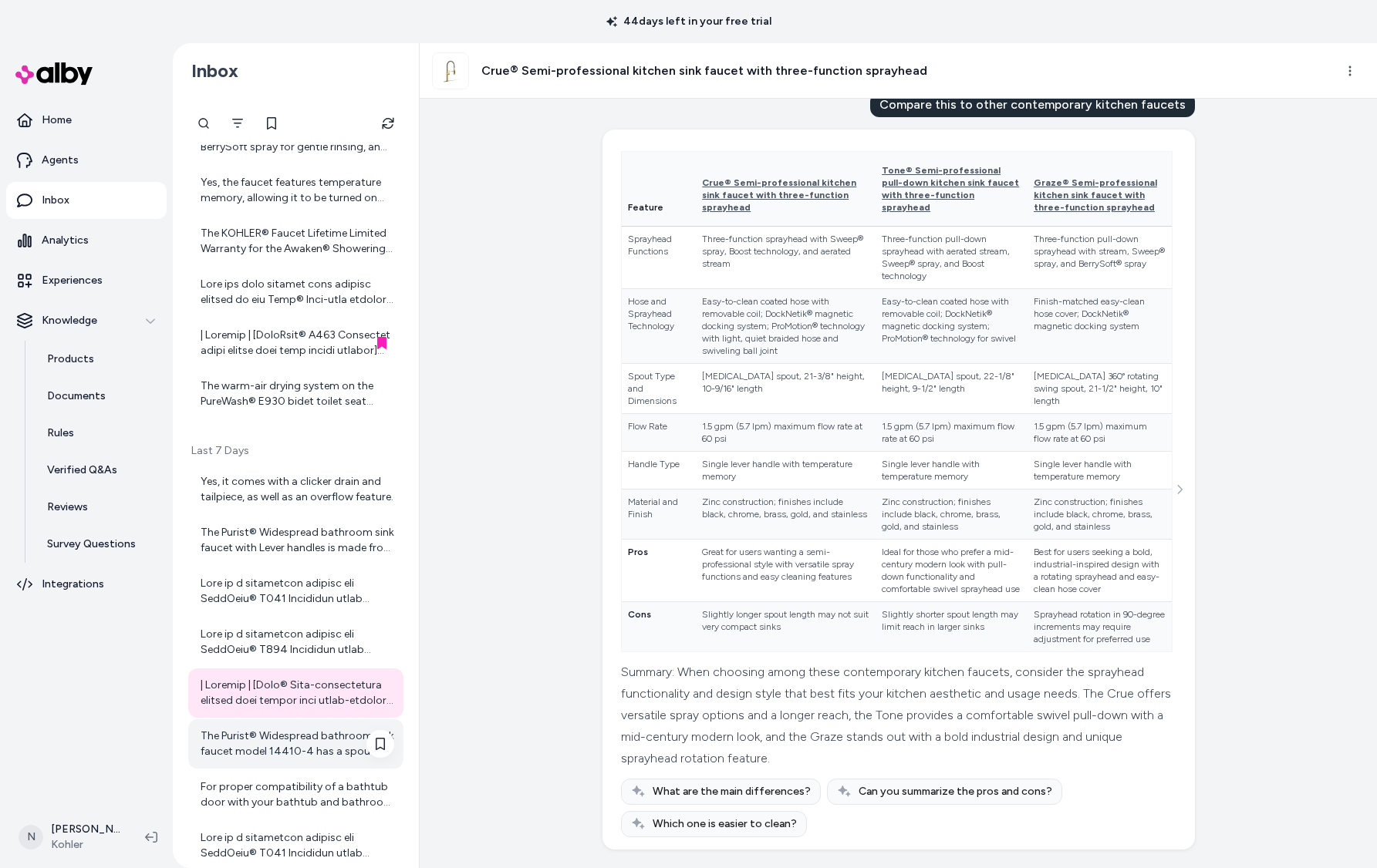
scroll to position [84, 0]
click at [317, 741] on div "The Purist® Widespread bathroom sink faucet model 14410-4 has a spout reach of …" at bounding box center [297, 744] width 194 height 31
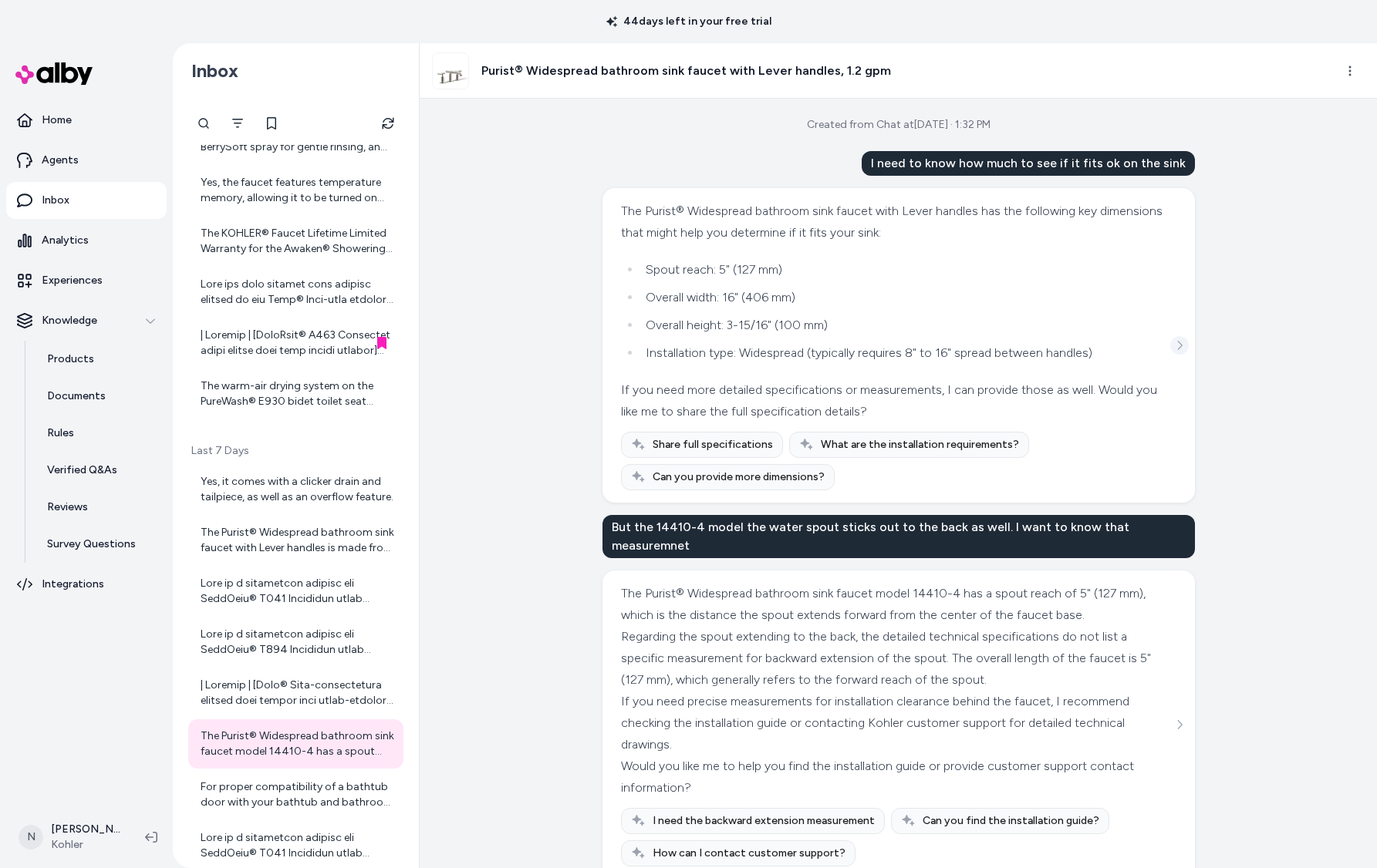
drag, startPoint x: 1188, startPoint y: 331, endPoint x: 1179, endPoint y: 342, distance: 14.2
click at [1188, 331] on div "The Purist® Widespread bathroom sink faucet with Lever handles has the followin…" at bounding box center [898, 345] width 592 height 315
click at [1179, 342] on icon "See more" at bounding box center [1180, 346] width 11 height 11
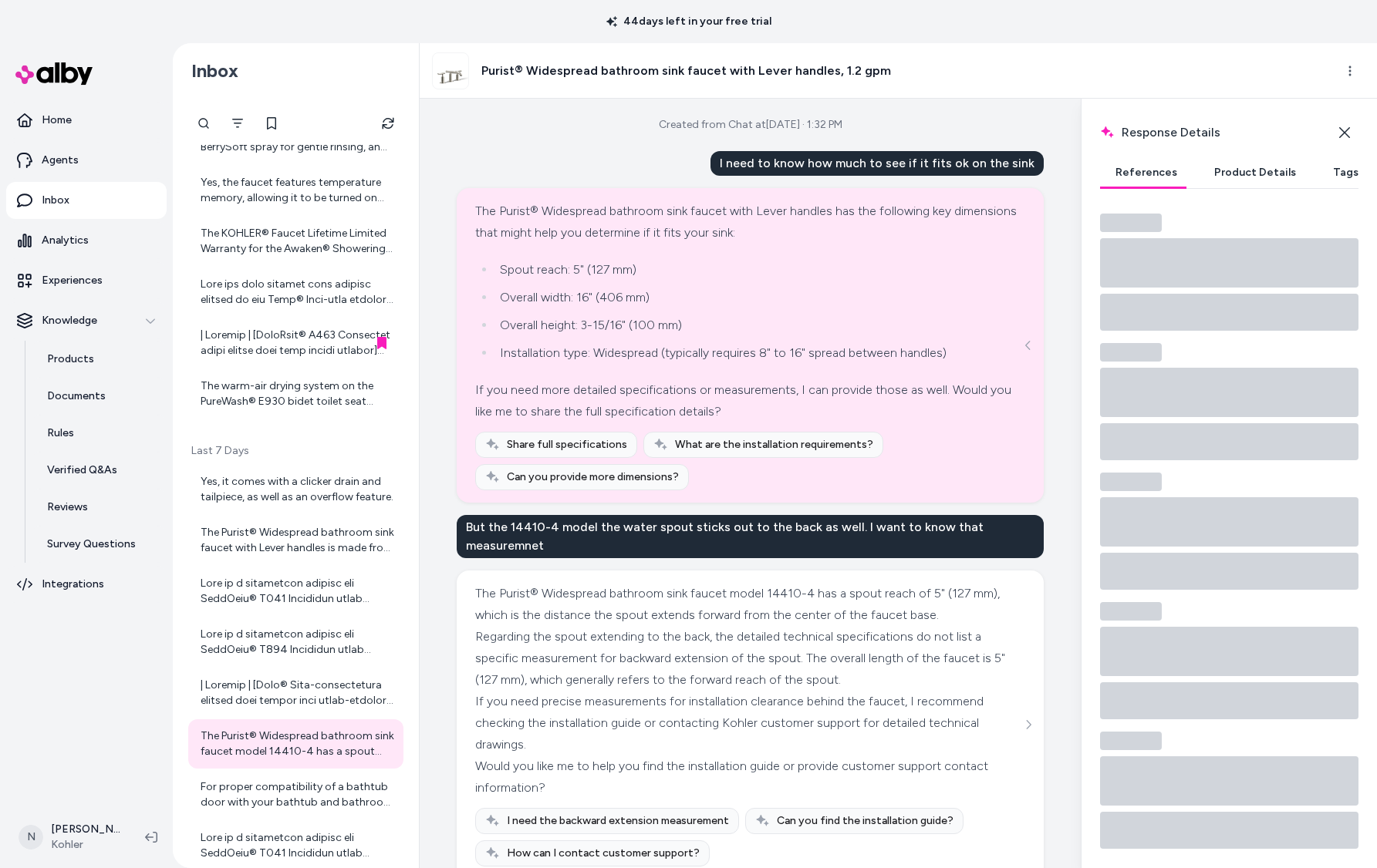
click at [1230, 176] on button "Product Details" at bounding box center [1255, 173] width 113 height 31
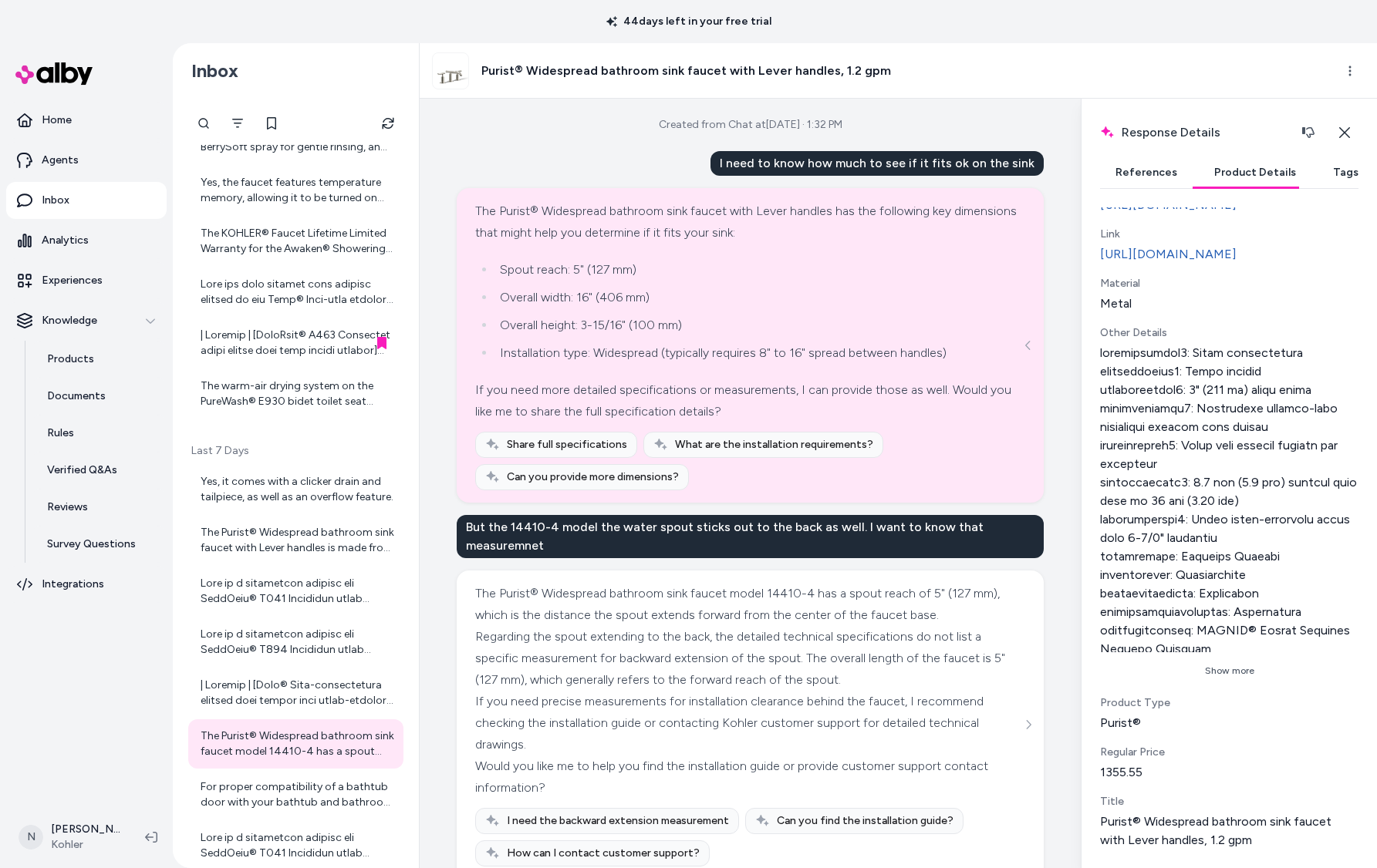
scroll to position [487, 0]
click at [1225, 668] on button "Show more" at bounding box center [1229, 671] width 259 height 25
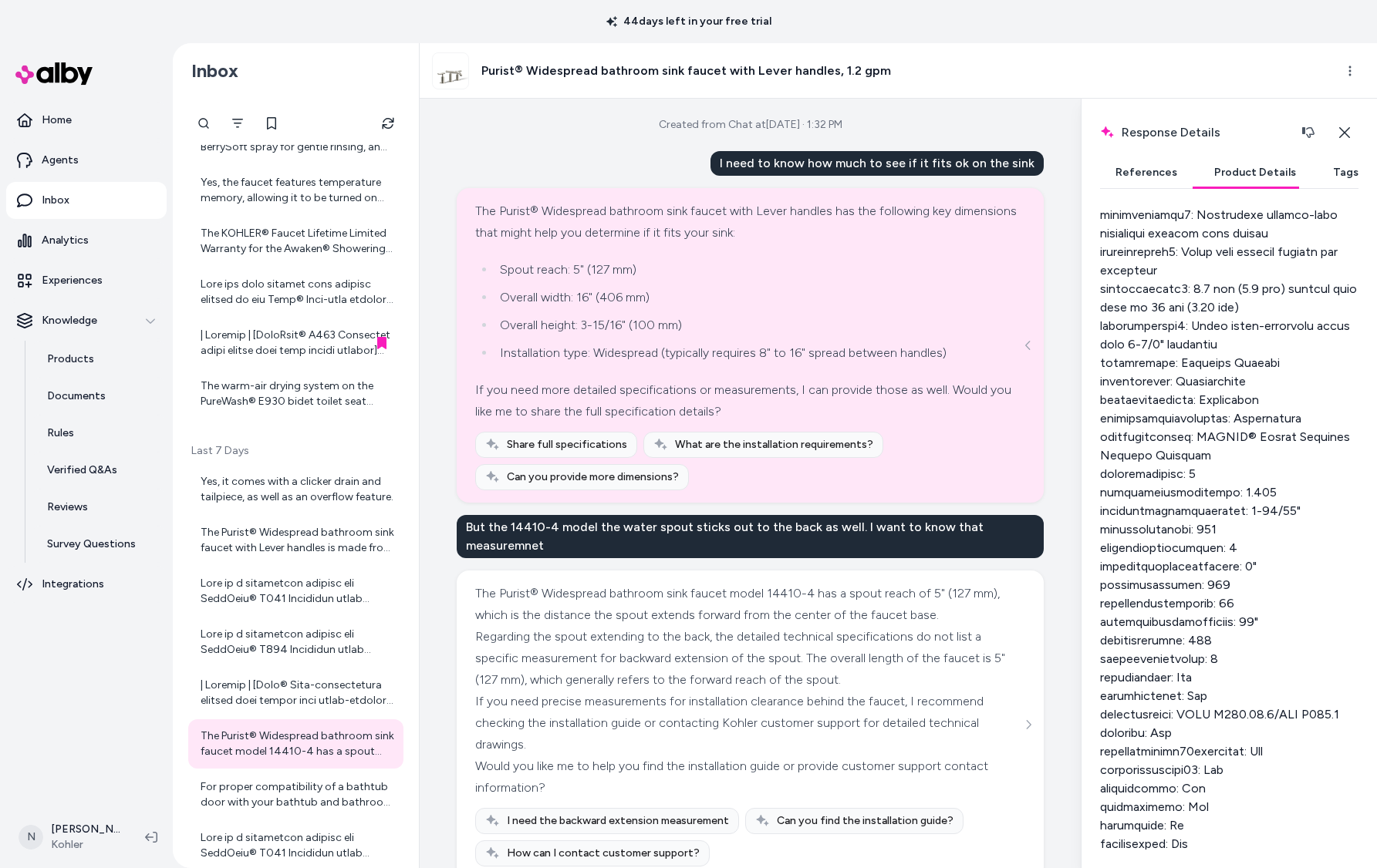
scroll to position [732, 0]
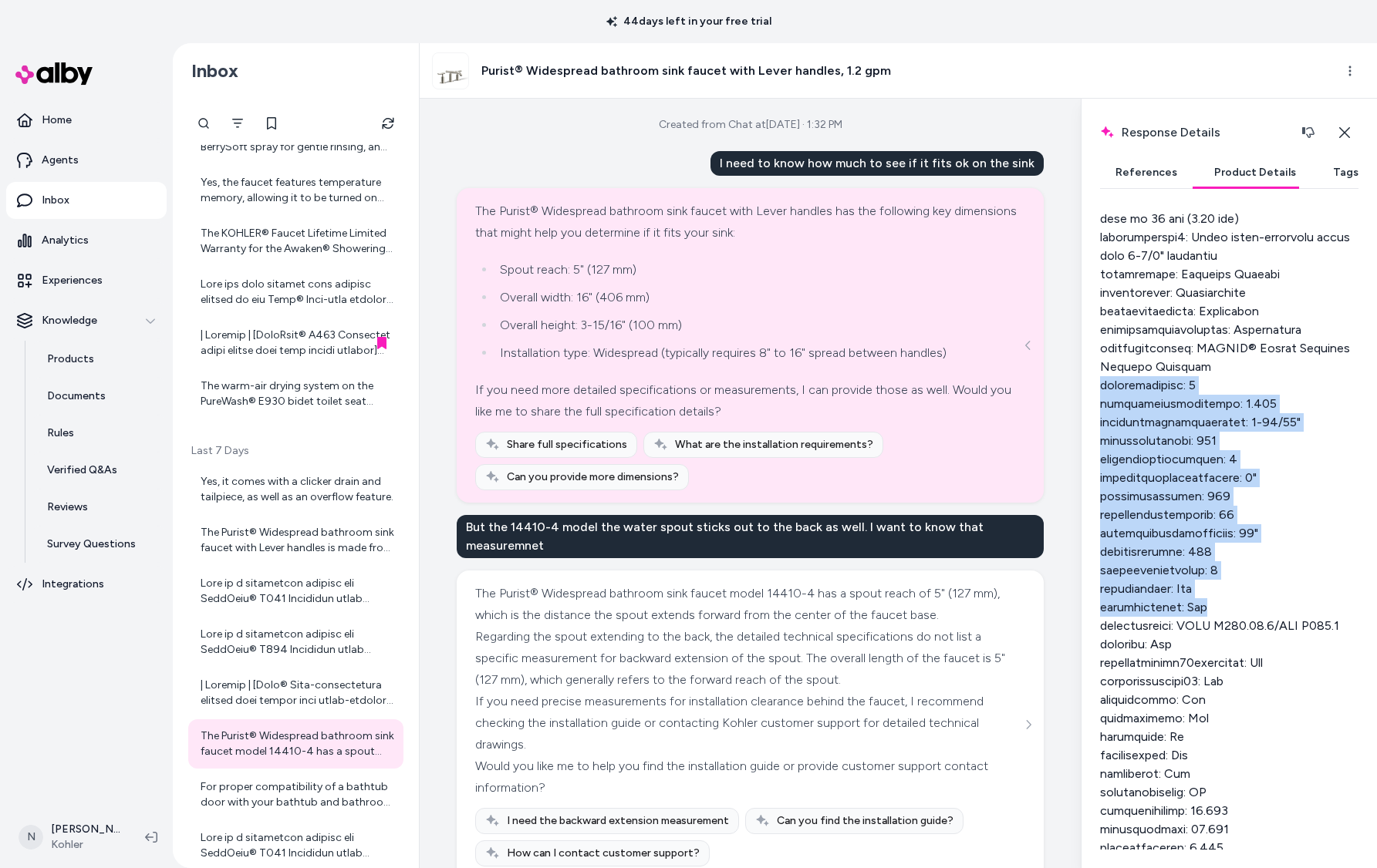
drag, startPoint x: 1106, startPoint y: 428, endPoint x: 1235, endPoint y: 636, distance: 244.8
click at [1235, 636] on div at bounding box center [1229, 525] width 259 height 925
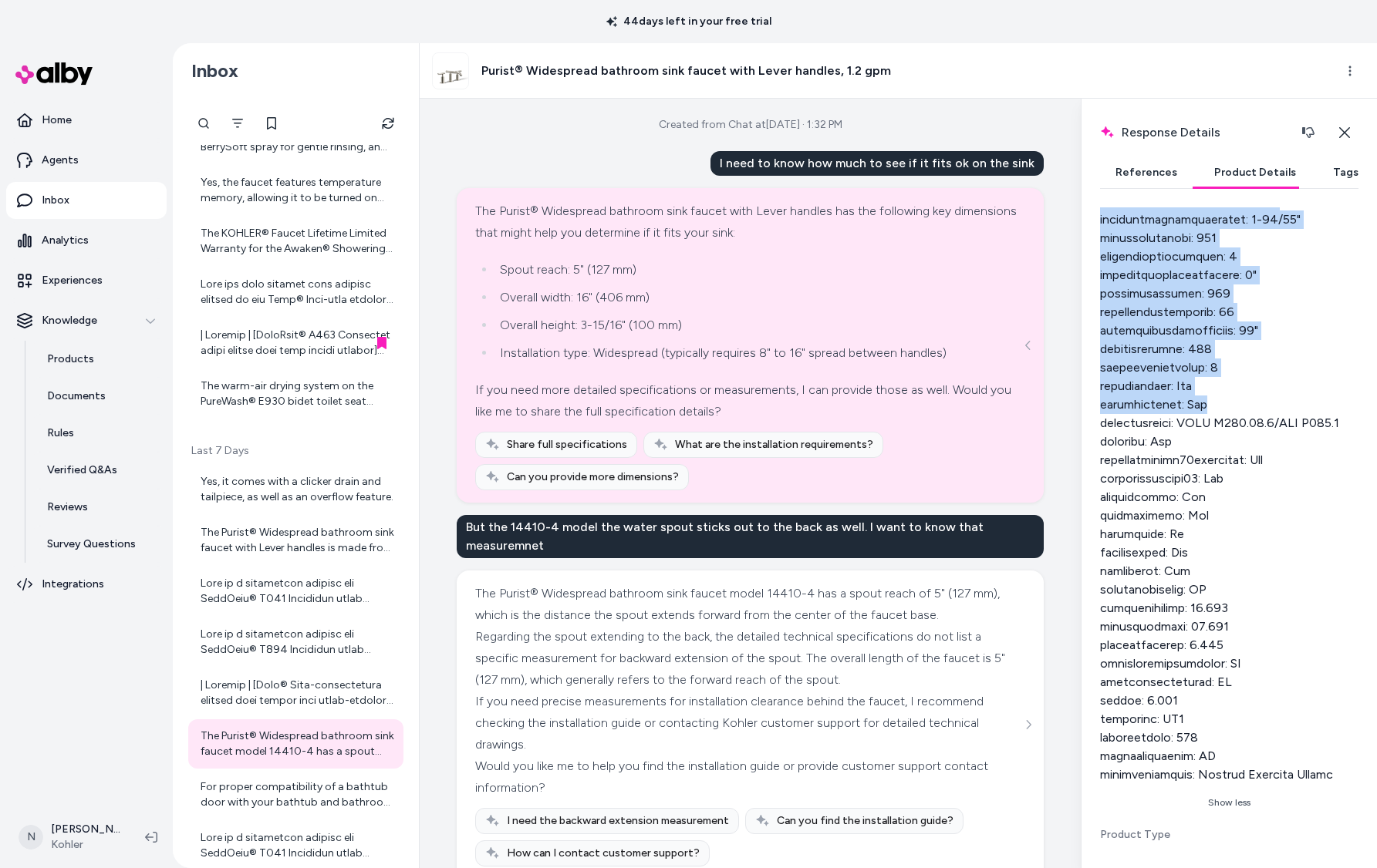
scroll to position [870, 0]
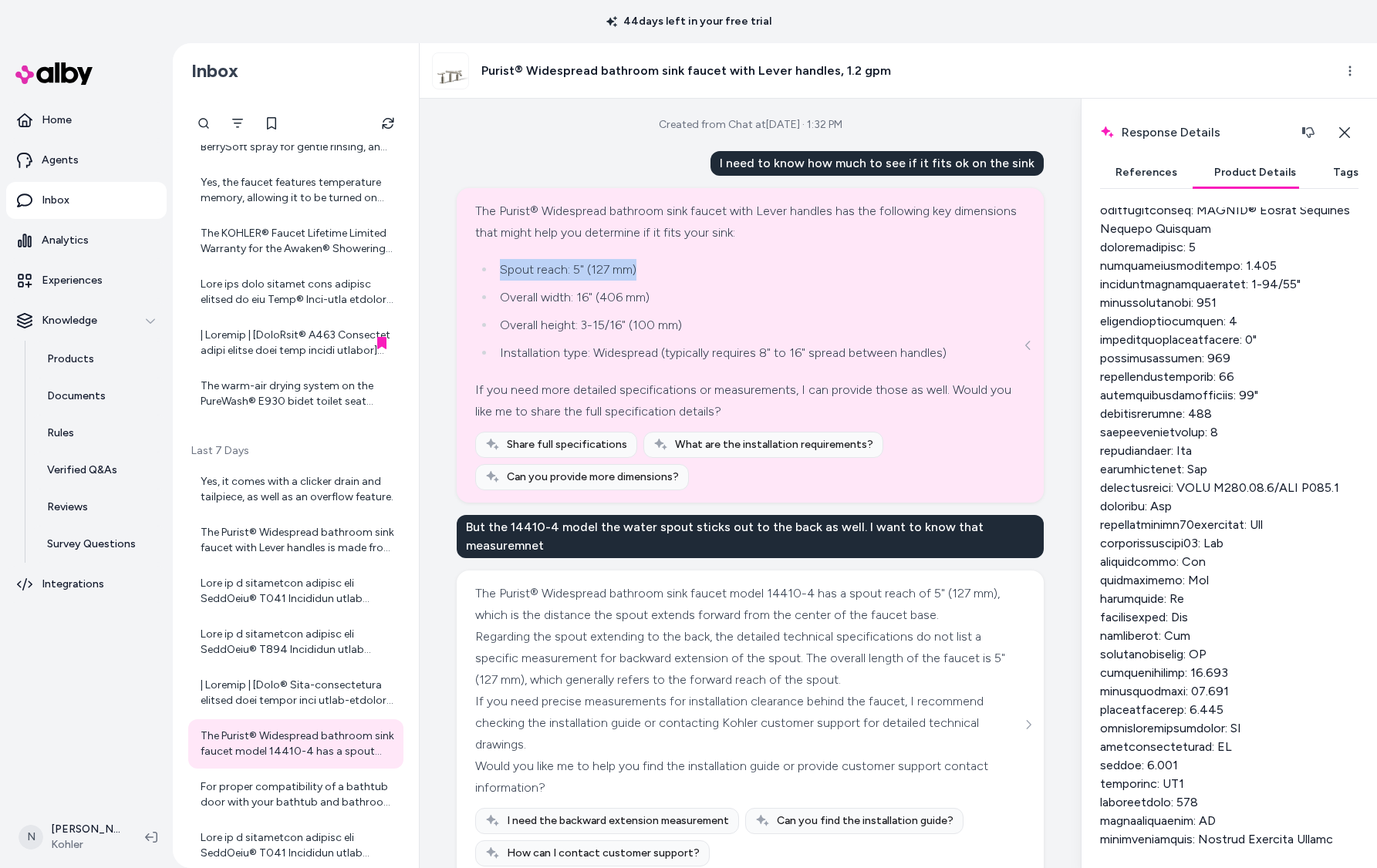
drag, startPoint x: 502, startPoint y: 268, endPoint x: 642, endPoint y: 268, distance: 140.0
click at [642, 268] on li "Spout reach: 5" (127 mm)" at bounding box center [760, 270] width 530 height 22
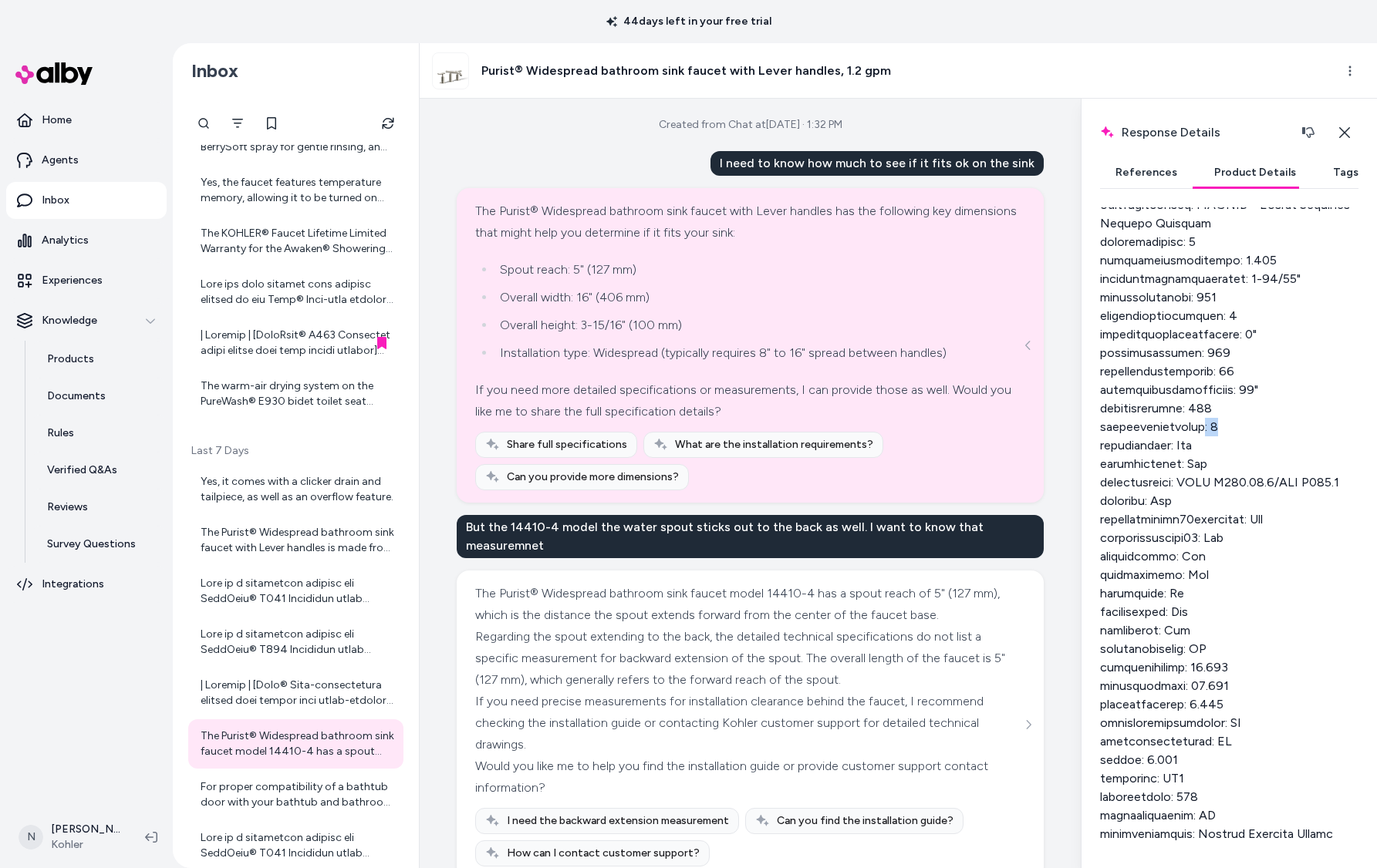
drag, startPoint x: 1223, startPoint y: 464, endPoint x: 1207, endPoint y: 465, distance: 16.0
click at [1207, 465] on div at bounding box center [1229, 381] width 259 height 925
drag, startPoint x: 1204, startPoint y: 275, endPoint x: 1189, endPoint y: 279, distance: 15.5
click at [1189, 279] on div at bounding box center [1229, 381] width 259 height 925
drag, startPoint x: 499, startPoint y: 269, endPoint x: 663, endPoint y: 277, distance: 164.2
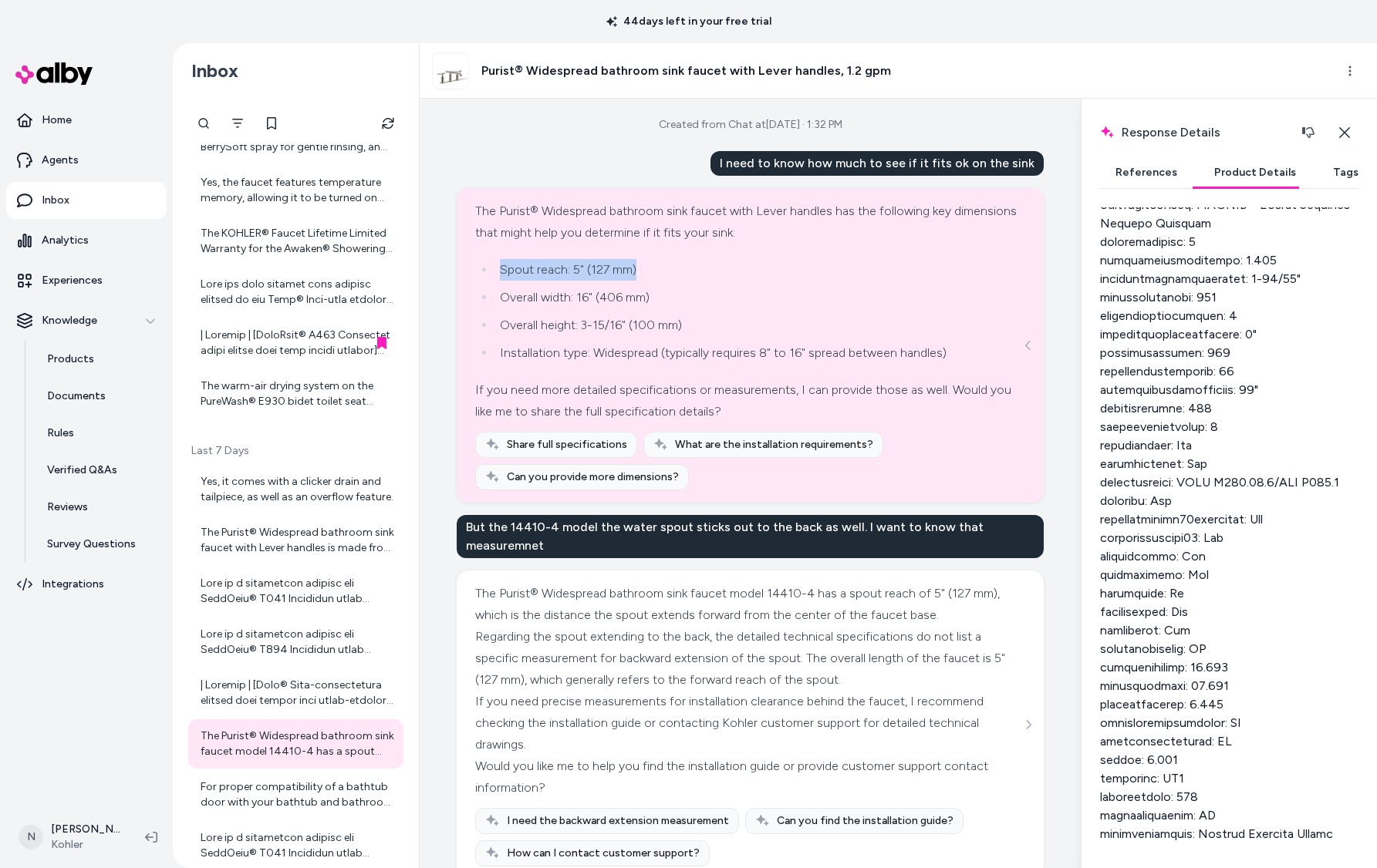
click at [663, 277] on li "Spout reach: 5" (127 mm)" at bounding box center [760, 270] width 530 height 22
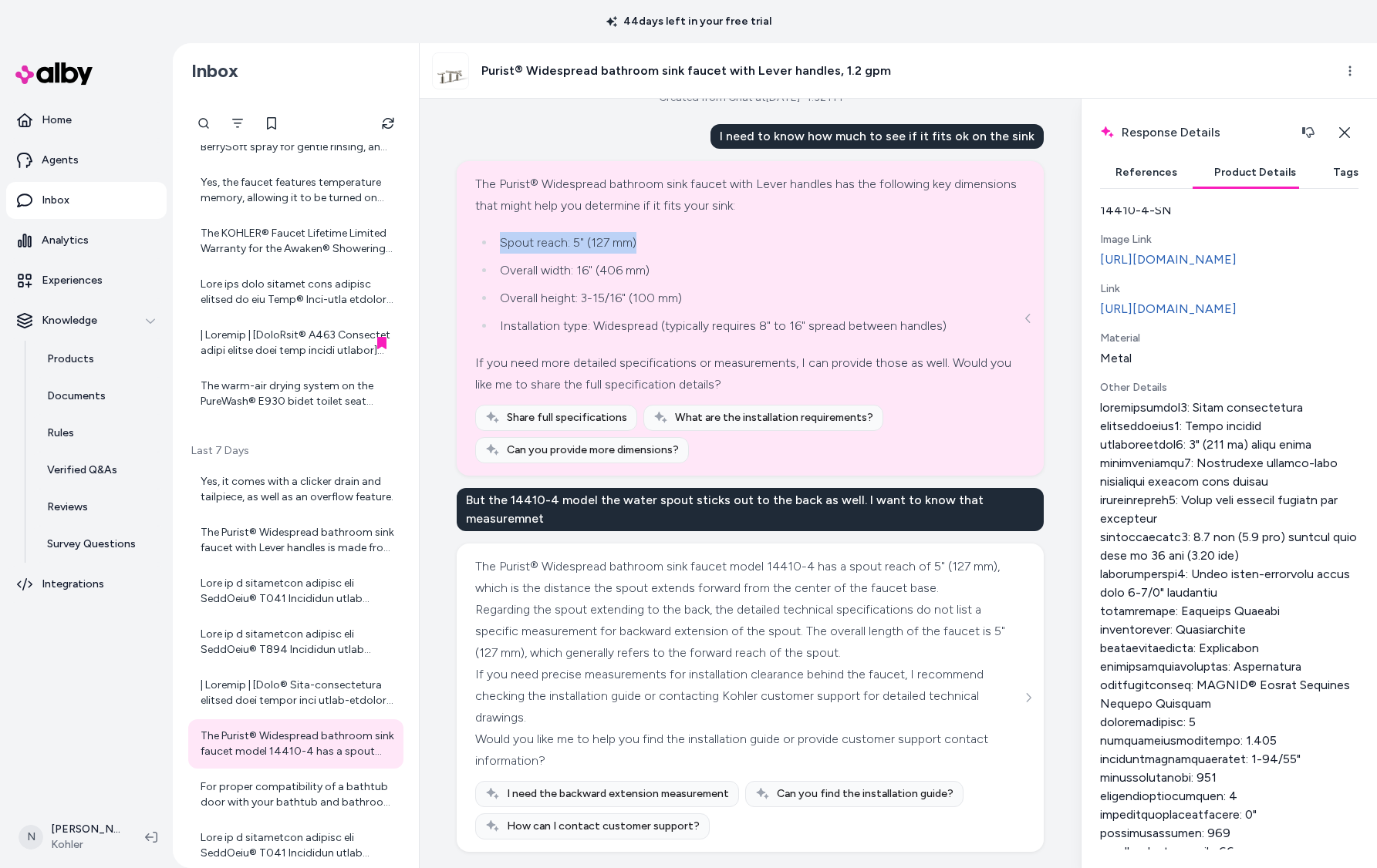
scroll to position [311, 0]
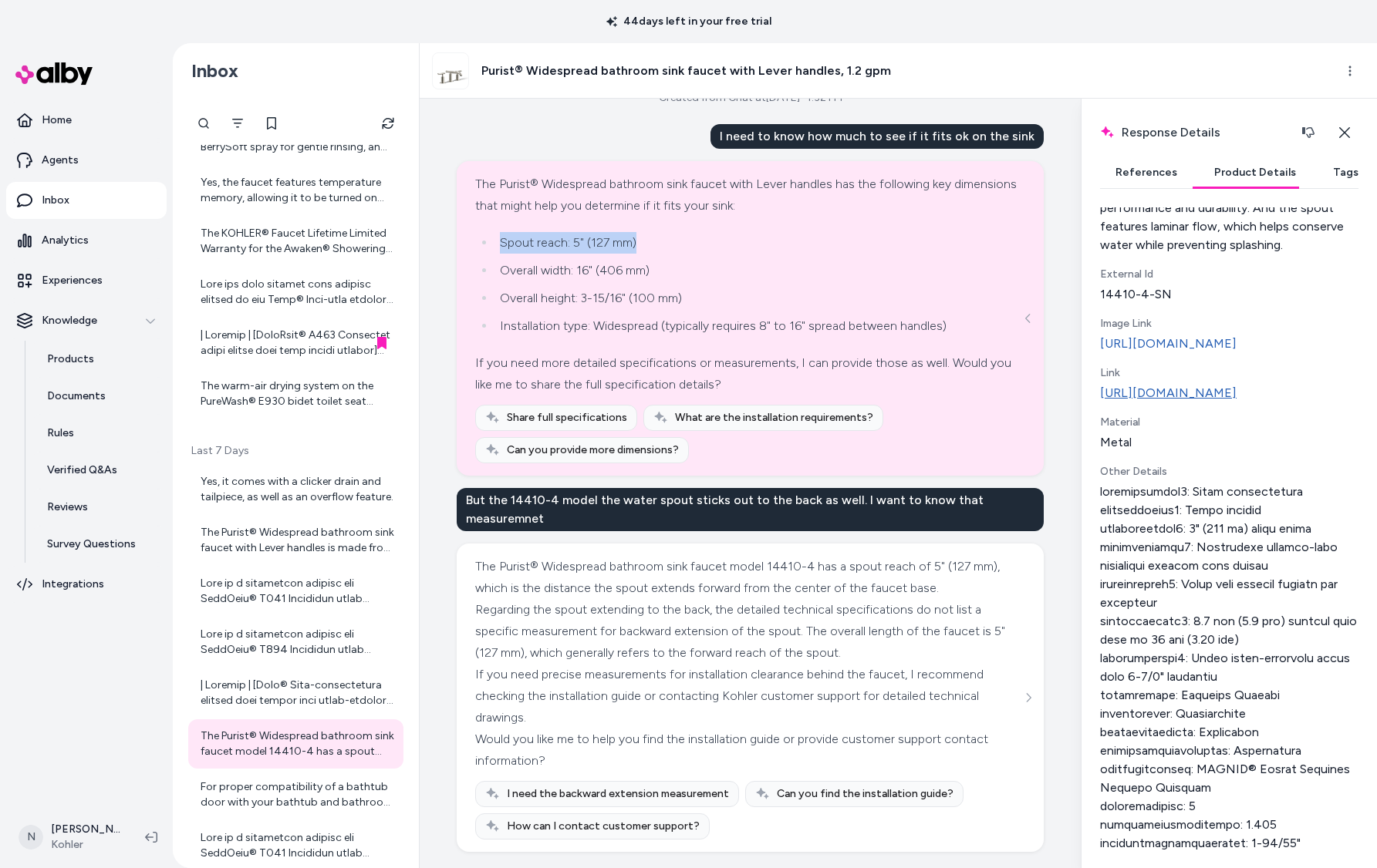
click at [1207, 402] on link "https://www.kohler.com/en/product-details?skuNumber=14410-4-SN" at bounding box center [1229, 393] width 259 height 19
